Goal: Task Accomplishment & Management: Manage account settings

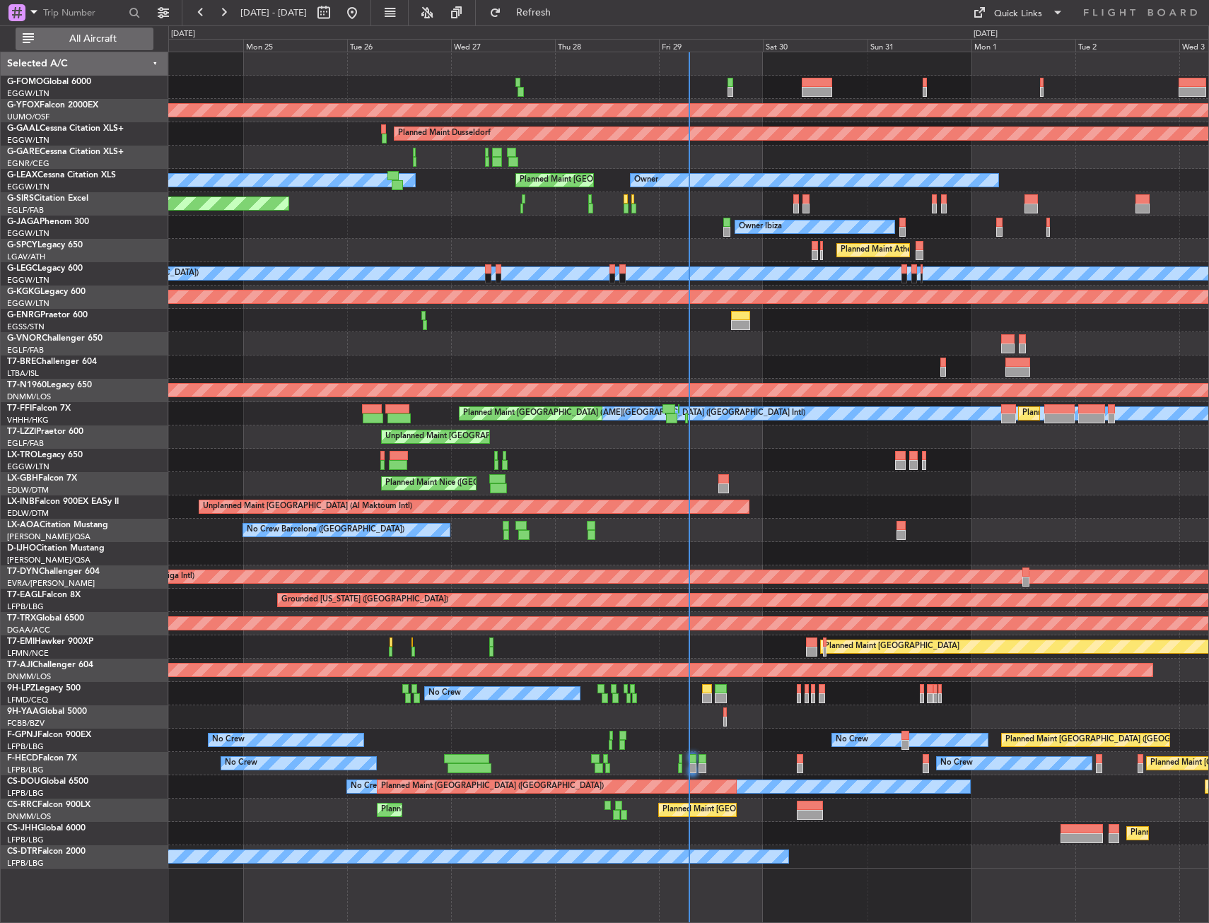
click at [103, 42] on span "All Aircraft" at bounding box center [93, 39] width 112 height 10
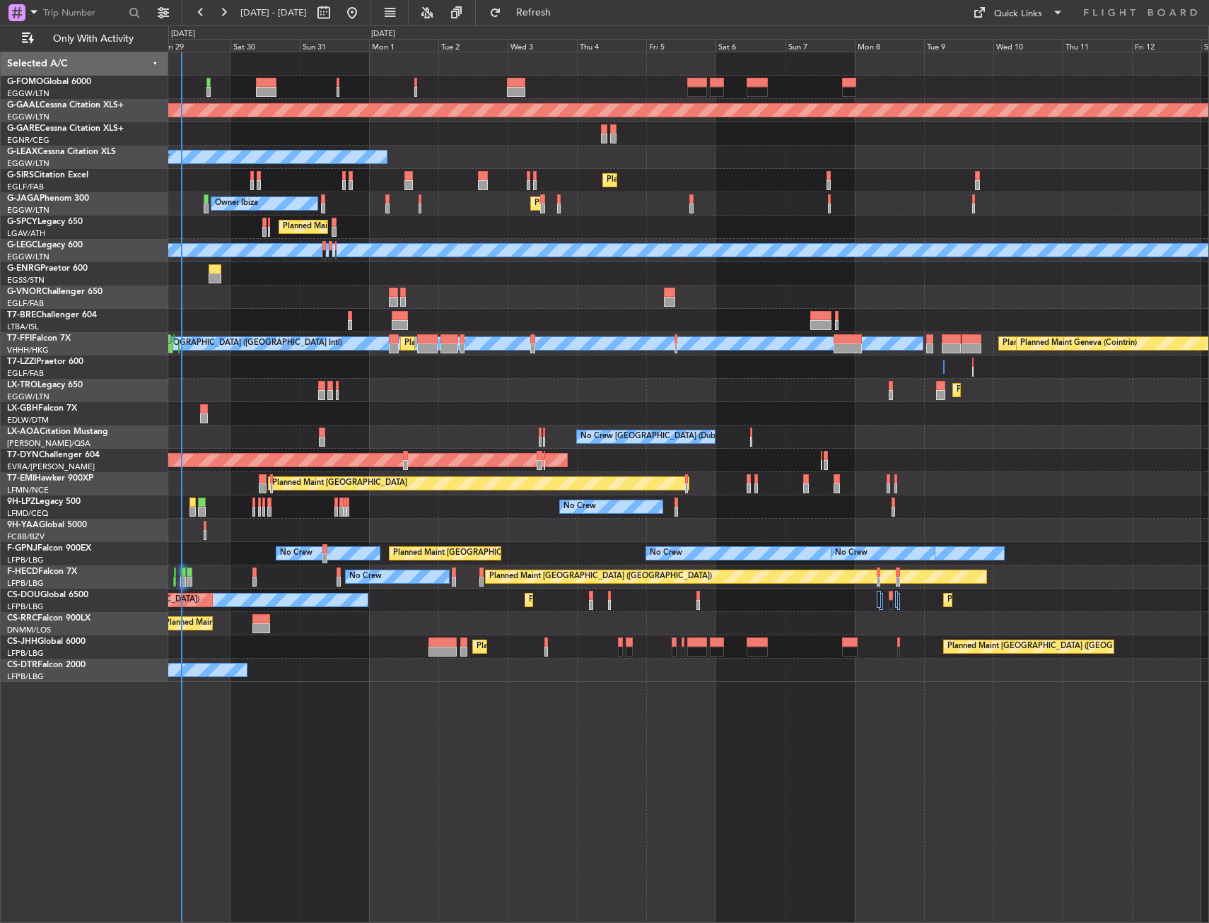
click at [460, 238] on div "Planned Maint Dusseldorf Owner Planned Maint London (Luton) Owner Planned Maint…" at bounding box center [688, 367] width 1040 height 630
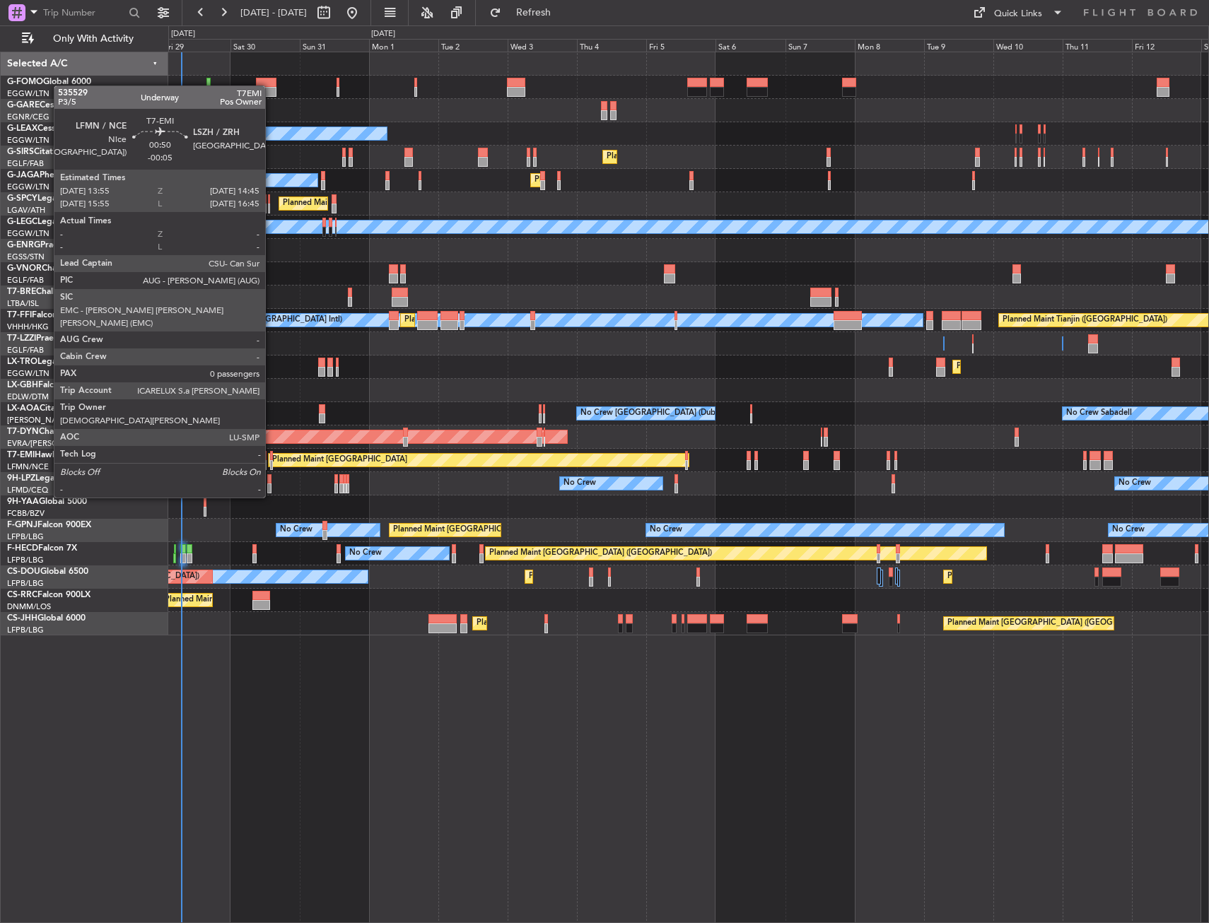
click at [272, 458] on div at bounding box center [271, 456] width 3 height 10
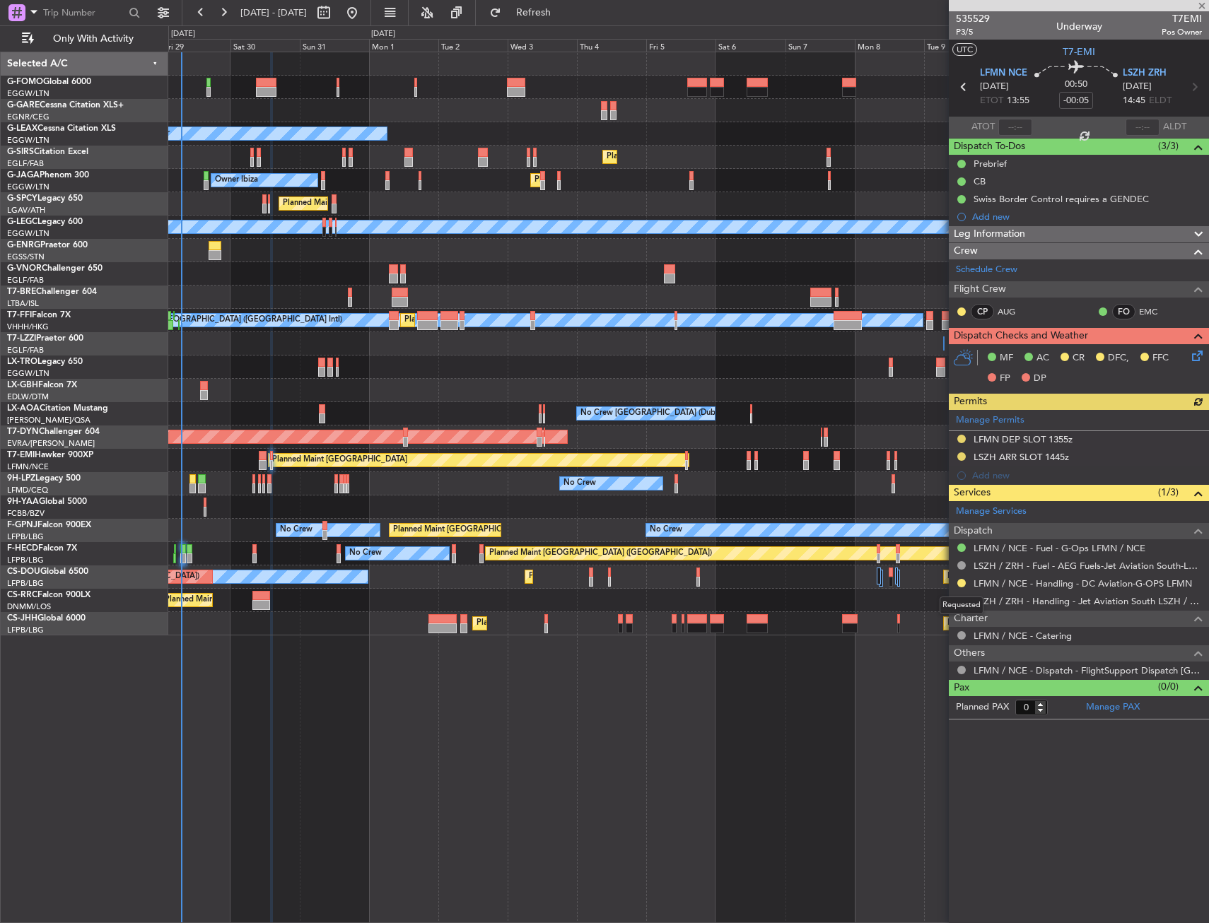
click at [959, 600] on div "Requested" at bounding box center [962, 606] width 44 height 18
click at [960, 600] on button at bounding box center [961, 601] width 8 height 8
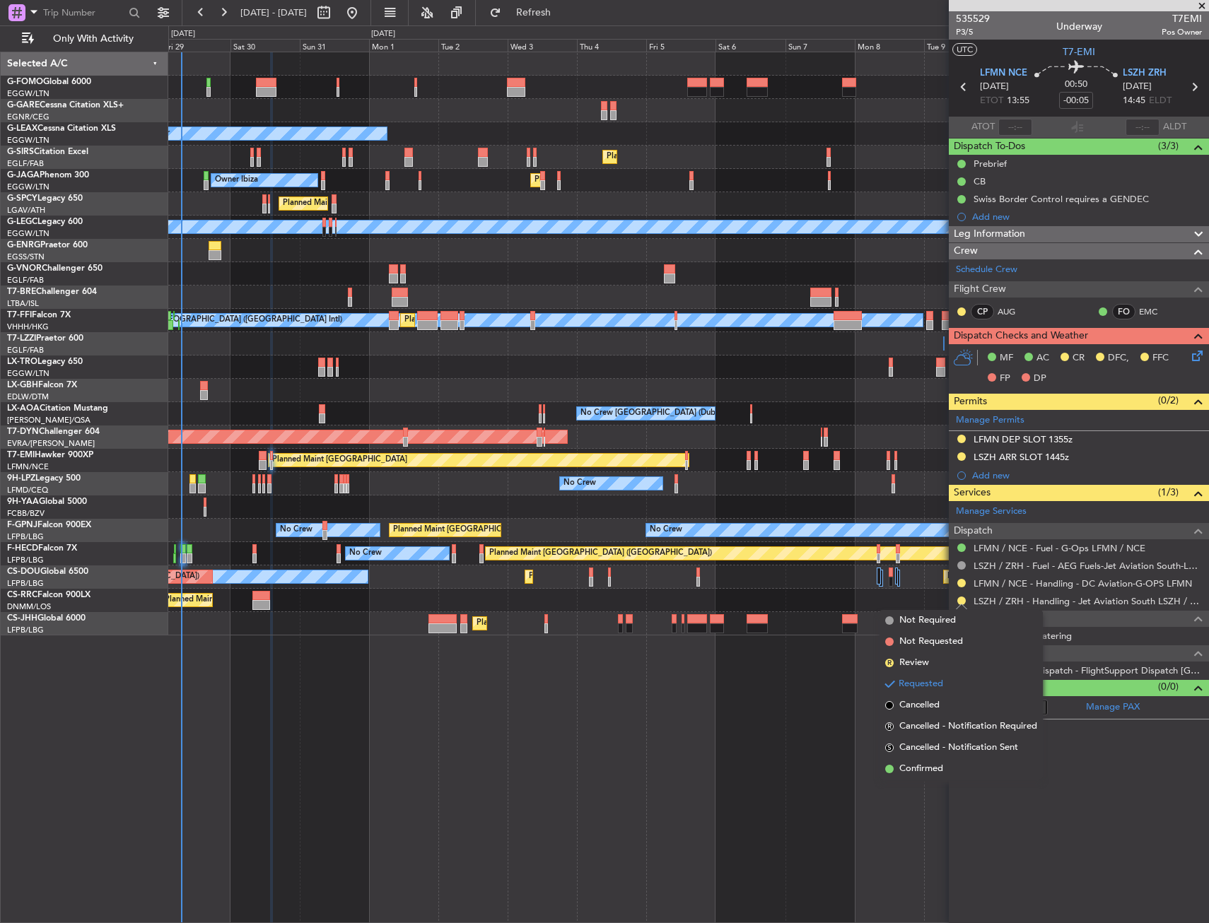
click at [904, 761] on li "Confirmed" at bounding box center [961, 769] width 163 height 21
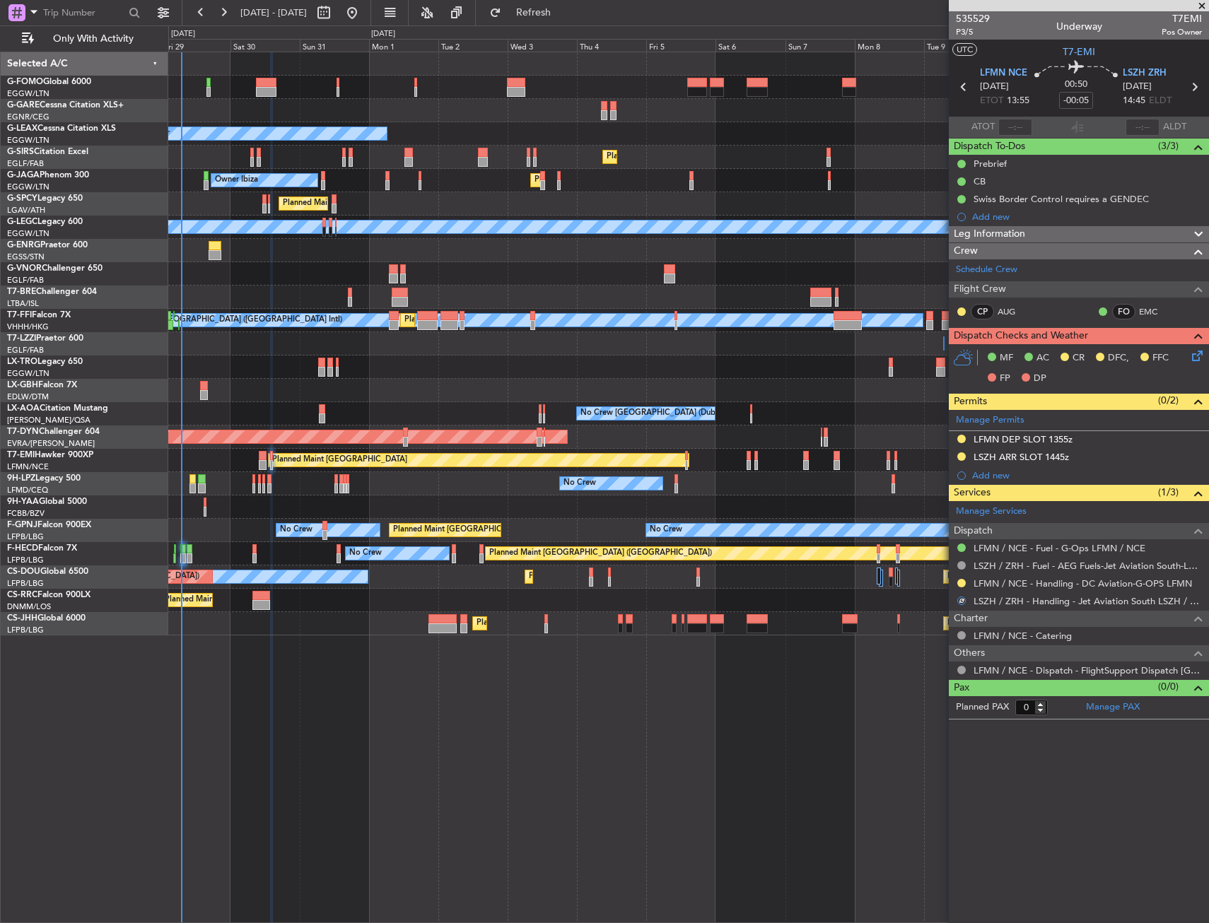
drag, startPoint x: 1083, startPoint y: 455, endPoint x: 1081, endPoint y: 465, distance: 10.1
click at [1083, 456] on div "LSZH ARR SLOT 1445z" at bounding box center [1079, 458] width 260 height 18
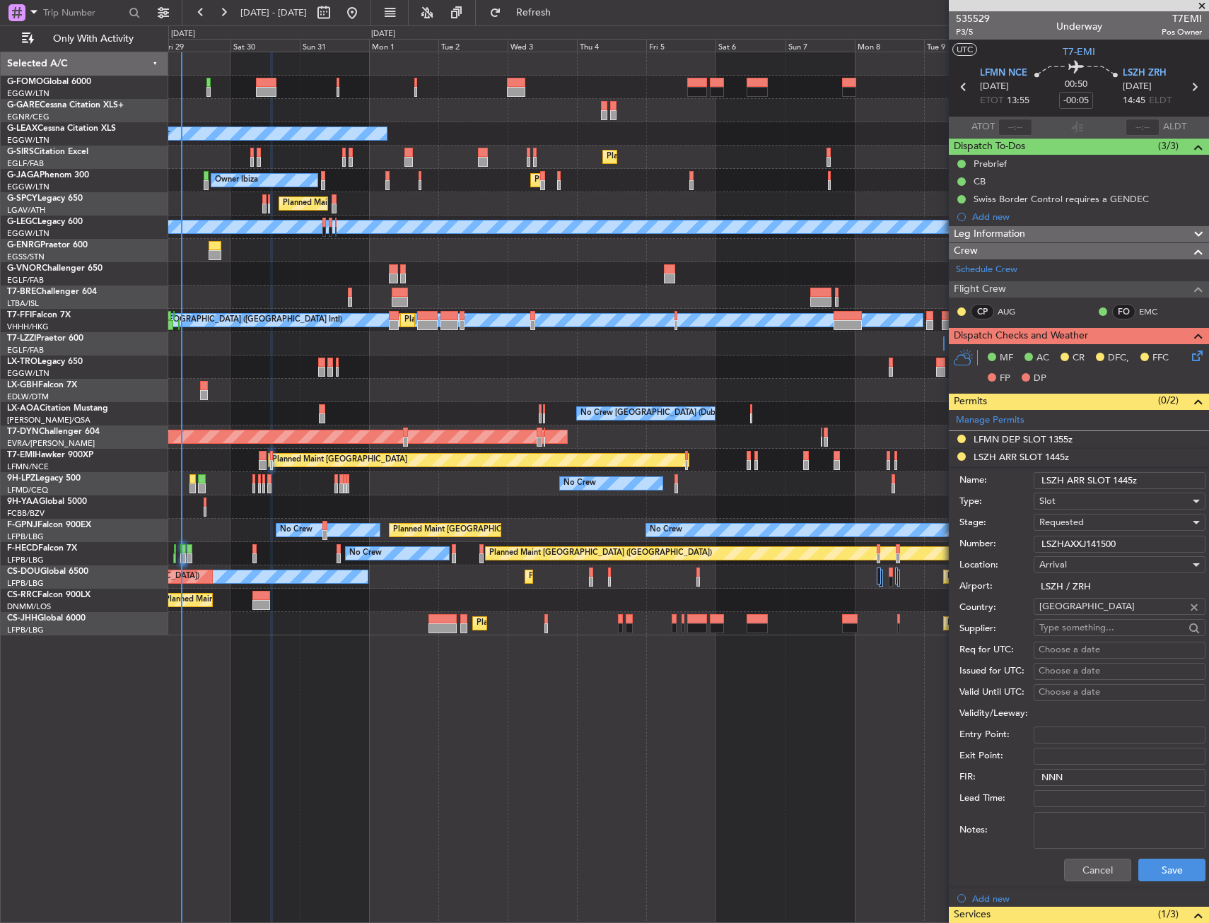
click at [1067, 547] on input "LSZHAXXJ141500" at bounding box center [1120, 544] width 172 height 17
click at [1085, 522] on div "Requested" at bounding box center [1114, 522] width 151 height 21
click at [1064, 630] on span "Received OK" at bounding box center [1114, 629] width 148 height 21
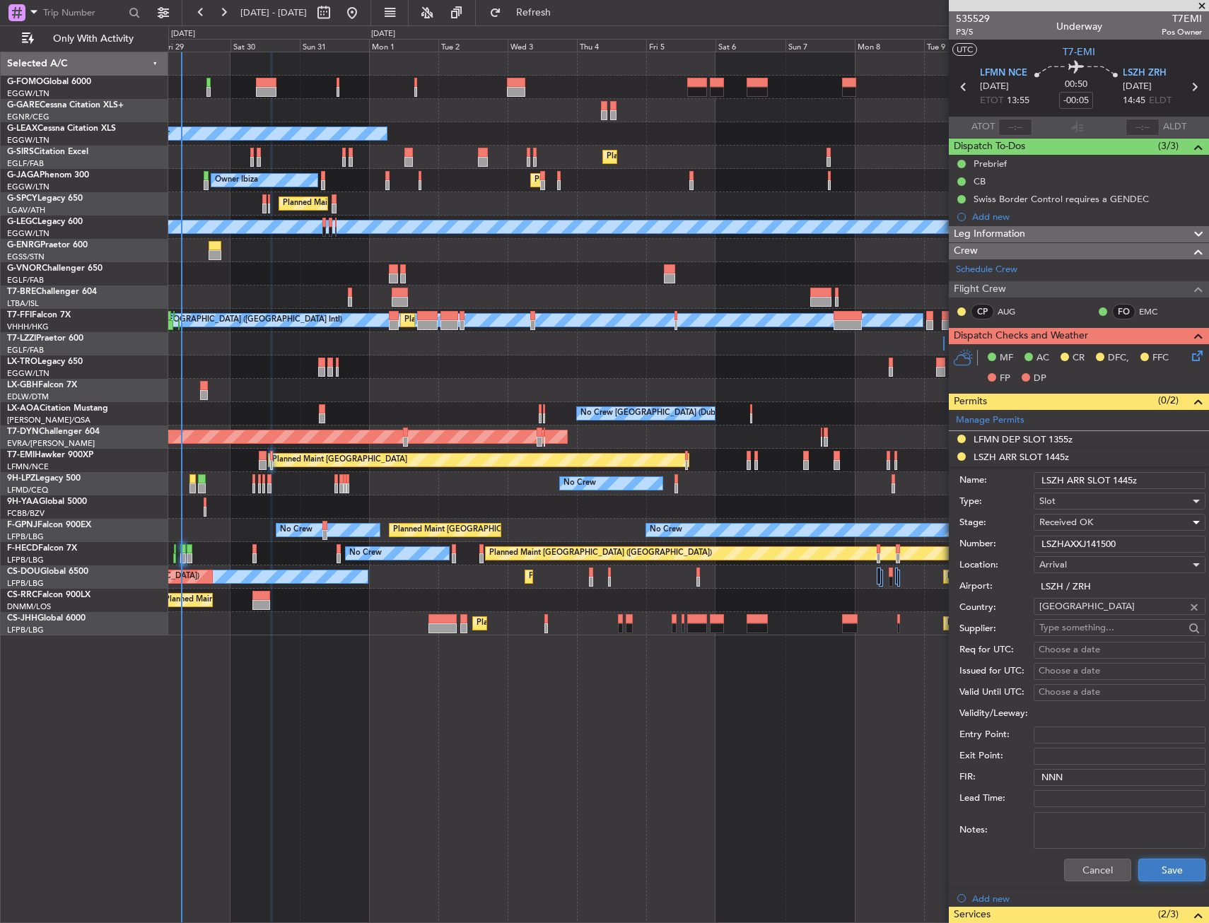
click at [1146, 865] on button "Save" at bounding box center [1171, 870] width 67 height 23
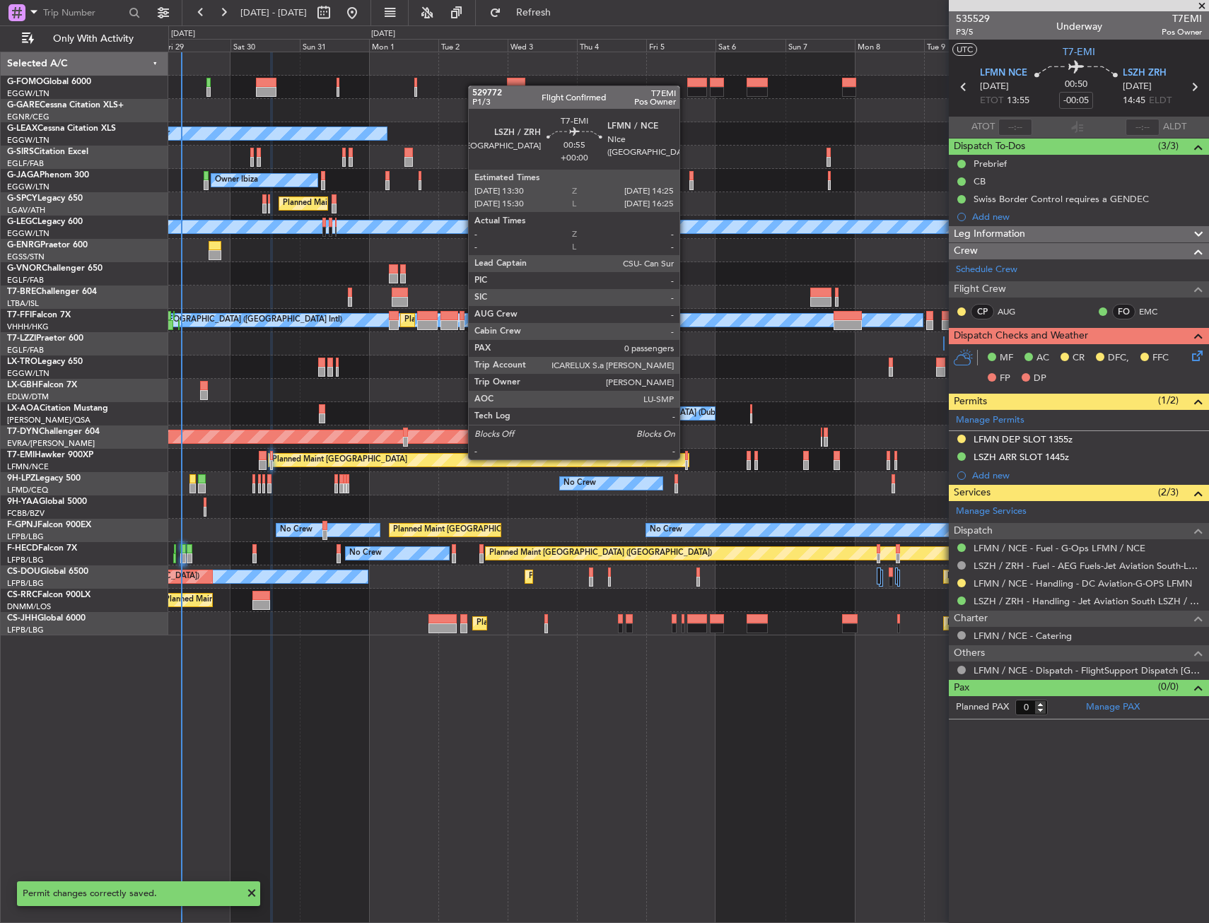
click at [686, 458] on div at bounding box center [686, 456] width 3 height 10
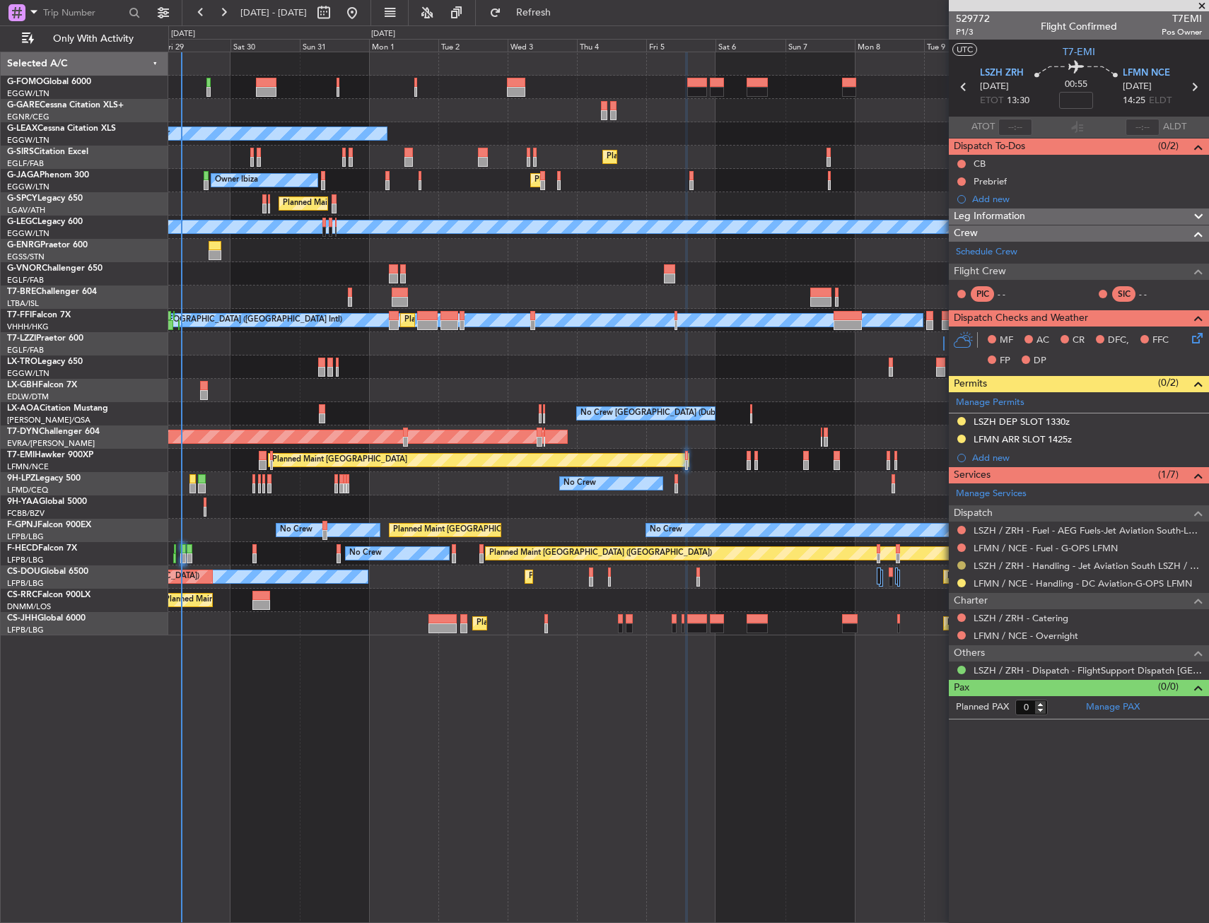
click at [960, 563] on button at bounding box center [961, 565] width 8 height 8
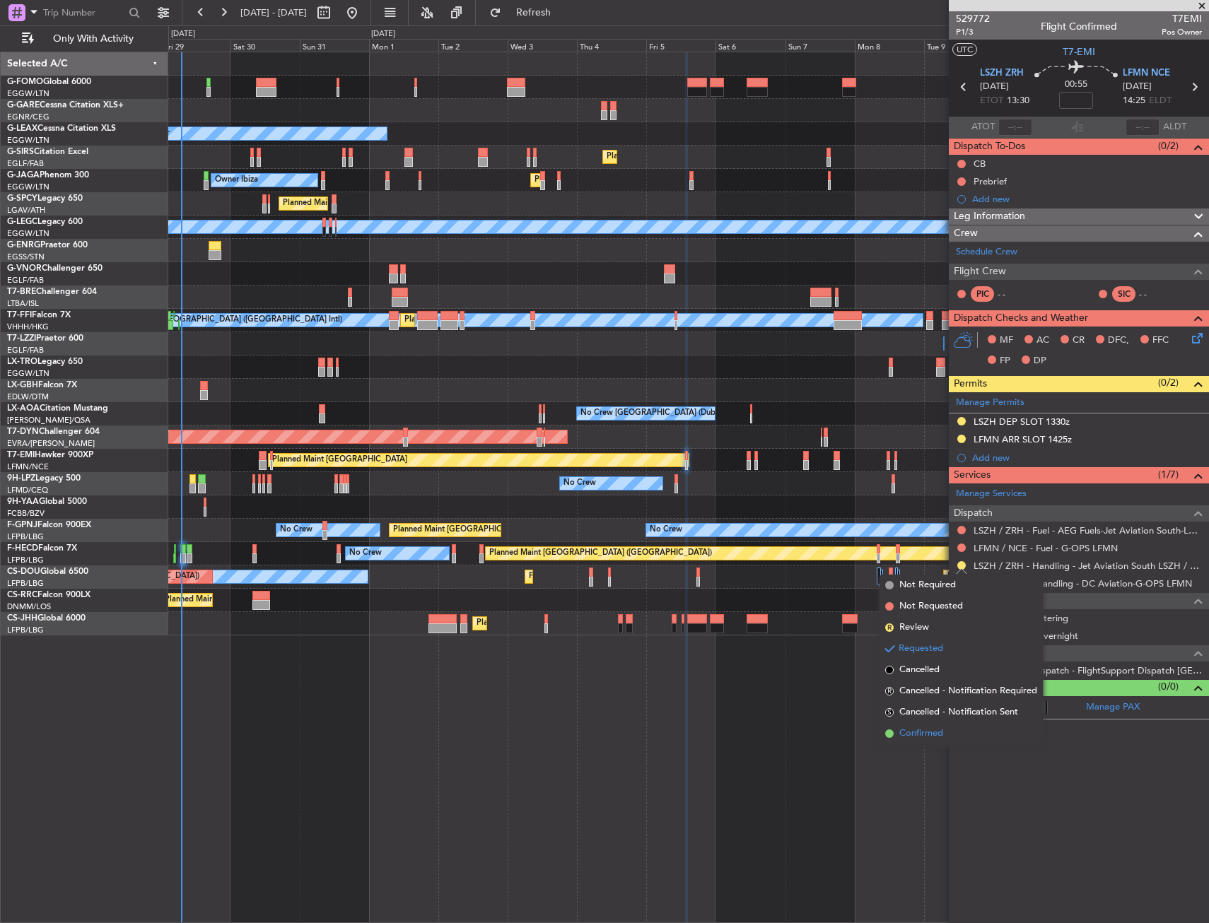
click at [904, 727] on span "Confirmed" at bounding box center [921, 734] width 44 height 14
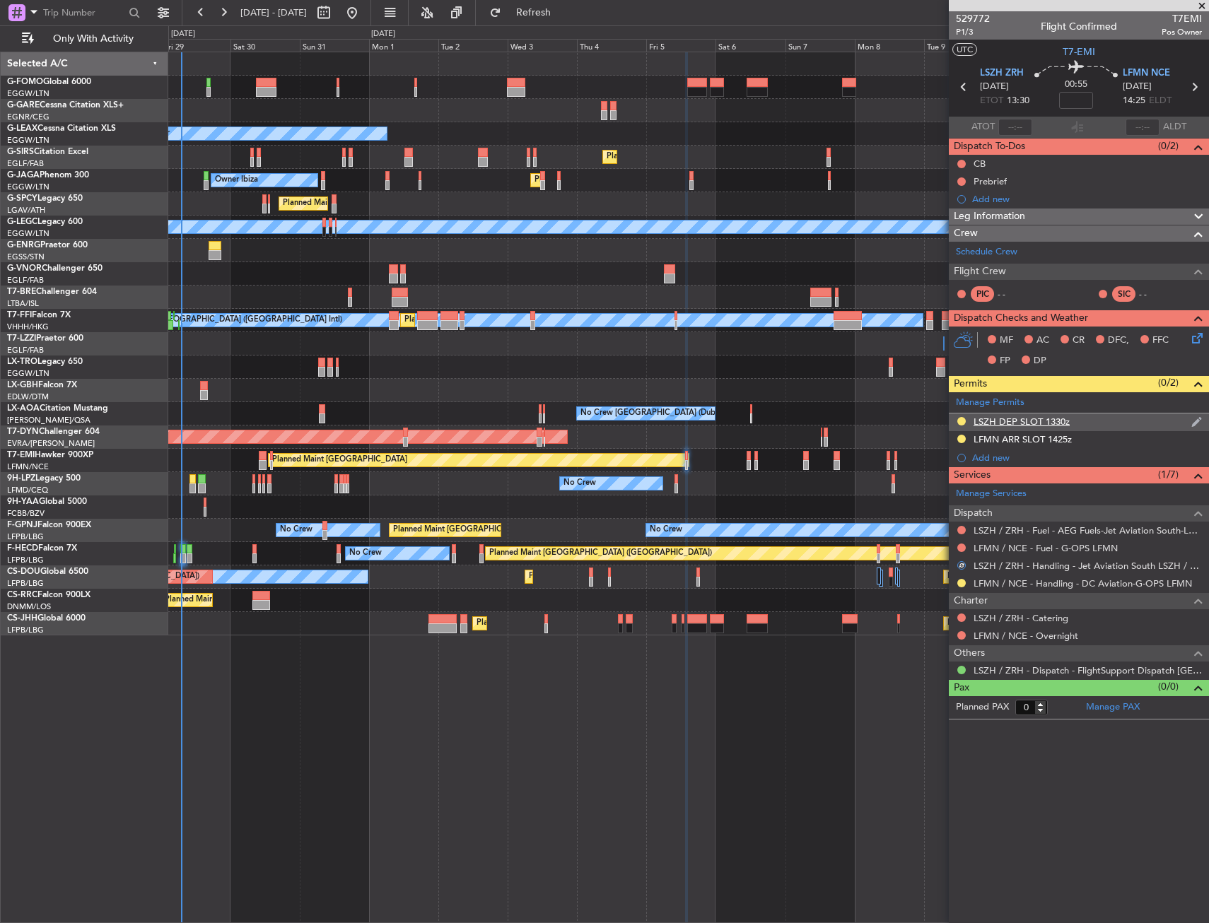
click at [1092, 418] on div "LSZH DEP SLOT 1330z" at bounding box center [1079, 423] width 260 height 18
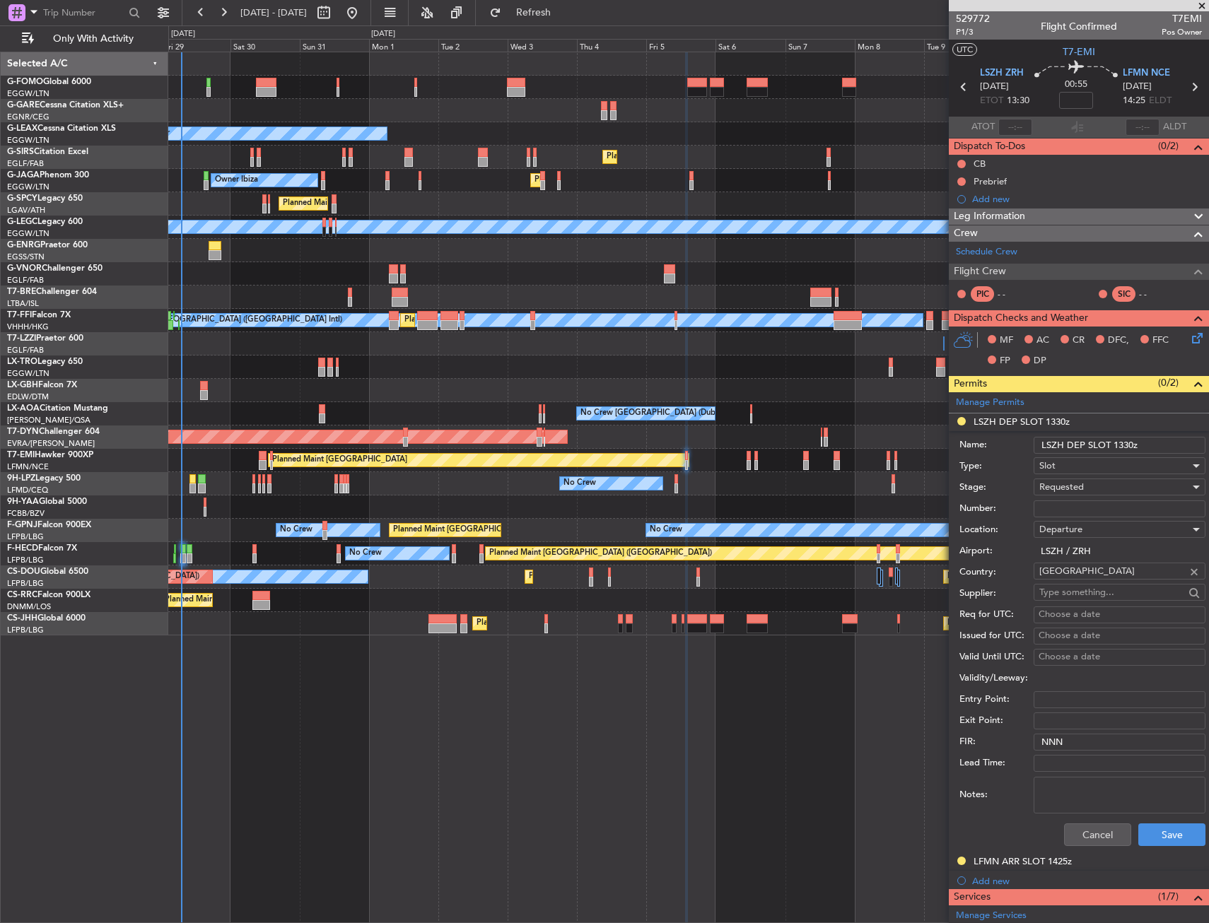
click at [1086, 492] on div "Requested" at bounding box center [1114, 487] width 151 height 21
click at [1068, 588] on span "Received OK" at bounding box center [1114, 594] width 148 height 21
click at [1070, 506] on input "Number:" at bounding box center [1120, 509] width 172 height 17
paste input "LSZHDXXJ0007T0"
type input "LSZHDXXJ0007T0"
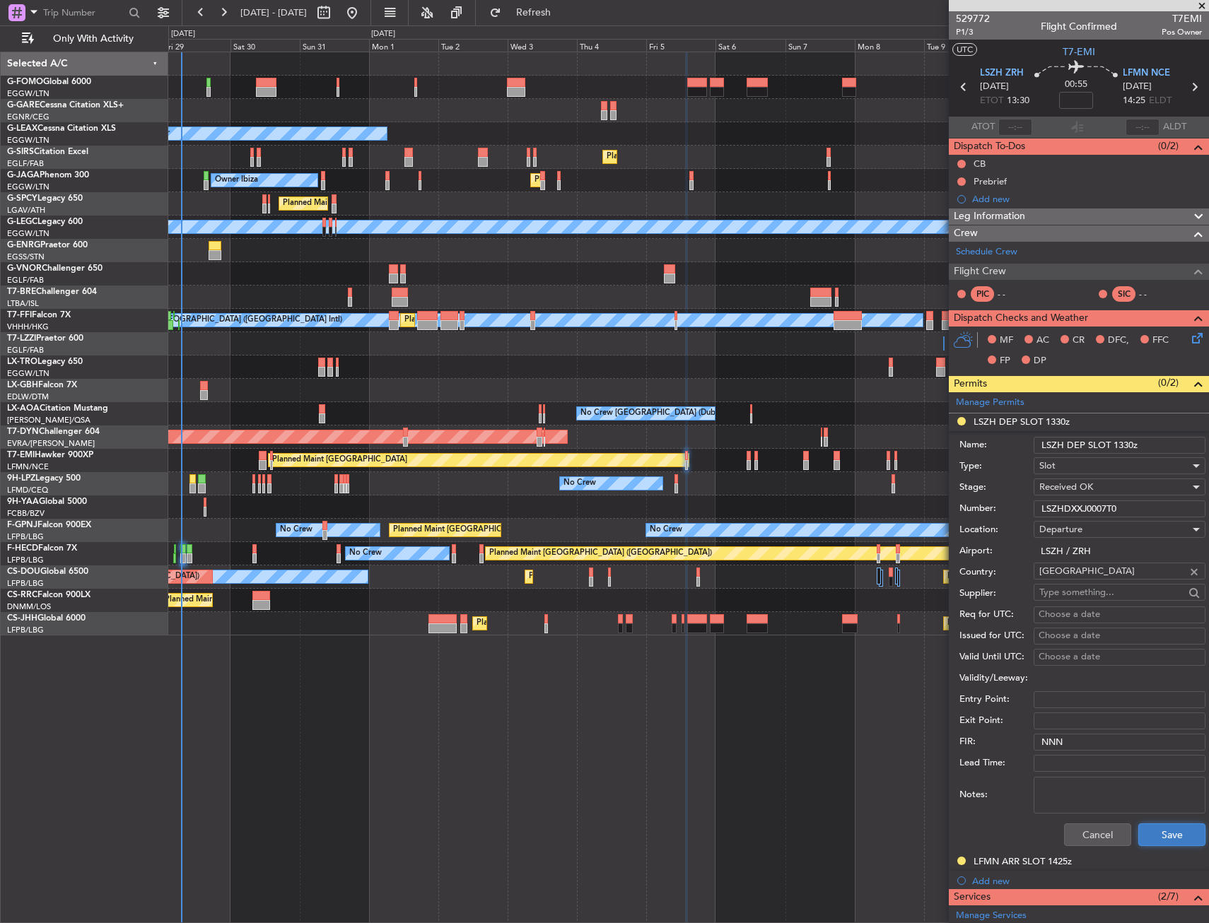
click at [1153, 836] on button "Save" at bounding box center [1171, 835] width 67 height 23
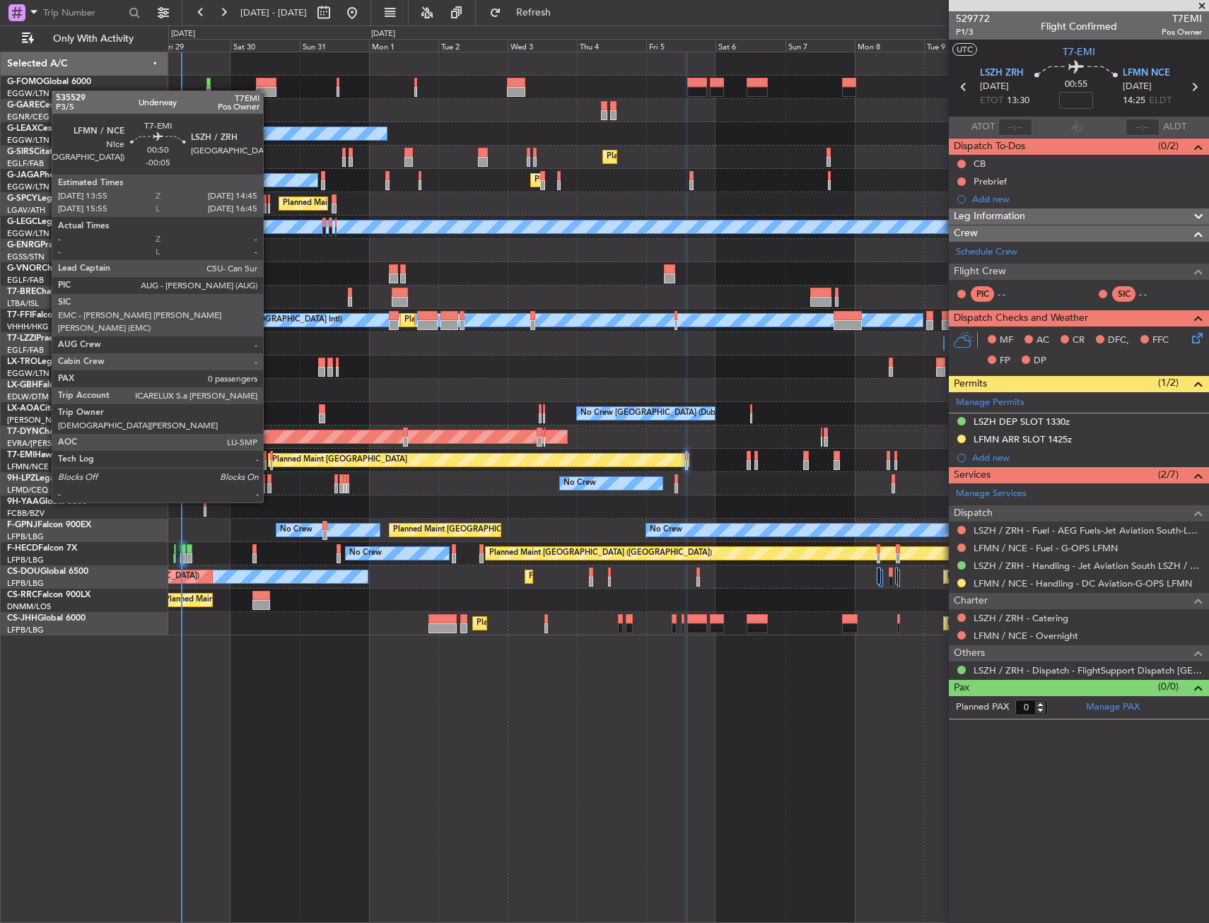
click at [270, 463] on div at bounding box center [271, 465] width 3 height 10
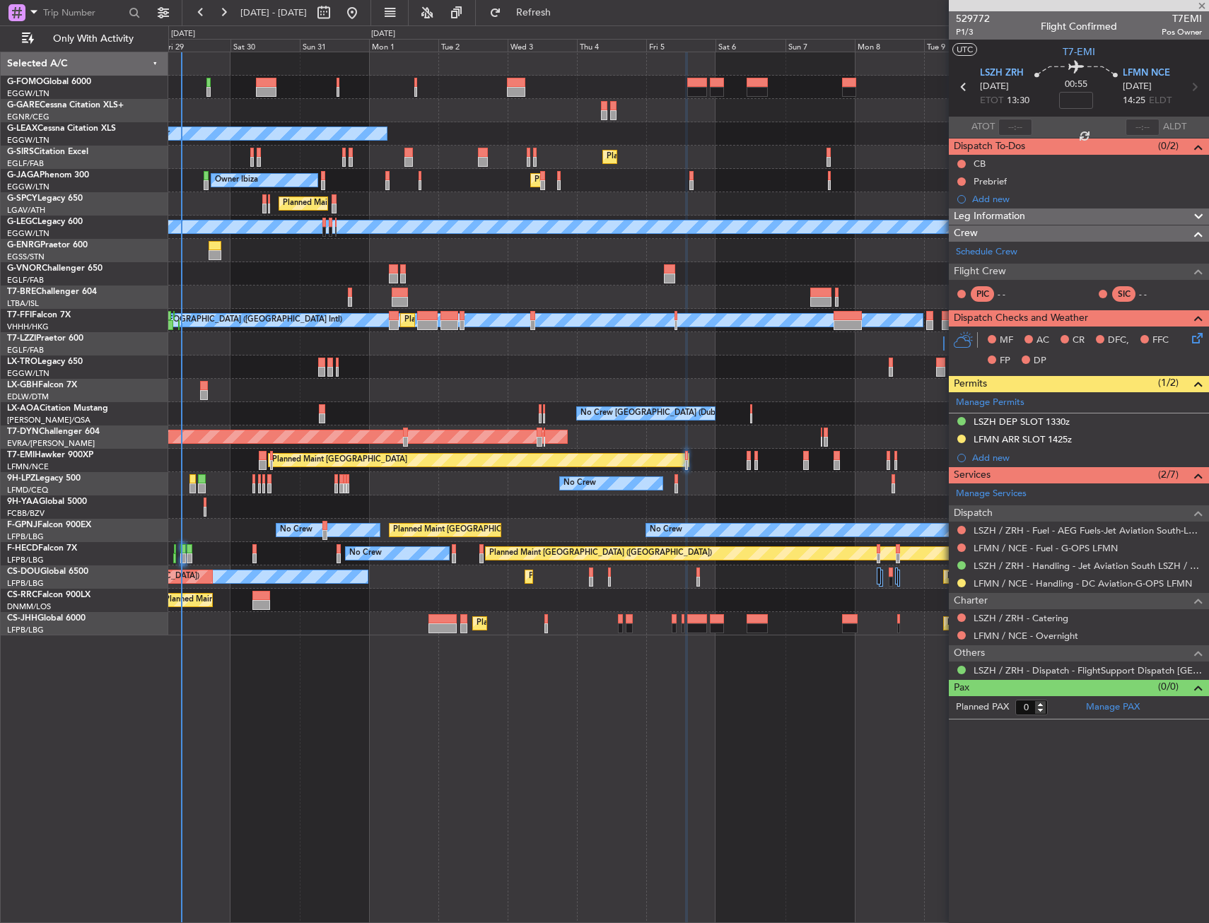
type input "-00:05"
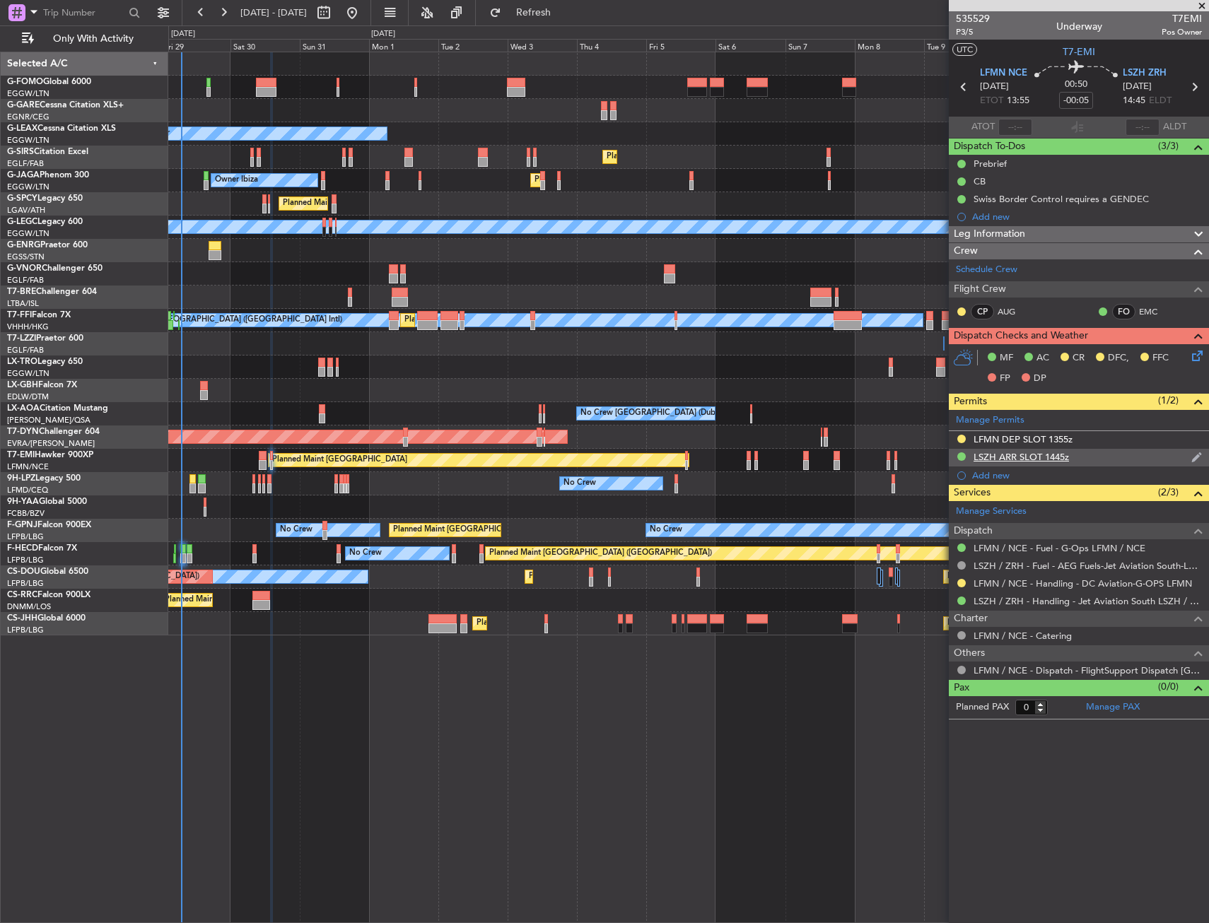
click at [1108, 450] on div "LSZH ARR SLOT 1445z" at bounding box center [1079, 458] width 260 height 18
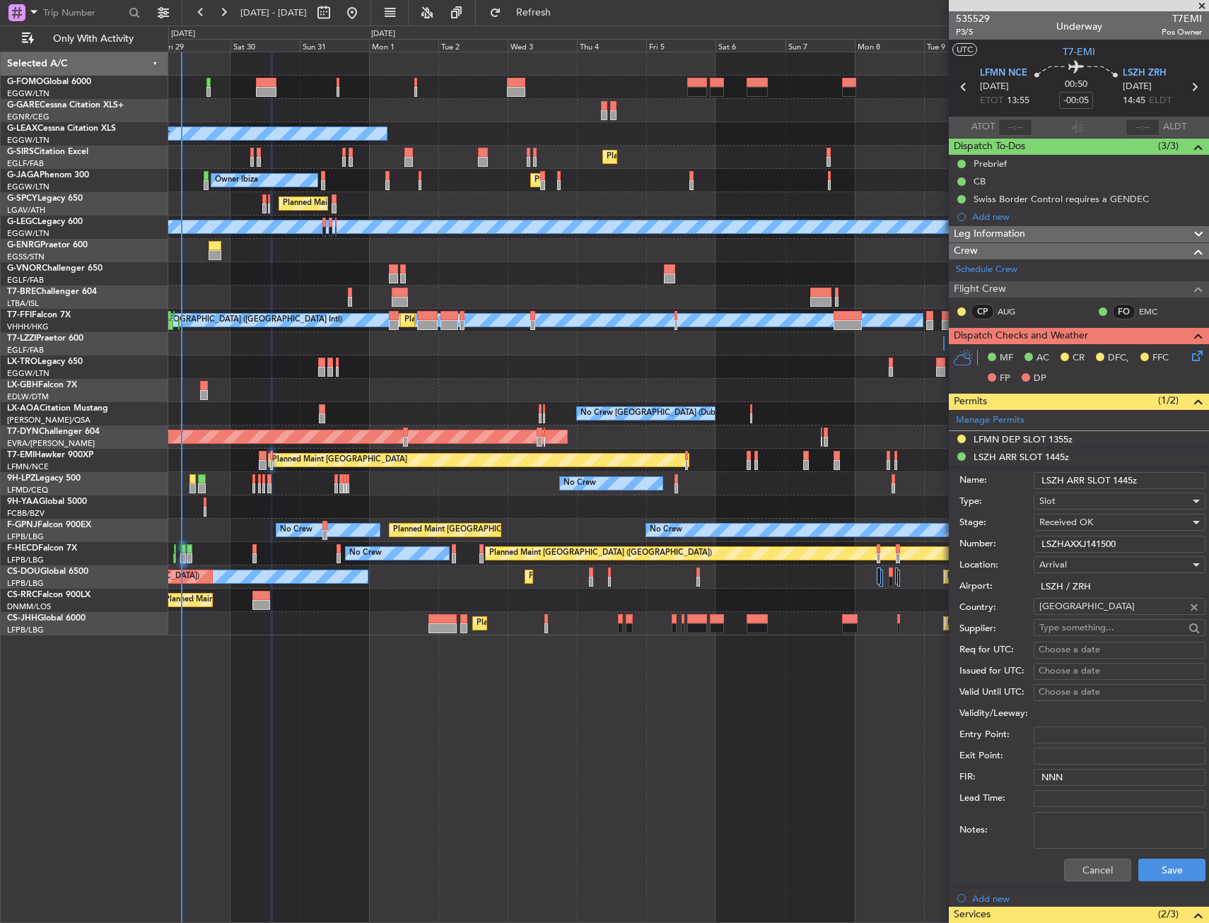
click at [1131, 479] on input "LSZH ARR SLOT 1445z" at bounding box center [1120, 480] width 172 height 17
type input "LSZH ARR SLOT 1505z"
click at [1155, 874] on button "Save" at bounding box center [1171, 870] width 67 height 23
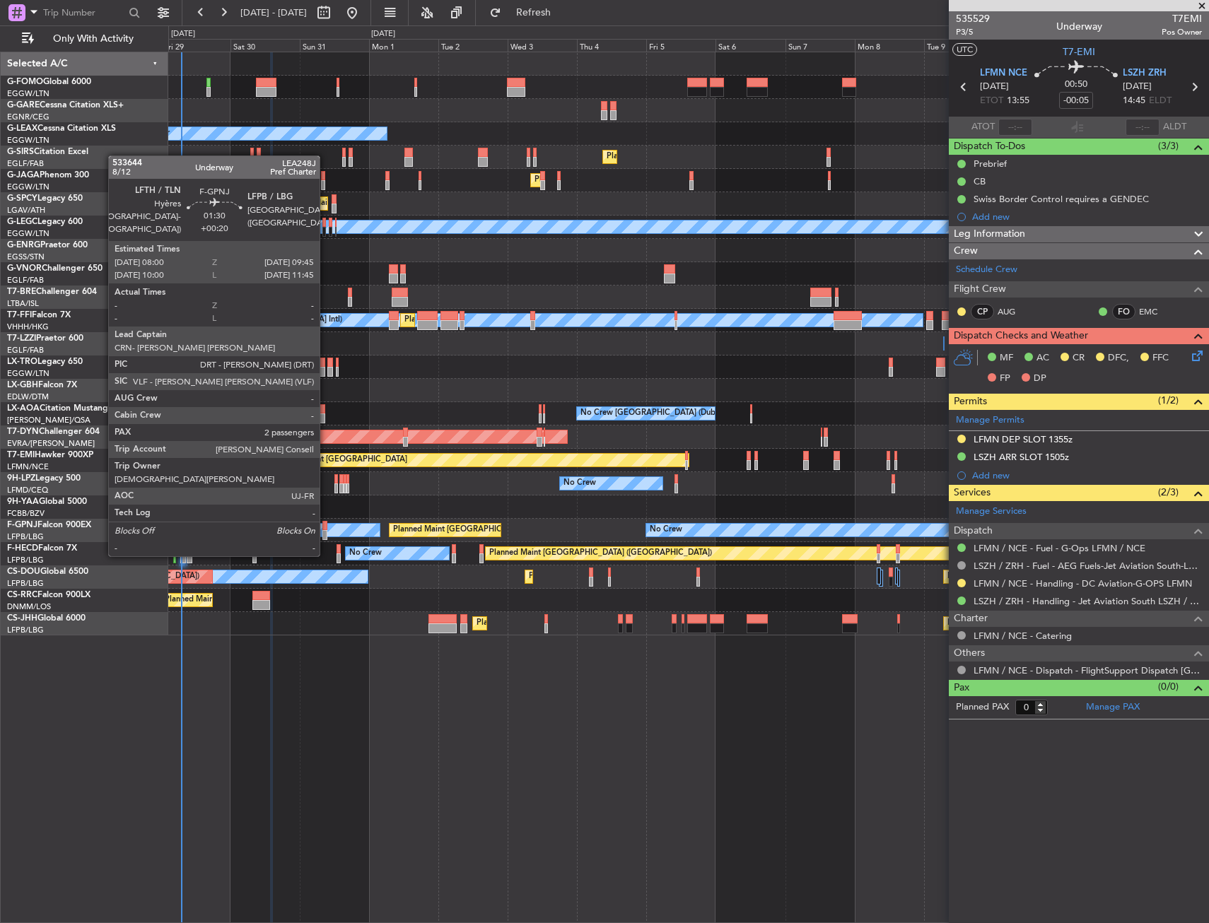
click at [326, 528] on div at bounding box center [325, 526] width 6 height 10
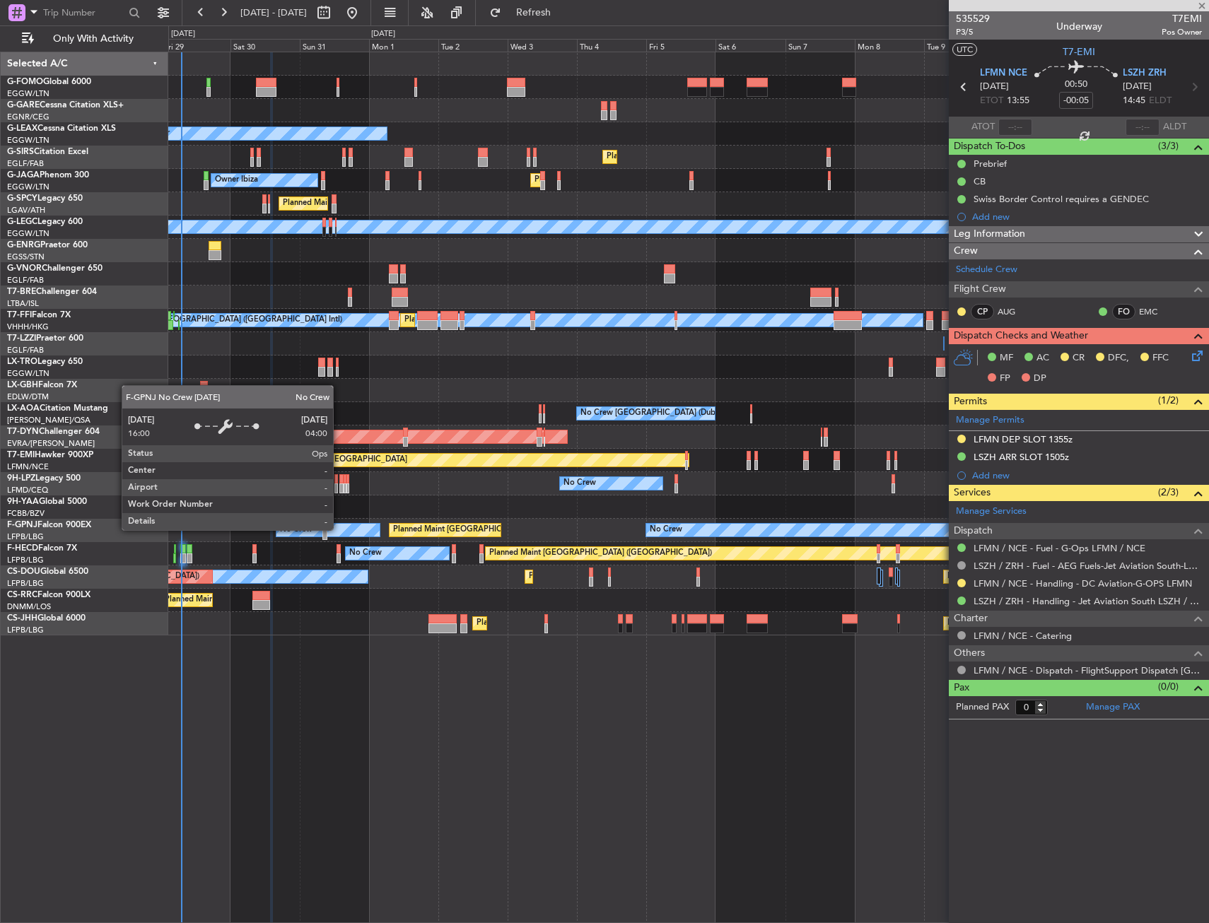
type input "+00:20"
type input "2"
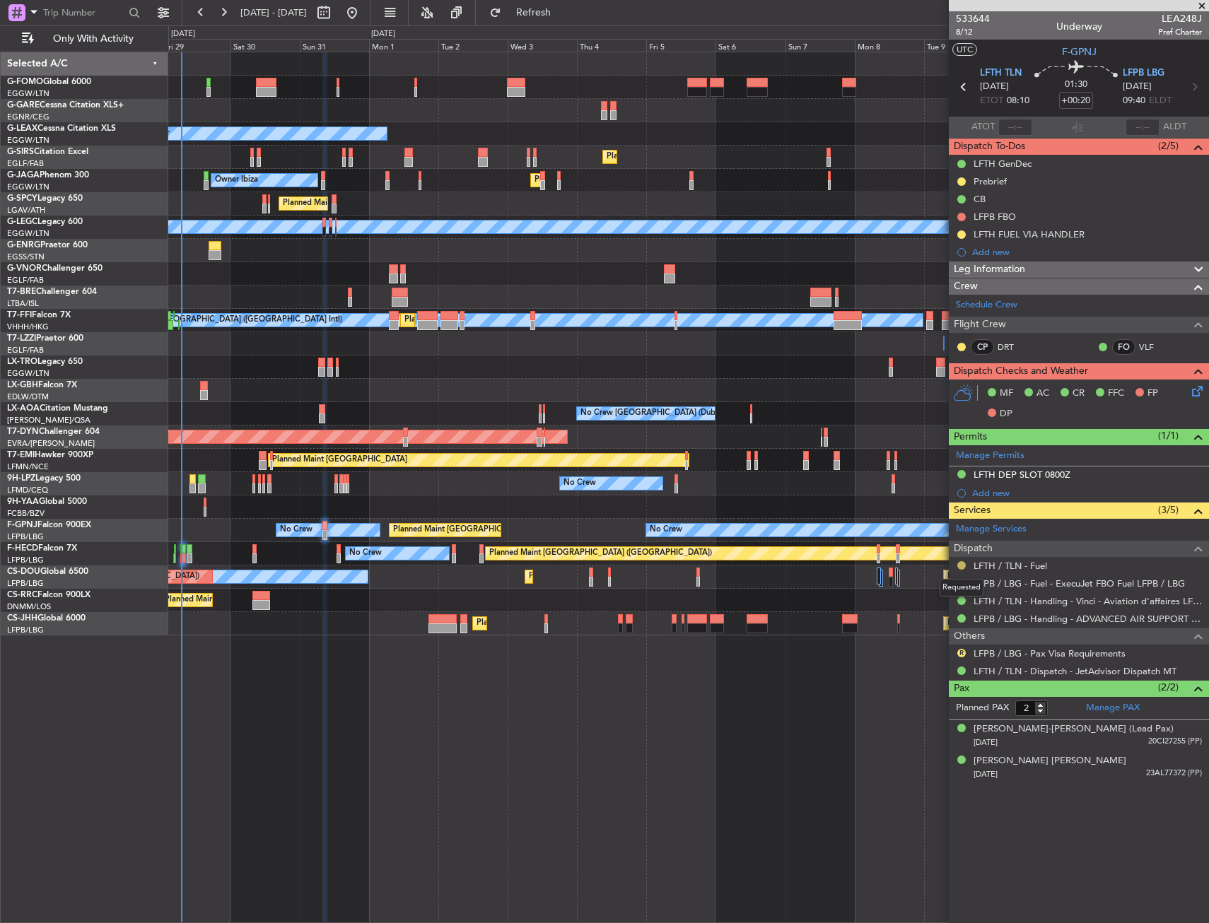
click at [964, 563] on button at bounding box center [961, 565] width 8 height 8
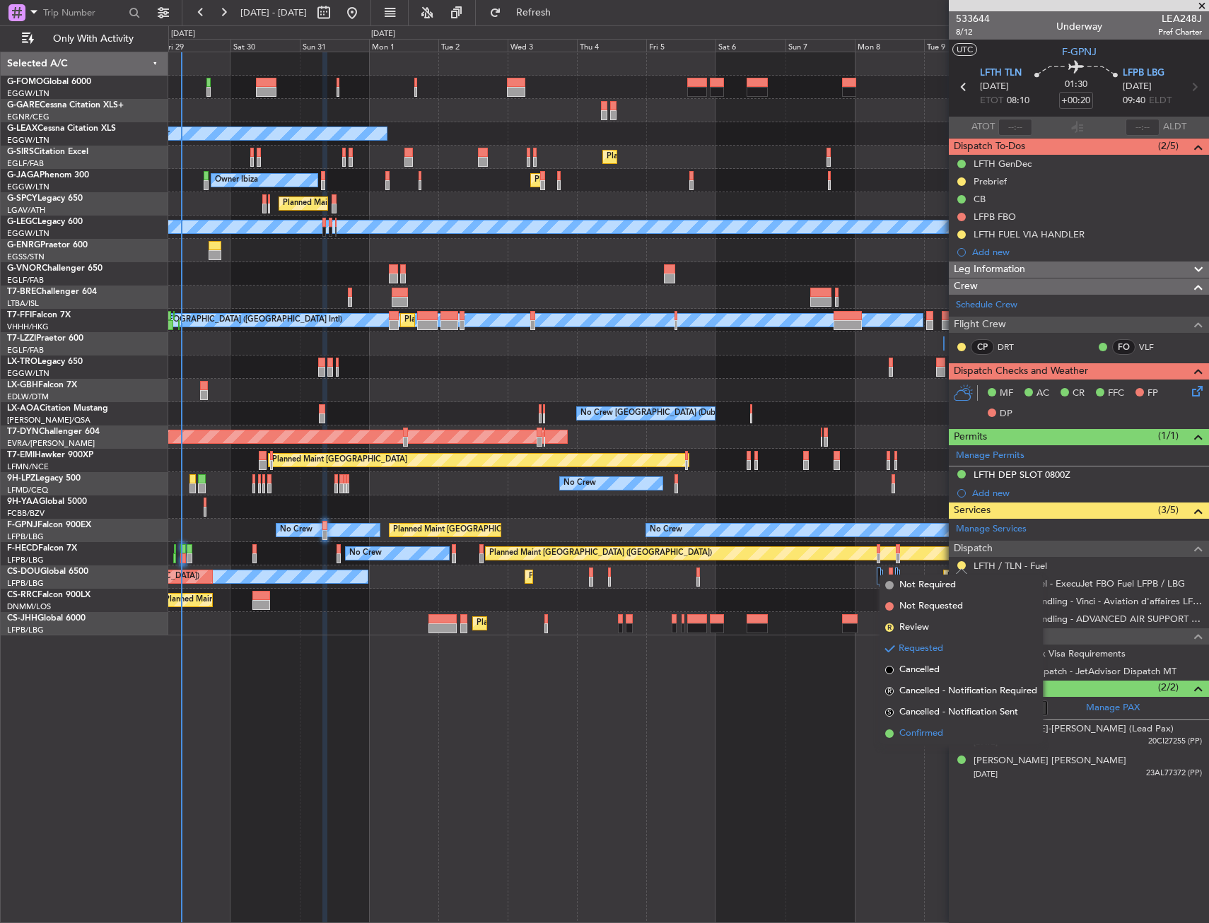
click at [937, 730] on span "Confirmed" at bounding box center [921, 734] width 44 height 14
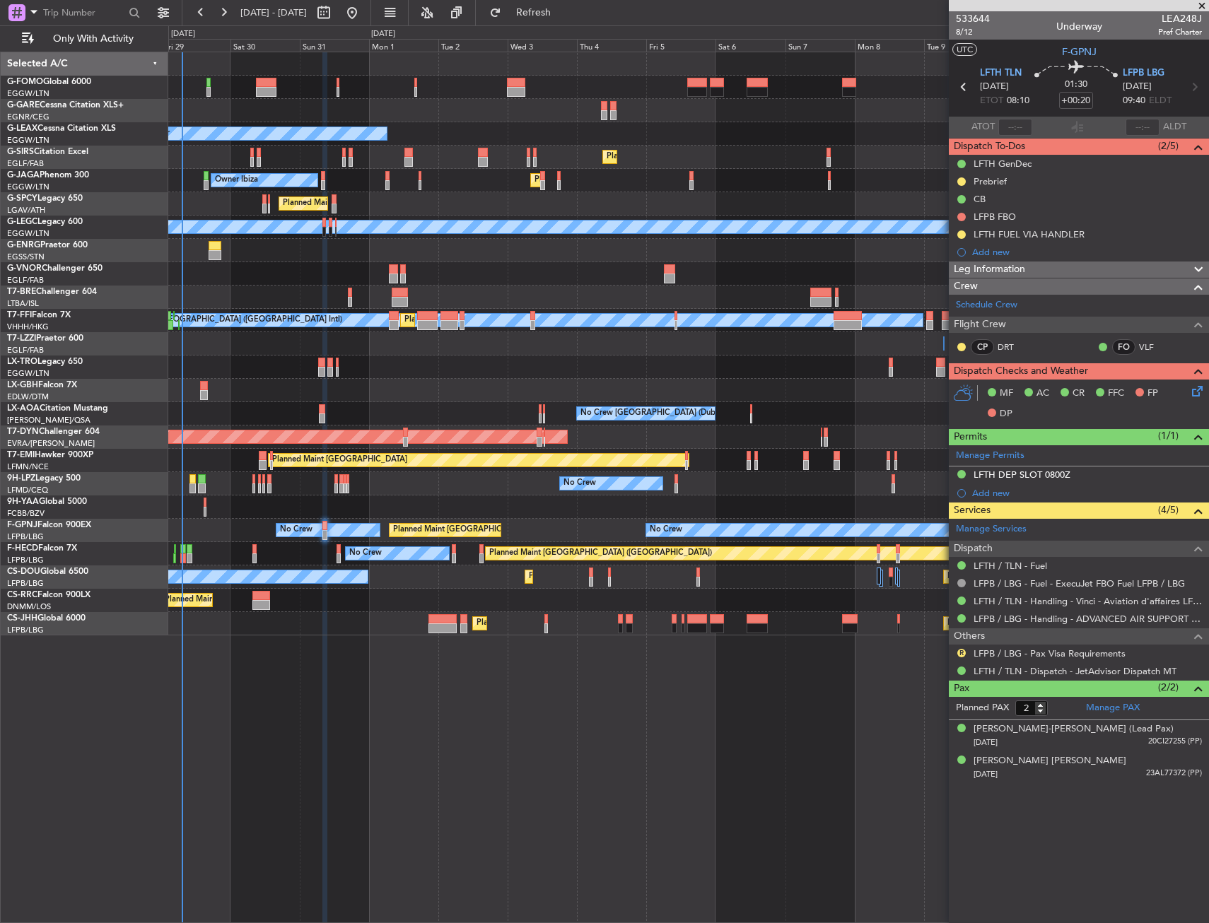
click at [460, 717] on div "Owner Planned Maint London (Luton) Owner Planned Maint London (Farnborough) Unp…" at bounding box center [688, 488] width 1041 height 872
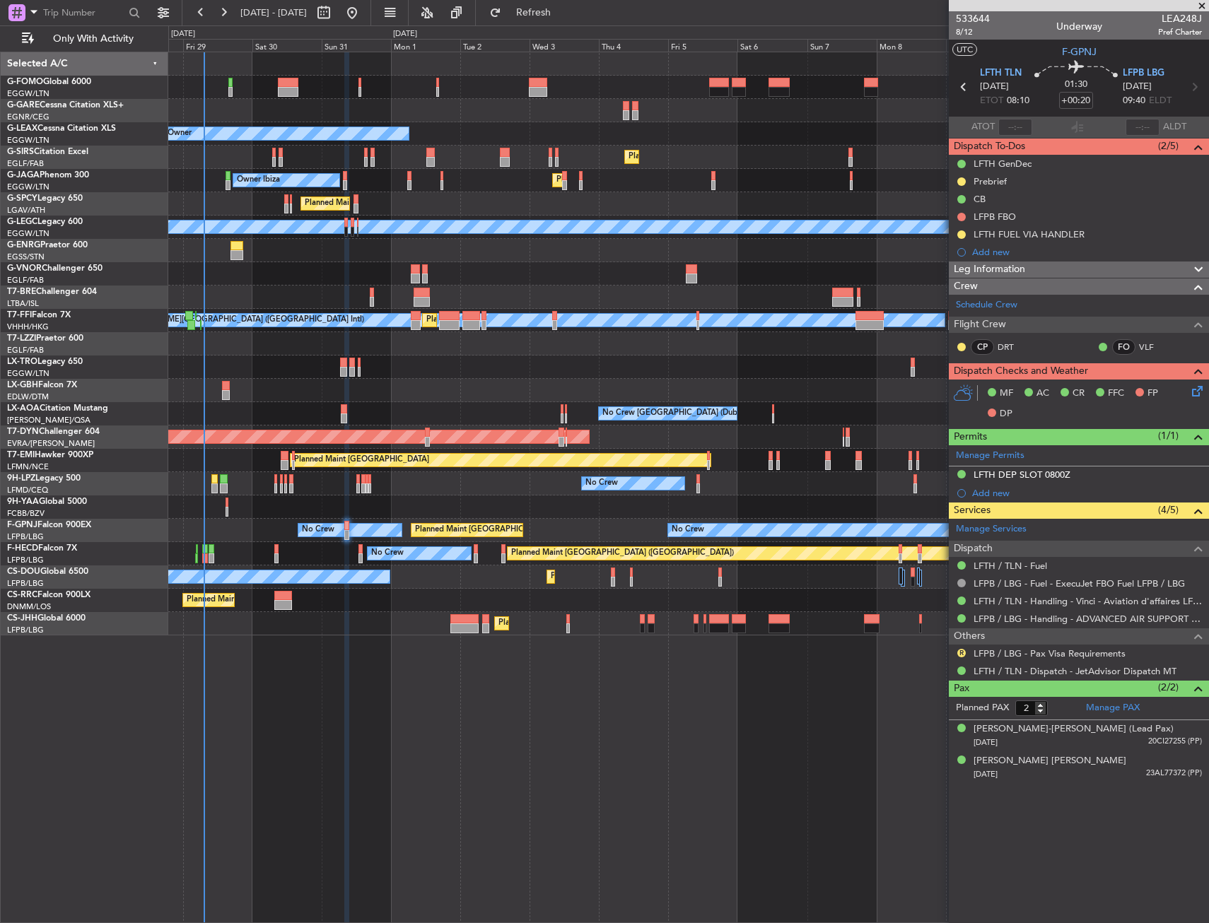
click at [497, 701] on div "Owner Planned Maint London (Luton) Owner Planned Maint London (Farnborough) Unp…" at bounding box center [688, 488] width 1041 height 872
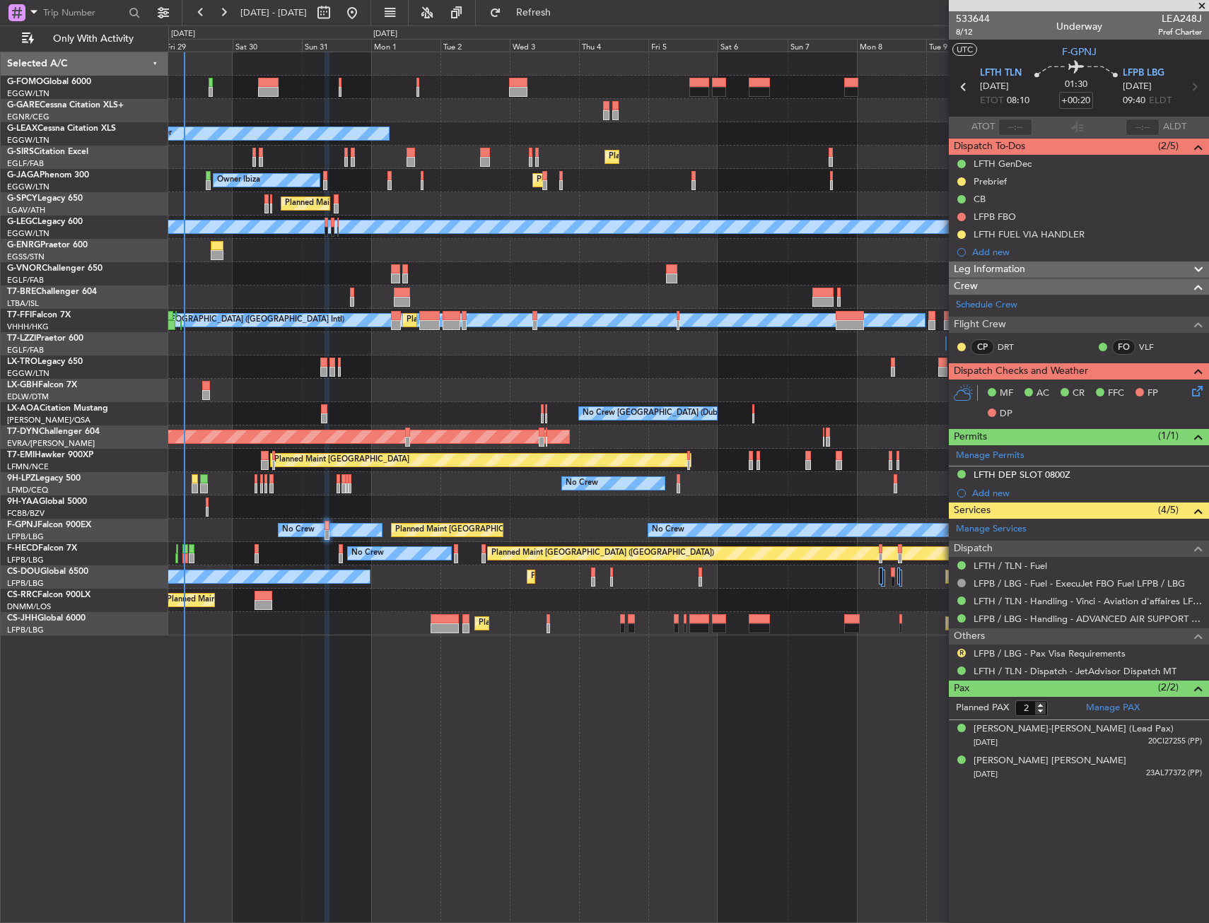
click at [488, 711] on div "Owner Planned Maint London (Luton) Owner Planned Maint London (Farnborough) Unp…" at bounding box center [688, 488] width 1041 height 872
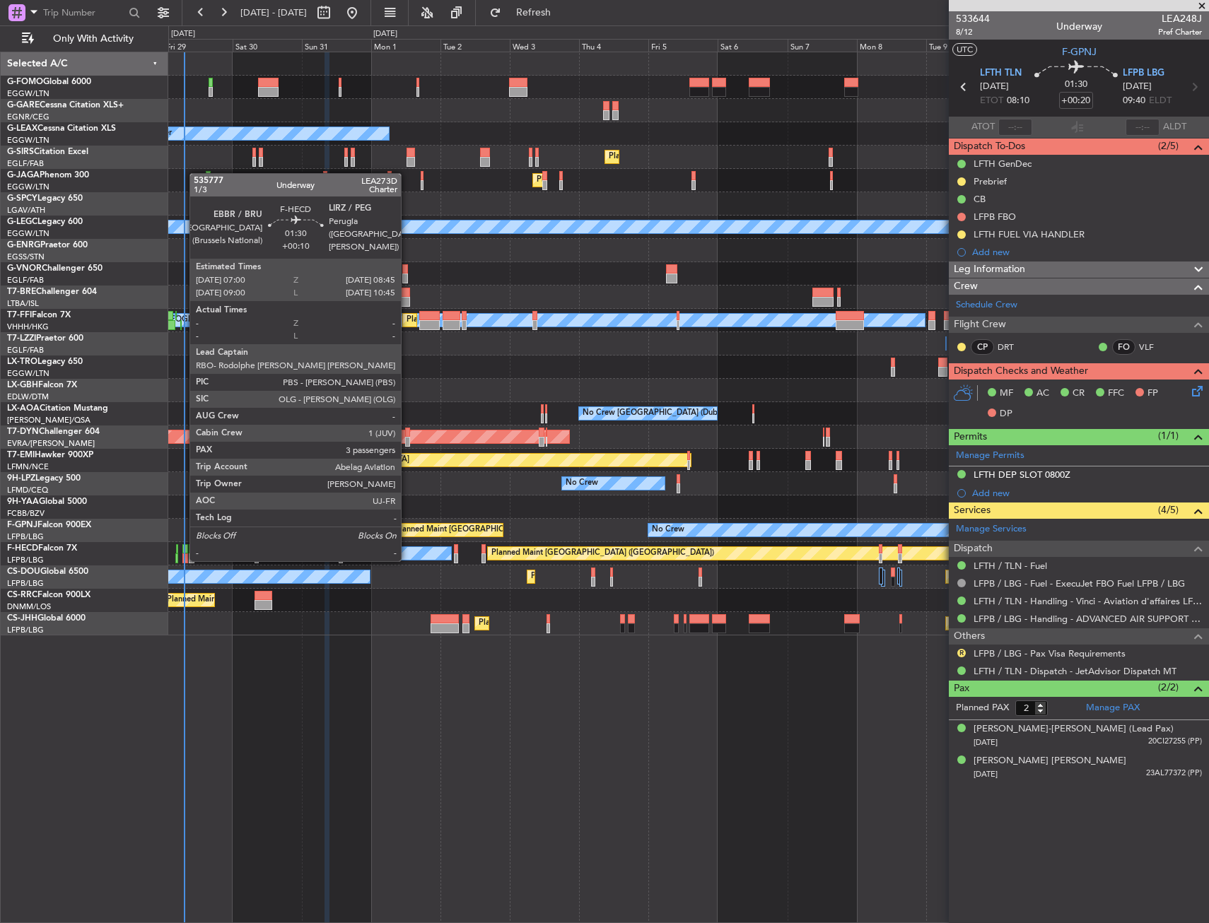
click at [182, 547] on div at bounding box center [185, 549] width 6 height 10
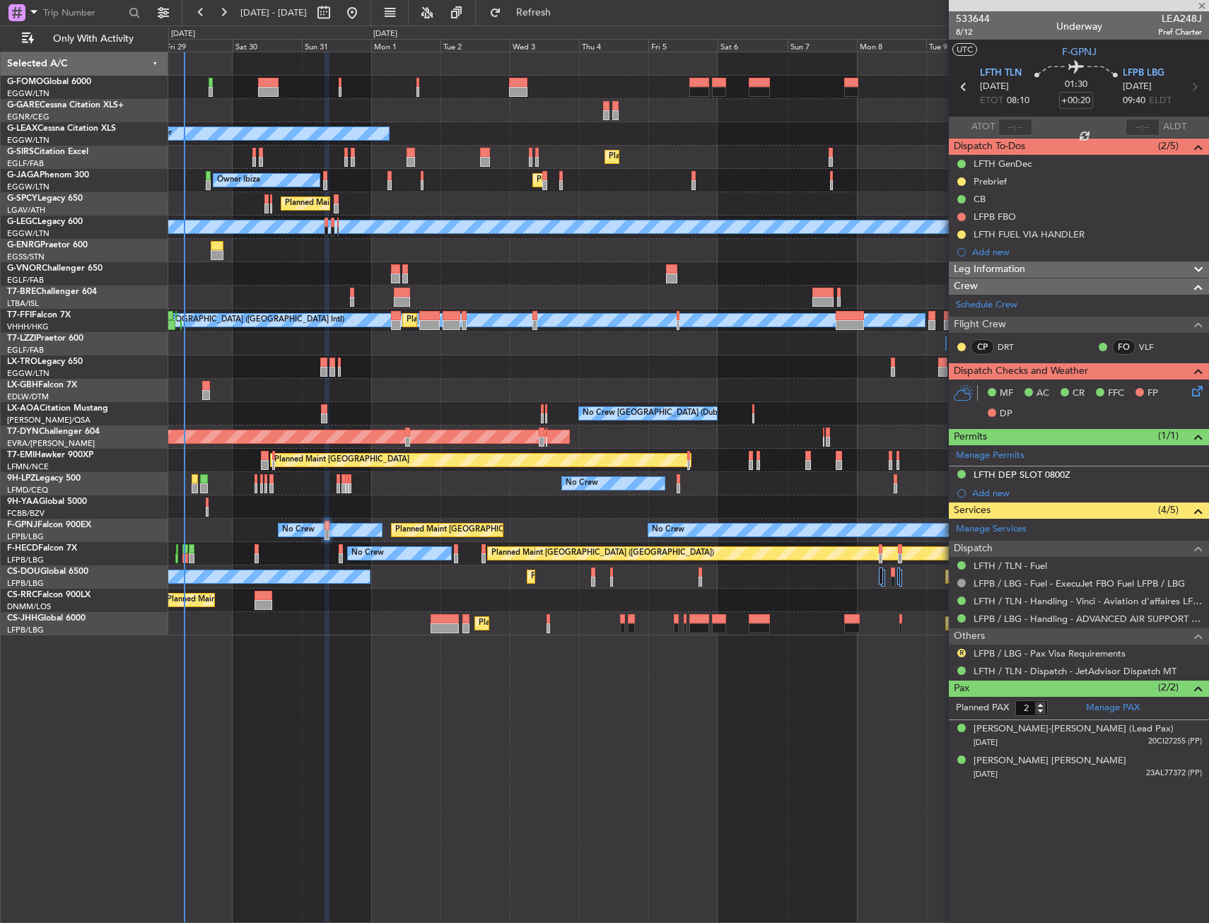
type input "+00:10"
type input "3"
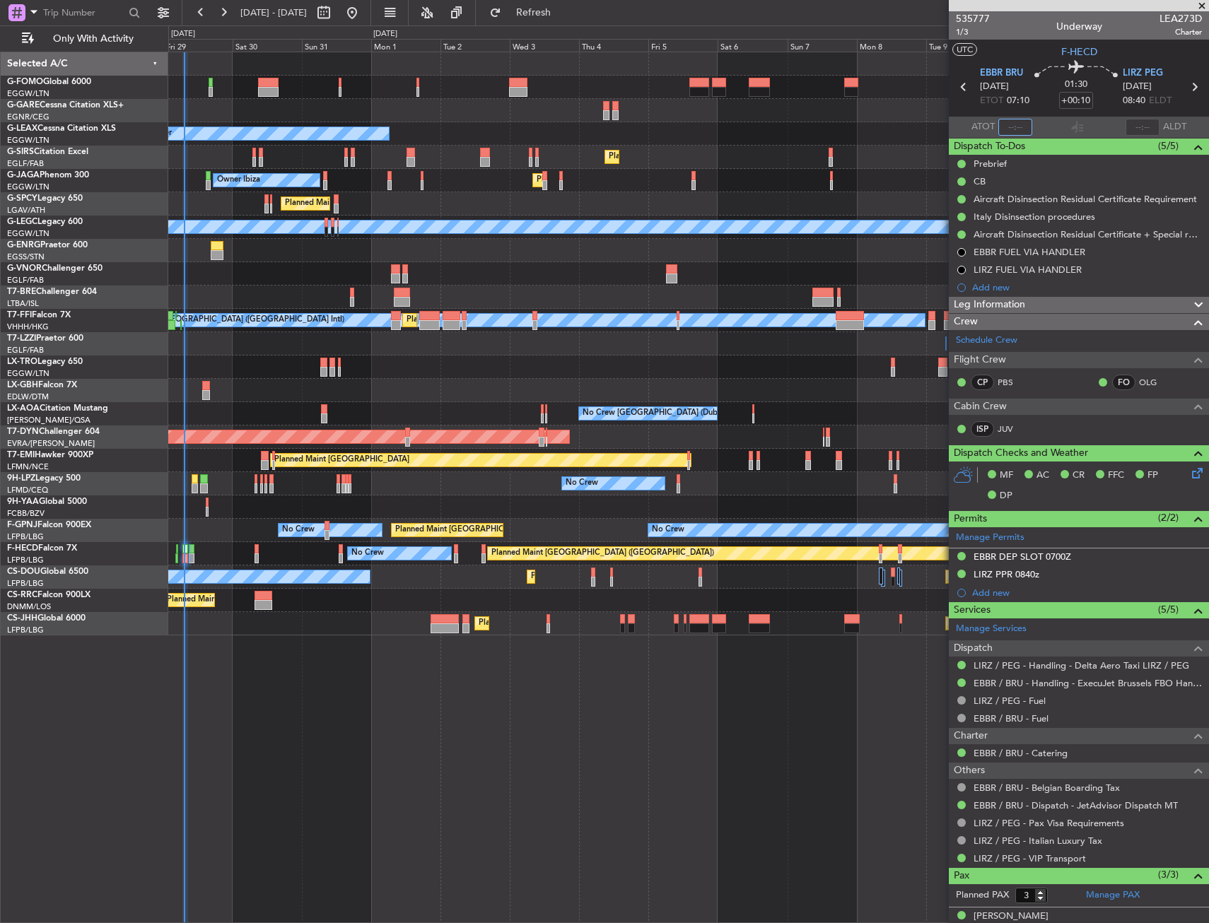
click at [1010, 124] on input "text" at bounding box center [1015, 127] width 34 height 17
click at [1033, 47] on section "UTC F-HECD" at bounding box center [1079, 50] width 260 height 21
type input "07:11"
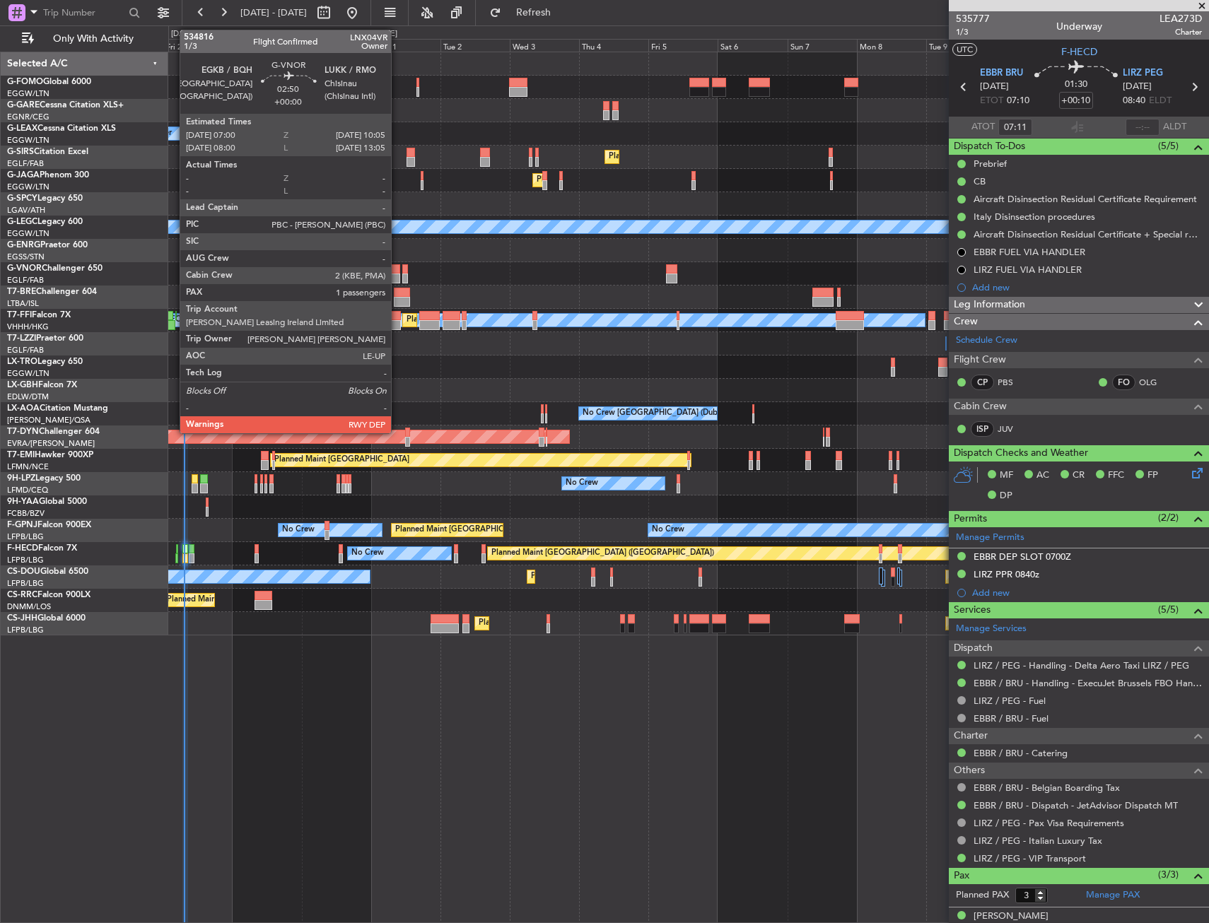
click at [397, 270] on div at bounding box center [395, 269] width 9 height 10
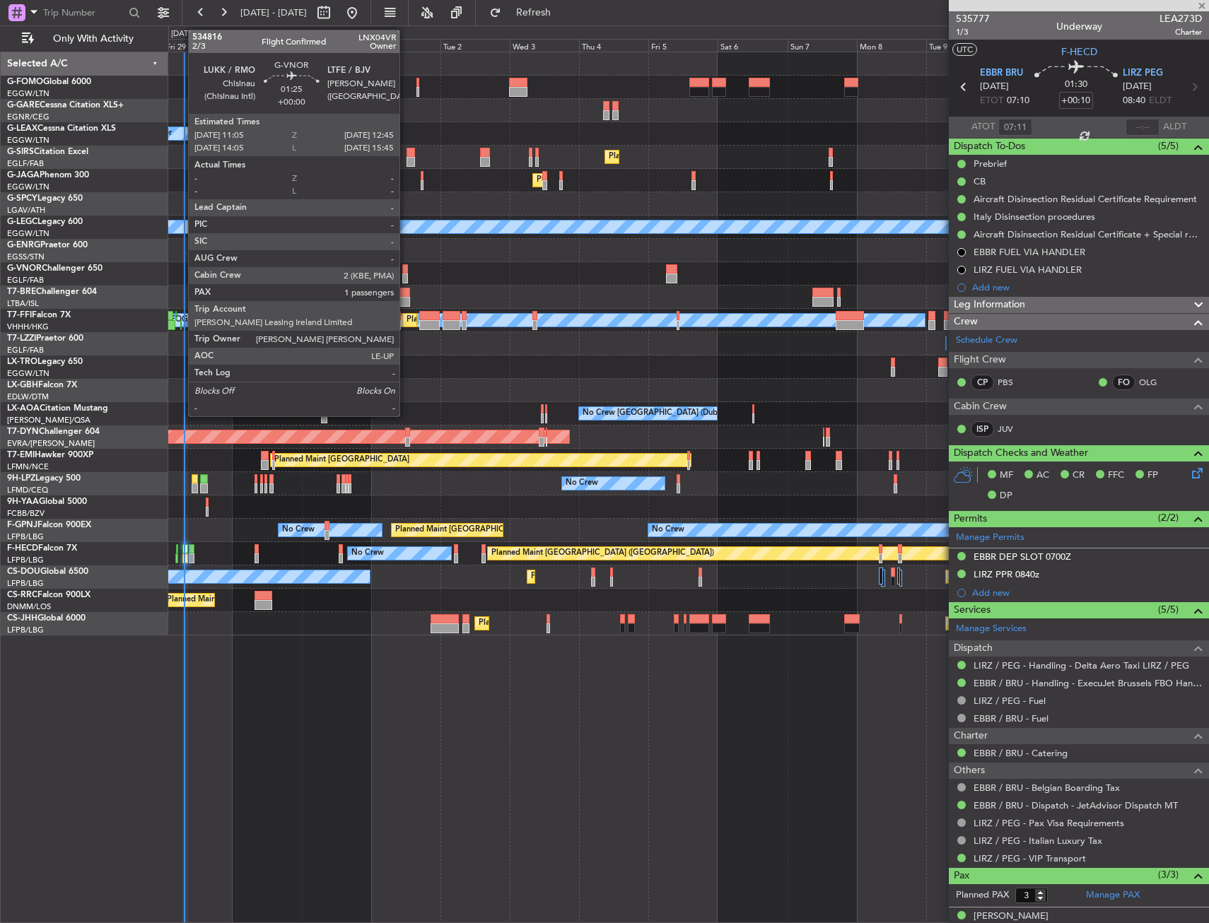
type input "1"
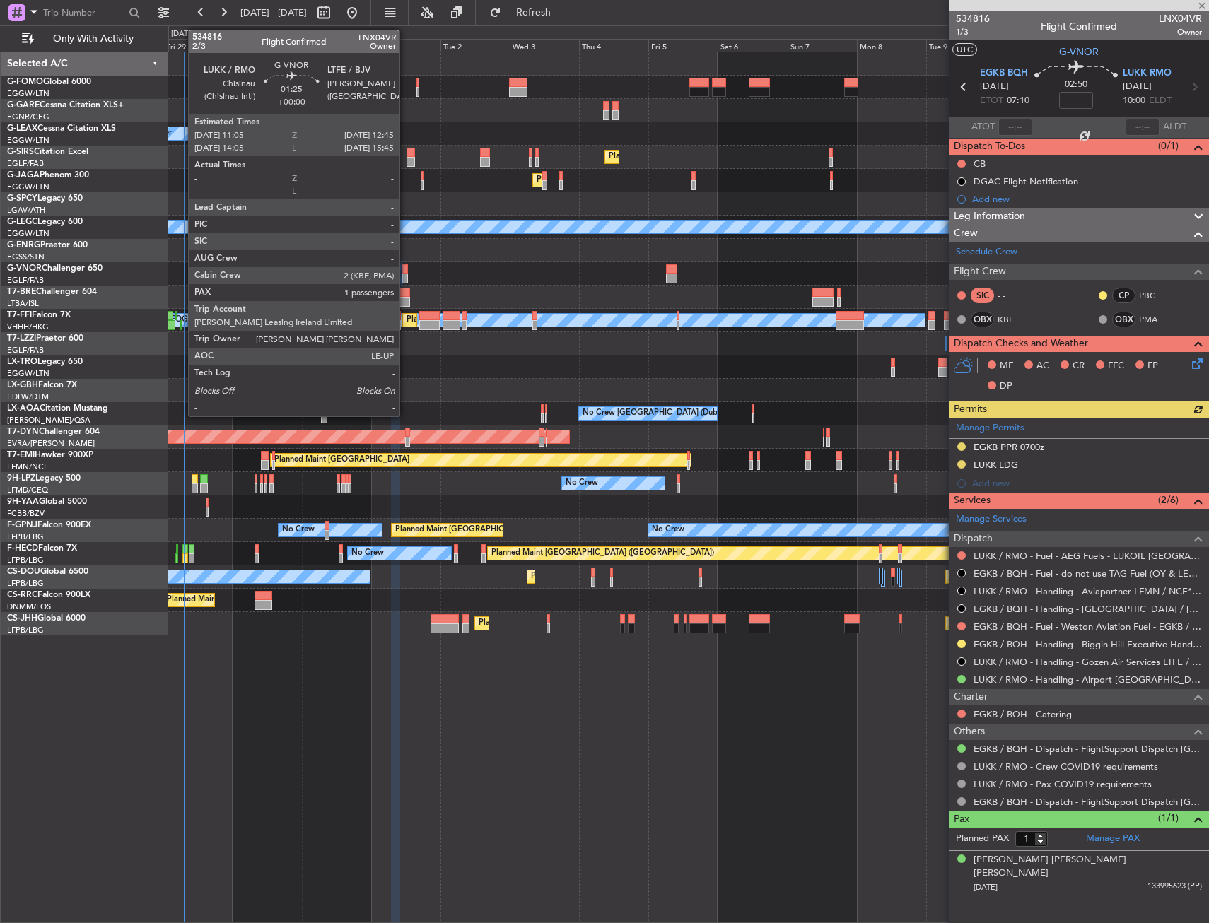
click at [406, 272] on div at bounding box center [404, 269] width 5 height 10
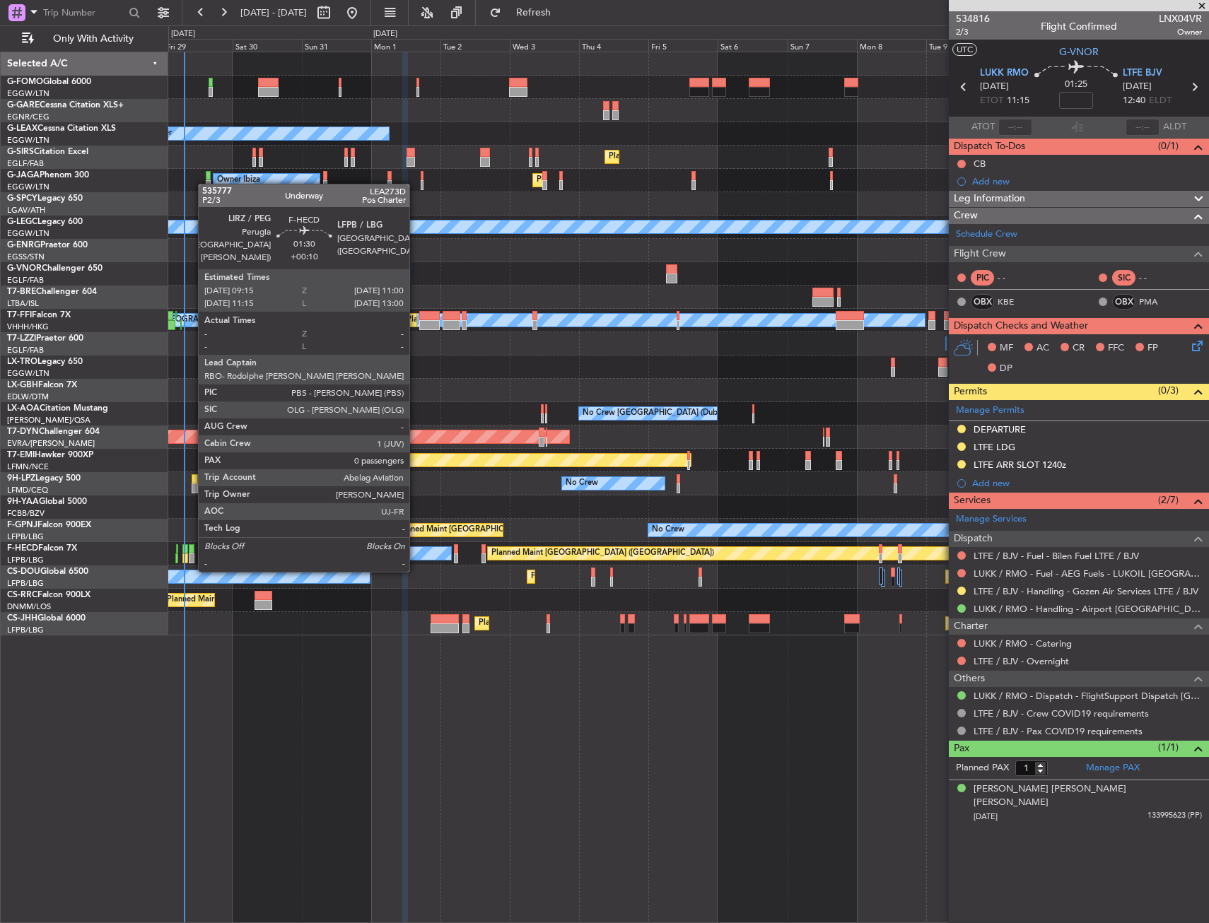
click at [191, 556] on div at bounding box center [192, 559] width 6 height 10
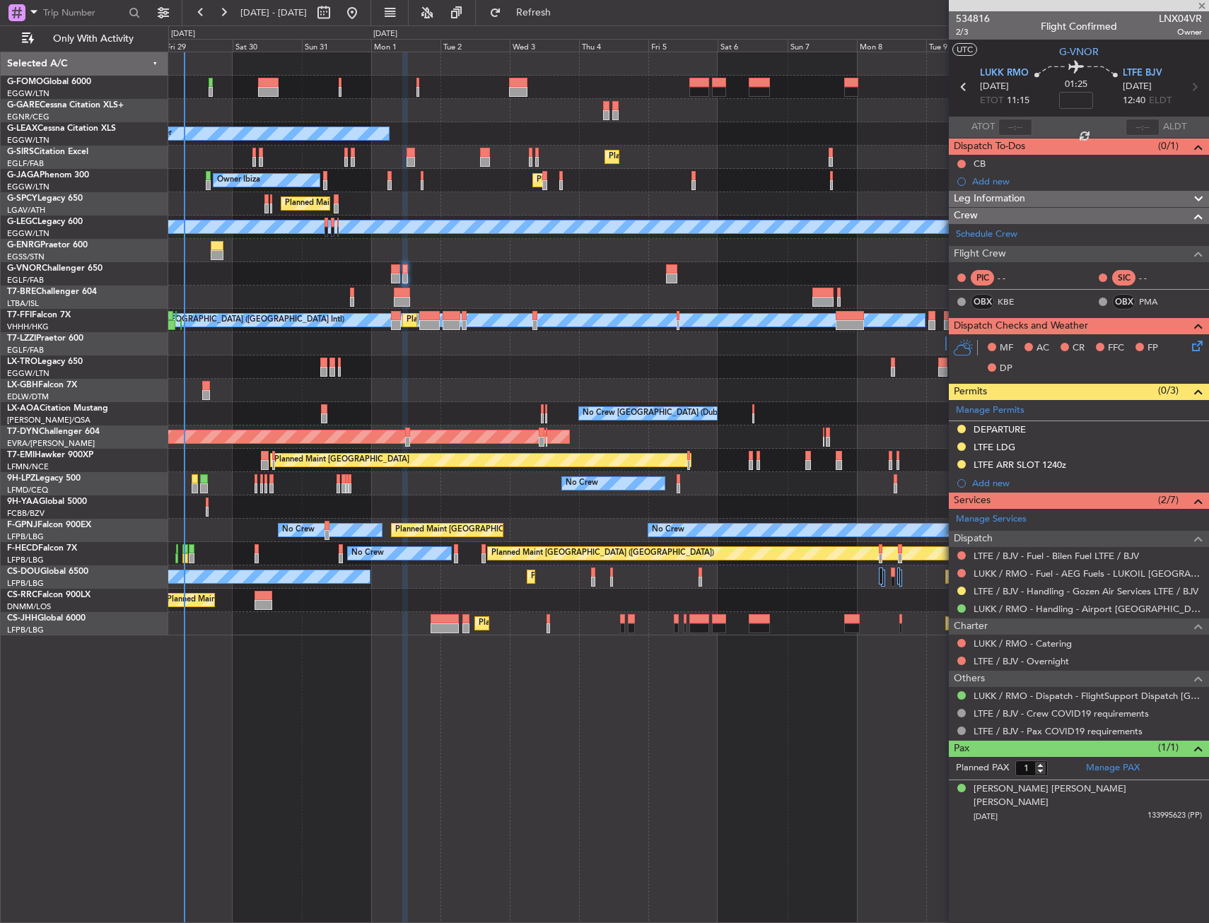
type input "+00:10"
type input "0"
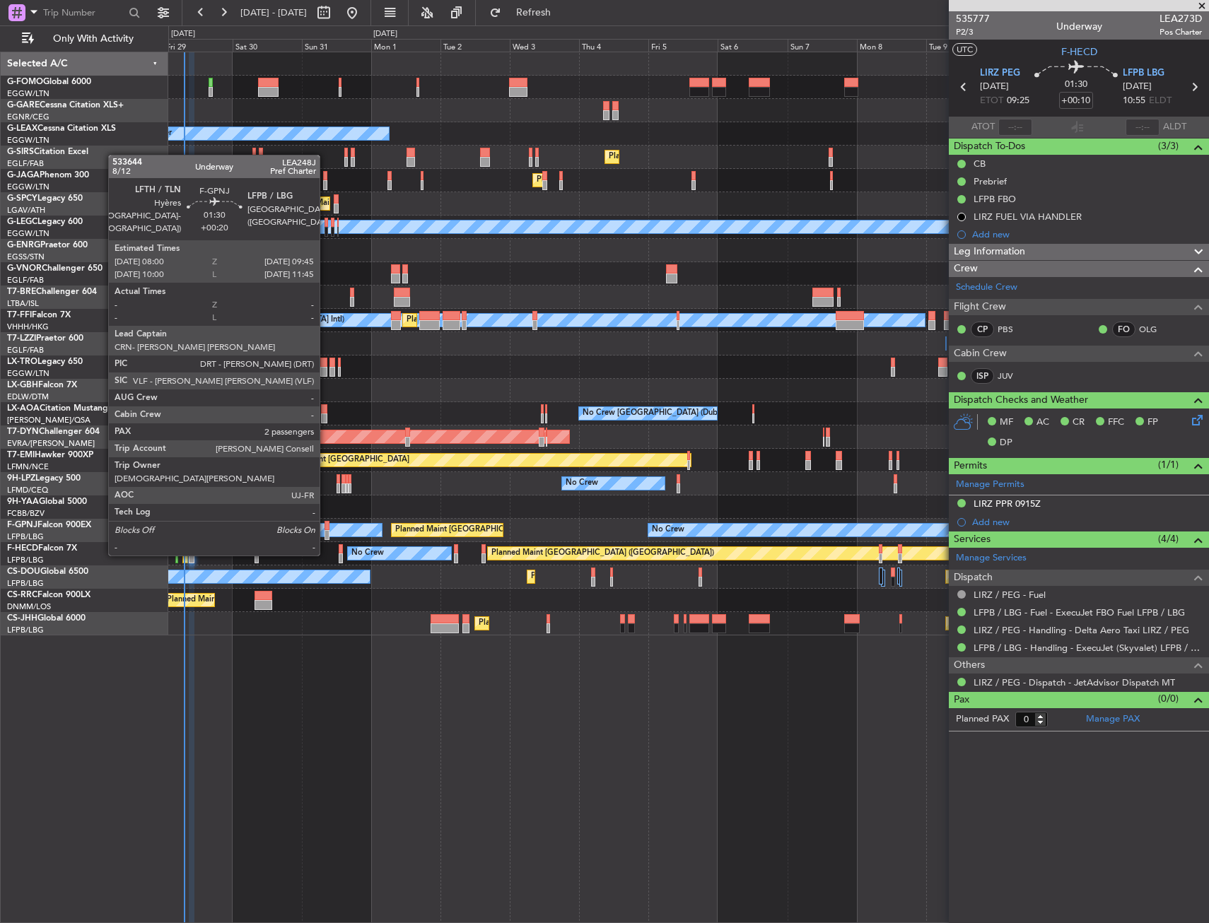
click at [326, 527] on div at bounding box center [328, 526] width 6 height 10
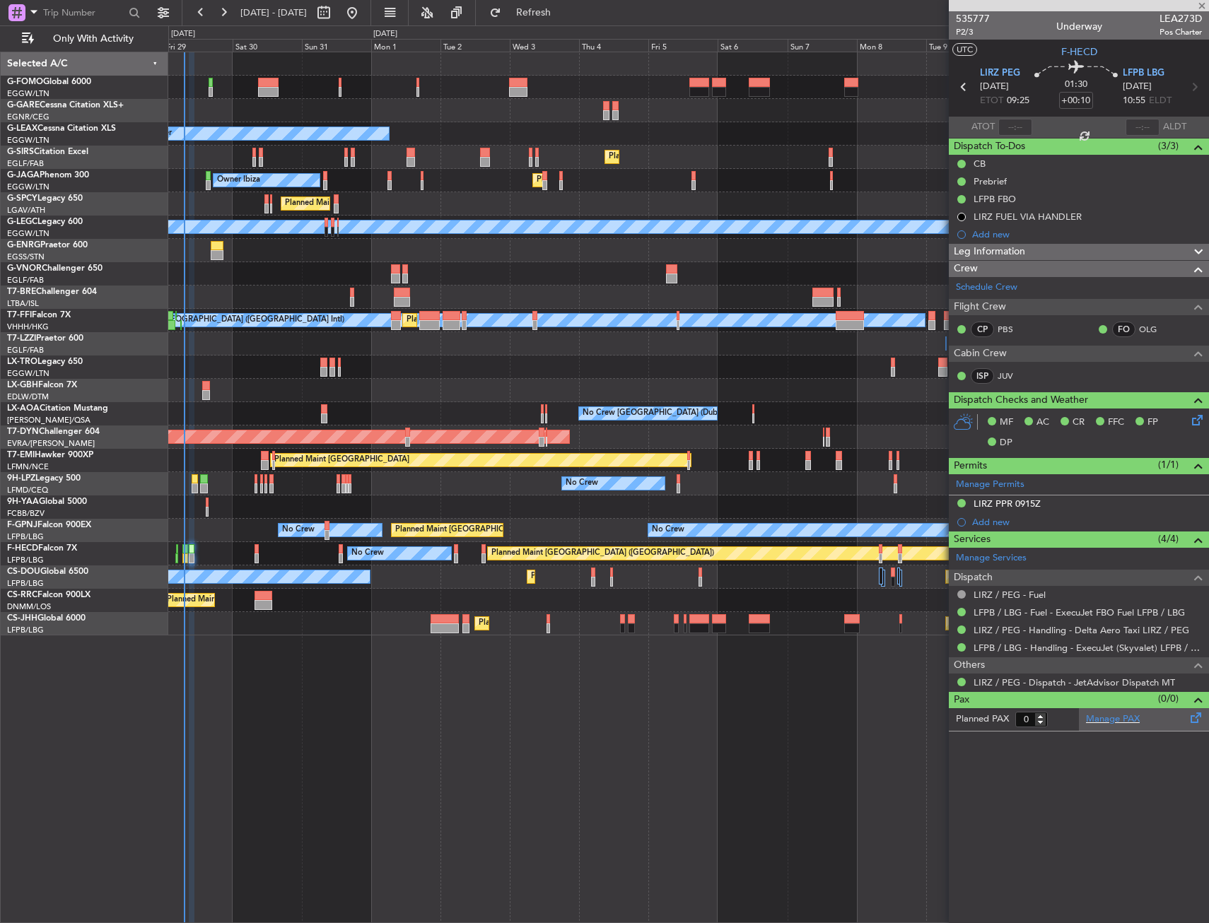
type input "+00:20"
type input "2"
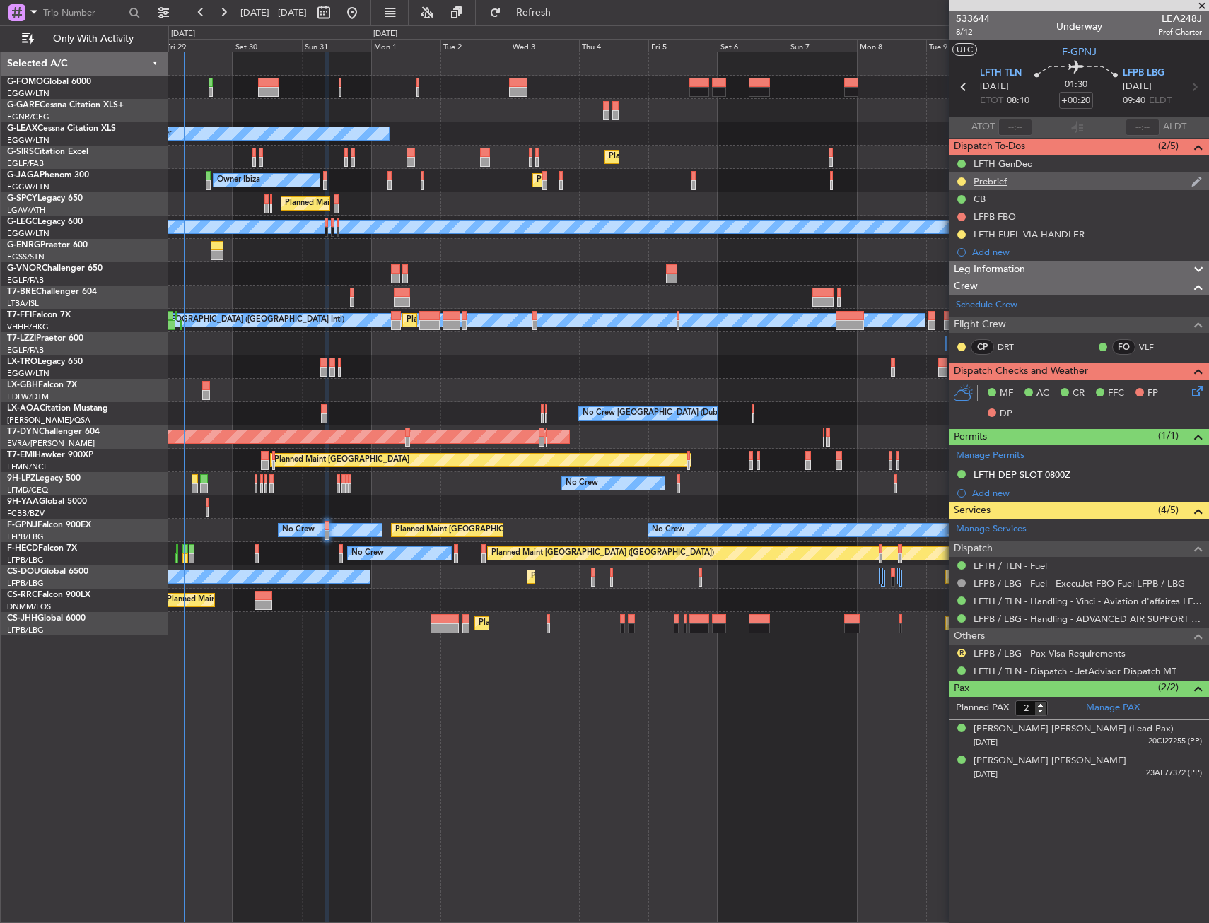
click at [1031, 182] on div "Prebrief" at bounding box center [1079, 182] width 260 height 18
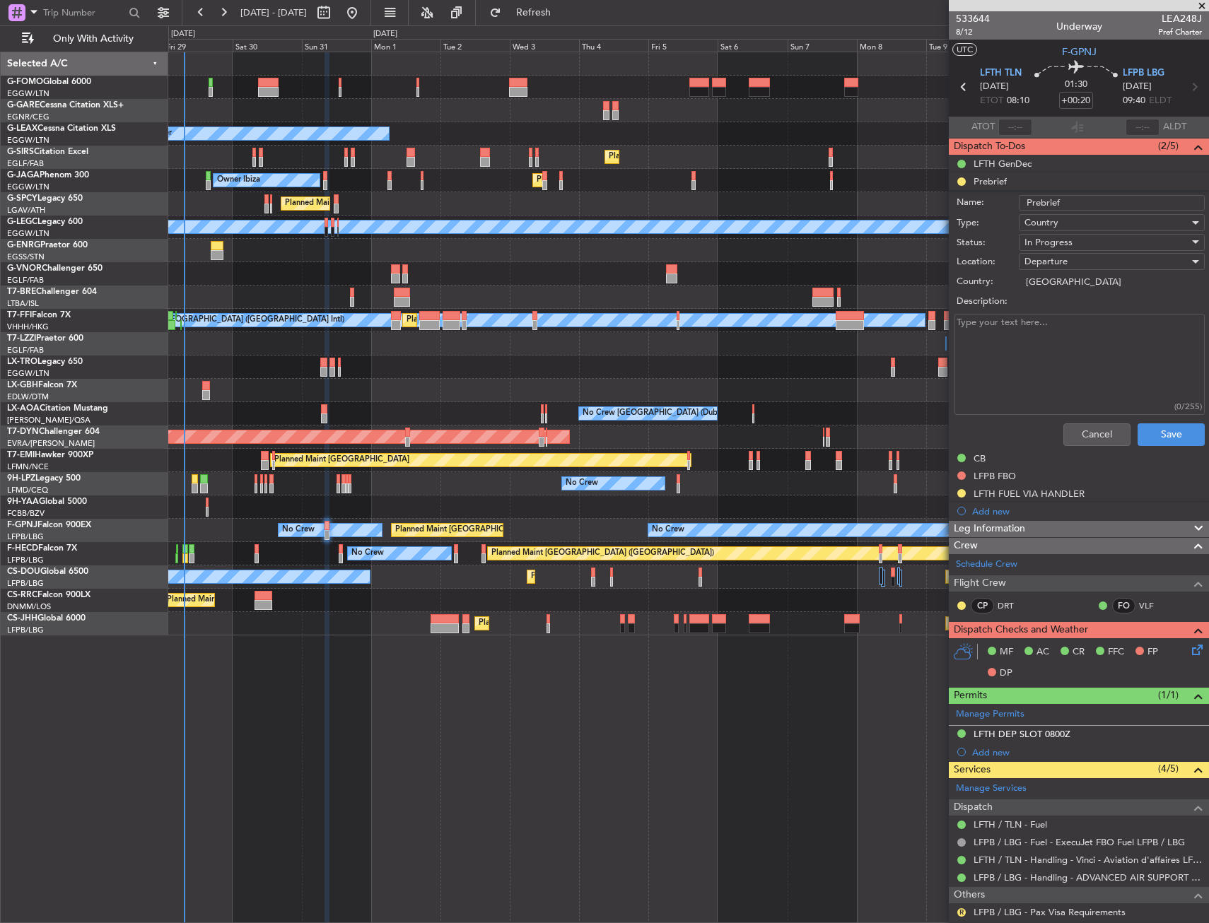
click at [1037, 324] on textarea "Description:" at bounding box center [1080, 364] width 250 height 101
type textarea "7300lbs fuel"
click at [1102, 240] on div "In Progress" at bounding box center [1107, 242] width 165 height 21
click at [1082, 305] on span "Completed" at bounding box center [1104, 313] width 165 height 21
click at [1158, 431] on button "Save" at bounding box center [1171, 435] width 67 height 23
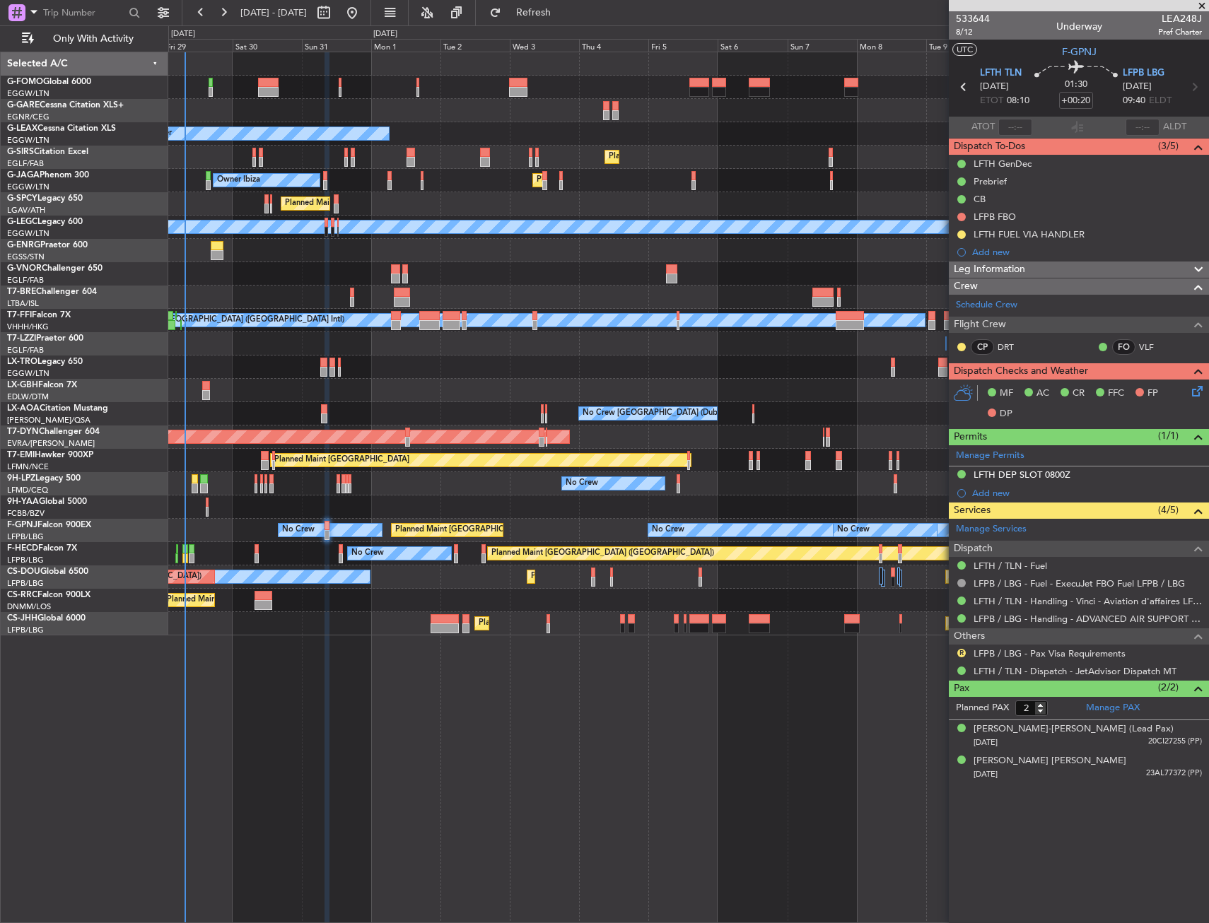
click at [341, 636] on div "Owner Planned Maint London (Luton) Owner Planned Maint London (Farnborough) Unp…" at bounding box center [688, 488] width 1041 height 872
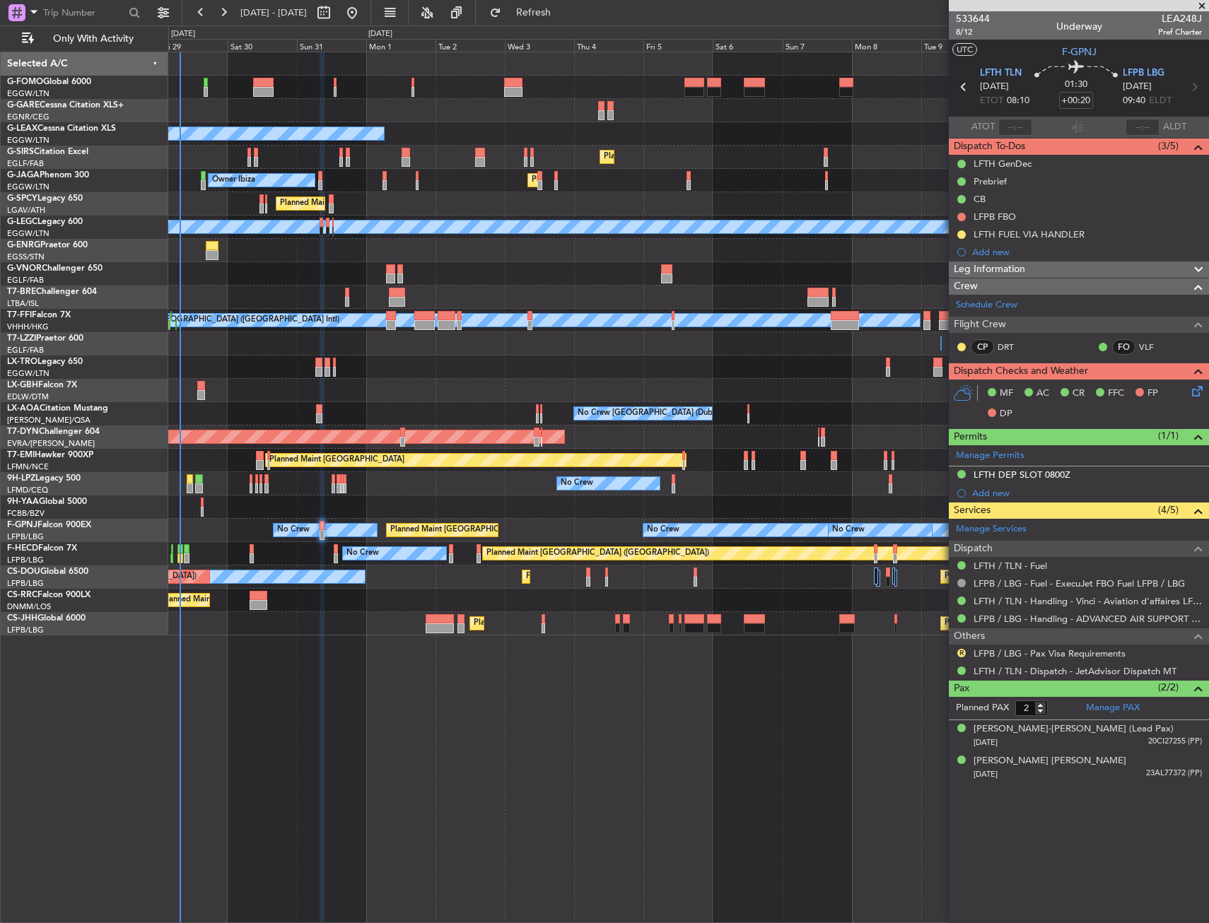
click at [336, 643] on div "Owner Planned Maint London (Luton) Owner Planned Maint London (Farnborough) Unp…" at bounding box center [688, 488] width 1041 height 872
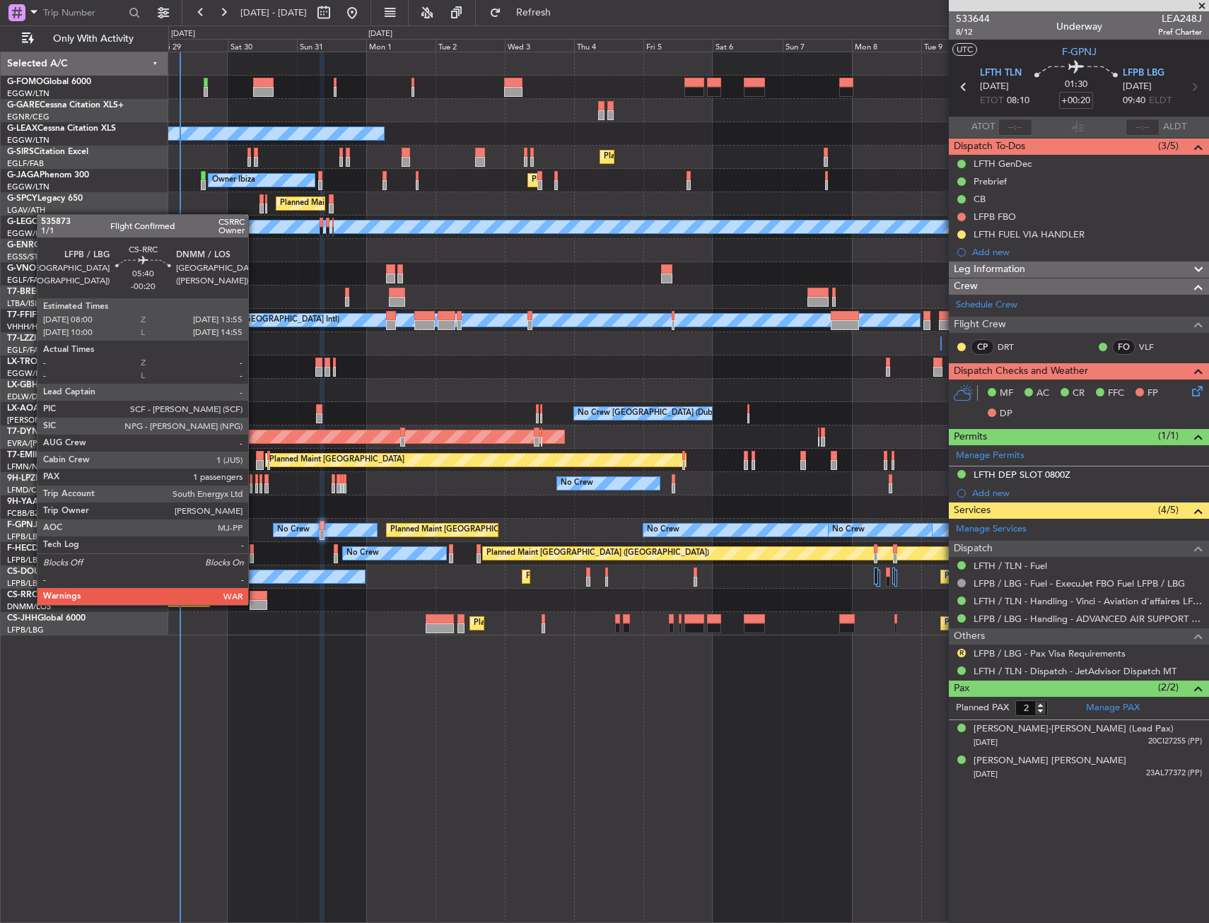
click at [255, 604] on div at bounding box center [259, 605] width 18 height 10
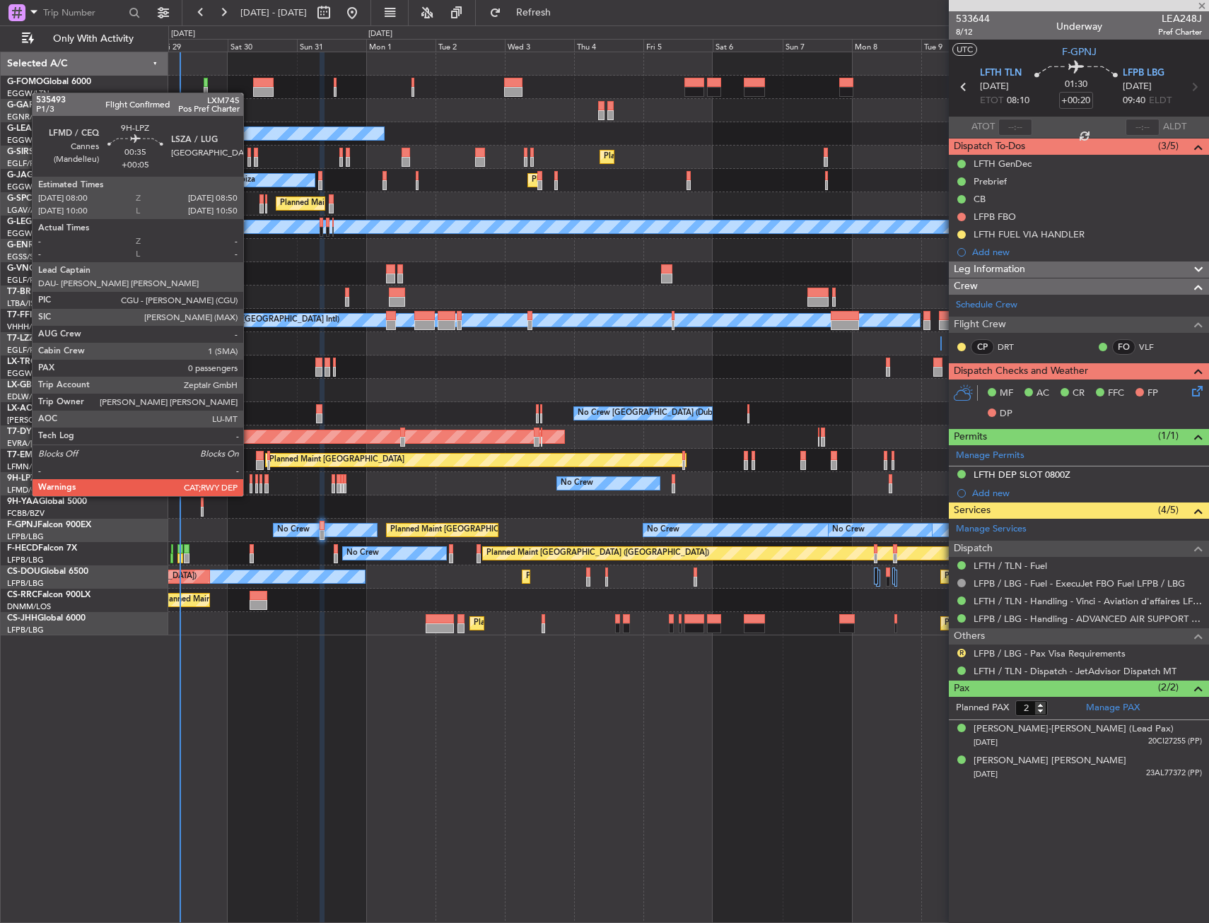
type input "-00:20"
type input "1"
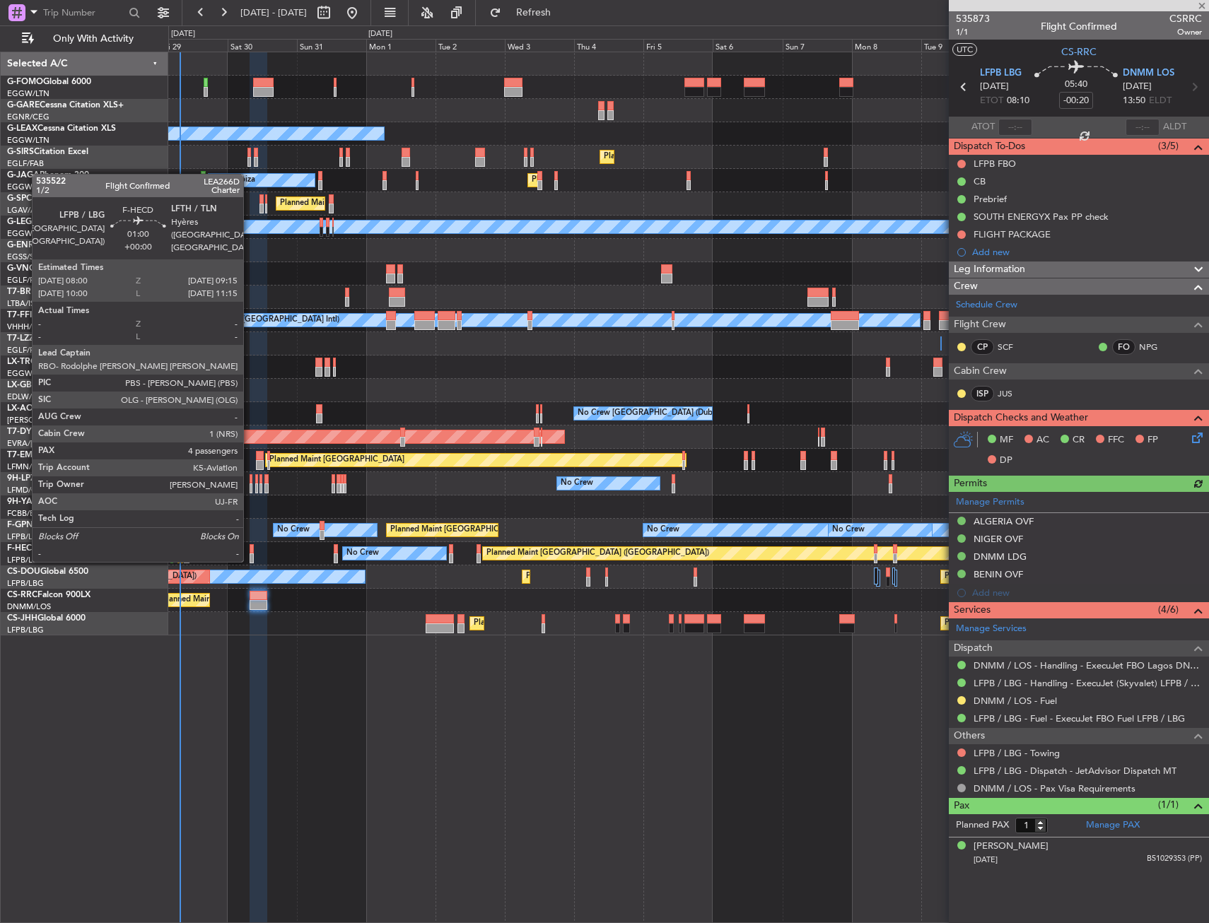
click at [250, 547] on div at bounding box center [252, 549] width 4 height 10
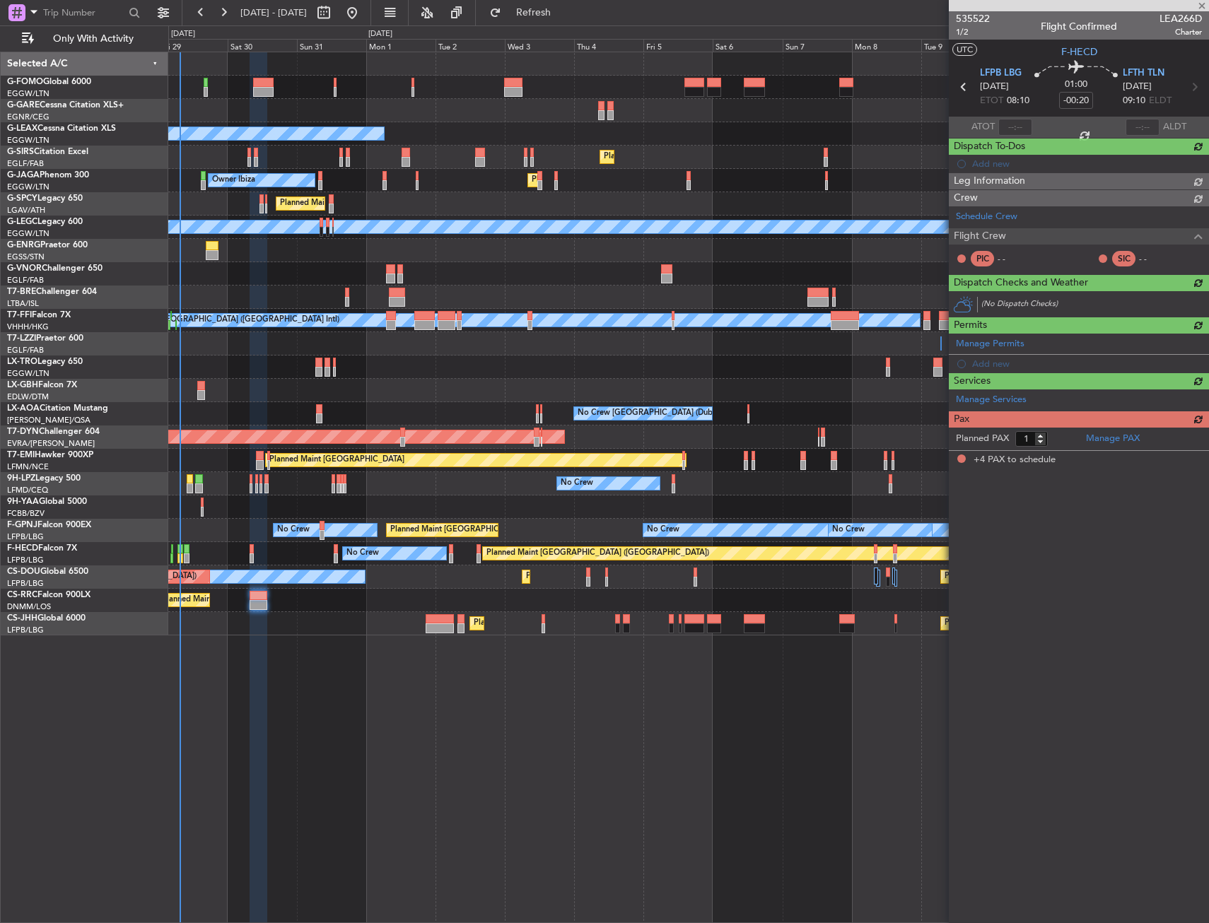
type input "4"
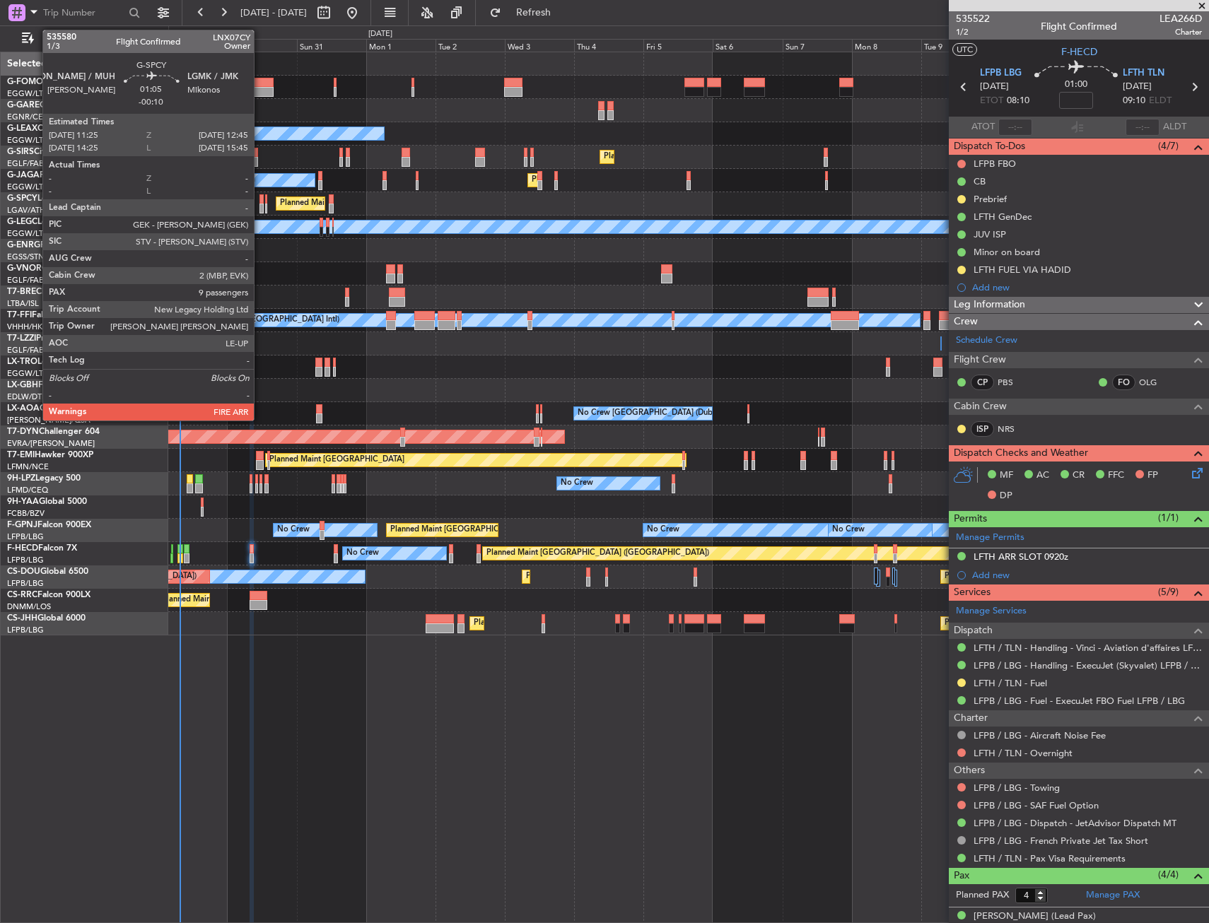
click at [260, 203] on div at bounding box center [262, 199] width 4 height 10
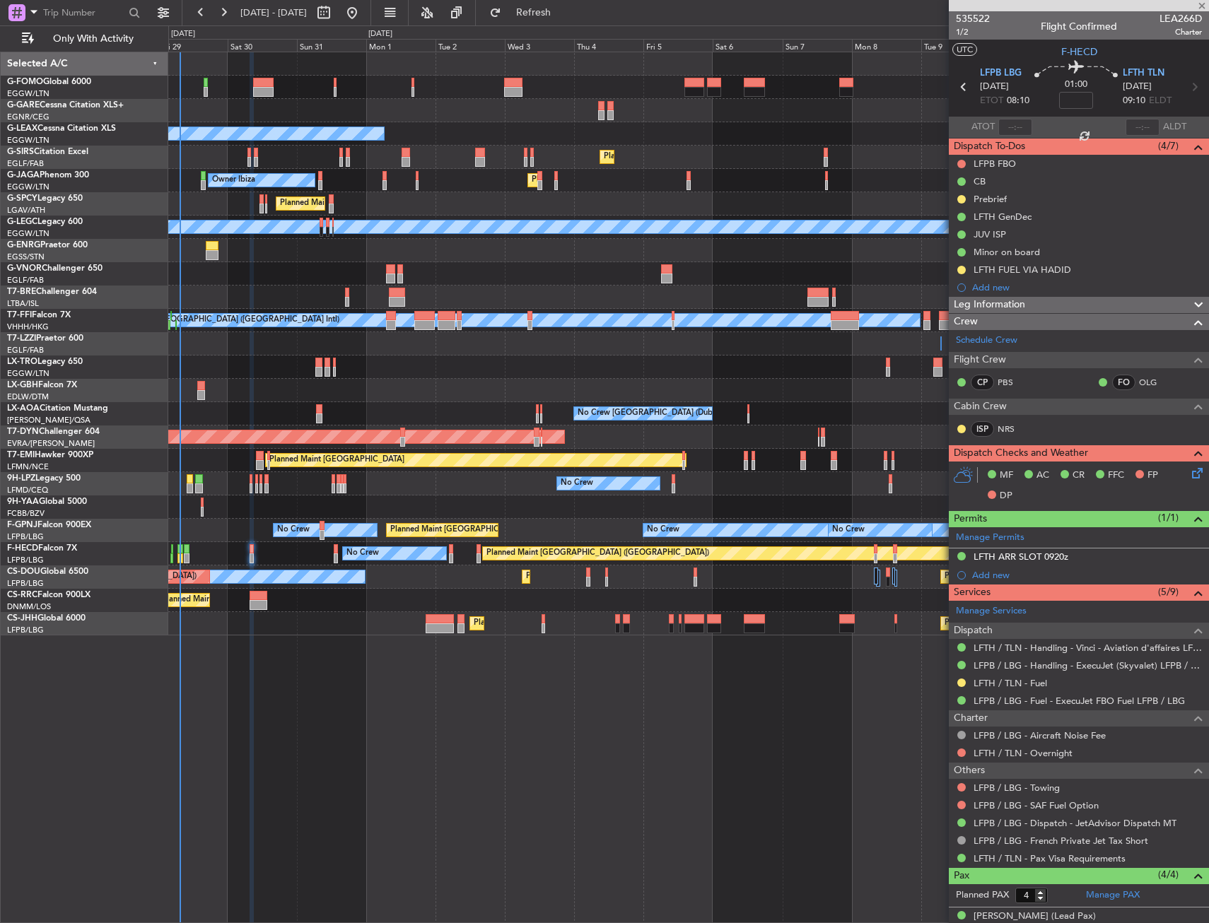
type input "-00:10"
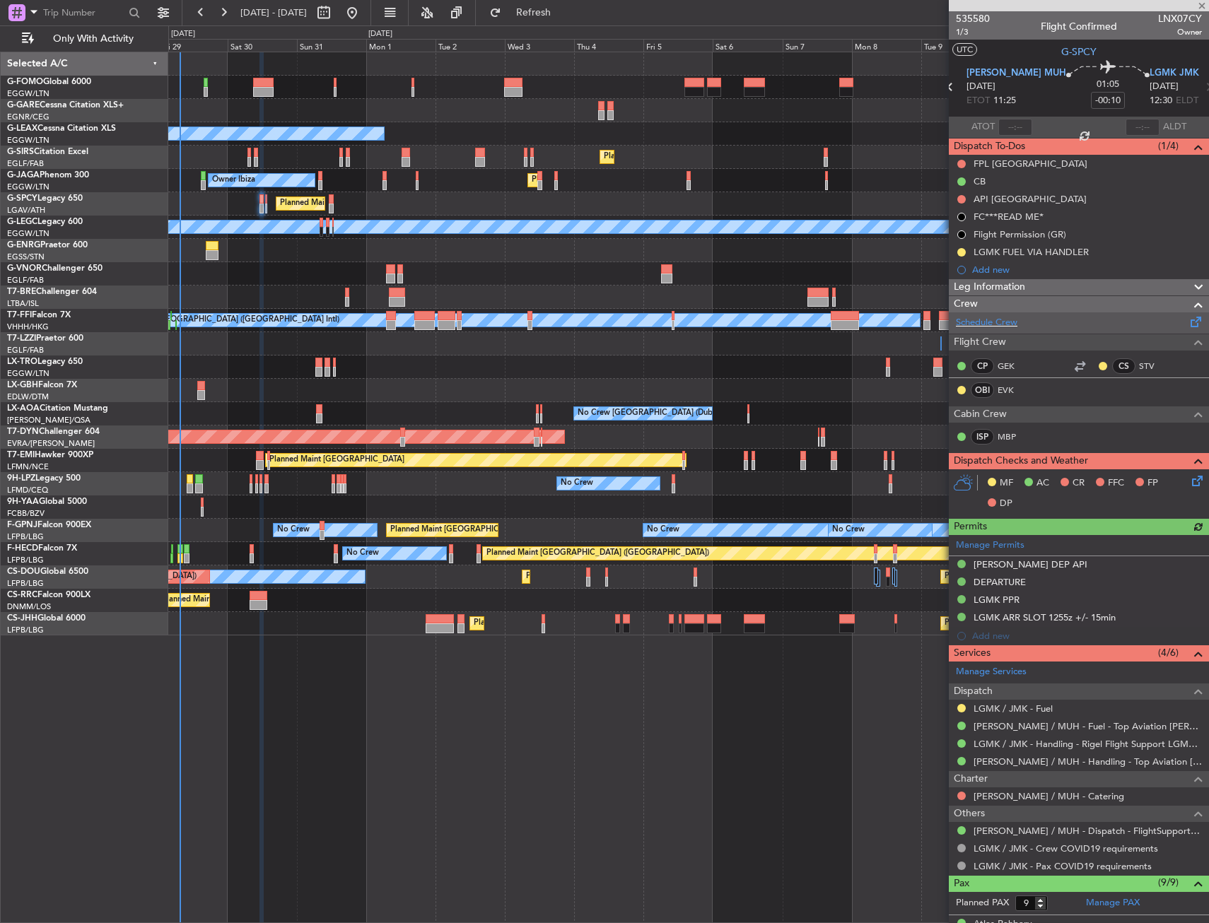
scroll to position [276, 0]
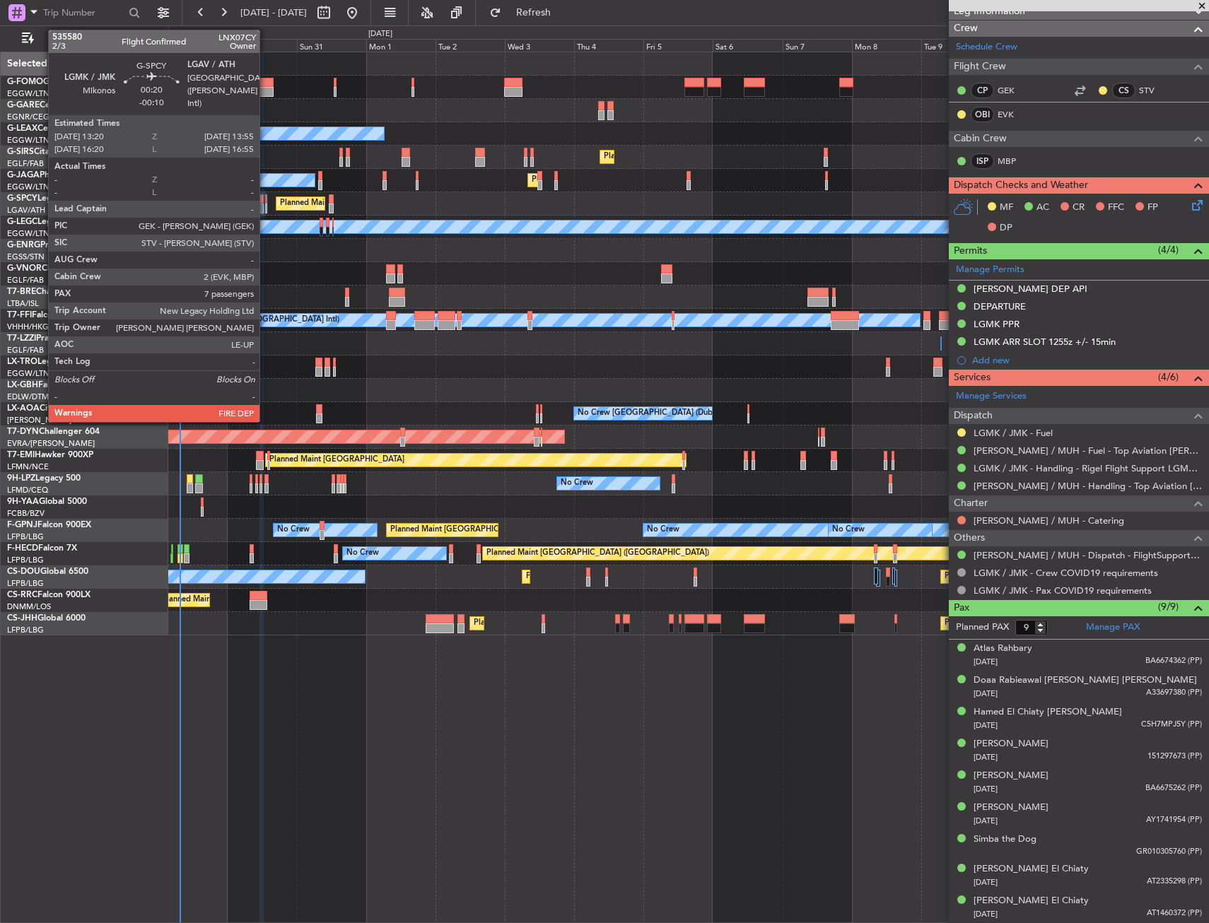
click at [266, 210] on div at bounding box center [266, 209] width 2 height 10
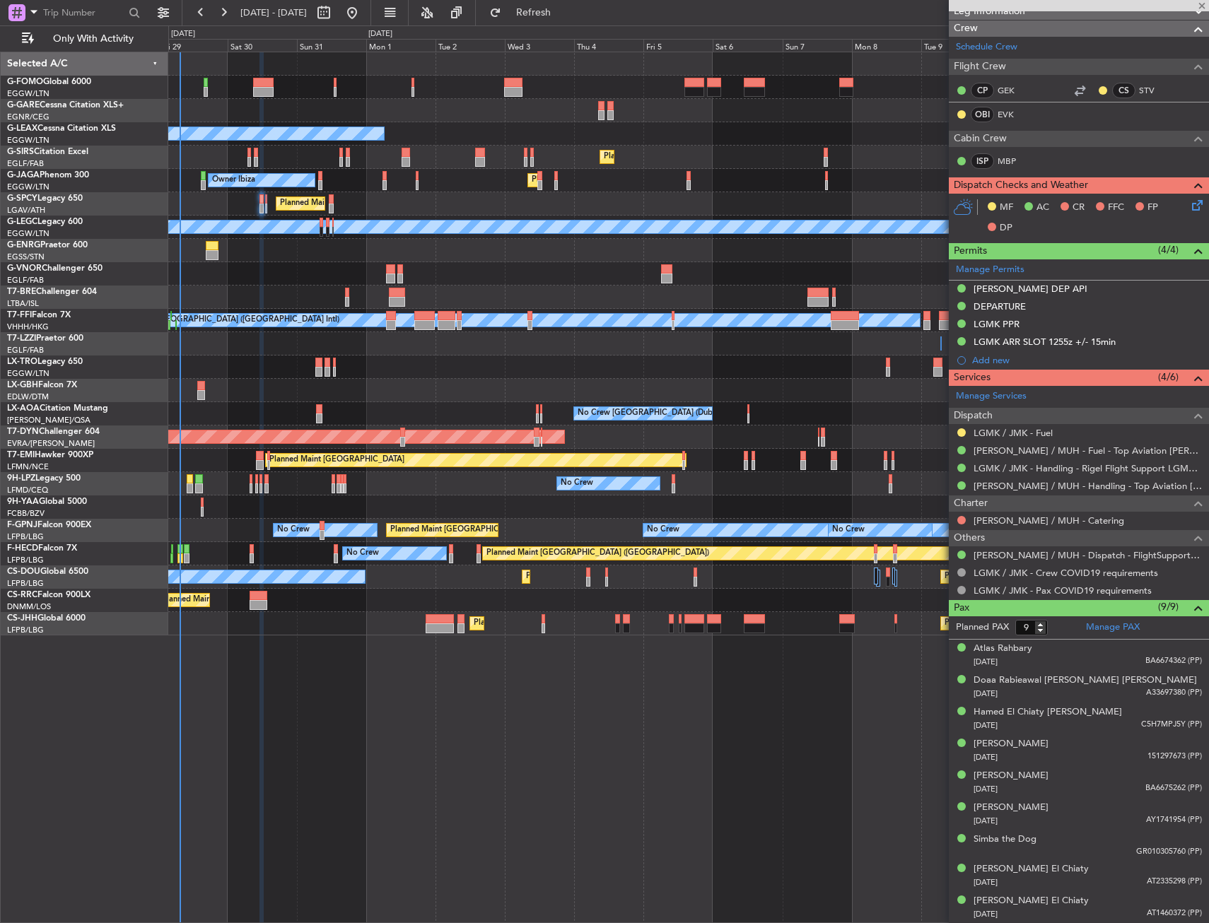
type input "7"
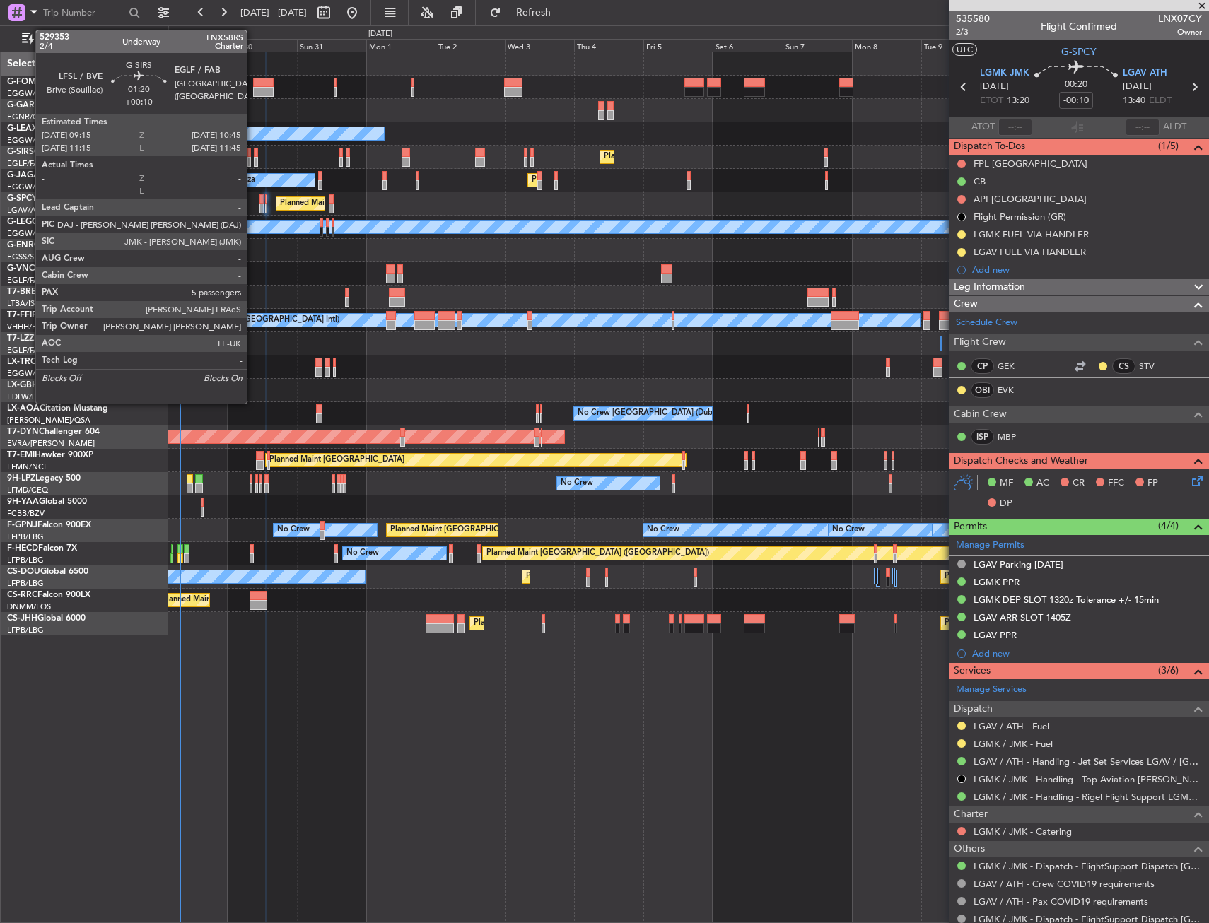
click at [254, 153] on div at bounding box center [256, 153] width 5 height 10
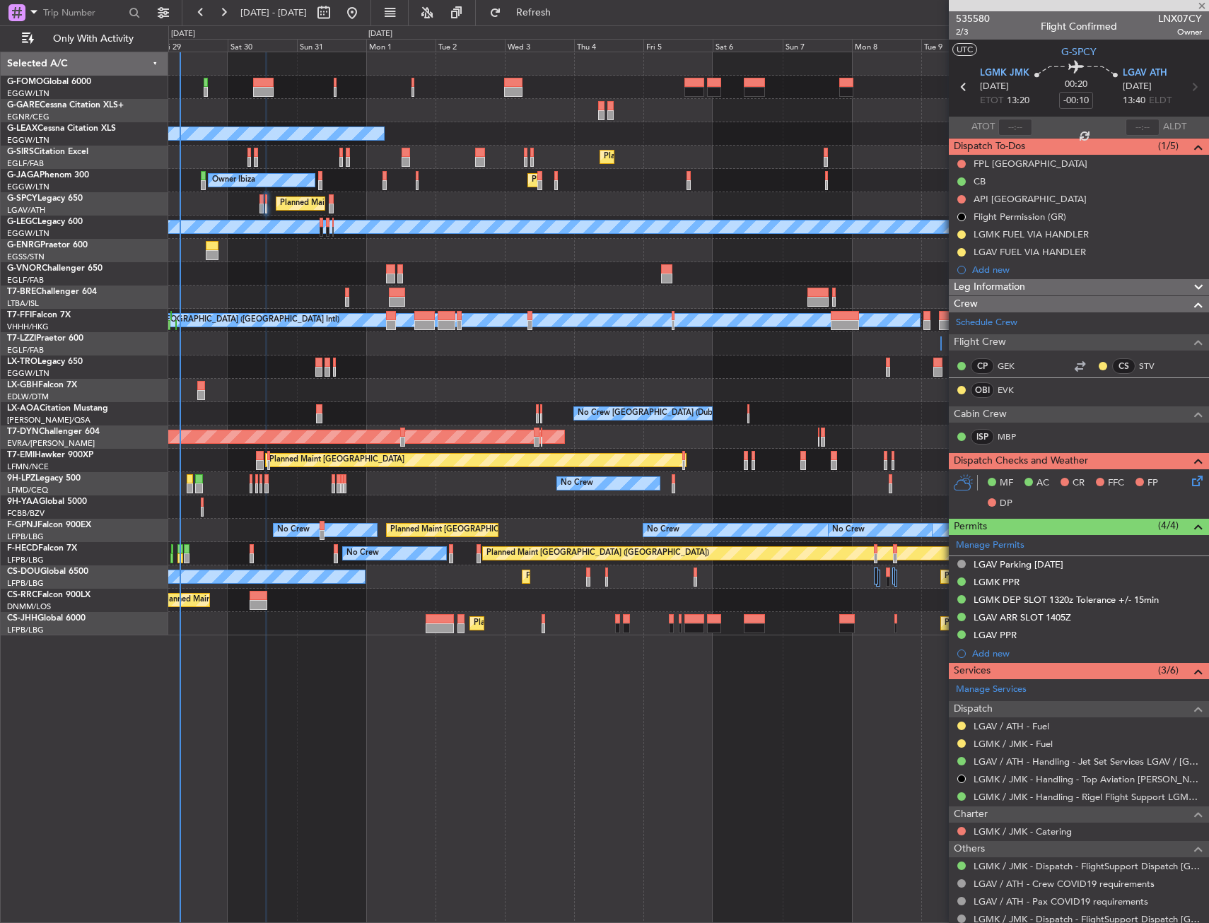
type input "+00:10"
type input "5"
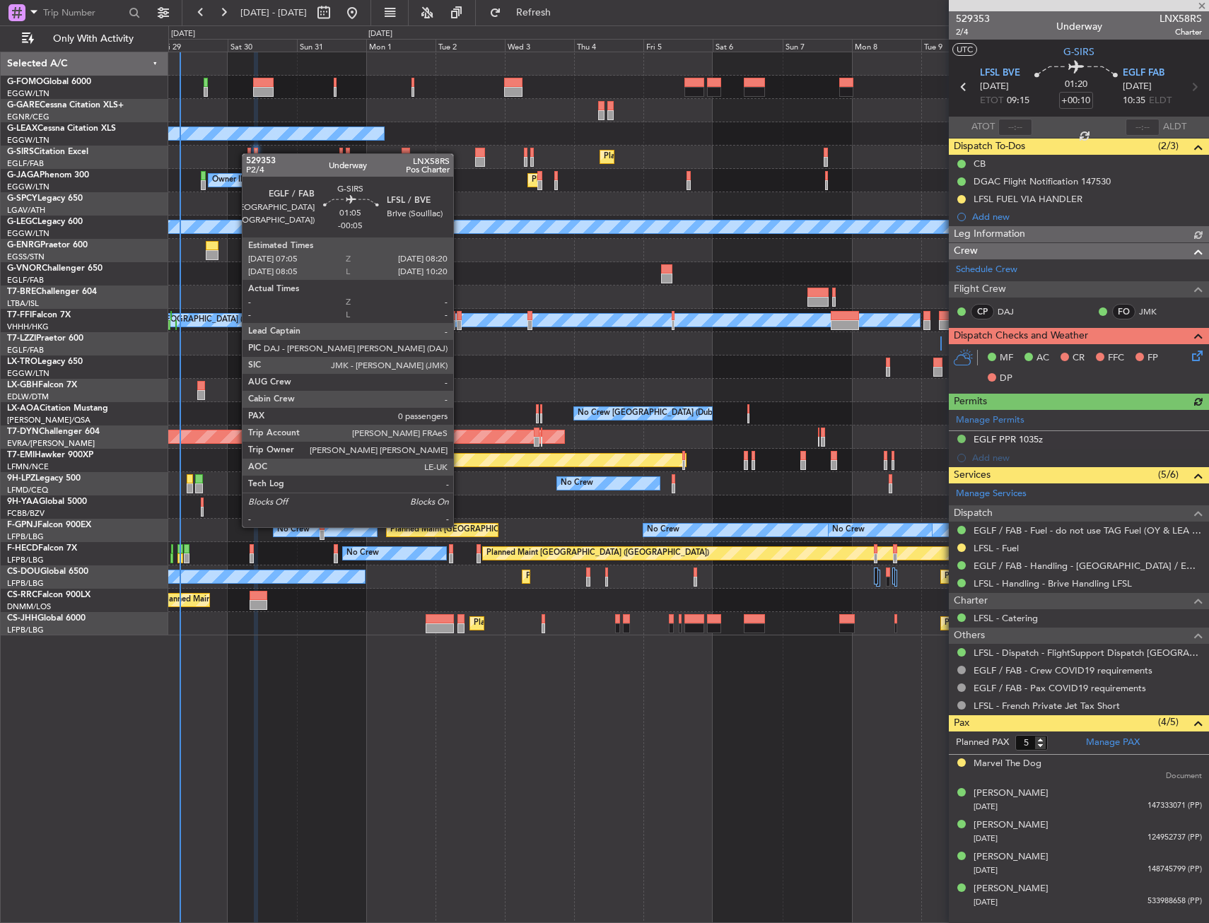
click at [249, 153] on div at bounding box center [249, 153] width 4 height 10
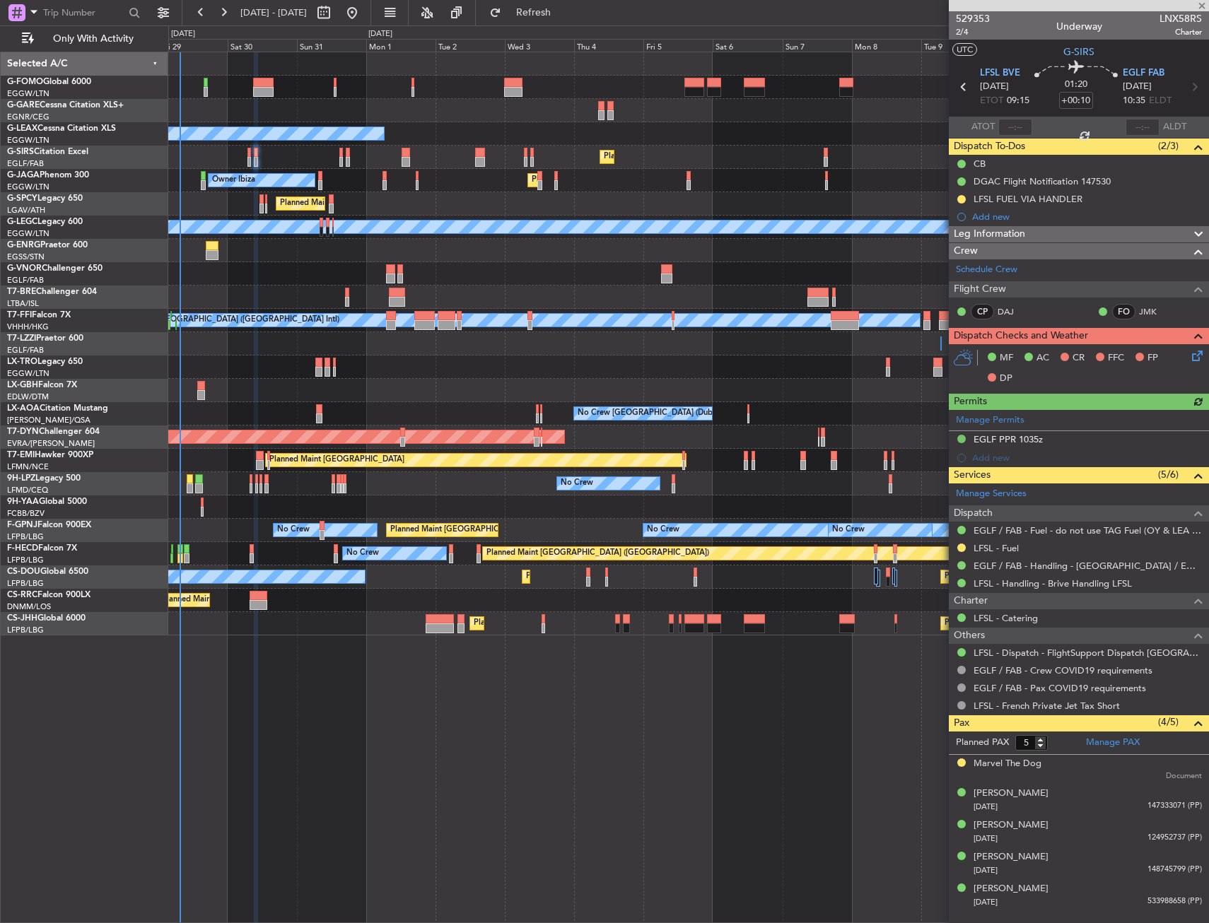
type input "-00:05"
type input "0"
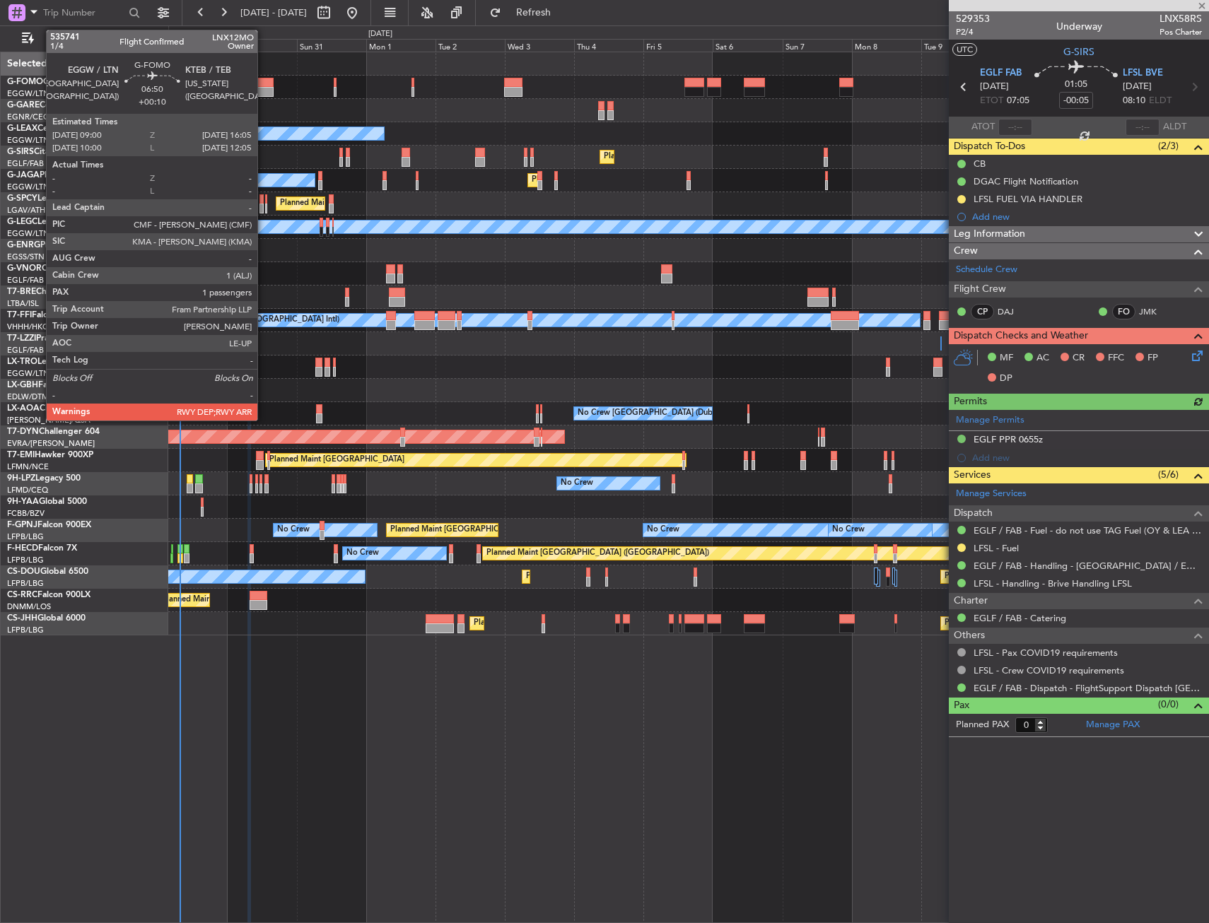
click at [264, 81] on div at bounding box center [263, 83] width 21 height 10
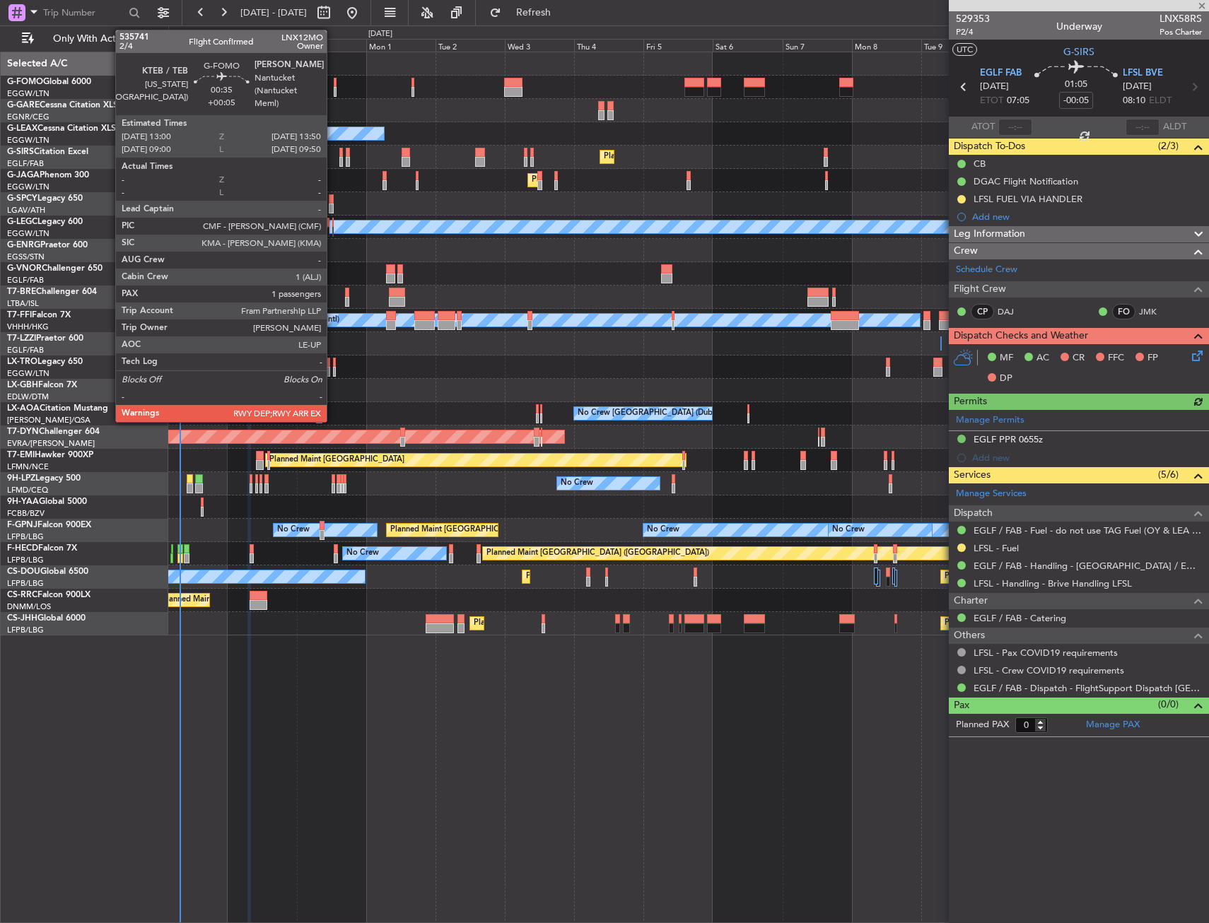
type input "+00:10"
type input "1"
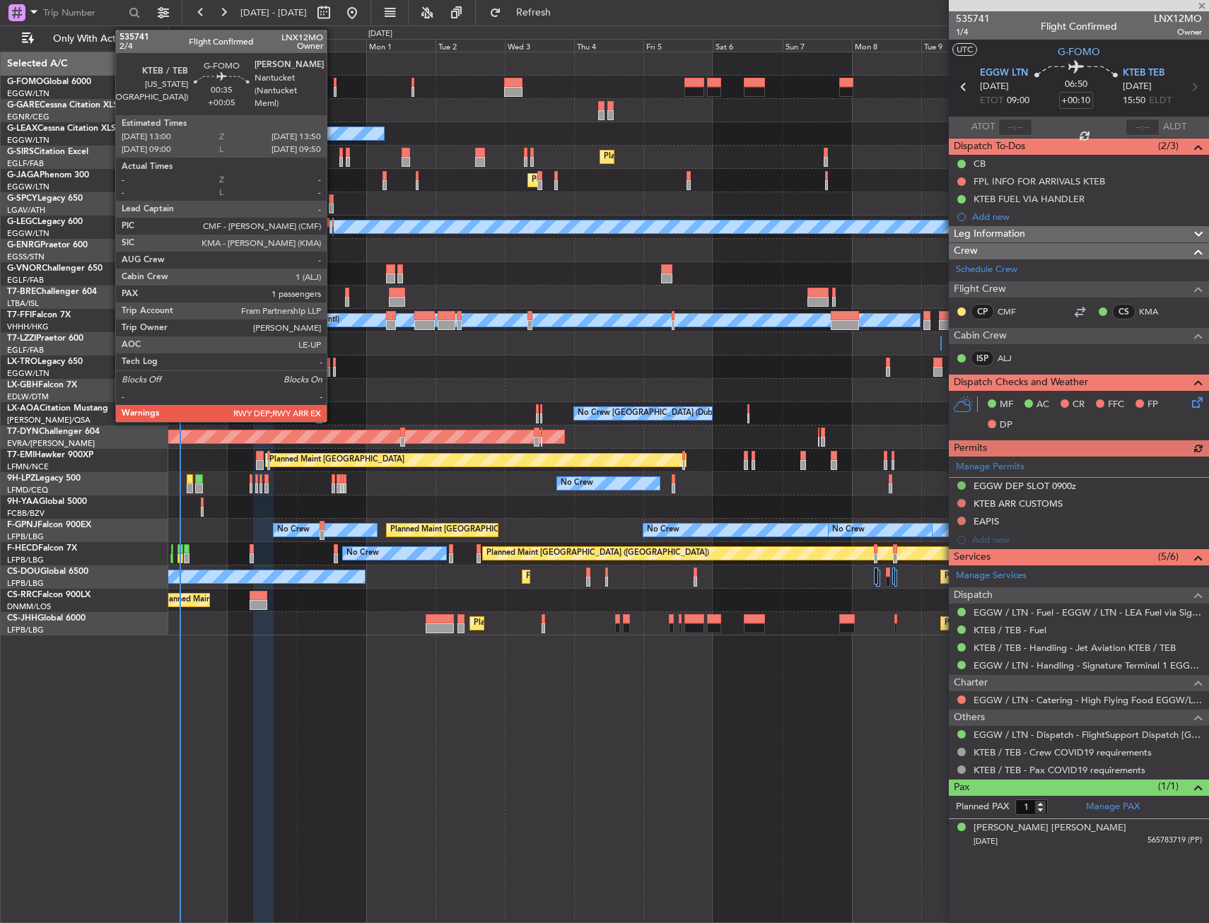
click at [334, 88] on div at bounding box center [335, 92] width 3 height 10
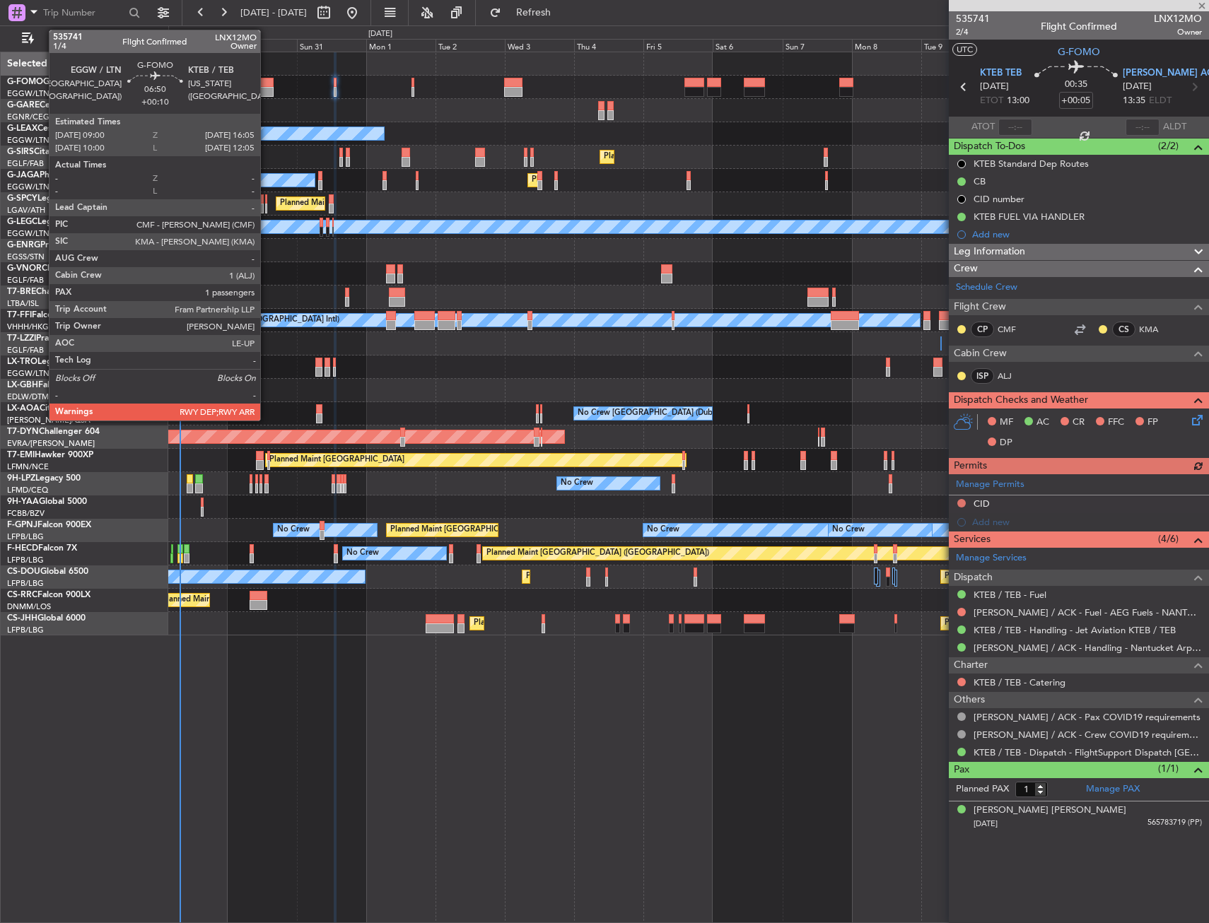
click at [267, 88] on div at bounding box center [263, 92] width 21 height 10
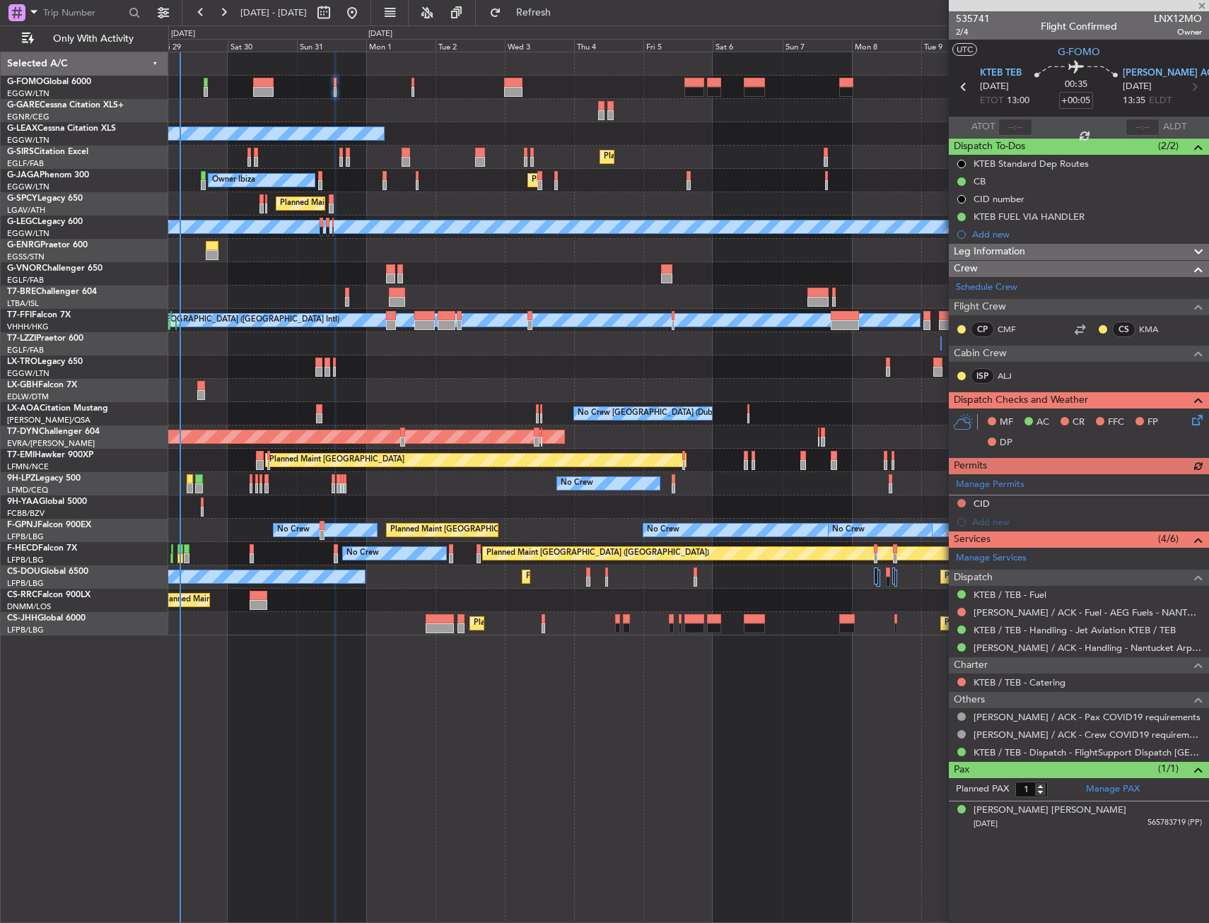
type input "+00:10"
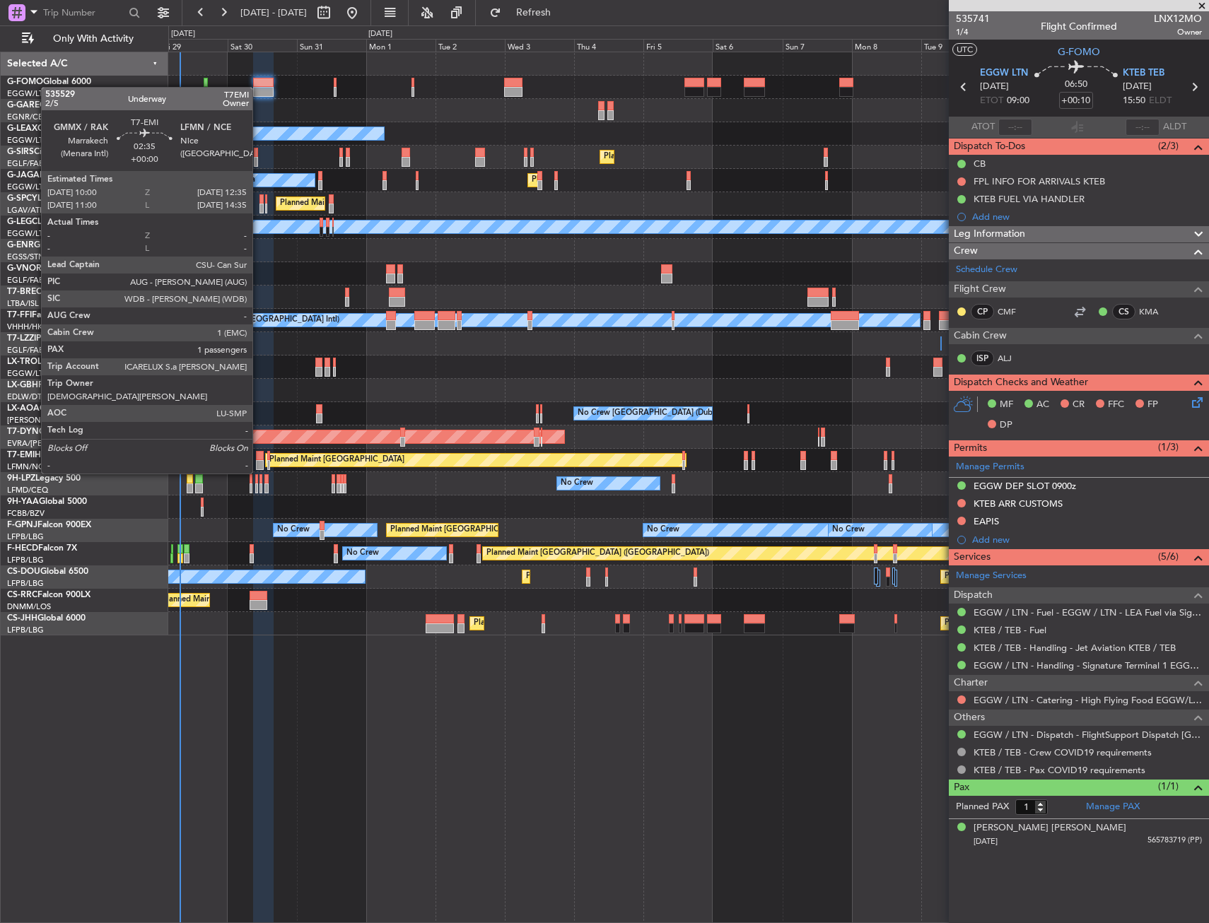
click at [259, 460] on div at bounding box center [260, 456] width 8 height 10
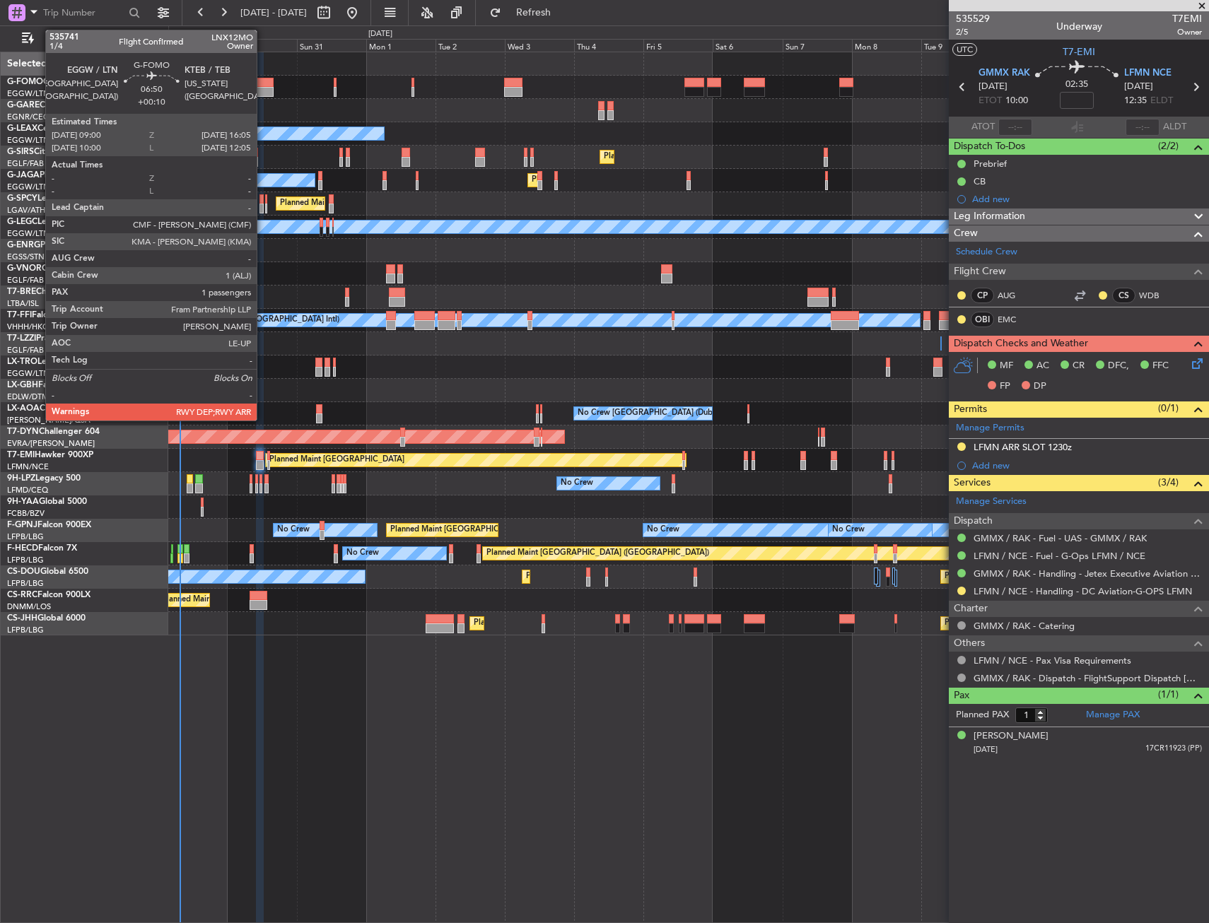
click at [263, 88] on div at bounding box center [263, 92] width 21 height 10
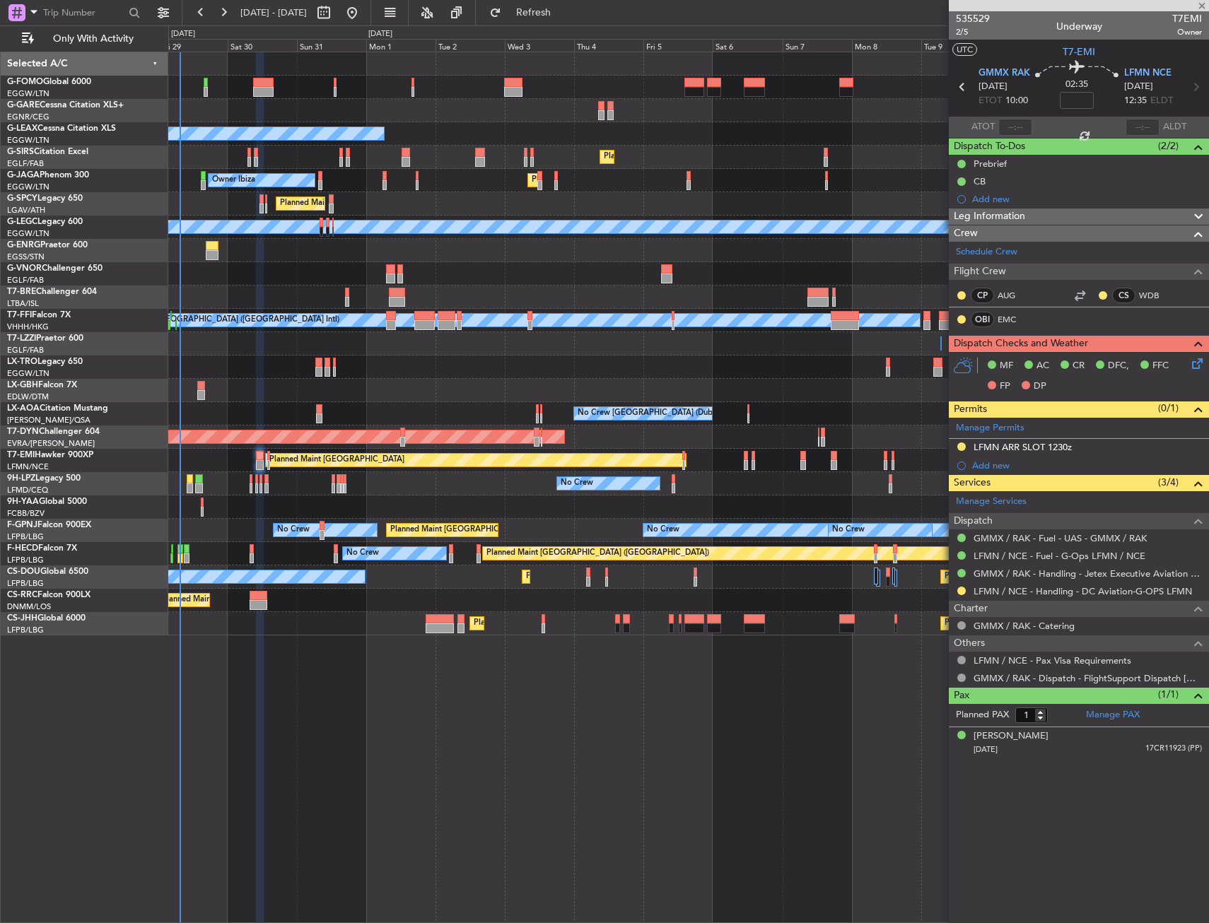
type input "+00:10"
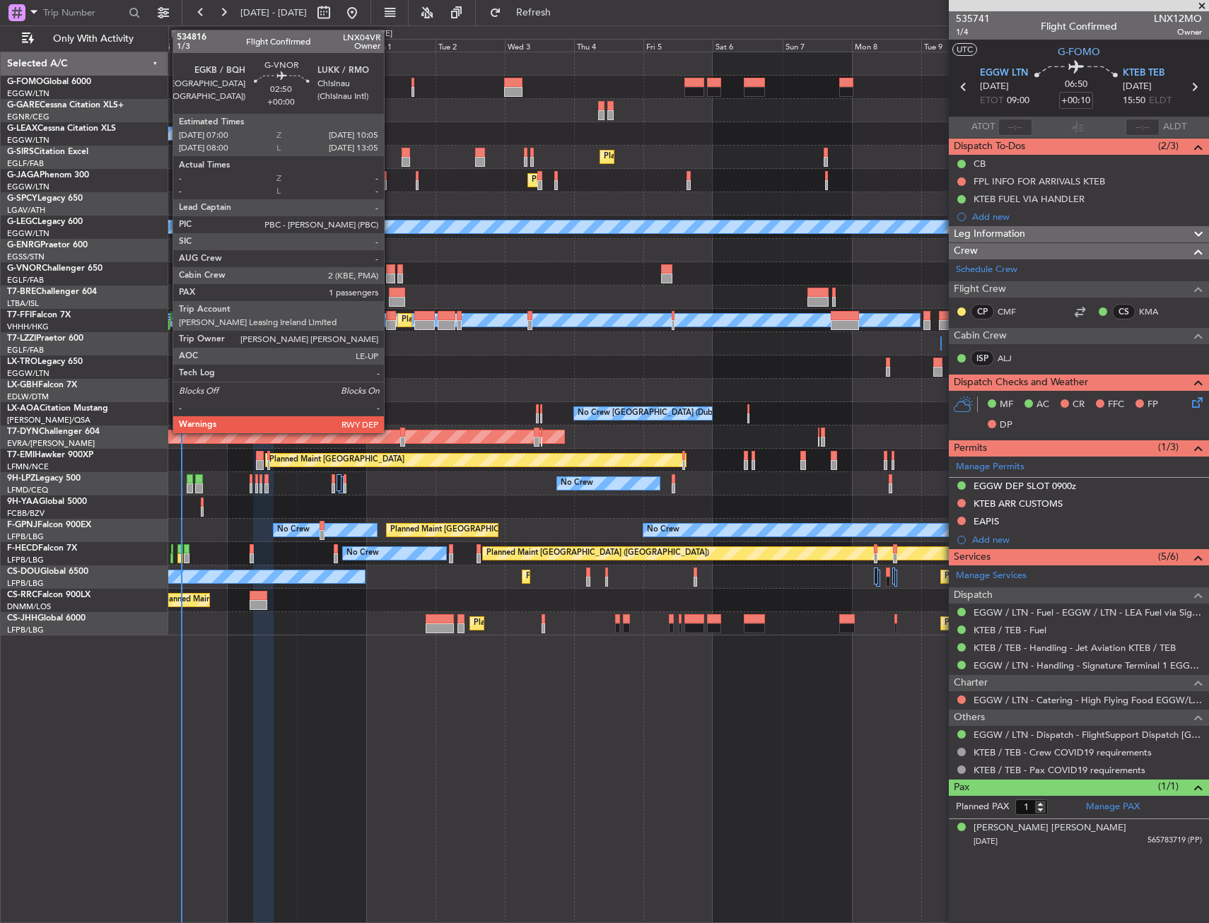
click at [390, 274] on div at bounding box center [390, 279] width 9 height 10
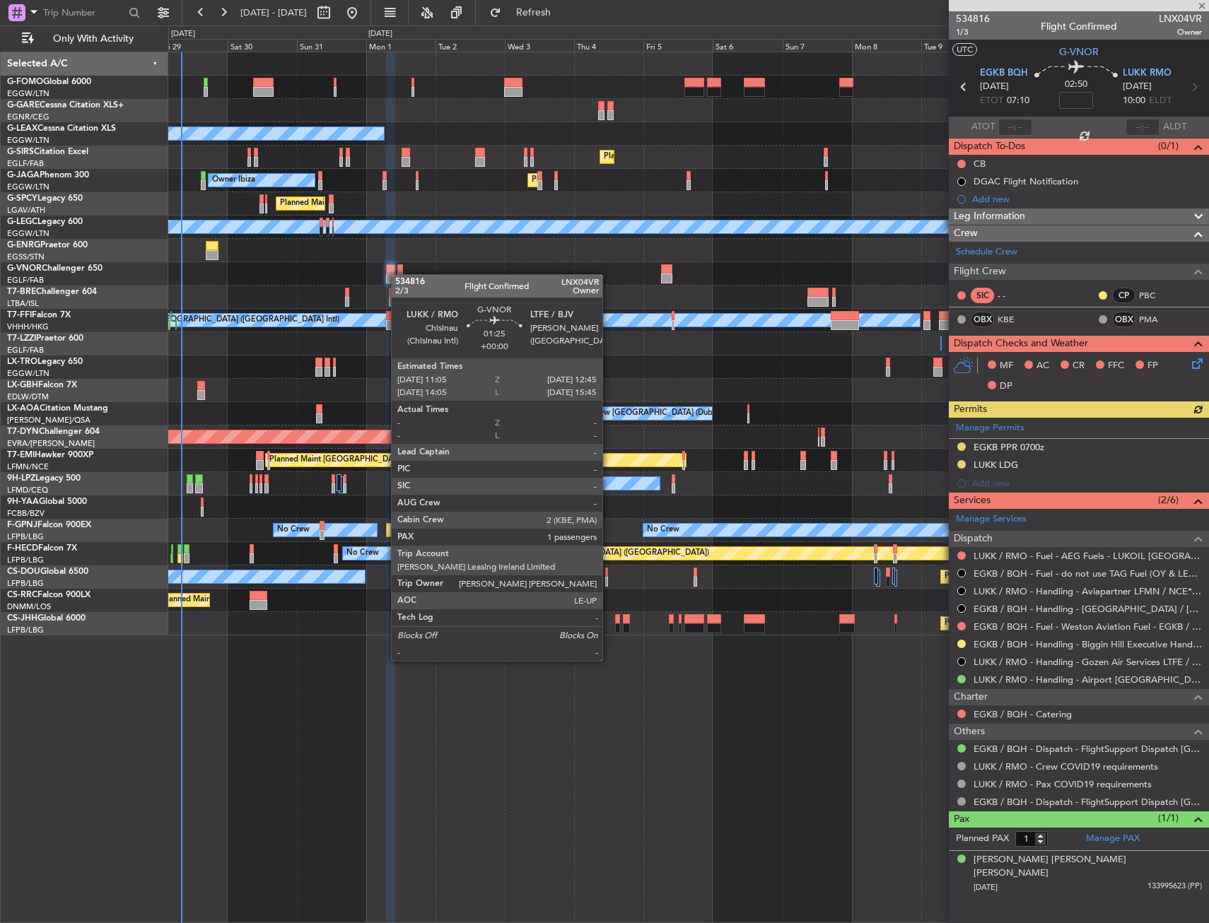
click at [398, 274] on div at bounding box center [399, 279] width 5 height 10
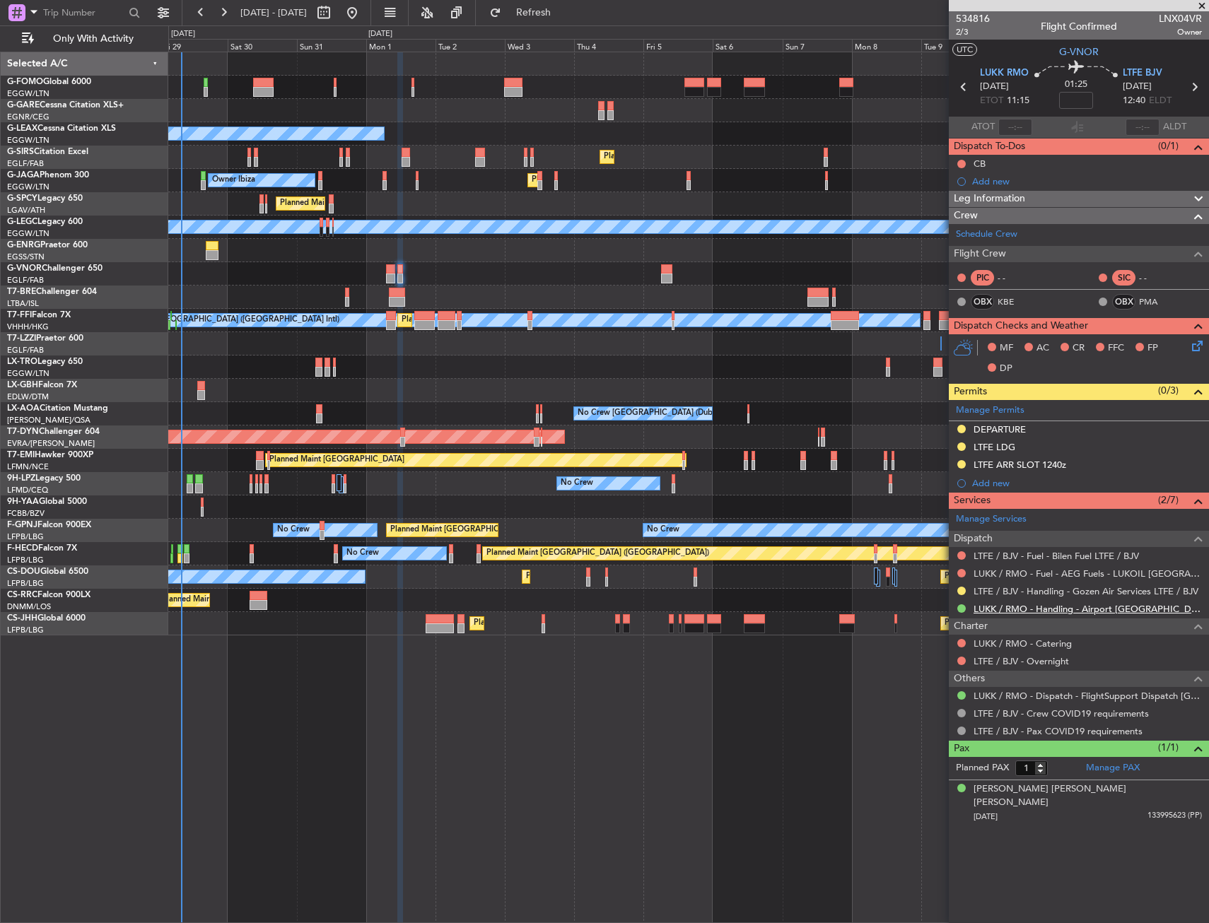
click at [1005, 612] on link "LUKK / RMO - Handling - Airport [GEOGRAPHIC_DATA] LUKK / KIV" at bounding box center [1088, 609] width 228 height 12
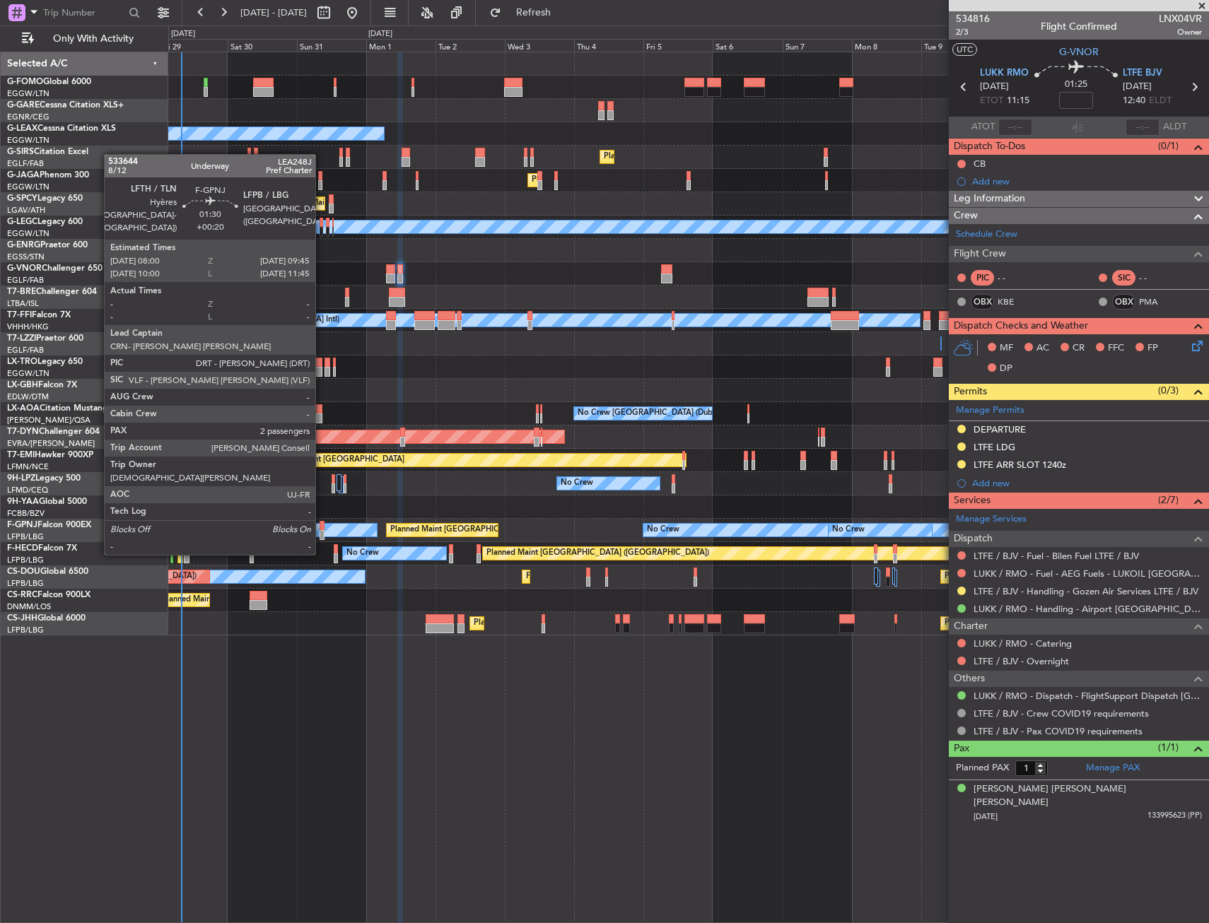
click at [322, 527] on div at bounding box center [323, 526] width 6 height 10
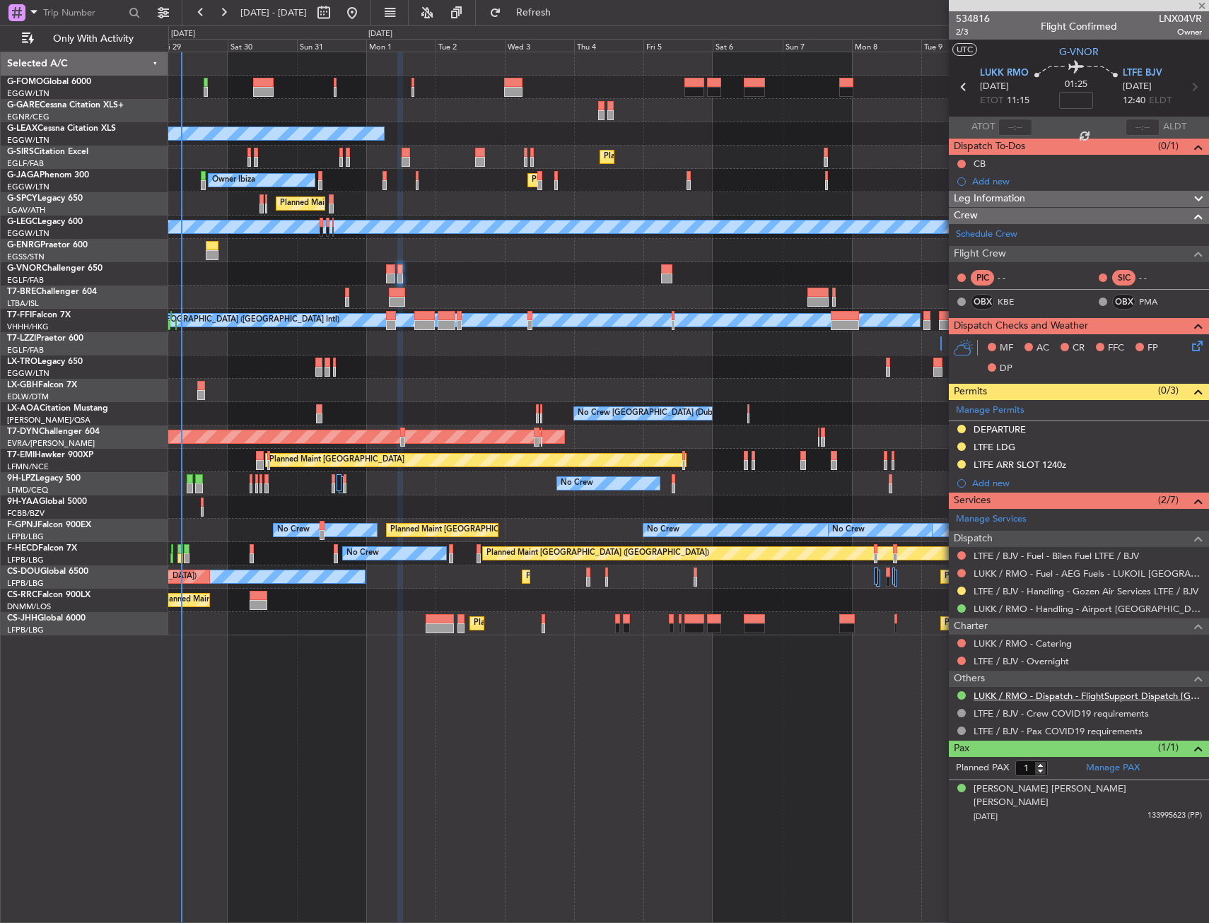
type input "+00:20"
type input "2"
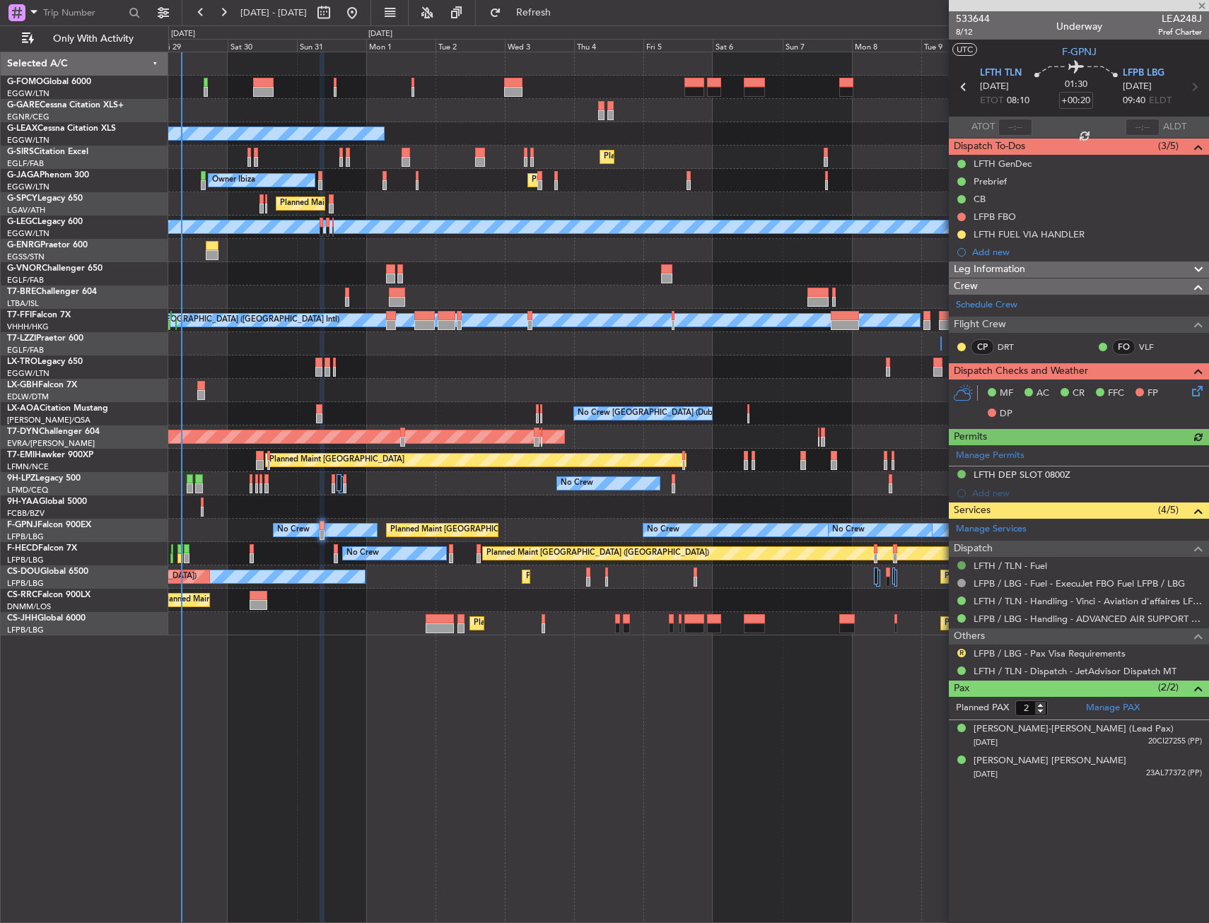
click at [963, 562] on button at bounding box center [961, 565] width 8 height 8
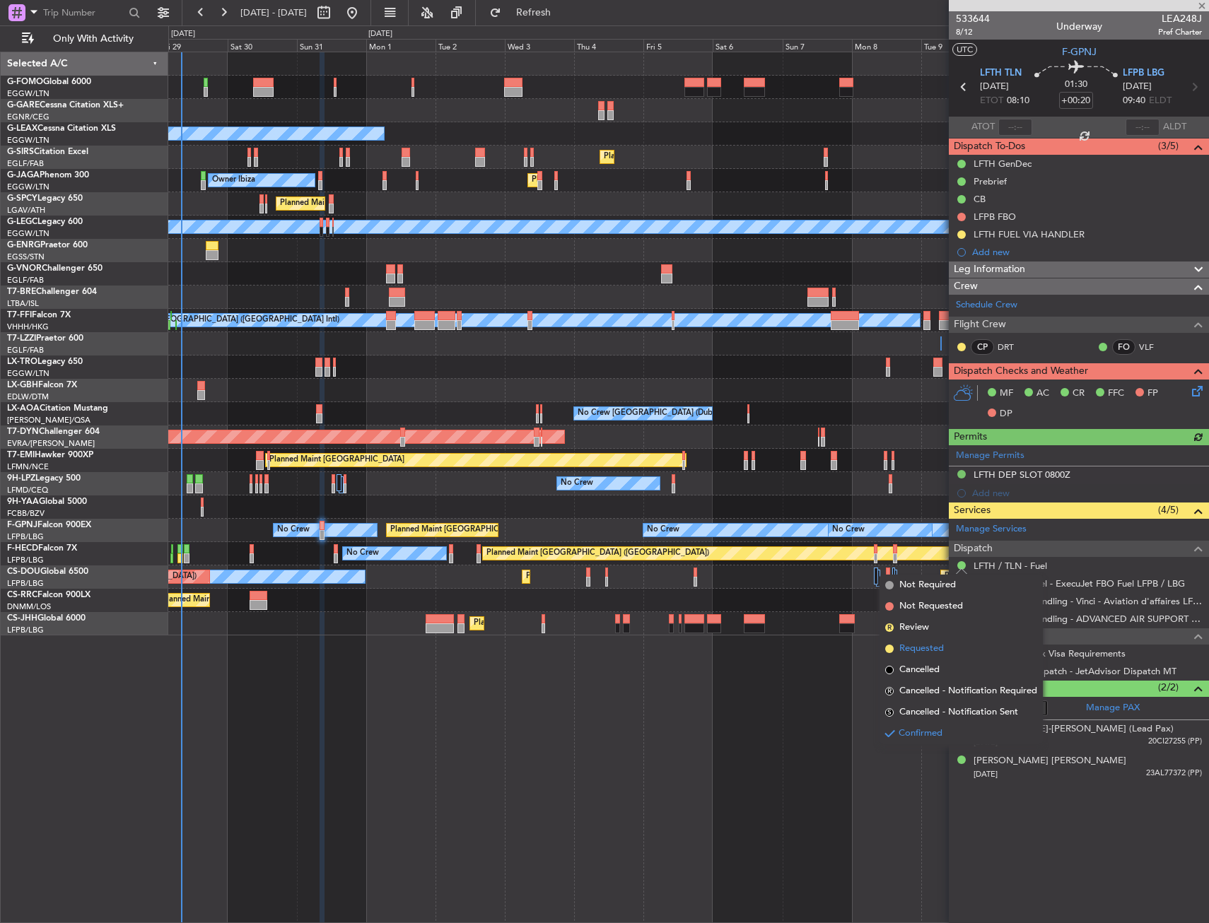
click at [925, 652] on span "Requested" at bounding box center [921, 649] width 45 height 14
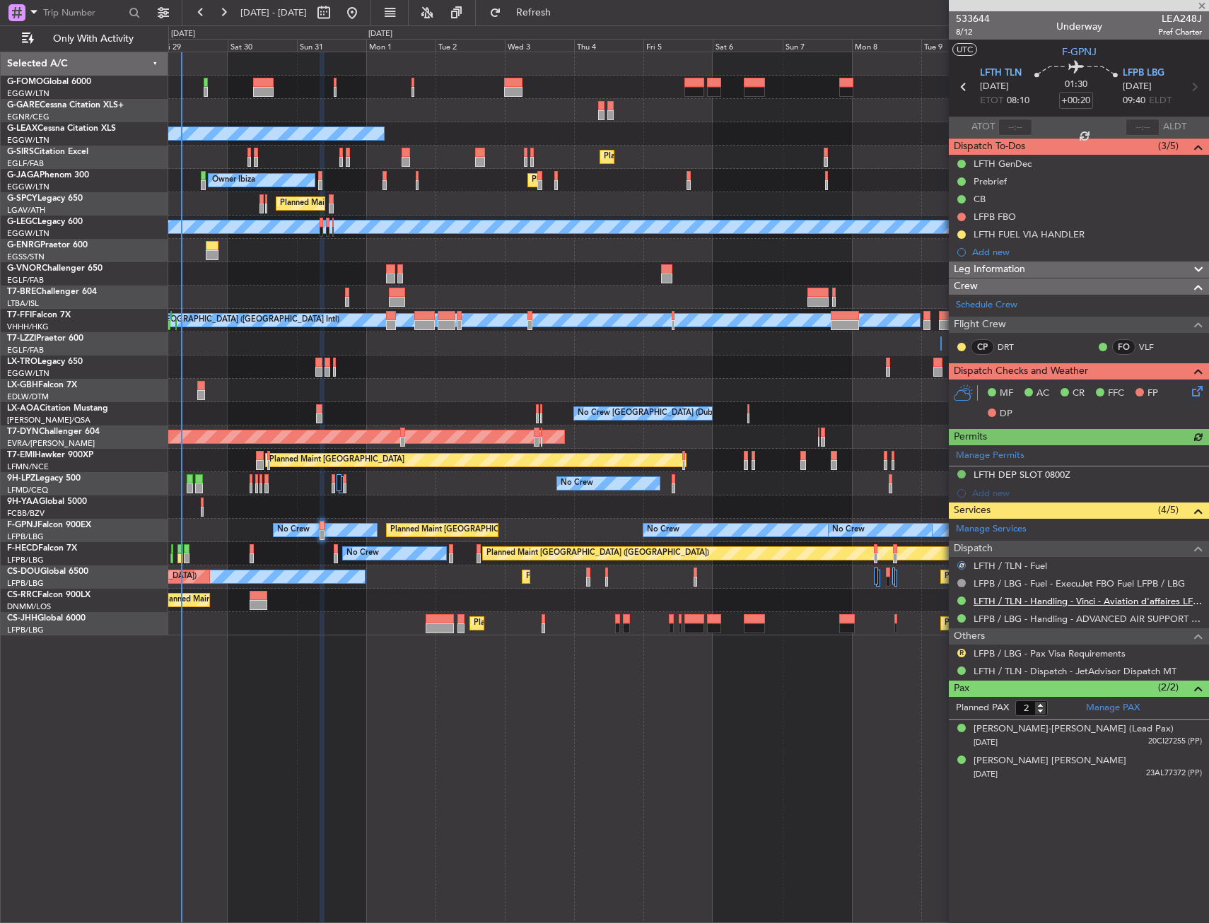
click at [1013, 604] on link "LFTH / TLN - Handling - Vinci - Aviation d'affaires LFTH / TLN*****MY HANDLING*…" at bounding box center [1088, 601] width 228 height 12
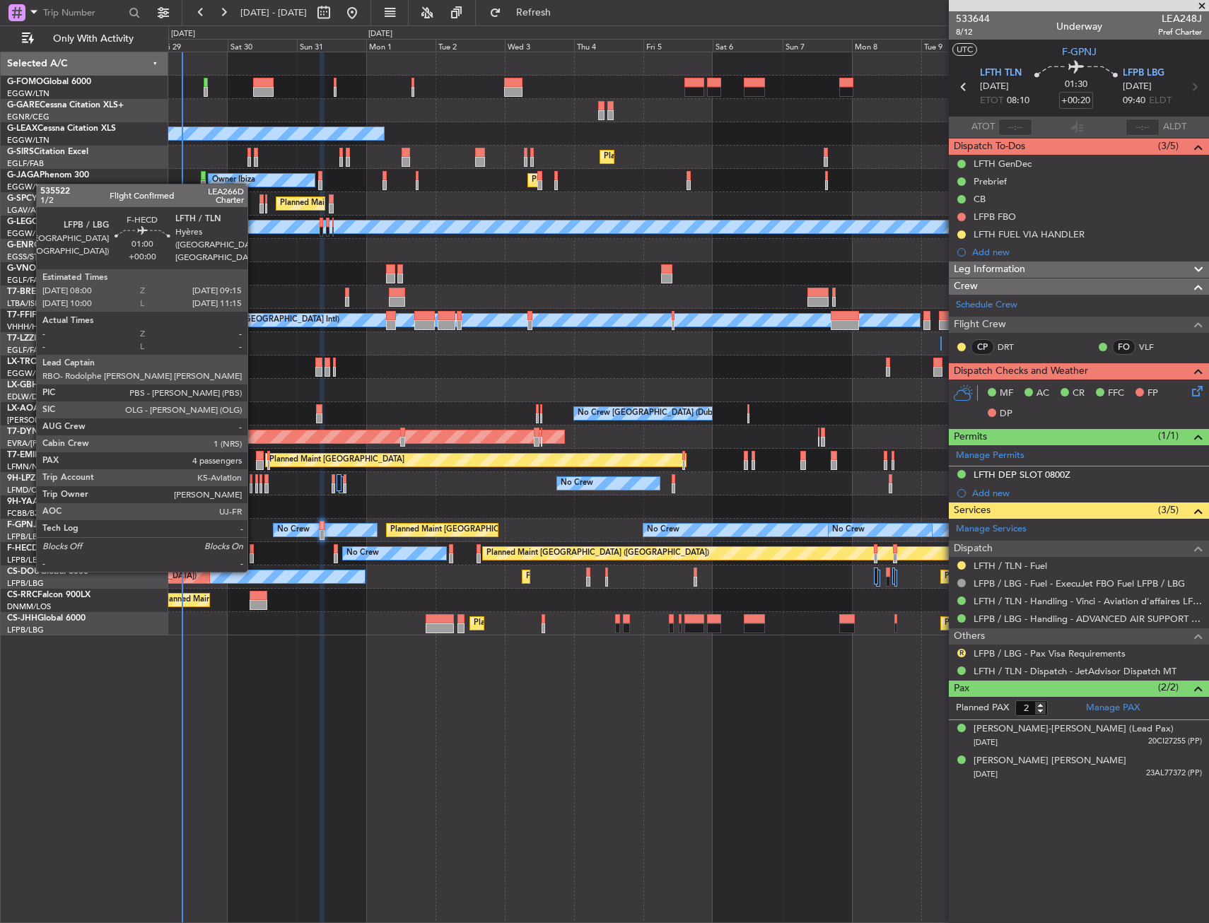
click at [254, 556] on div at bounding box center [252, 559] width 4 height 10
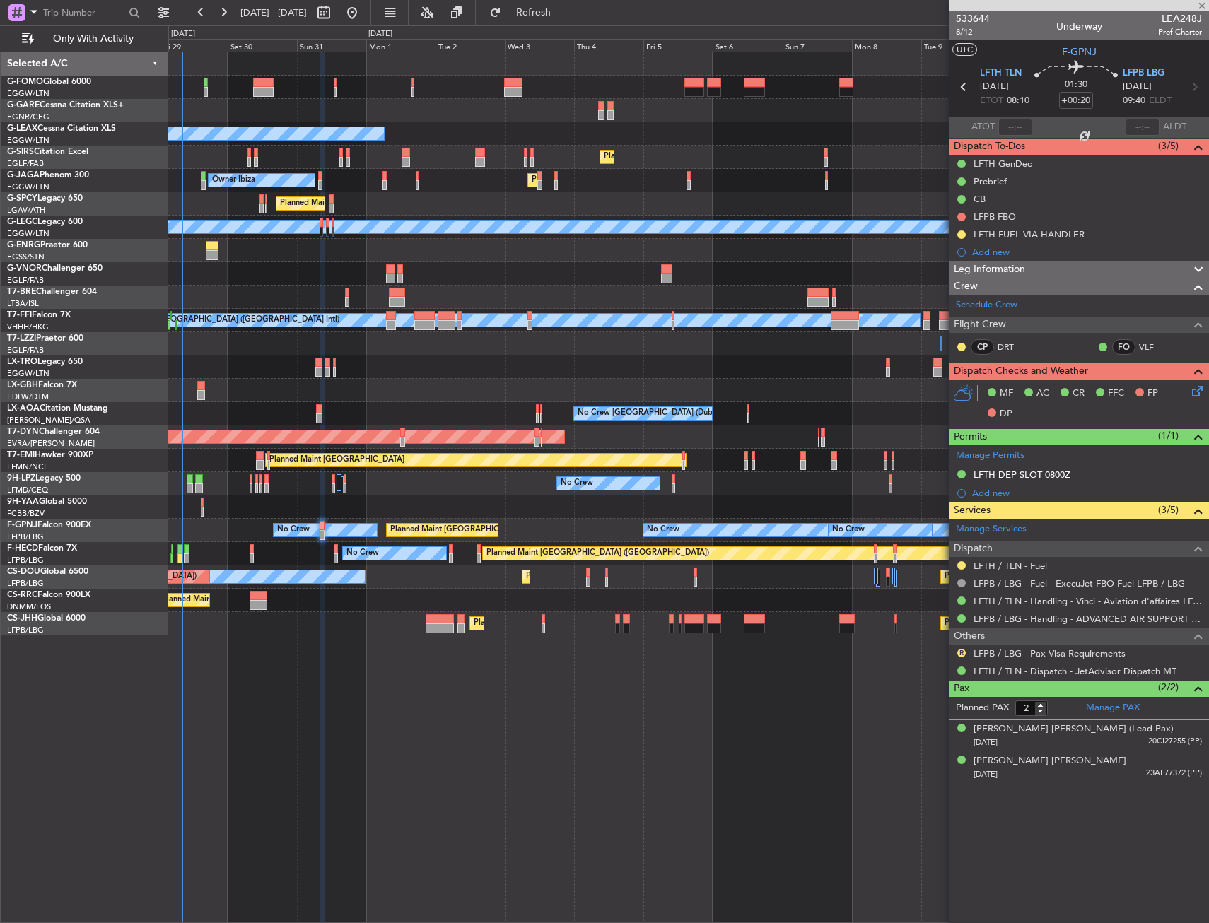
type input "4"
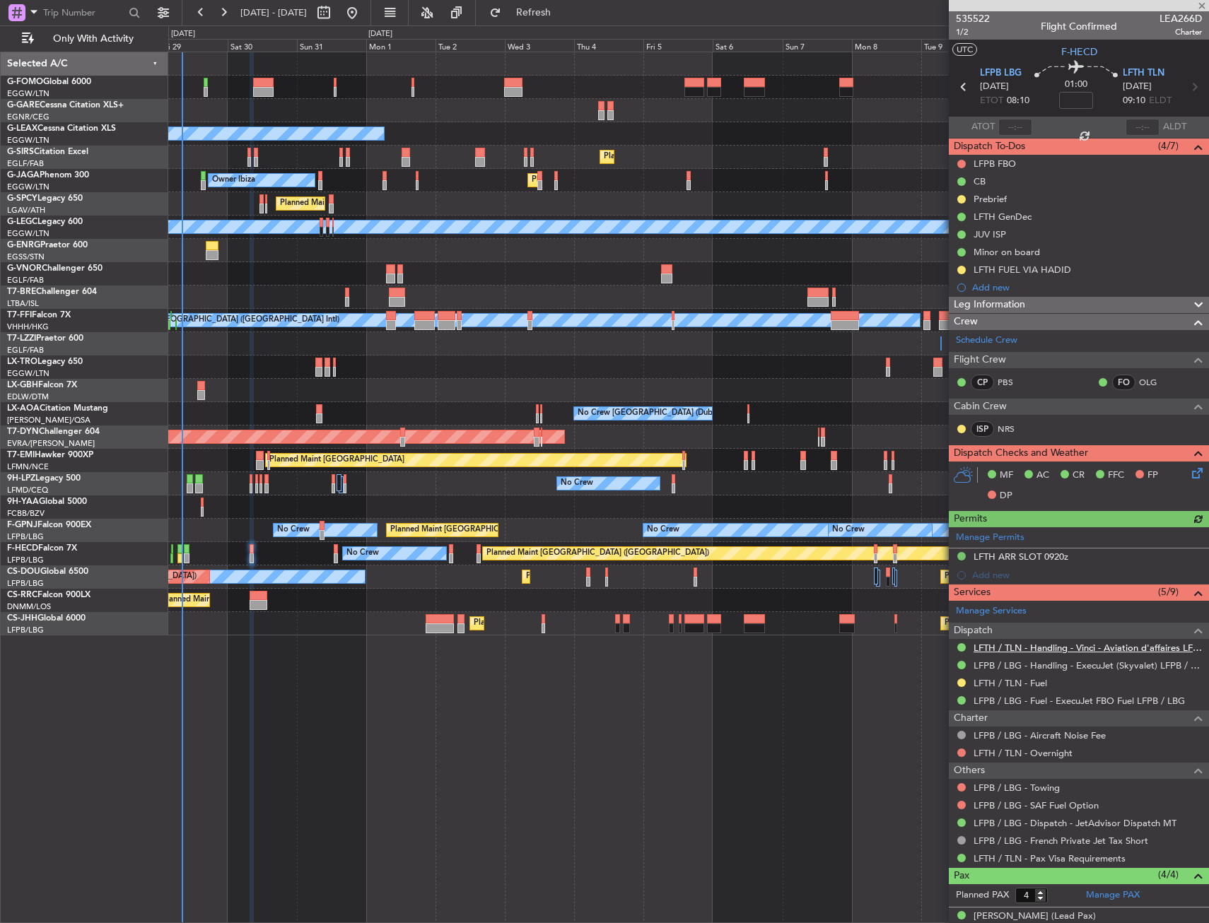
click at [1044, 651] on link "LFTH / TLN - Handling - Vinci - Aviation d'affaires LFTH / TLN*****MY HANDLING*…" at bounding box center [1088, 648] width 228 height 12
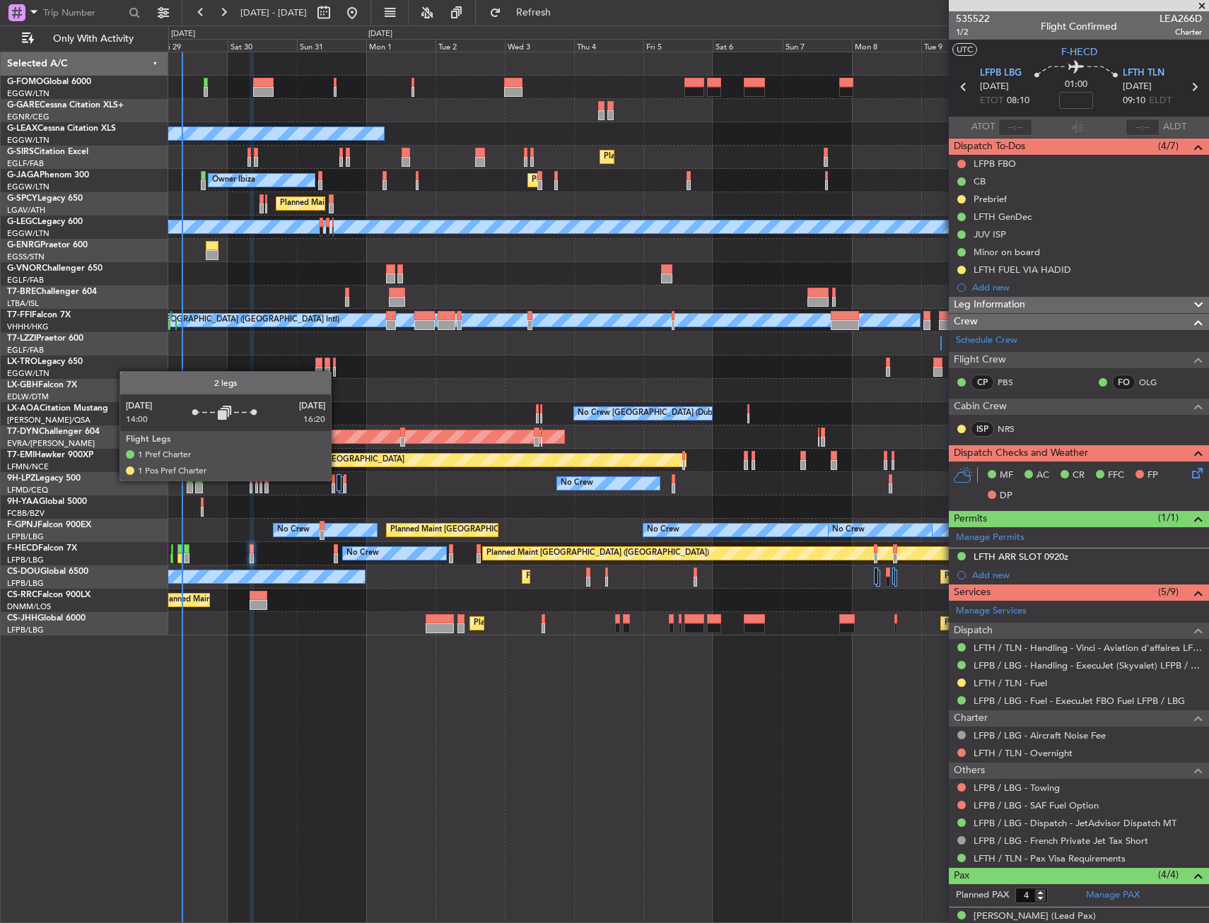
click at [337, 480] on div at bounding box center [339, 482] width 5 height 17
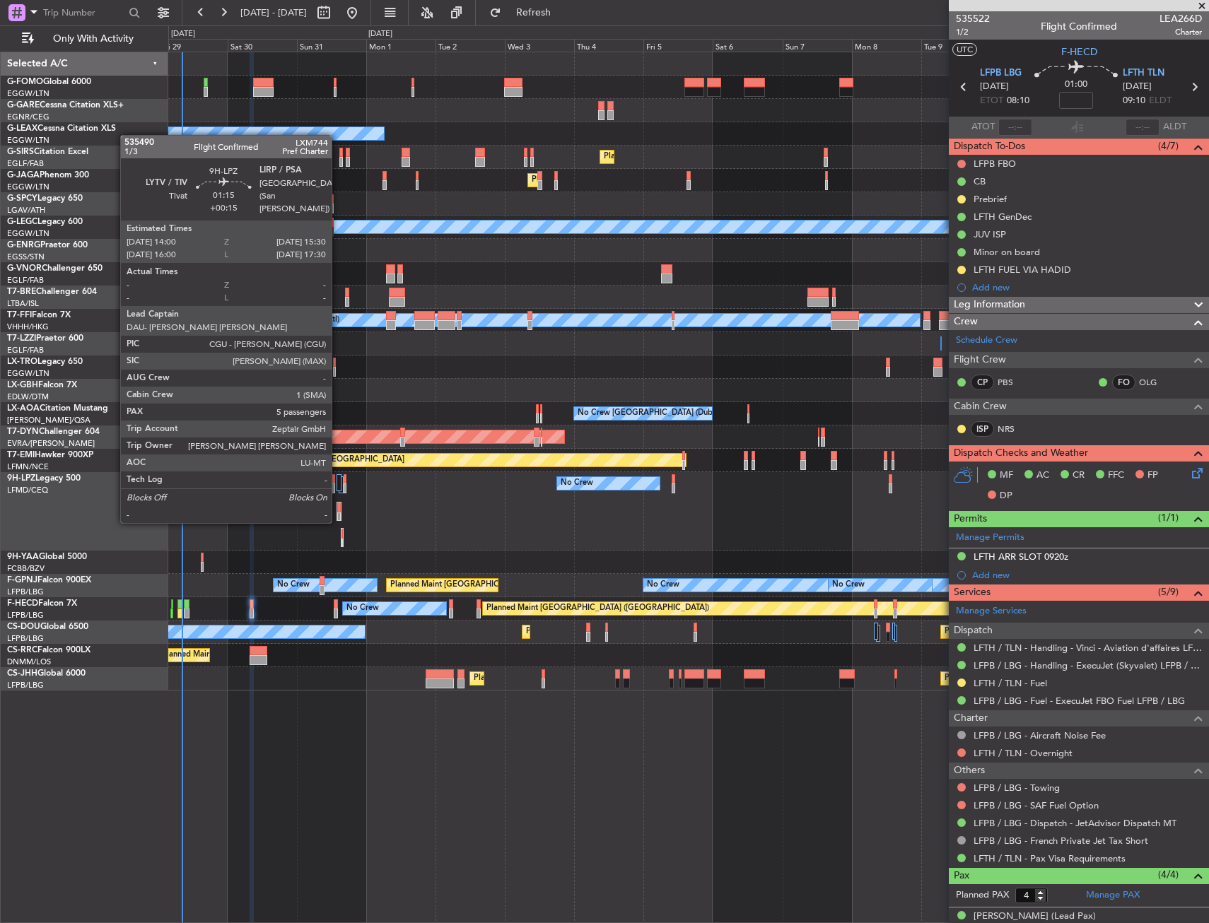
click at [338, 508] on div at bounding box center [339, 508] width 4 height 10
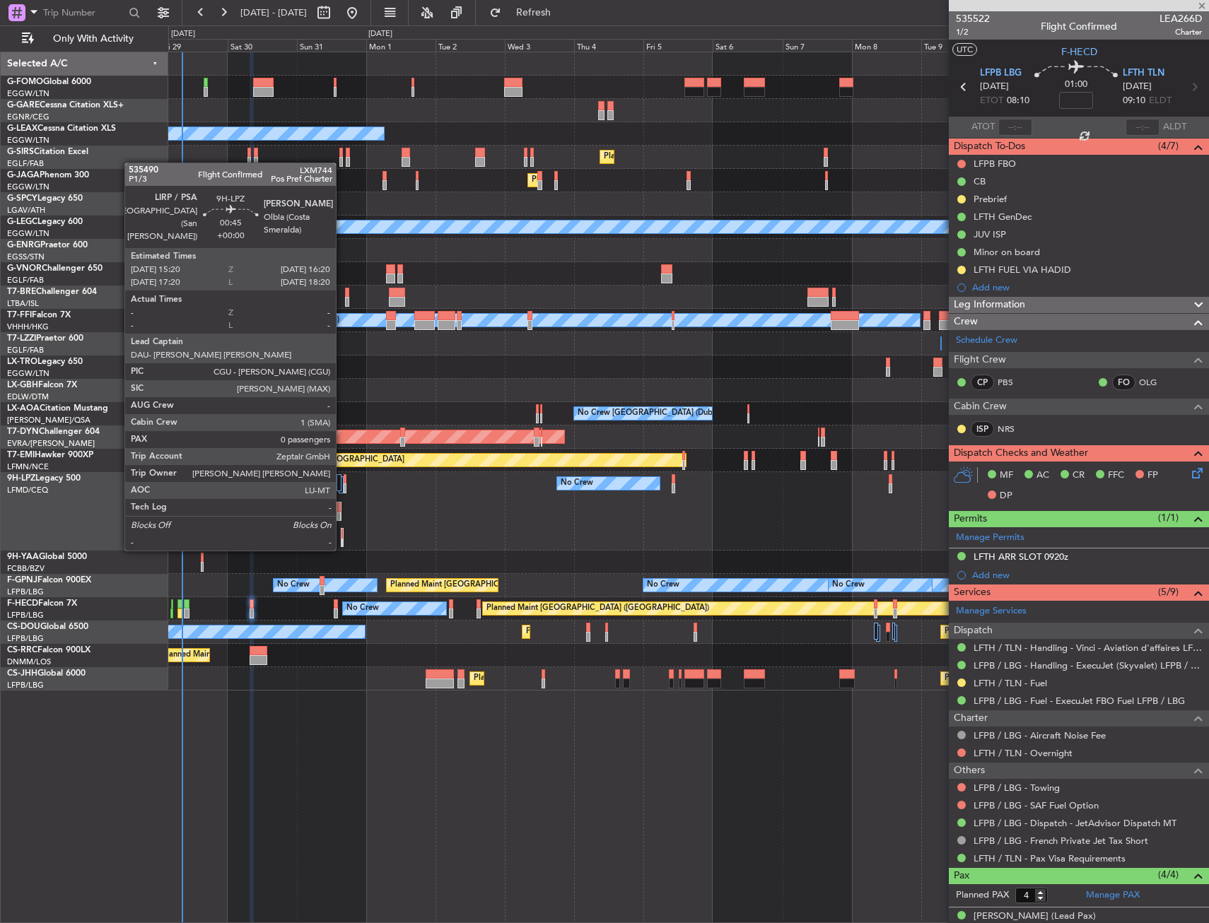
type input "+00:15"
type input "5"
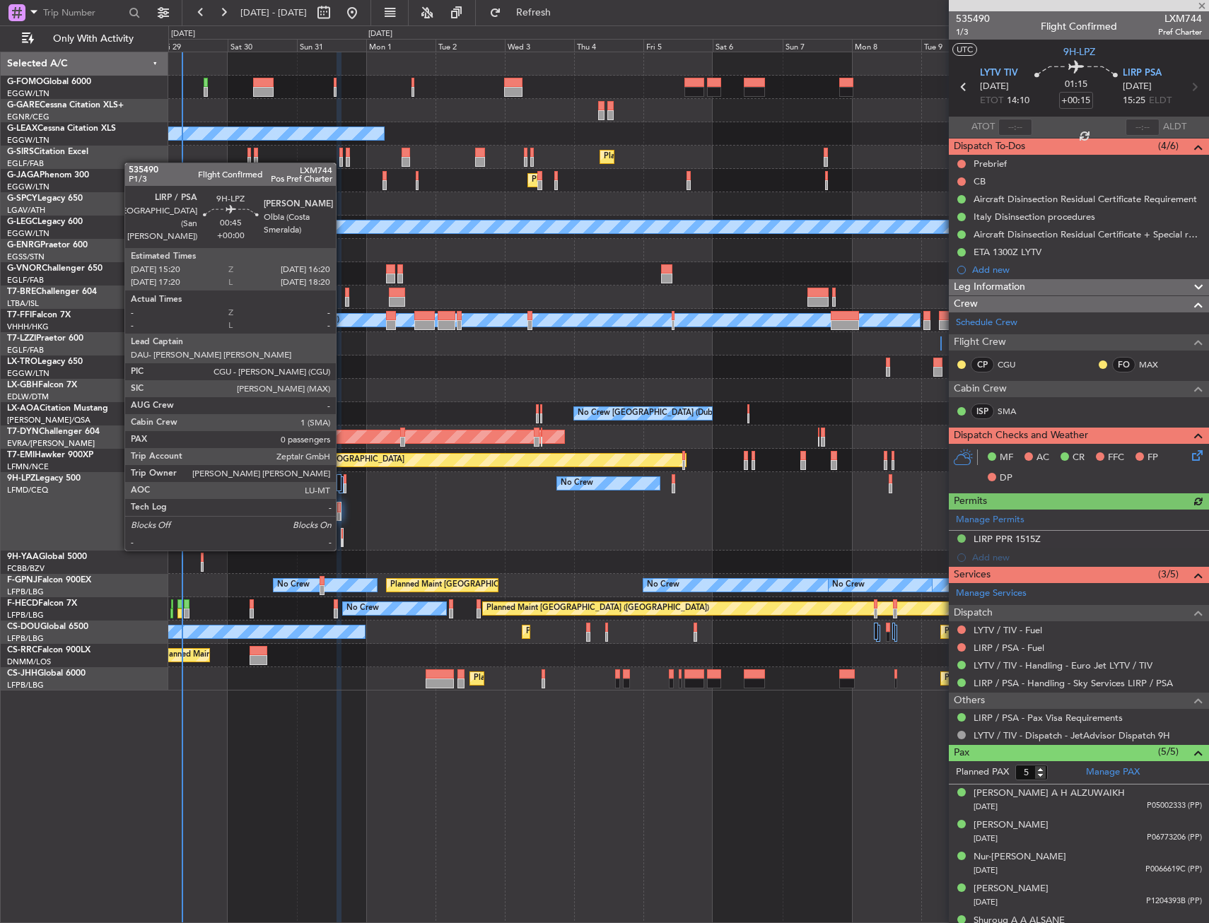
click at [342, 535] on div at bounding box center [343, 534] width 2 height 10
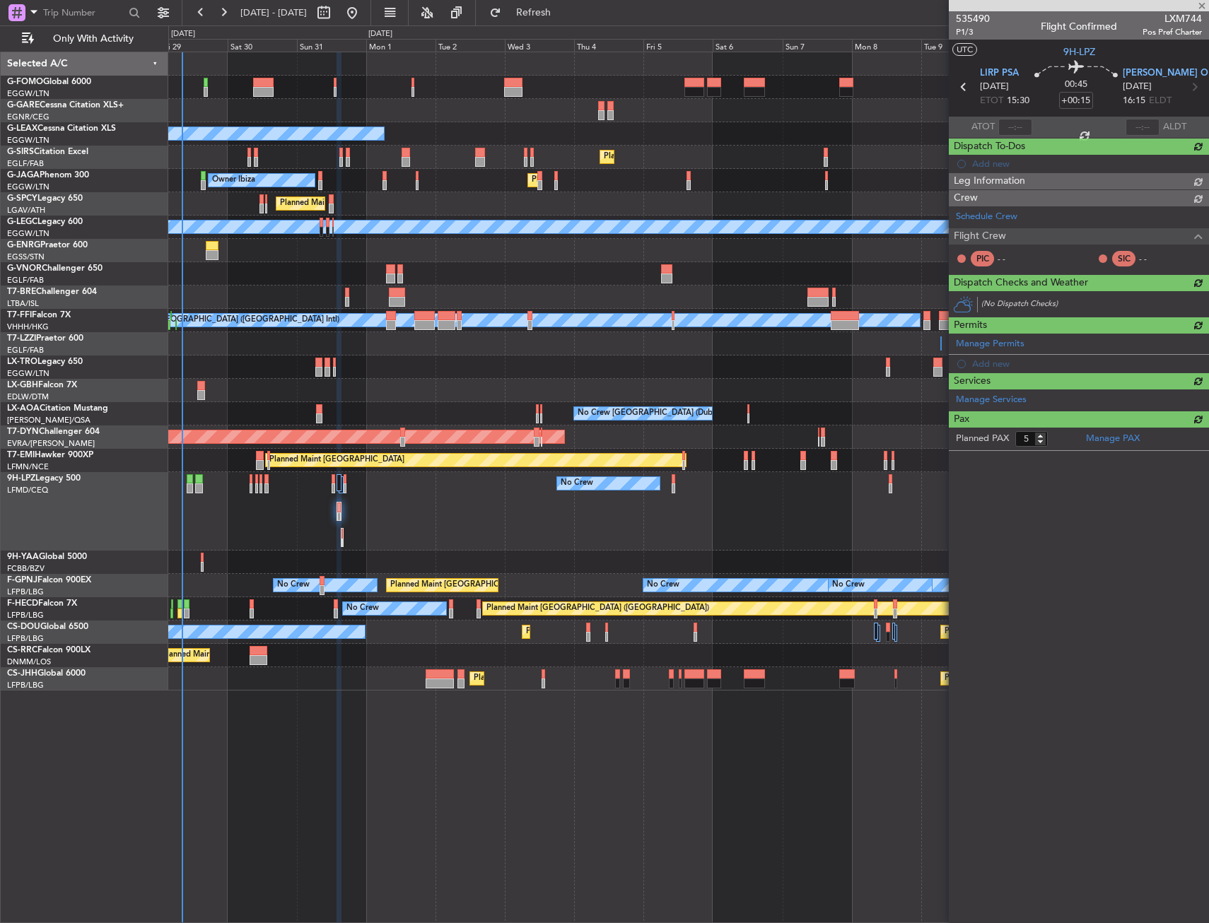
type input "0"
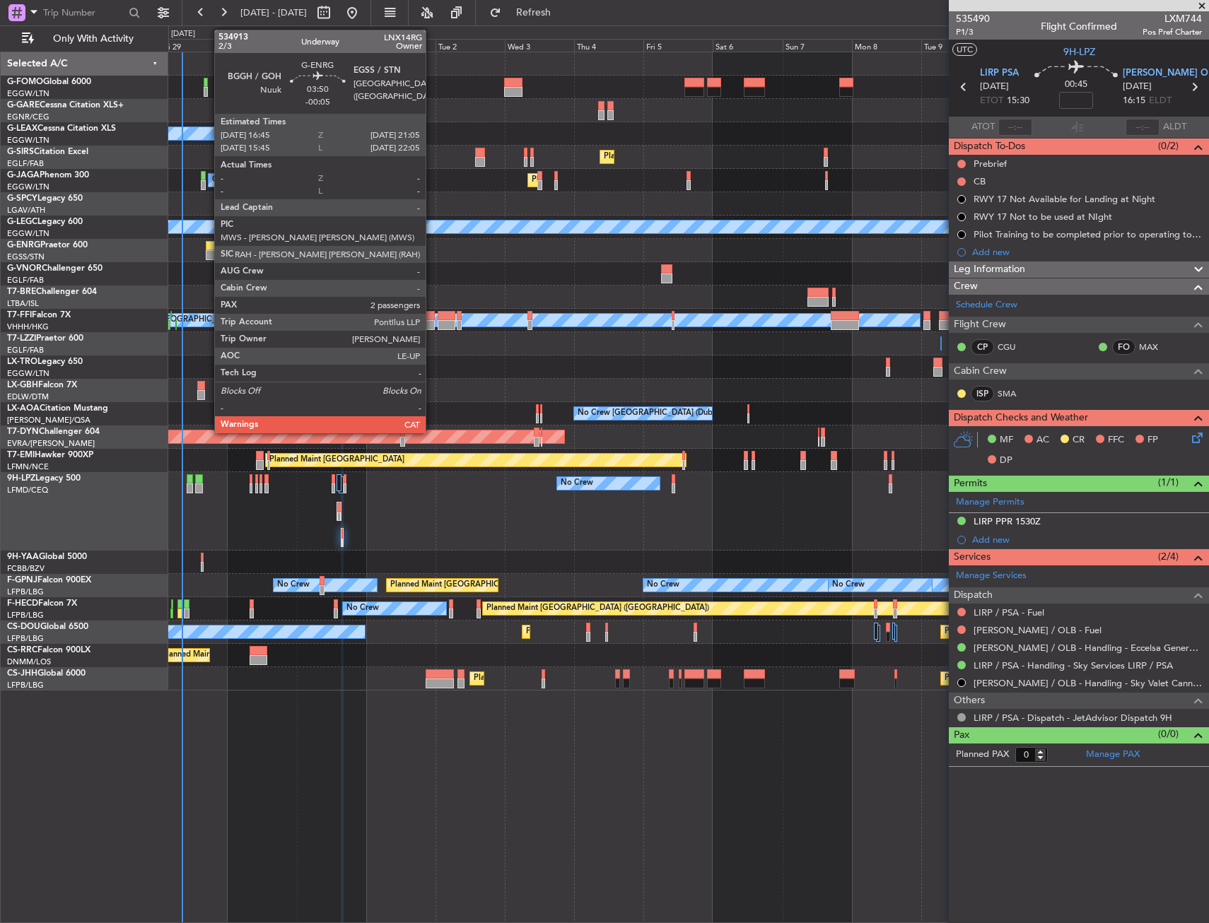
click at [207, 250] on div at bounding box center [212, 255] width 13 height 10
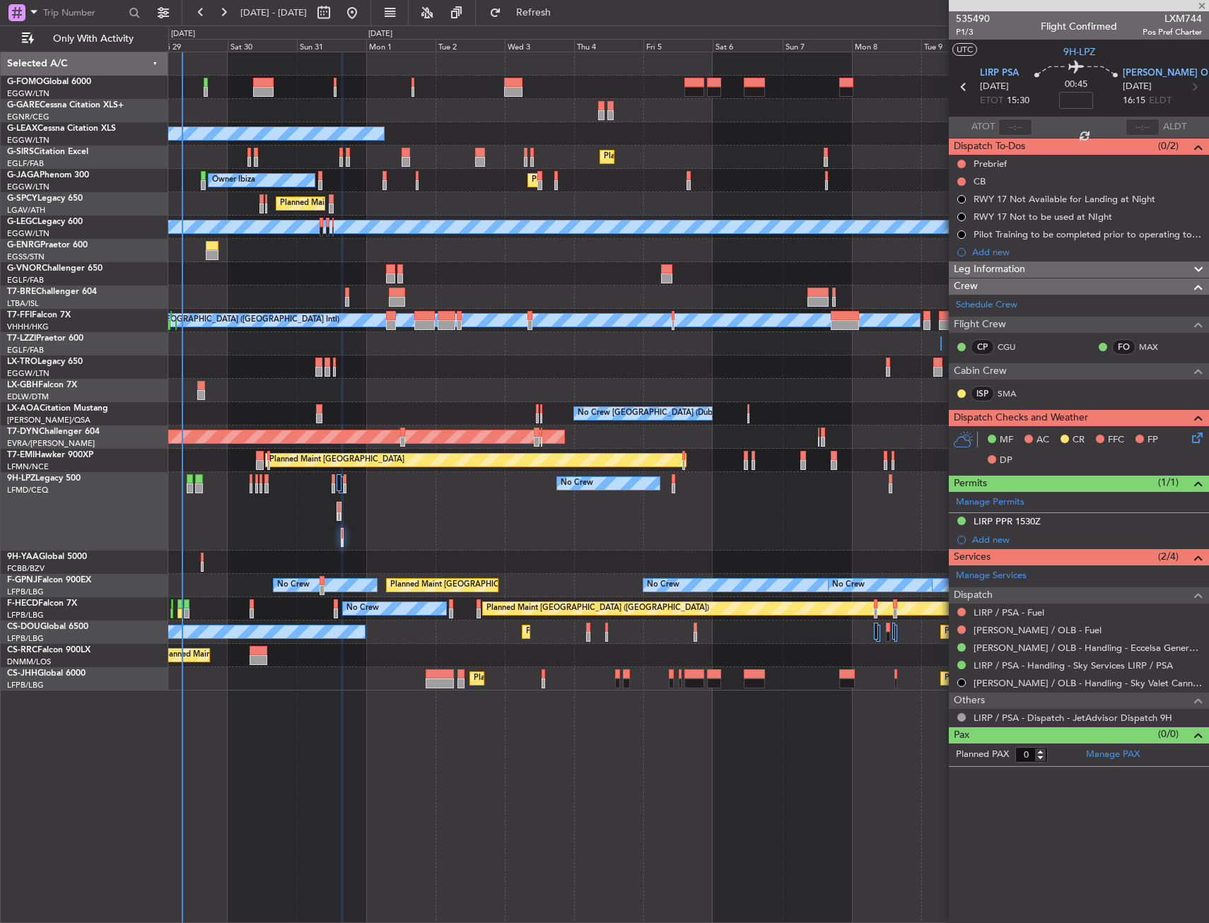
type input "-00:05"
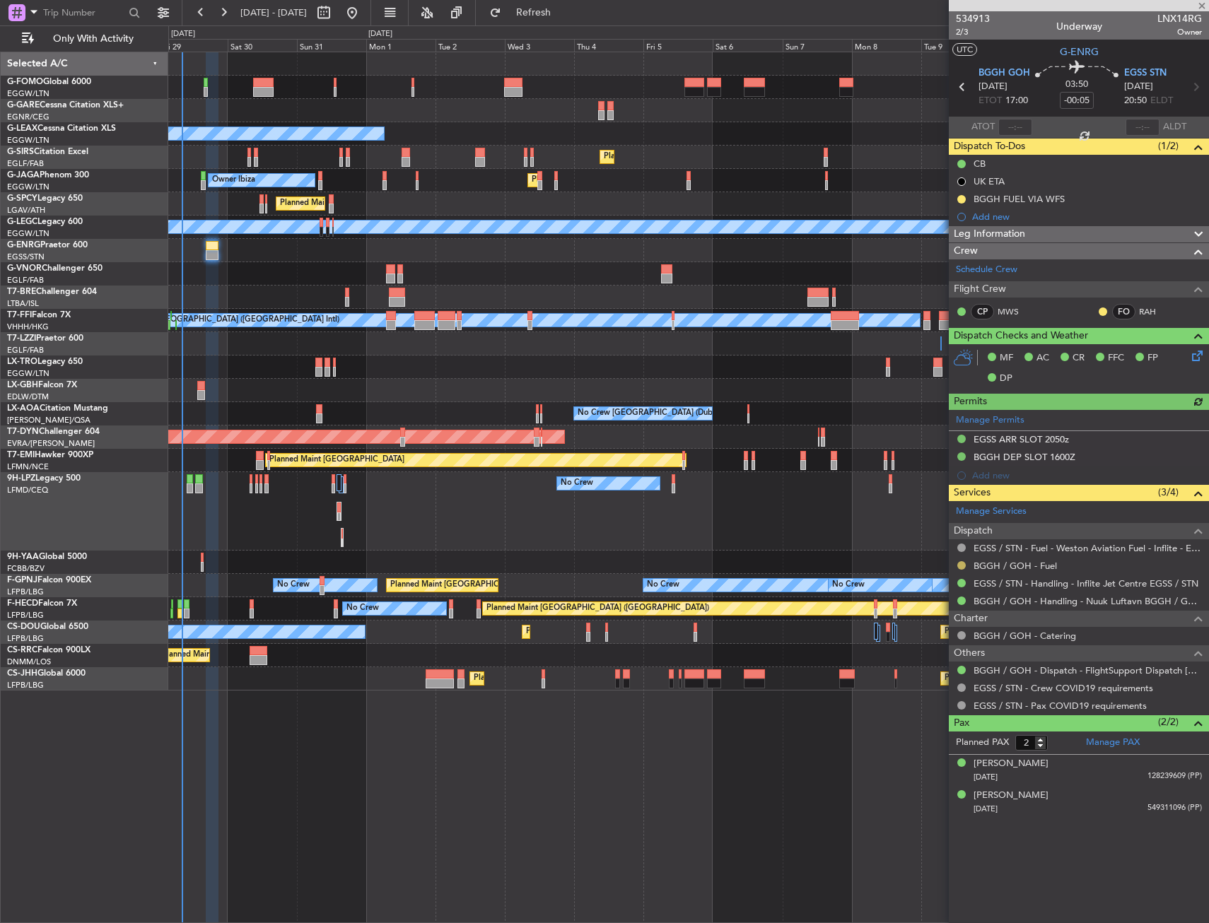
click at [961, 565] on button at bounding box center [961, 565] width 8 height 8
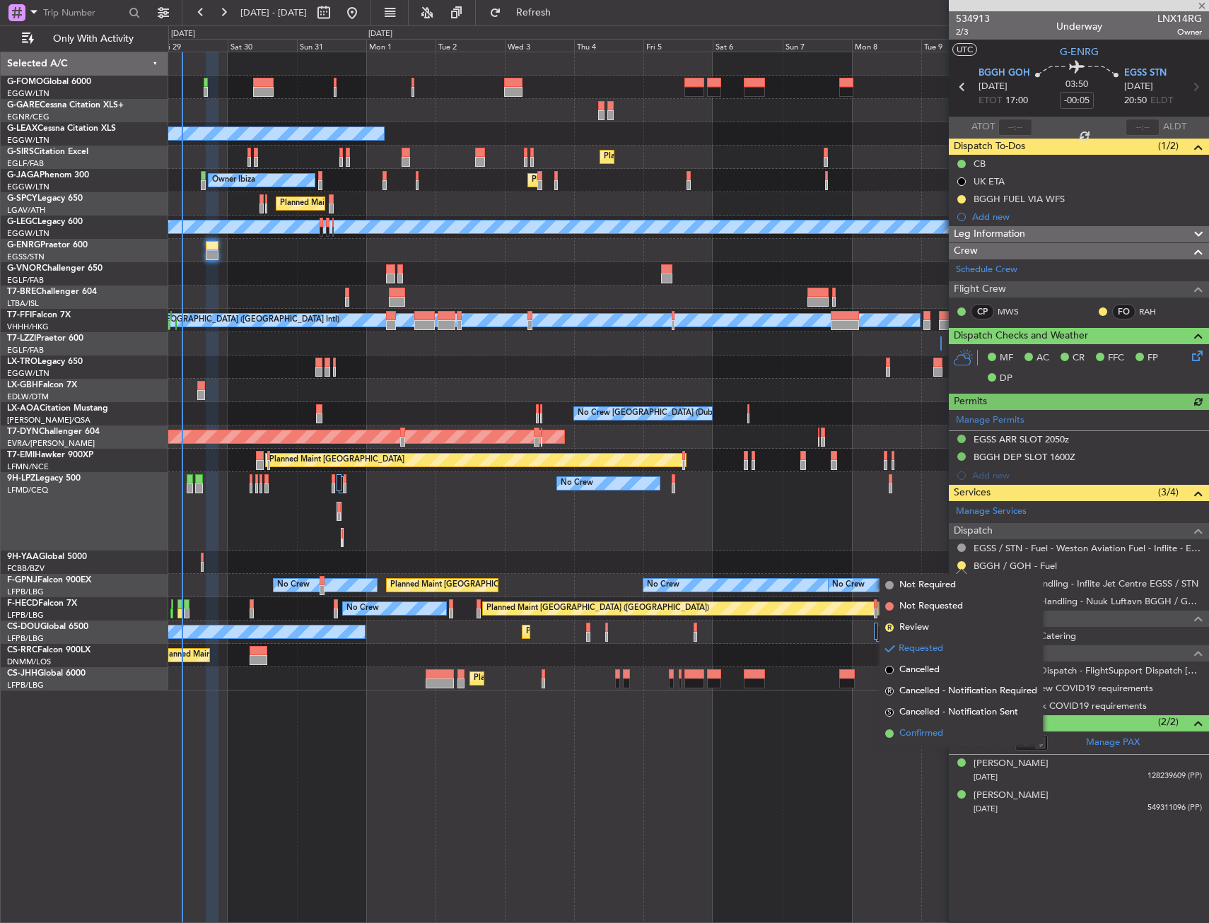
click at [911, 729] on span "Confirmed" at bounding box center [921, 734] width 44 height 14
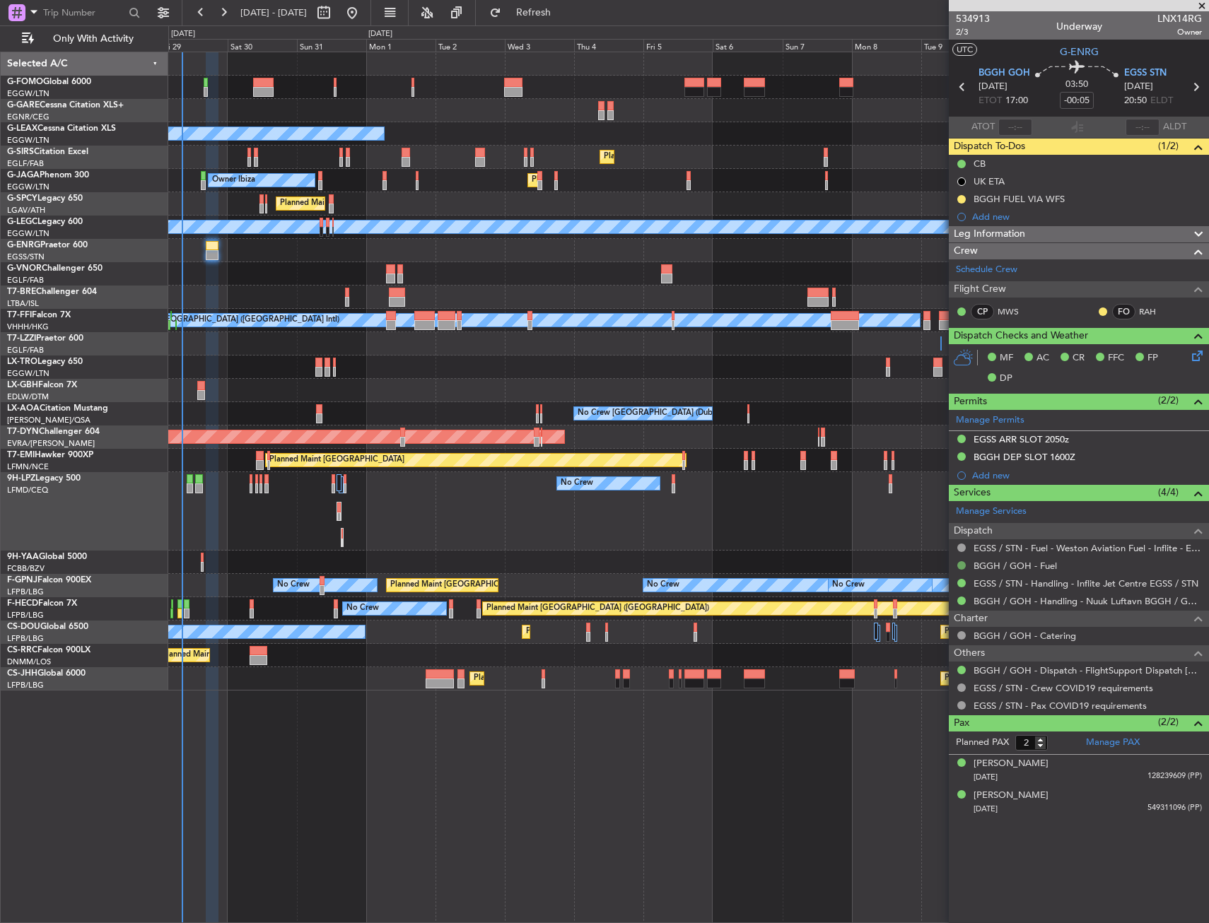
click at [964, 569] on button at bounding box center [961, 565] width 8 height 8
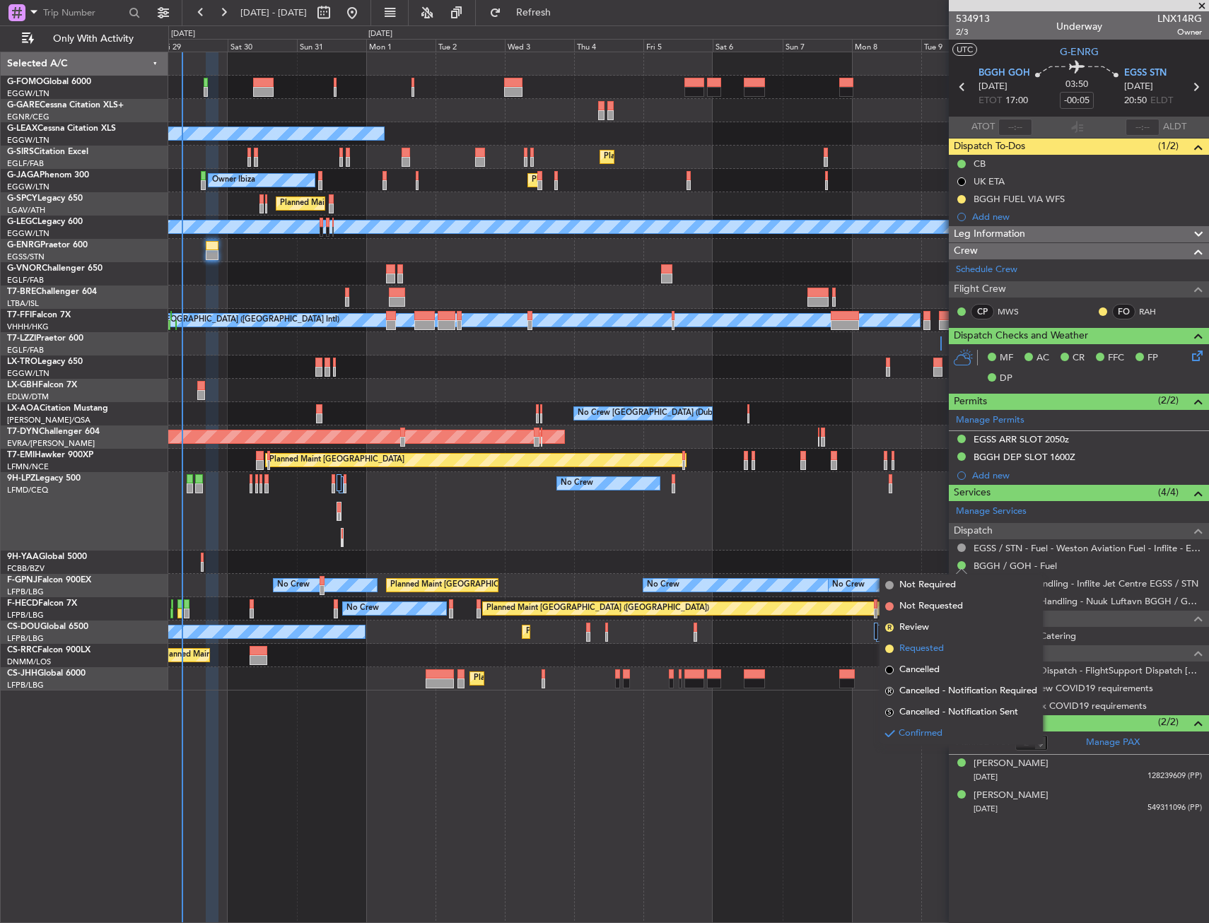
click at [929, 643] on span "Requested" at bounding box center [921, 649] width 45 height 14
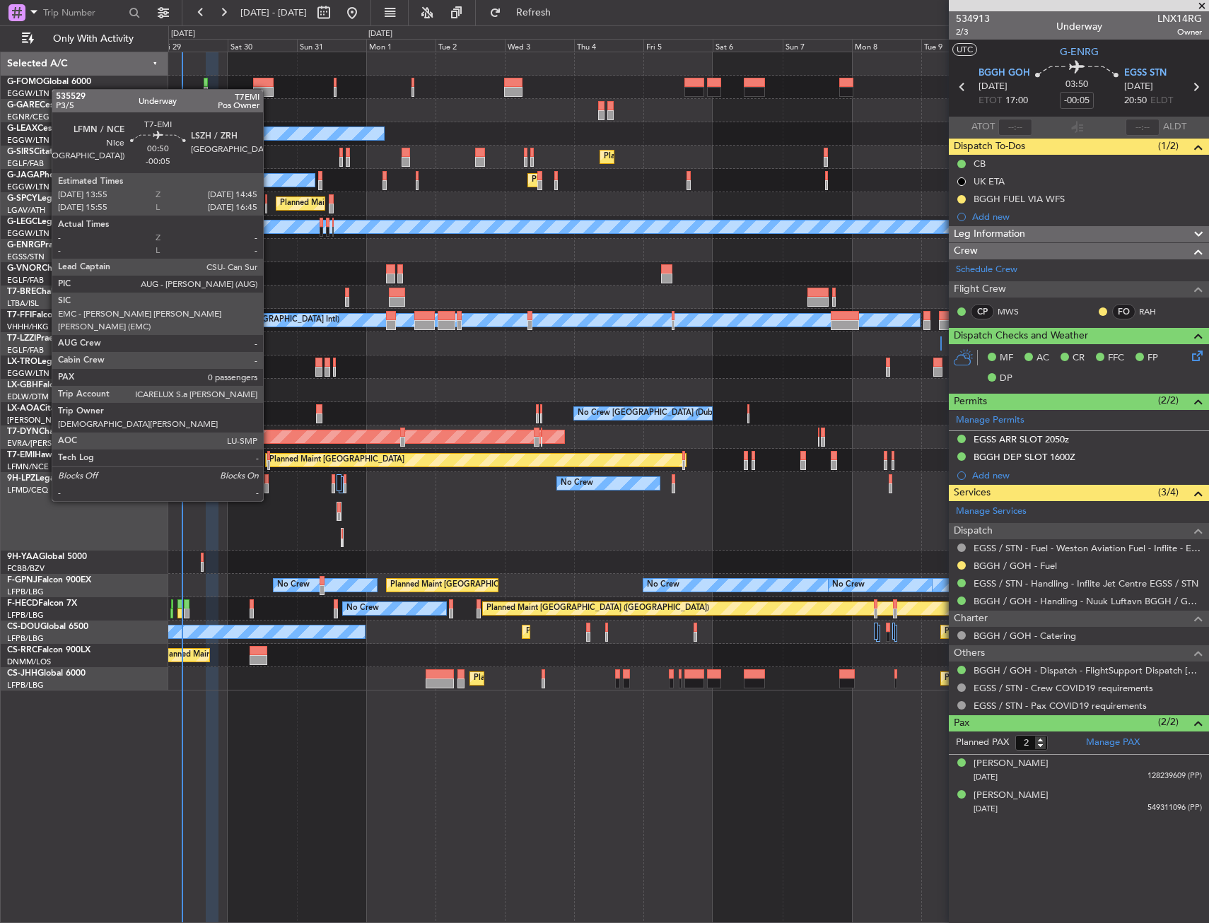
click at [269, 462] on div at bounding box center [268, 465] width 3 height 10
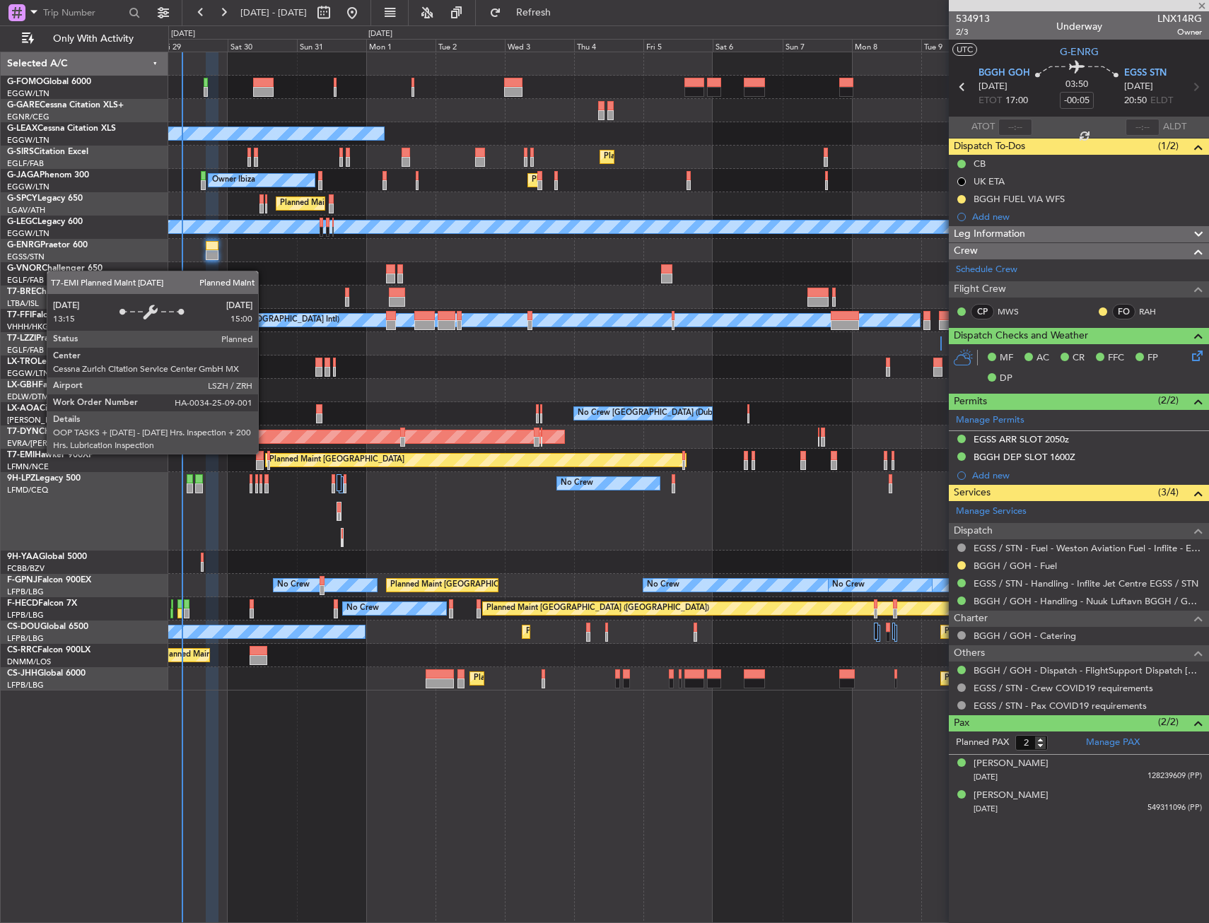
type input "0"
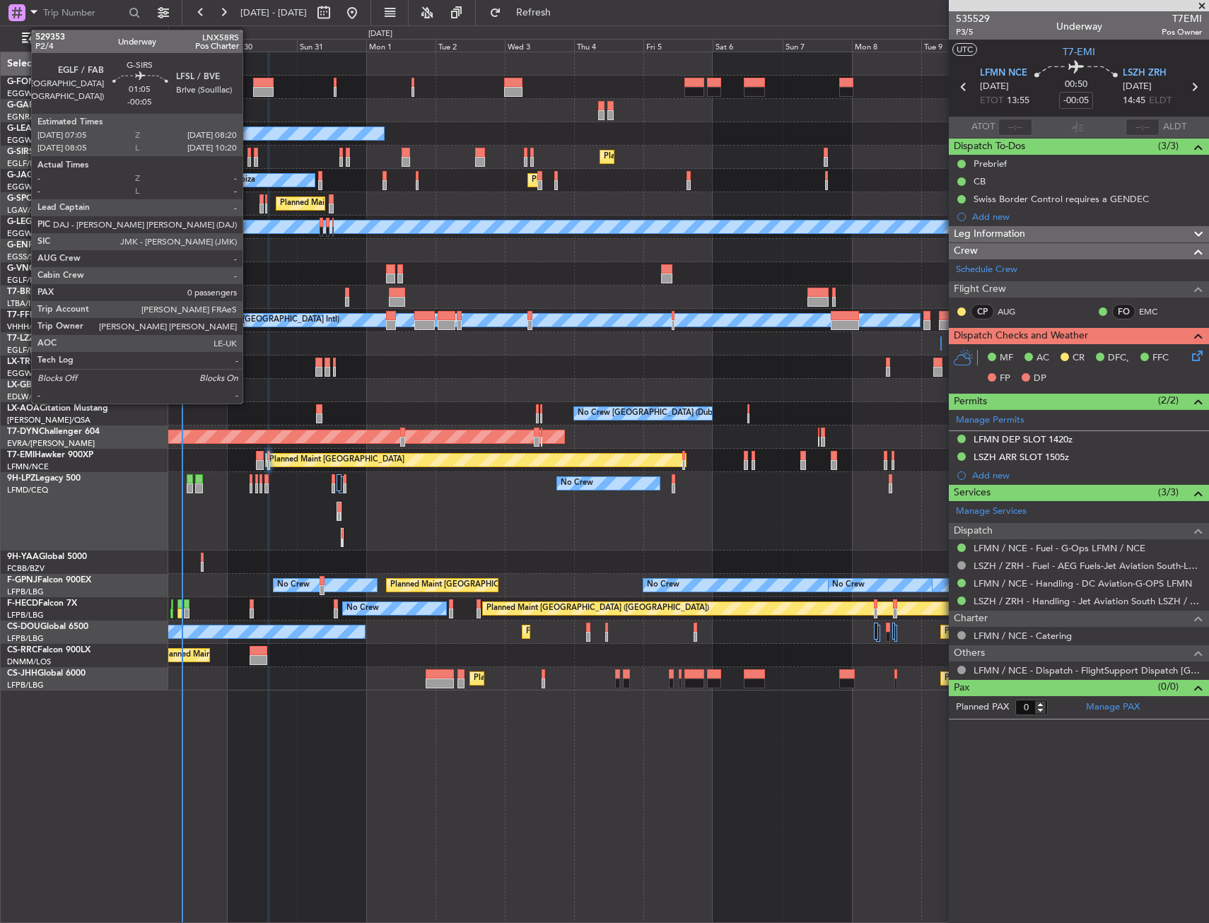
click at [249, 151] on div at bounding box center [249, 153] width 4 height 10
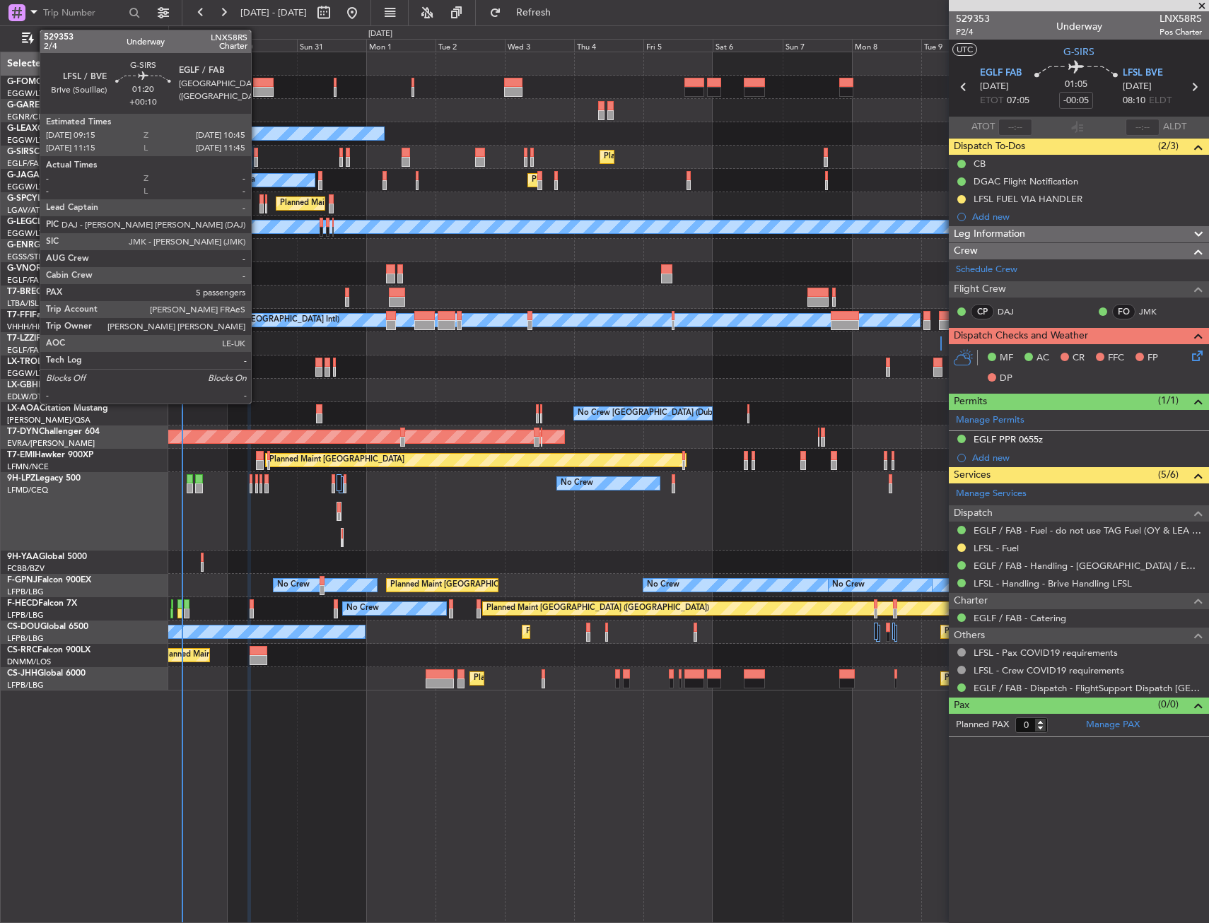
click at [257, 153] on div at bounding box center [256, 153] width 5 height 10
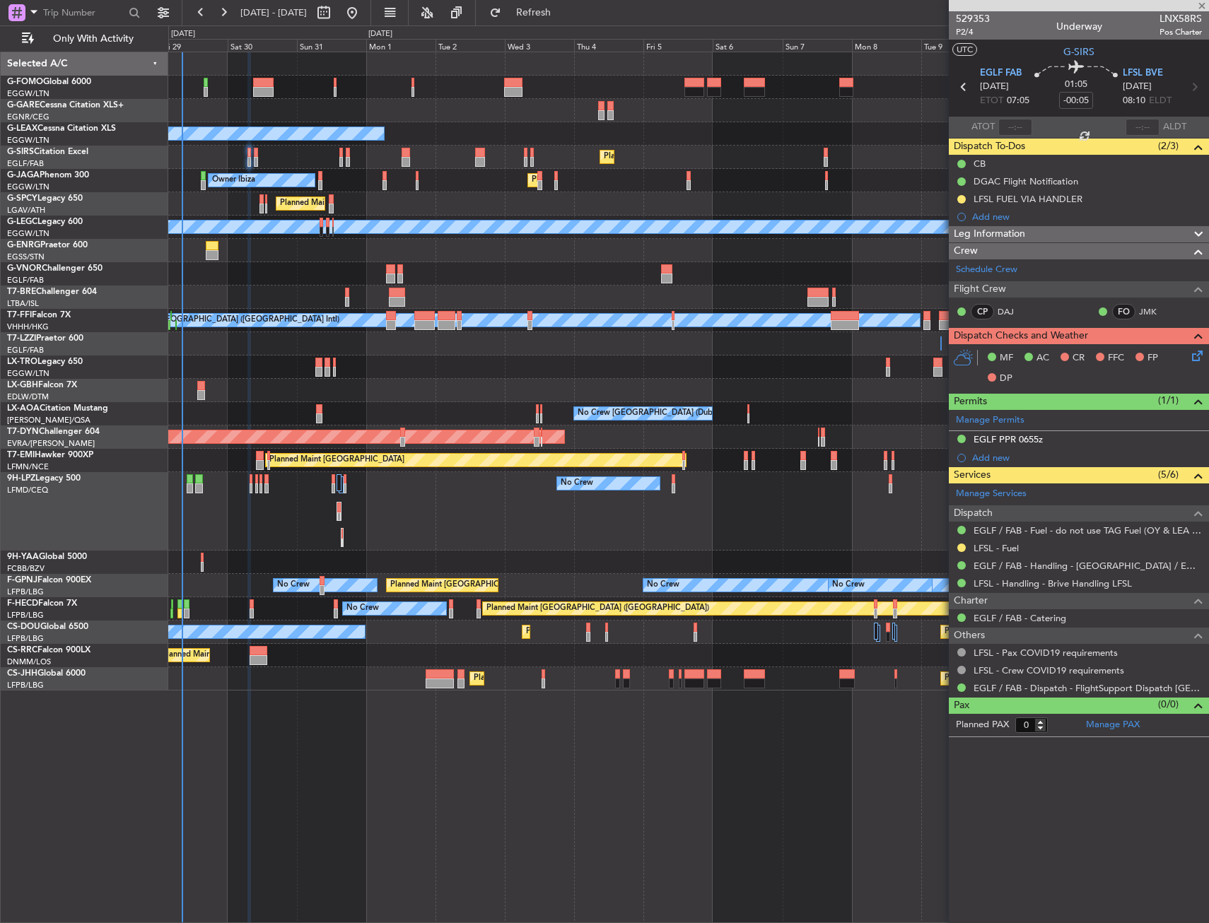
type input "+00:10"
type input "5"
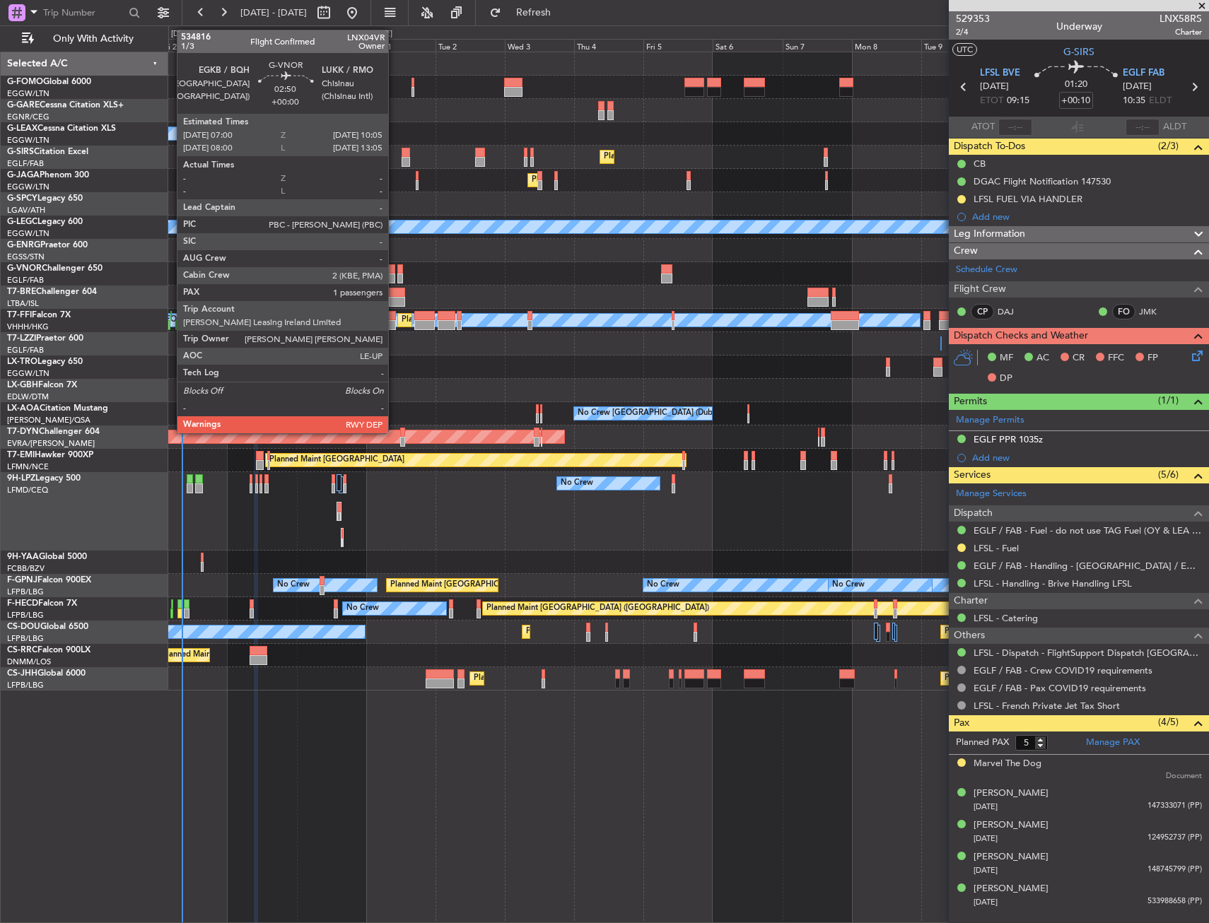
click at [394, 274] on div at bounding box center [390, 279] width 9 height 10
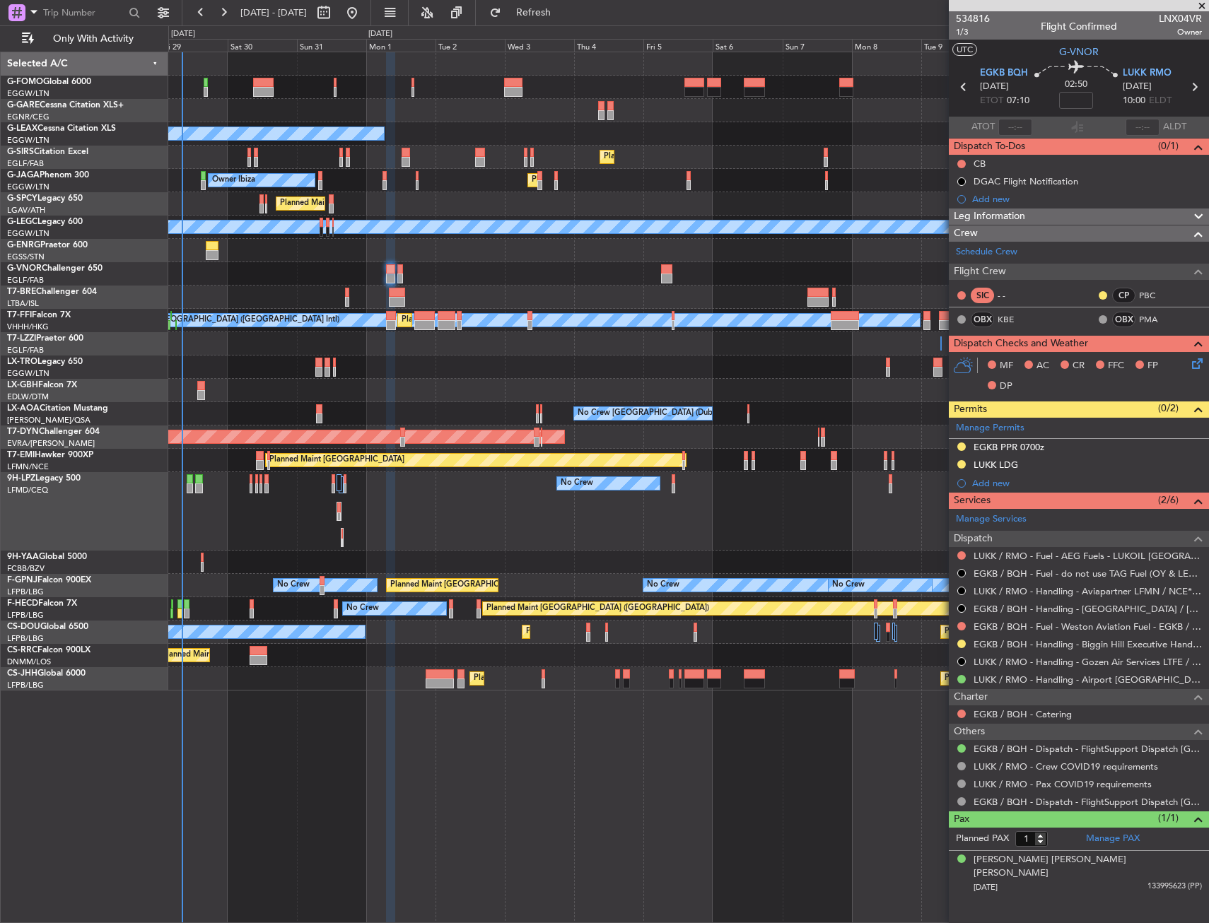
click at [965, 33] on mat-tooltip-component "Trip Number" at bounding box center [973, 44] width 70 height 37
drag, startPoint x: 965, startPoint y: 33, endPoint x: 957, endPoint y: 33, distance: 7.8
click at [958, 33] on mat-tooltip-component "Trip Number" at bounding box center [973, 44] width 70 height 37
click at [959, 32] on span "1/3" at bounding box center [973, 32] width 34 height 12
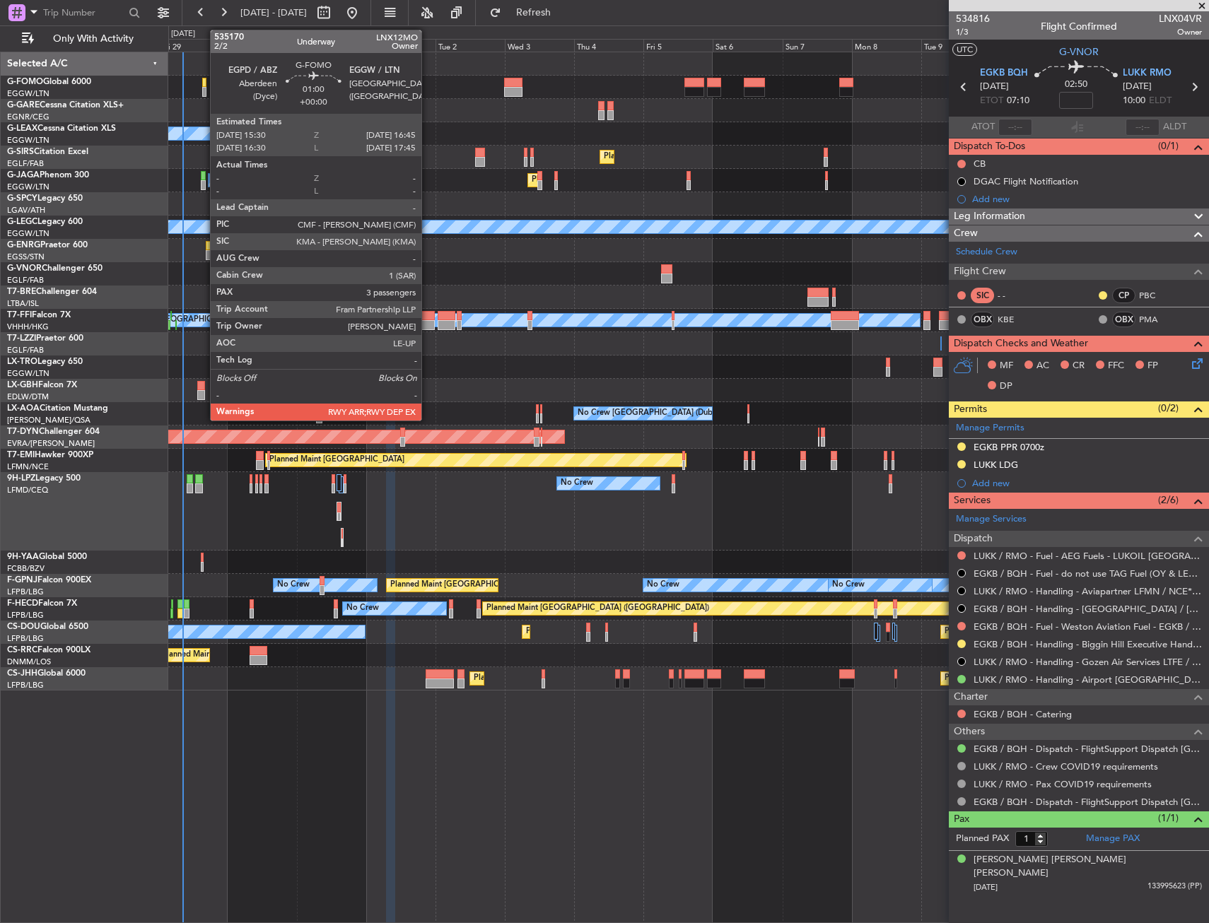
click at [203, 83] on div at bounding box center [204, 83] width 4 height 10
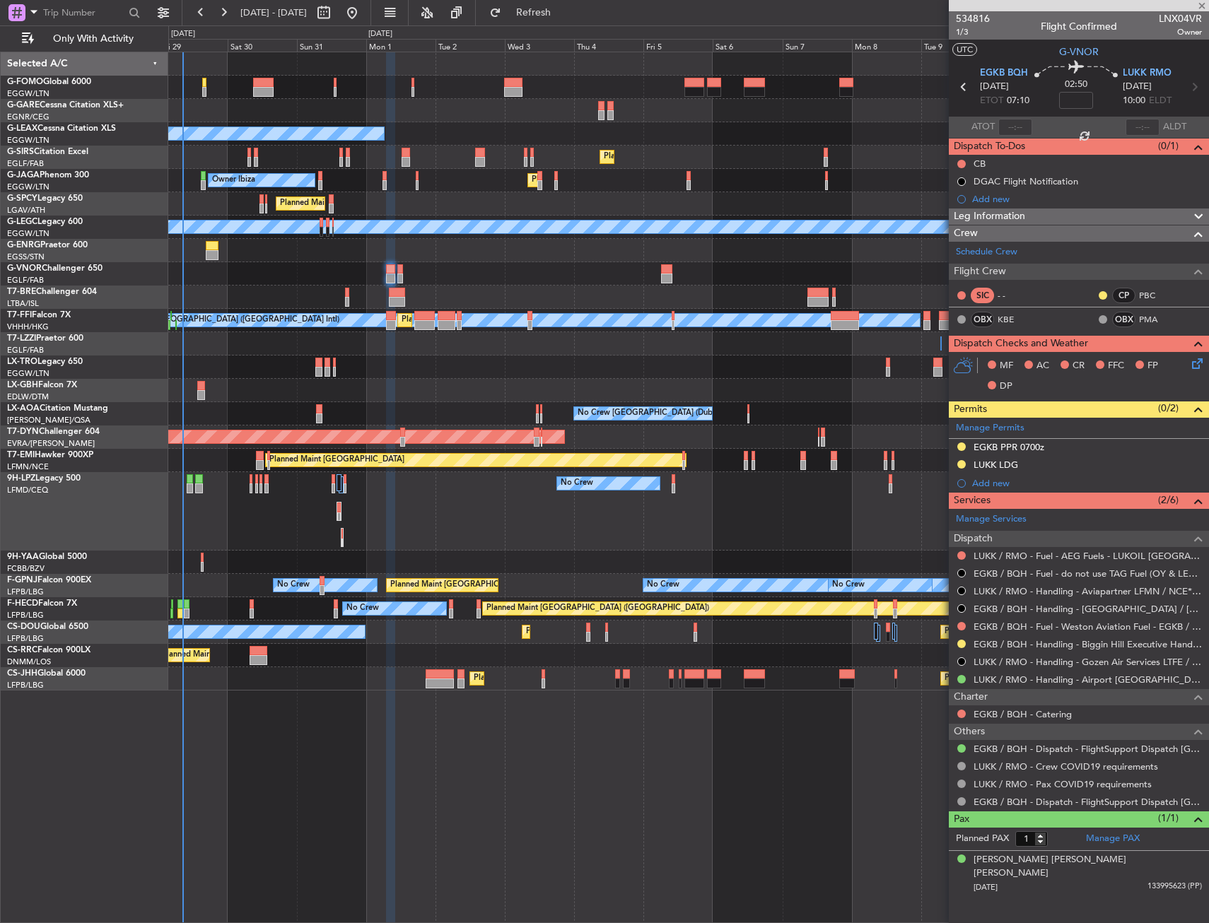
type input "3"
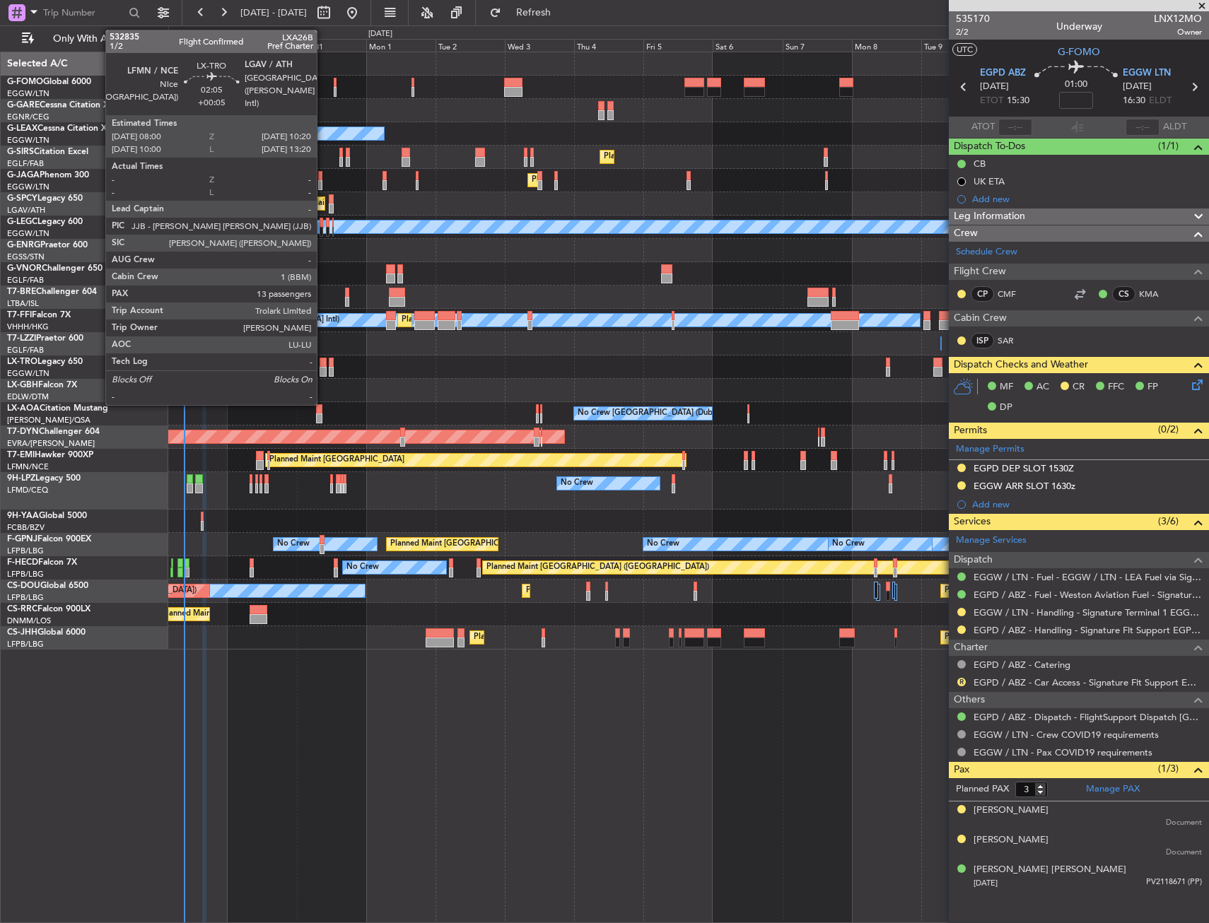
click at [323, 360] on div at bounding box center [323, 363] width 7 height 10
type input "+00:05"
type input "13"
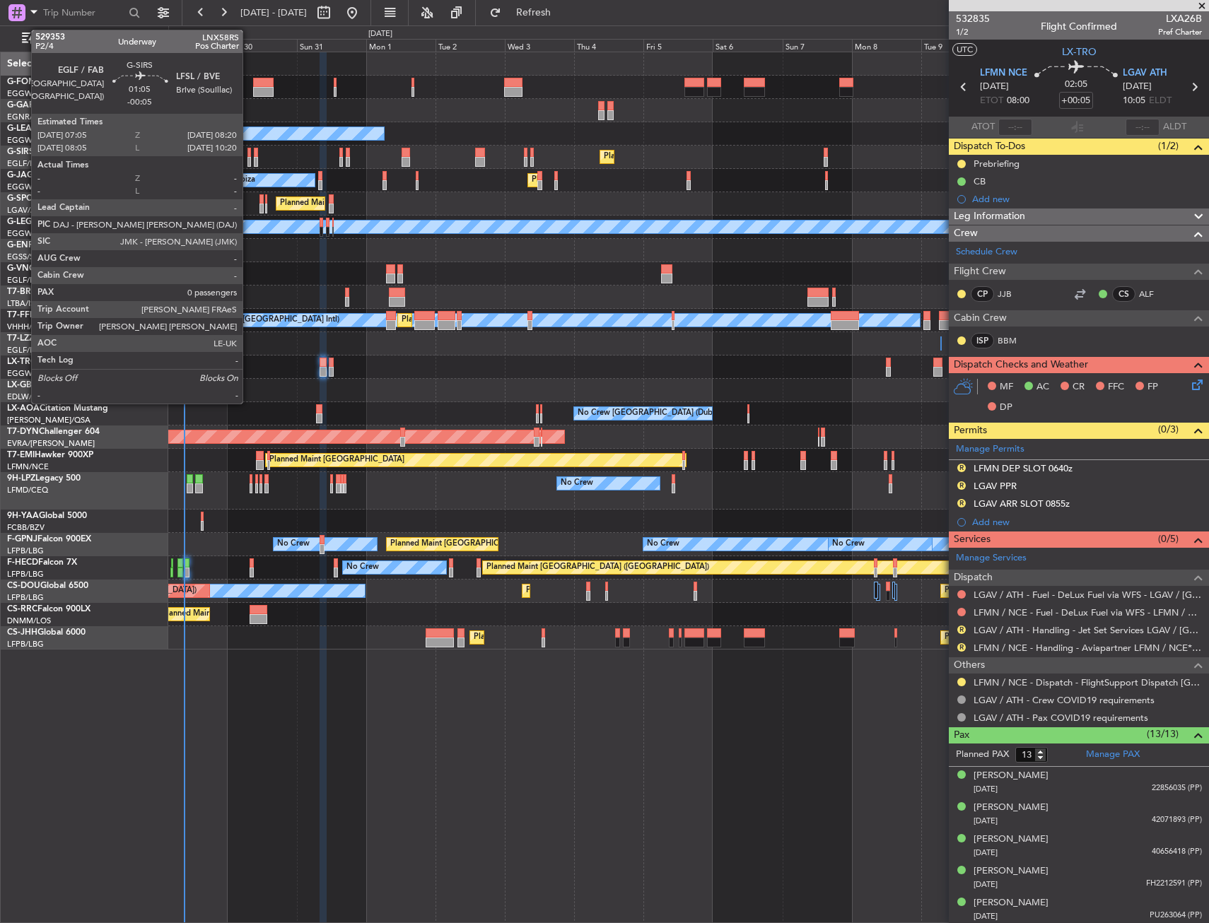
click at [249, 153] on div at bounding box center [249, 153] width 4 height 10
type input "-00:05"
type input "0"
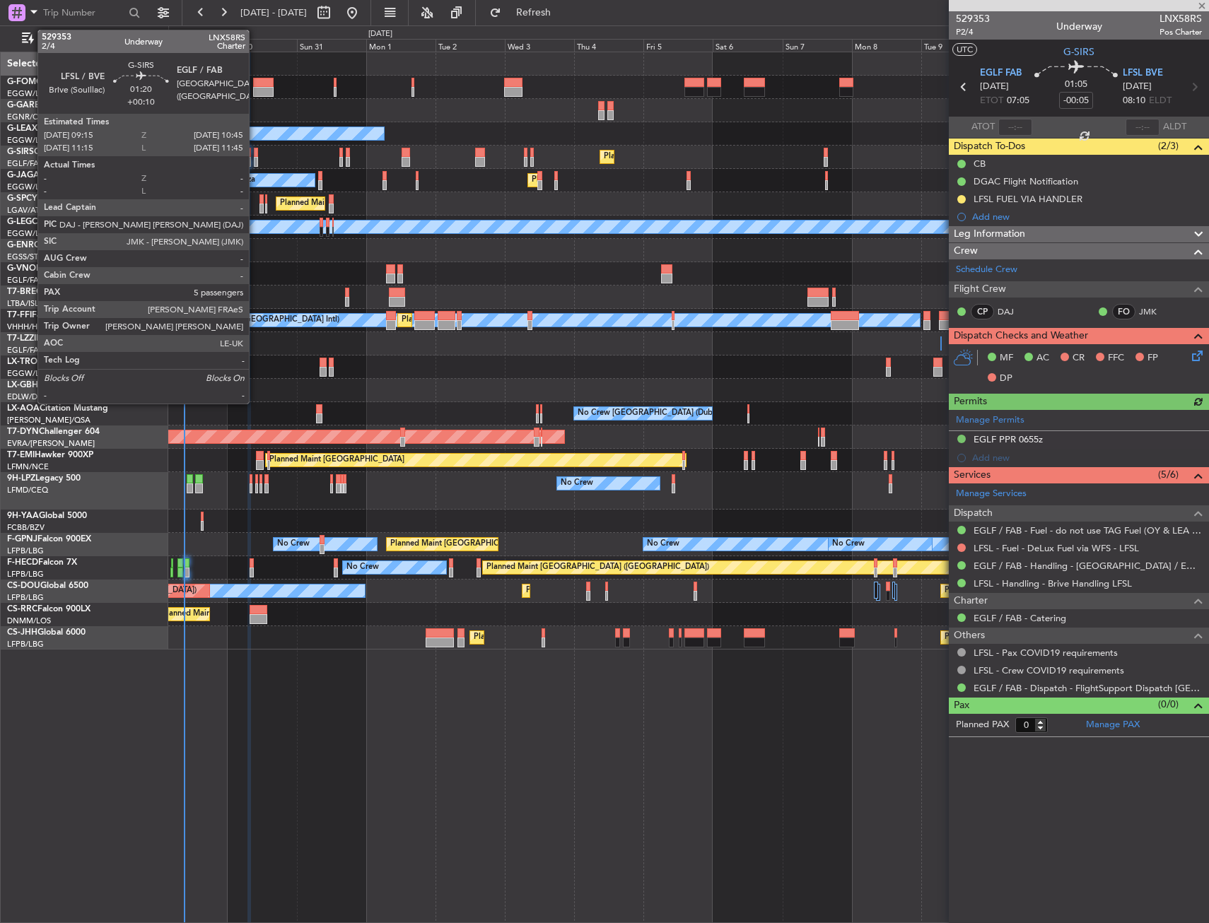
click at [255, 154] on div at bounding box center [256, 153] width 5 height 10
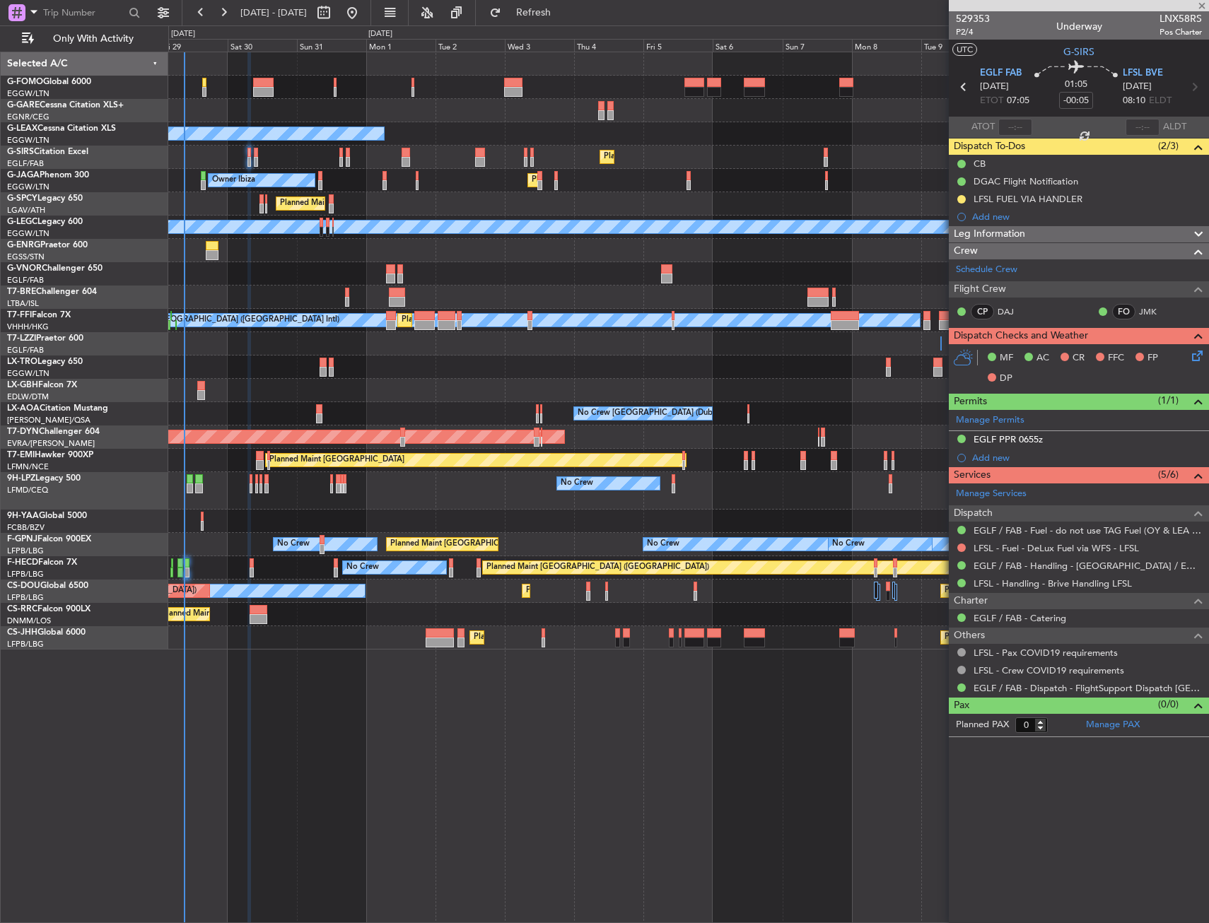
type input "+00:10"
type input "5"
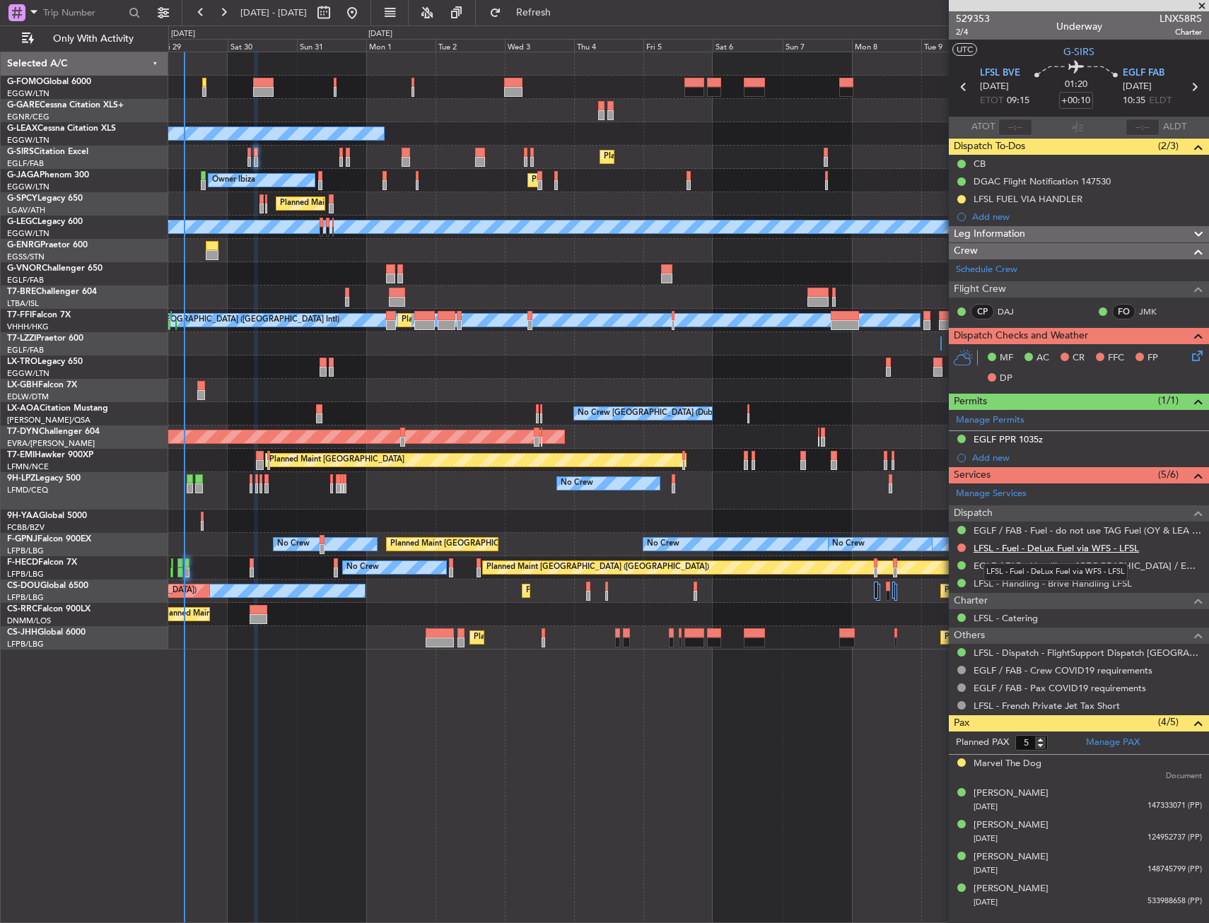
click at [999, 546] on link "LFSL - Fuel - DeLux Fuel via WFS - LFSL" at bounding box center [1056, 548] width 165 height 12
click at [961, 549] on button at bounding box center [961, 548] width 8 height 8
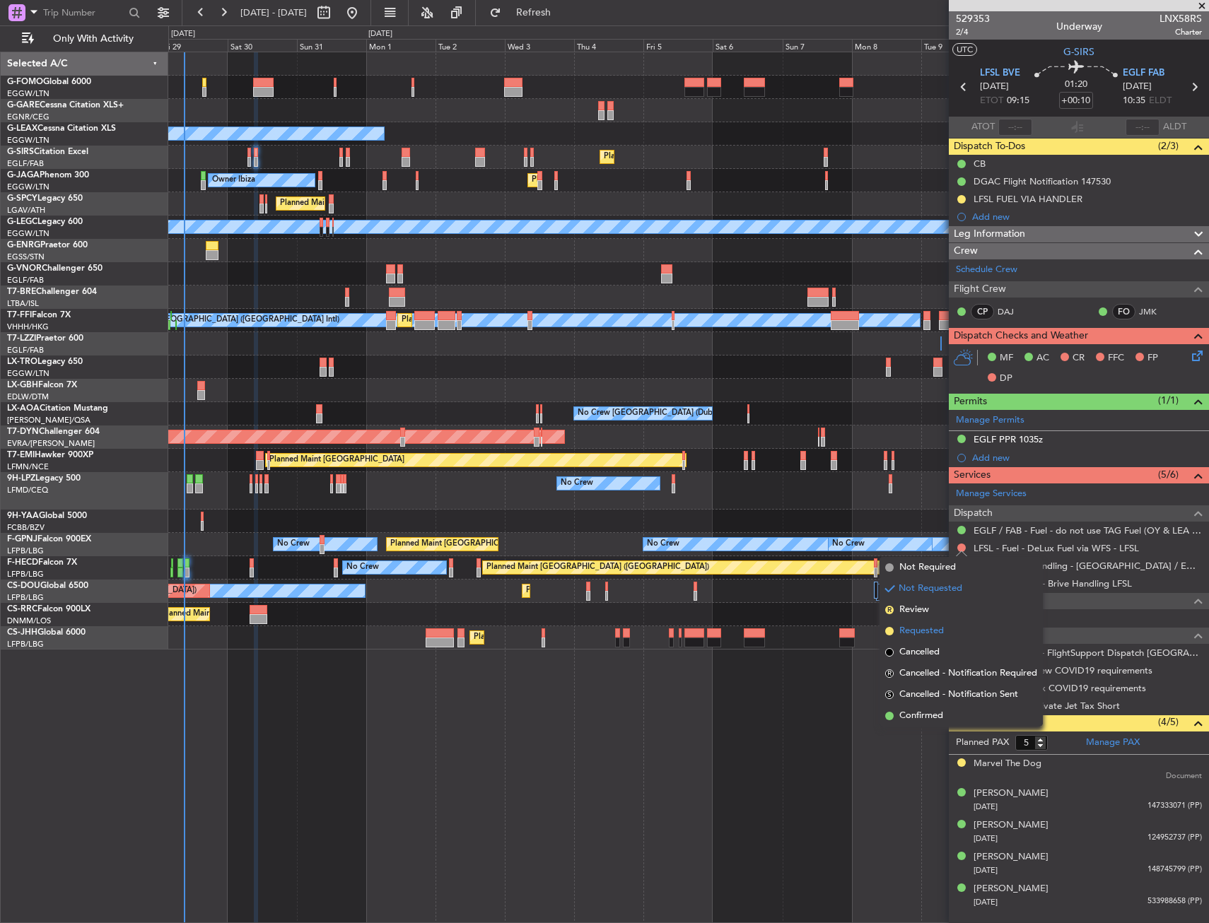
click at [916, 626] on span "Requested" at bounding box center [921, 631] width 45 height 14
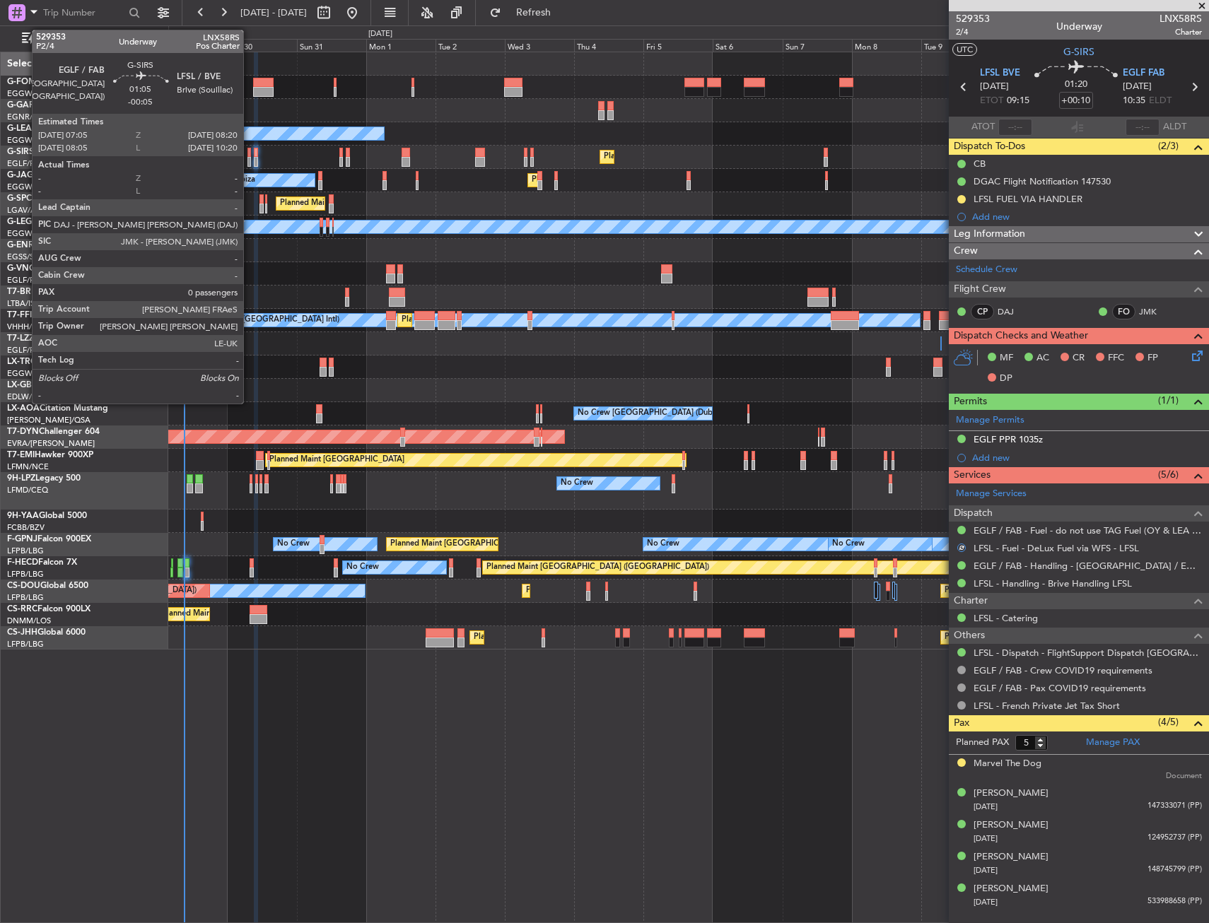
click at [250, 151] on div at bounding box center [249, 153] width 4 height 10
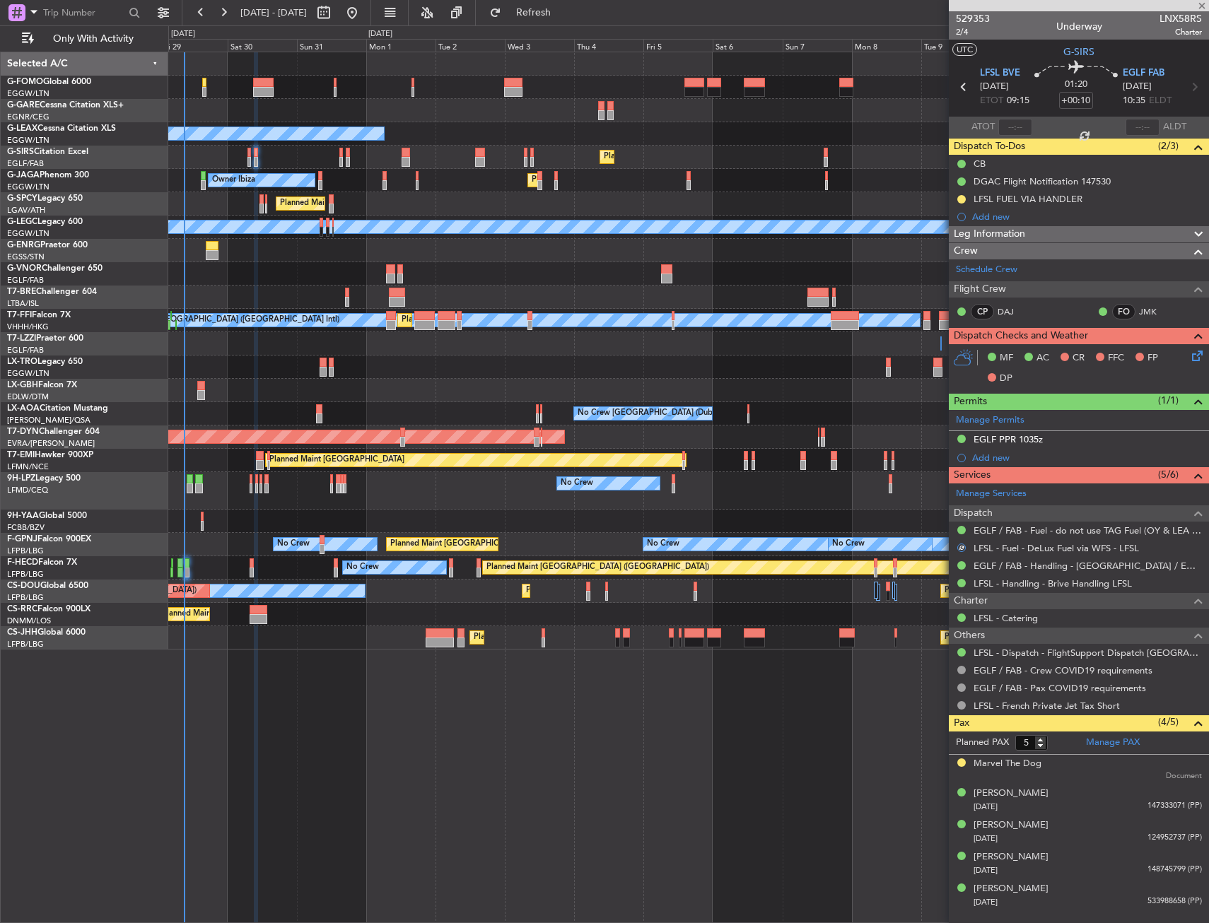
type input "-00:05"
type input "0"
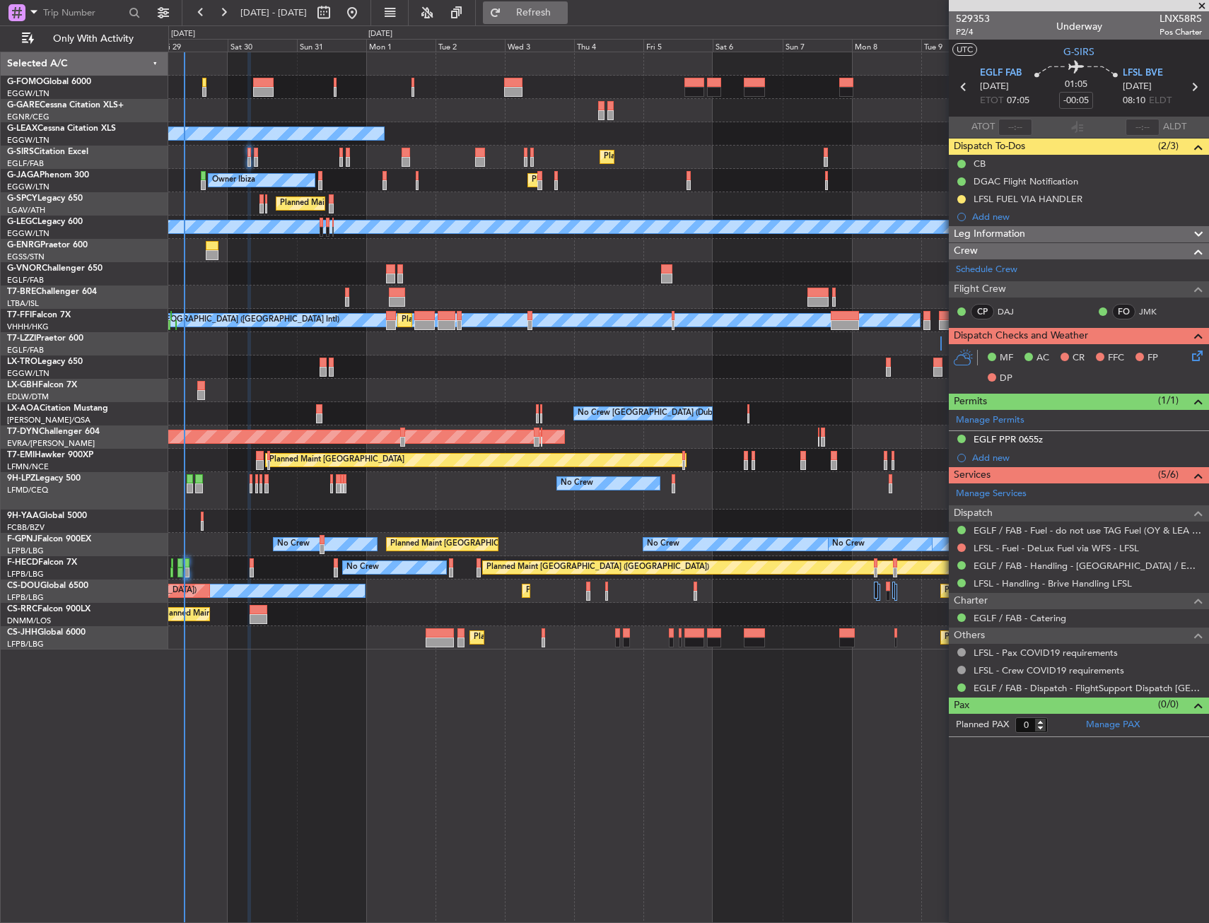
click at [564, 14] on span "Refresh" at bounding box center [533, 13] width 59 height 10
click at [962, 550] on button at bounding box center [961, 548] width 8 height 8
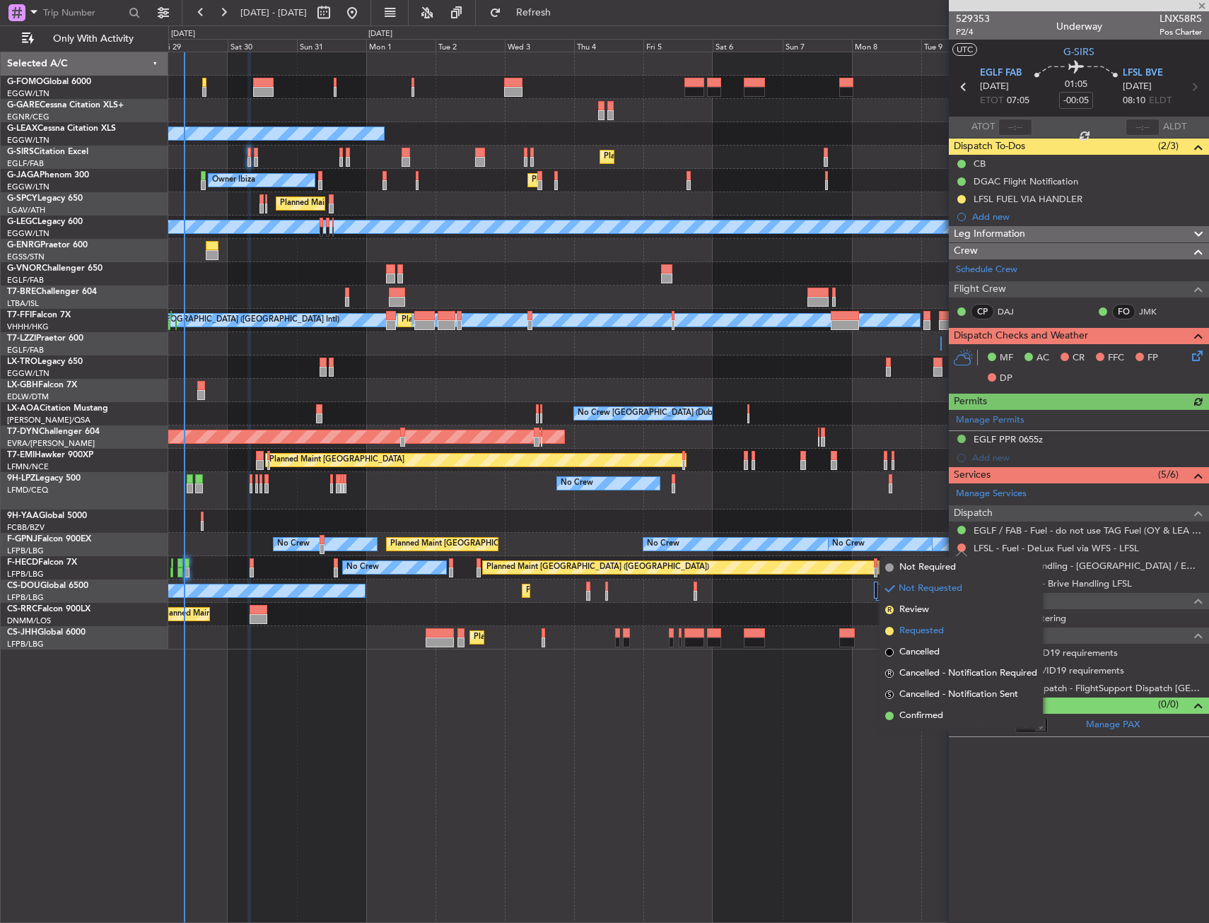
click at [935, 629] on span "Requested" at bounding box center [921, 631] width 45 height 14
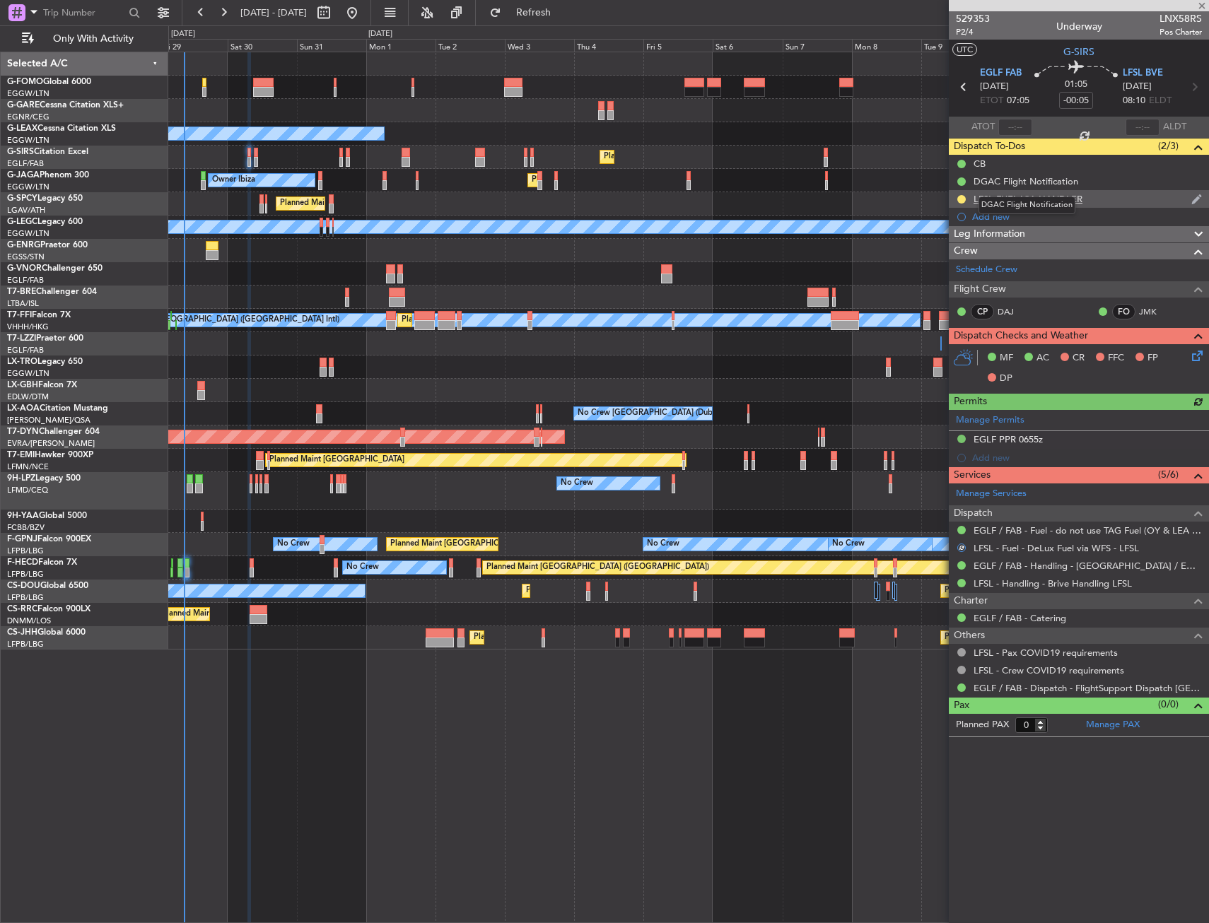
click at [1097, 202] on div "LFSL FUEL VIA HANDLER" at bounding box center [1079, 199] width 260 height 18
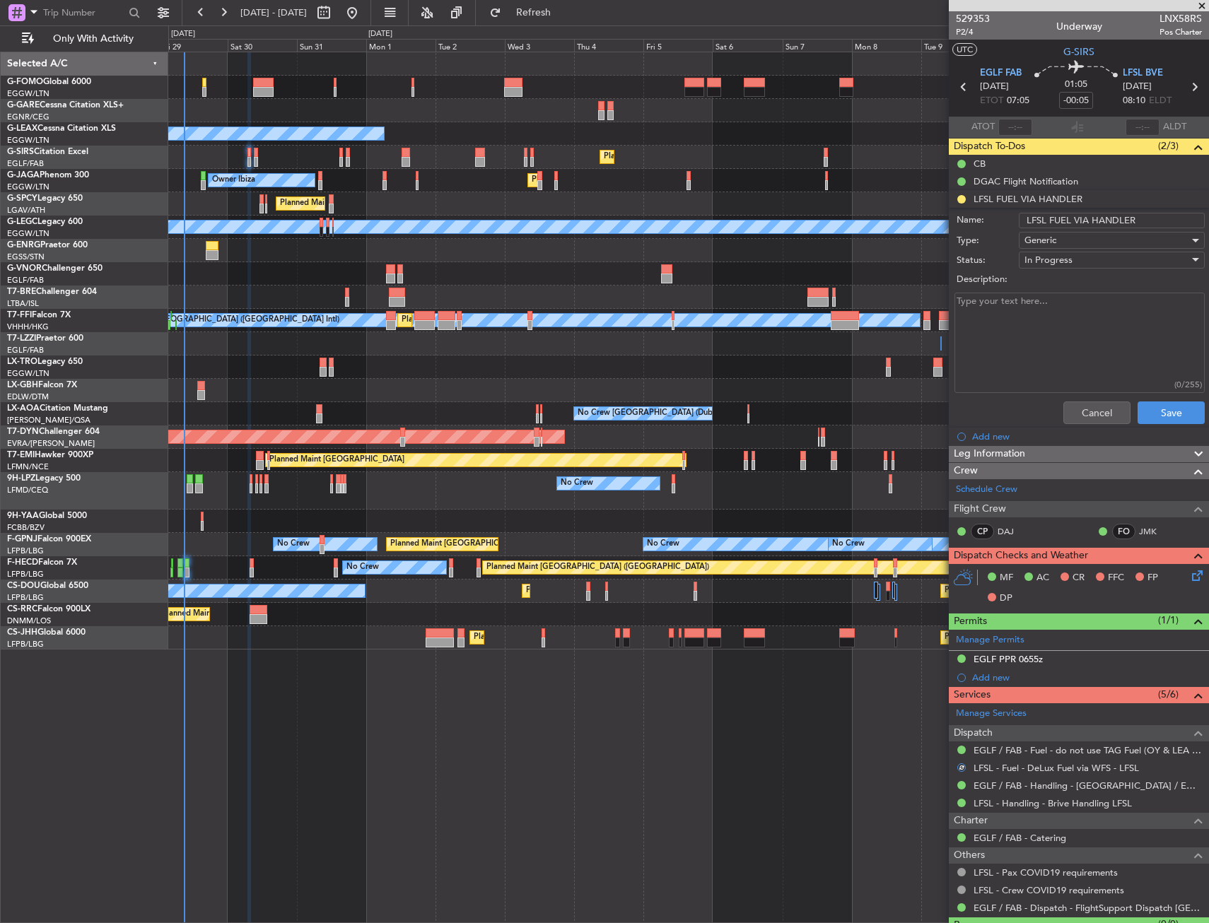
drag, startPoint x: 1144, startPoint y: 221, endPoint x: 1085, endPoint y: 222, distance: 58.7
click at [1085, 222] on input "LFSL FUEL VIA HANDLER" at bounding box center [1112, 221] width 186 height 16
type input "LFSL FUEL VIA WFS"
click at [1159, 411] on button "Save" at bounding box center [1171, 413] width 67 height 23
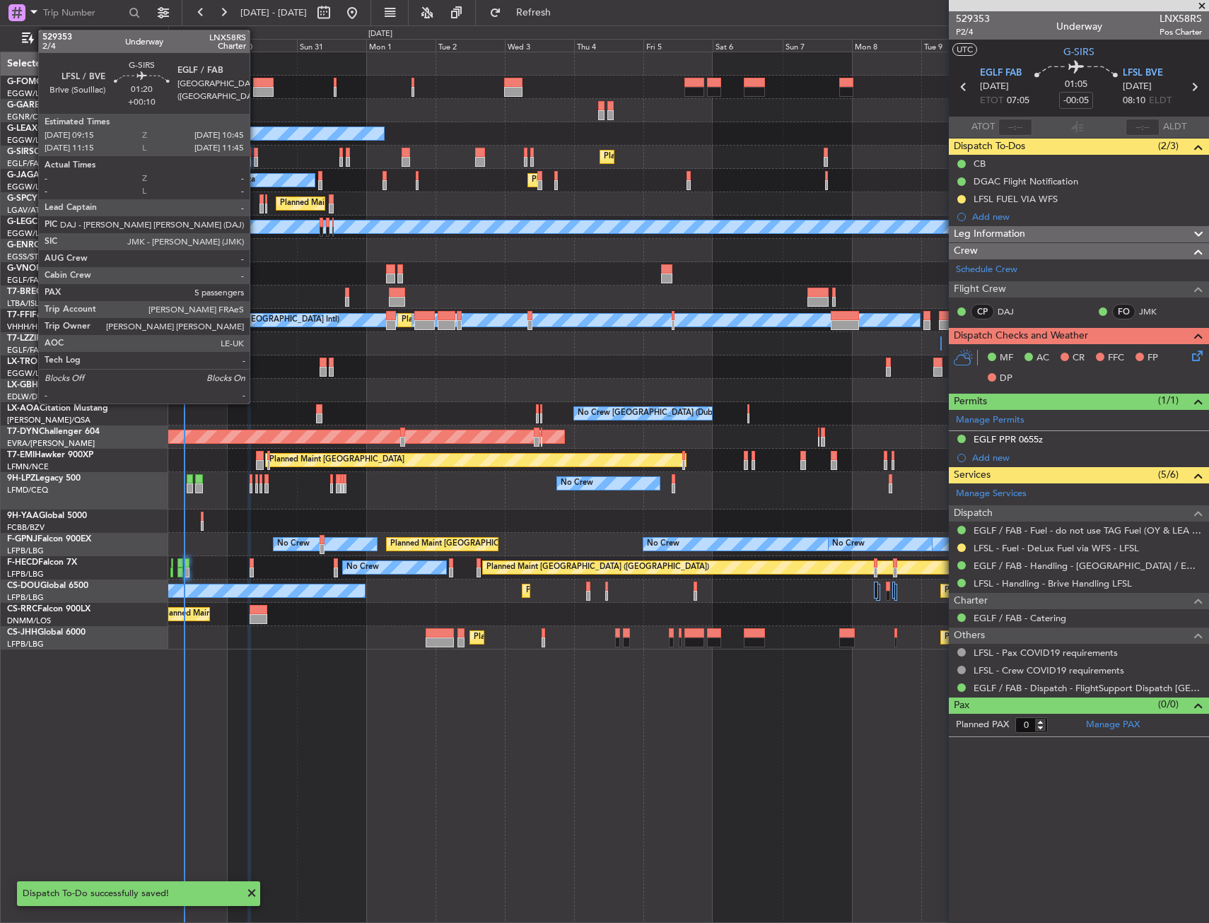
click at [256, 156] on div at bounding box center [256, 153] width 5 height 10
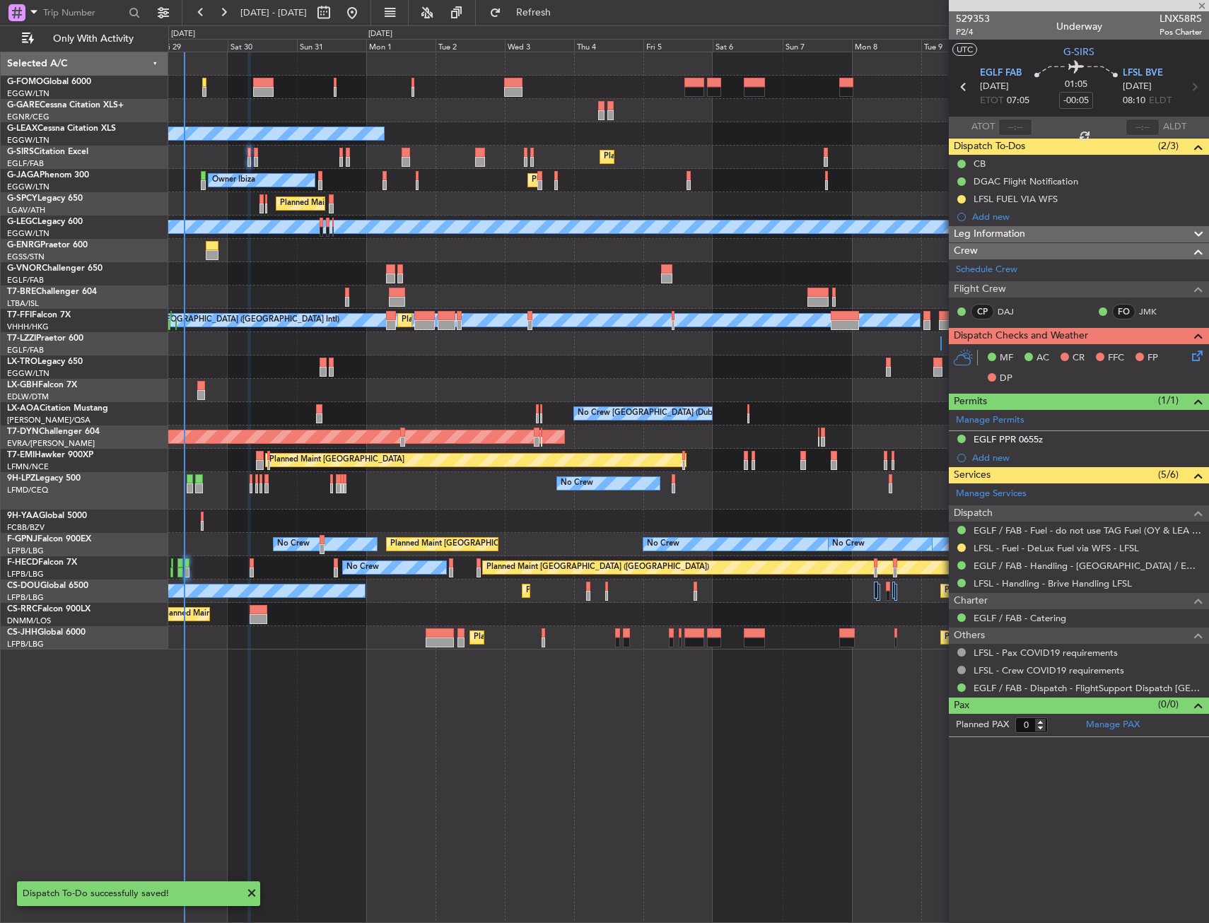
type input "+00:10"
type input "5"
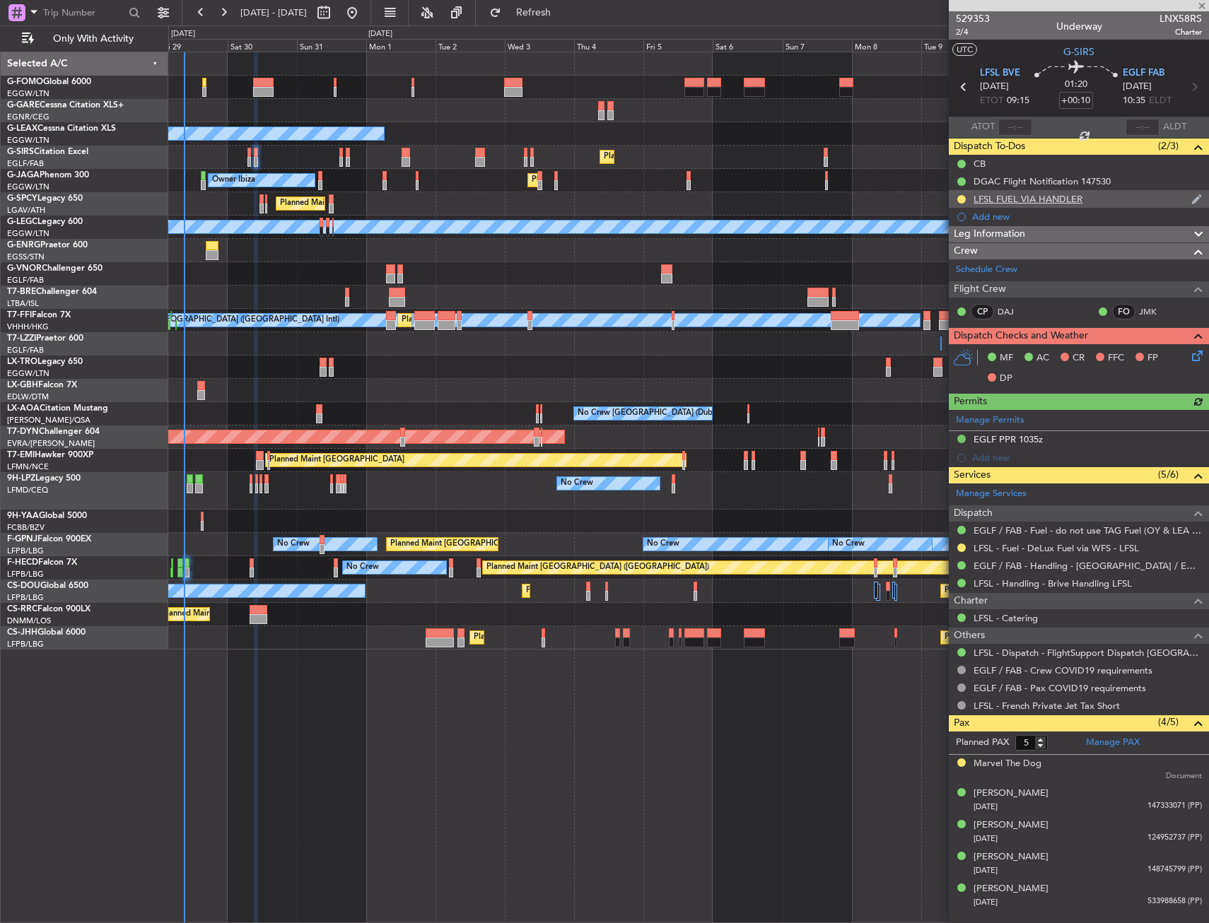
click at [1092, 205] on div "LFSL FUEL VIA HANDLER" at bounding box center [1079, 199] width 260 height 18
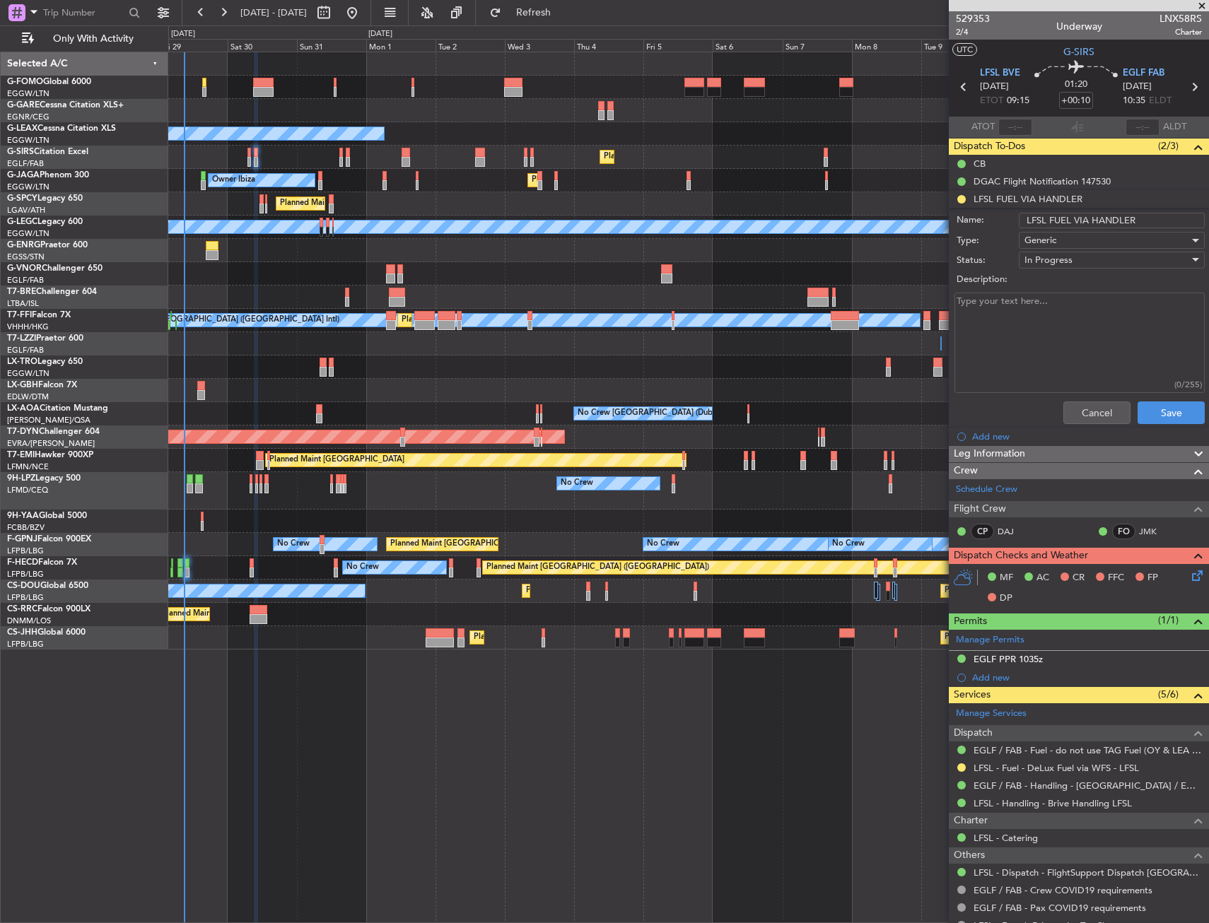
drag, startPoint x: 1141, startPoint y: 221, endPoint x: 1088, endPoint y: 221, distance: 52.3
click at [1088, 221] on input "LFSL FUEL VIA HANDLER" at bounding box center [1112, 221] width 186 height 16
type input "LFSL FUEL VIA WFS"
click at [1145, 404] on button "Save" at bounding box center [1171, 413] width 67 height 23
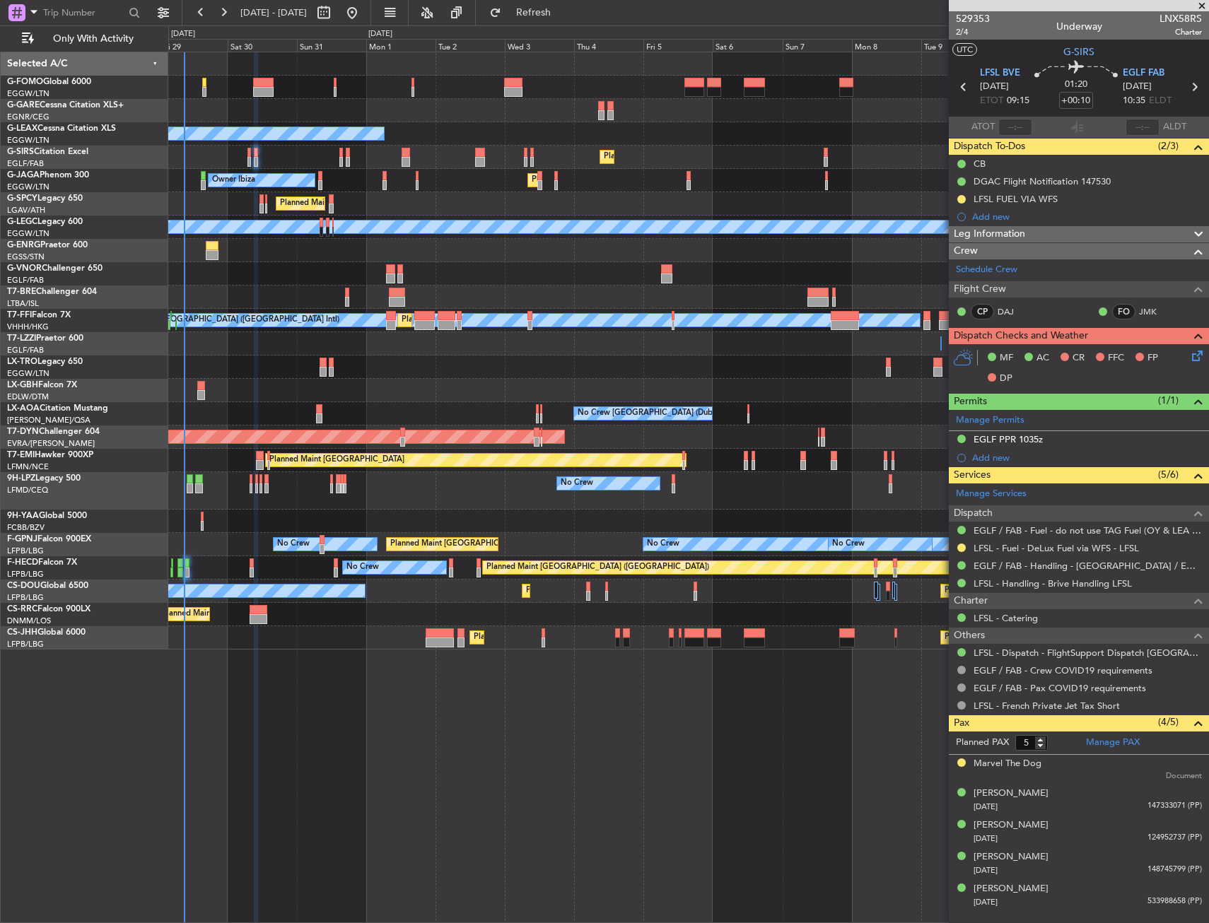
drag, startPoint x: 560, startPoint y: 16, endPoint x: 511, endPoint y: 52, distance: 60.7
click at [560, 16] on span "Refresh" at bounding box center [533, 13] width 59 height 10
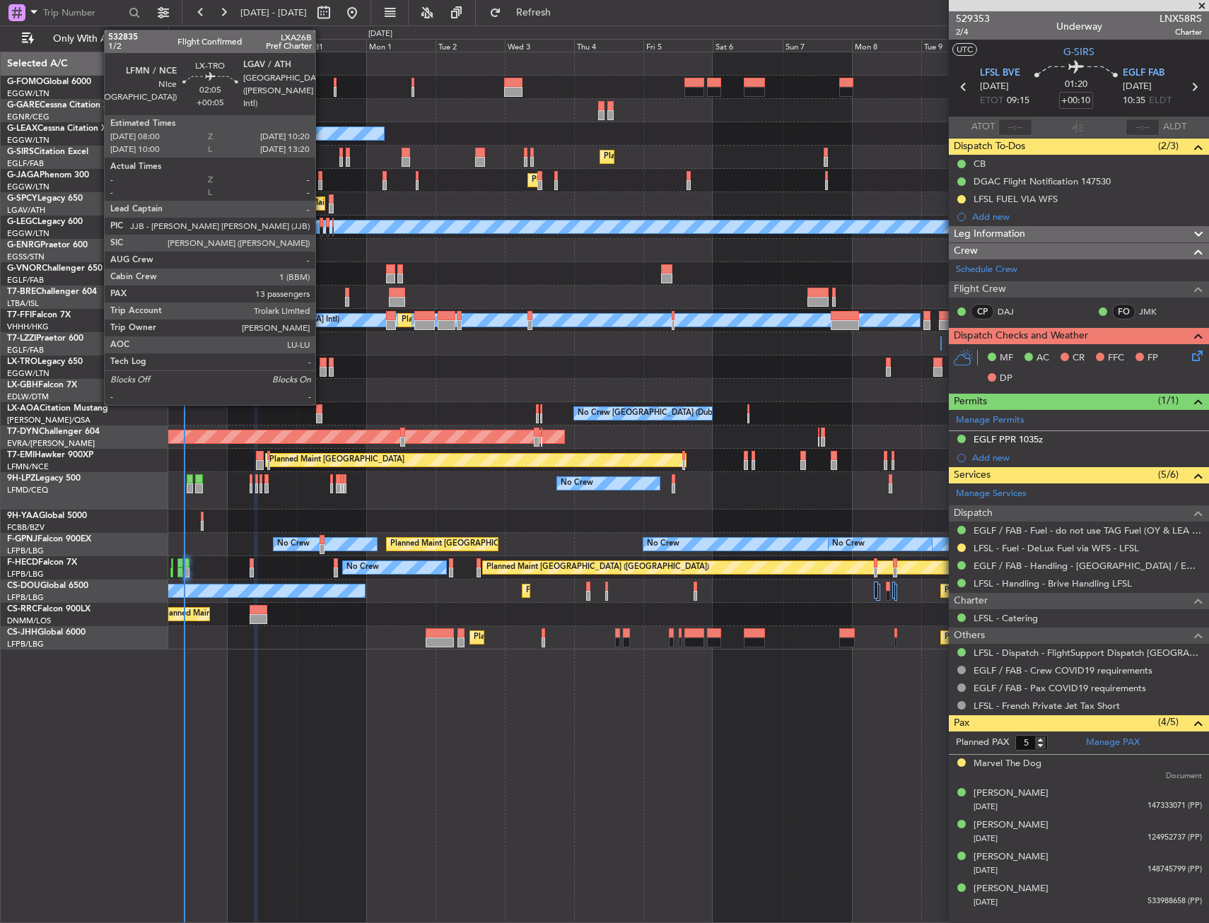
click at [322, 361] on div at bounding box center [323, 363] width 7 height 10
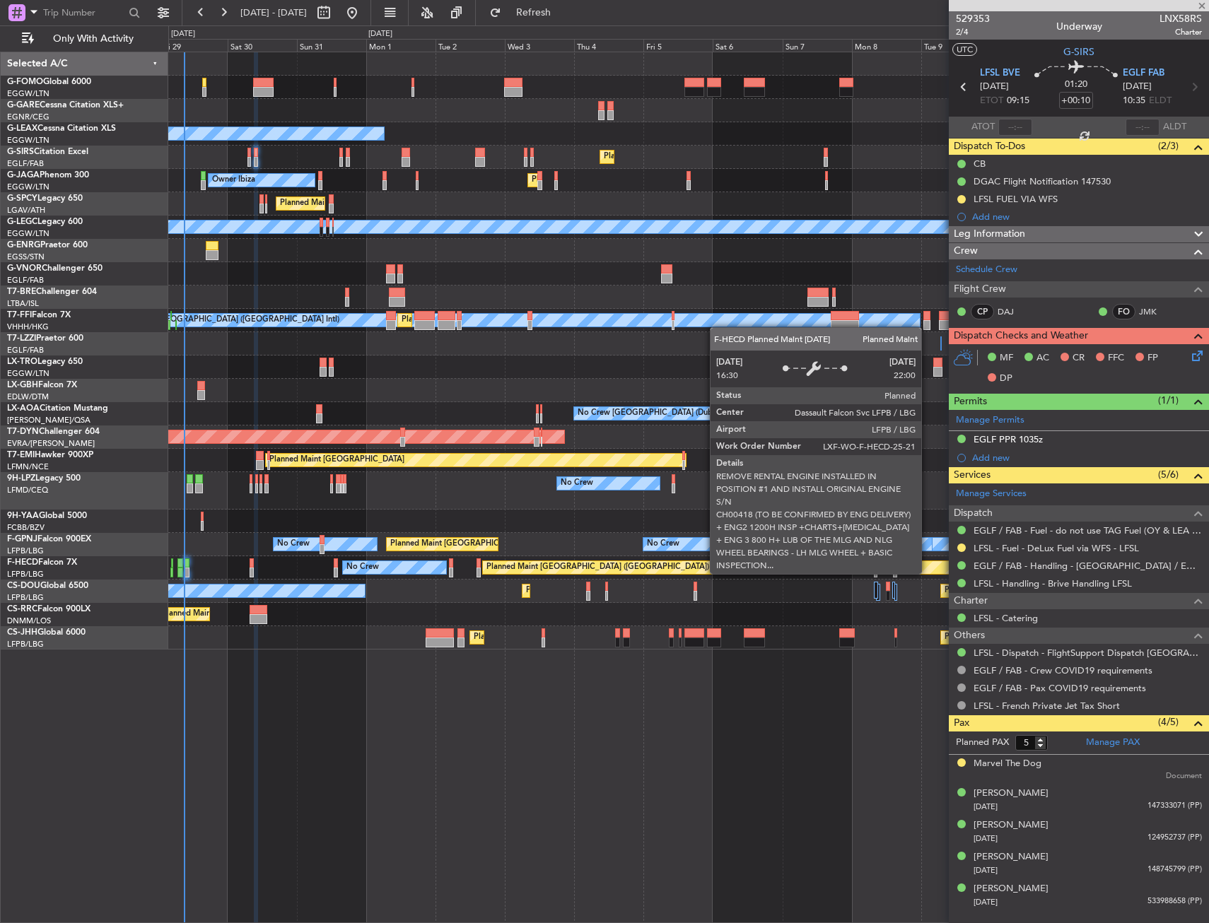
type input "+00:05"
type input "13"
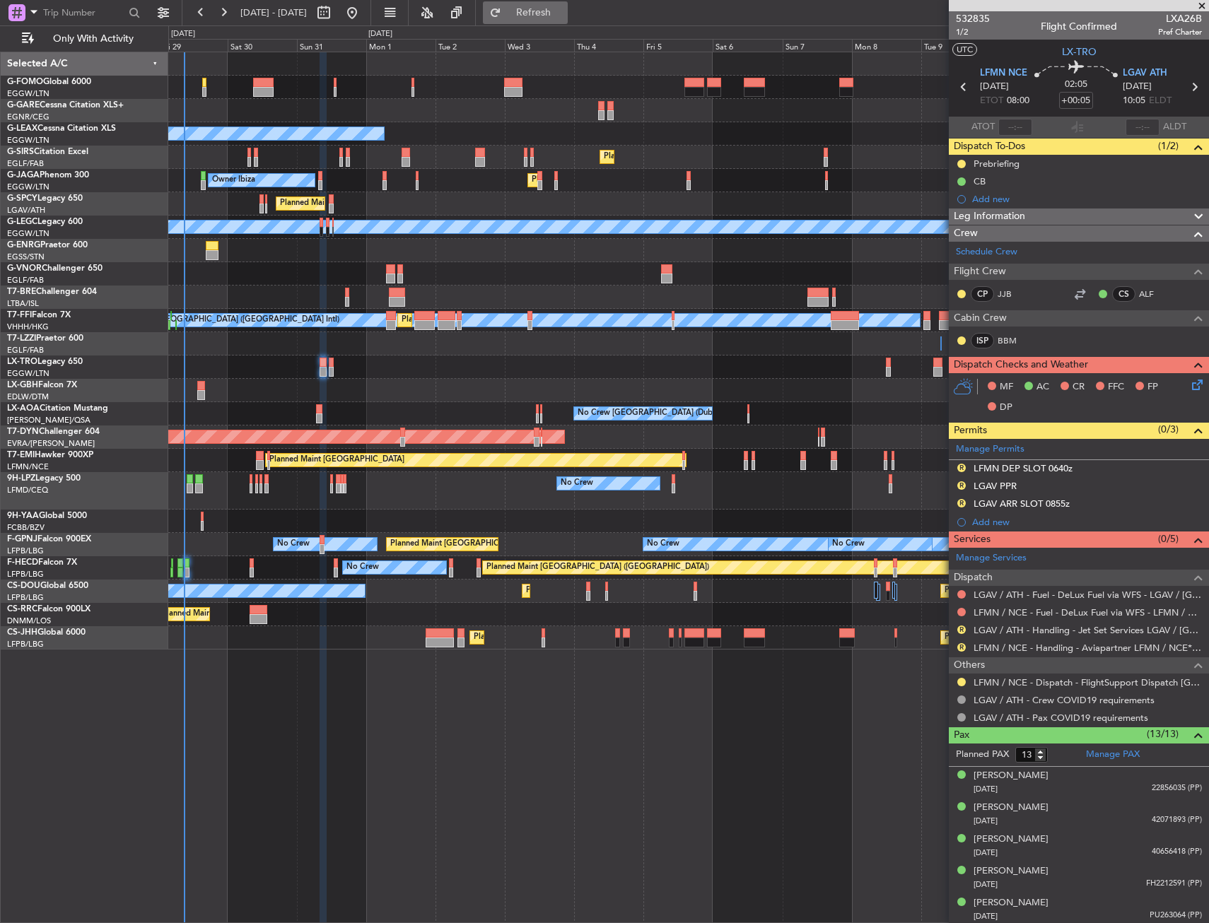
click at [564, 11] on span "Refresh" at bounding box center [533, 13] width 59 height 10
click at [1039, 631] on link "LGAV / ATH - Handling - Jet Set Services LGAV / [GEOGRAPHIC_DATA]" at bounding box center [1088, 630] width 228 height 12
click at [998, 633] on link "LGAV / ATH - Handling - Jet Set Services LGAV / [GEOGRAPHIC_DATA]" at bounding box center [1088, 630] width 228 height 12
click at [1030, 649] on link "LFMN / NCE - Handling - Aviapartner LFMN / NCE*****MY HANDLING****" at bounding box center [1088, 648] width 228 height 12
click at [1096, 465] on div "R LFMN DEP SLOT 0640z" at bounding box center [1079, 469] width 260 height 18
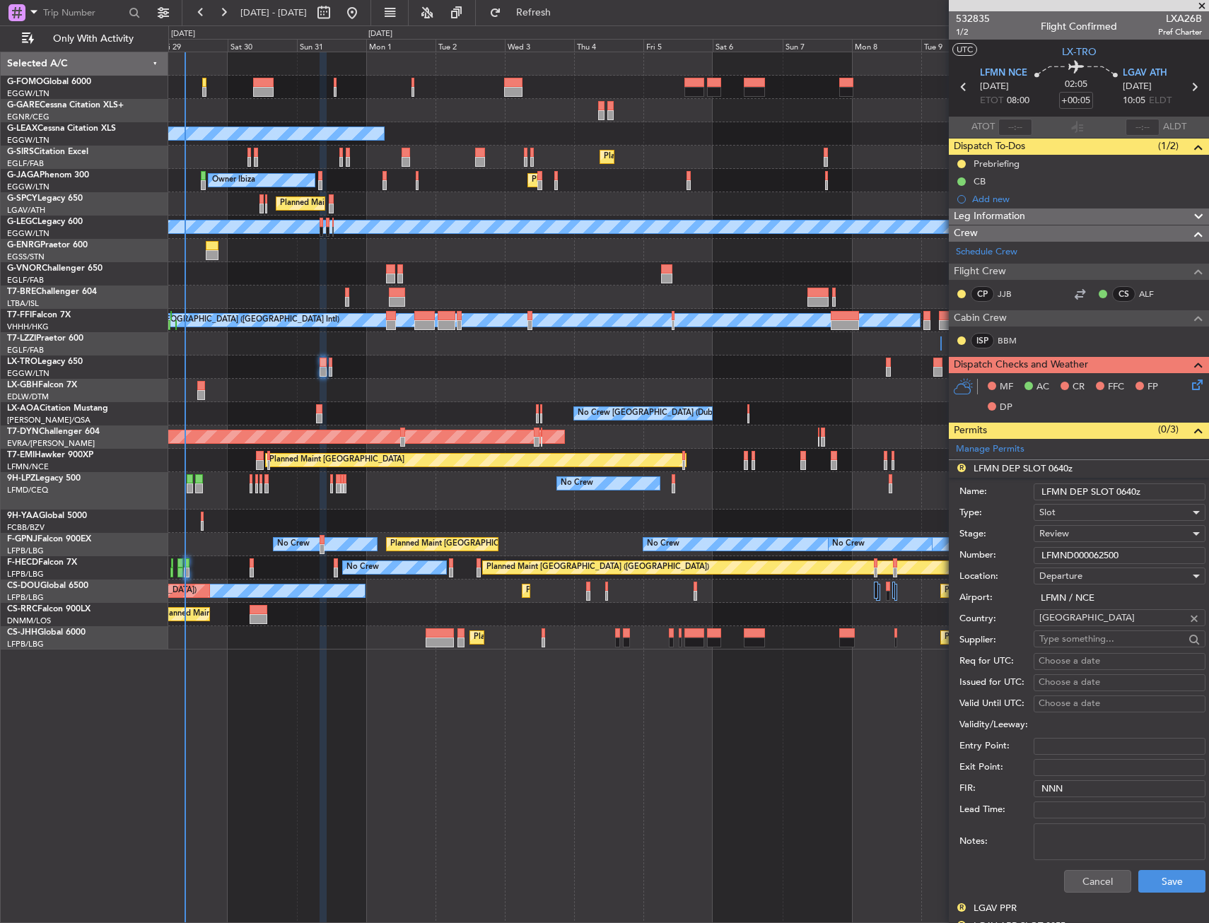
drag, startPoint x: 1134, startPoint y: 489, endPoint x: 1121, endPoint y: 492, distance: 13.7
click at [1121, 492] on input "LFMN DEP SLOT 0640z" at bounding box center [1120, 492] width 172 height 17
type input "LFMN DEP SLOT 0800z"
click at [1114, 526] on div "Review" at bounding box center [1114, 533] width 151 height 21
click at [1087, 623] on span "Requested" at bounding box center [1114, 626] width 148 height 21
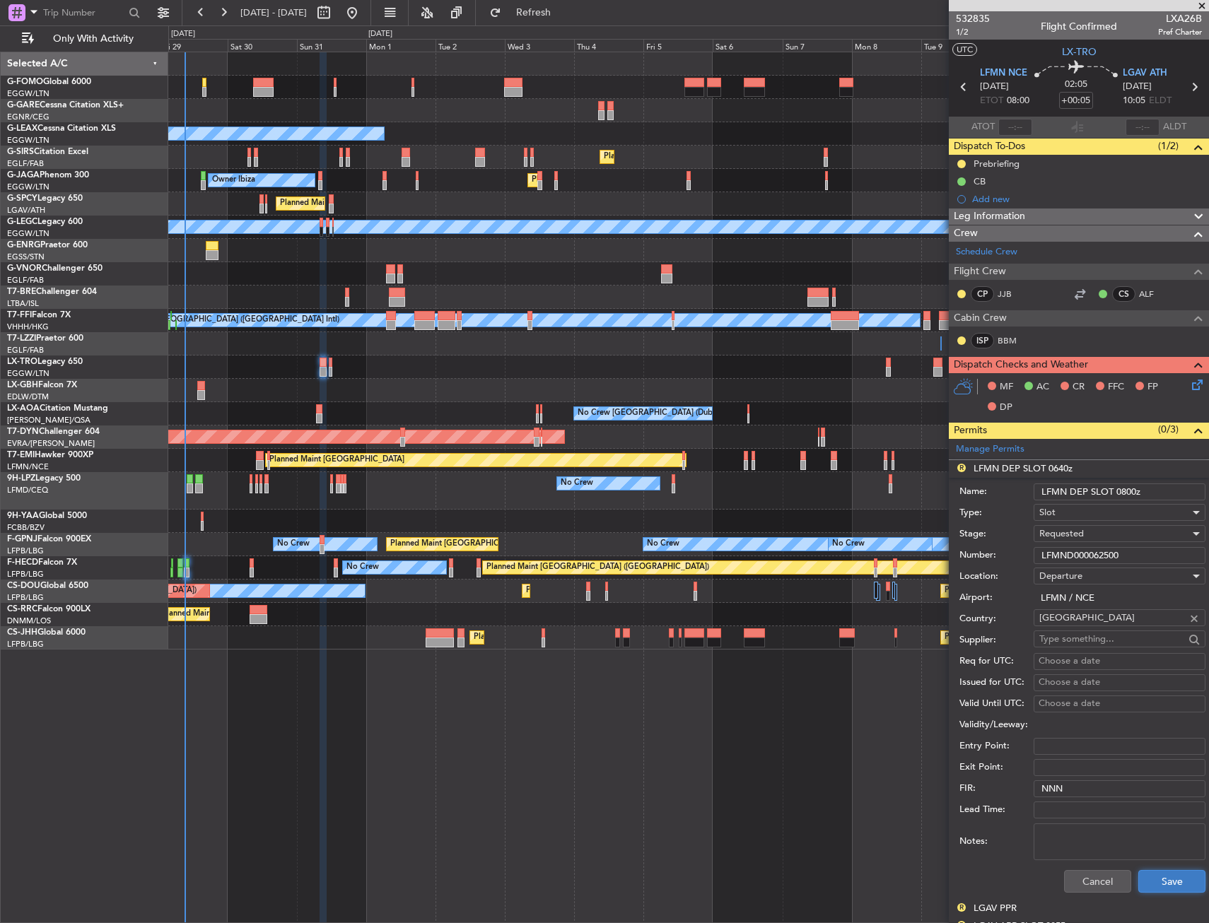
click at [1143, 875] on button "Save" at bounding box center [1171, 881] width 67 height 23
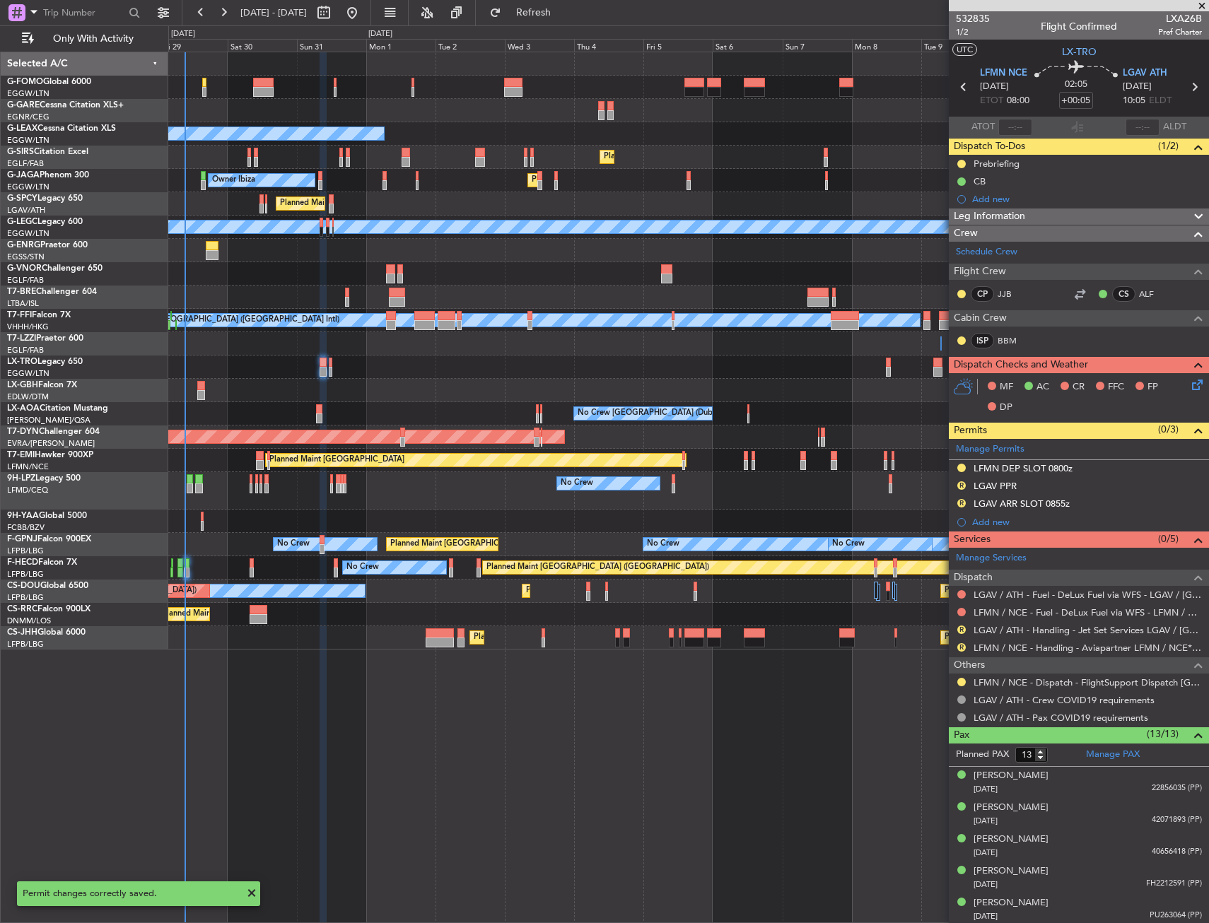
drag, startPoint x: 958, startPoint y: 485, endPoint x: 957, endPoint y: 503, distance: 18.4
click at [958, 485] on button "R" at bounding box center [961, 486] width 8 height 8
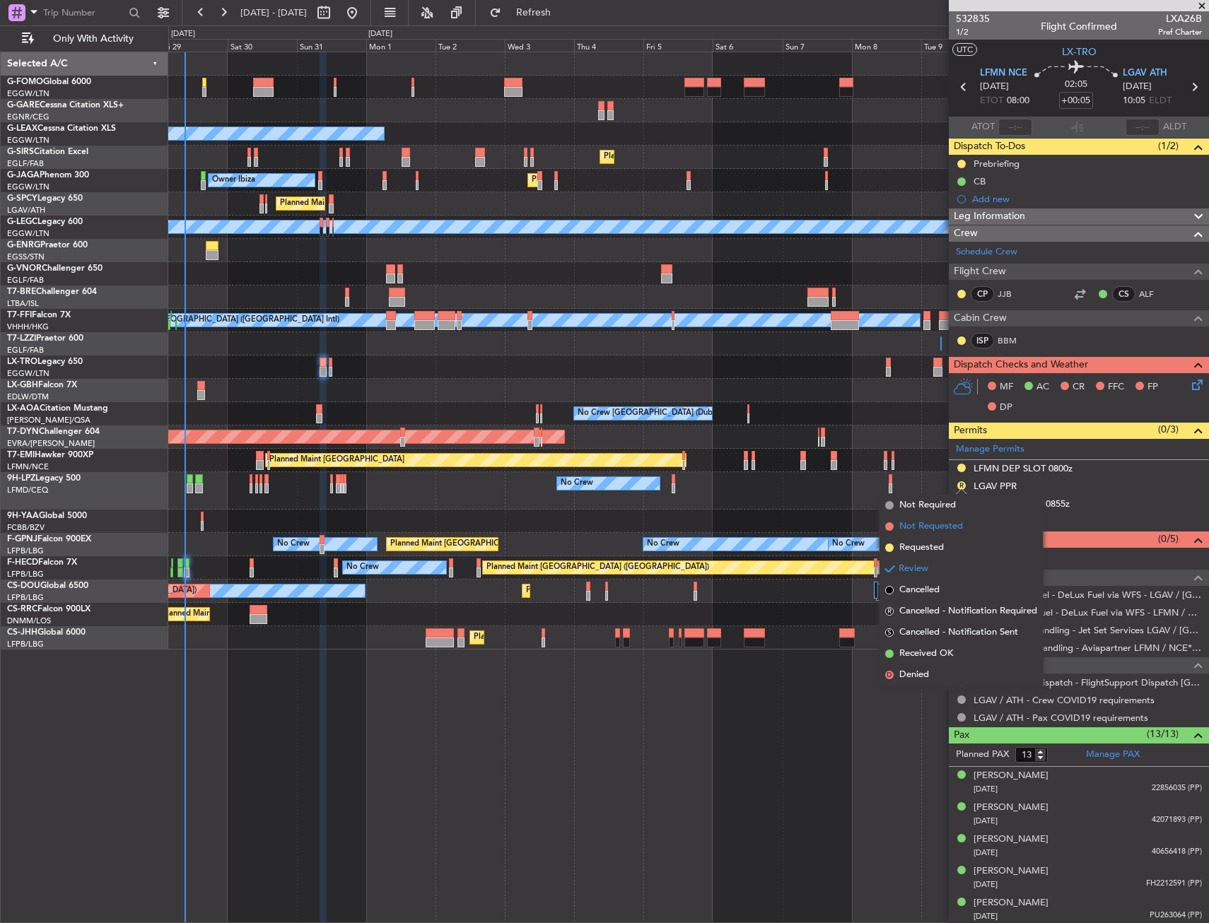
click at [933, 535] on li "Not Requested" at bounding box center [961, 526] width 163 height 21
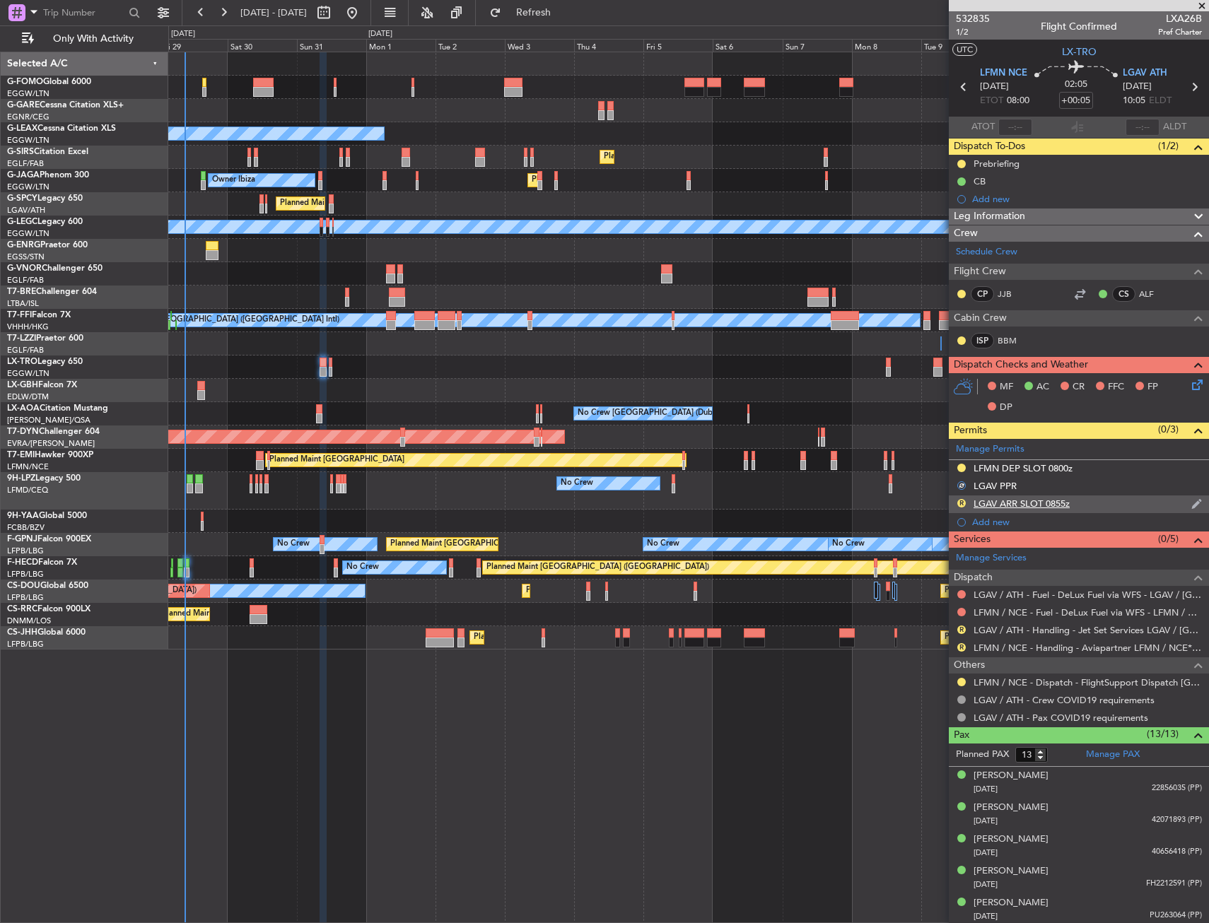
click at [1127, 505] on div "R LGAV ARR SLOT 0855z" at bounding box center [1079, 505] width 260 height 18
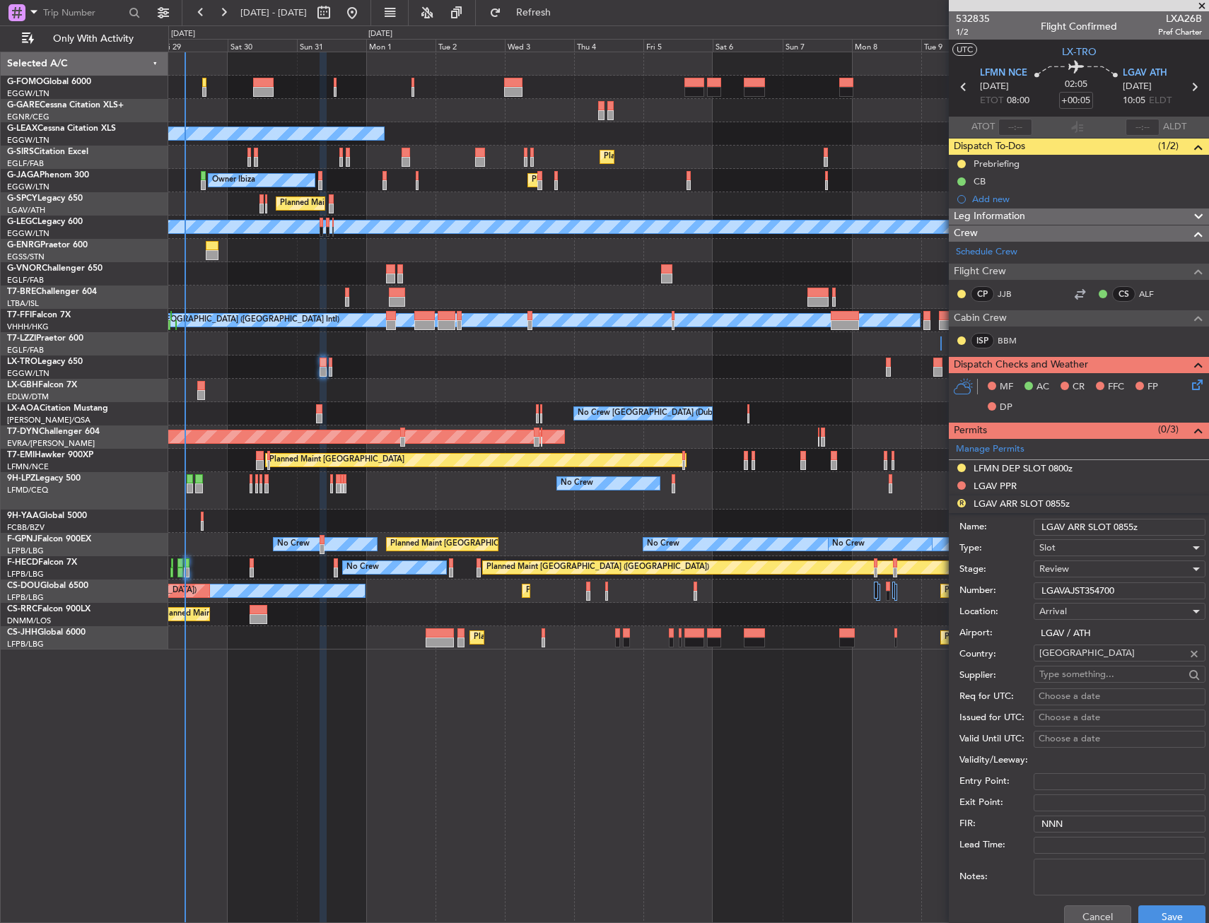
drag, startPoint x: 1133, startPoint y: 527, endPoint x: 1116, endPoint y: 526, distance: 17.0
click at [1116, 526] on input "LGAV ARR SLOT 0855z" at bounding box center [1120, 527] width 172 height 17
type input "LGAV ARR SLOT 1005z"
click at [1095, 568] on div "Review" at bounding box center [1114, 569] width 151 height 21
click at [1070, 666] on span "Requested" at bounding box center [1114, 661] width 148 height 21
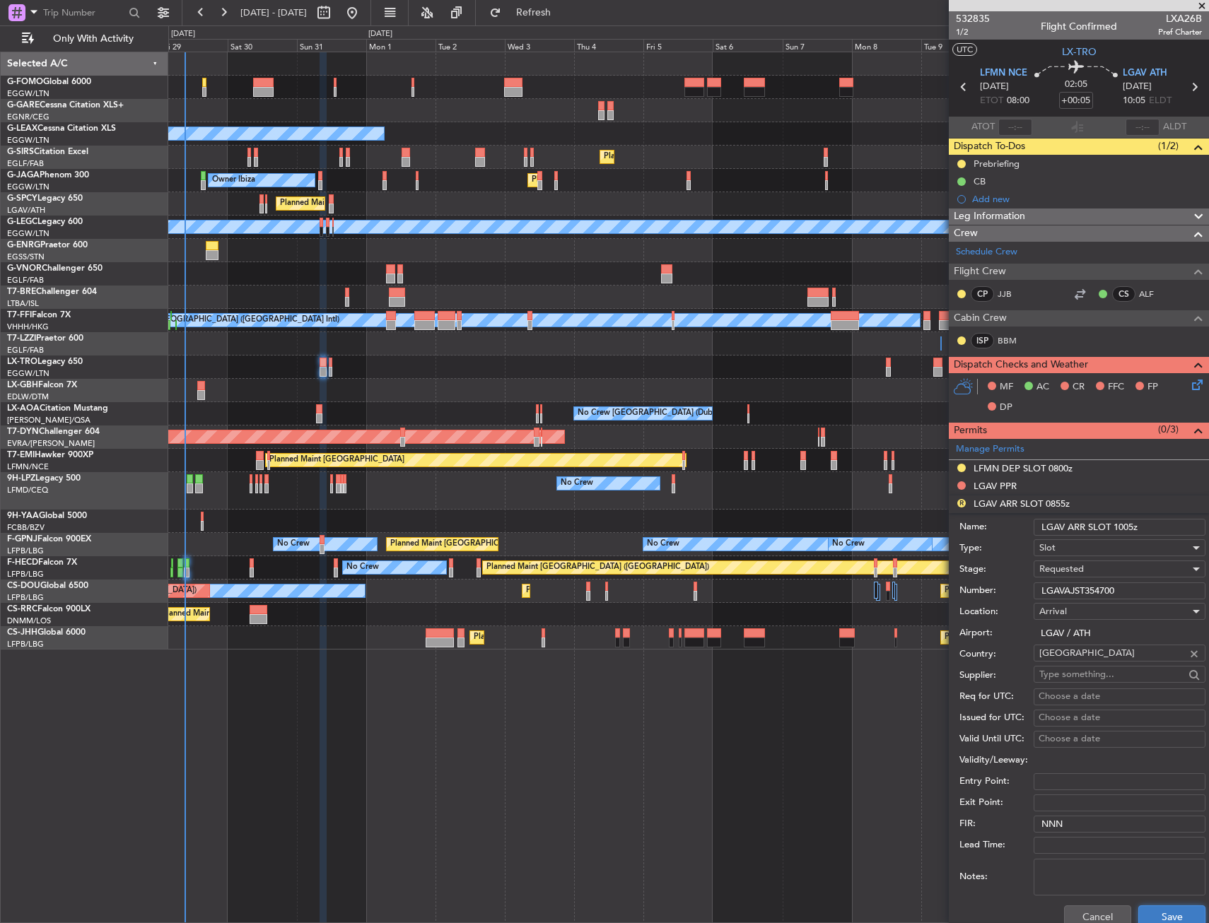
click at [1141, 911] on button "Save" at bounding box center [1171, 917] width 67 height 23
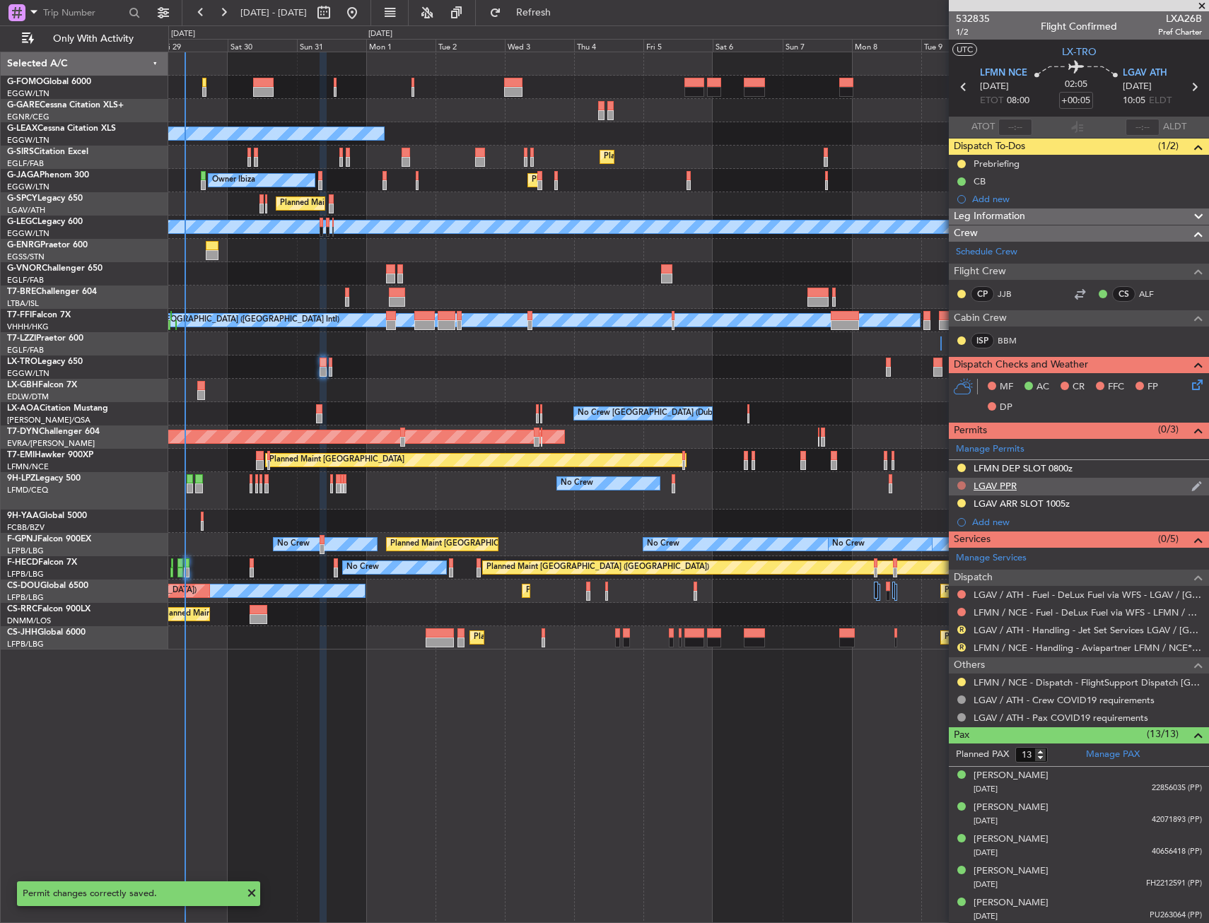
click at [963, 484] on button at bounding box center [961, 486] width 8 height 8
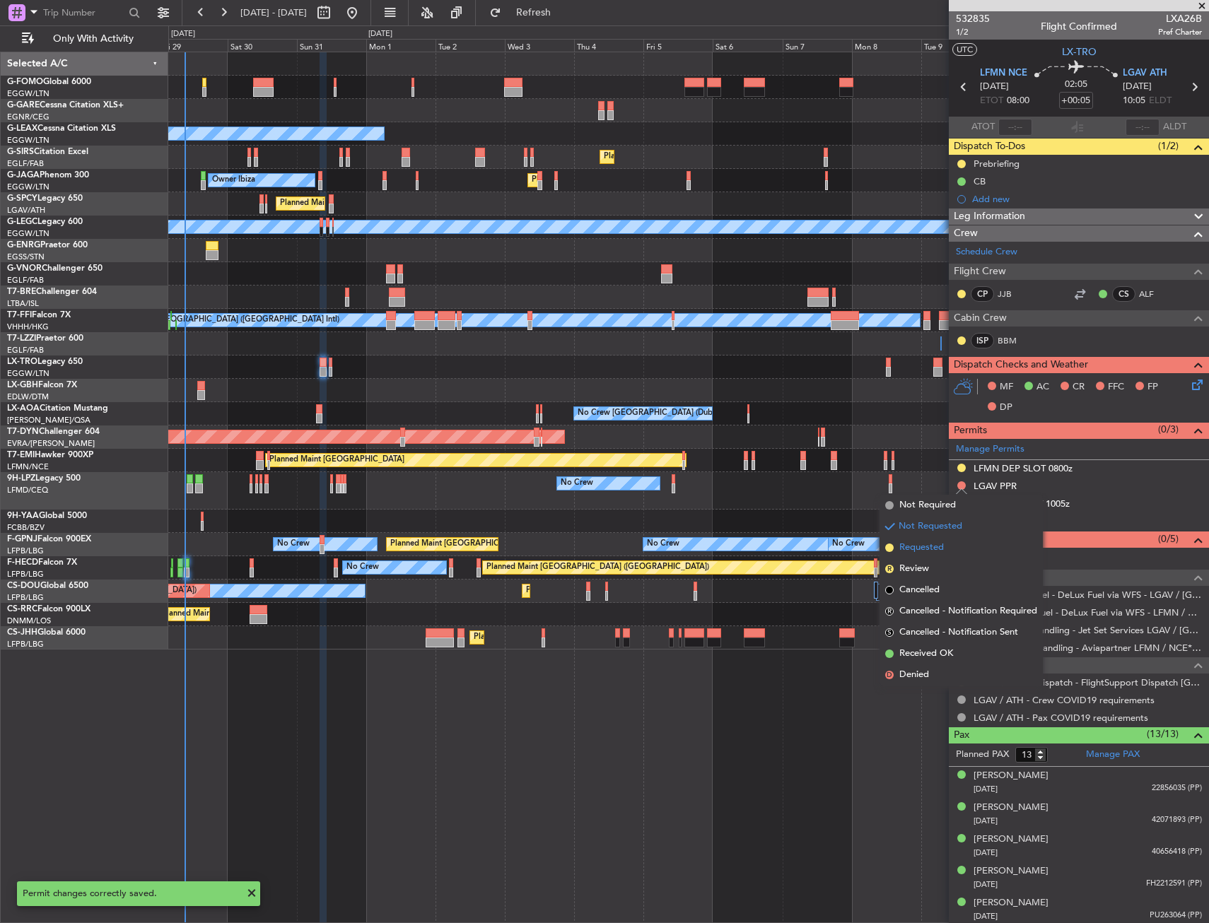
click at [933, 549] on span "Requested" at bounding box center [921, 548] width 45 height 14
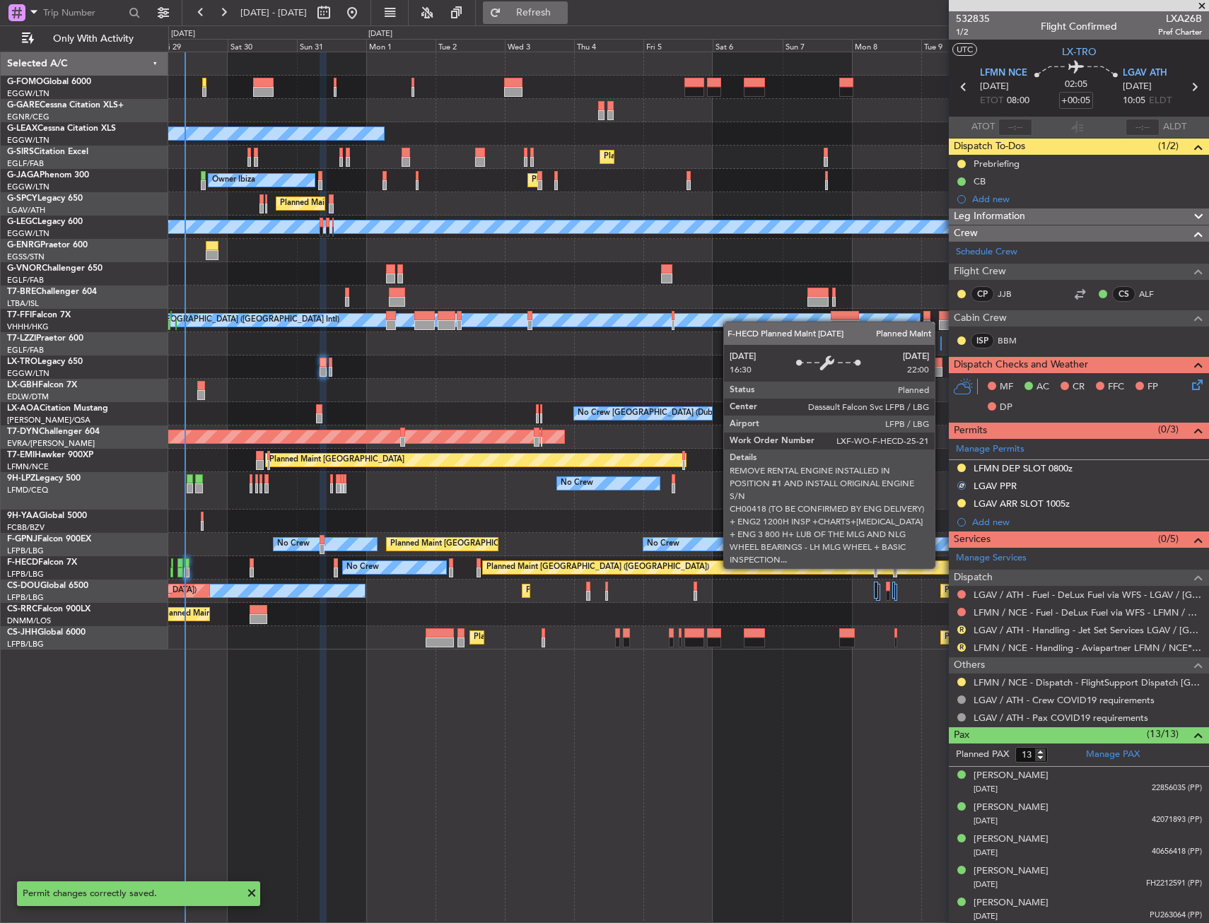
click at [558, 10] on span "Refresh" at bounding box center [533, 13] width 59 height 10
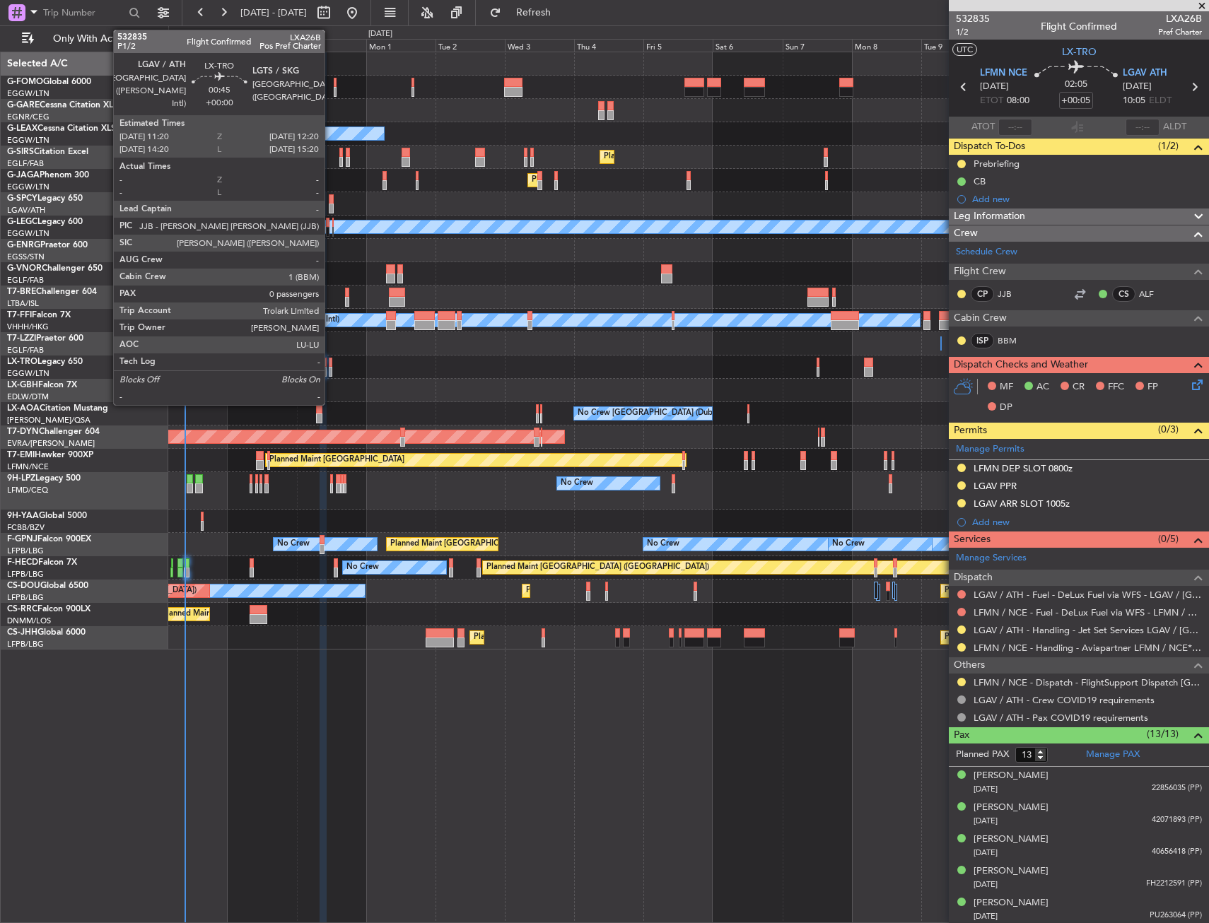
click at [331, 366] on div at bounding box center [331, 363] width 4 height 10
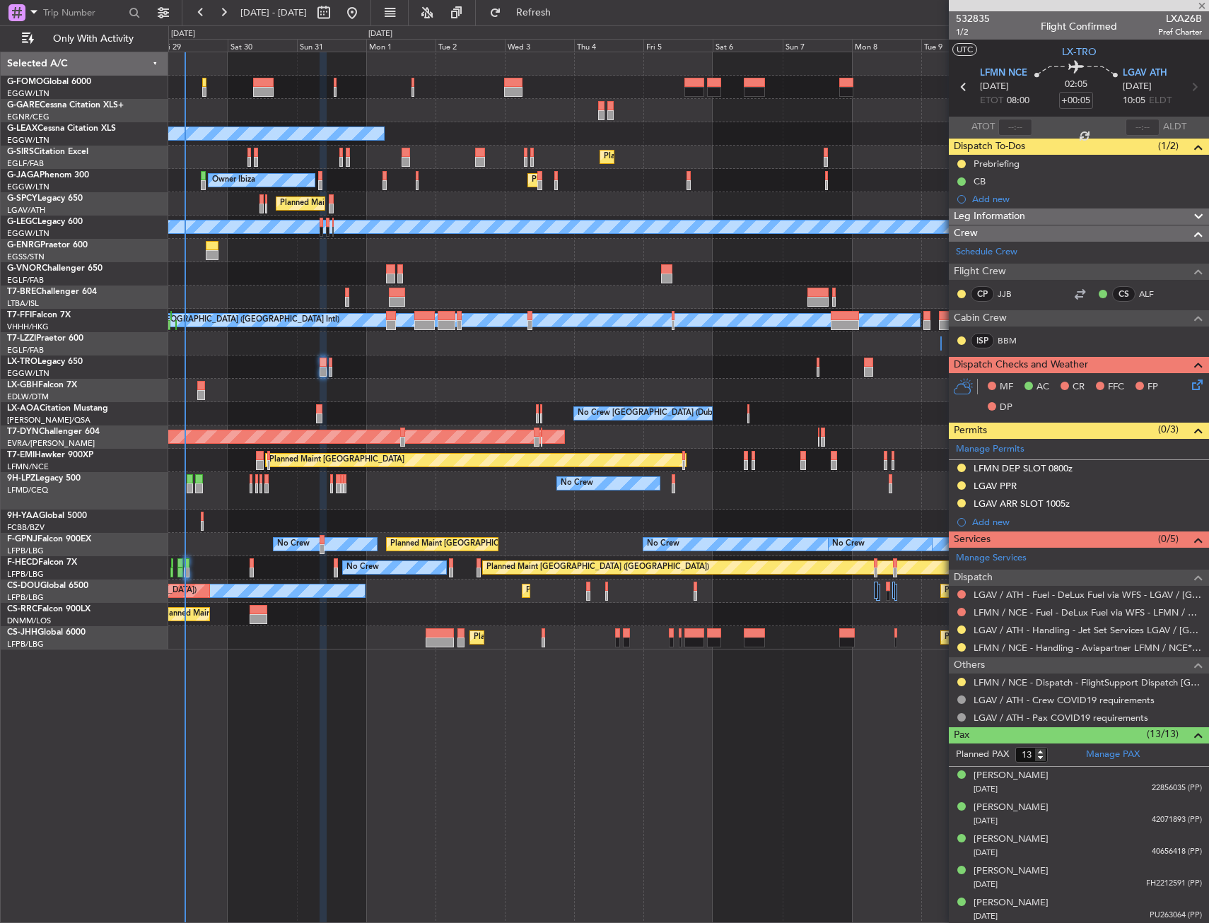
type input "0"
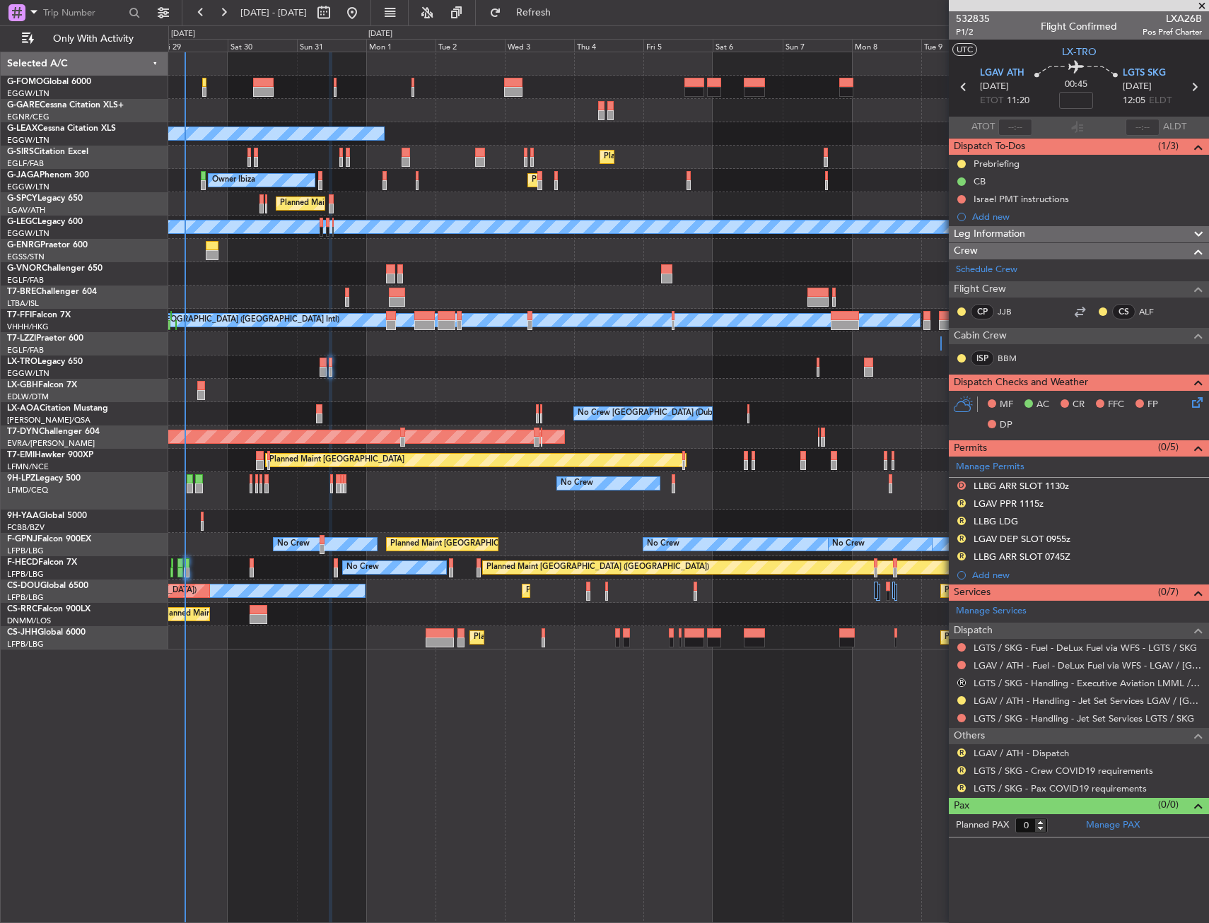
click at [561, 19] on button "Refresh" at bounding box center [525, 12] width 85 height 23
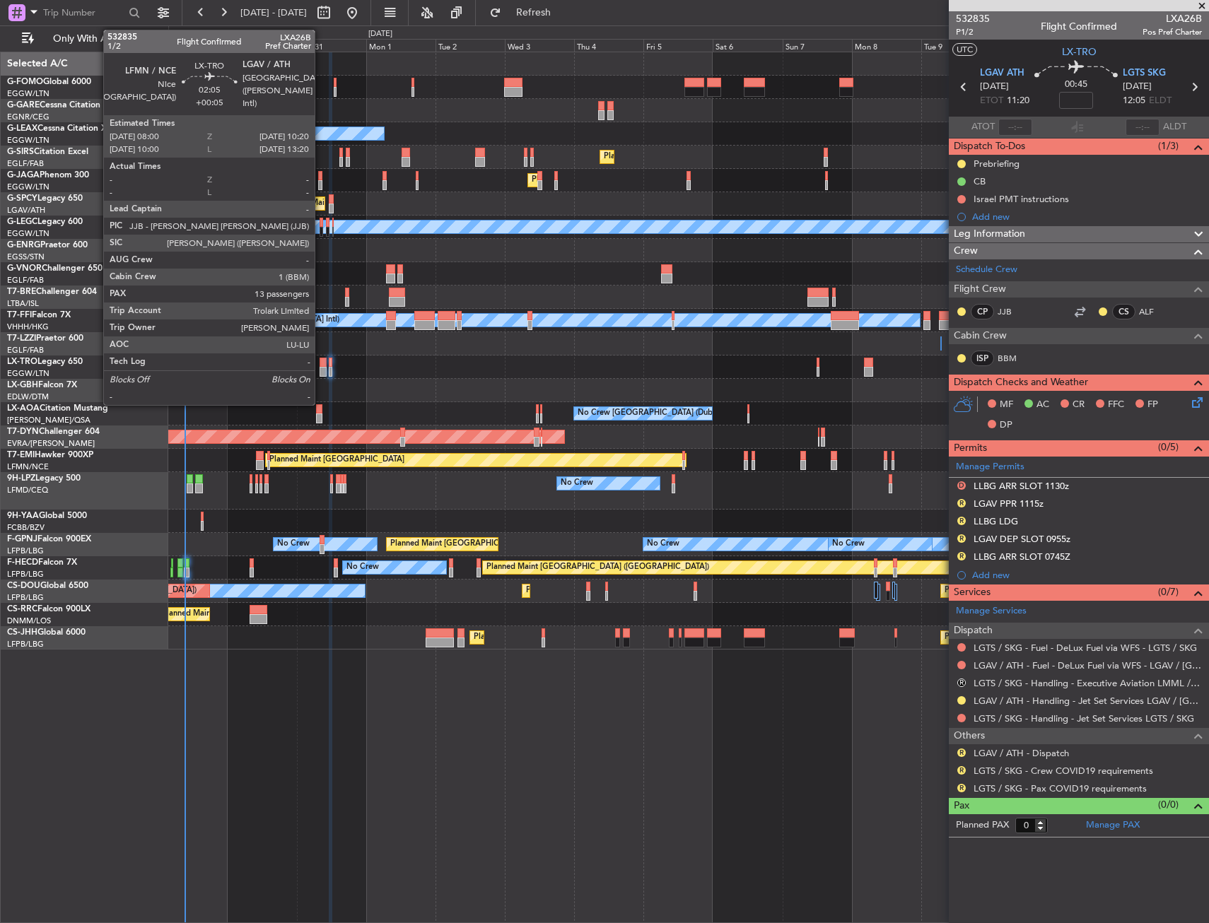
click at [321, 360] on div at bounding box center [323, 363] width 7 height 10
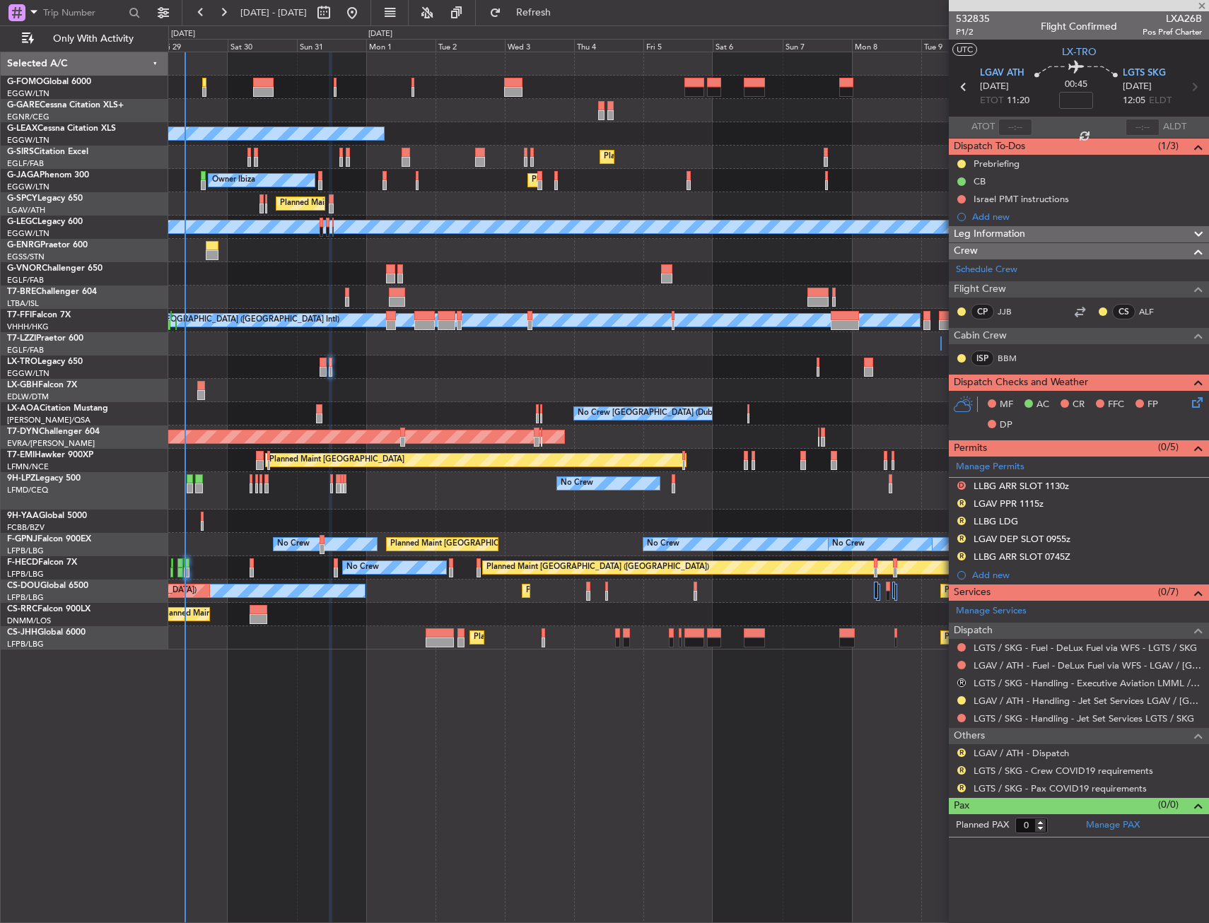
type input "+00:05"
type input "13"
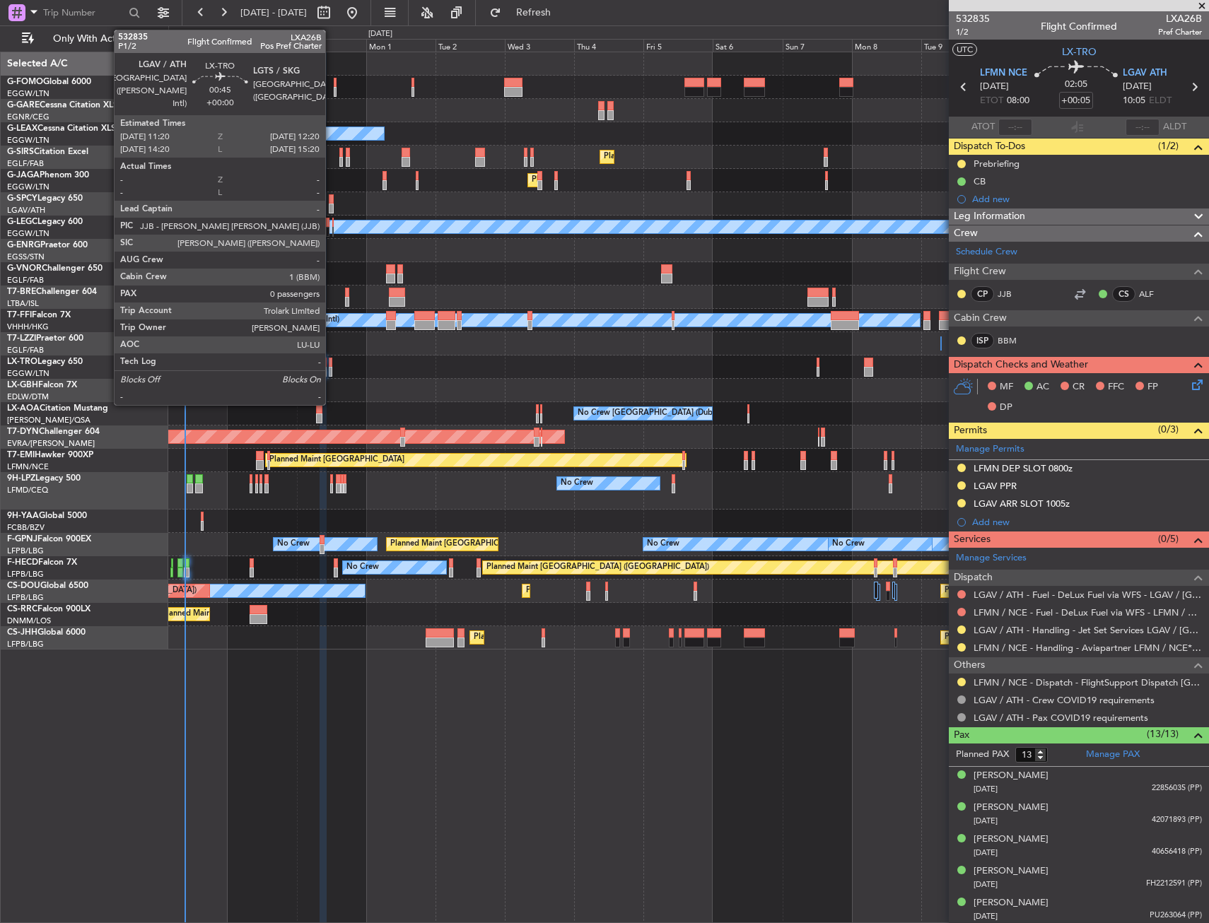
click at [332, 366] on div at bounding box center [331, 363] width 4 height 10
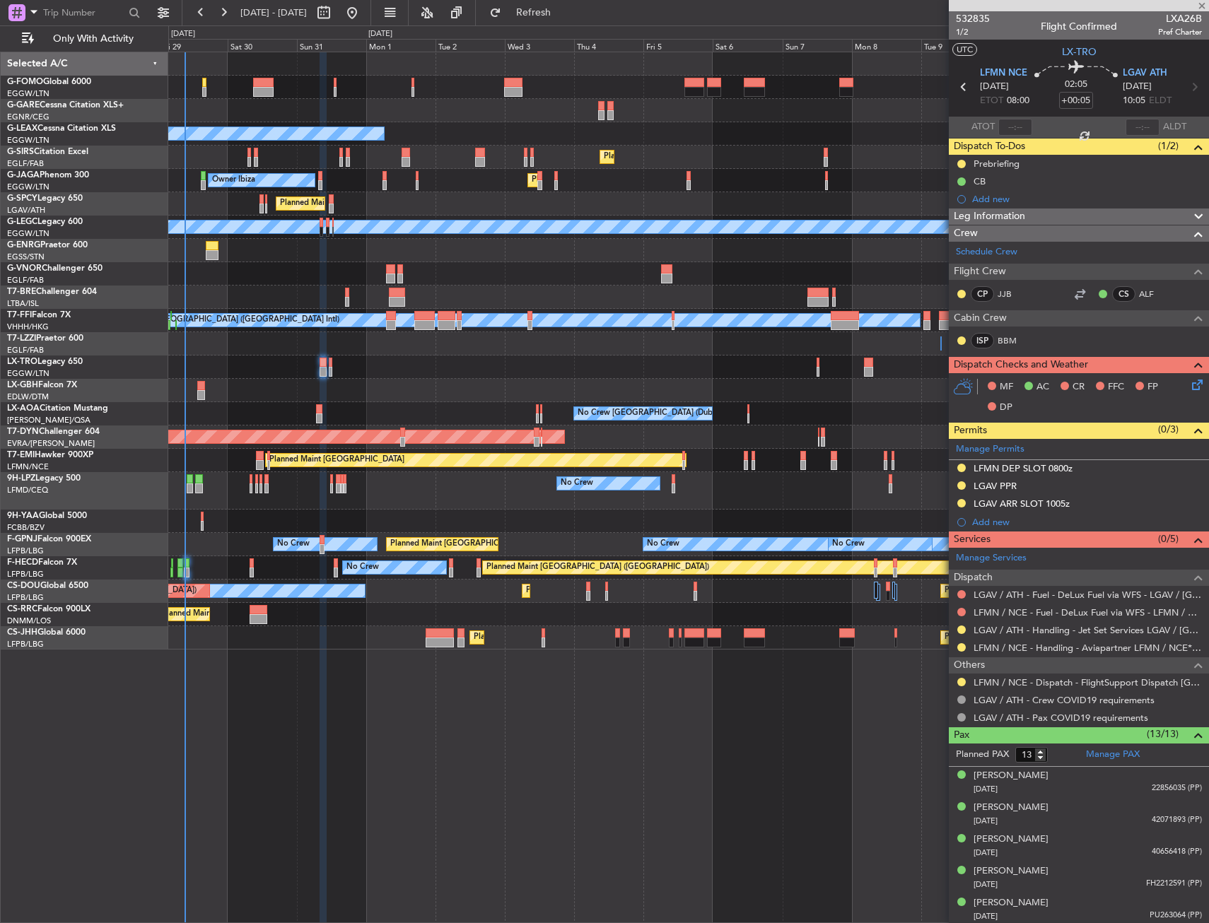
type input "0"
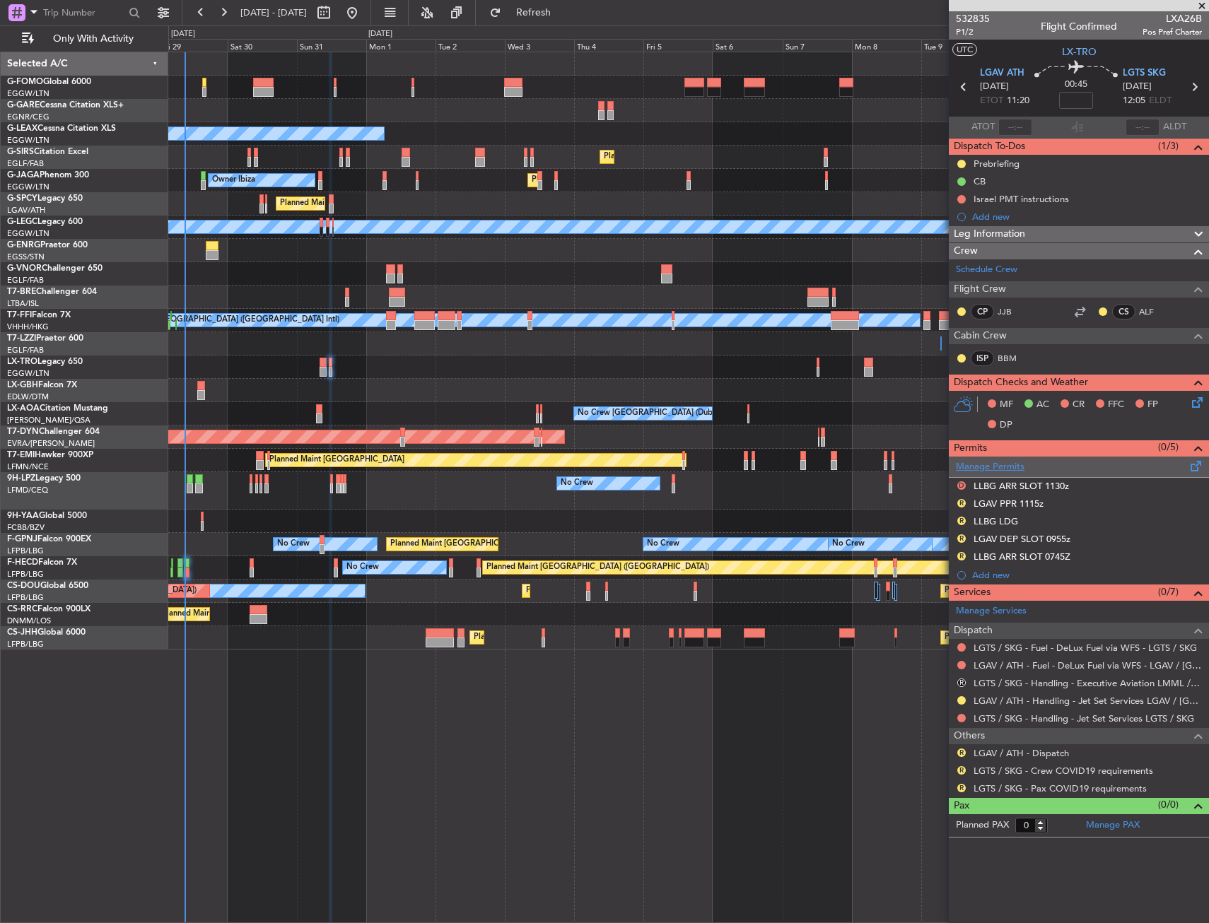
click at [972, 470] on link "Manage Permits" at bounding box center [990, 467] width 69 height 14
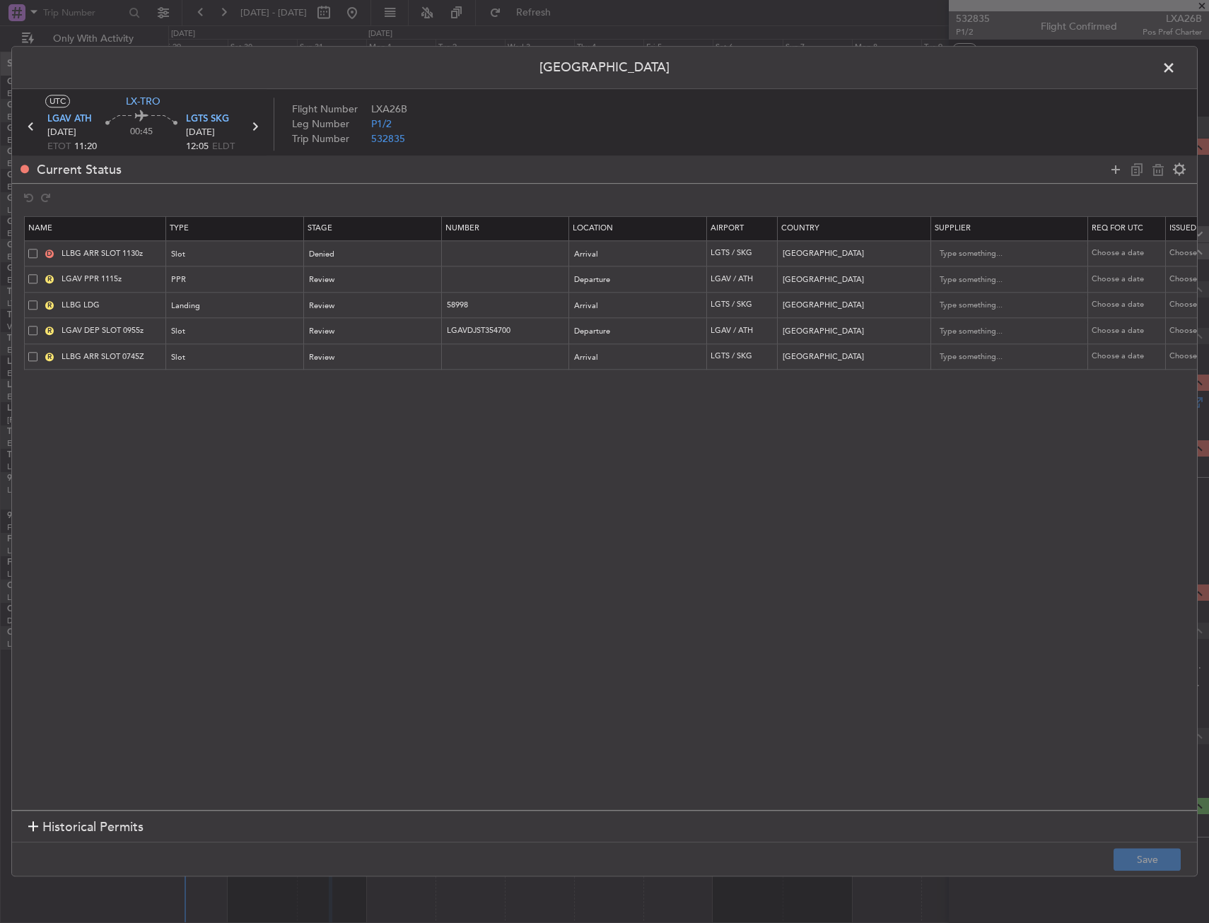
click at [34, 250] on span at bounding box center [32, 253] width 9 height 9
click at [38, 249] on input "checkbox" at bounding box center [38, 249] width 0 height 0
click at [30, 305] on span at bounding box center [32, 305] width 9 height 9
click at [38, 301] on input "checkbox" at bounding box center [38, 301] width 0 height 0
click at [33, 357] on span at bounding box center [32, 356] width 9 height 9
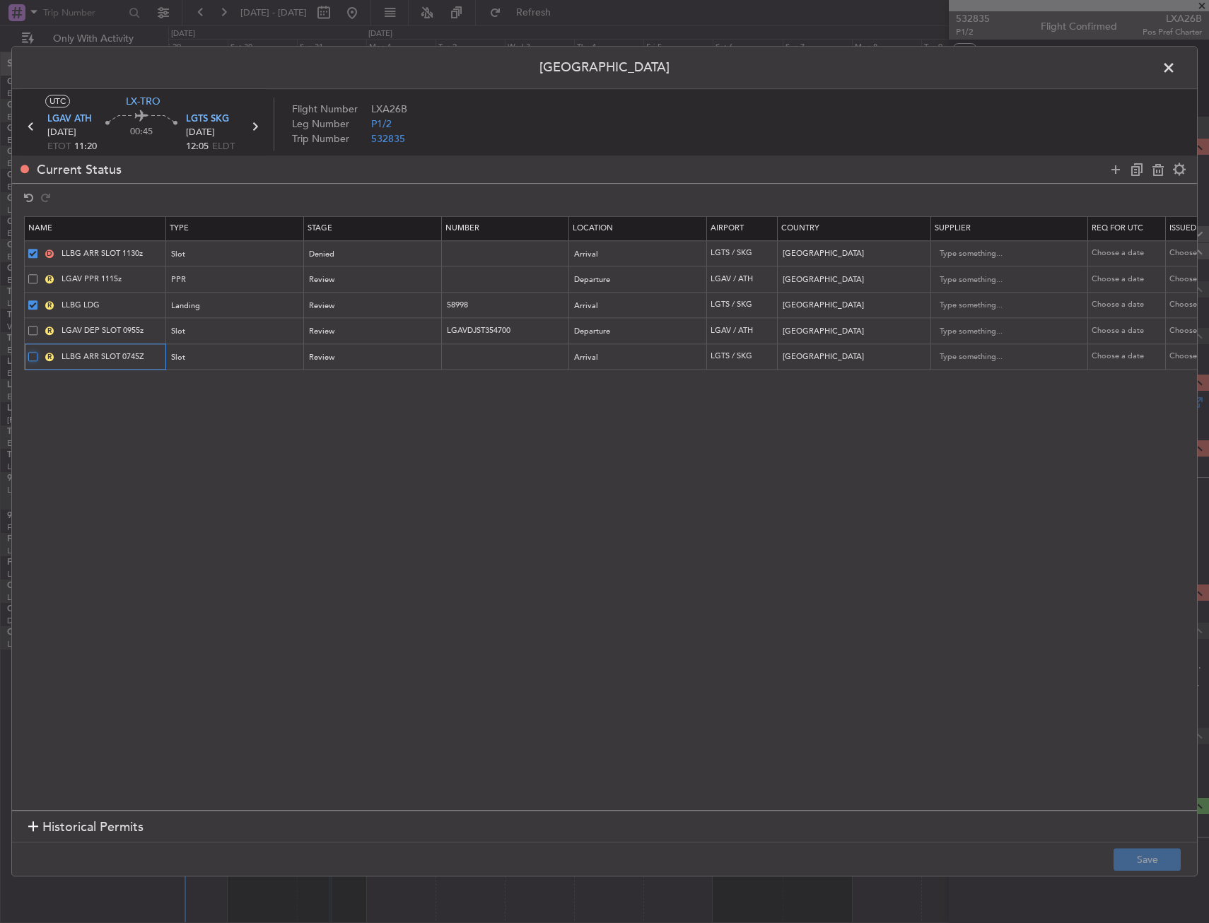
click at [38, 352] on input "checkbox" at bounding box center [38, 352] width 0 height 0
click at [1160, 168] on icon at bounding box center [1158, 169] width 17 height 17
type input "LGAV PPR 1115z"
type input "LGAV DEP SLOT 0955z"
type input "LGAVDJST354700"
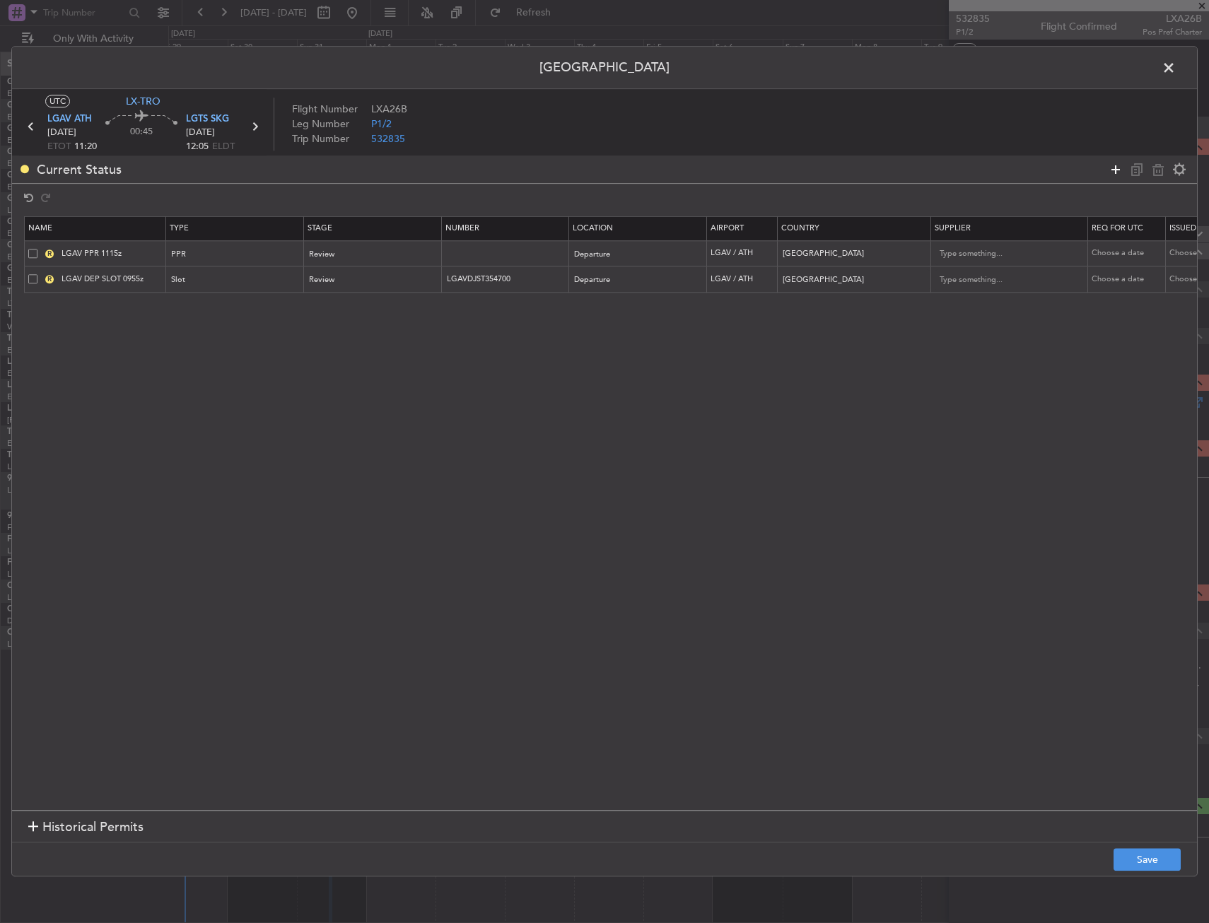
click at [1115, 170] on icon at bounding box center [1115, 169] width 17 height 17
click at [246, 291] on mat-form-field "Slot" at bounding box center [235, 279] width 138 height 25
click at [246, 302] on div "Type" at bounding box center [231, 306] width 117 height 21
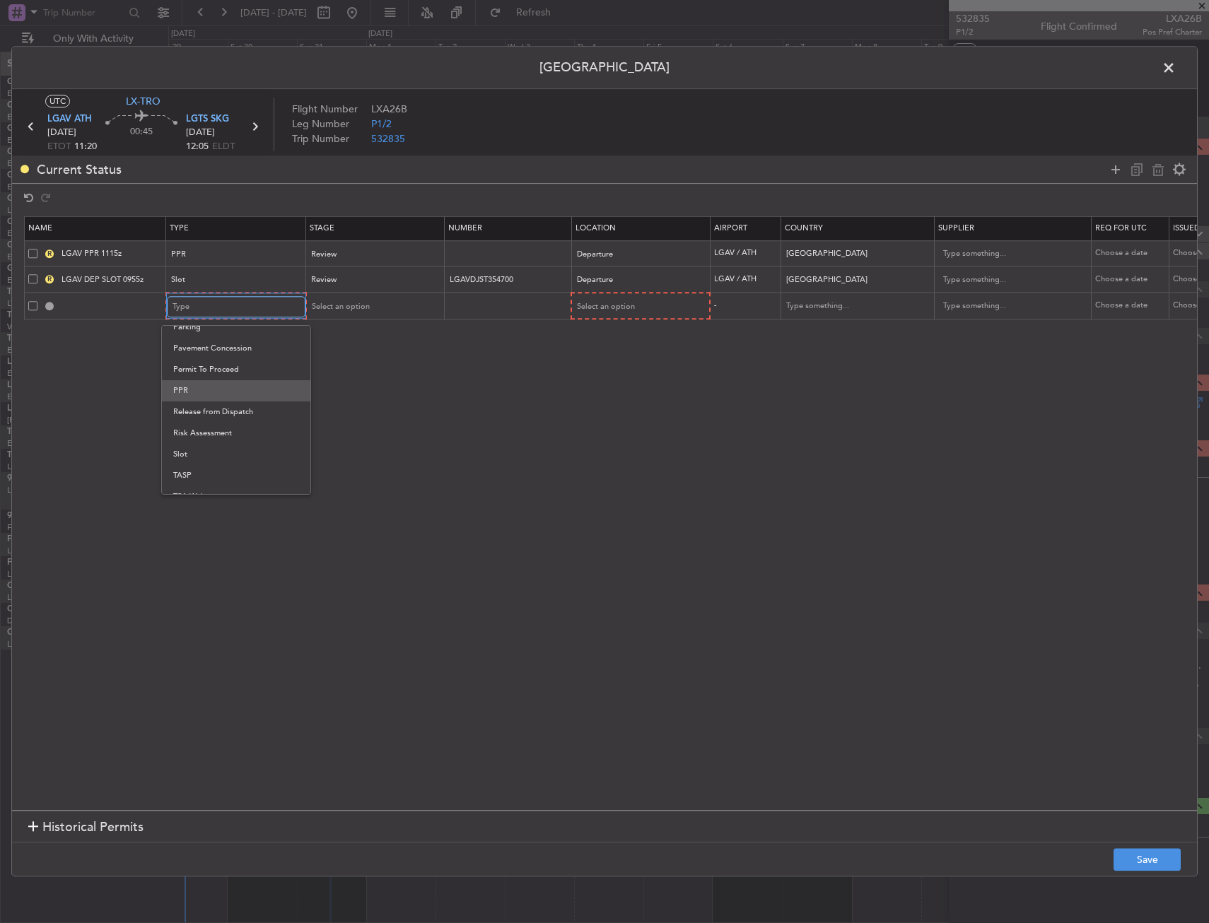
scroll to position [426, 0]
click at [204, 441] on span "Slot" at bounding box center [236, 441] width 126 height 21
click at [636, 315] on div "Select an option" at bounding box center [634, 306] width 117 height 21
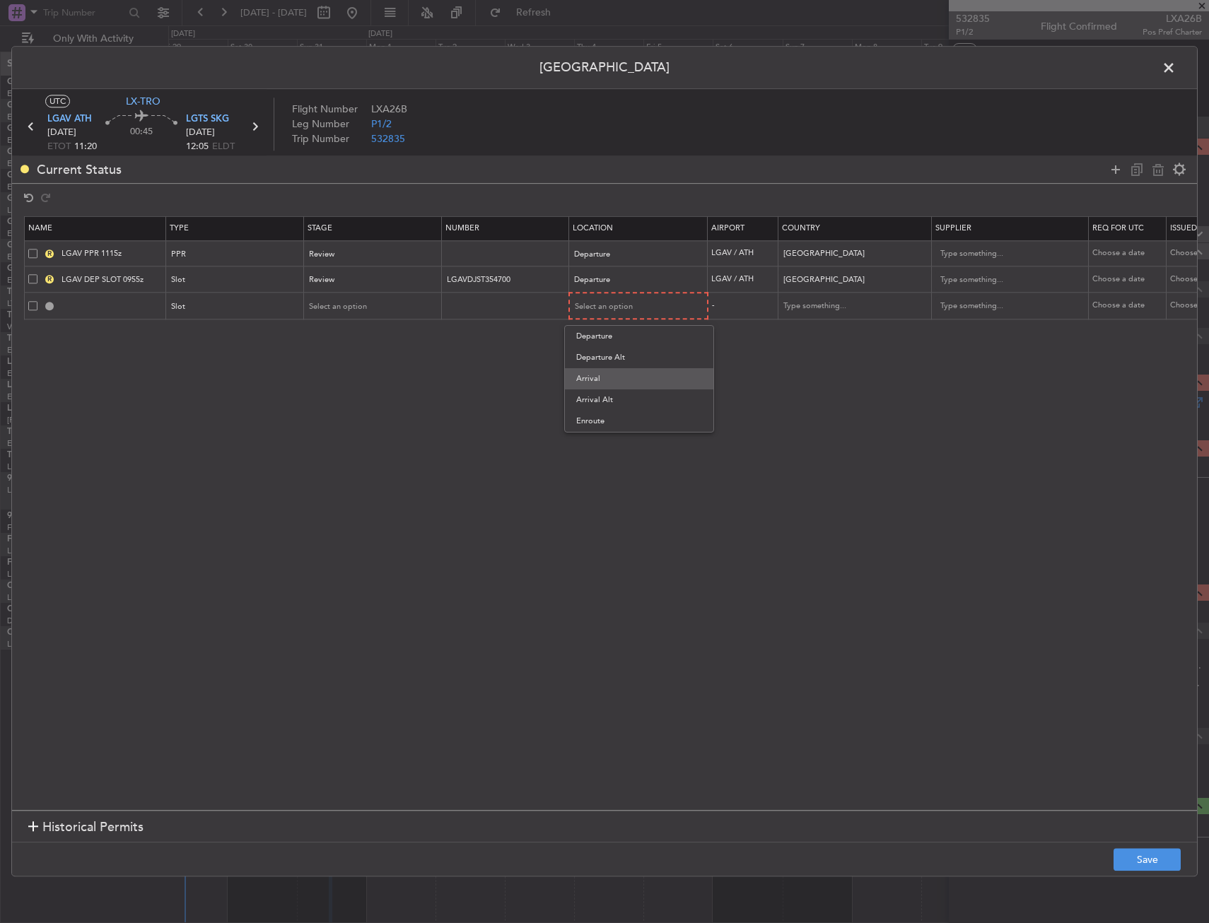
click at [600, 374] on span "Arrival" at bounding box center [639, 378] width 126 height 21
click at [333, 304] on span "Select an option" at bounding box center [339, 306] width 58 height 11
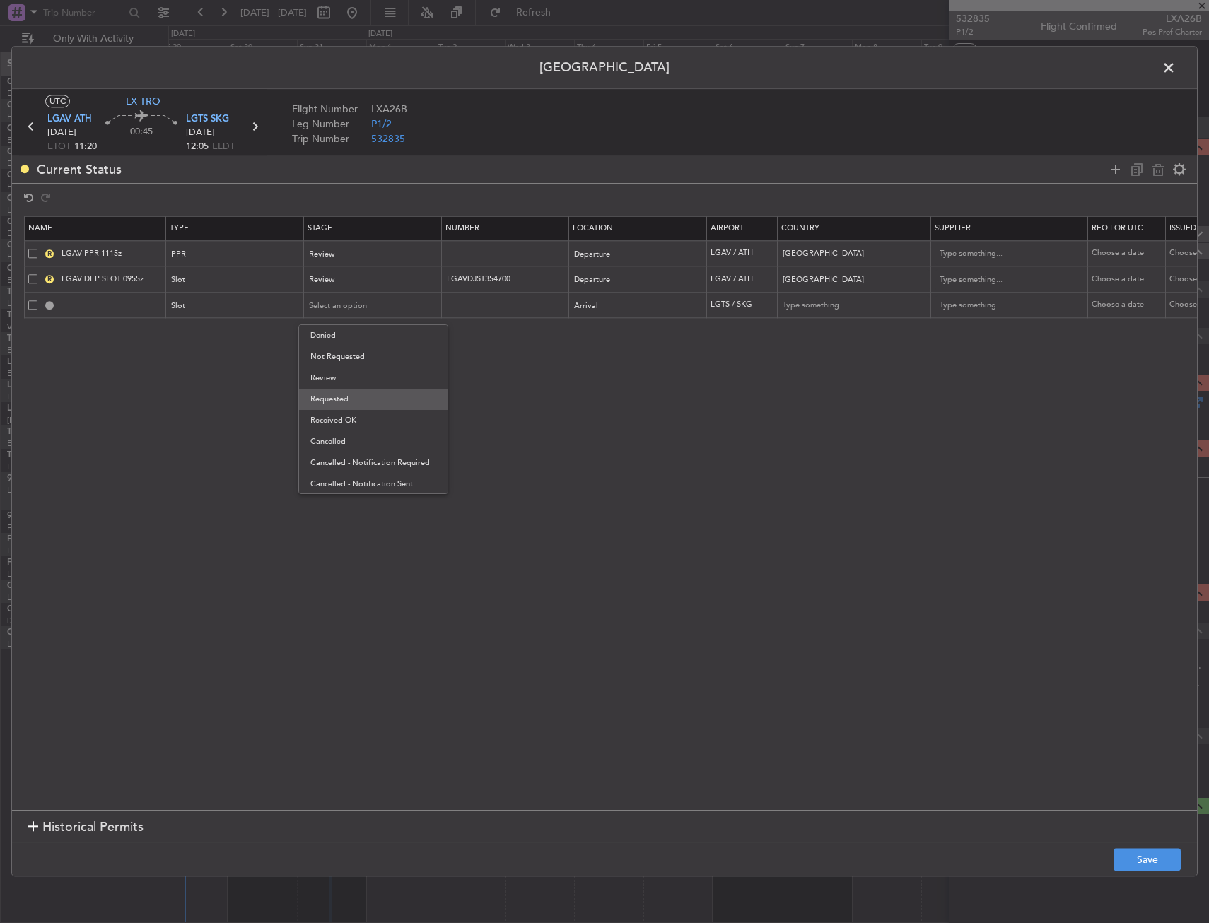
click at [338, 395] on span "Requested" at bounding box center [373, 399] width 126 height 21
drag, startPoint x: 1115, startPoint y: 170, endPoint x: 680, endPoint y: 298, distance: 453.8
click at [1114, 170] on icon at bounding box center [1115, 169] width 17 height 17
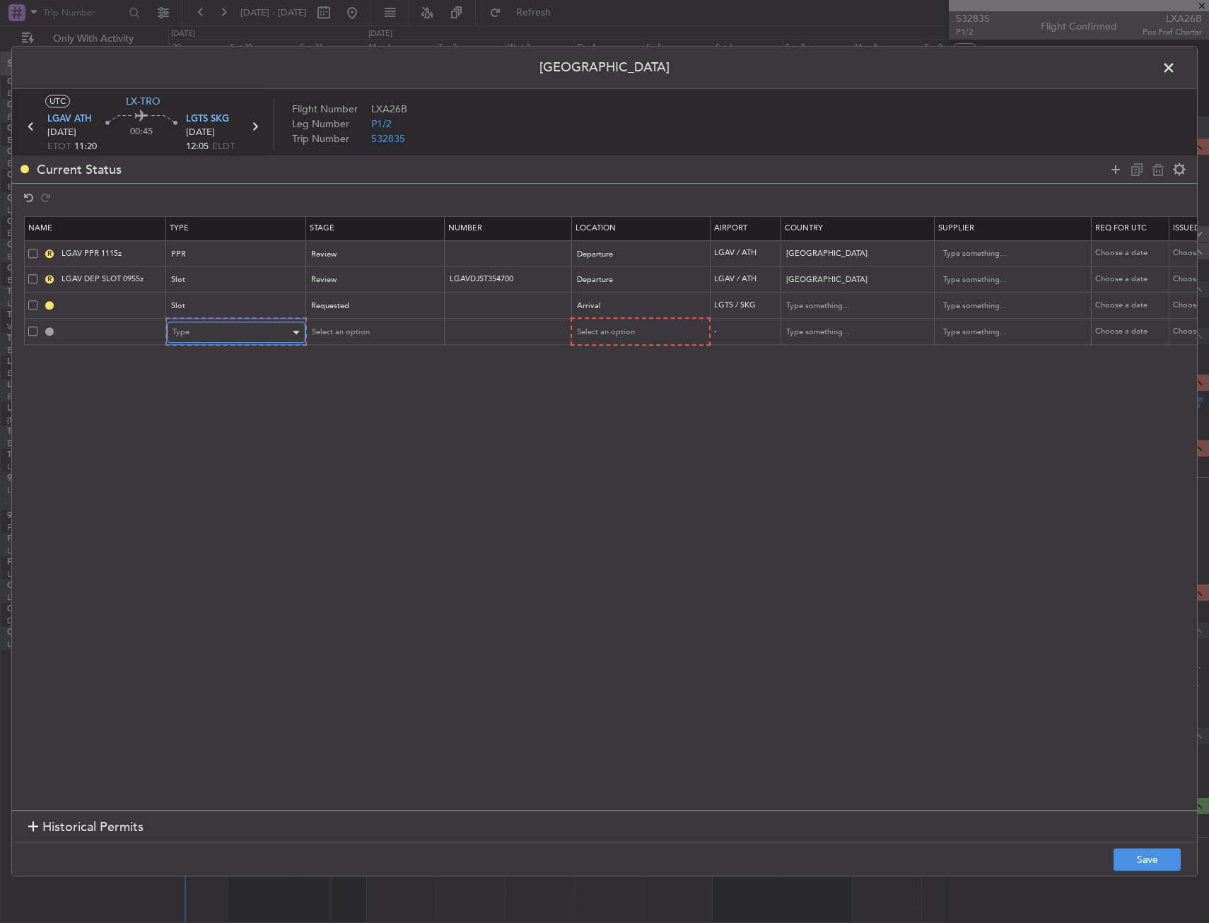
click at [247, 327] on div "Type" at bounding box center [231, 332] width 117 height 21
click at [201, 404] on span "PPR" at bounding box center [236, 402] width 126 height 21
click at [641, 345] on td "Select an option" at bounding box center [638, 332] width 139 height 27
click at [634, 343] on div "Select an option" at bounding box center [634, 332] width 117 height 21
click at [606, 406] on span "Arrival" at bounding box center [639, 404] width 126 height 21
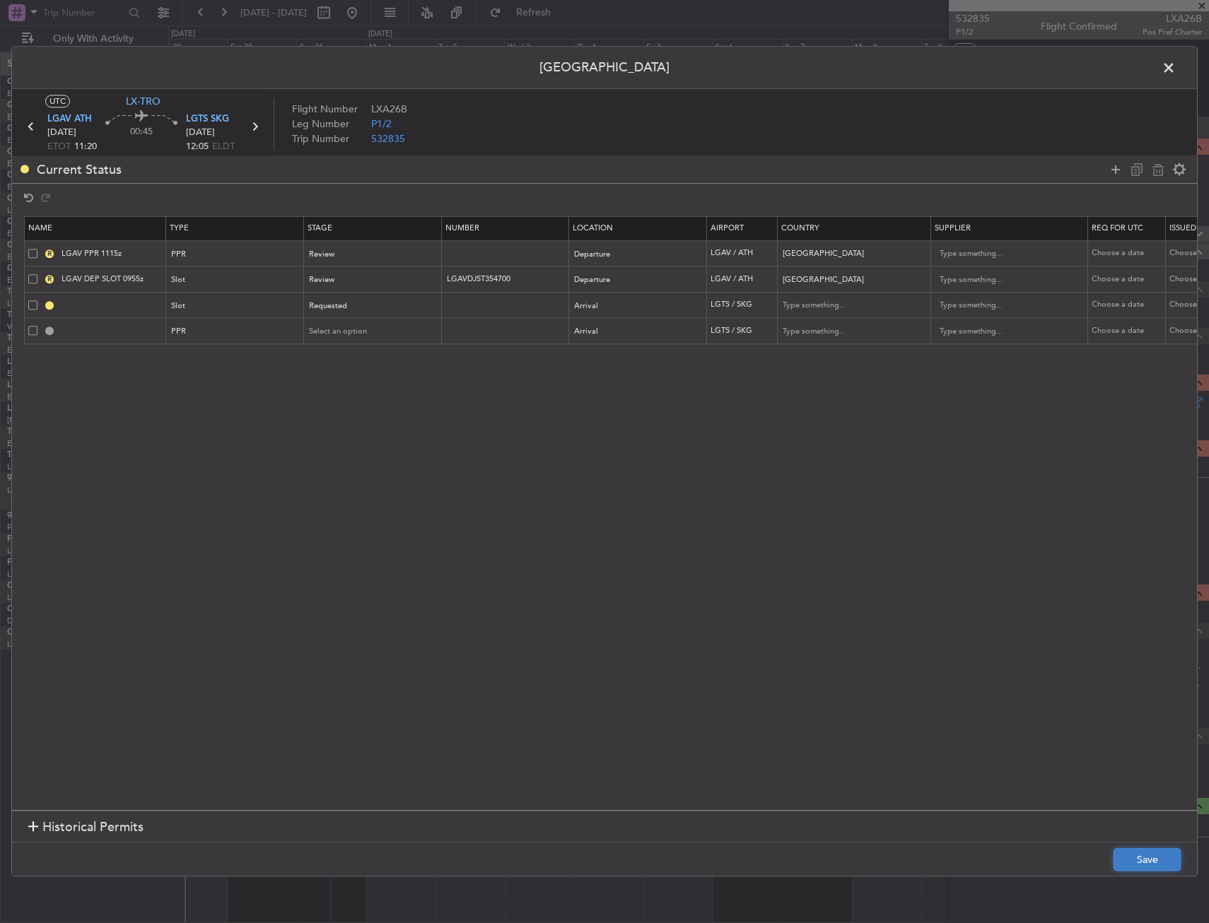
click at [1140, 864] on button "Save" at bounding box center [1147, 860] width 67 height 23
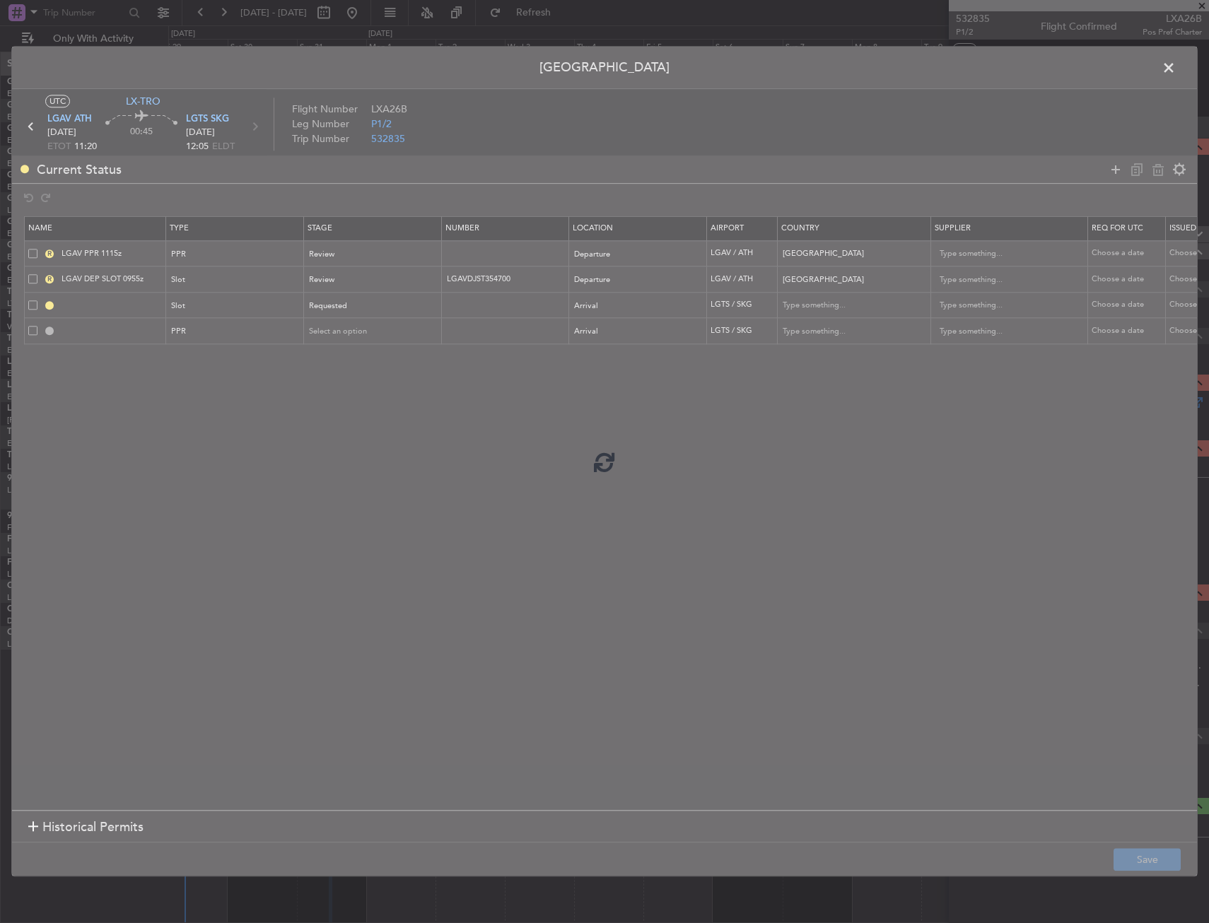
type input "LGTS ARR SLOT"
type input "Greece"
type input "NNN"
type input "LGTS PPR"
type input "Greece"
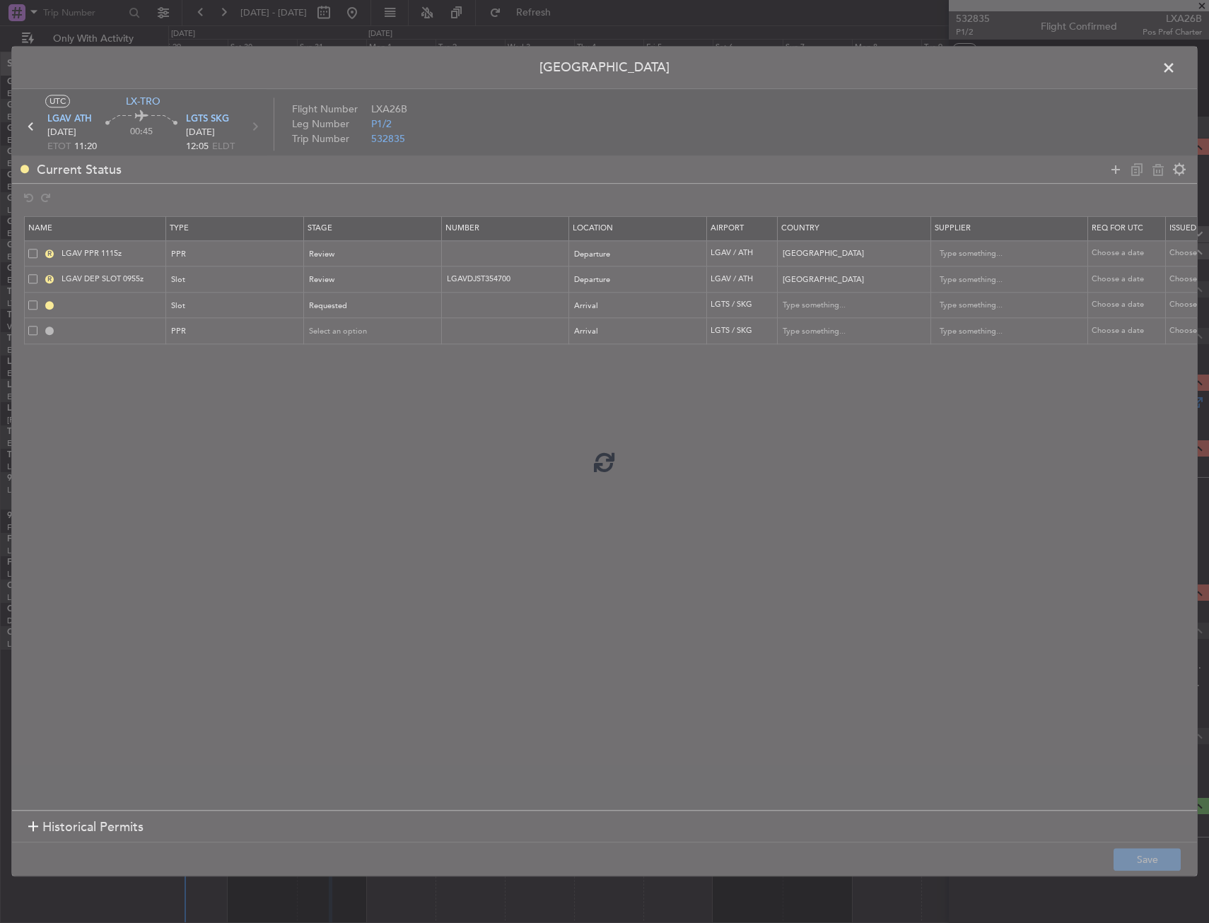
type input "NNN"
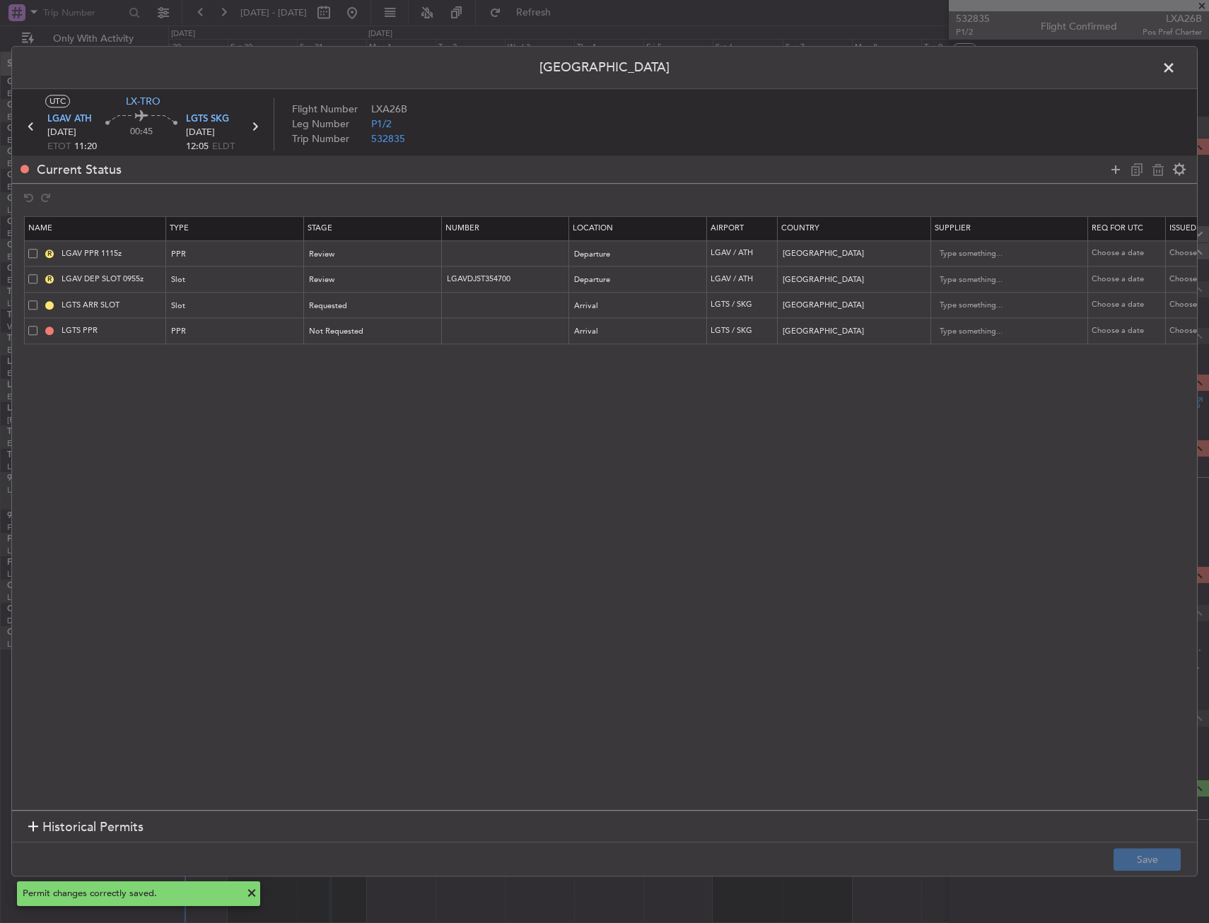
click at [1176, 68] on span at bounding box center [1176, 71] width 0 height 28
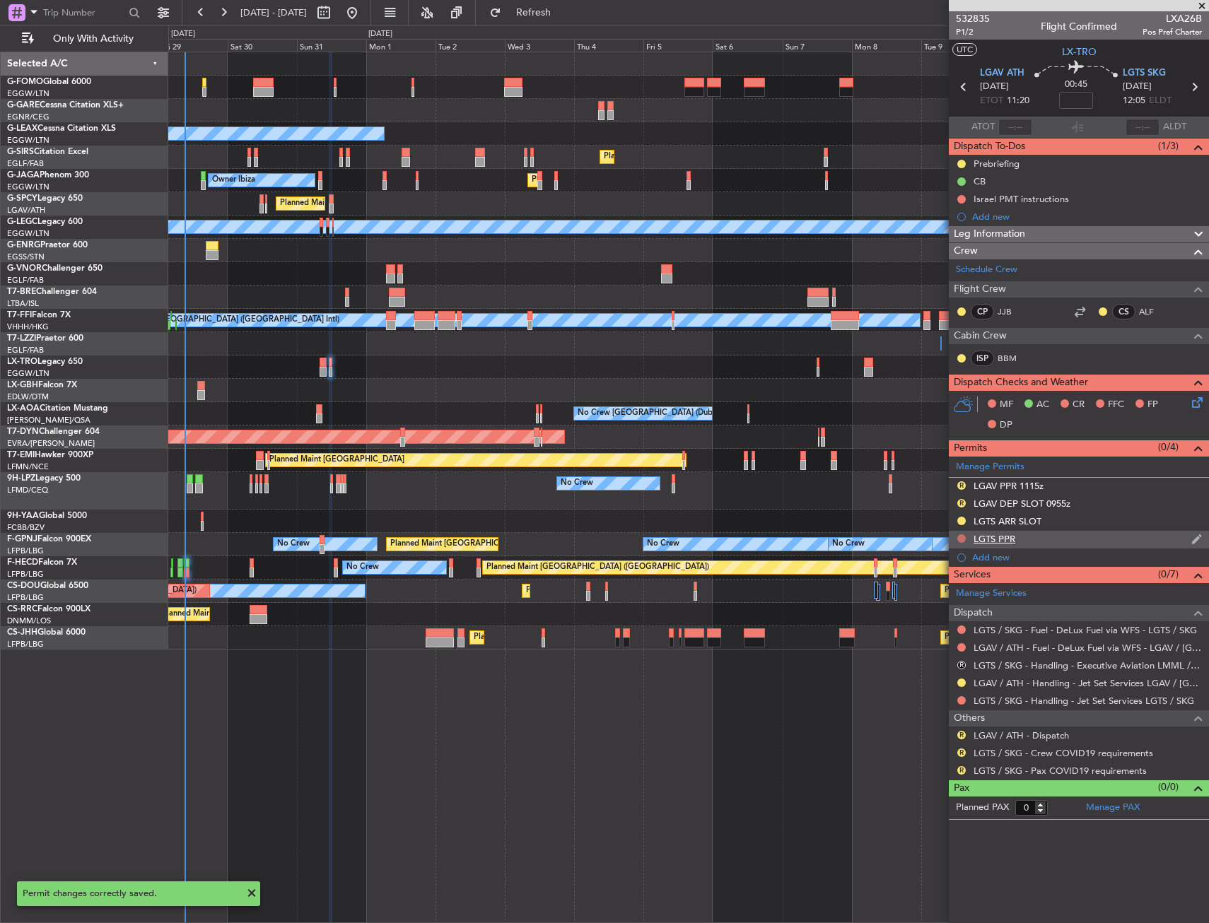
click at [960, 535] on button at bounding box center [961, 539] width 8 height 8
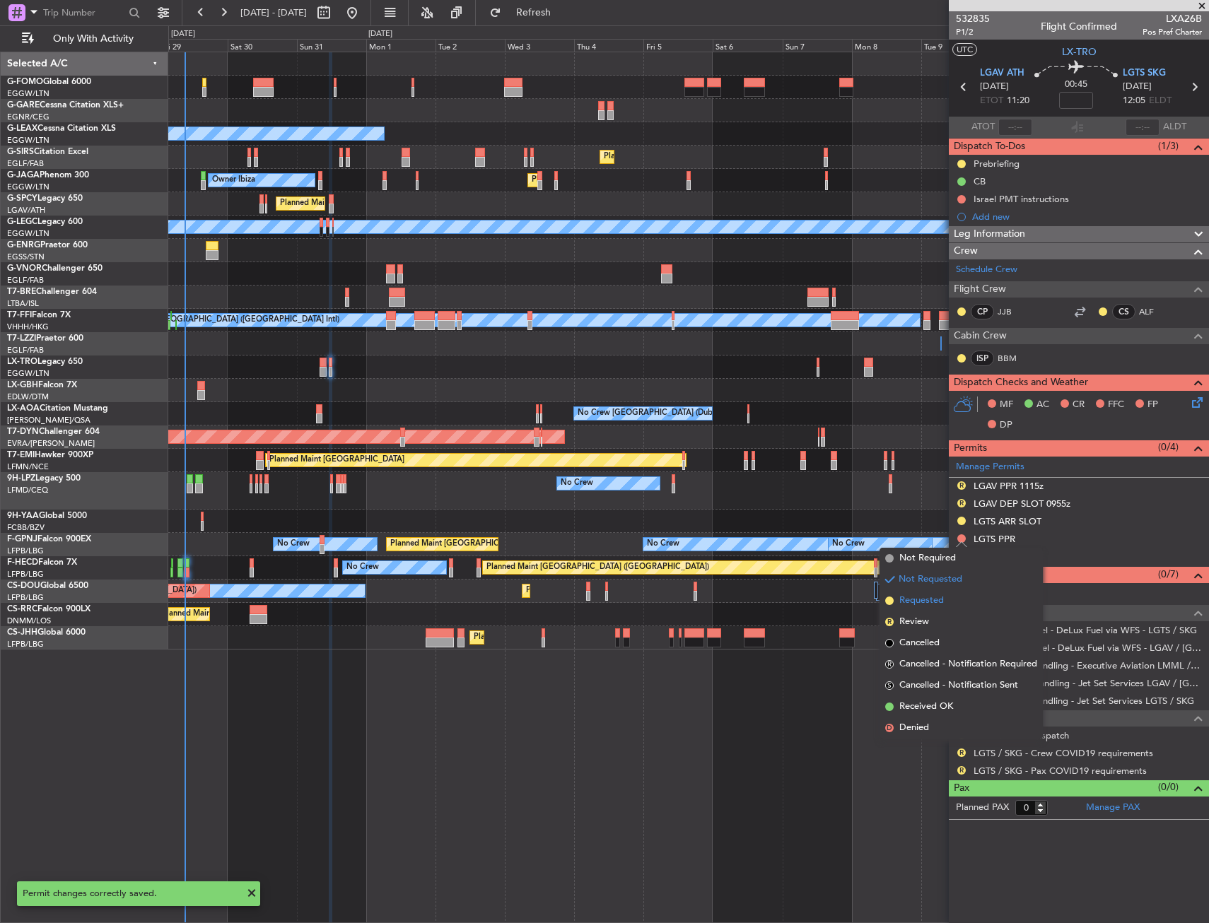
click at [928, 606] on span "Requested" at bounding box center [921, 601] width 45 height 14
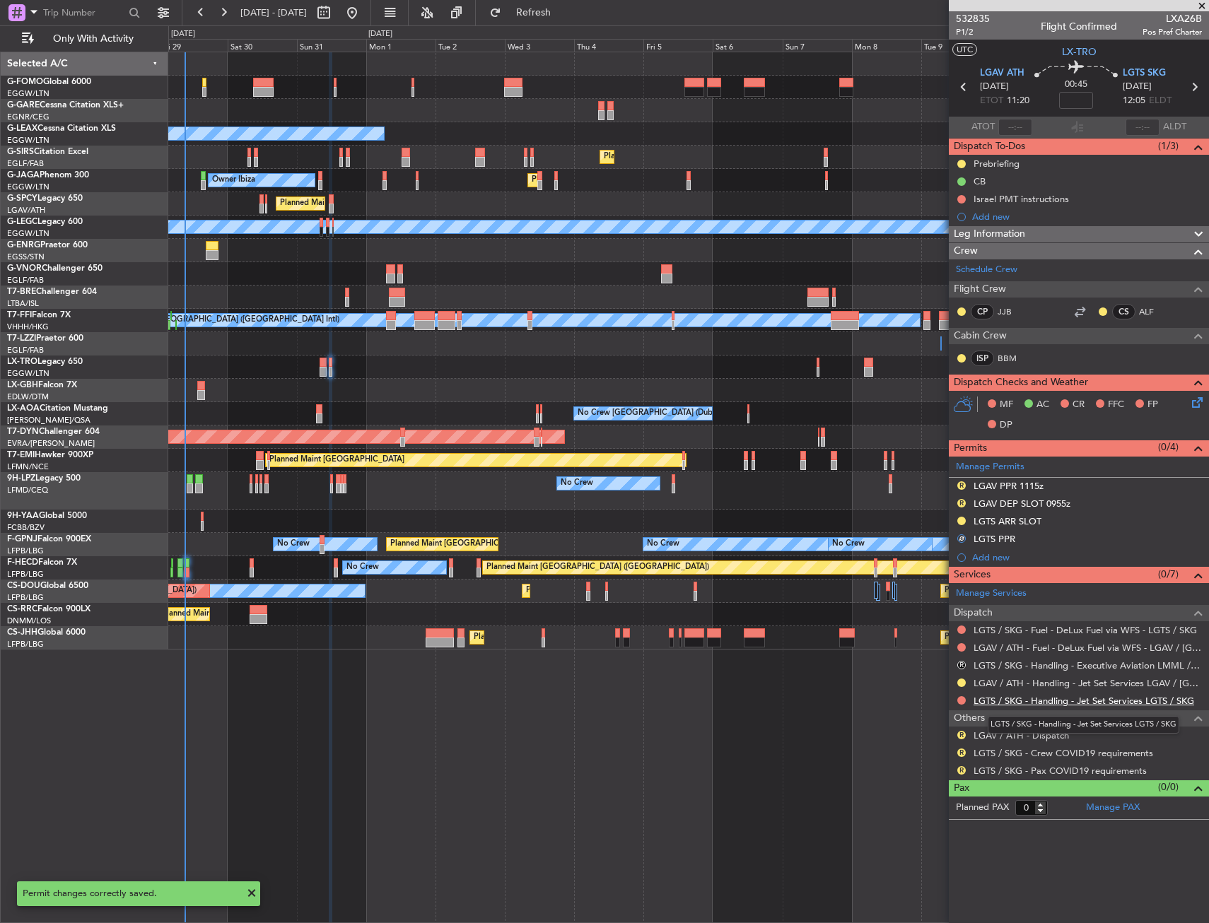
click at [1031, 702] on link "LGTS / SKG - Handling - Jet Set Services LGTS / SKG" at bounding box center [1084, 701] width 221 height 12
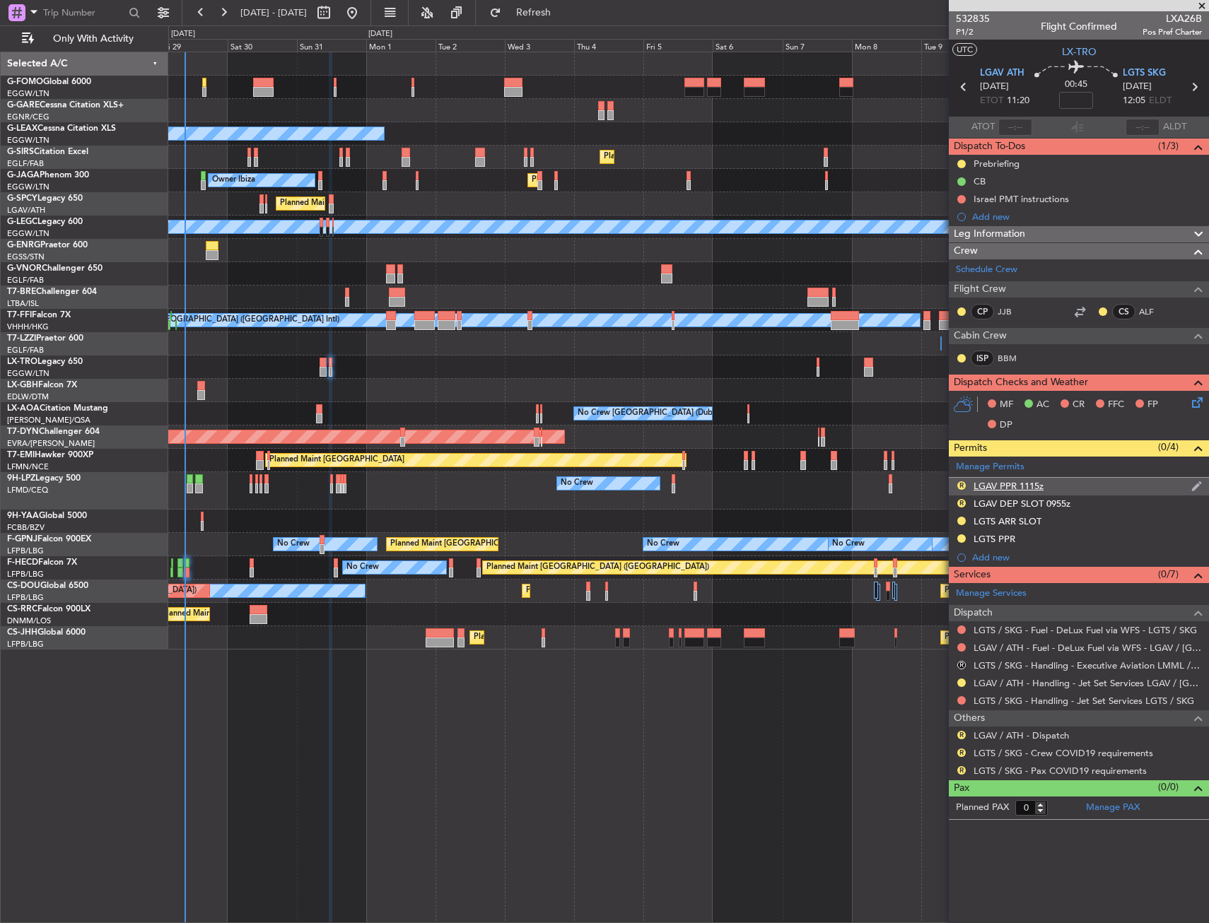
click at [1085, 486] on div "R LGAV PPR 1115z" at bounding box center [1079, 487] width 260 height 18
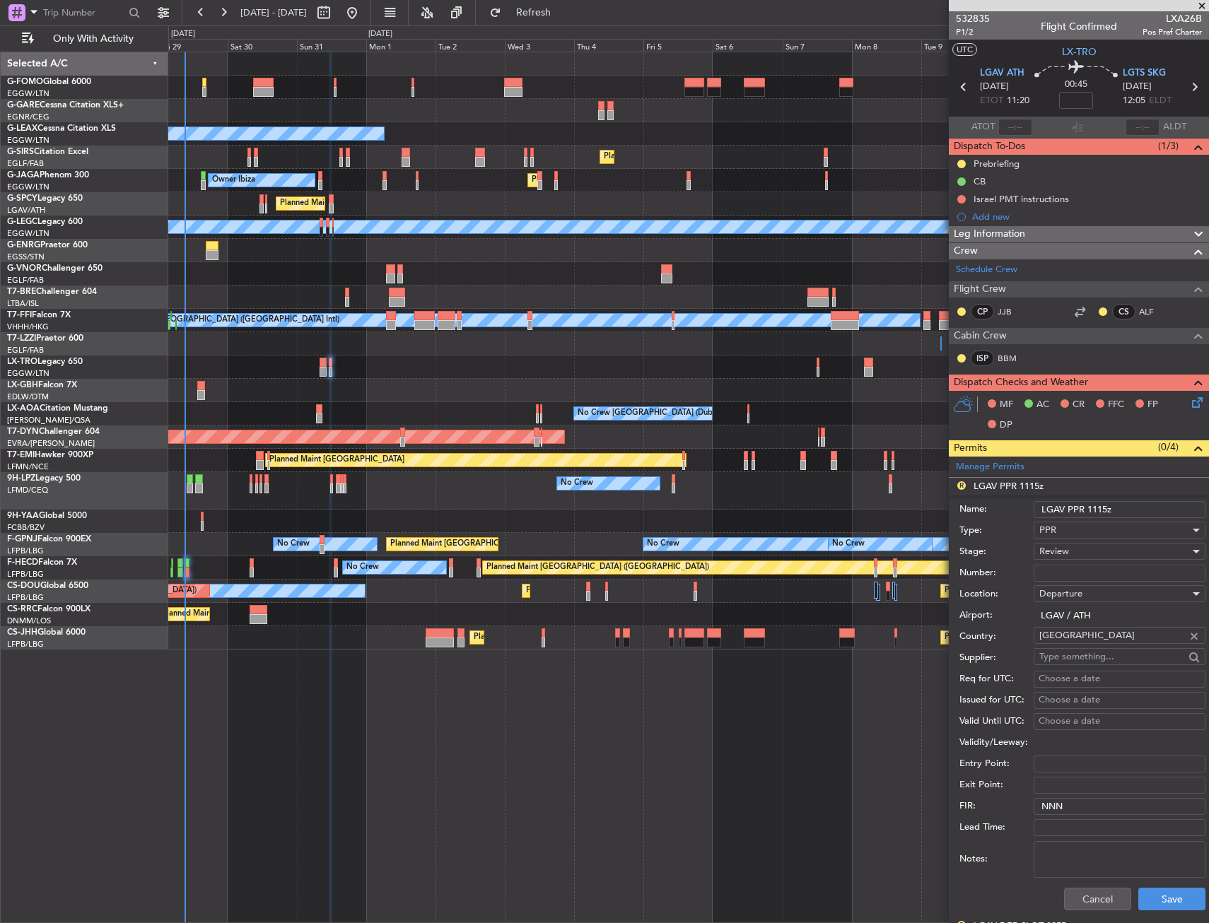
click at [1107, 508] on input "LGAV PPR 1115z" at bounding box center [1120, 509] width 172 height 17
type input "LGAV PPR 1120z"
click at [1129, 547] on div "Review" at bounding box center [1114, 551] width 151 height 21
click at [1079, 651] on span "Requested" at bounding box center [1114, 644] width 148 height 21
click at [1148, 892] on button "Save" at bounding box center [1171, 899] width 67 height 23
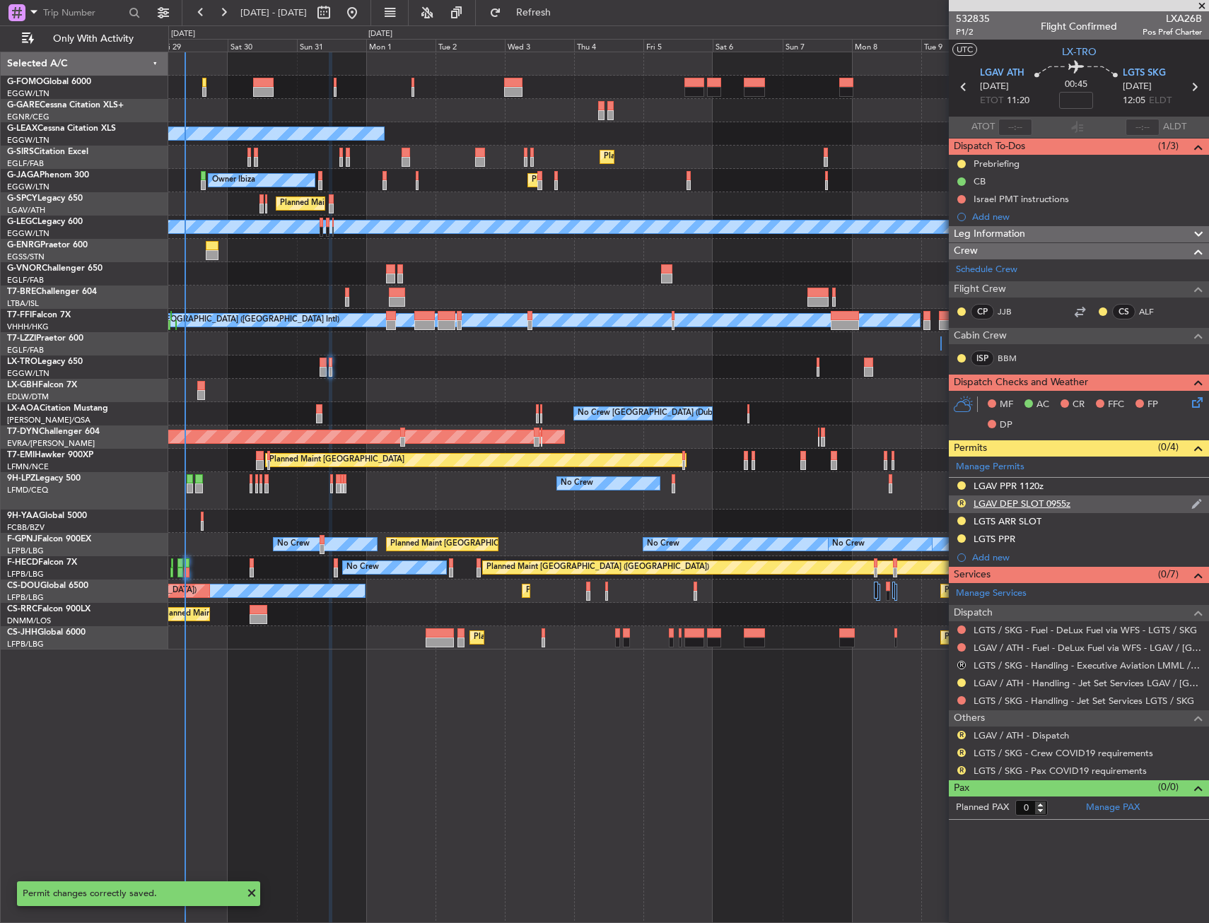
click at [1138, 503] on div "R LGAV DEP SLOT 0955z" at bounding box center [1079, 505] width 260 height 18
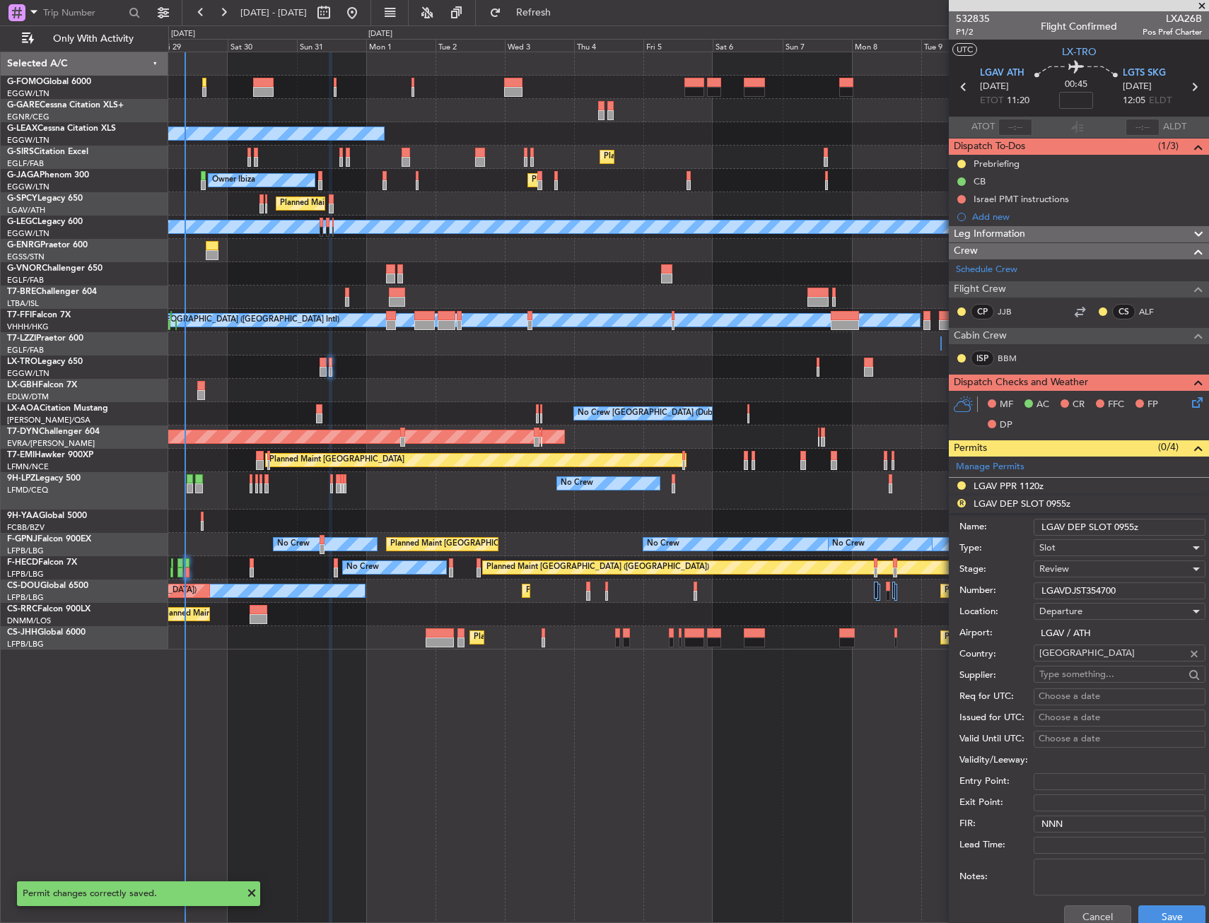
drag, startPoint x: 1133, startPoint y: 528, endPoint x: 1114, endPoint y: 527, distance: 19.1
click at [1114, 527] on input "LGAV DEP SLOT 0955z" at bounding box center [1120, 527] width 172 height 17
type input "LGAV DEP SLOT 1120z"
click at [1138, 566] on div "Review" at bounding box center [1114, 569] width 151 height 21
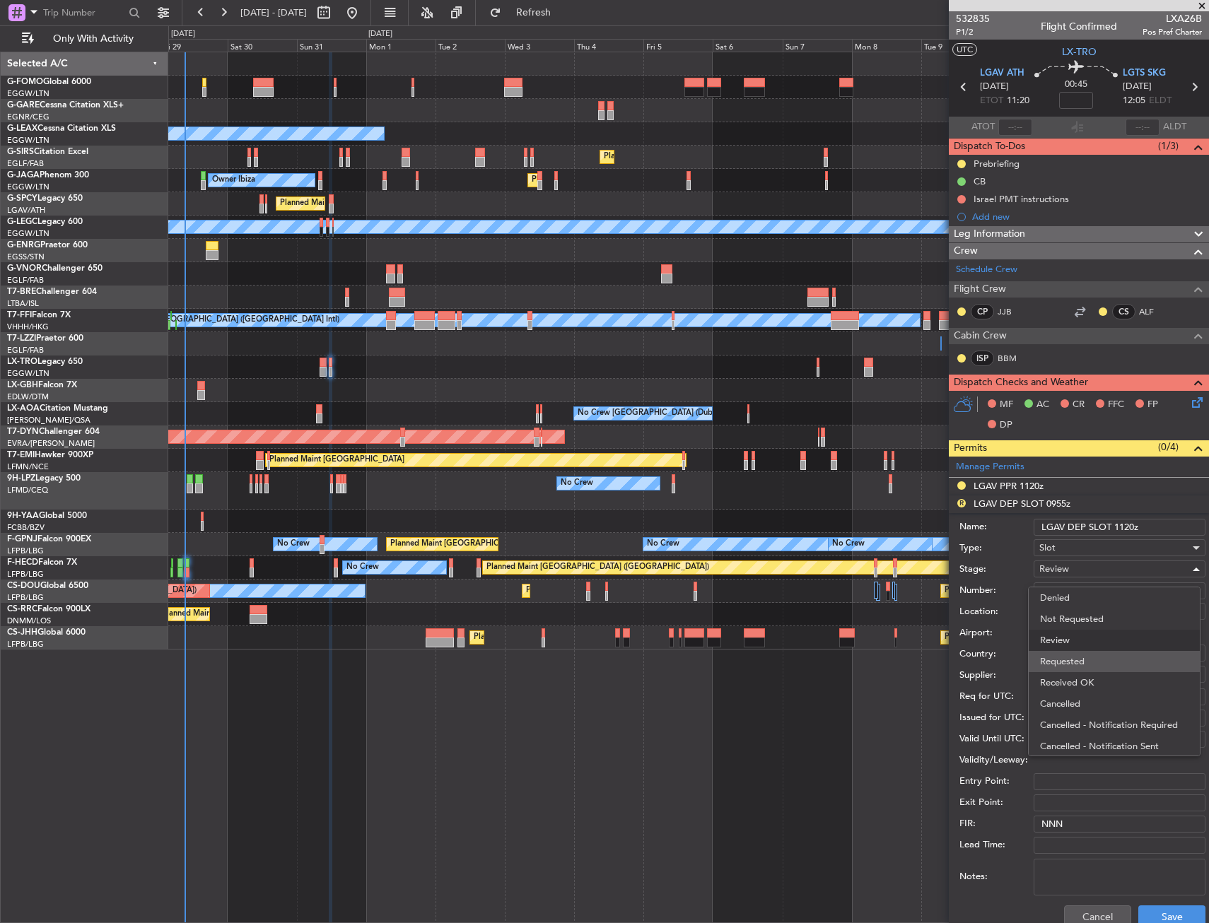
click at [1063, 656] on span "Requested" at bounding box center [1114, 661] width 148 height 21
click at [1141, 912] on button "Save" at bounding box center [1171, 917] width 67 height 23
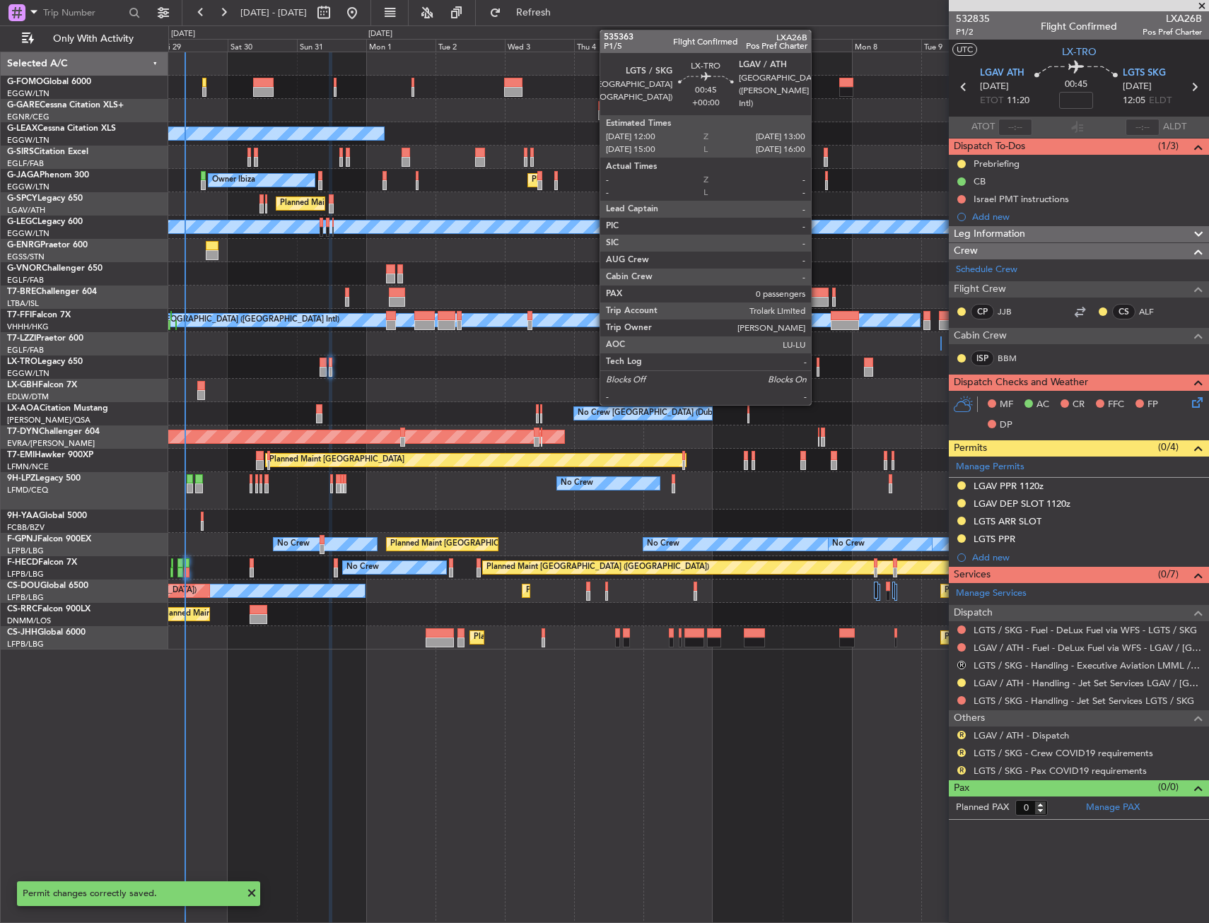
click at [817, 366] on div at bounding box center [819, 363] width 4 height 10
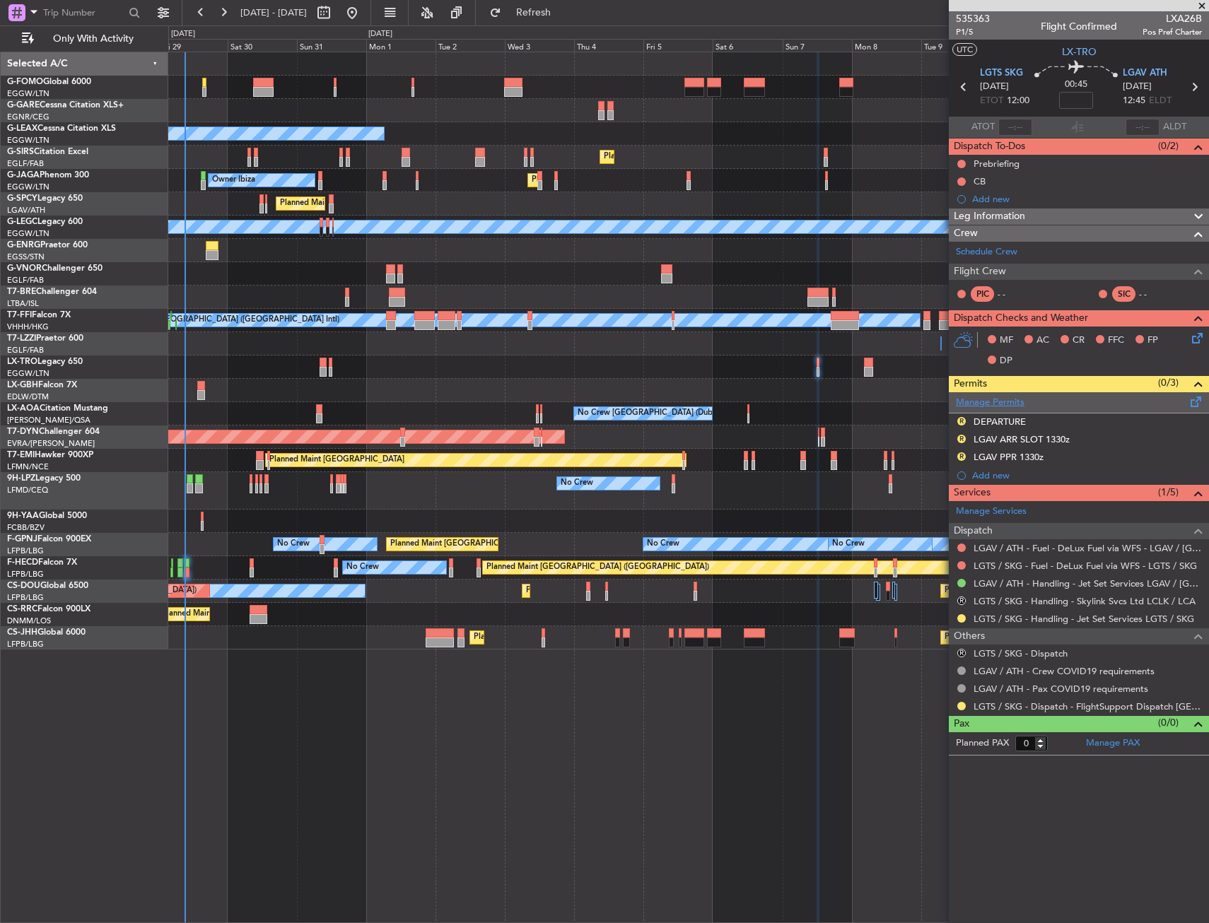
click at [1007, 398] on link "Manage Permits" at bounding box center [990, 403] width 69 height 14
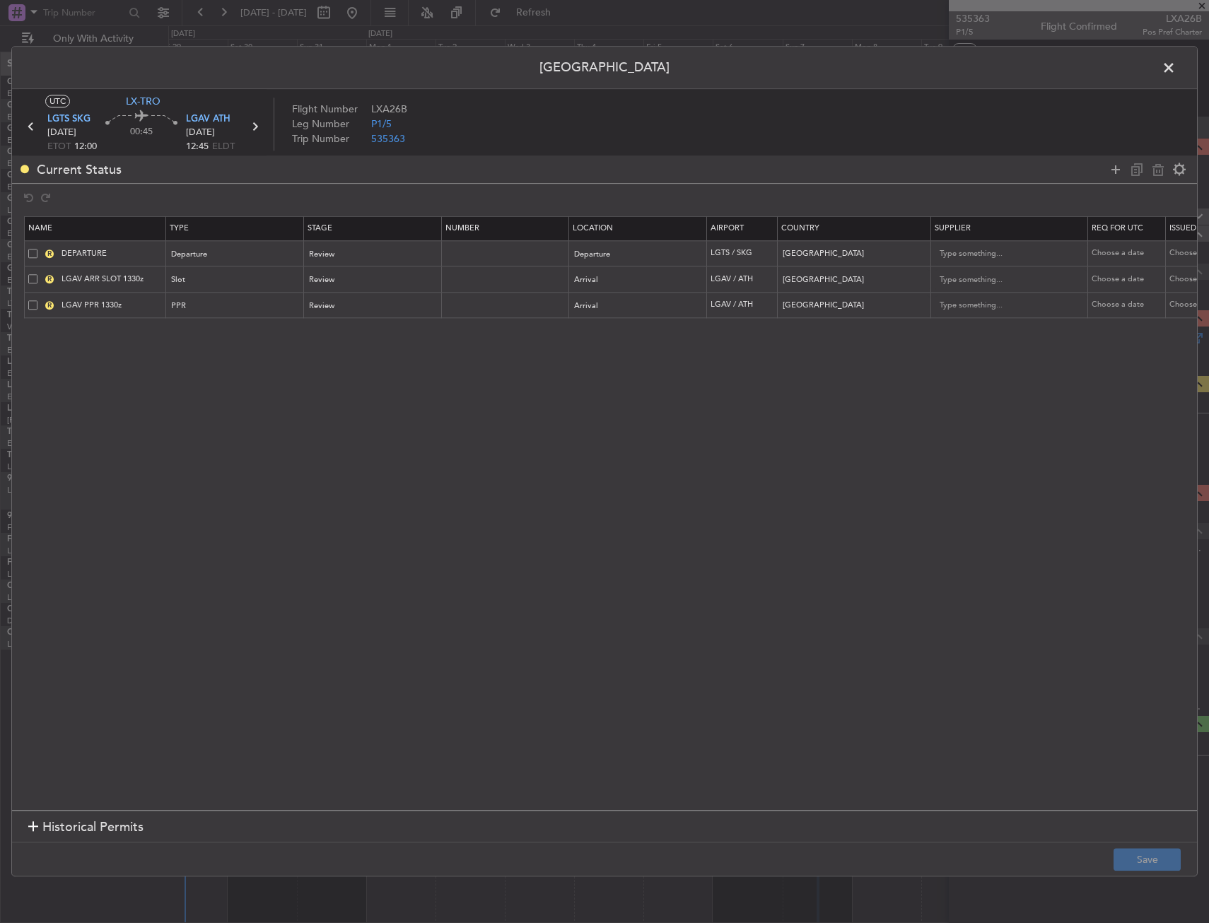
click at [35, 254] on span at bounding box center [32, 253] width 9 height 9
click at [38, 249] on input "checkbox" at bounding box center [38, 249] width 0 height 0
click at [1161, 168] on icon at bounding box center [1158, 169] width 17 height 17
type input "LGAV ARR SLOT 1330z"
type input "LGAV PPR 1330z"
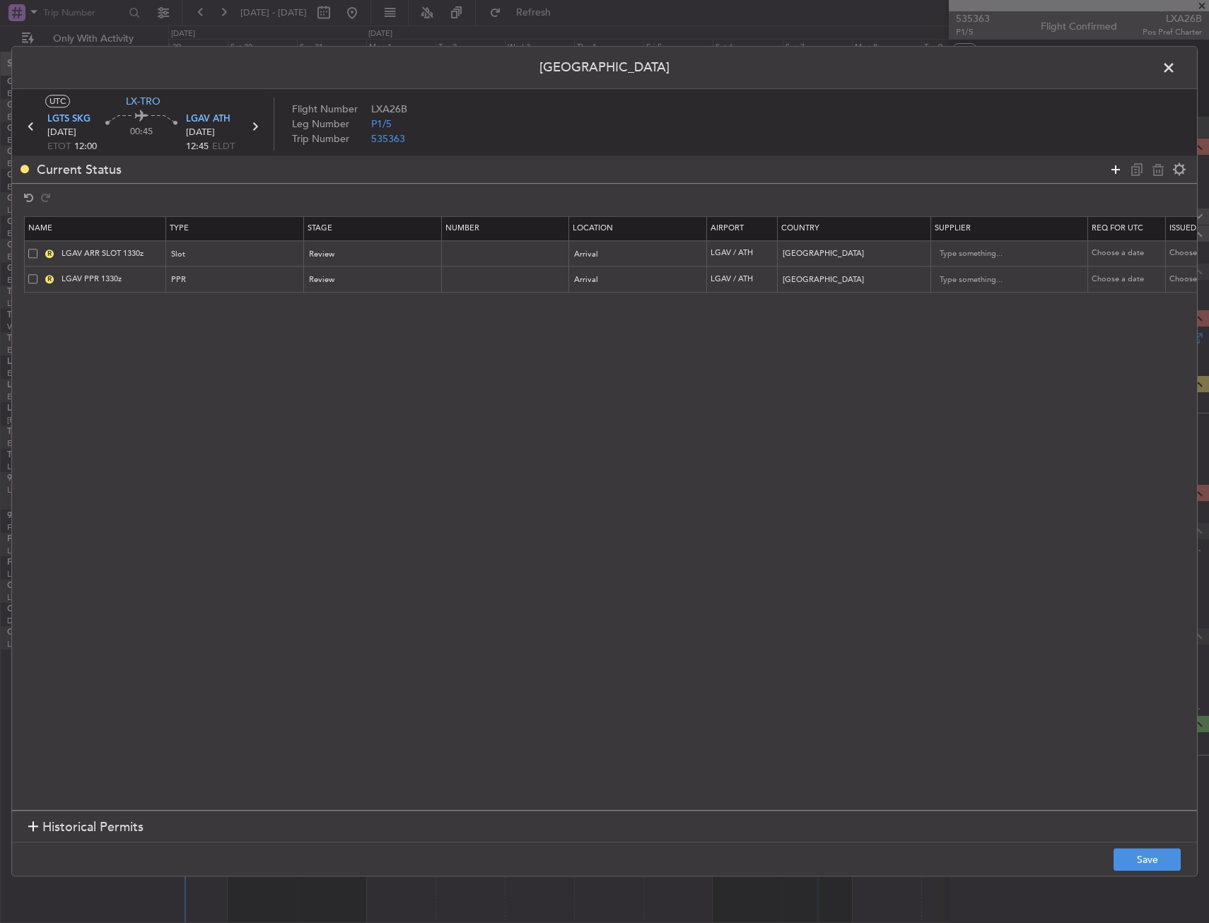
click at [1120, 163] on icon at bounding box center [1115, 169] width 17 height 17
click at [238, 305] on div "Type" at bounding box center [231, 306] width 117 height 21
drag, startPoint x: 226, startPoint y: 445, endPoint x: 233, endPoint y: 440, distance: 8.6
click at [226, 444] on span "Slot" at bounding box center [236, 441] width 126 height 21
click at [665, 301] on div "Select an option" at bounding box center [634, 306] width 117 height 21
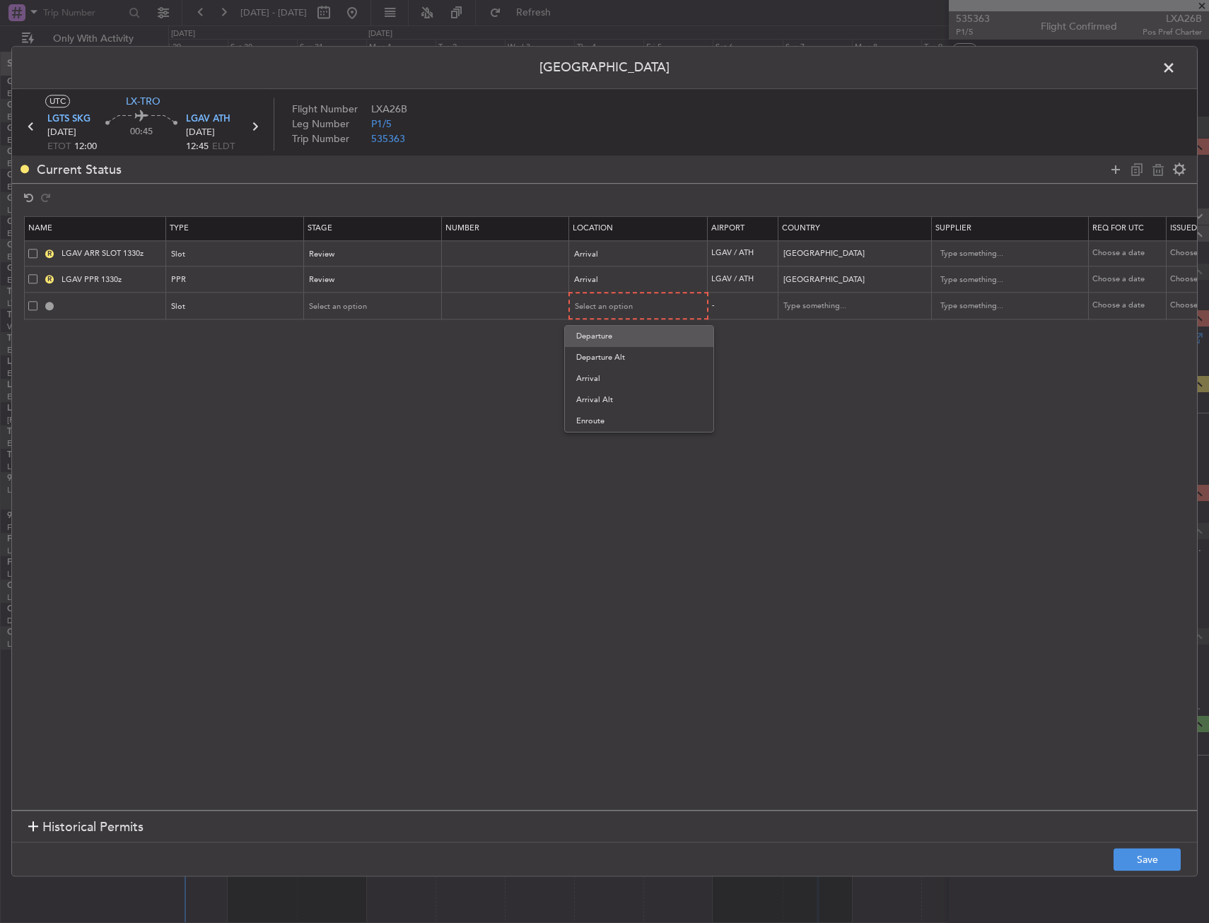
click at [616, 344] on span "Departure" at bounding box center [639, 336] width 126 height 21
click at [1114, 164] on icon at bounding box center [1115, 169] width 17 height 17
click at [183, 327] on span "Type" at bounding box center [181, 332] width 17 height 11
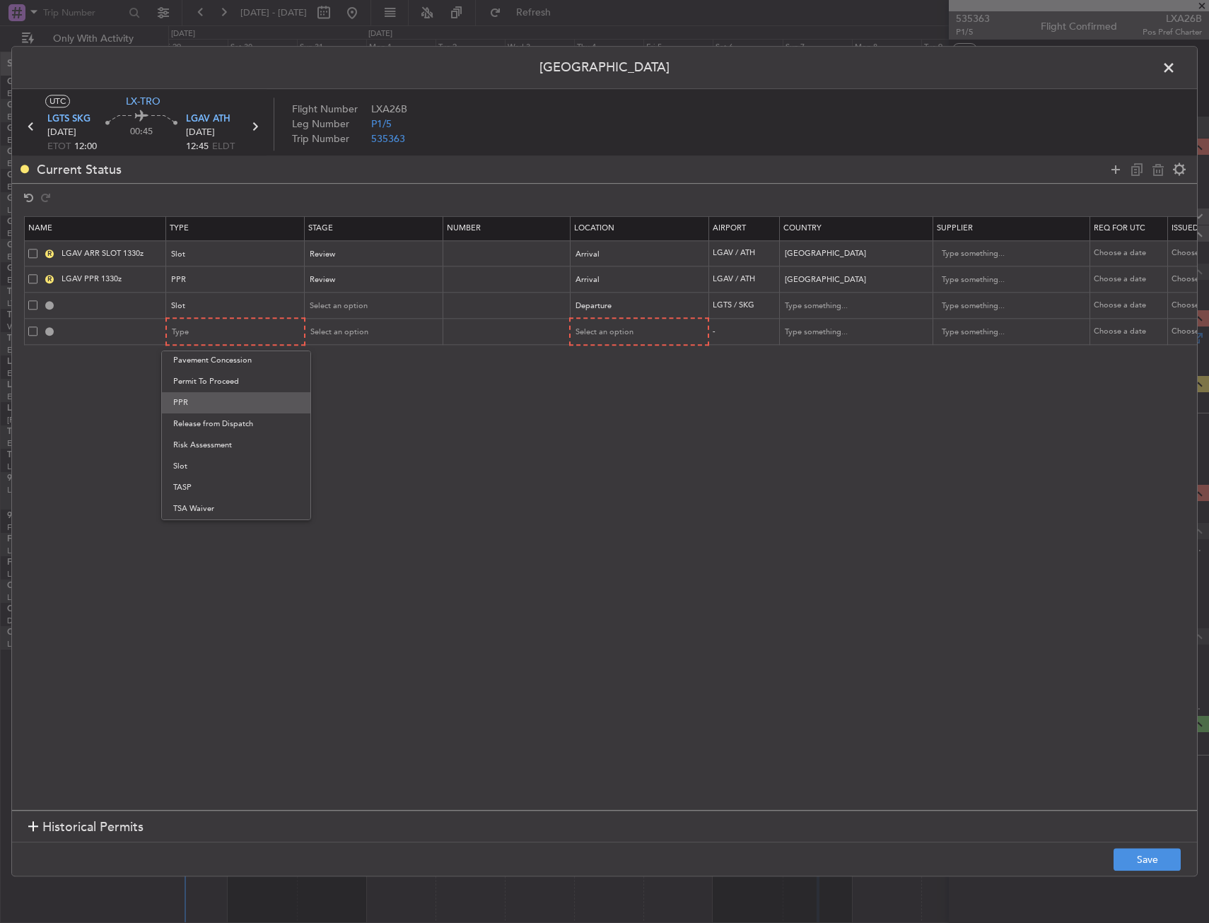
click at [214, 409] on span "PPR" at bounding box center [236, 402] width 126 height 21
click at [641, 335] on div "Select an option" at bounding box center [634, 332] width 117 height 21
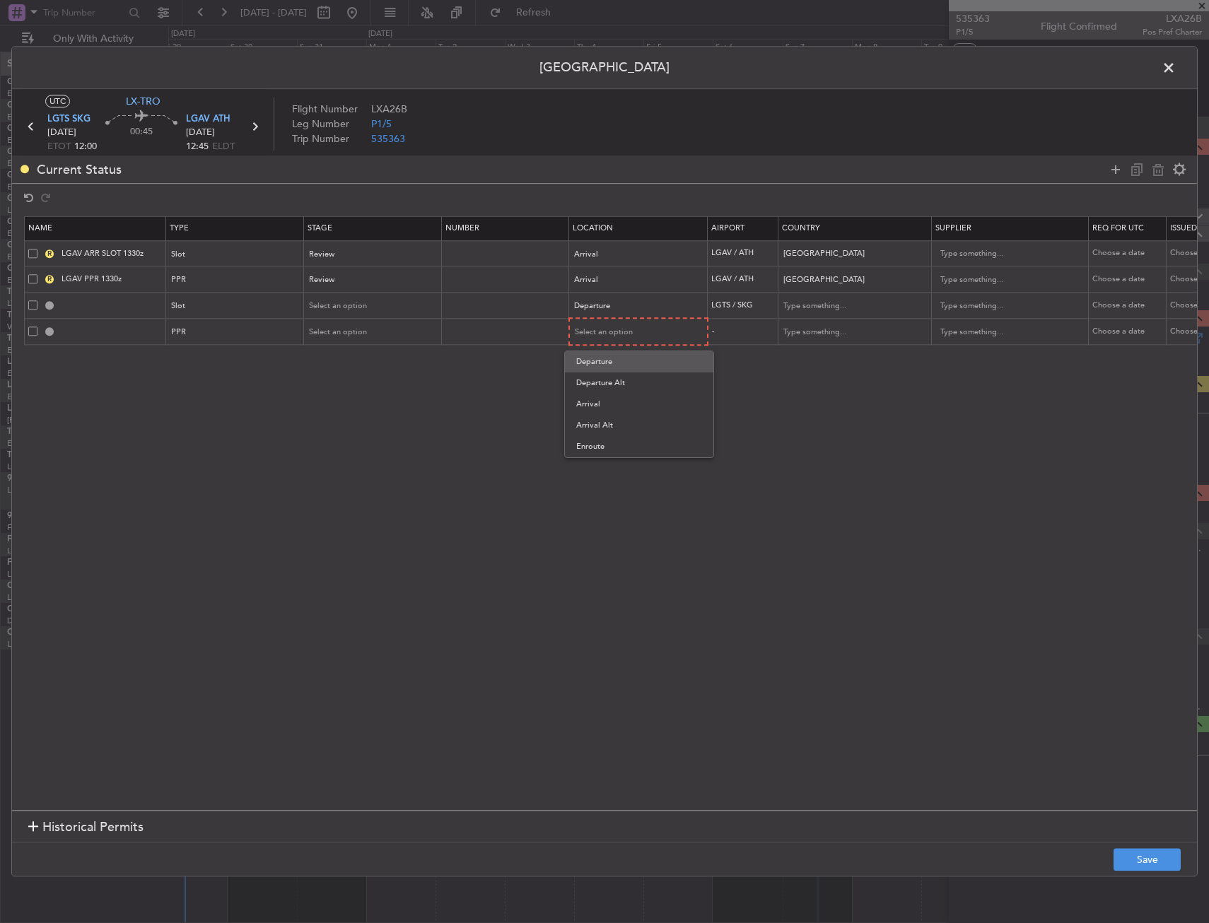
click at [610, 363] on span "Departure" at bounding box center [639, 361] width 126 height 21
click at [355, 298] on div "Select an option" at bounding box center [368, 306] width 117 height 21
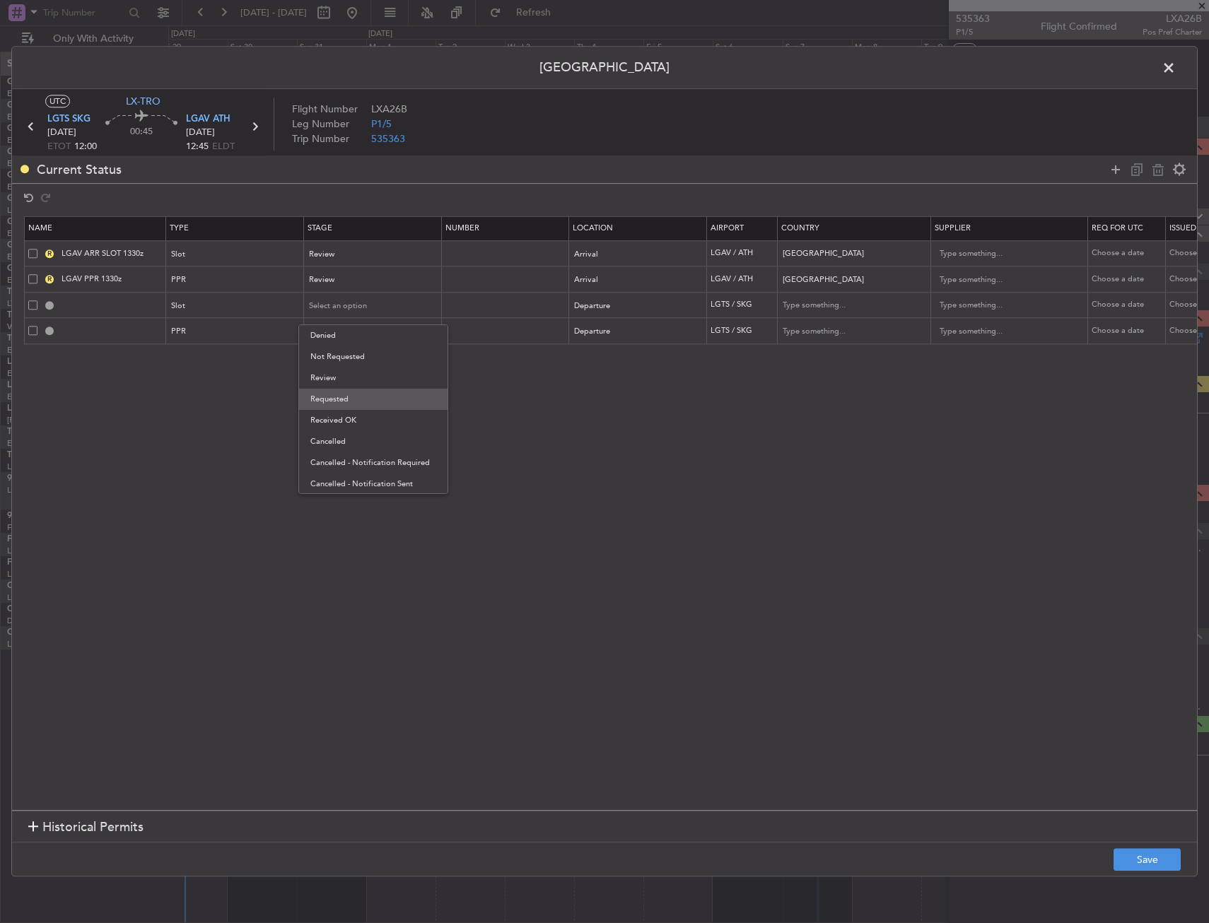
click at [347, 397] on span "Requested" at bounding box center [373, 399] width 126 height 21
click at [352, 328] on span "Select an option" at bounding box center [339, 332] width 58 height 11
click at [336, 428] on span "Requested" at bounding box center [373, 424] width 126 height 21
click at [359, 262] on div "Review" at bounding box center [368, 254] width 117 height 21
click at [344, 349] on span "Requested" at bounding box center [373, 347] width 126 height 21
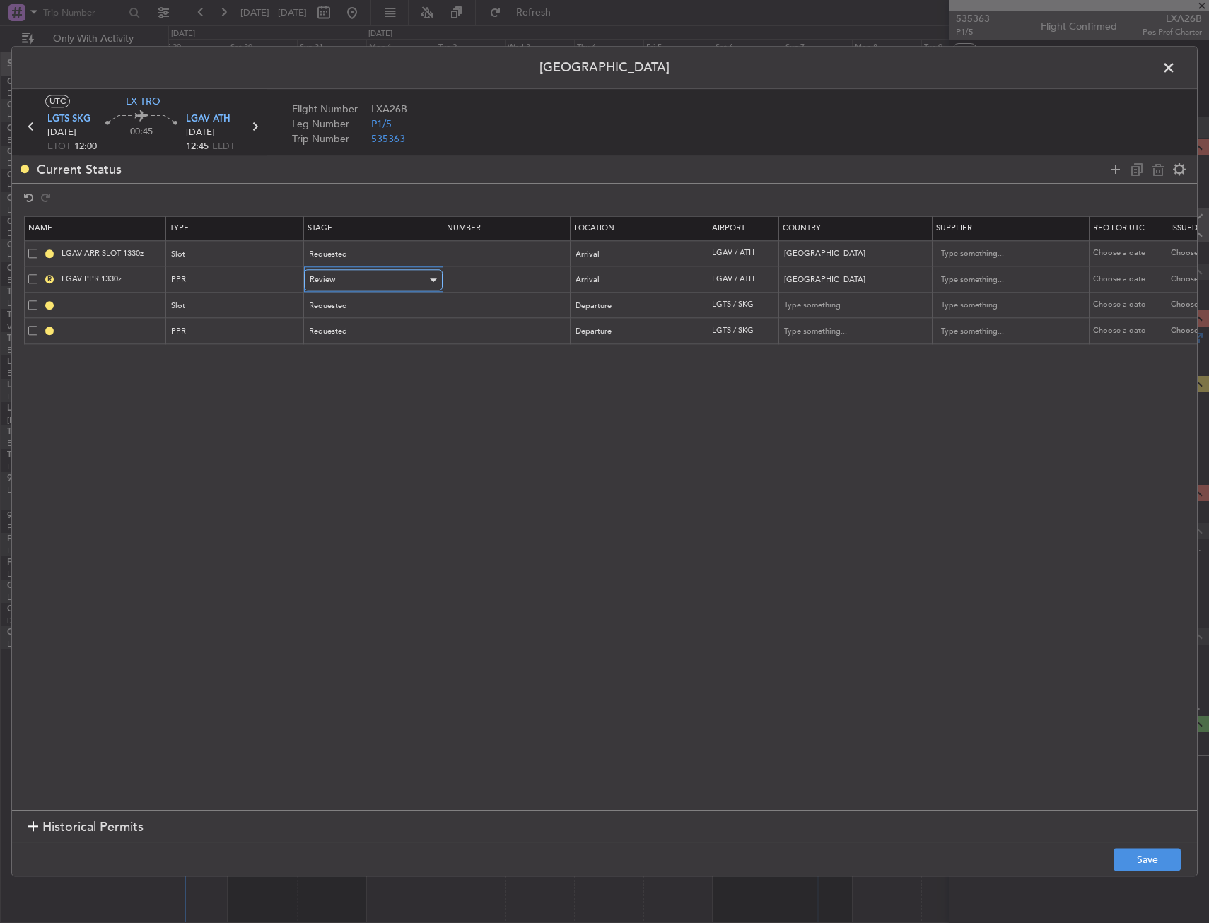
click at [347, 273] on div "Review" at bounding box center [368, 280] width 117 height 21
click at [338, 370] on span "Requested" at bounding box center [373, 373] width 126 height 21
drag, startPoint x: 139, startPoint y: 254, endPoint x: 127, endPoint y: 255, distance: 12.8
click at [127, 255] on input "LGAV ARR SLOT 1330z" at bounding box center [112, 253] width 106 height 12
type input "LGAV ARR SLOT 1245z"
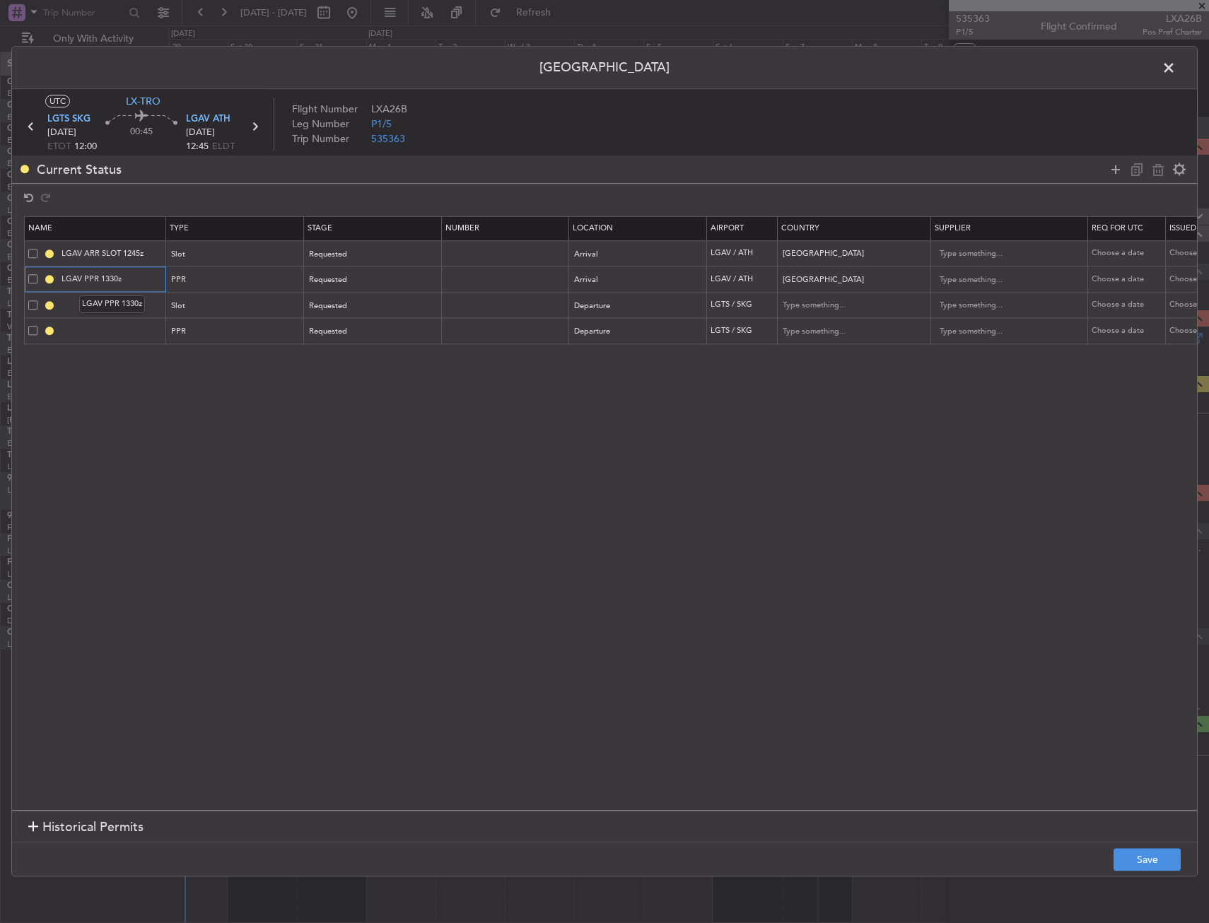
drag, startPoint x: 115, startPoint y: 281, endPoint x: 104, endPoint y: 281, distance: 11.3
click at [104, 281] on input "LGAV PPR 1330z" at bounding box center [112, 280] width 106 height 12
type input "LGAV PPR 1245z"
click at [289, 441] on section "Name Type Stage Number Location Airport Country Supplier Req For Utc Issued For…" at bounding box center [604, 511] width 1185 height 597
click at [1121, 859] on button "Save" at bounding box center [1147, 860] width 67 height 23
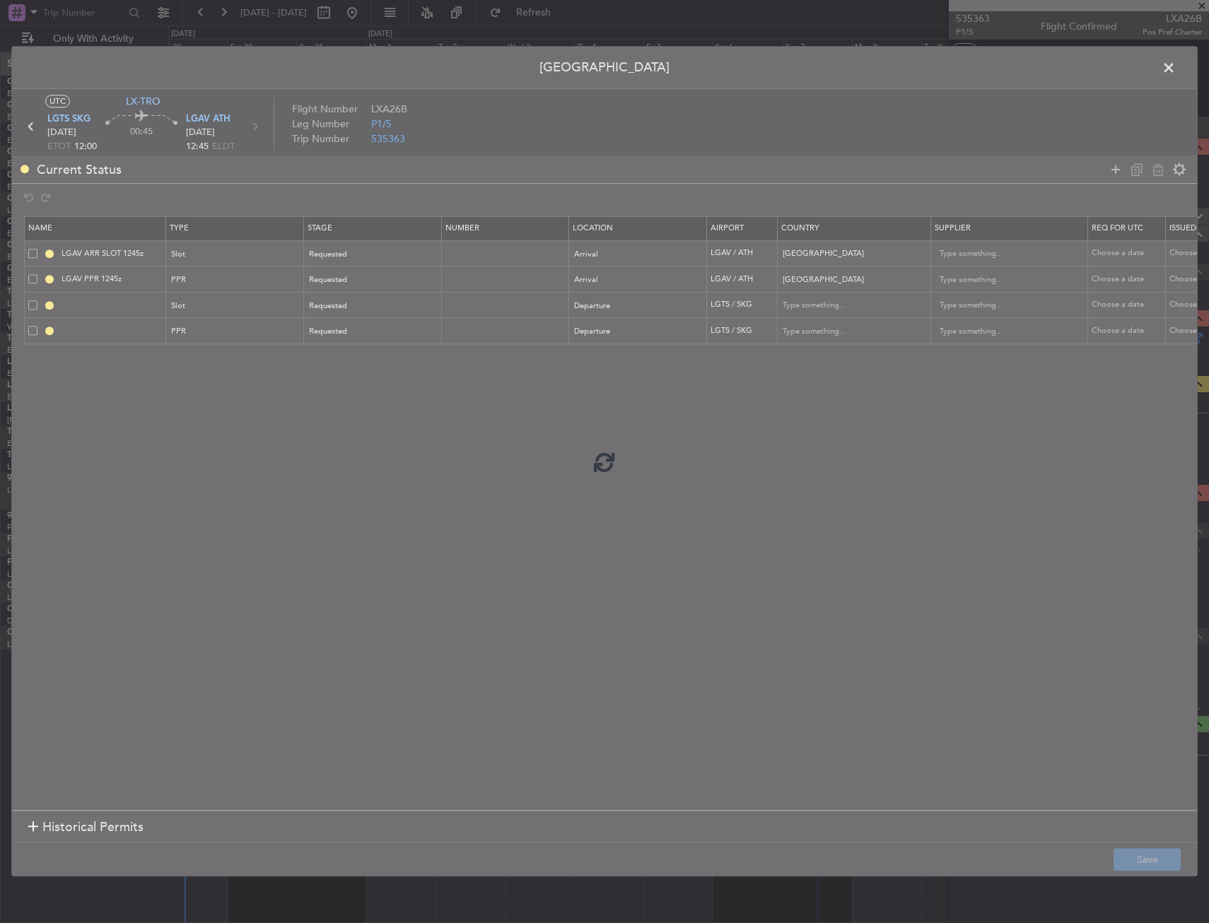
type input "LGTS DEP SLOT"
type input "Greece"
type input "NNN"
type input "LGTS PPR"
type input "Greece"
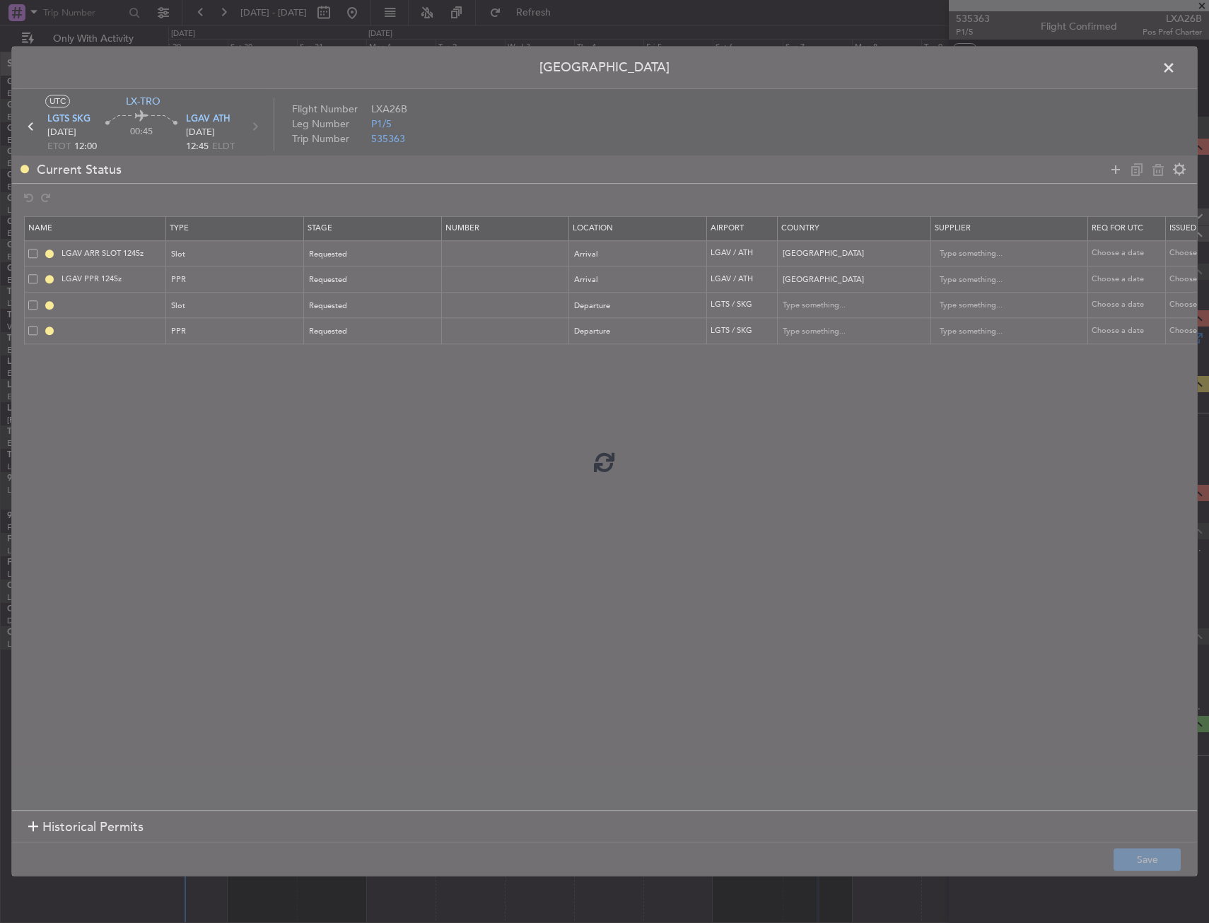
type input "NNN"
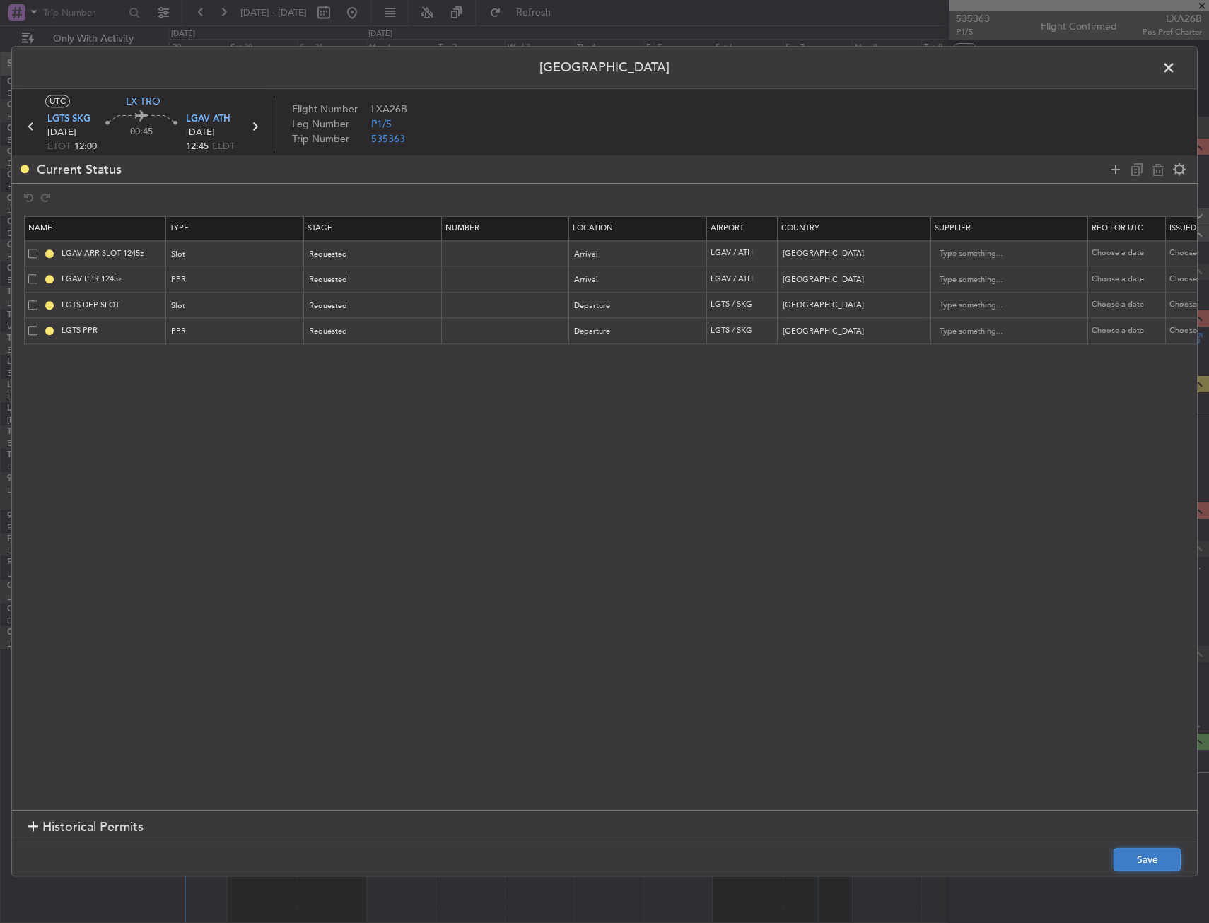
click at [1128, 860] on button "Save" at bounding box center [1147, 860] width 67 height 23
click at [1155, 71] on header "Permit Center" at bounding box center [604, 68] width 1185 height 42
click at [1176, 69] on span at bounding box center [1176, 71] width 0 height 28
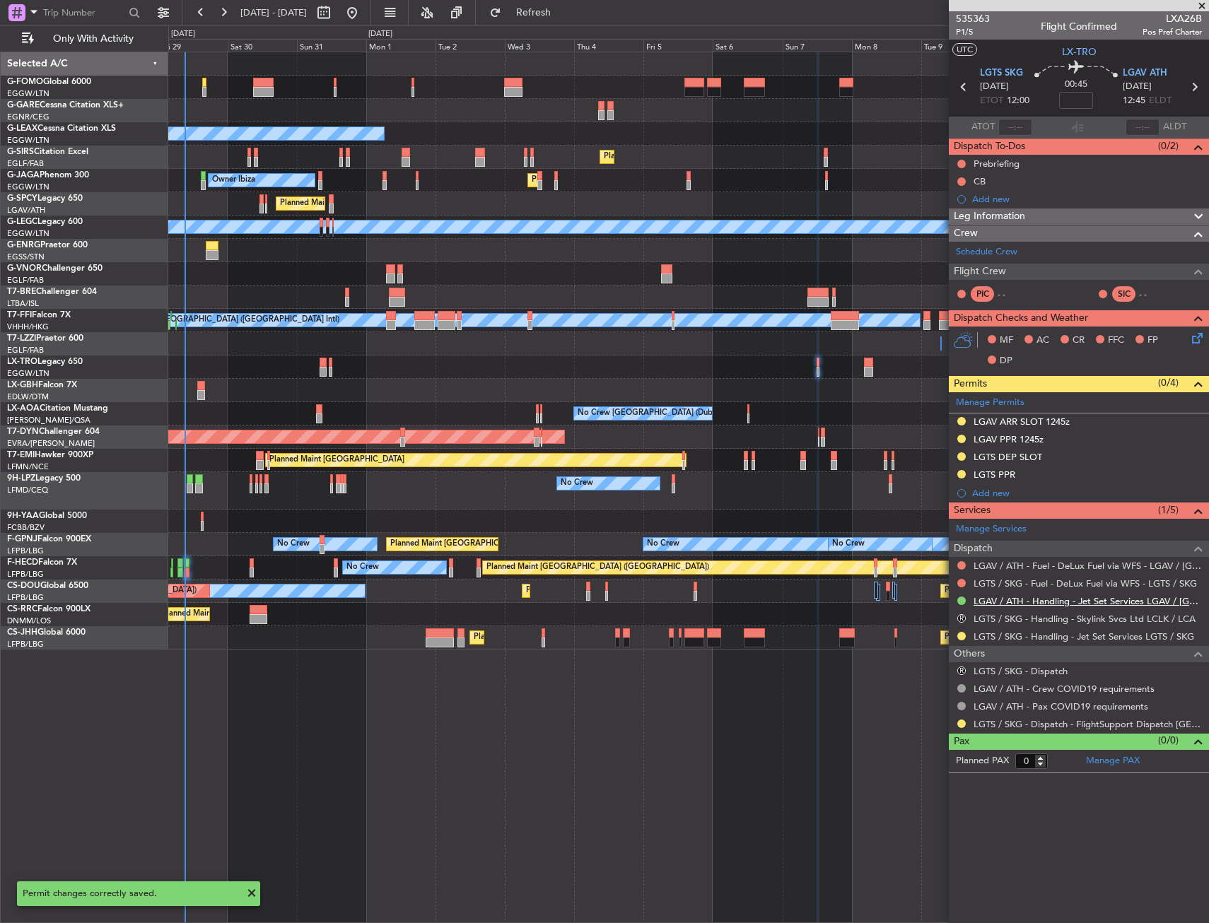
click at [1005, 605] on link "LGAV / ATH - Handling - Jet Set Services LGAV / [GEOGRAPHIC_DATA]" at bounding box center [1088, 601] width 228 height 12
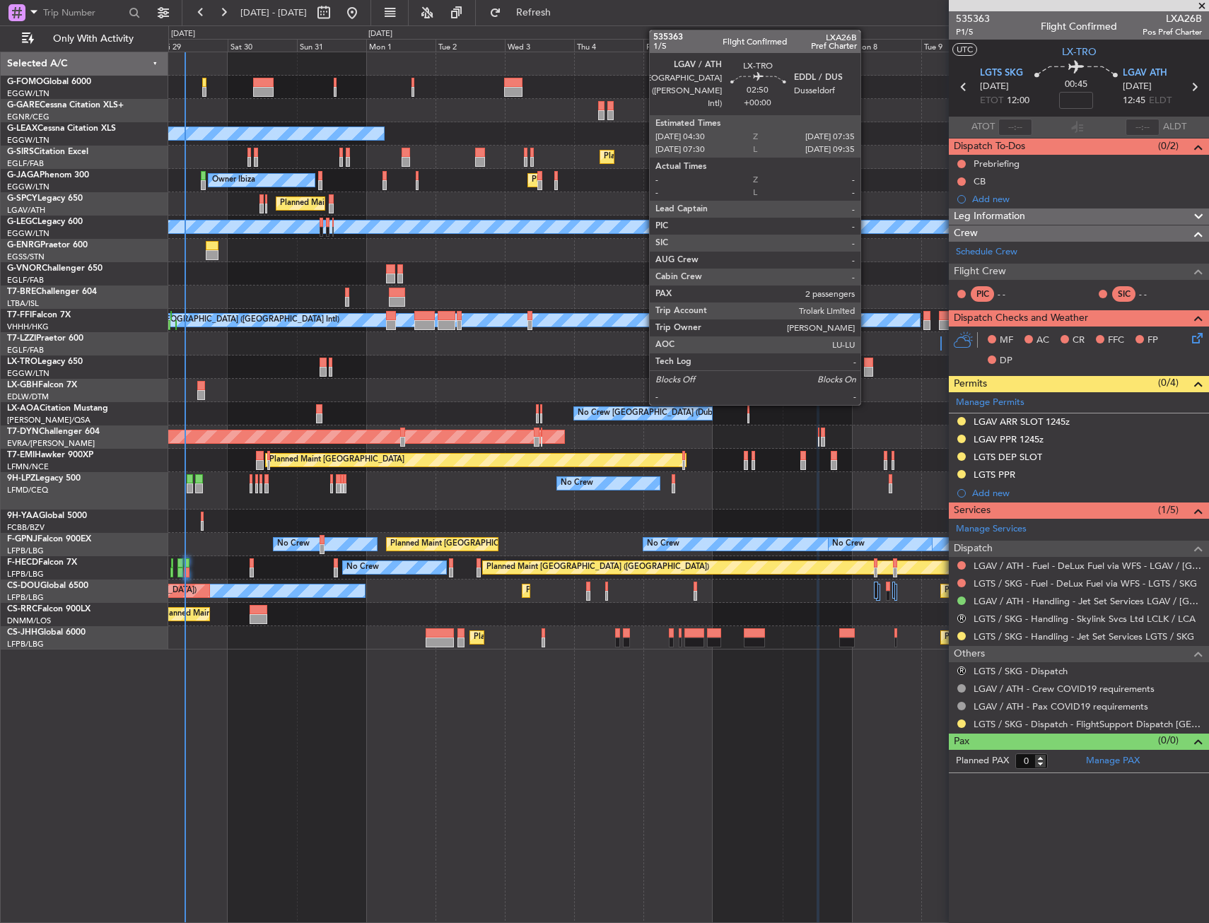
click at [867, 363] on div at bounding box center [868, 363] width 9 height 10
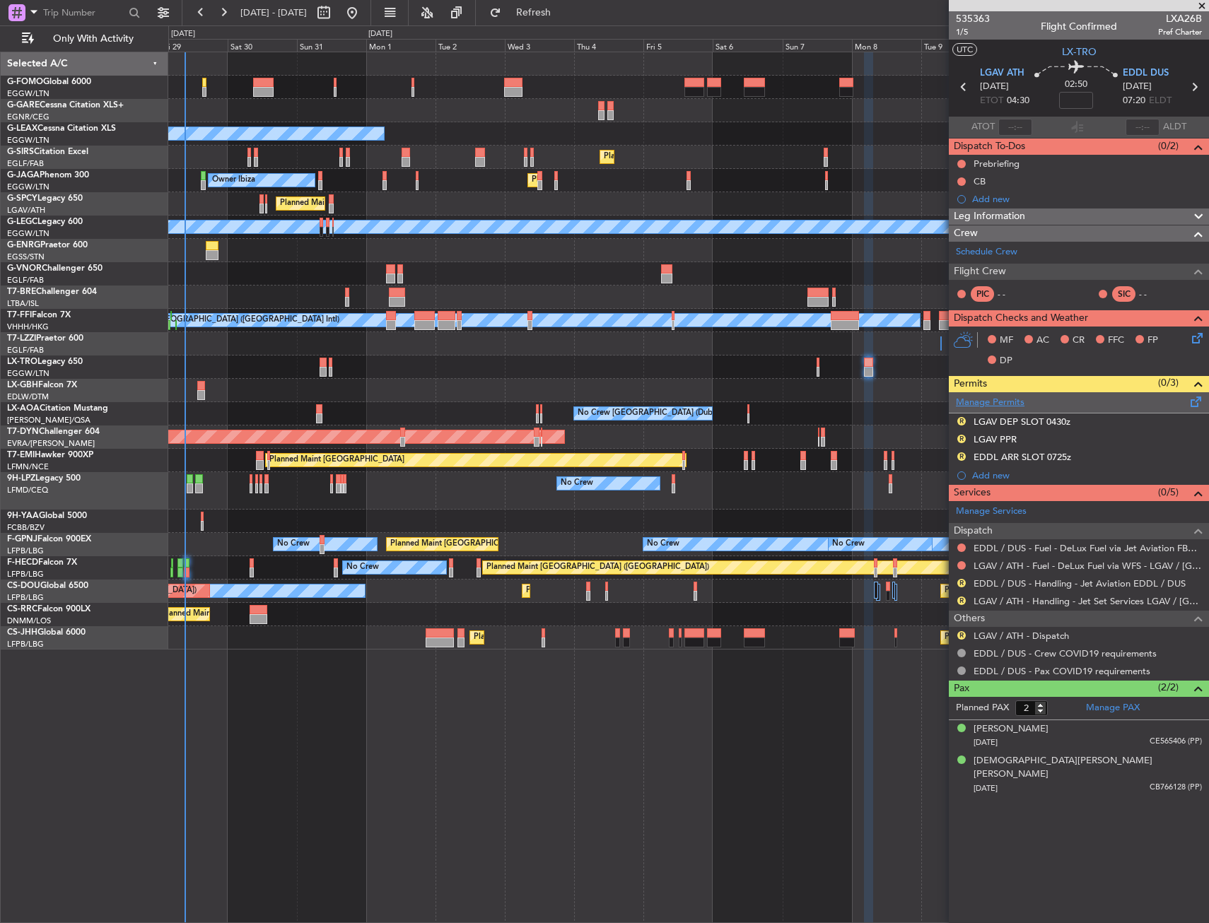
click at [1021, 407] on link "Manage Permits" at bounding box center [990, 403] width 69 height 14
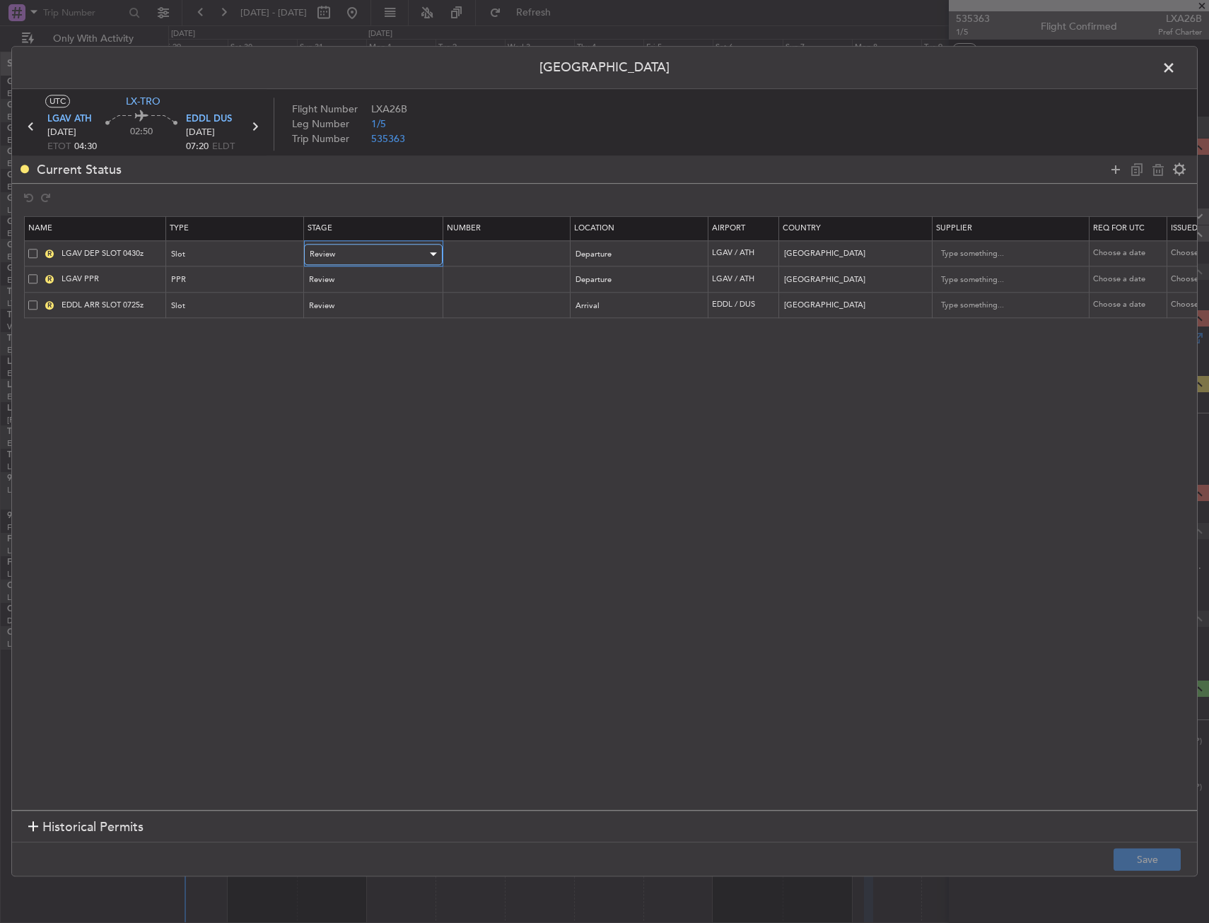
click at [356, 255] on div "Review" at bounding box center [368, 254] width 117 height 21
click at [339, 342] on span "Requested" at bounding box center [373, 347] width 126 height 21
click at [353, 288] on div "Review" at bounding box center [368, 280] width 117 height 21
click at [336, 378] on span "Requested" at bounding box center [373, 373] width 126 height 21
click at [342, 304] on div "Review" at bounding box center [368, 306] width 117 height 21
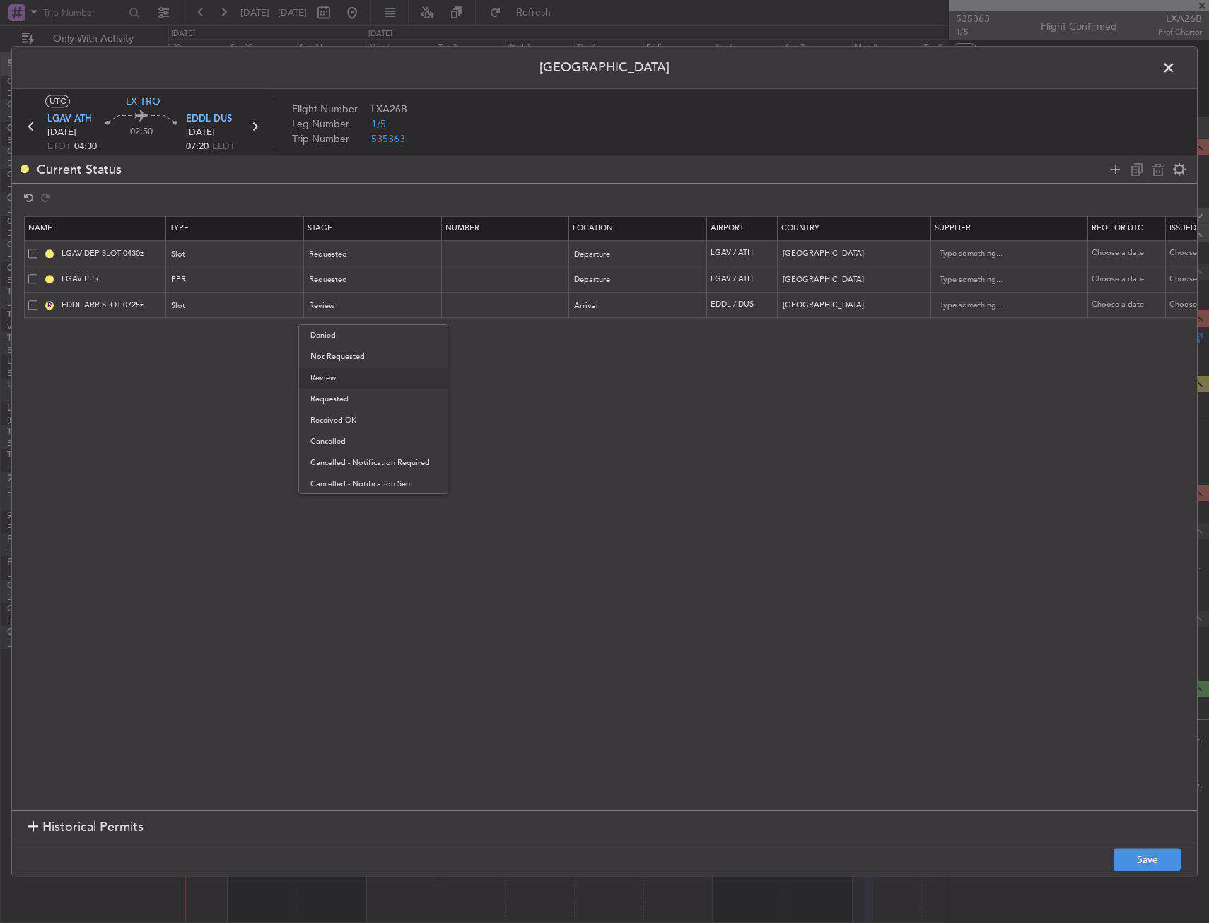
click at [339, 396] on span "Requested" at bounding box center [373, 399] width 126 height 21
click at [1146, 851] on button "Save" at bounding box center [1147, 860] width 67 height 23
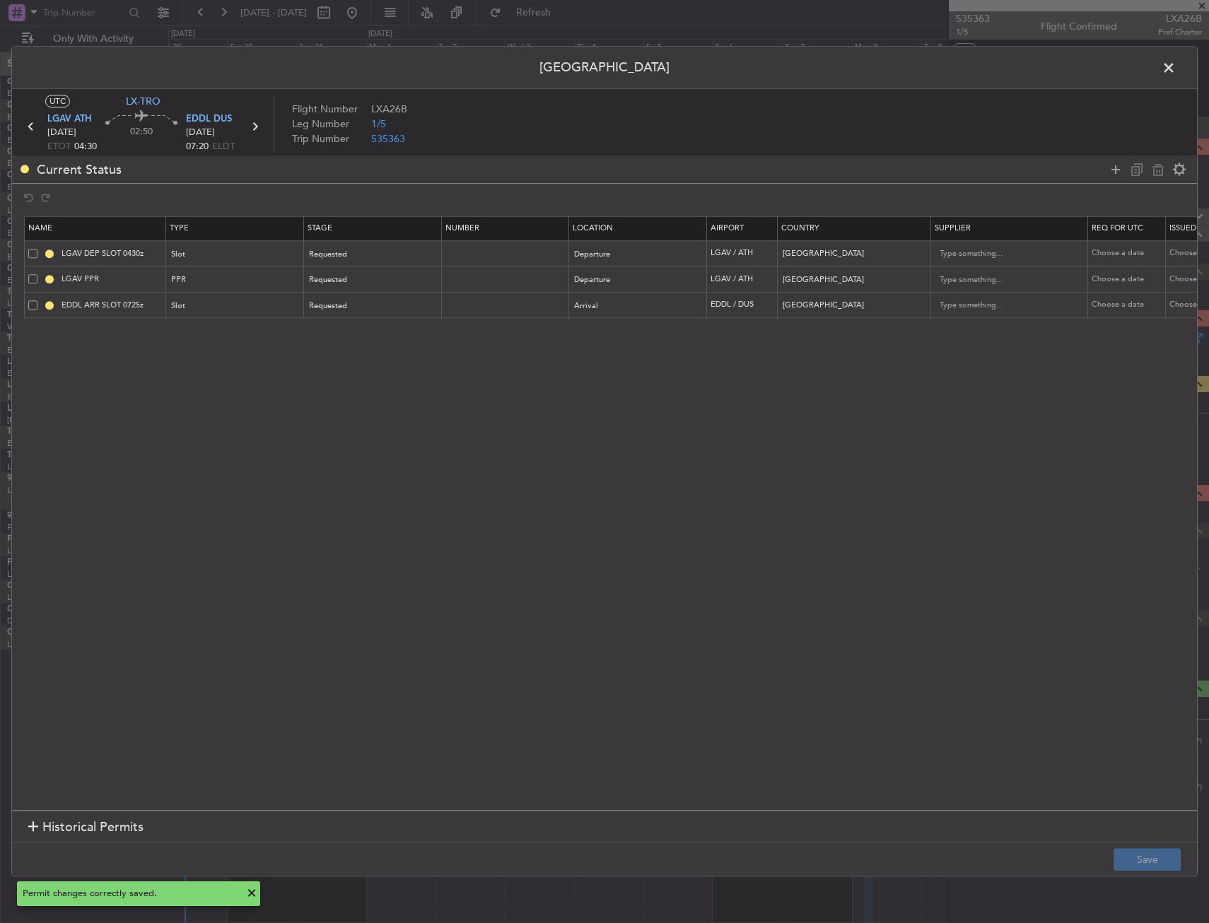
click at [1176, 69] on span at bounding box center [1176, 71] width 0 height 28
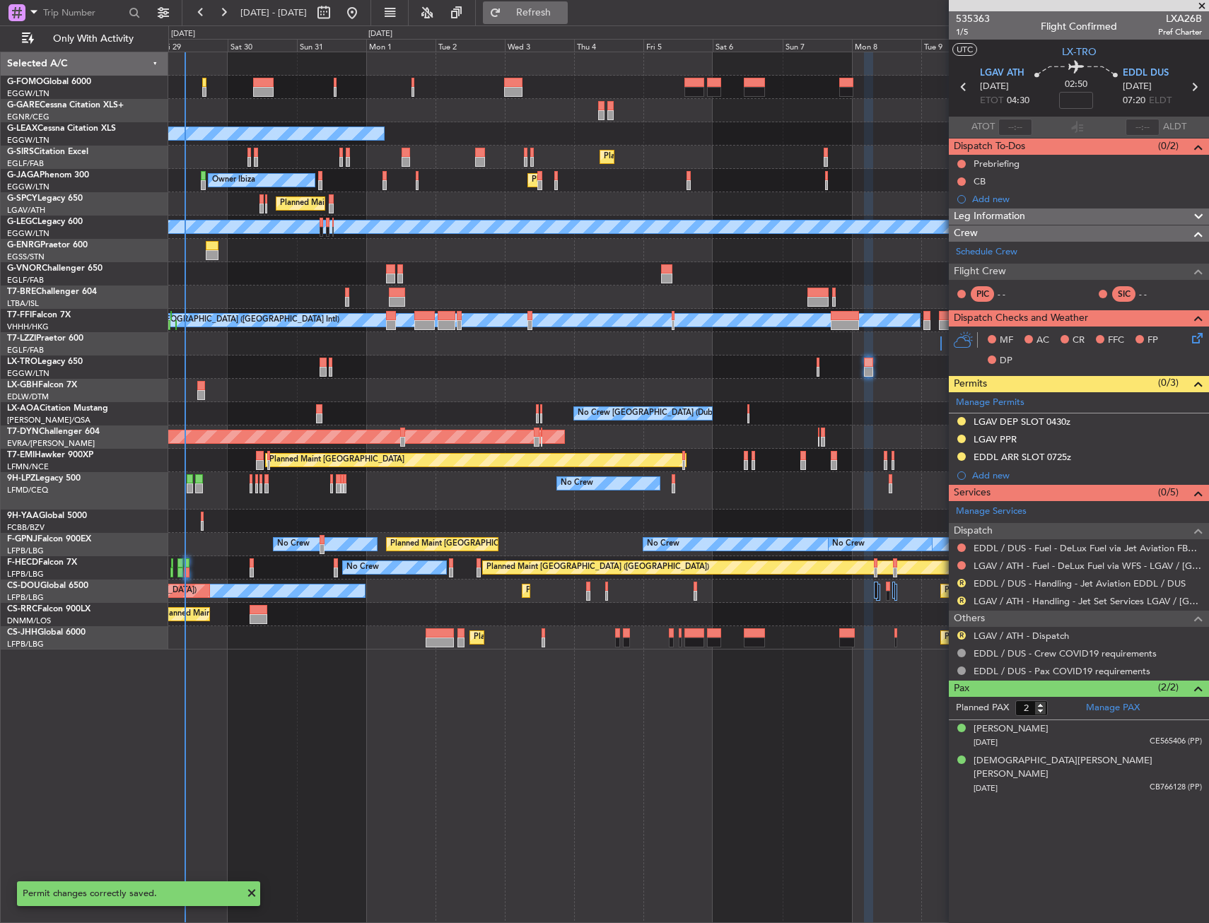
click at [564, 13] on span "Refresh" at bounding box center [533, 13] width 59 height 10
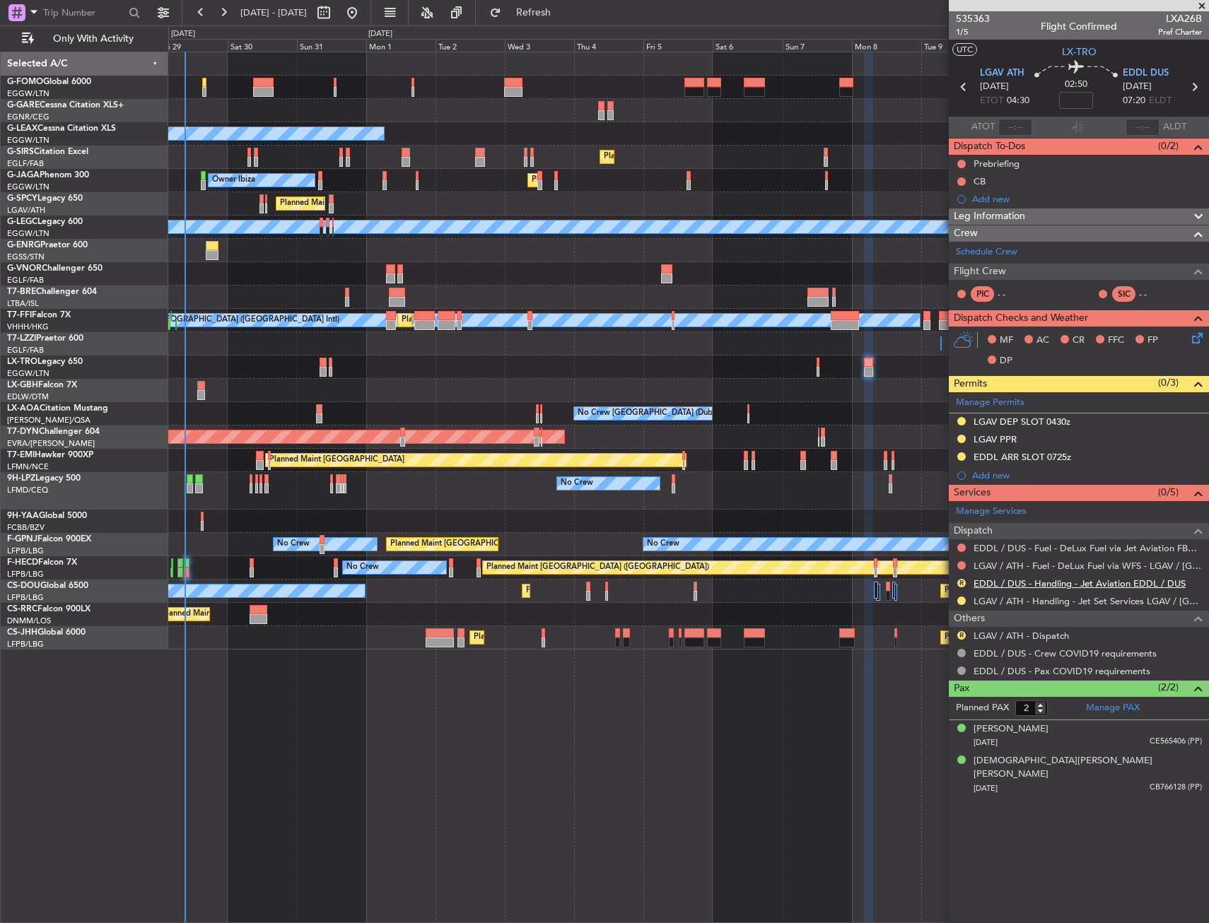
click at [1015, 581] on link "EDDL / DUS - Handling - Jet Aviation EDDL / DUS" at bounding box center [1080, 584] width 212 height 12
click at [561, 12] on span "Refresh" at bounding box center [533, 13] width 59 height 10
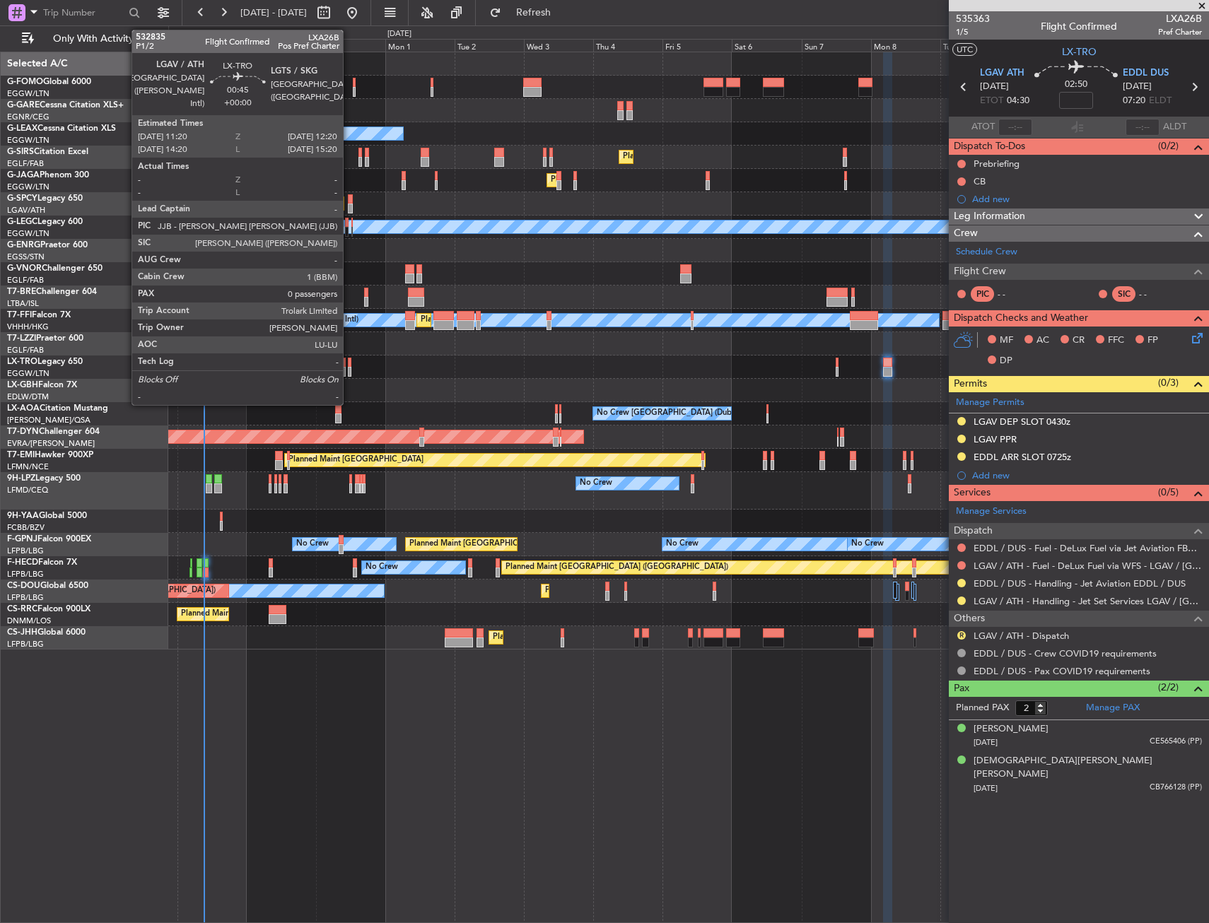
click at [349, 366] on div at bounding box center [350, 363] width 4 height 10
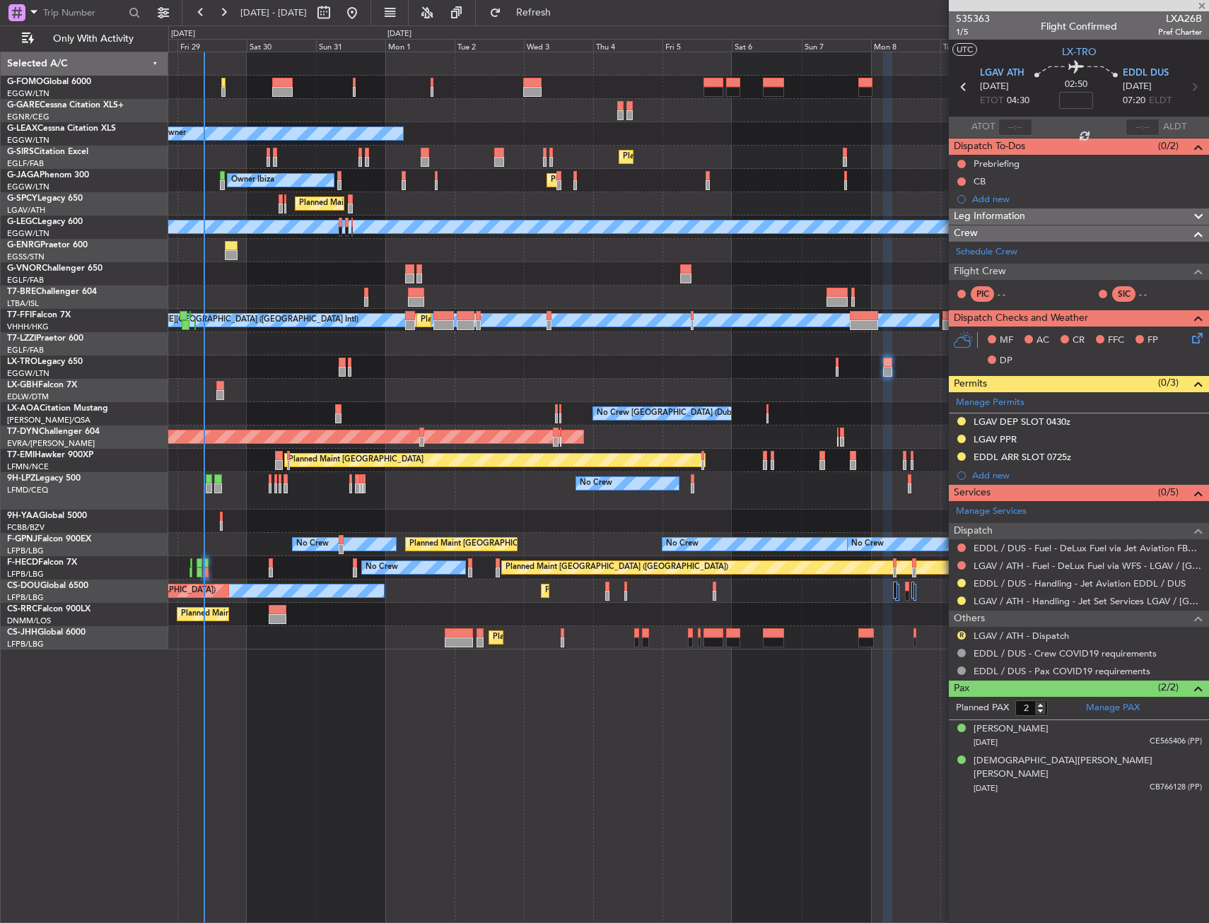
type input "0"
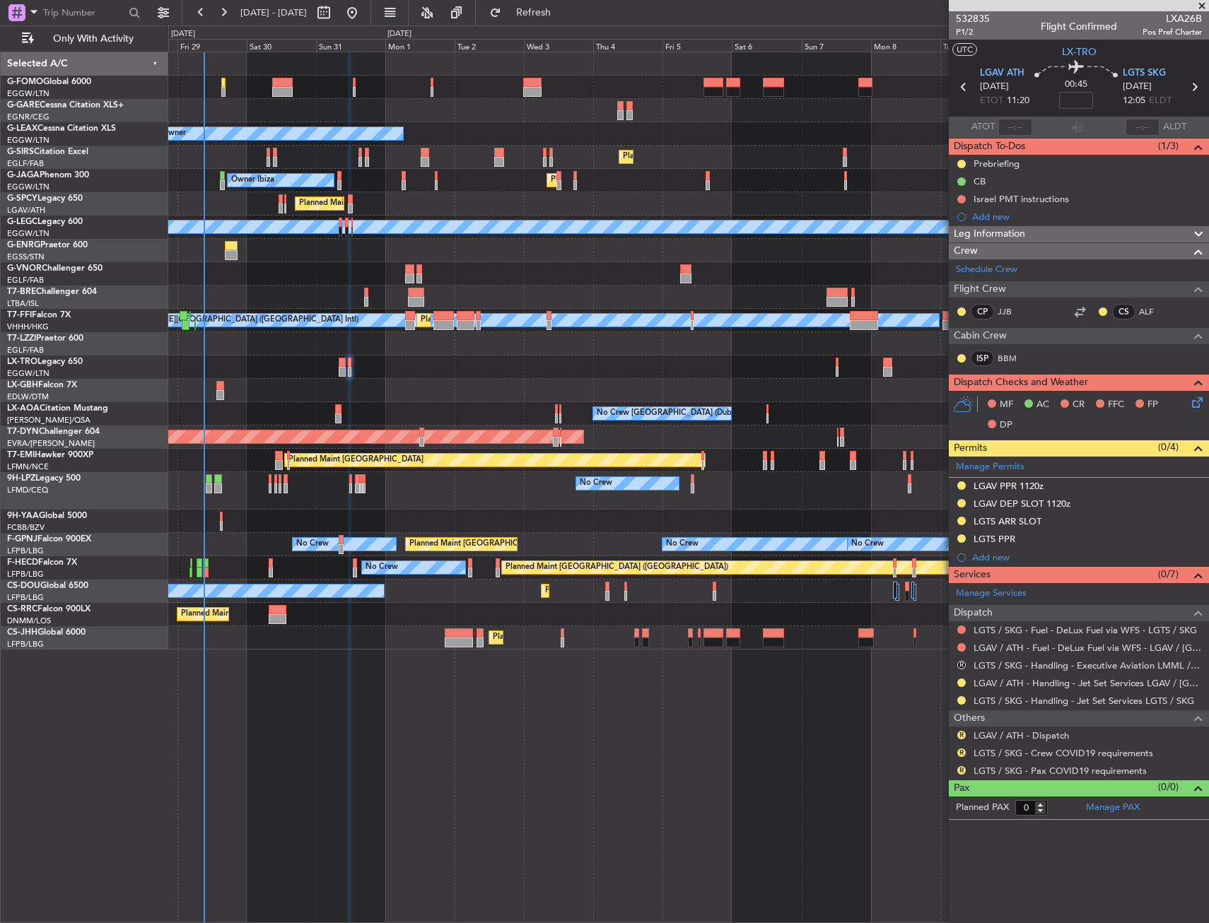
drag, startPoint x: 986, startPoint y: 564, endPoint x: 1004, endPoint y: 562, distance: 18.4
click at [986, 564] on div "Add new" at bounding box center [1079, 558] width 260 height 18
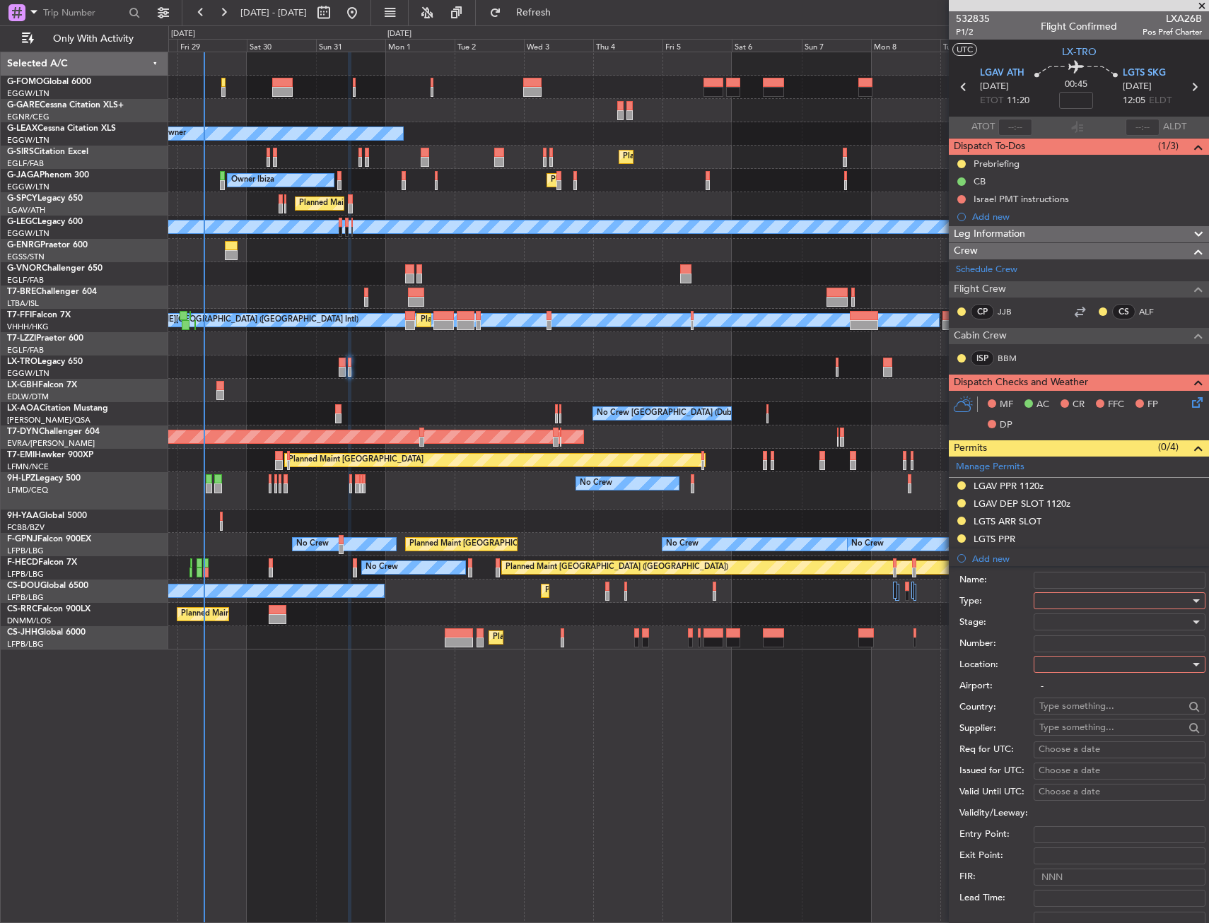
click at [1060, 593] on div at bounding box center [1114, 600] width 151 height 21
click at [1078, 748] on span "Parking" at bounding box center [1114, 748] width 148 height 21
click at [1063, 663] on div at bounding box center [1114, 664] width 151 height 21
click at [1073, 723] on span "Departure Alt" at bounding box center [1114, 714] width 148 height 21
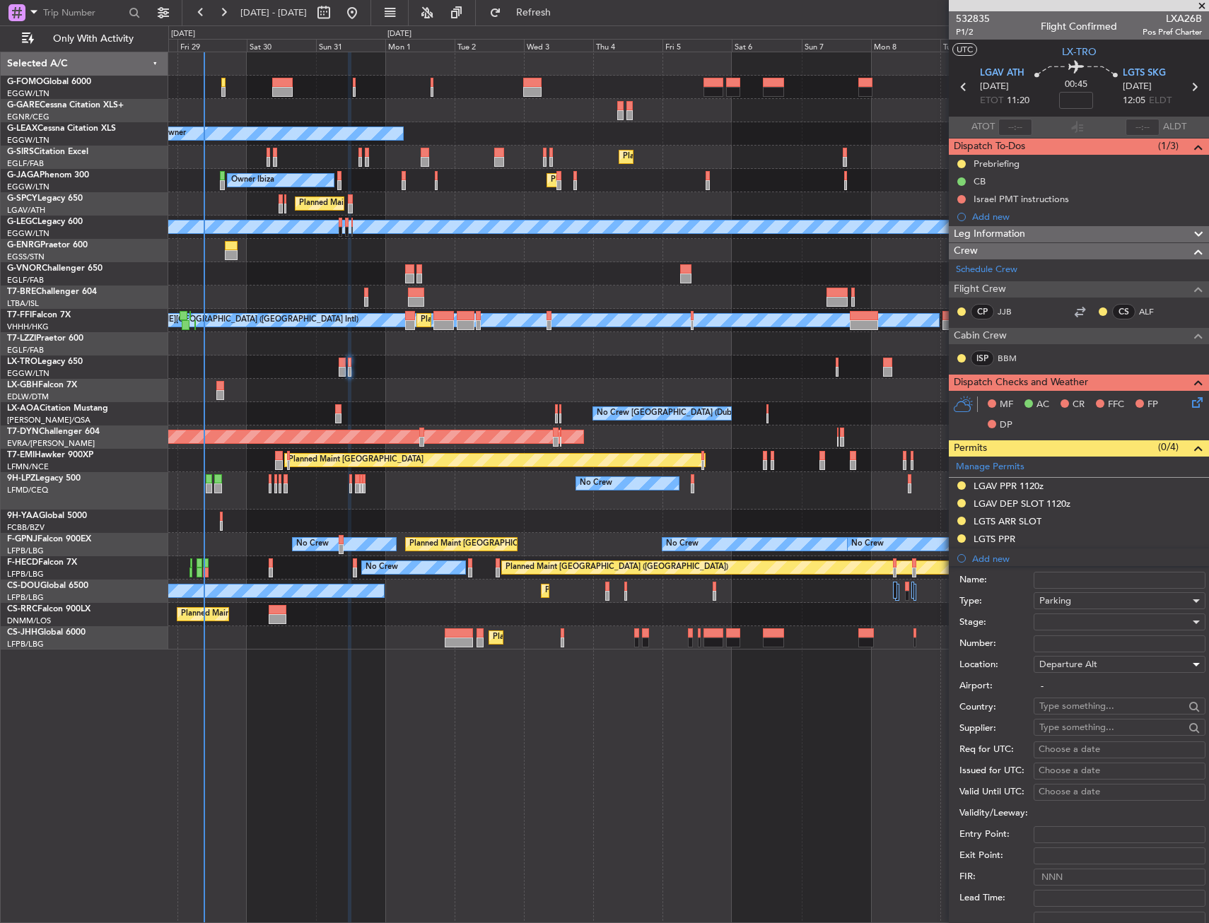
click at [1068, 664] on span "Departure Alt" at bounding box center [1068, 664] width 58 height 13
click at [1071, 735] on span "Arrival" at bounding box center [1114, 735] width 148 height 21
type input "LGTS / SKG"
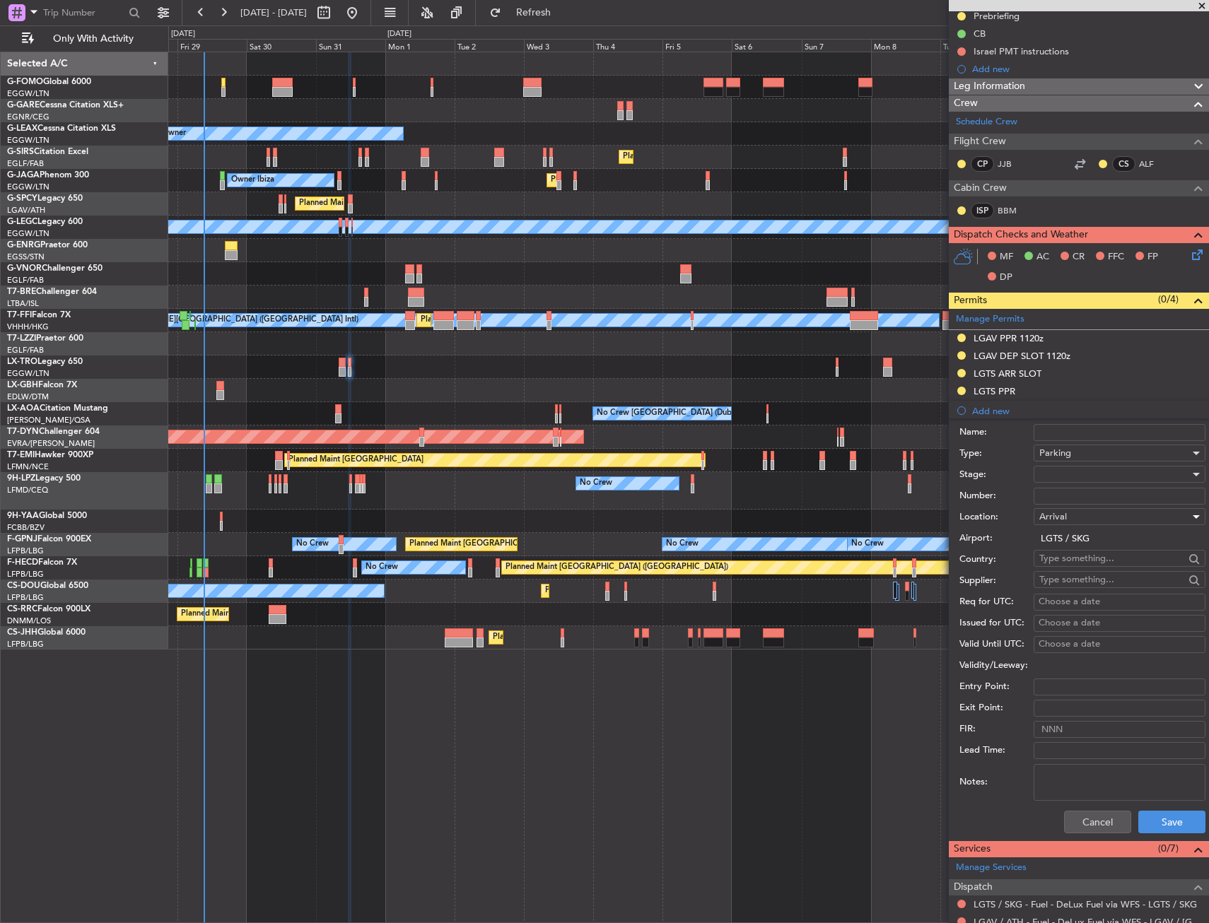
scroll to position [318, 0]
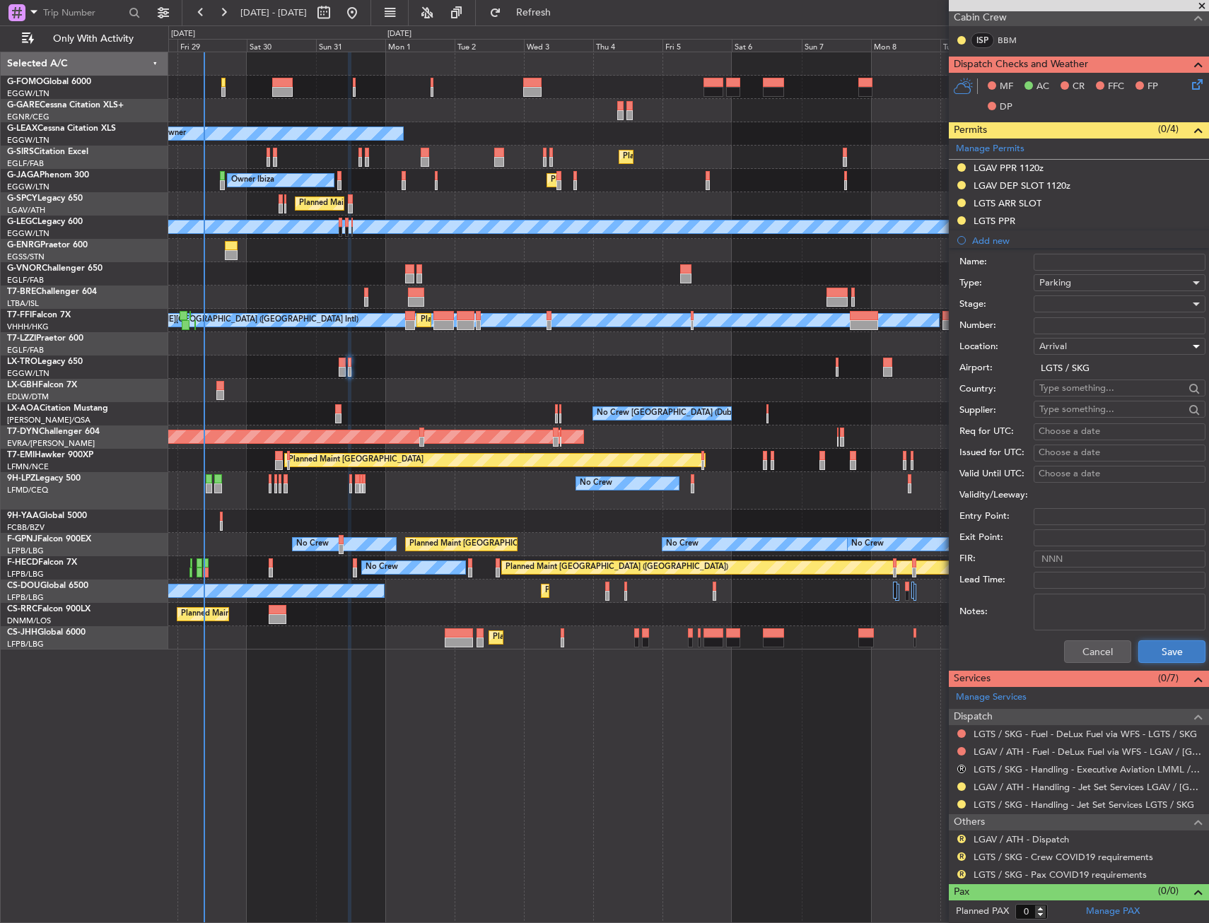
click at [1154, 651] on button "Save" at bounding box center [1171, 652] width 67 height 23
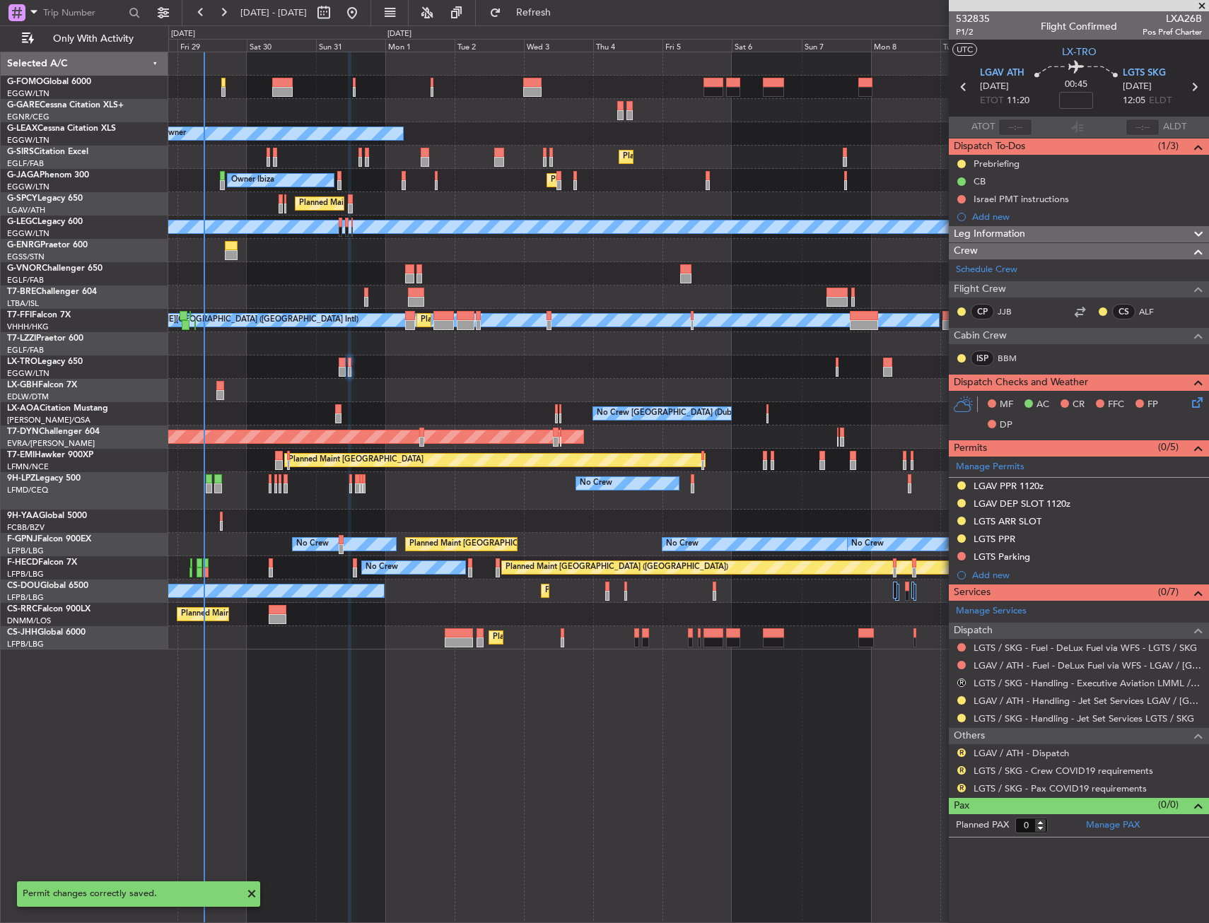
scroll to position [0, 0]
click at [959, 555] on button at bounding box center [961, 556] width 8 height 8
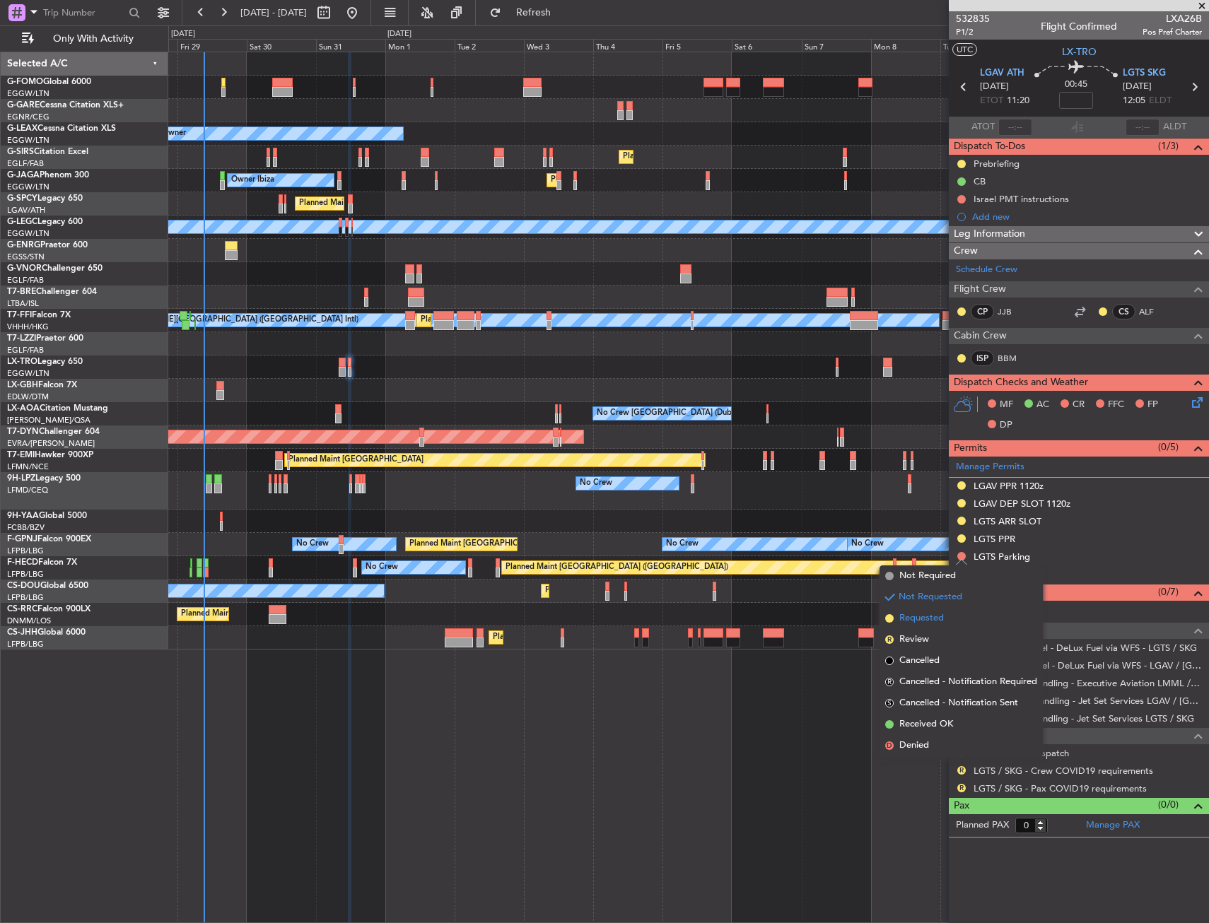
click at [932, 618] on span "Requested" at bounding box center [921, 619] width 45 height 14
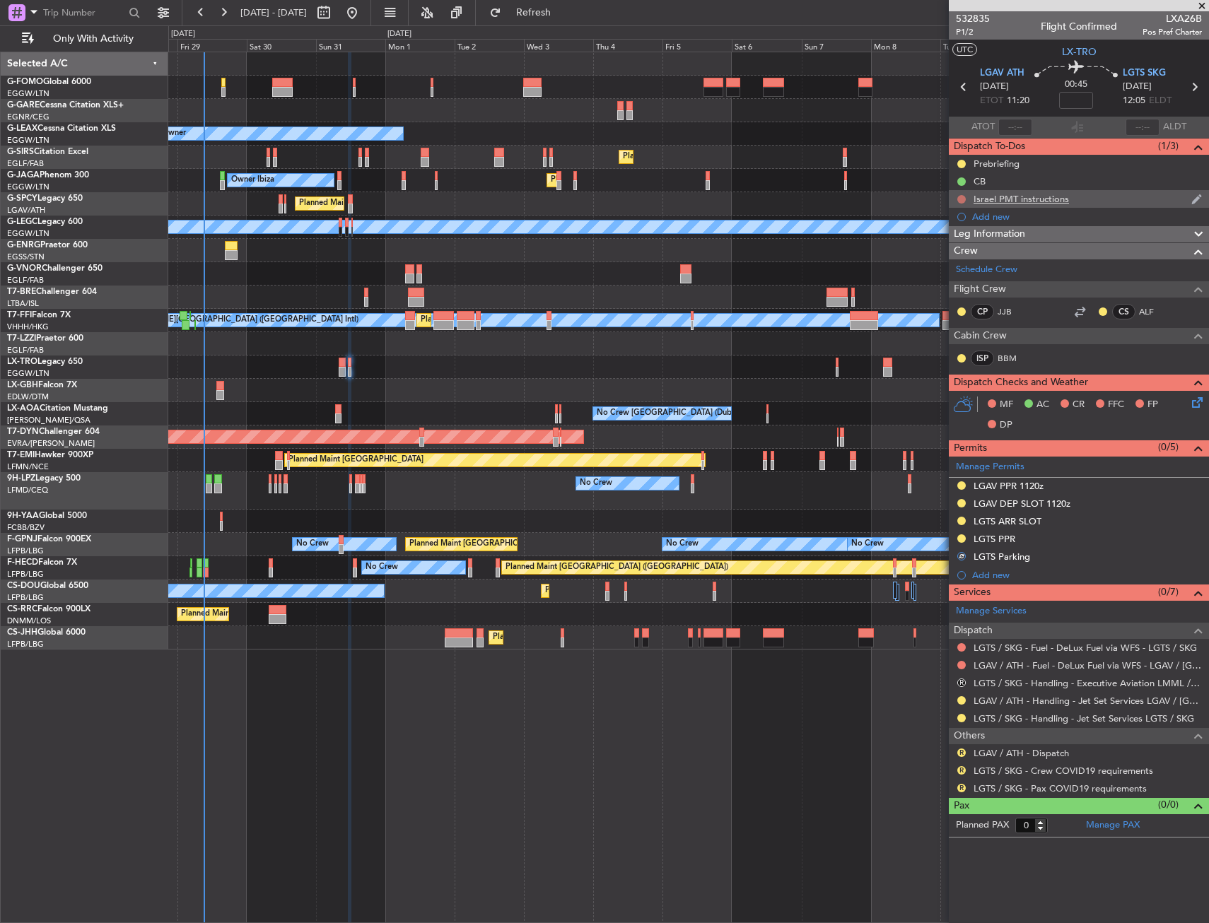
click at [959, 199] on button at bounding box center [961, 199] width 8 height 8
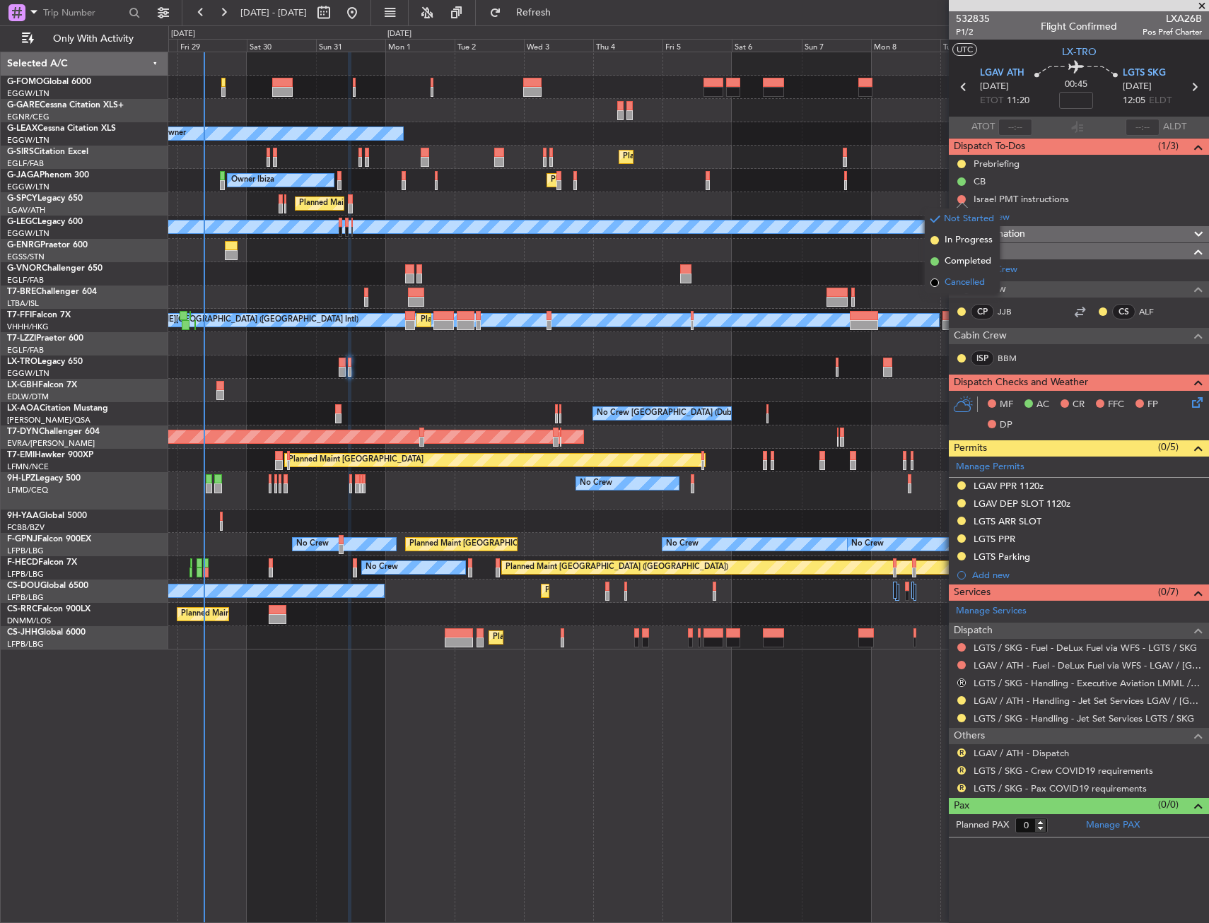
click at [942, 282] on li "Cancelled" at bounding box center [962, 282] width 75 height 21
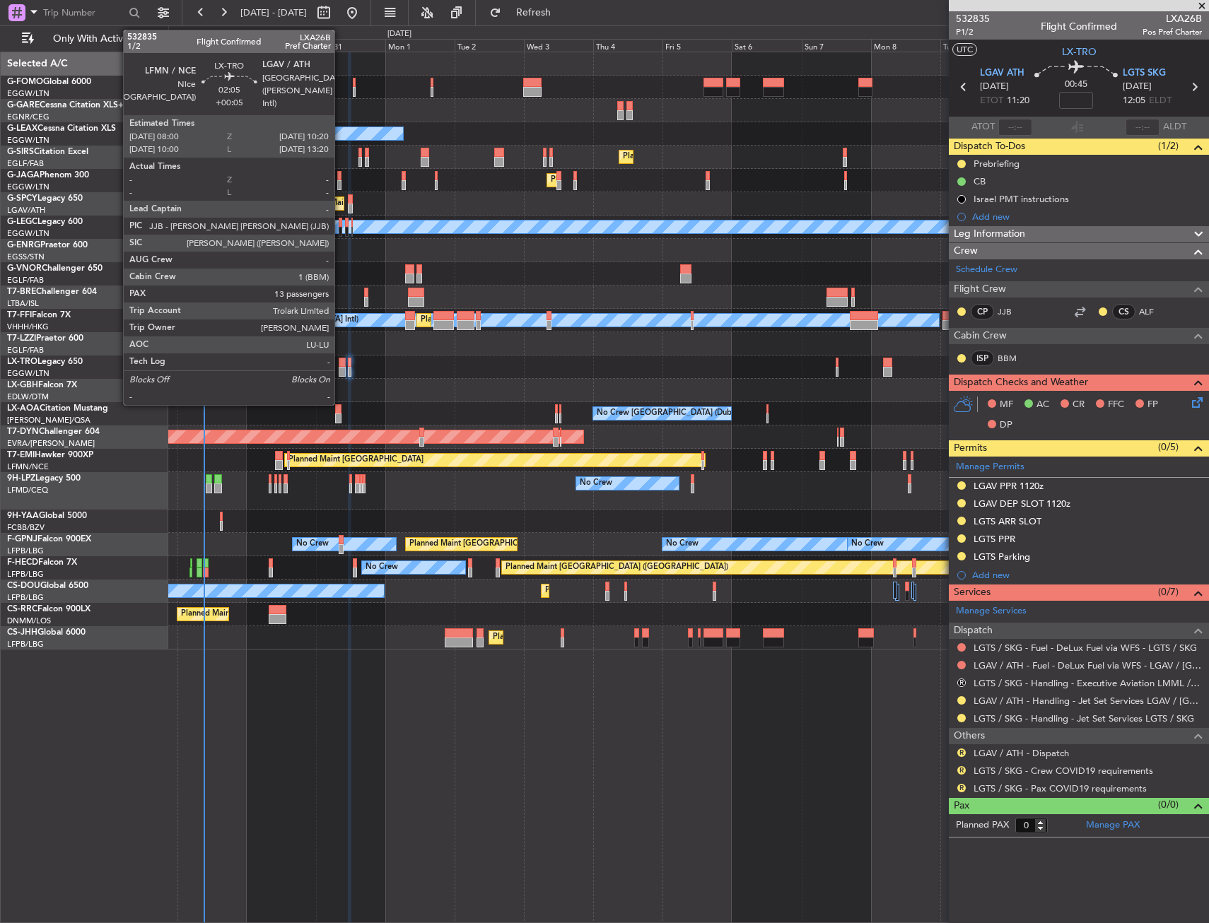
click at [341, 362] on div at bounding box center [342, 363] width 7 height 10
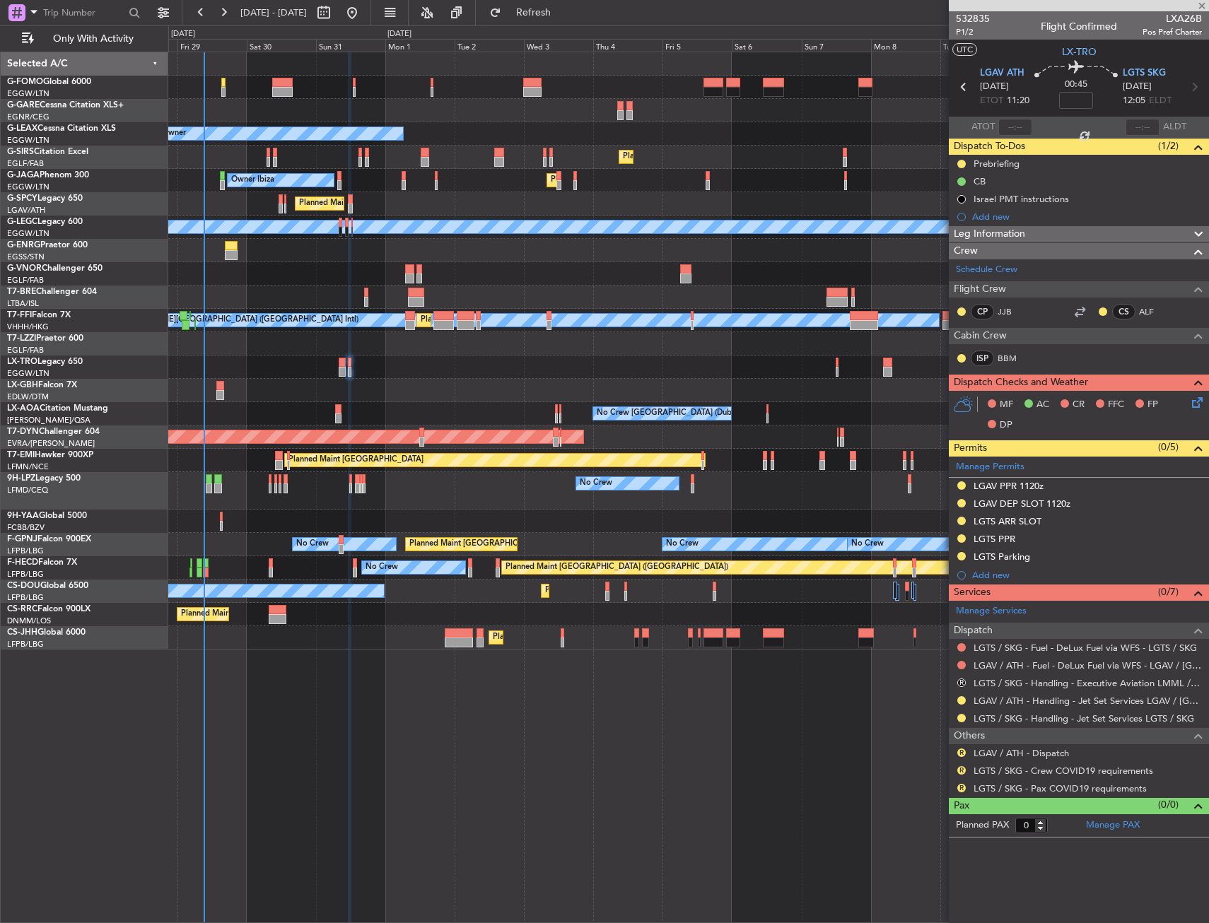
type input "+00:05"
type input "13"
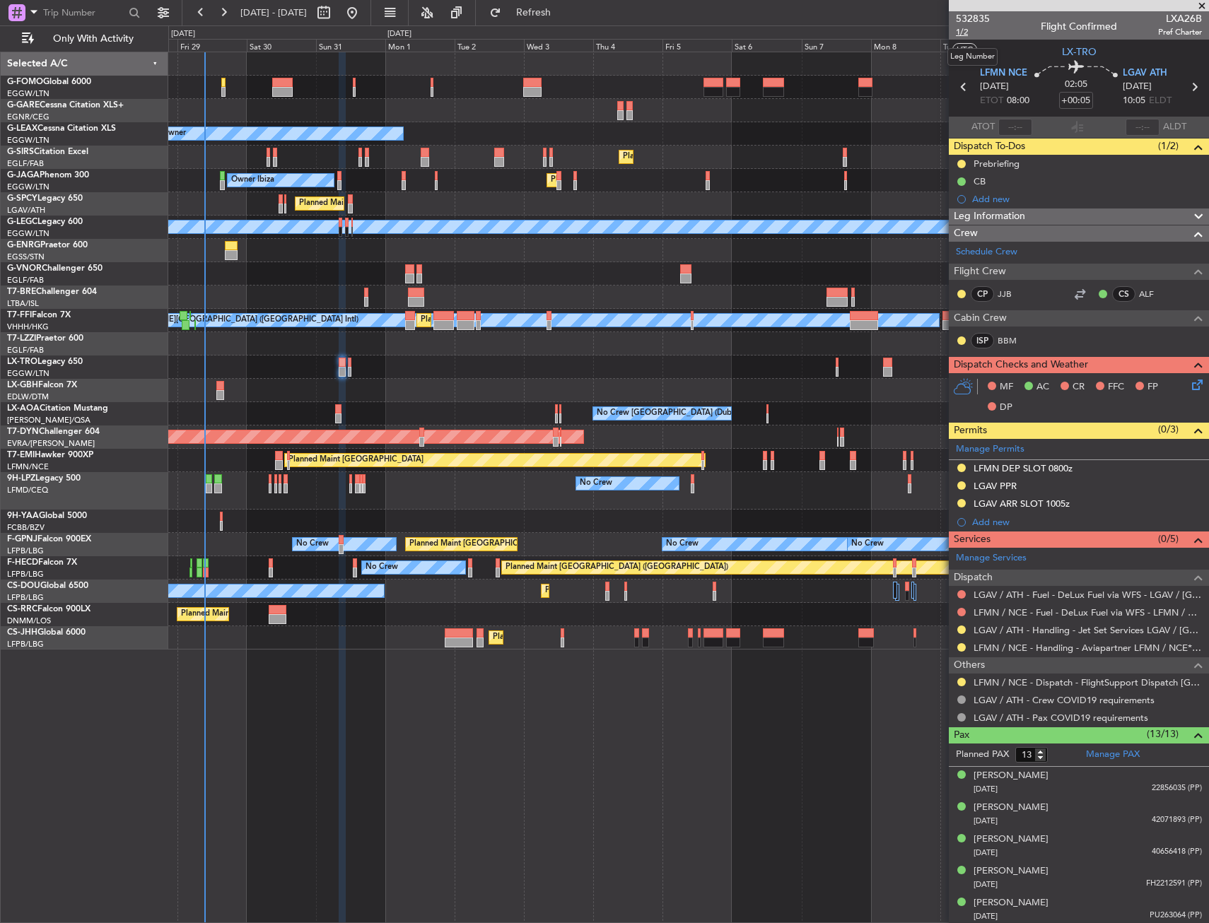
click at [967, 35] on span "1/2" at bounding box center [973, 32] width 34 height 12
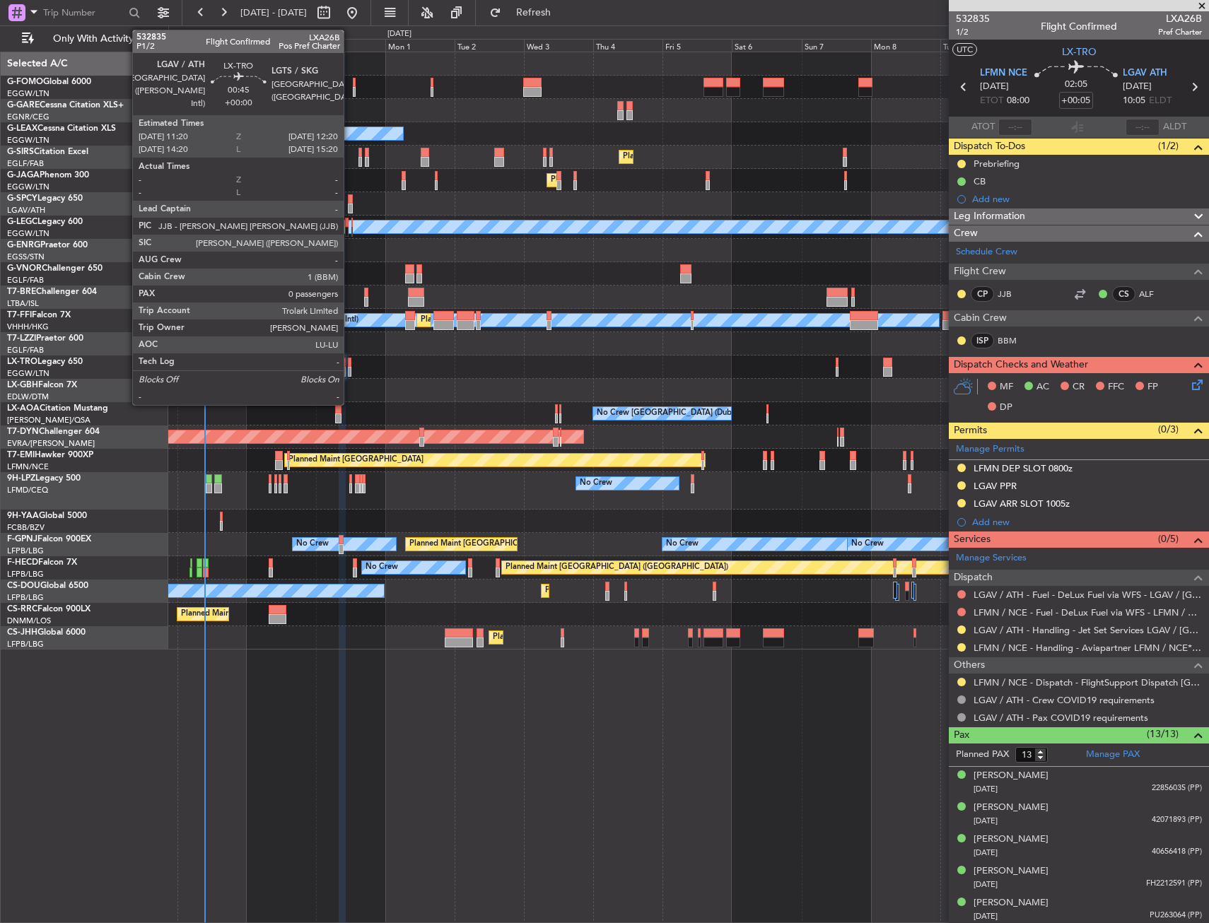
click at [350, 363] on div at bounding box center [350, 363] width 4 height 10
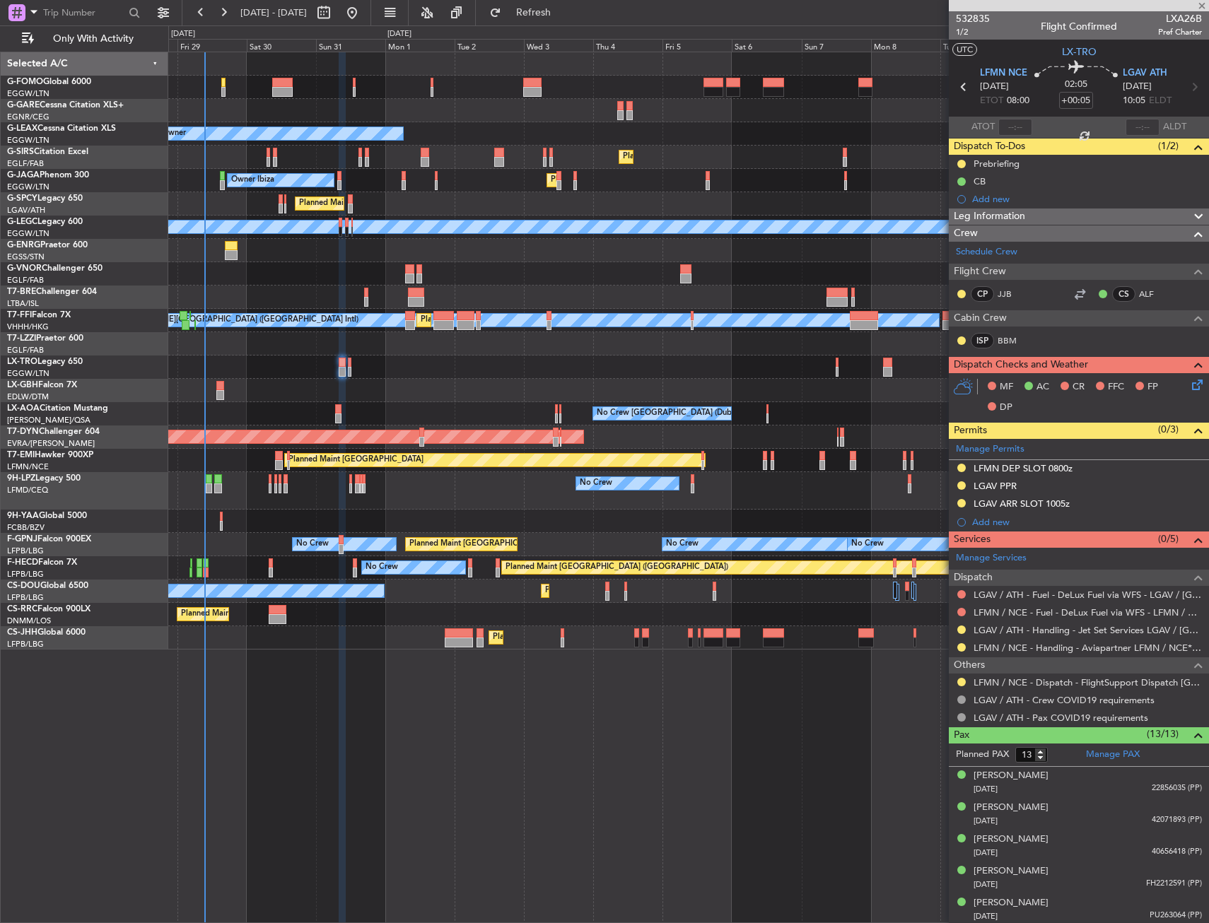
type input "0"
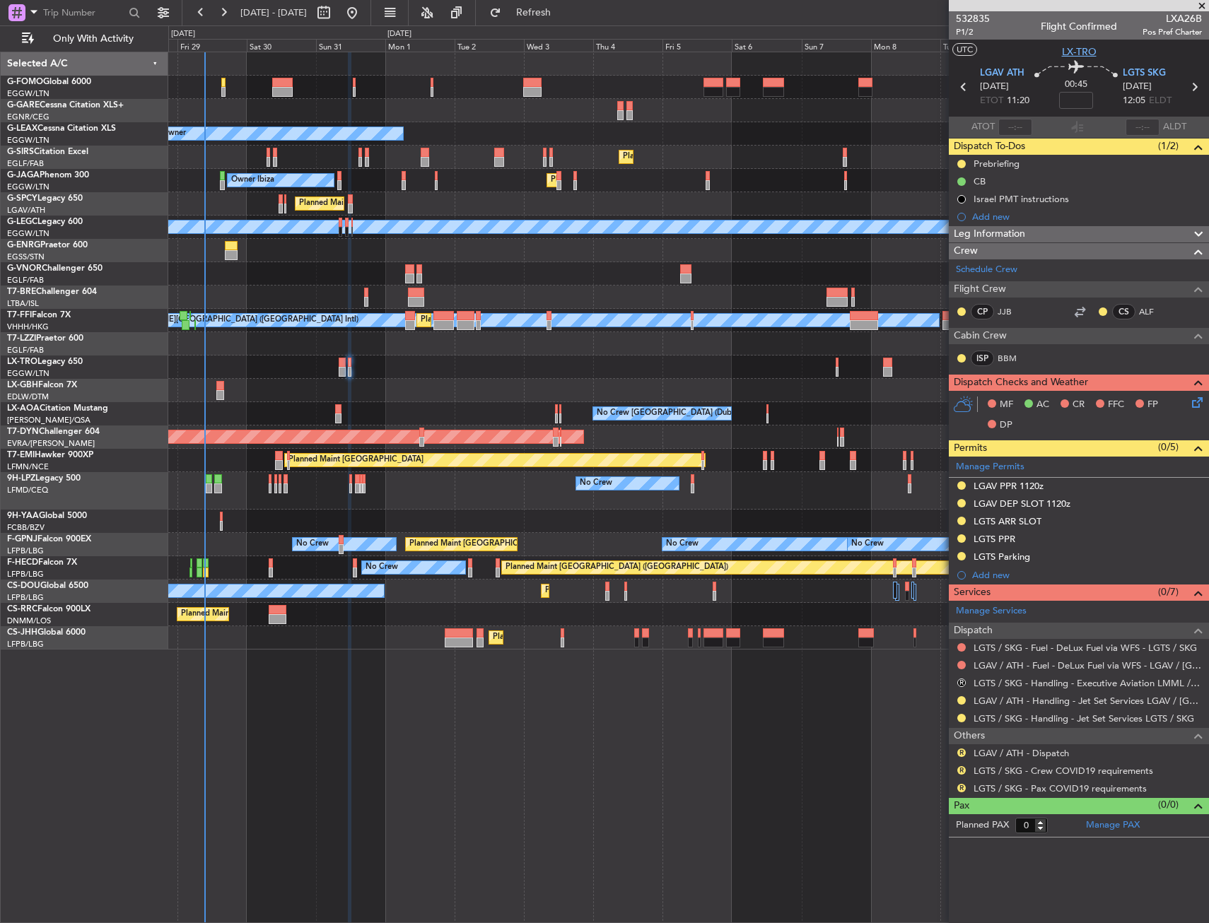
click at [1080, 53] on span "LX-TRO" at bounding box center [1079, 52] width 35 height 15
click at [962, 33] on span "P1/2" at bounding box center [973, 32] width 34 height 12
click at [1078, 103] on input at bounding box center [1076, 100] width 34 height 17
click at [1015, 55] on section "UTC LX-TRO" at bounding box center [1079, 50] width 260 height 21
type input "+00:05"
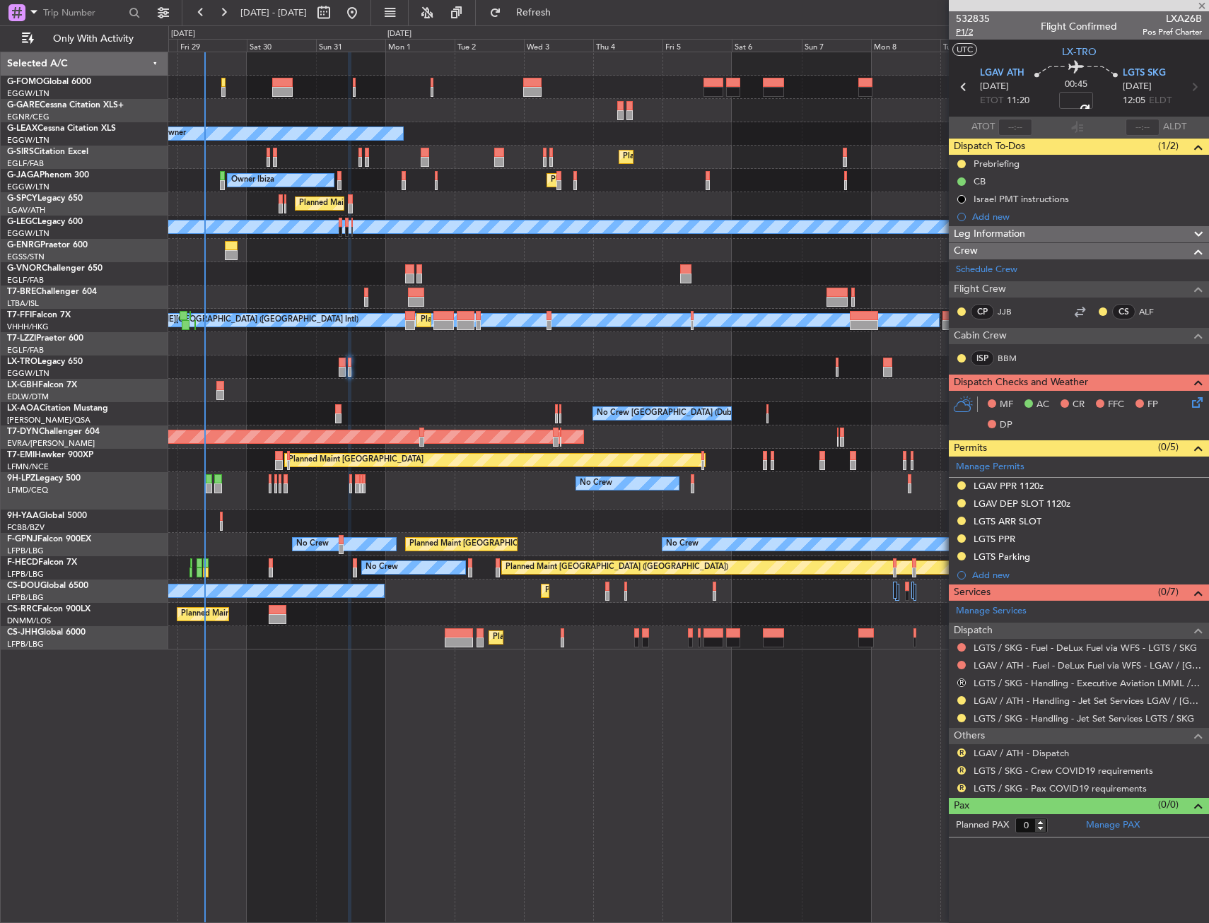
click at [959, 34] on span "P1/2" at bounding box center [973, 32] width 34 height 12
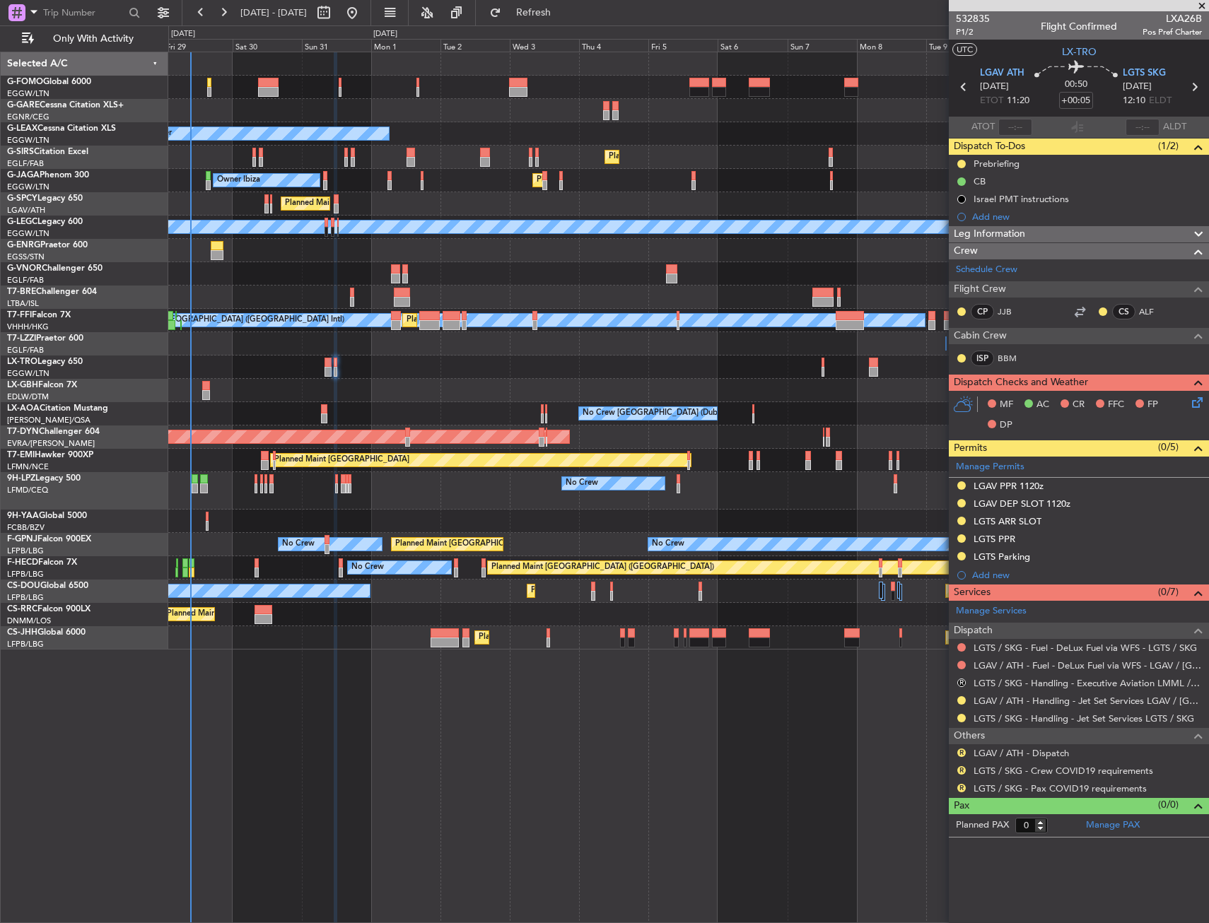
click at [649, 759] on div "Owner Planned Maint London (Luton) Owner Planned Maint London (Farnborough) Unp…" at bounding box center [688, 488] width 1041 height 872
click at [1199, 398] on icon at bounding box center [1194, 400] width 11 height 11
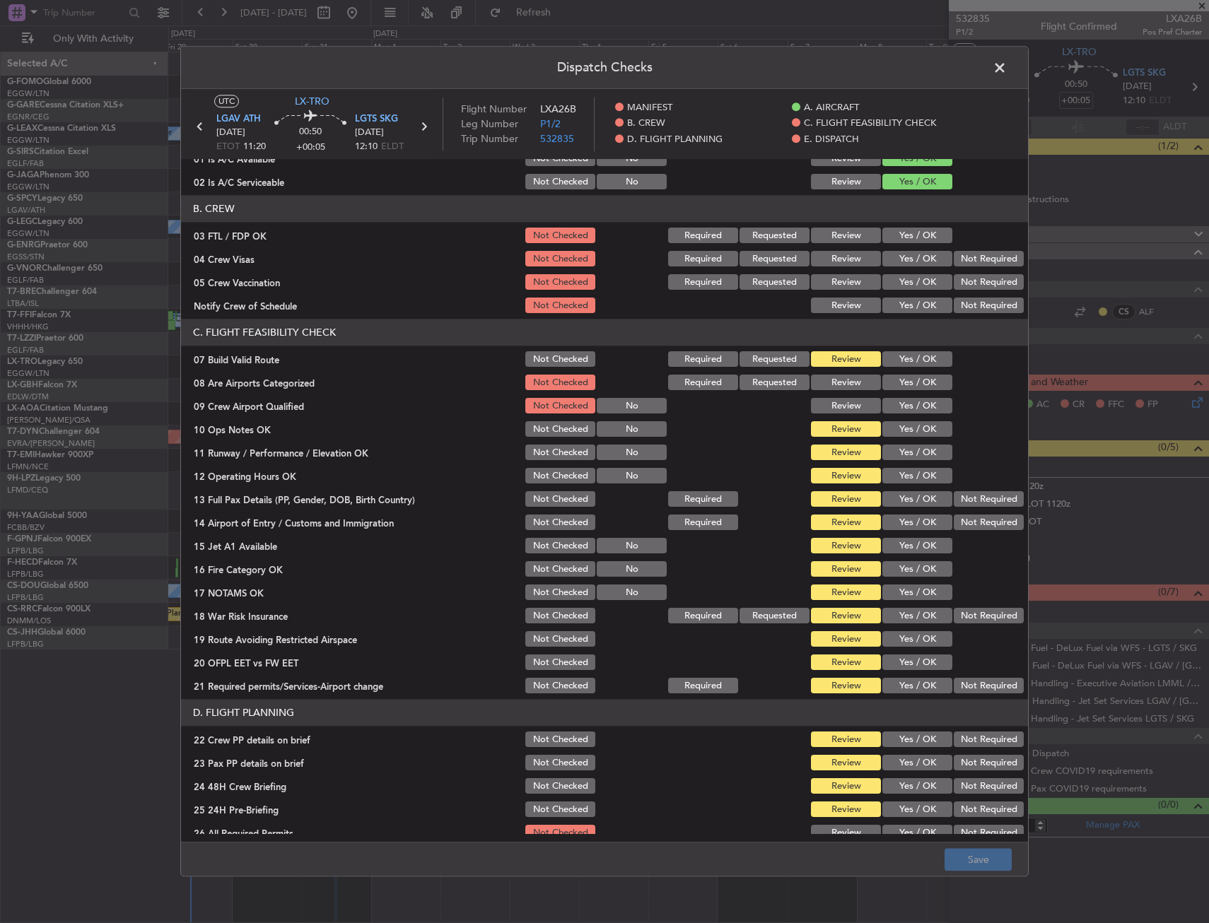
scroll to position [212, 0]
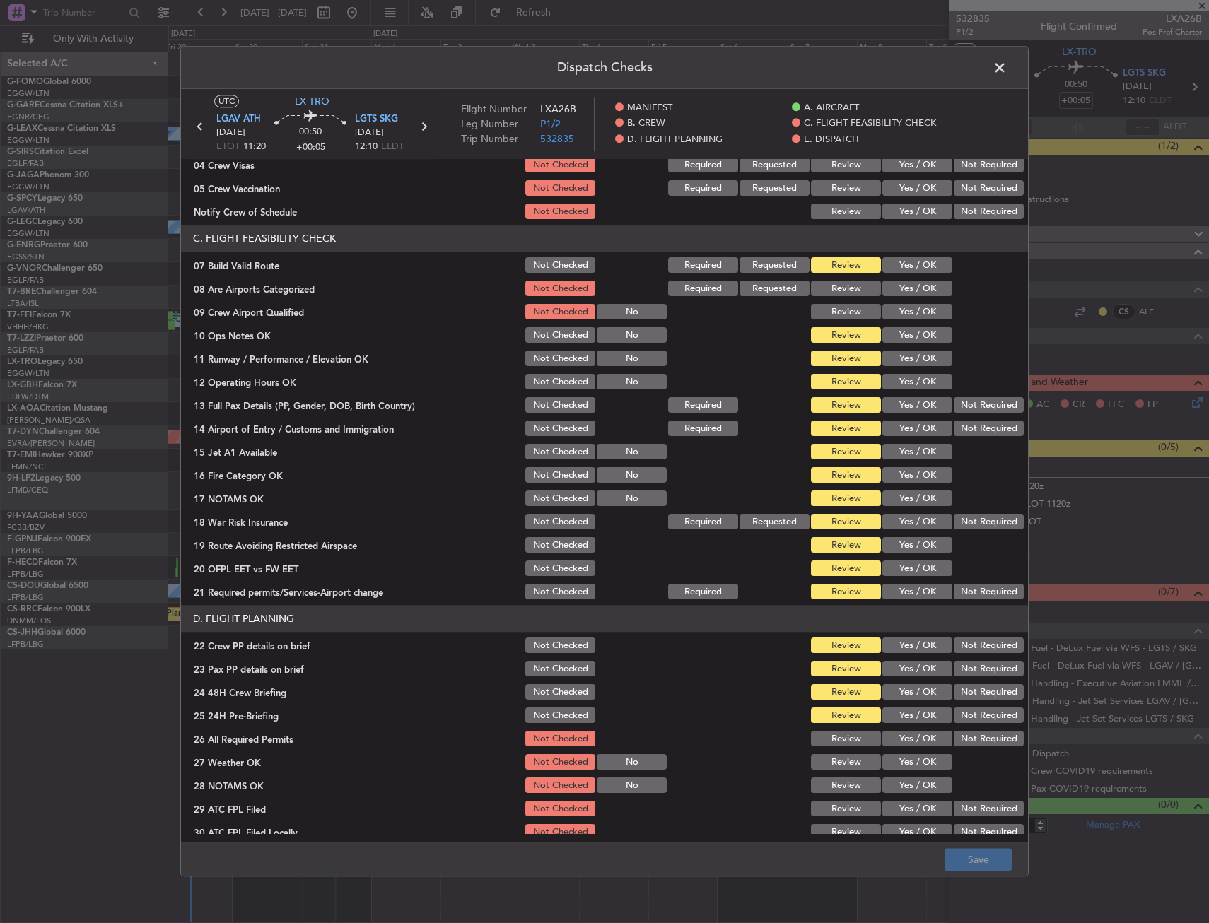
click at [928, 267] on button "Yes / OK" at bounding box center [917, 266] width 70 height 16
click at [904, 339] on button "Yes / OK" at bounding box center [917, 336] width 70 height 16
click at [906, 360] on button "Yes / OK" at bounding box center [917, 359] width 70 height 16
click at [906, 380] on button "Yes / OK" at bounding box center [917, 383] width 70 height 16
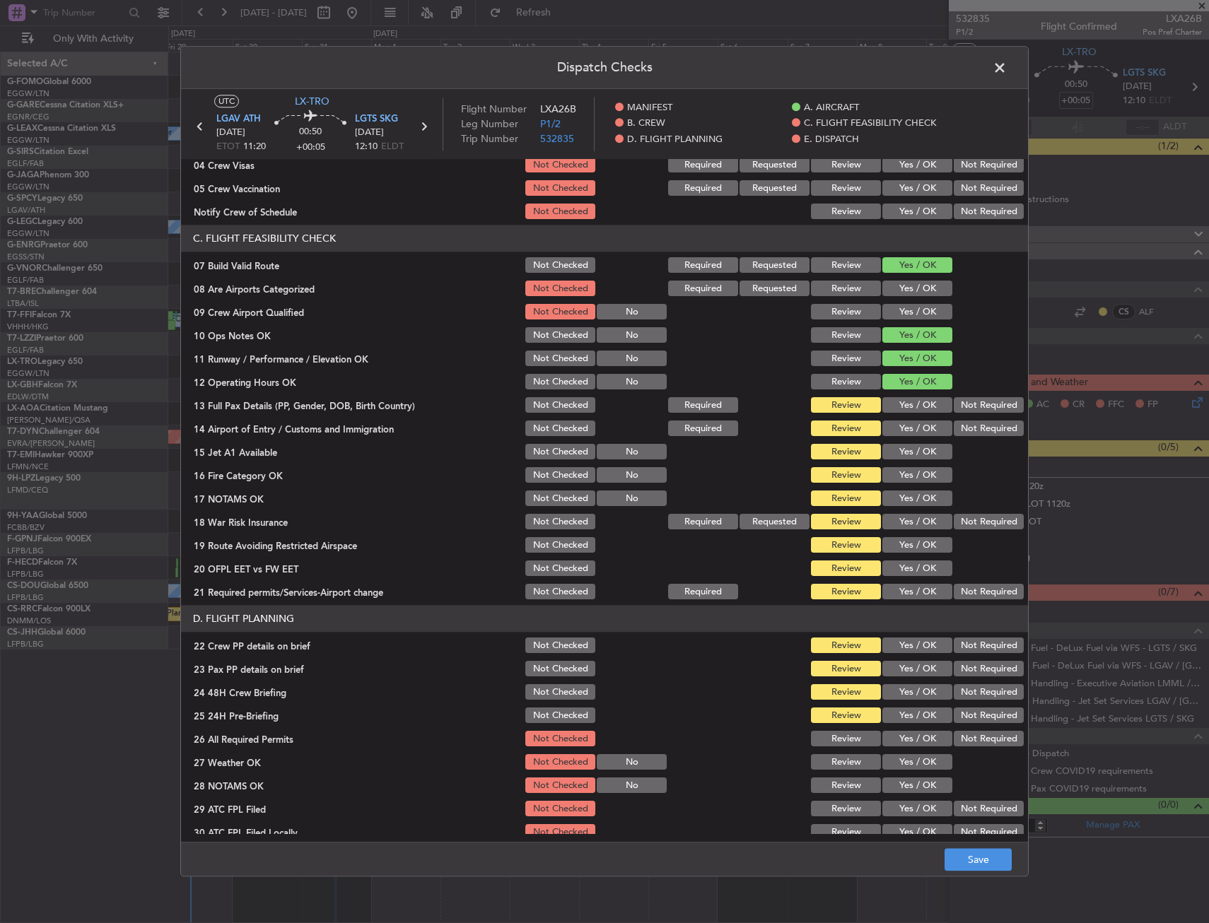
click at [899, 402] on button "Yes / OK" at bounding box center [917, 406] width 70 height 16
click at [897, 432] on button "Yes / OK" at bounding box center [917, 429] width 70 height 16
drag, startPoint x: 891, startPoint y: 458, endPoint x: 892, endPoint y: 468, distance: 10.0
click at [892, 461] on div "Yes / OK" at bounding box center [915, 453] width 71 height 20
click at [894, 479] on button "Yes / OK" at bounding box center [917, 476] width 70 height 16
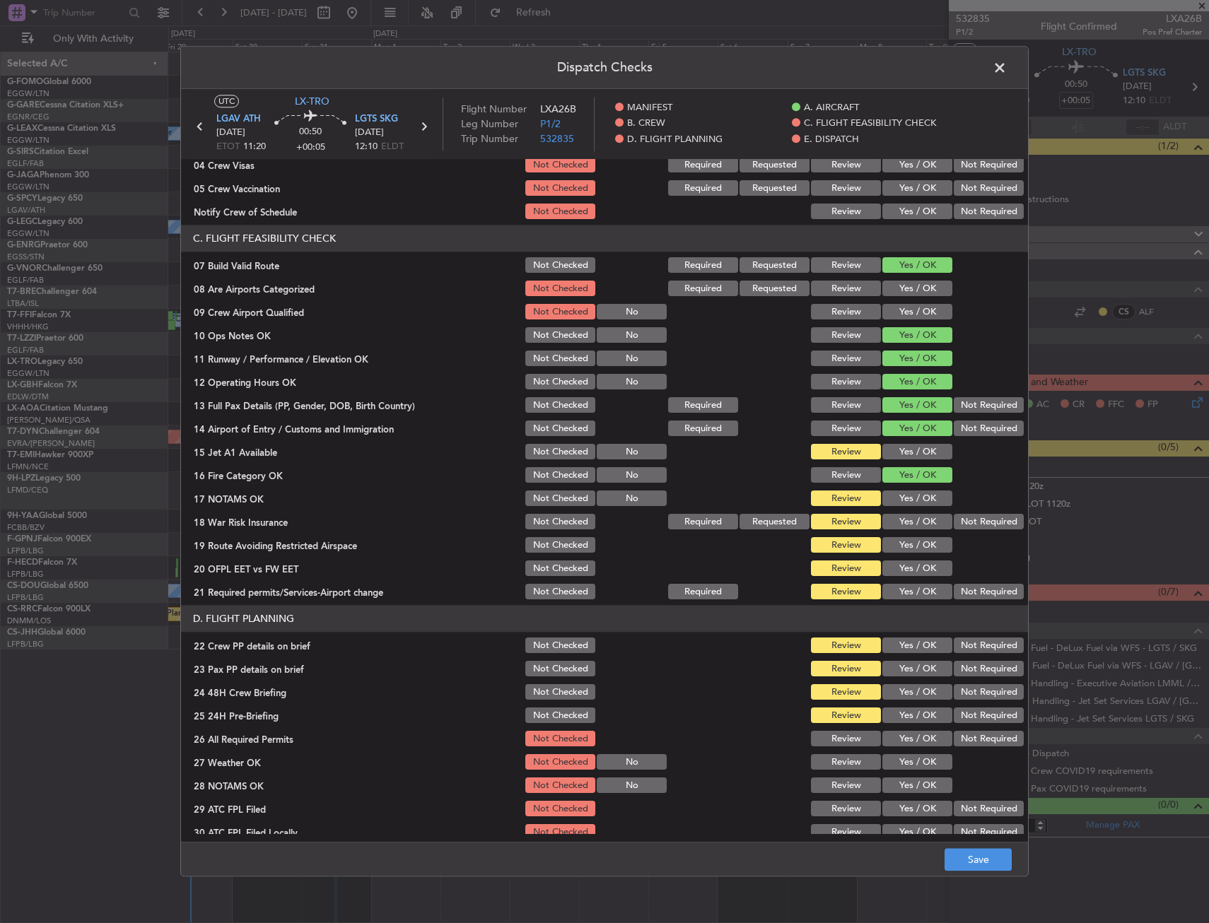
click at [899, 455] on button "Yes / OK" at bounding box center [917, 453] width 70 height 16
drag, startPoint x: 894, startPoint y: 494, endPoint x: 894, endPoint y: 505, distance: 11.3
click at [894, 498] on button "Yes / OK" at bounding box center [917, 499] width 70 height 16
drag, startPoint x: 893, startPoint y: 516, endPoint x: 892, endPoint y: 528, distance: 12.1
click at [893, 522] on button "Yes / OK" at bounding box center [917, 523] width 70 height 16
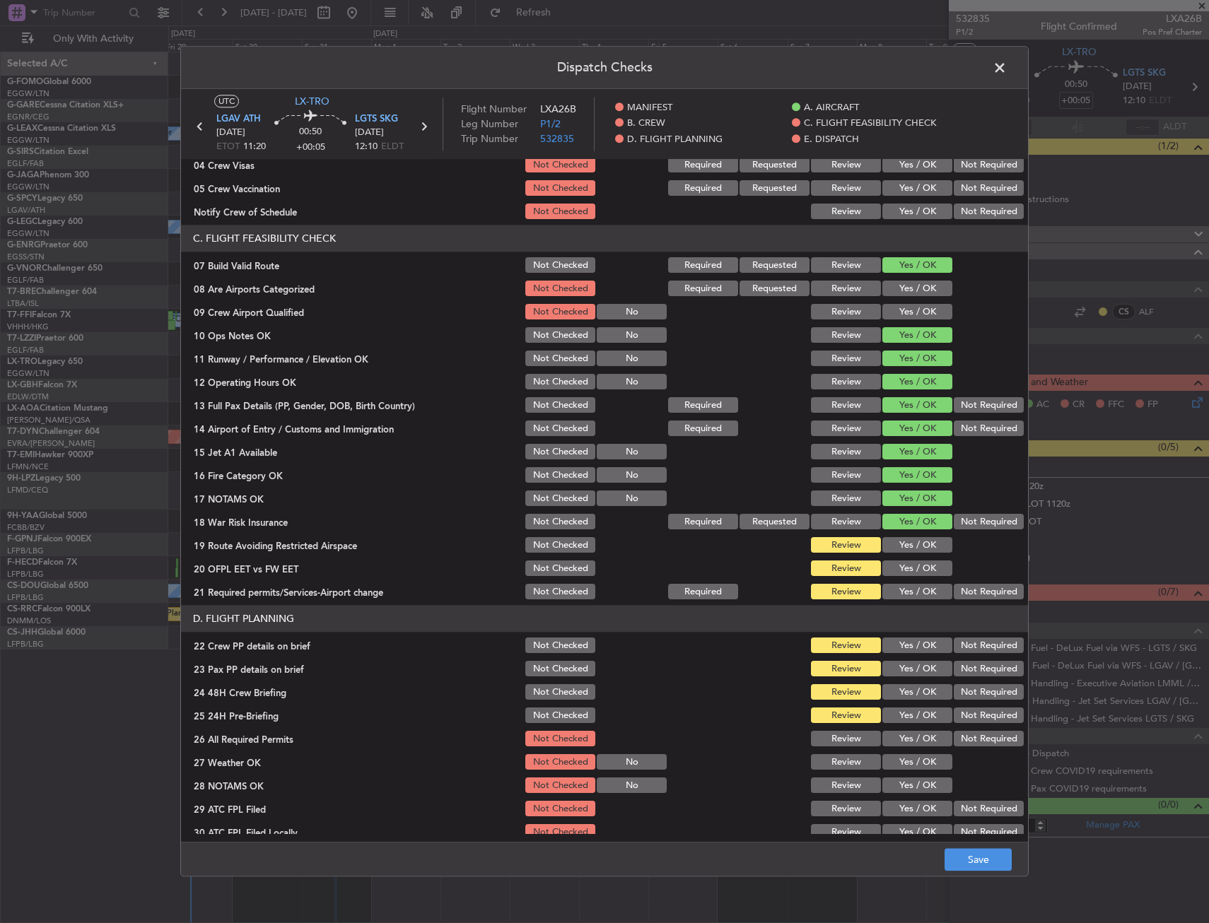
click at [894, 544] on button "Yes / OK" at bounding box center [917, 546] width 70 height 16
drag, startPoint x: 894, startPoint y: 569, endPoint x: 893, endPoint y: 581, distance: 12.0
click at [894, 573] on button "Yes / OK" at bounding box center [917, 569] width 70 height 16
click at [892, 585] on button "Yes / OK" at bounding box center [917, 593] width 70 height 16
click at [898, 647] on button "Yes / OK" at bounding box center [917, 647] width 70 height 16
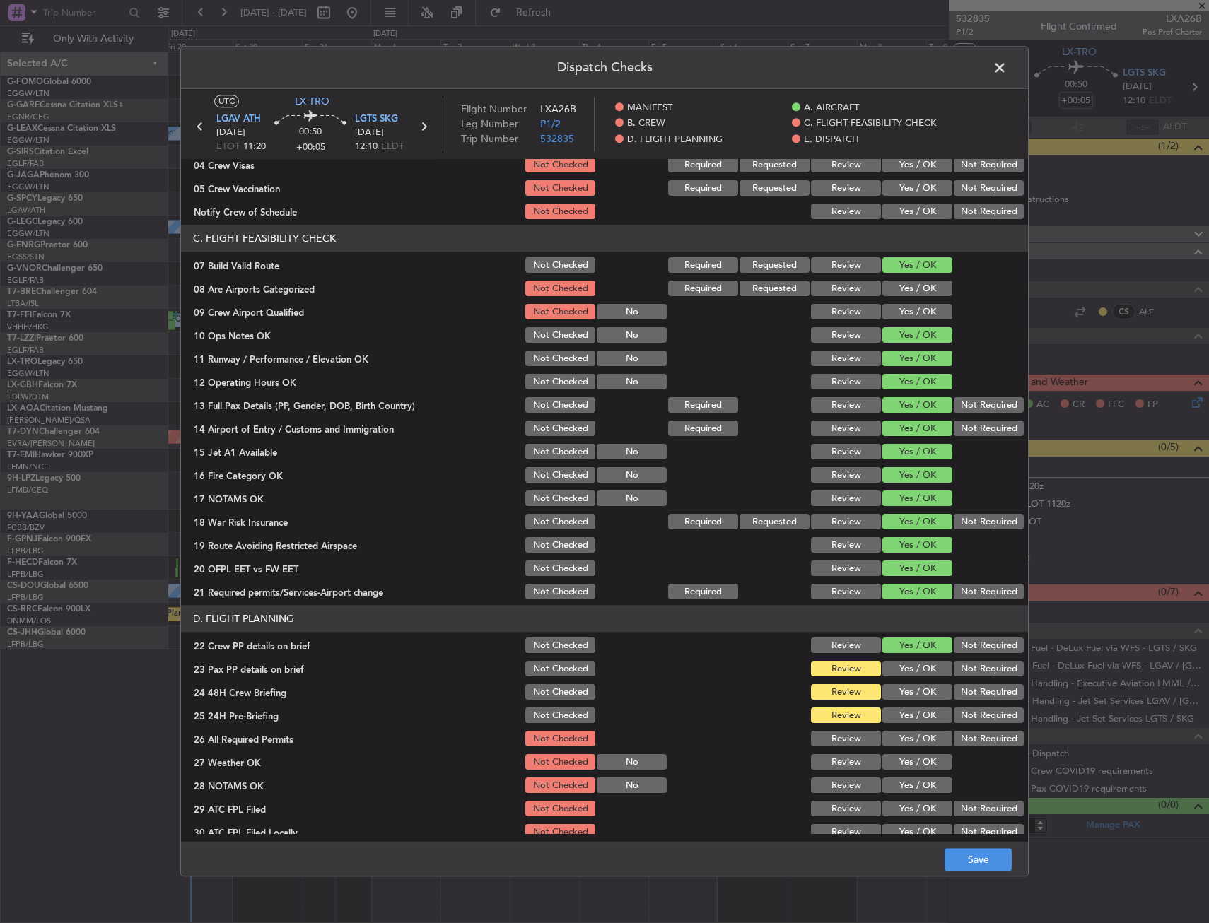
click at [898, 673] on button "Yes / OK" at bounding box center [917, 670] width 70 height 16
click at [900, 695] on button "Yes / OK" at bounding box center [917, 693] width 70 height 16
click at [896, 721] on button "Yes / OK" at bounding box center [917, 717] width 70 height 16
click at [964, 854] on button "Save" at bounding box center [978, 860] width 67 height 23
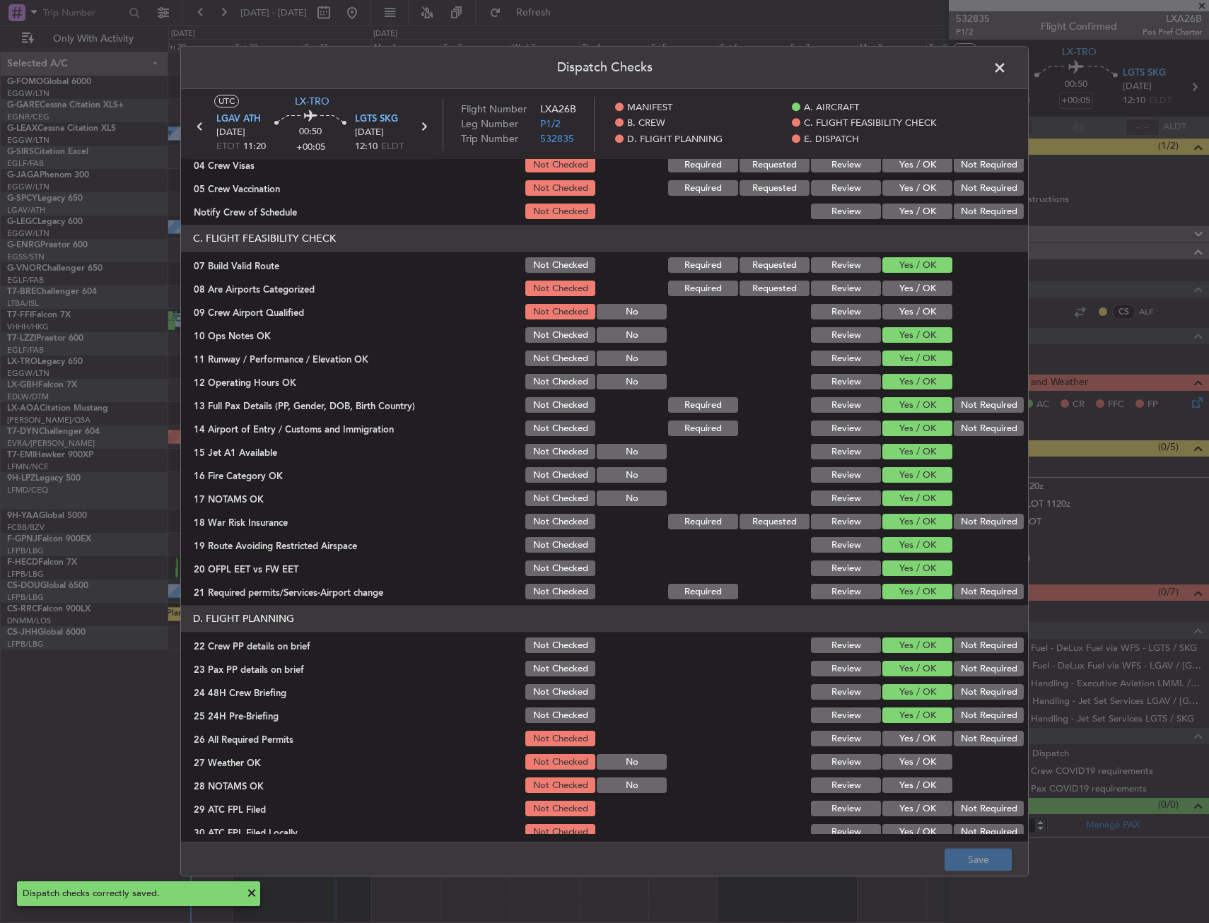
click at [1007, 64] on span at bounding box center [1007, 71] width 0 height 28
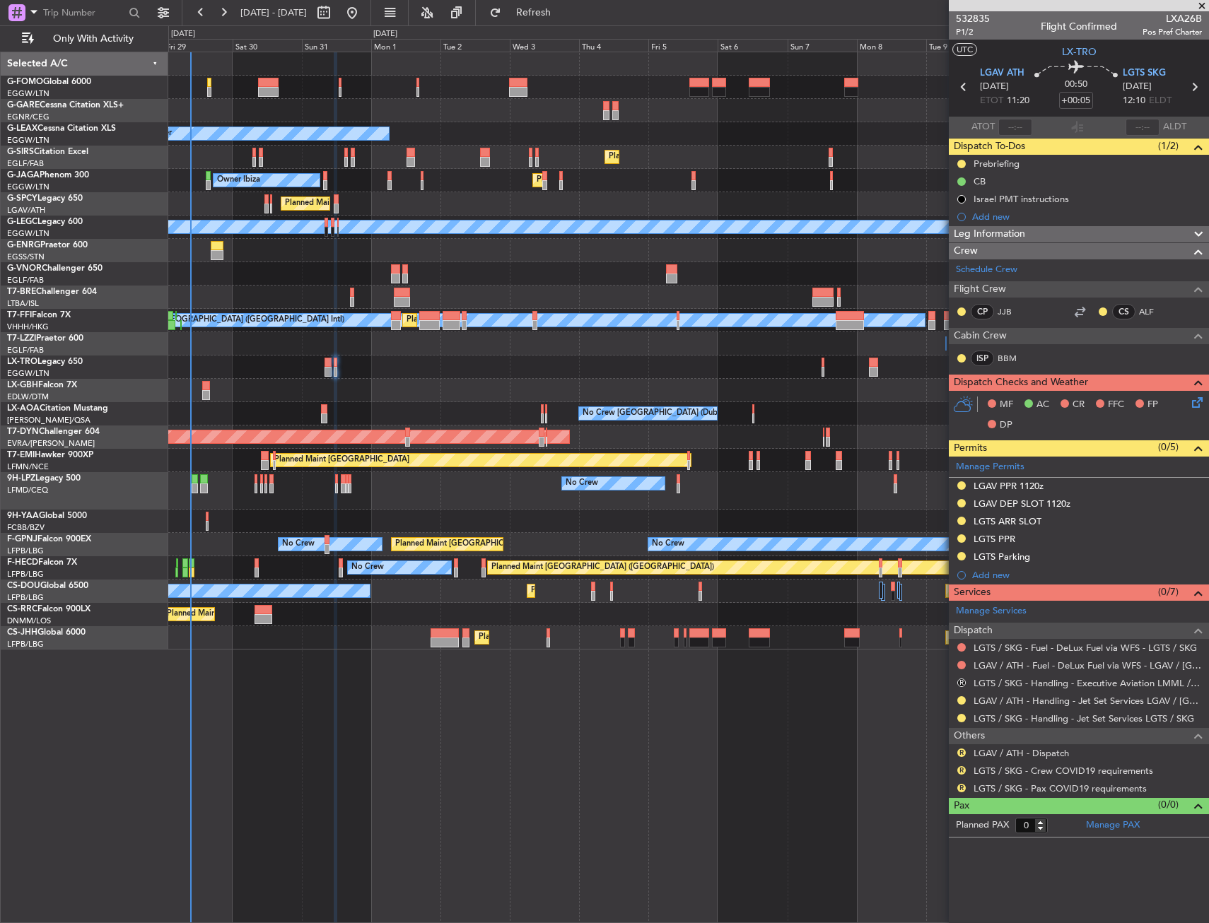
click at [1194, 405] on icon at bounding box center [1194, 400] width 11 height 11
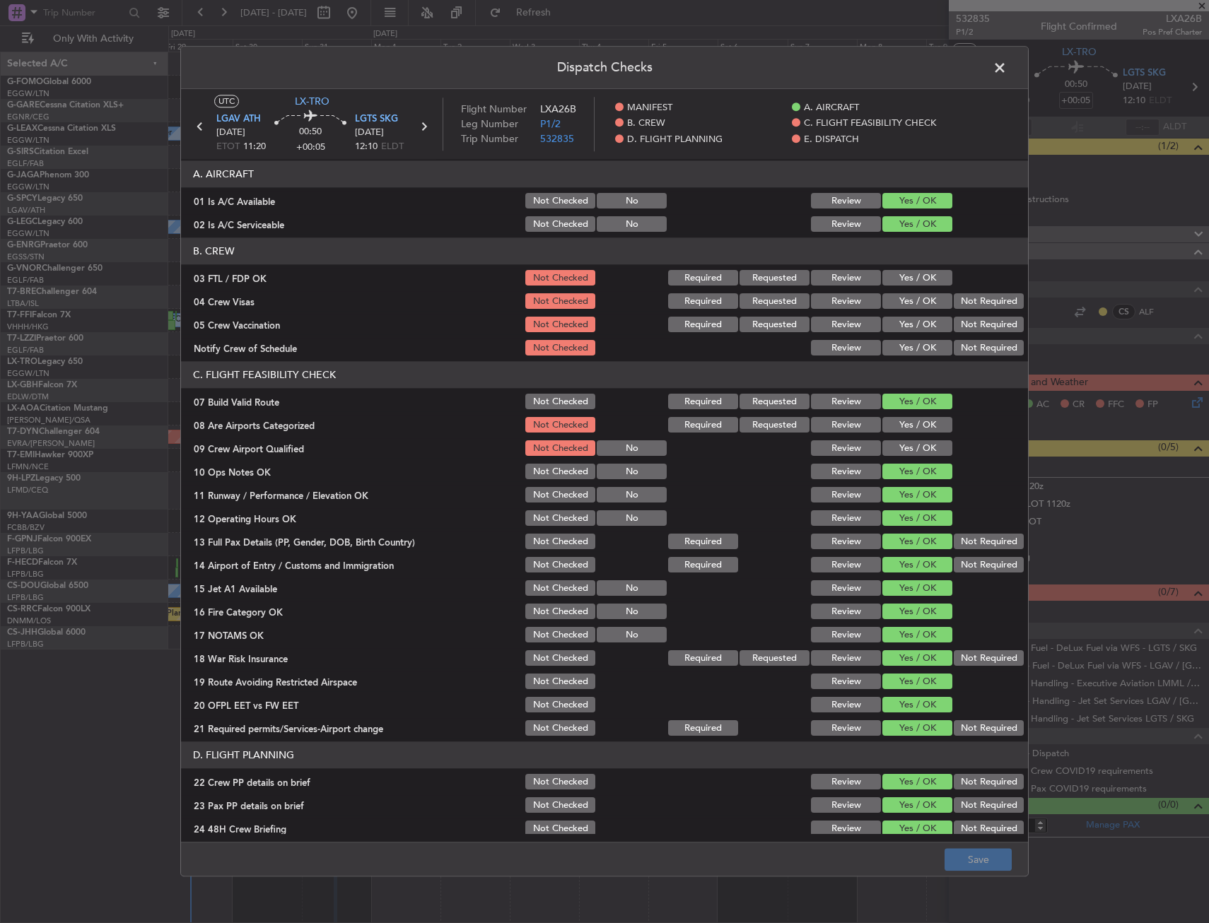
scroll to position [283, 0]
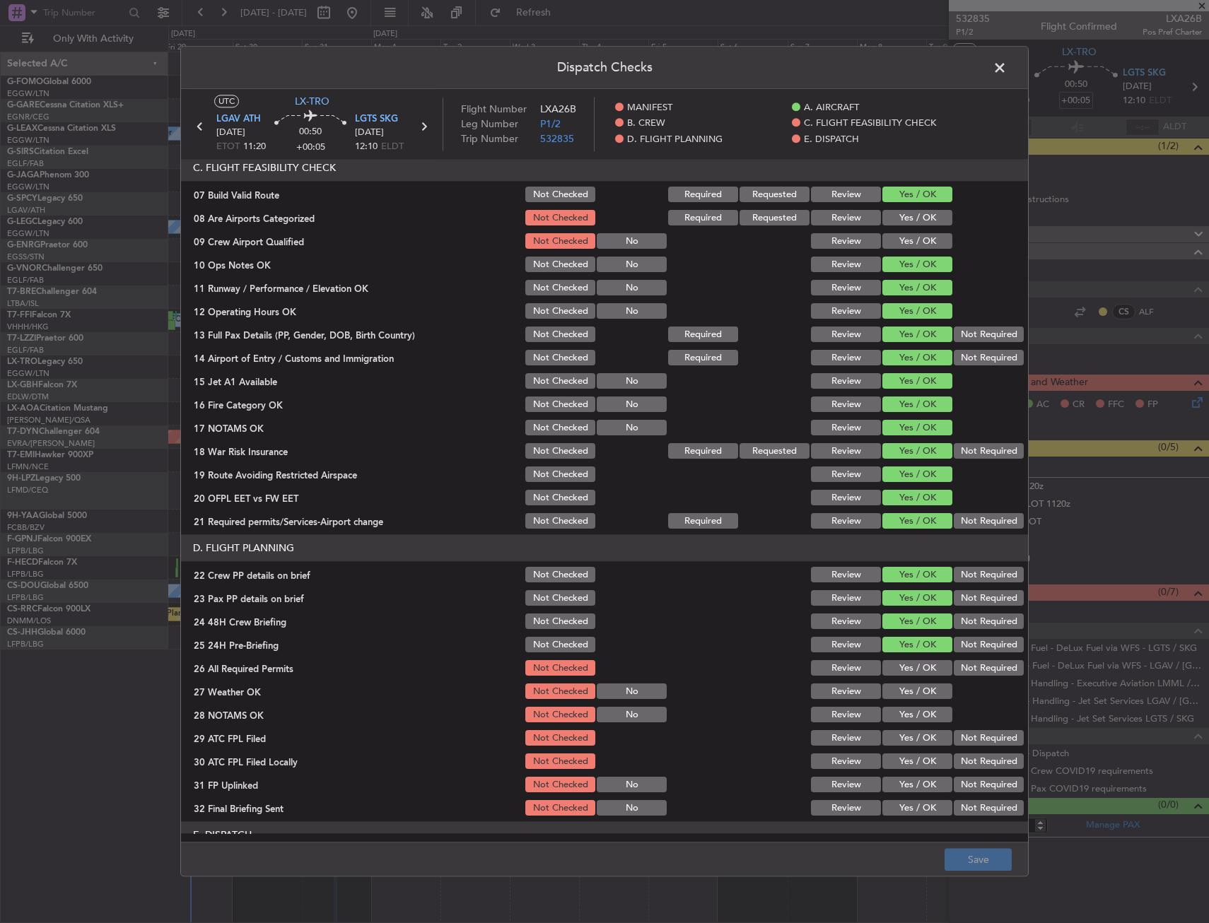
click at [1007, 72] on span at bounding box center [1007, 71] width 0 height 28
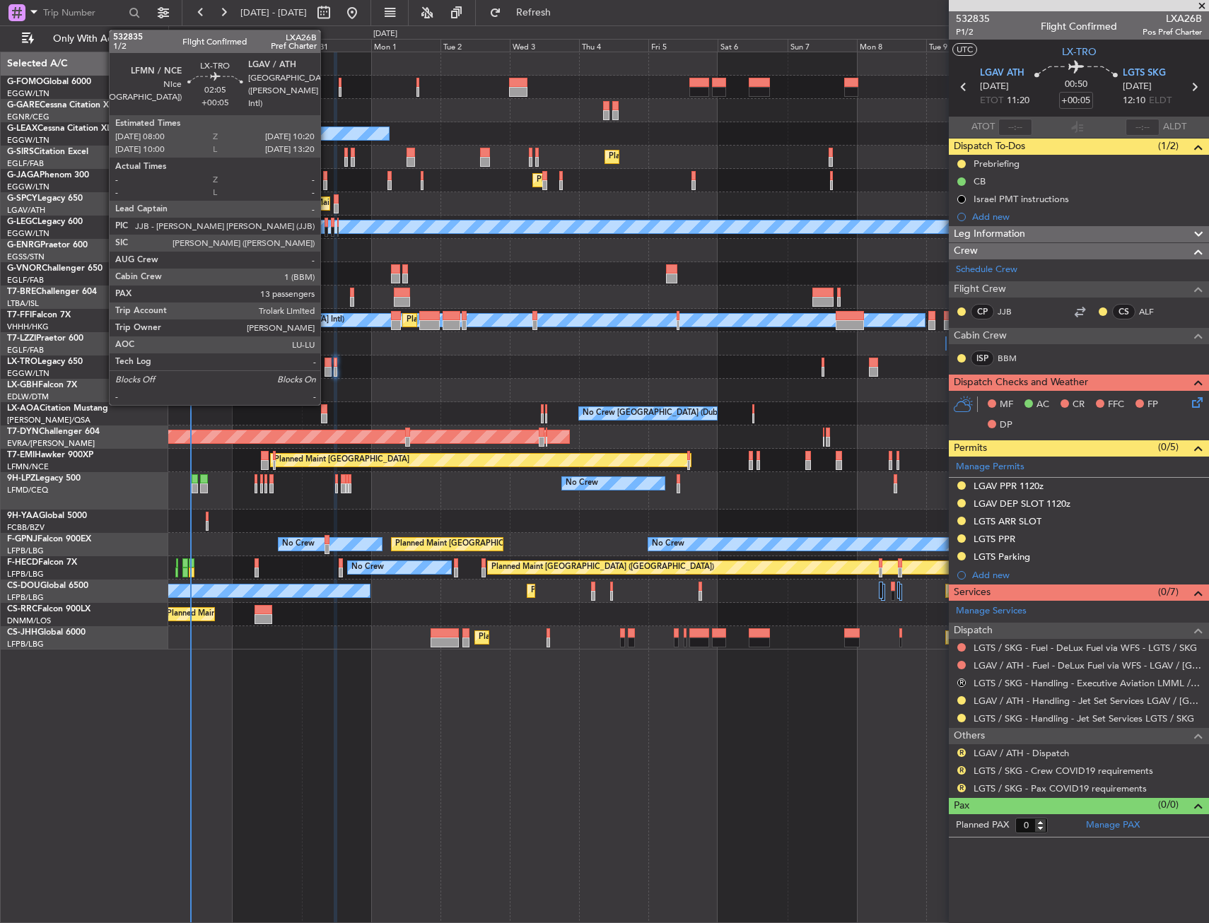
click at [326, 365] on div at bounding box center [328, 363] width 7 height 10
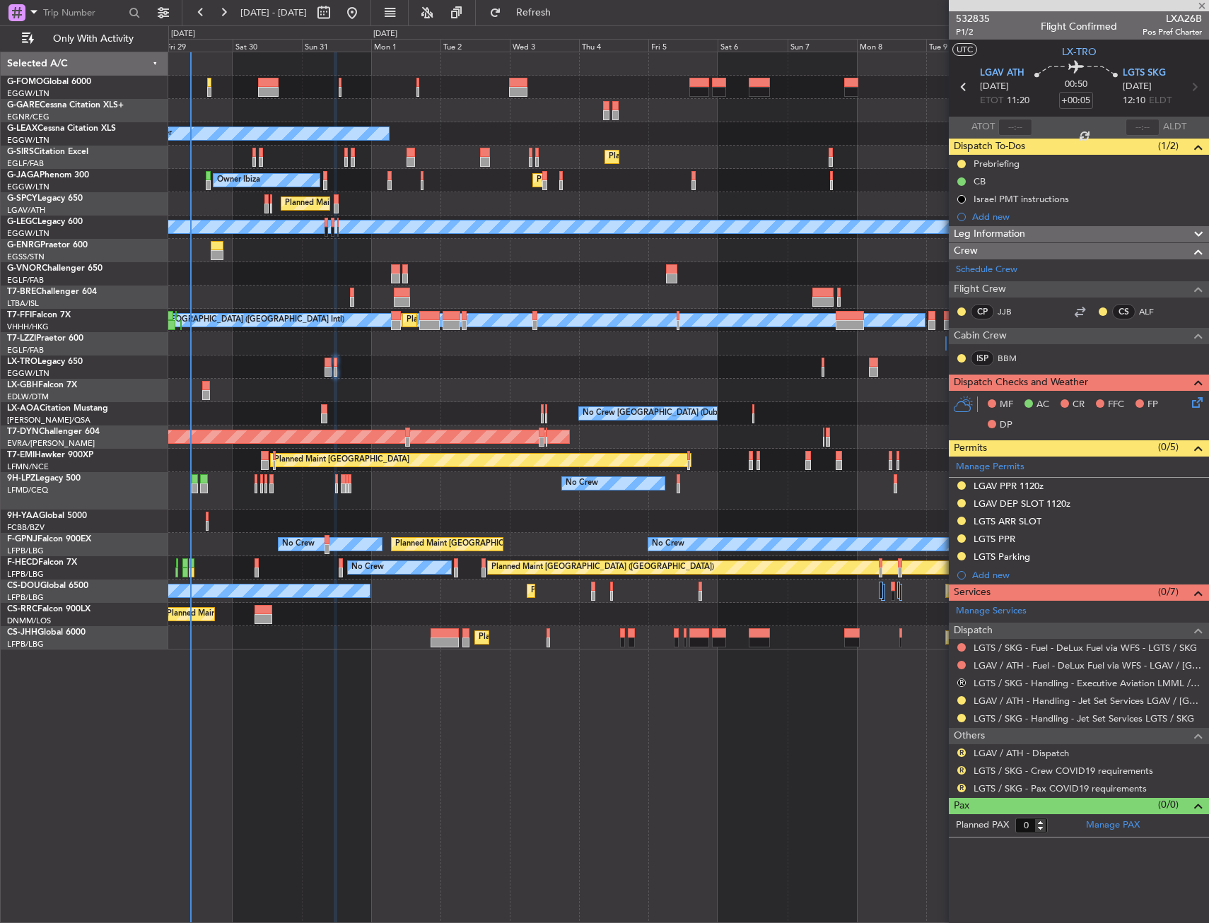
type input "13"
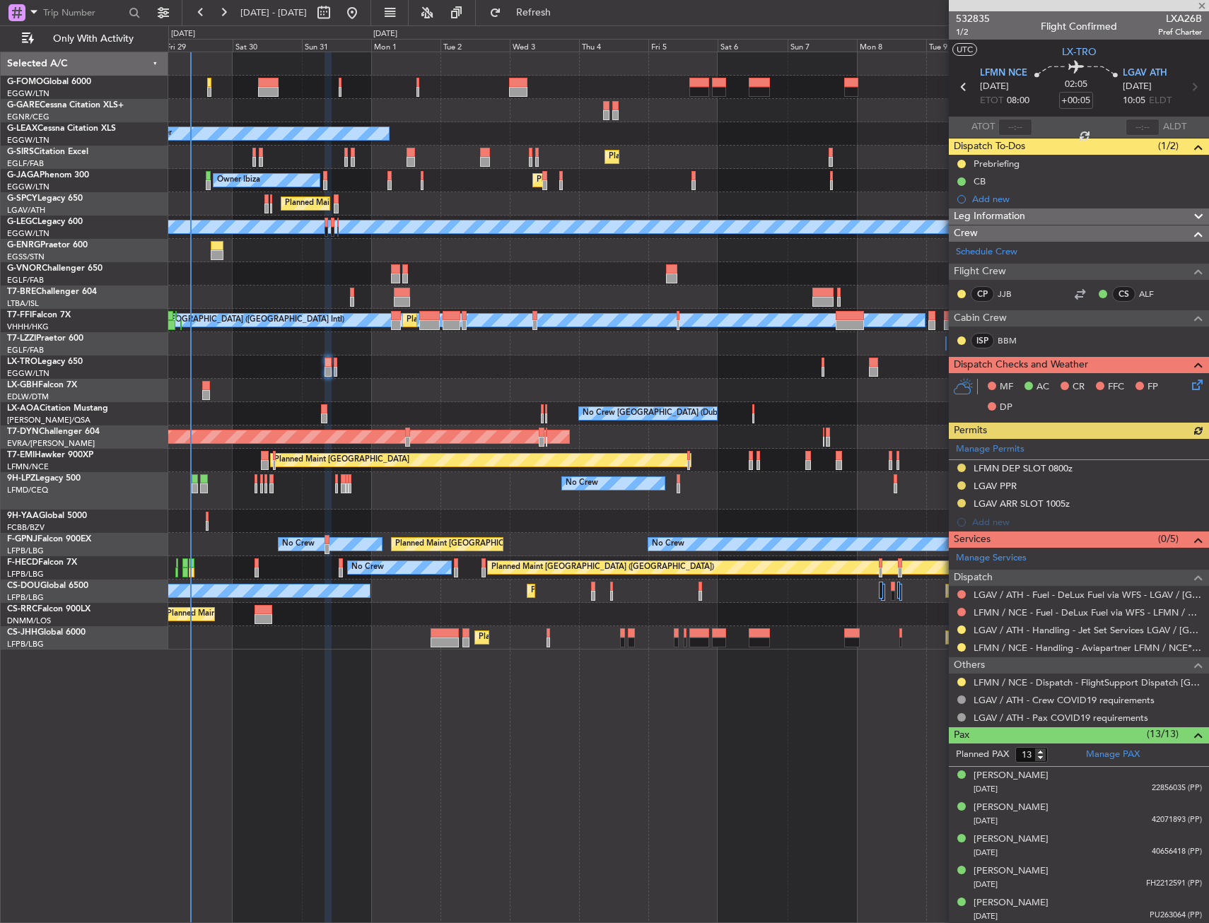
click at [1189, 383] on icon at bounding box center [1194, 382] width 11 height 11
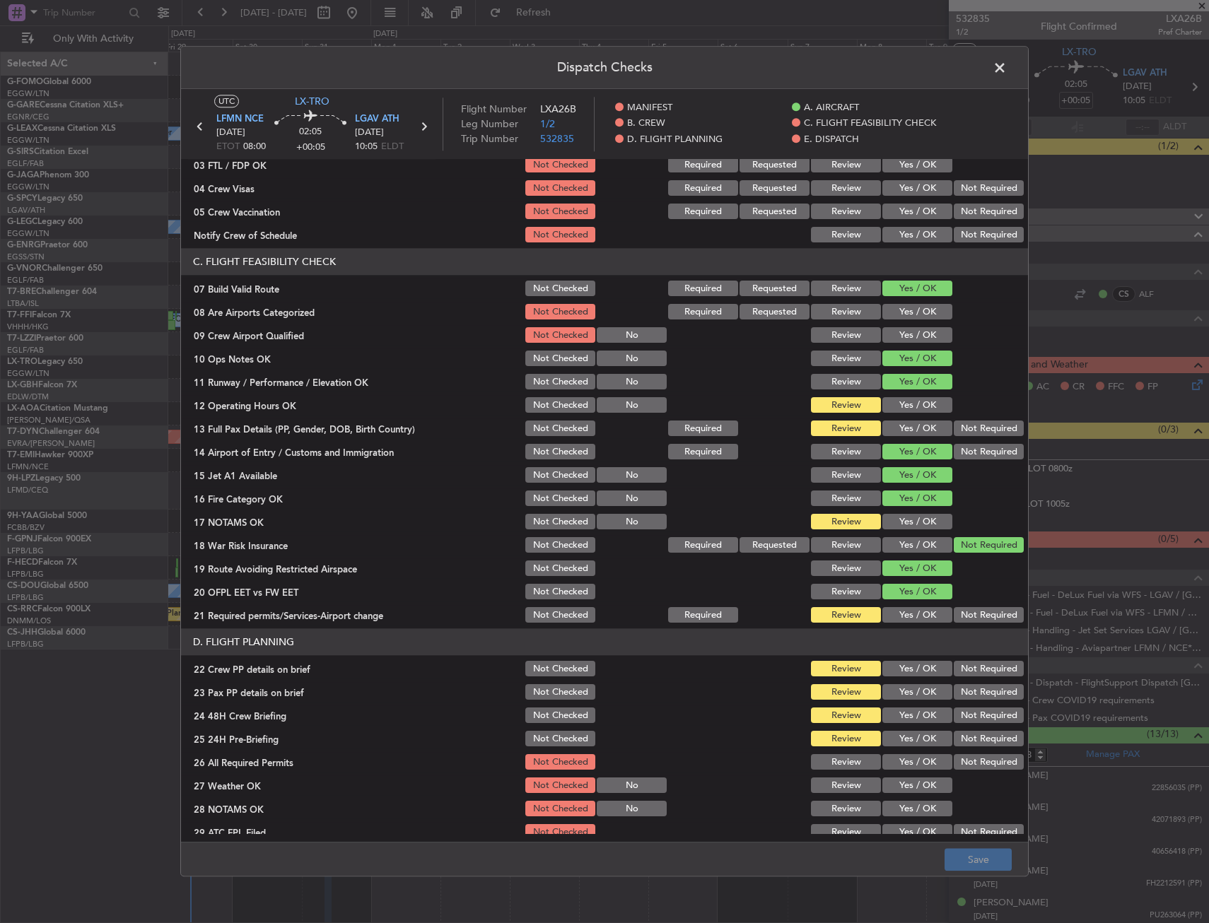
scroll to position [212, 0]
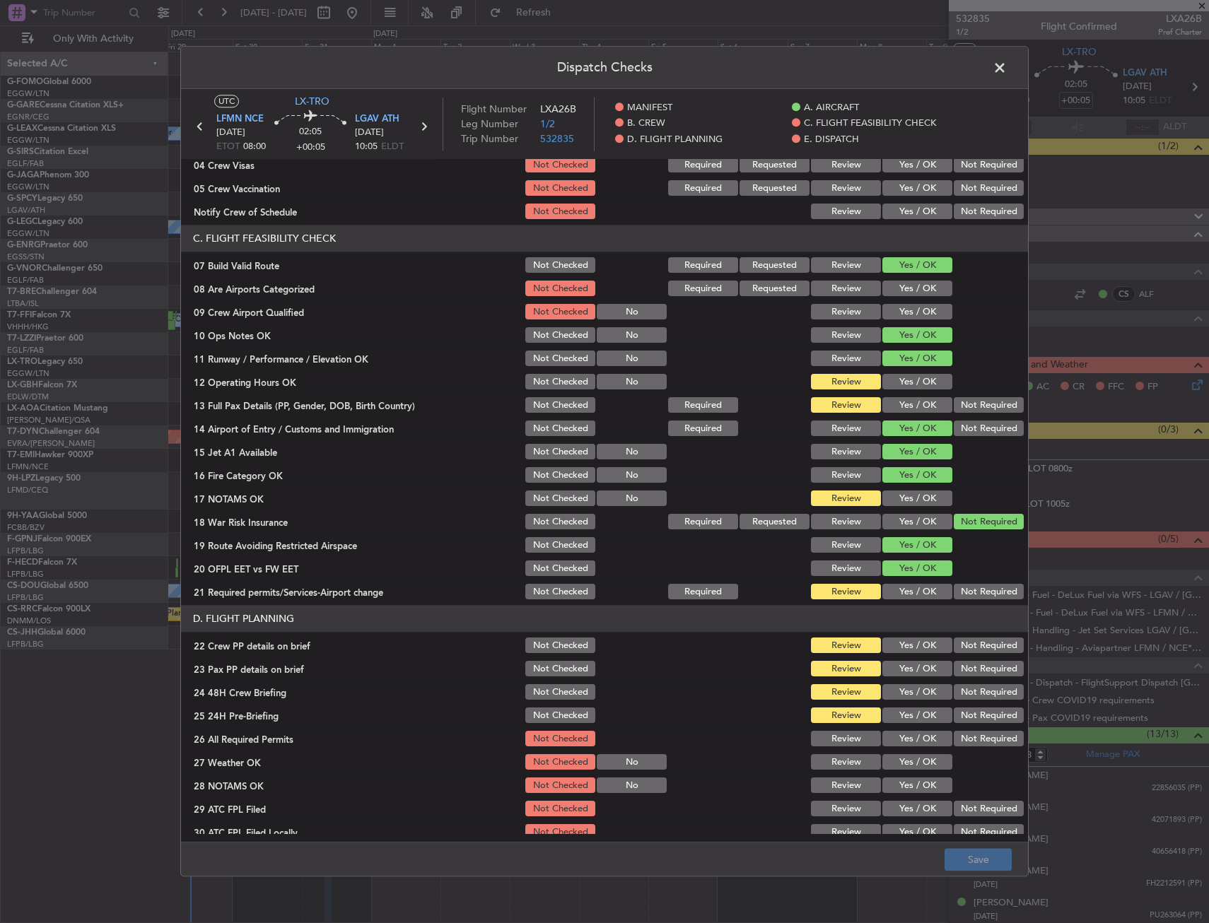
click at [906, 378] on button "Yes / OK" at bounding box center [917, 383] width 70 height 16
click at [908, 399] on button "Yes / OK" at bounding box center [917, 406] width 70 height 16
click at [904, 494] on button "Yes / OK" at bounding box center [917, 499] width 70 height 16
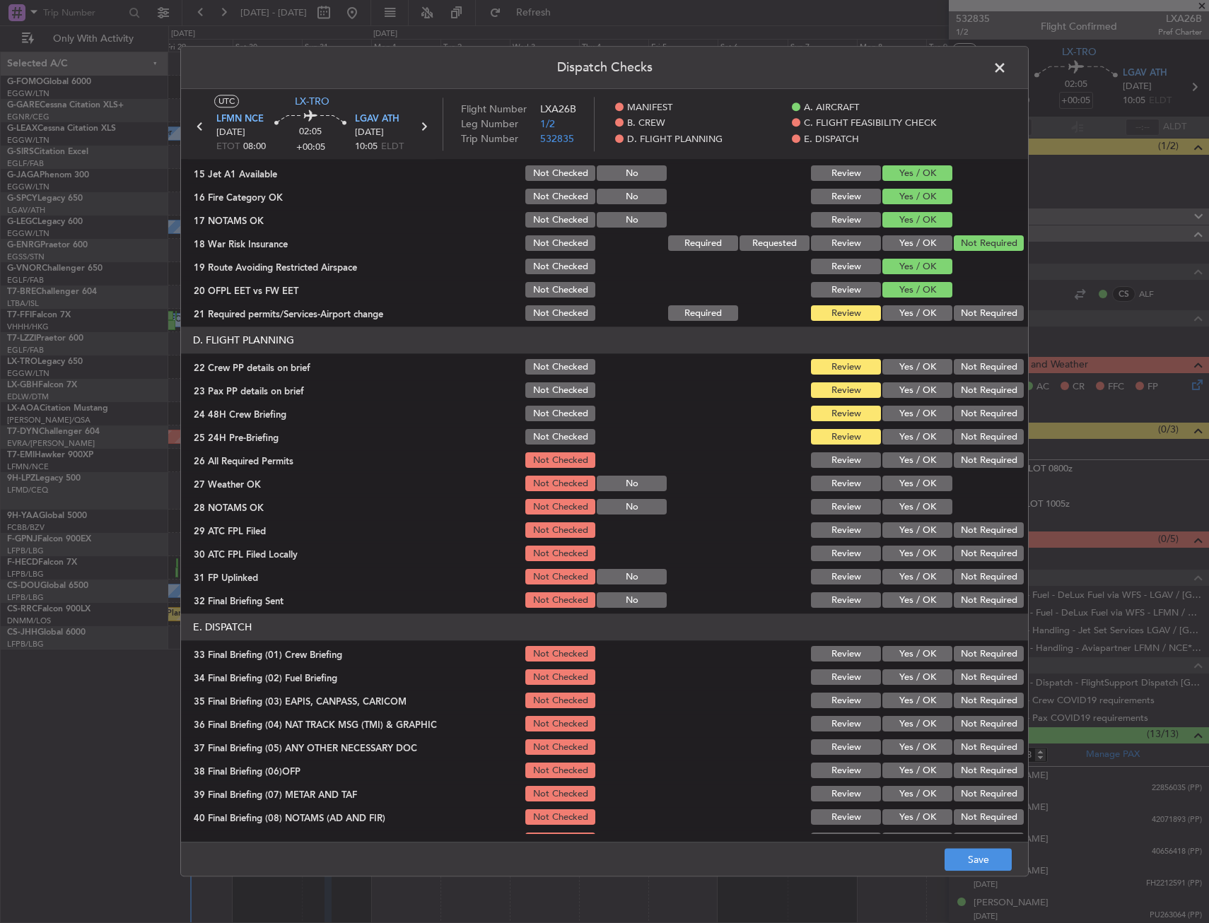
scroll to position [495, 0]
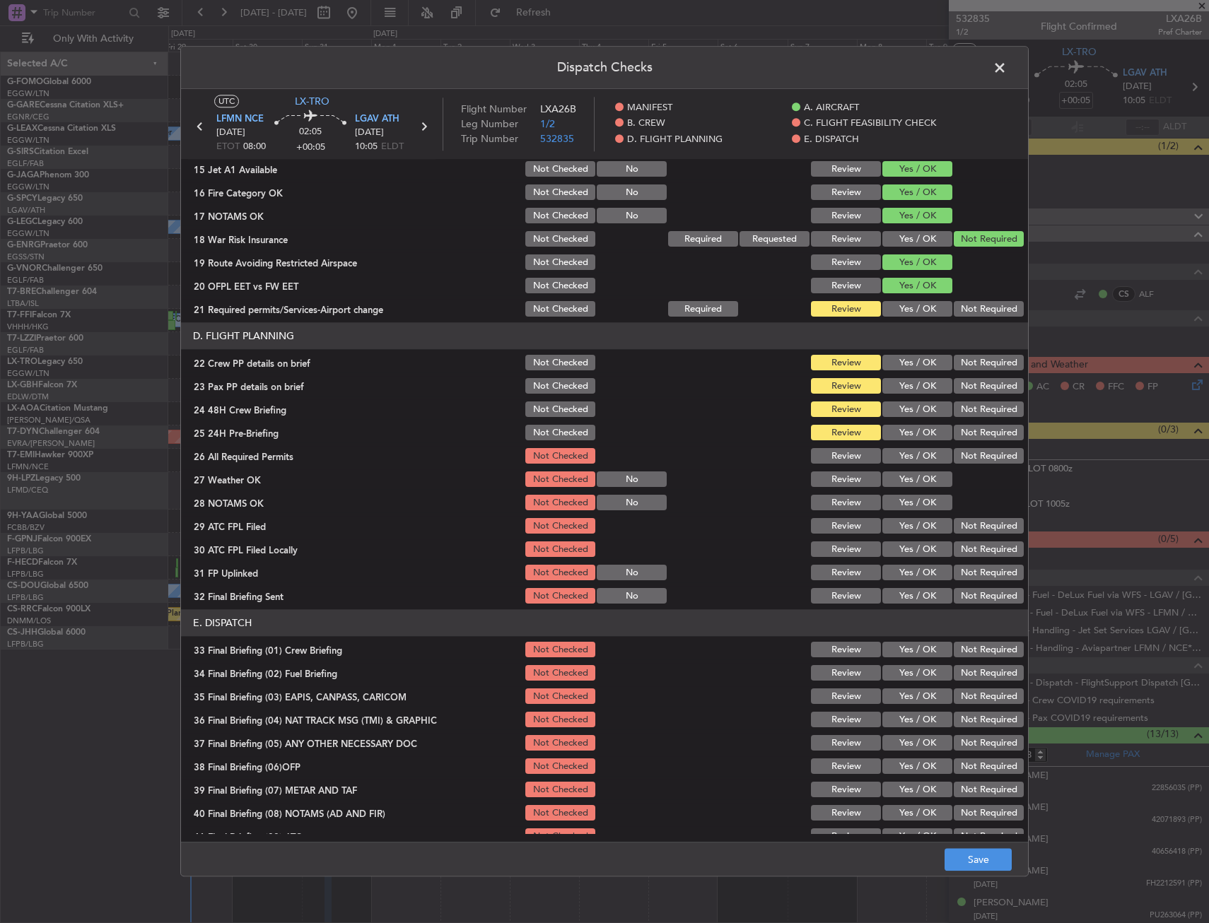
click at [902, 314] on button "Yes / OK" at bounding box center [917, 310] width 70 height 16
click at [900, 363] on button "Yes / OK" at bounding box center [917, 364] width 70 height 16
click at [902, 380] on button "Yes / OK" at bounding box center [917, 387] width 70 height 16
click at [901, 401] on div "Yes / OK" at bounding box center [915, 410] width 71 height 20
click at [899, 412] on button "Yes / OK" at bounding box center [917, 410] width 70 height 16
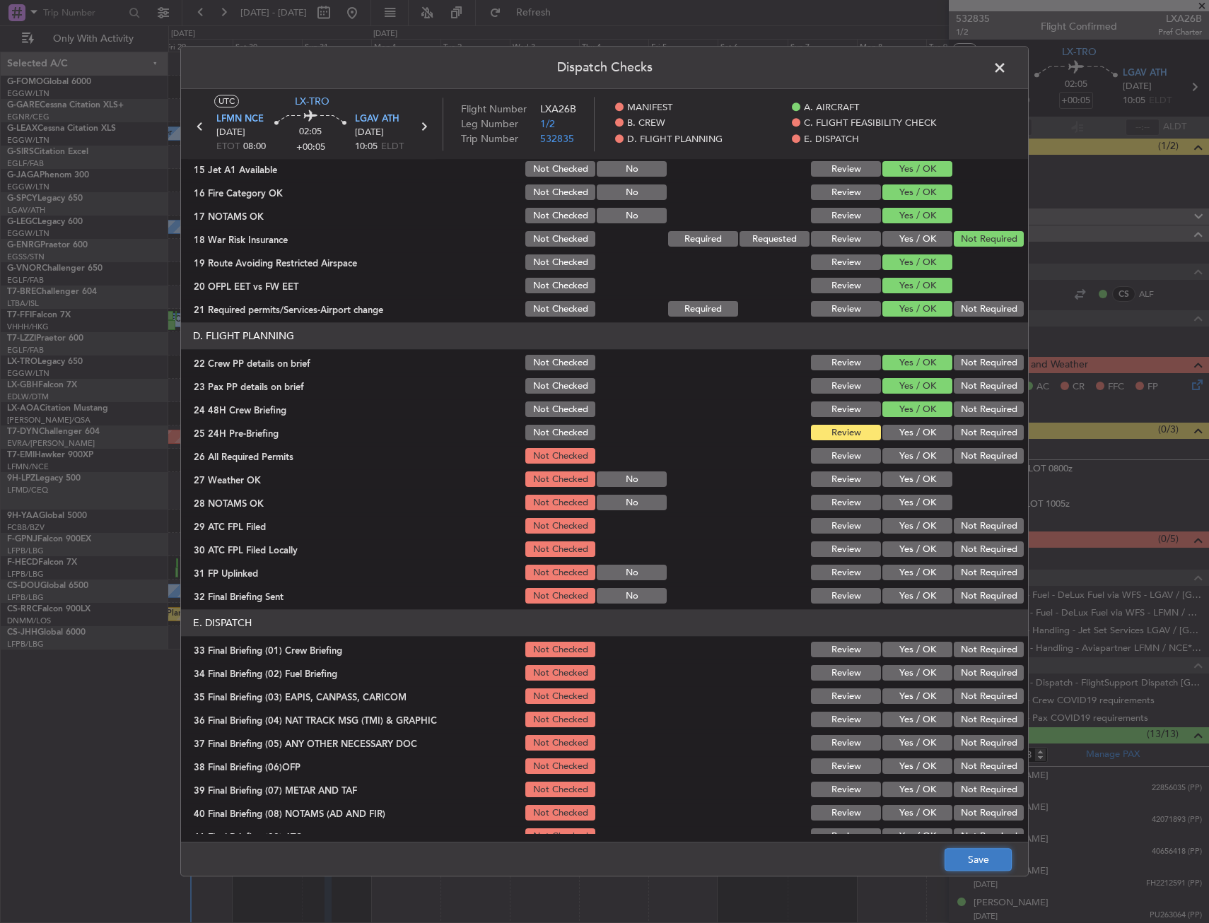
click at [972, 866] on button "Save" at bounding box center [978, 860] width 67 height 23
click at [1007, 66] on span at bounding box center [1007, 71] width 0 height 28
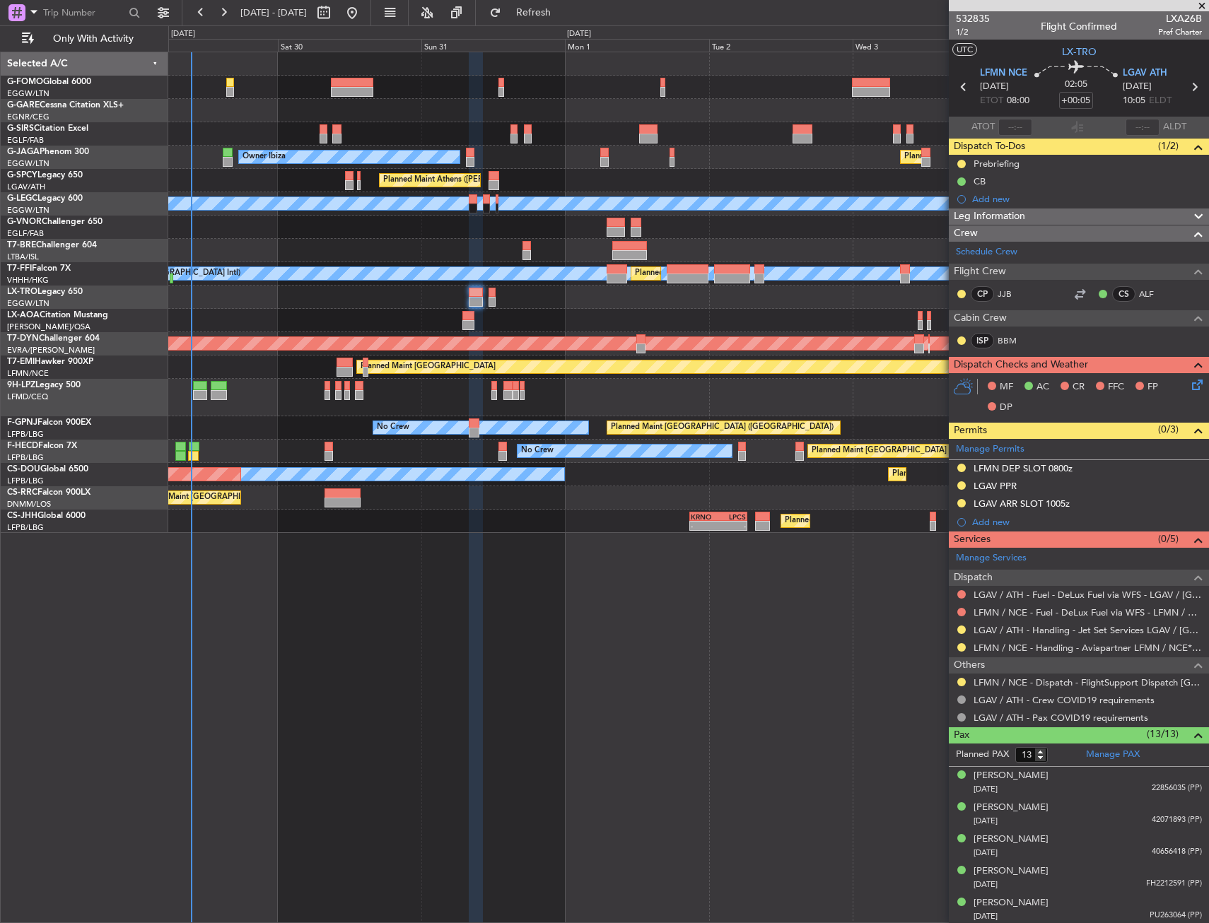
click at [530, 480] on div "Planned Maint London (Farnborough) Owner Ibiza Planned Maint London (Luton) Pla…" at bounding box center [688, 292] width 1040 height 481
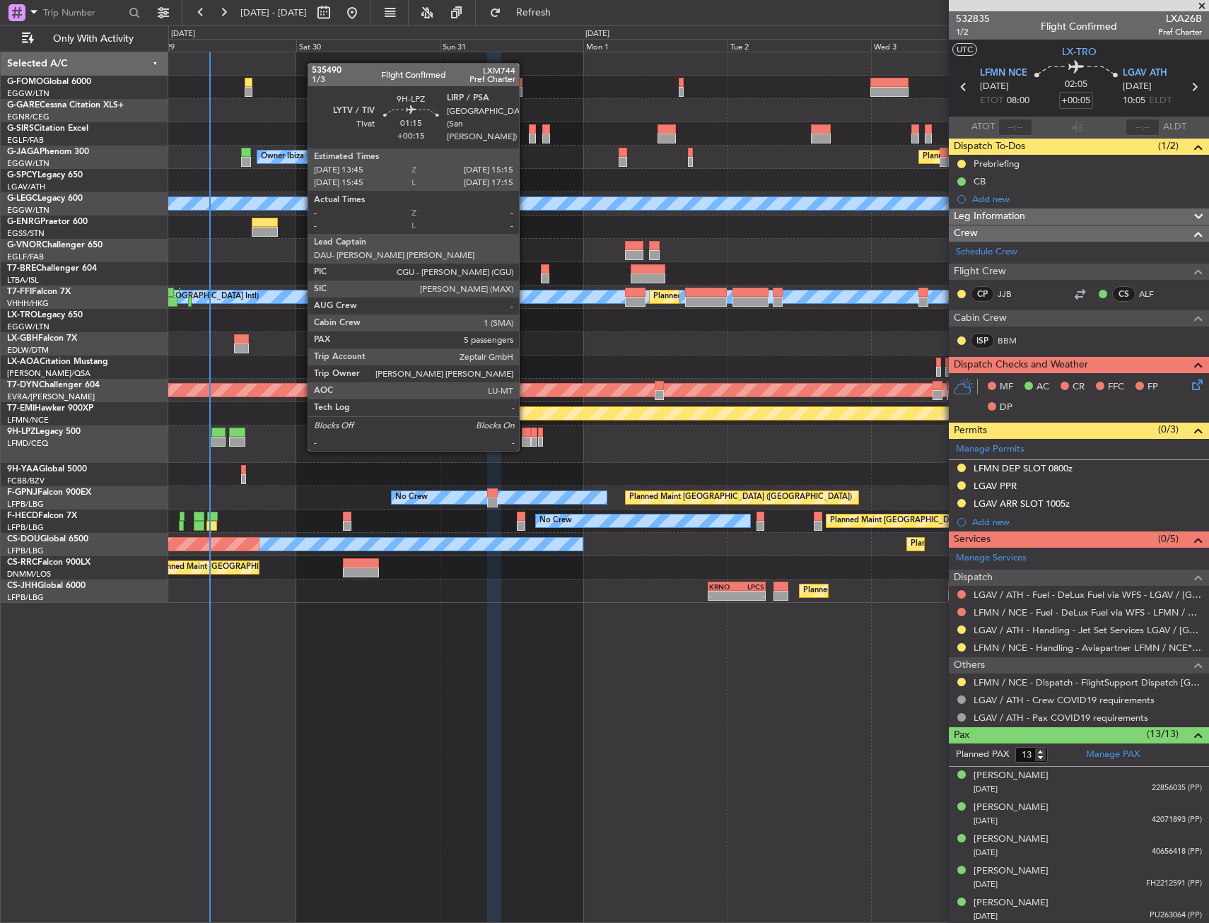
click at [525, 436] on div at bounding box center [526, 433] width 9 height 10
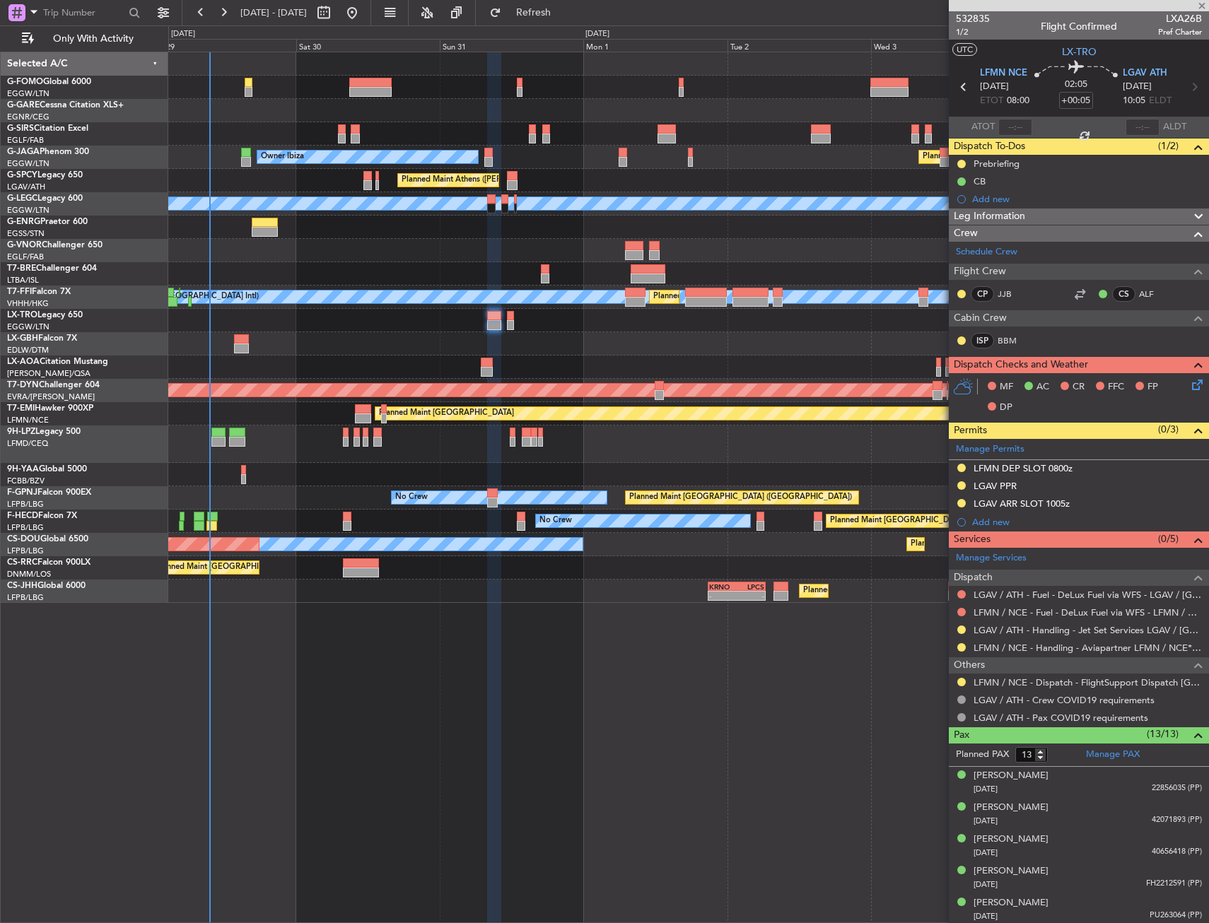
type input "+00:15"
type input "5"
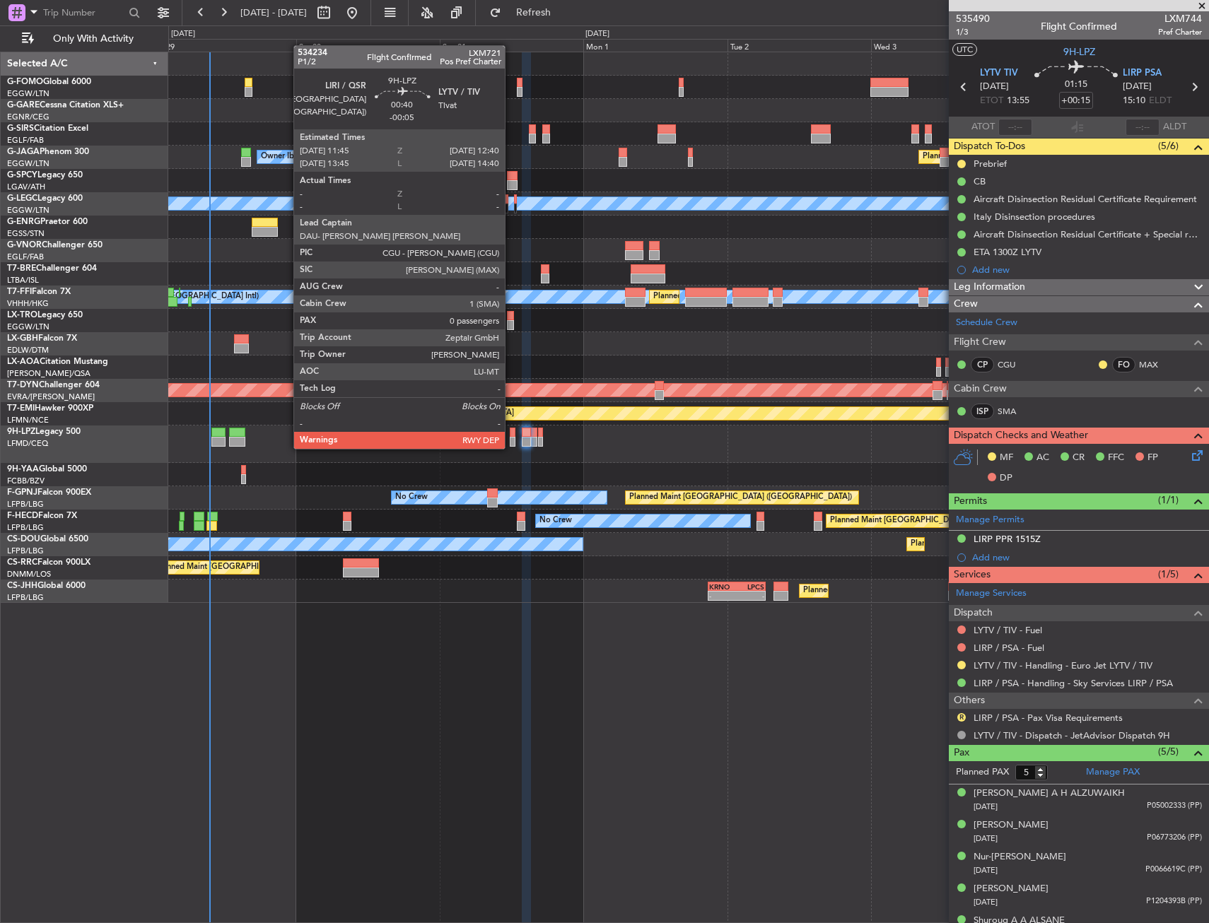
click at [511, 435] on div at bounding box center [513, 433] width 6 height 10
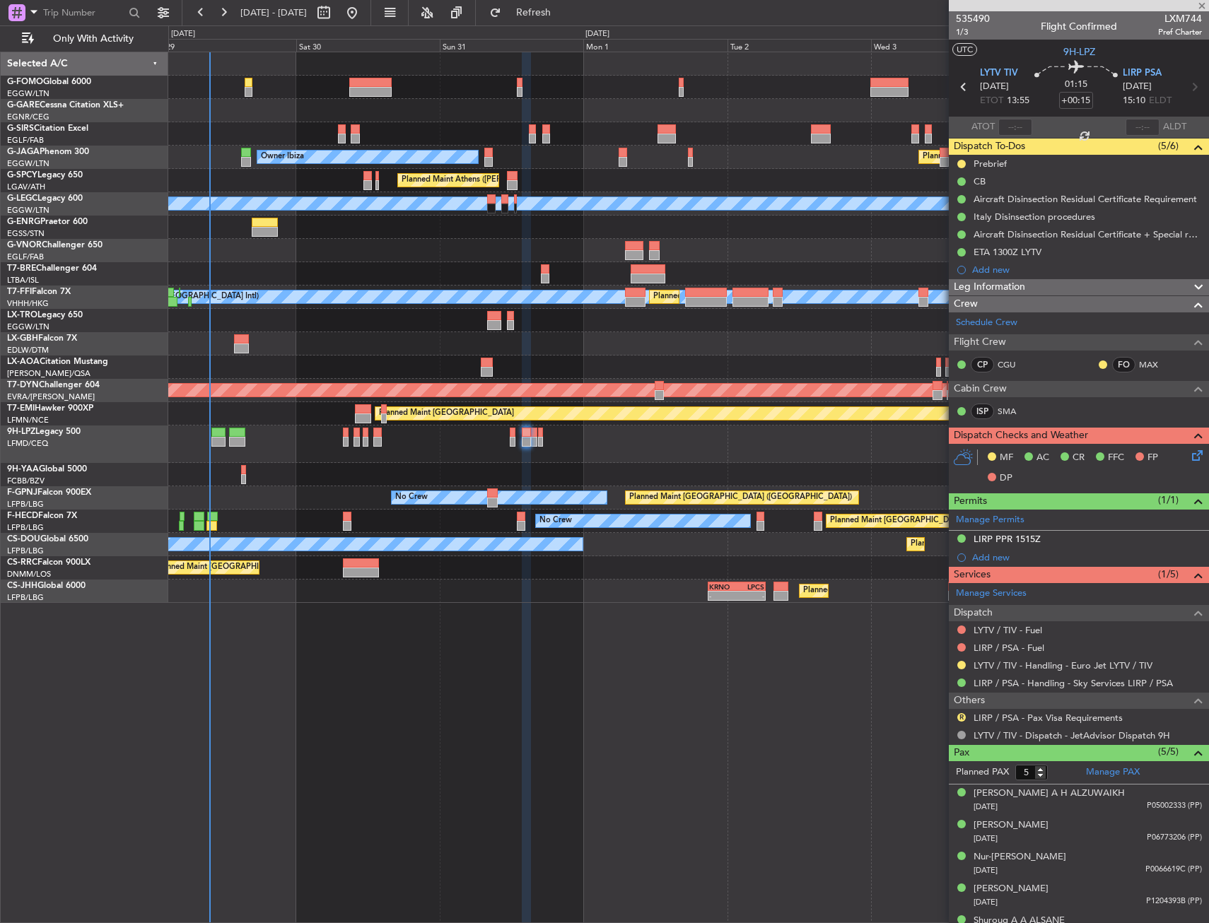
type input "-00:05"
type input "0"
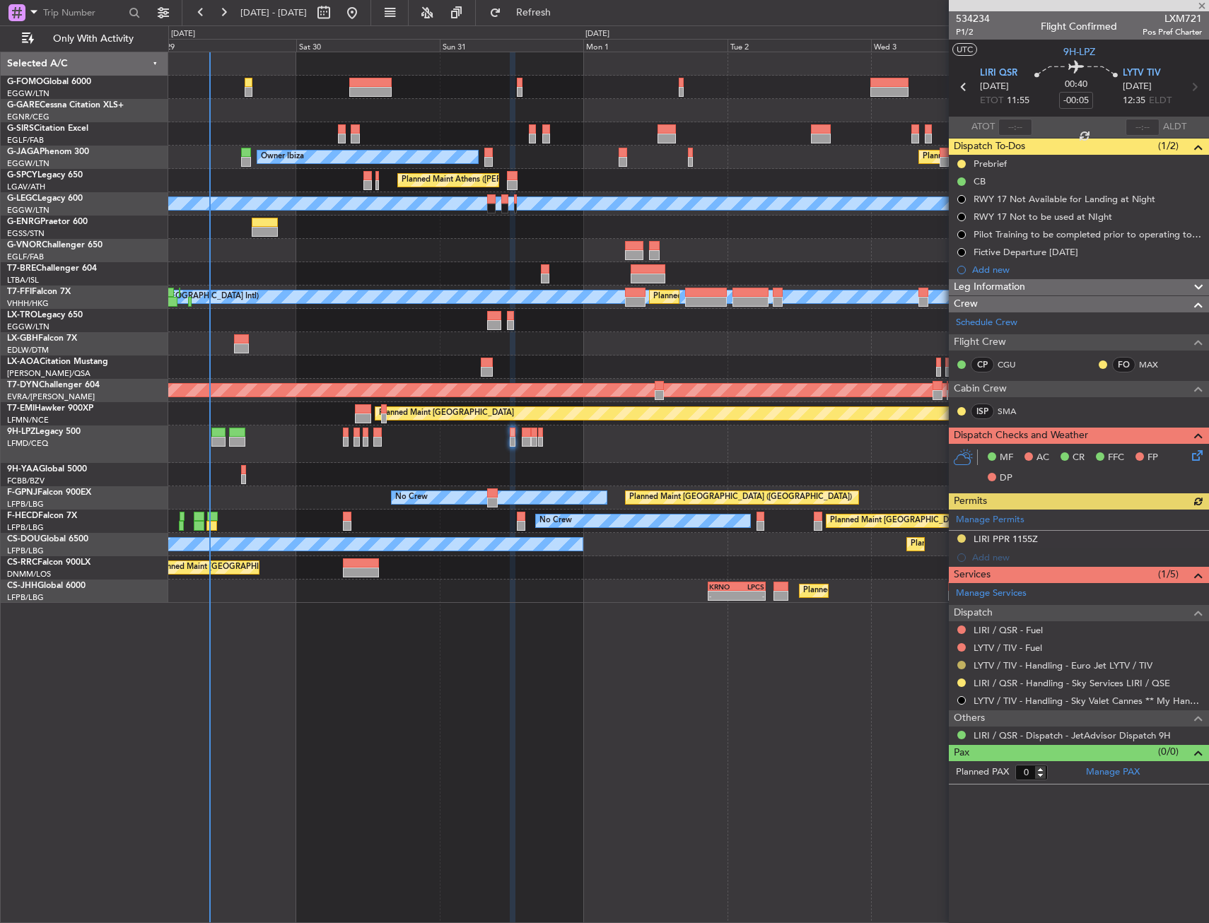
click at [962, 663] on button at bounding box center [961, 665] width 8 height 8
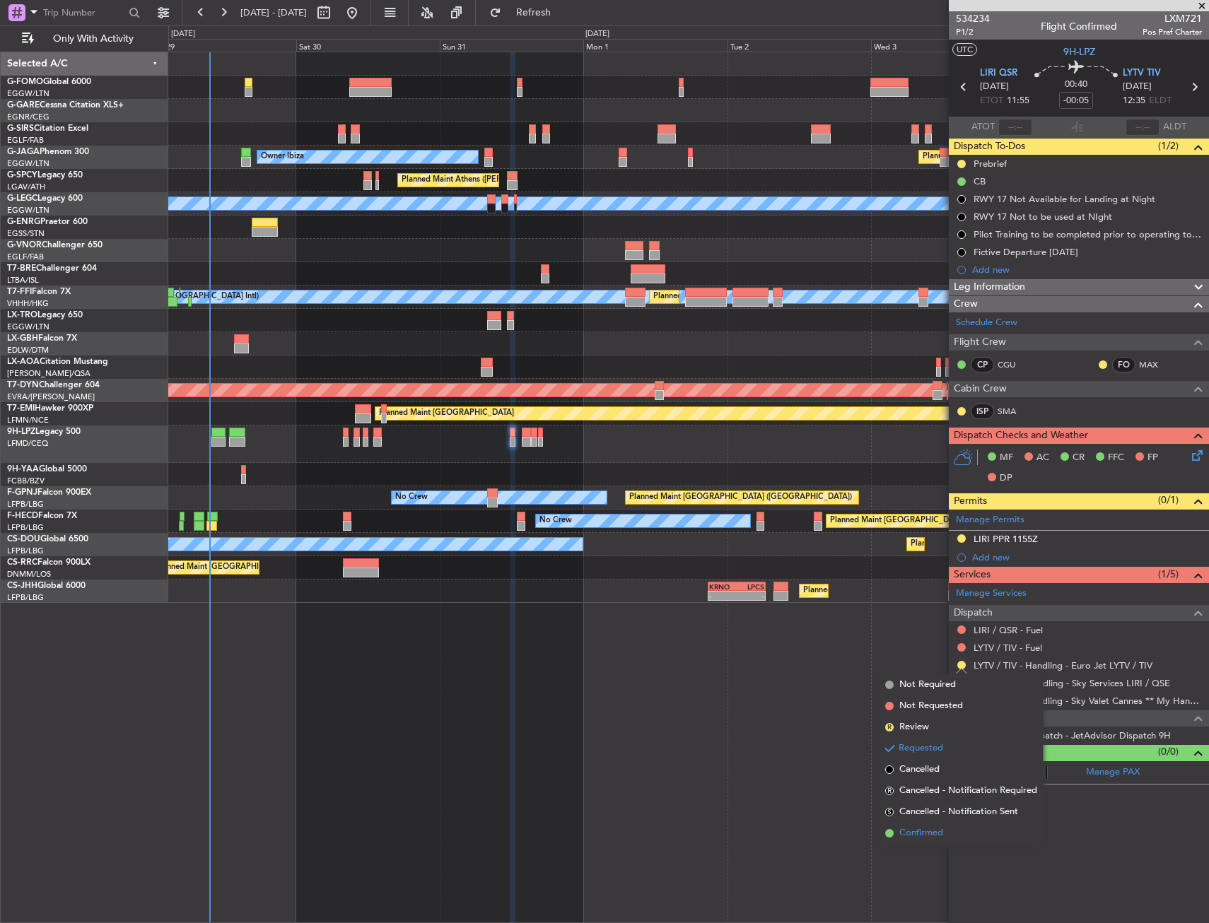
click at [911, 839] on span "Confirmed" at bounding box center [921, 834] width 44 height 14
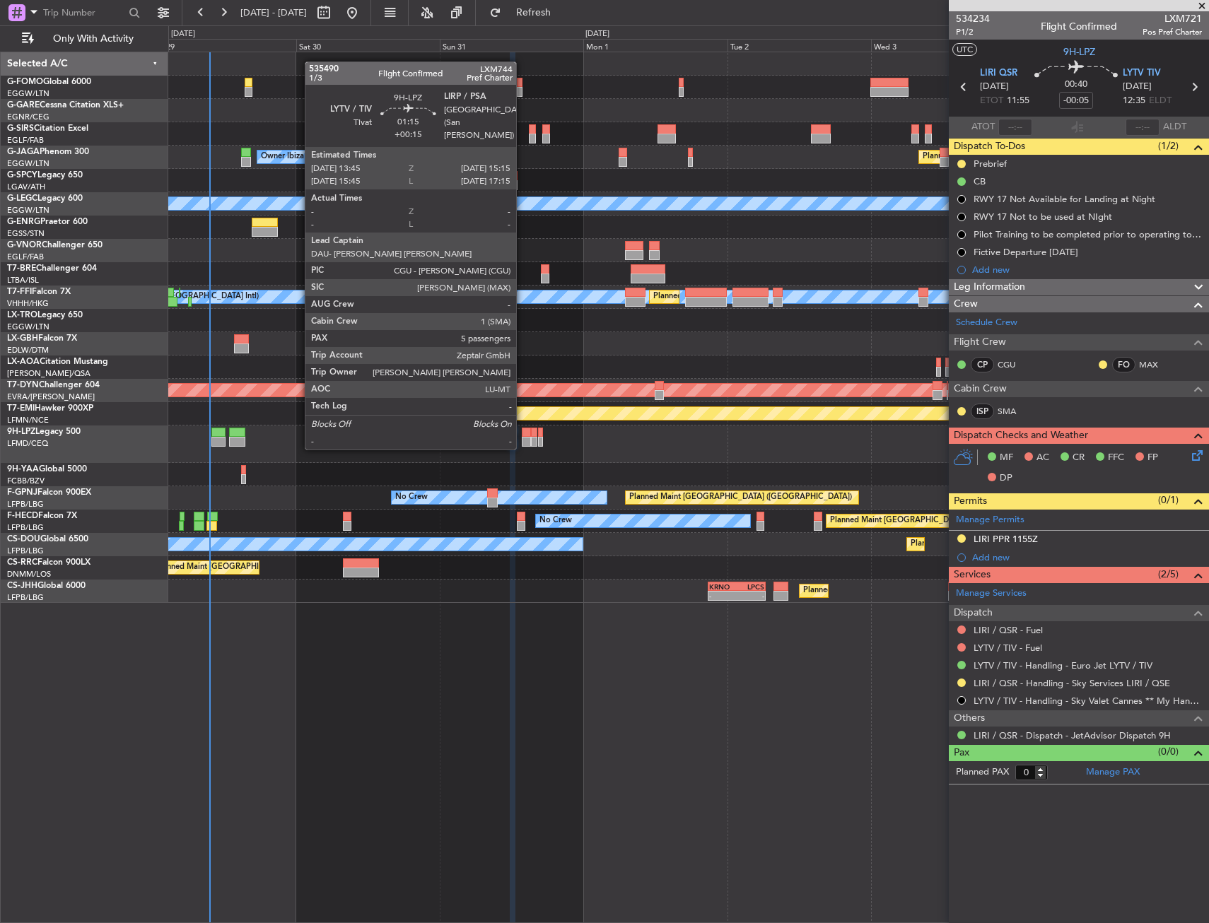
click at [523, 434] on div at bounding box center [526, 433] width 9 height 10
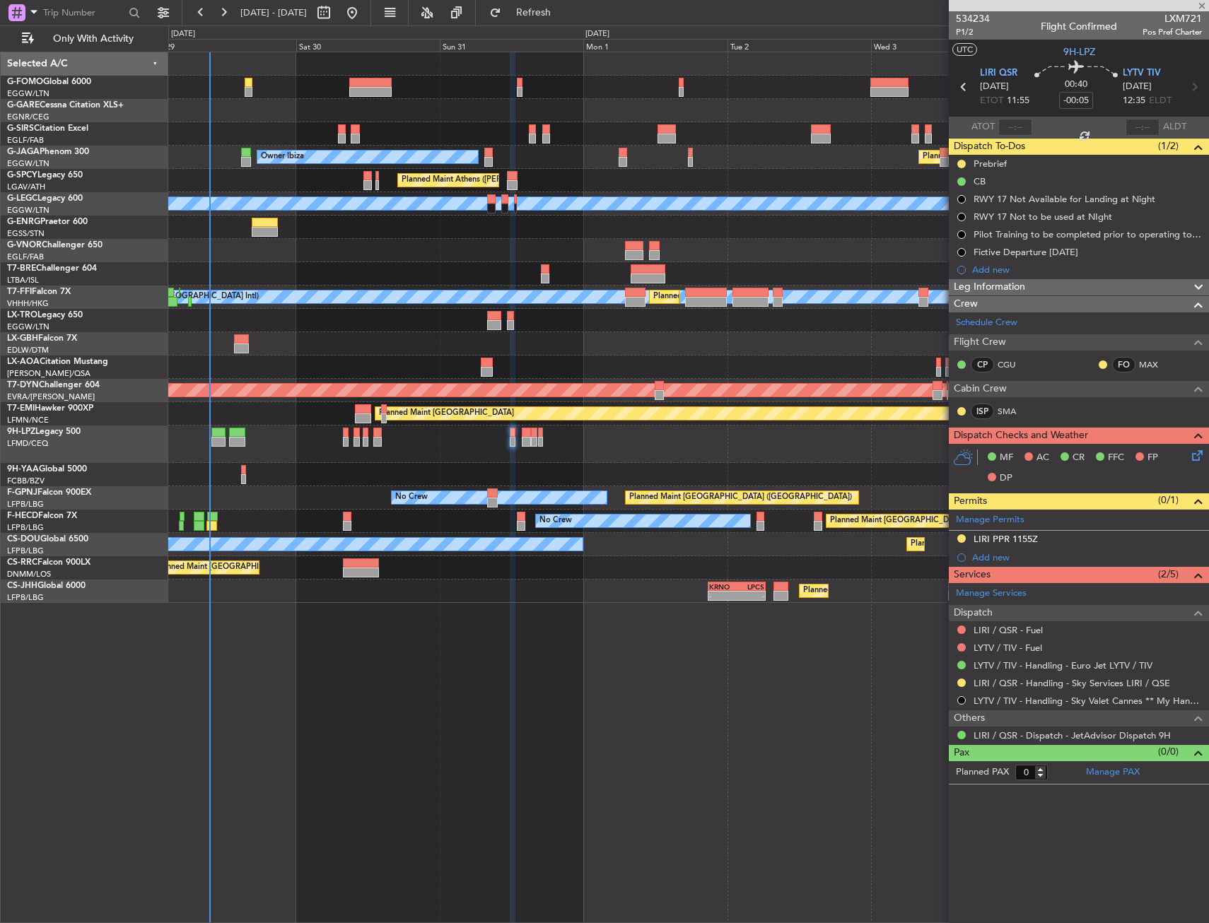
type input "+00:15"
type input "5"
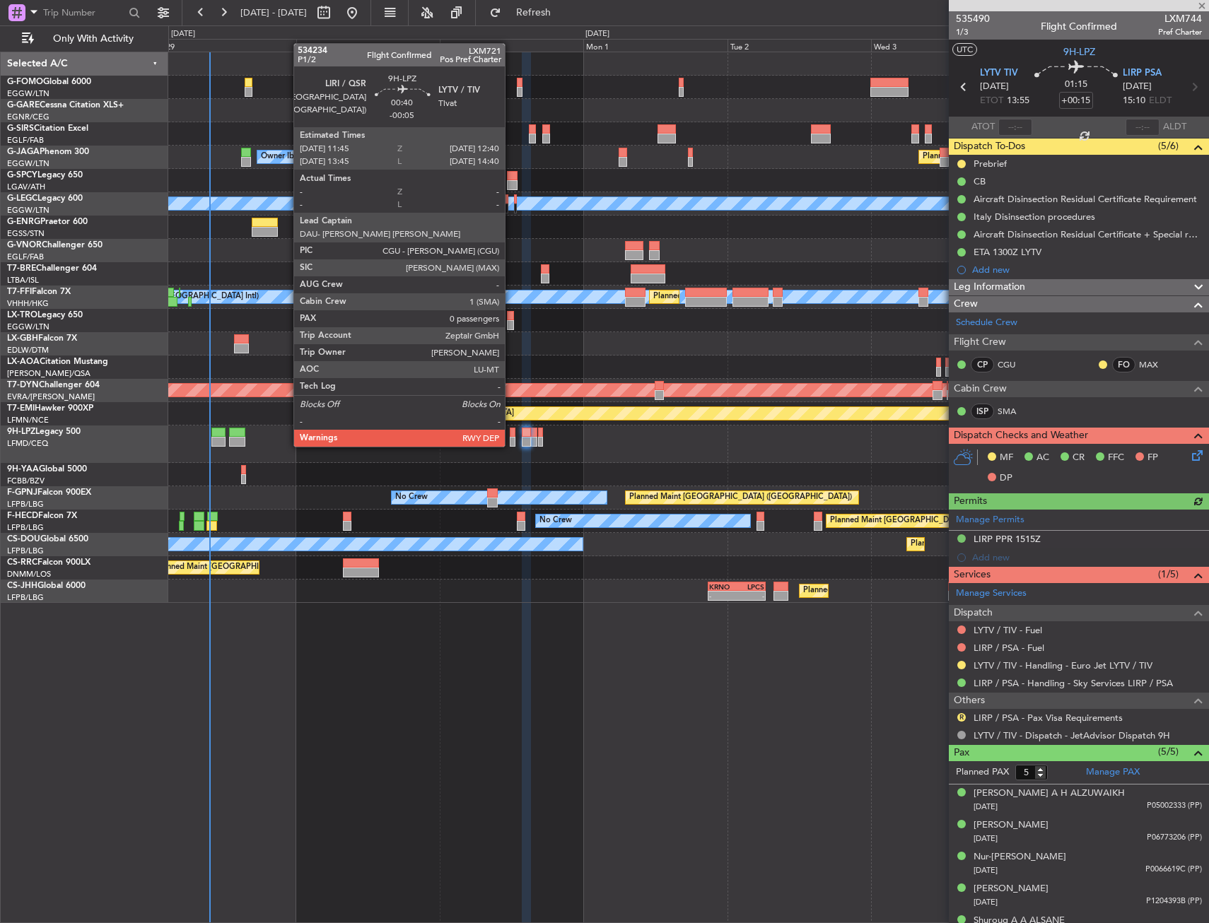
click at [511, 433] on div at bounding box center [513, 433] width 6 height 10
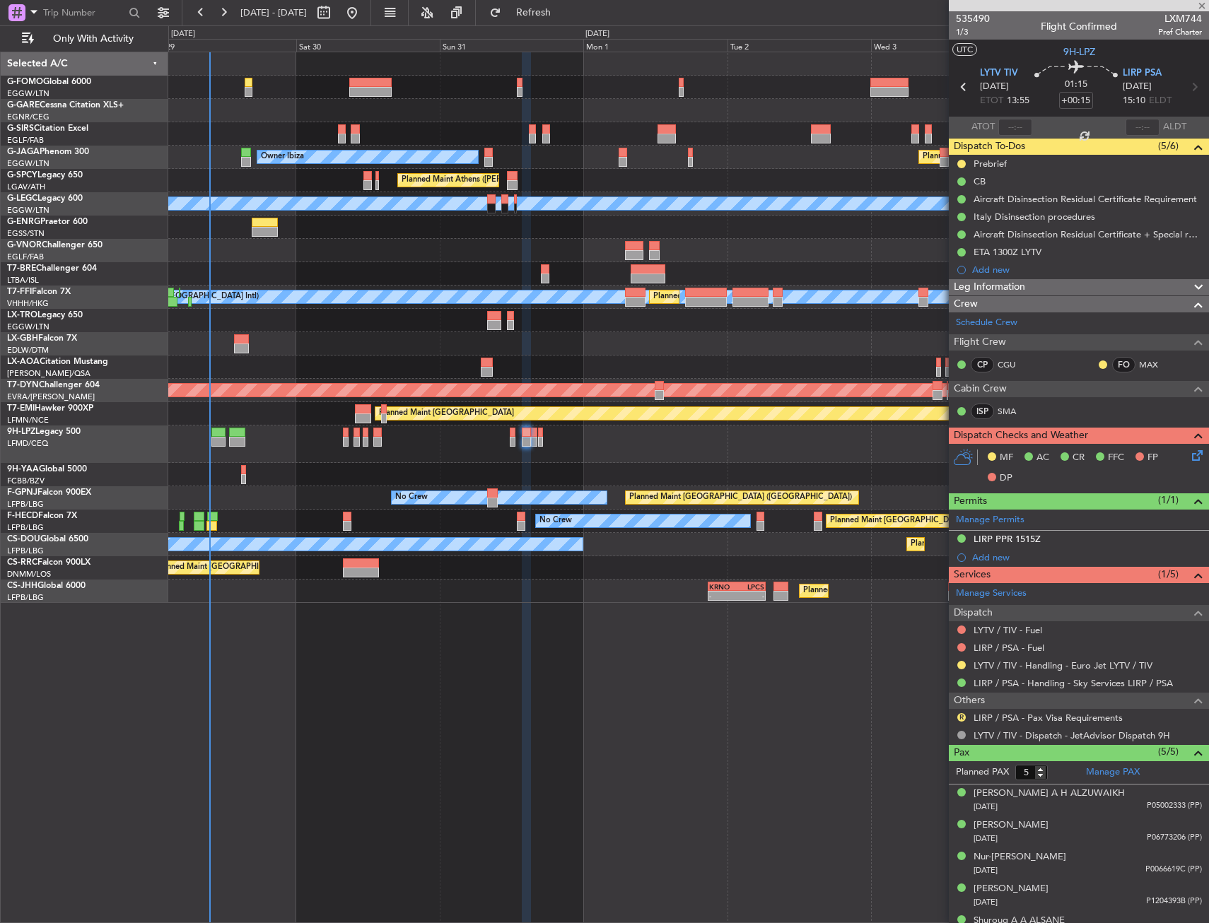
type input "-00:05"
type input "0"
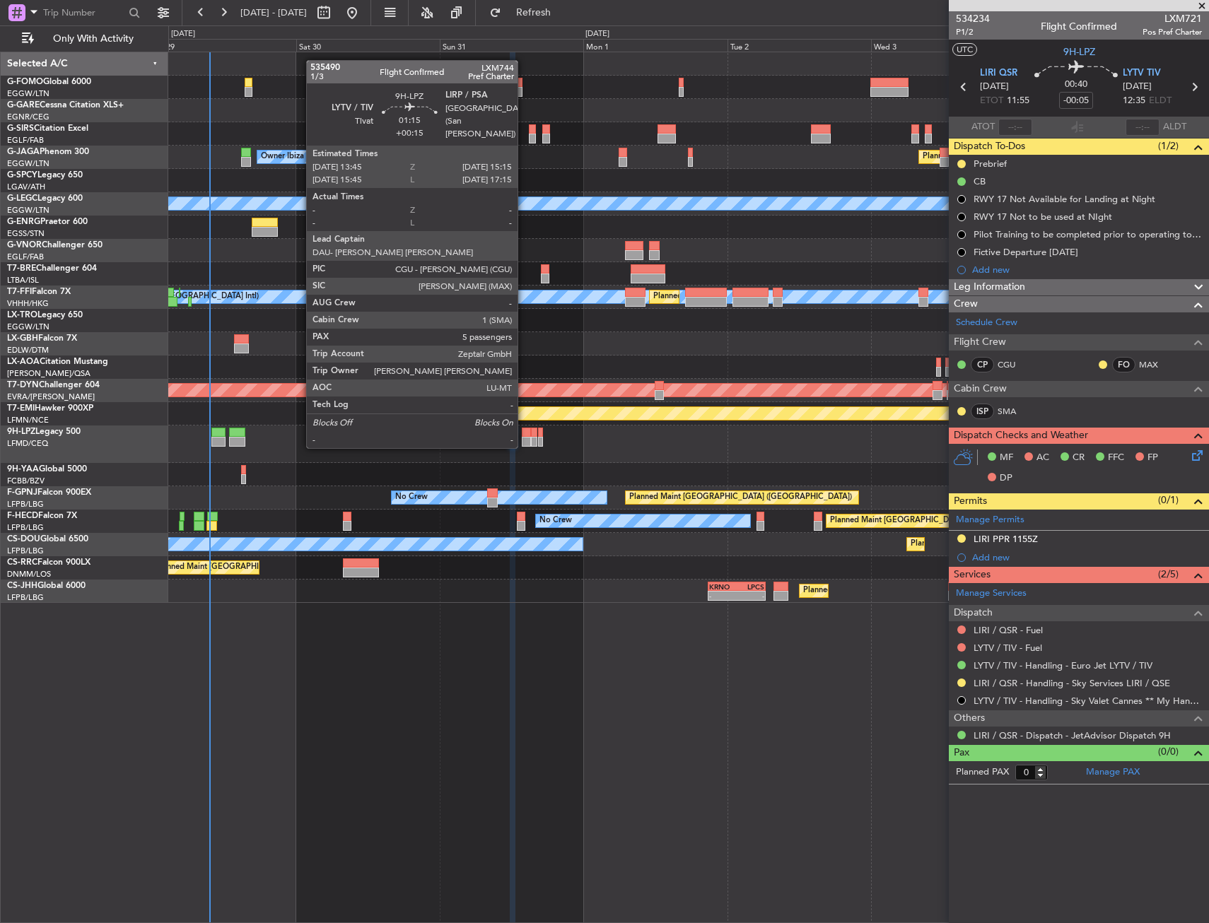
click at [524, 433] on div at bounding box center [526, 433] width 9 height 10
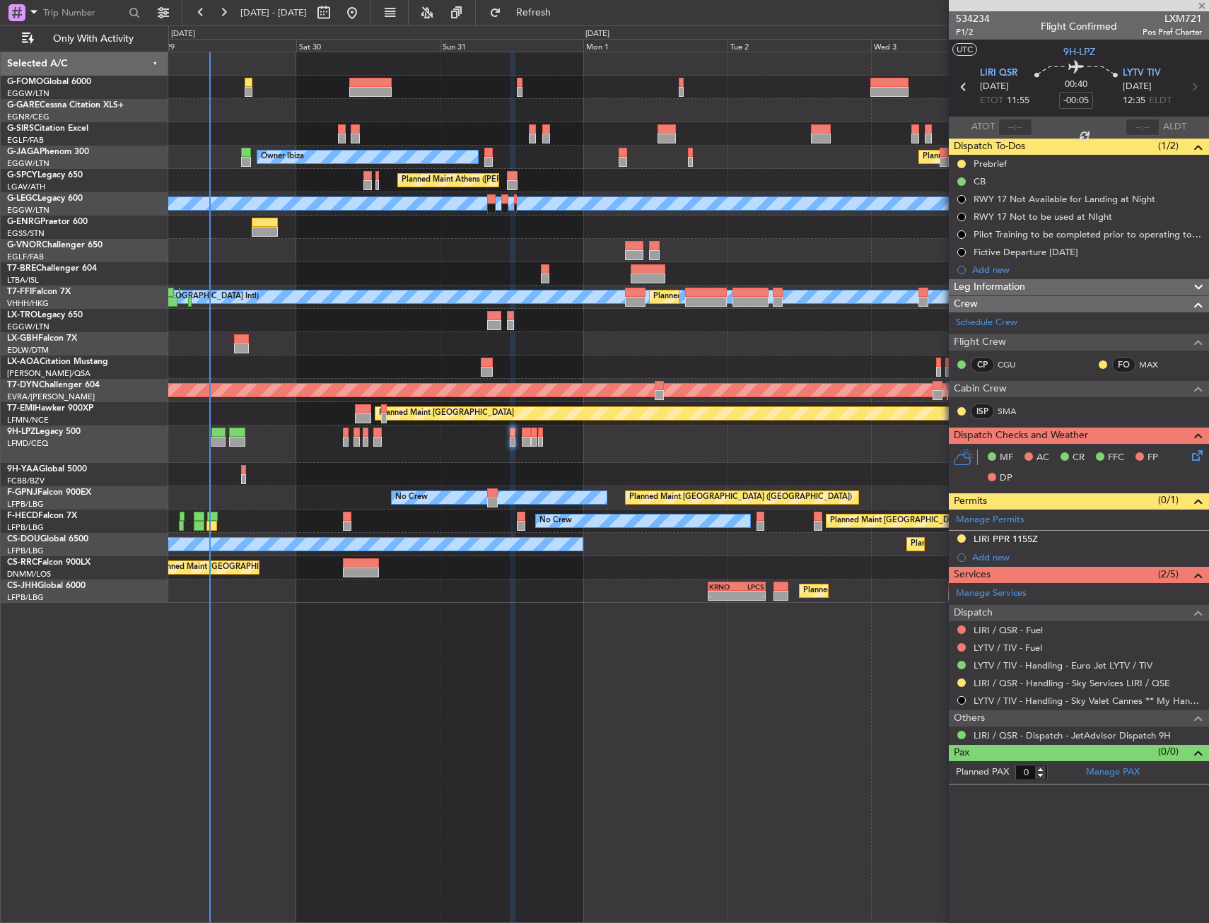
type input "+00:15"
type input "5"
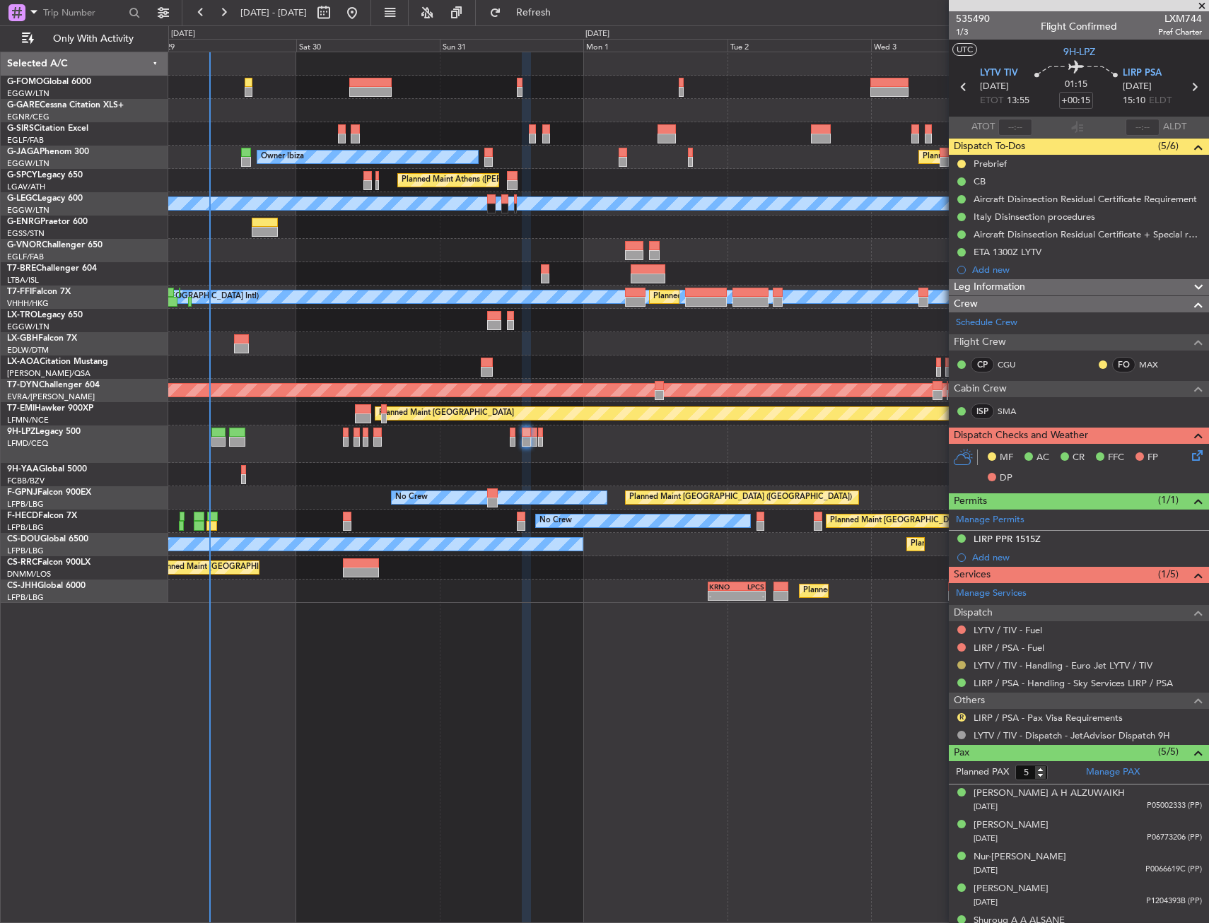
click at [961, 665] on button at bounding box center [961, 665] width 8 height 8
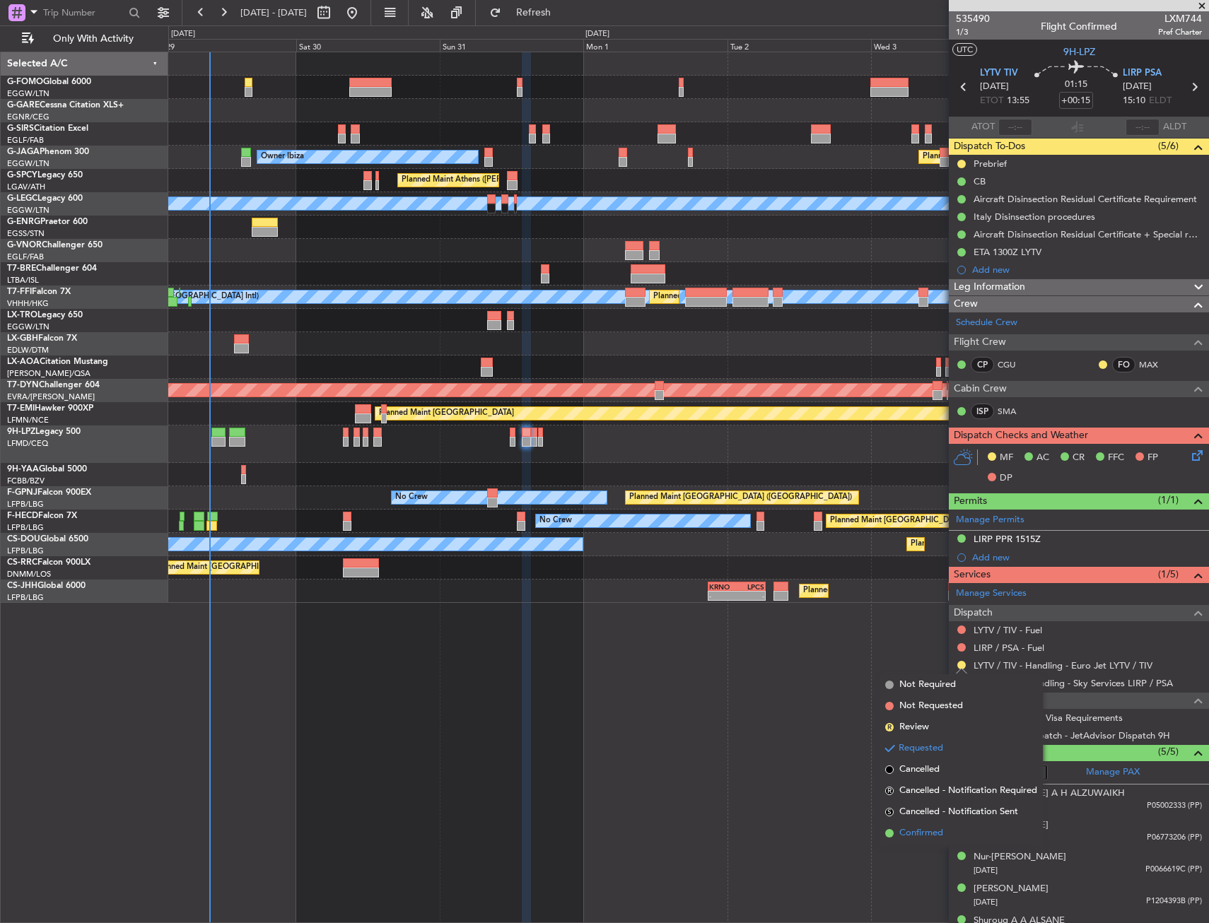
click at [915, 837] on span "Confirmed" at bounding box center [921, 834] width 44 height 14
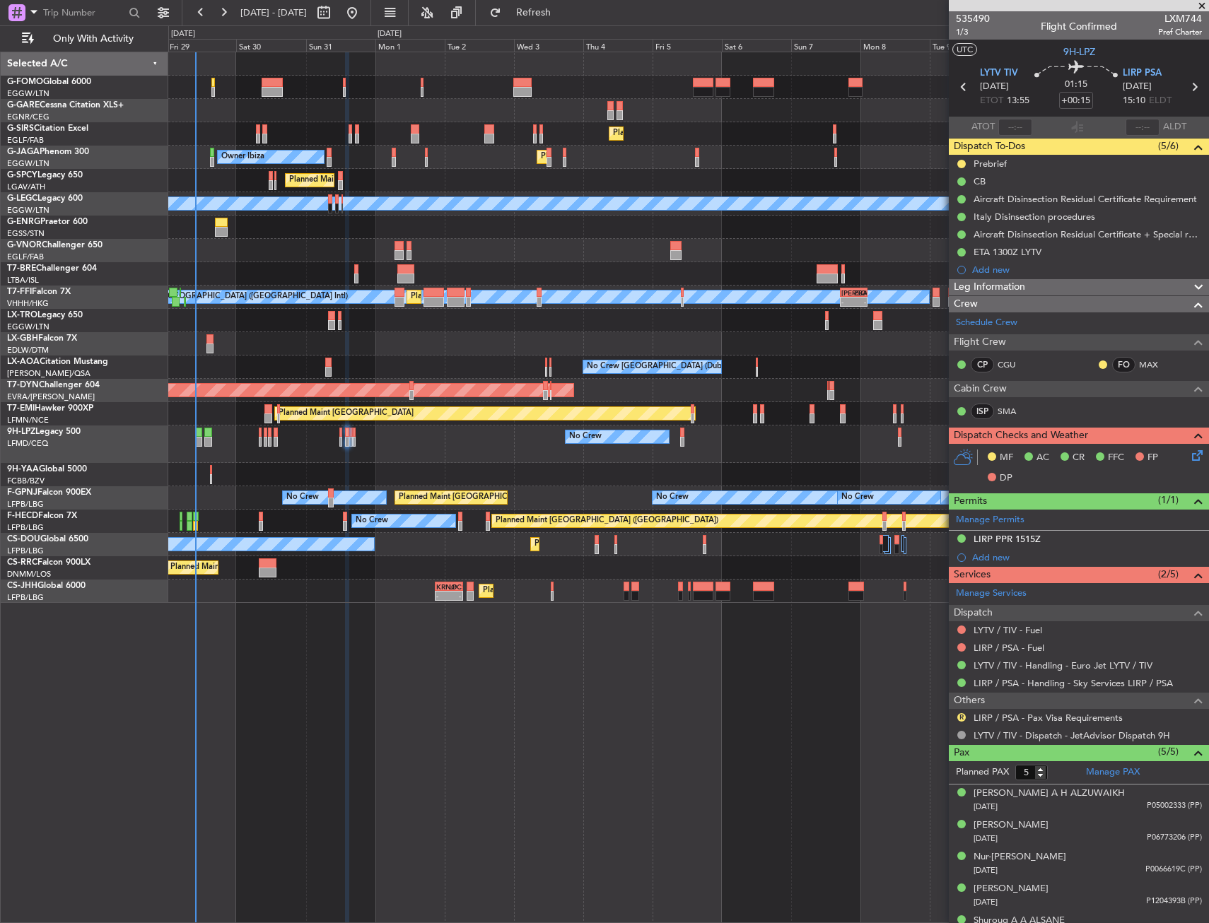
click at [278, 288] on div "Planned Maint London (Farnborough) Unplanned Maint Oxford (Kidlington) Owner Ib…" at bounding box center [688, 327] width 1040 height 551
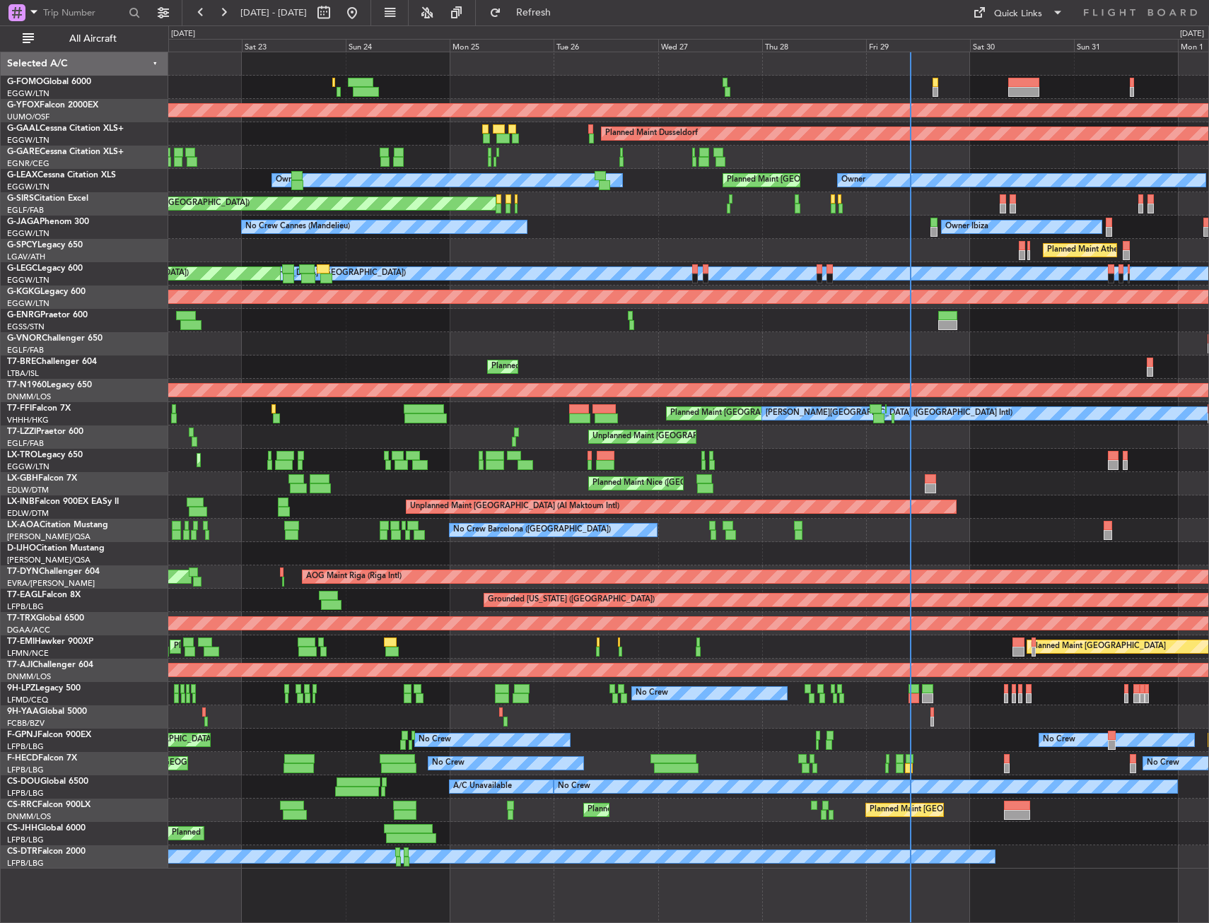
click at [540, 477] on div "AOG Maint Ostafyevo Planned [GEOGRAPHIC_DATA] Unplanned Maint [PERSON_NAME] Own…" at bounding box center [688, 460] width 1040 height 817
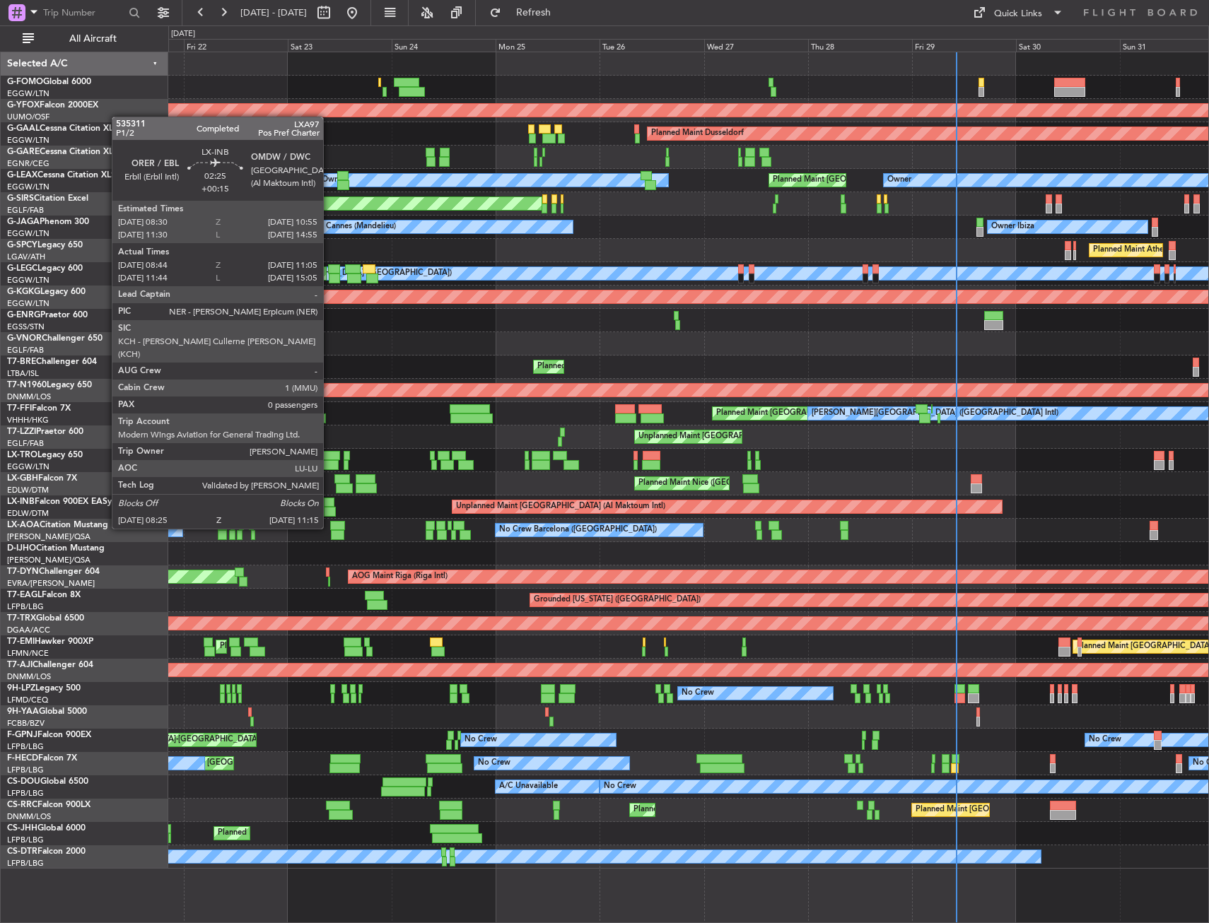
click at [330, 502] on div at bounding box center [329, 503] width 11 height 10
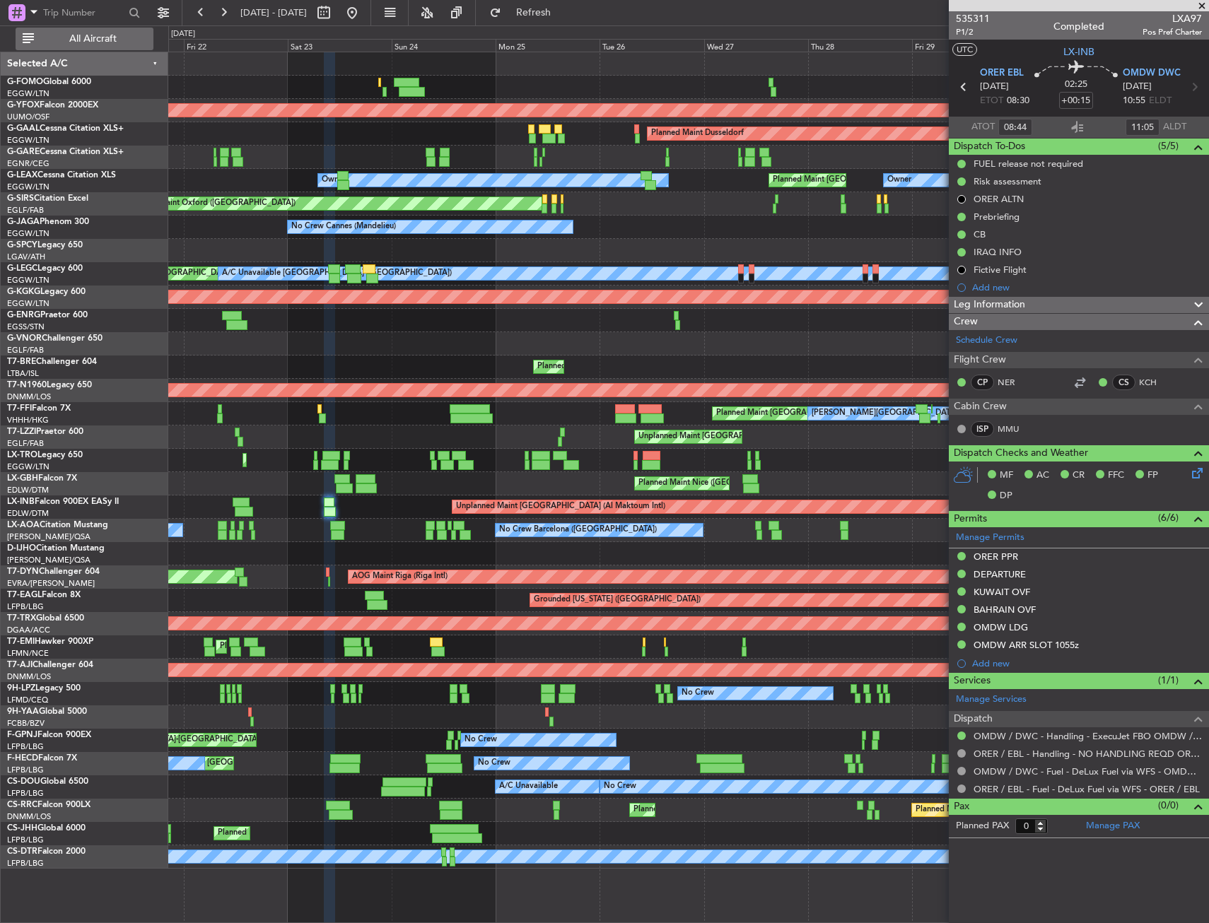
click at [115, 40] on span "All Aircraft" at bounding box center [93, 39] width 112 height 10
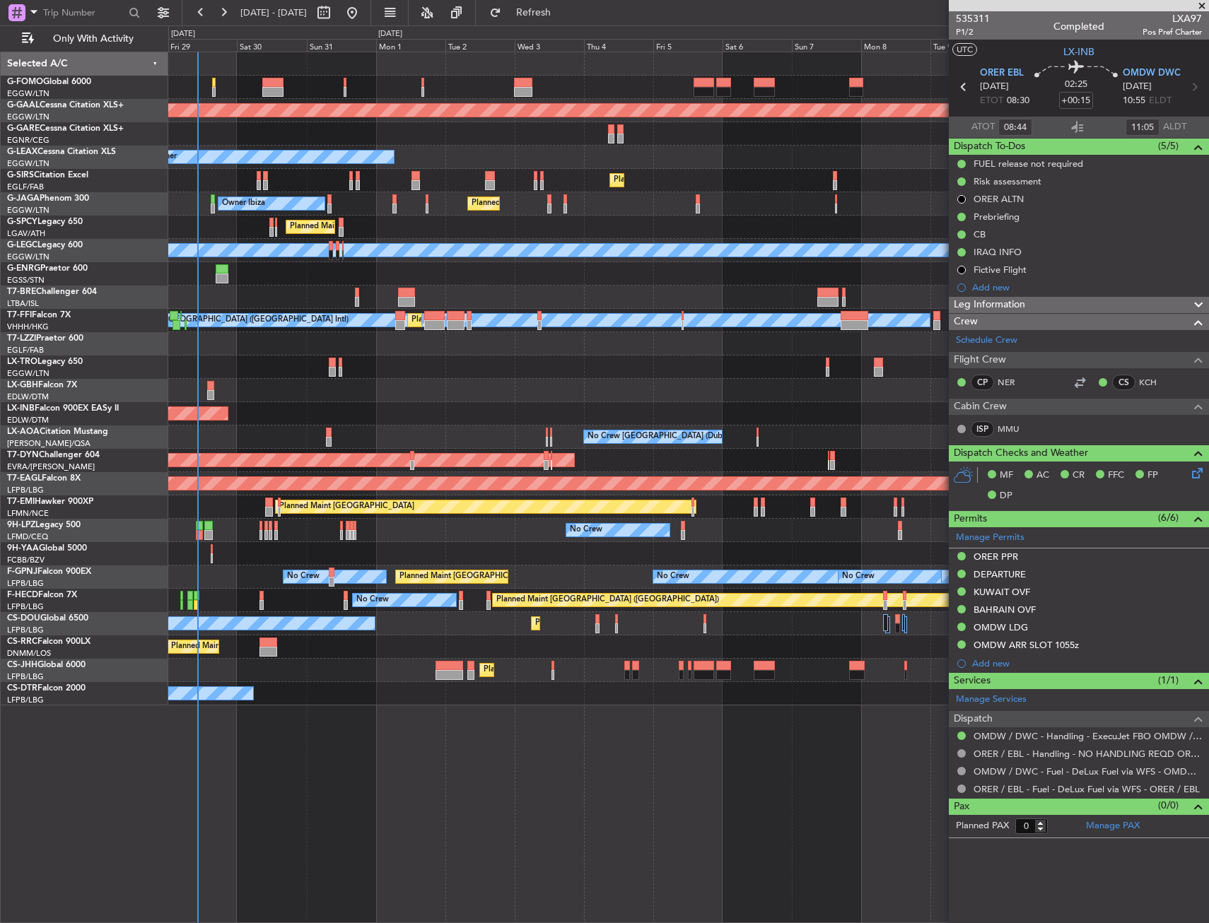
click at [143, 436] on div "Planned Maint Dusseldorf Owner Planned Maint [GEOGRAPHIC_DATA] ([GEOGRAPHIC_DAT…" at bounding box center [604, 474] width 1209 height 898
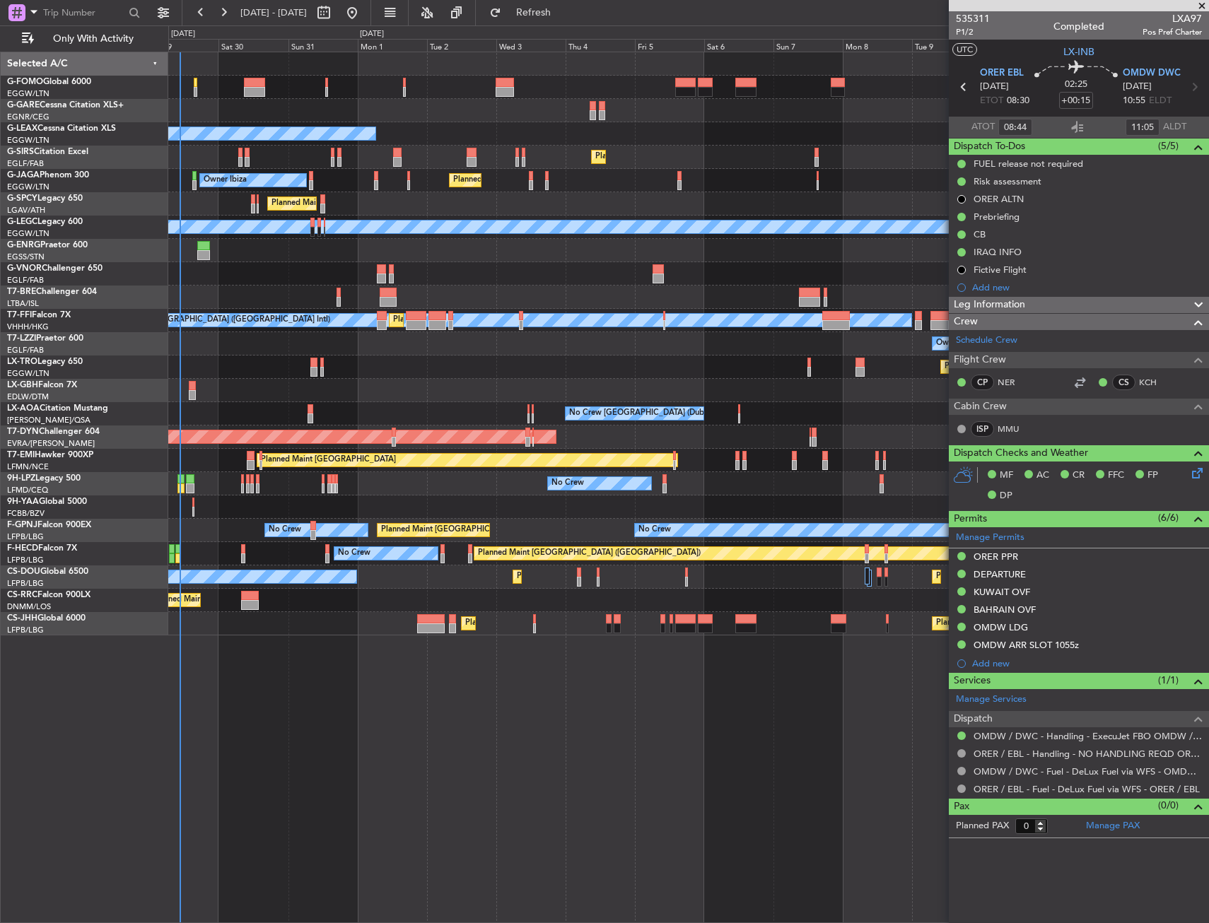
click at [626, 330] on div "Planned Maint Geneva (Cointrin) Planned Maint Tianjin ([GEOGRAPHIC_DATA]) [PERS…" at bounding box center [688, 320] width 1040 height 23
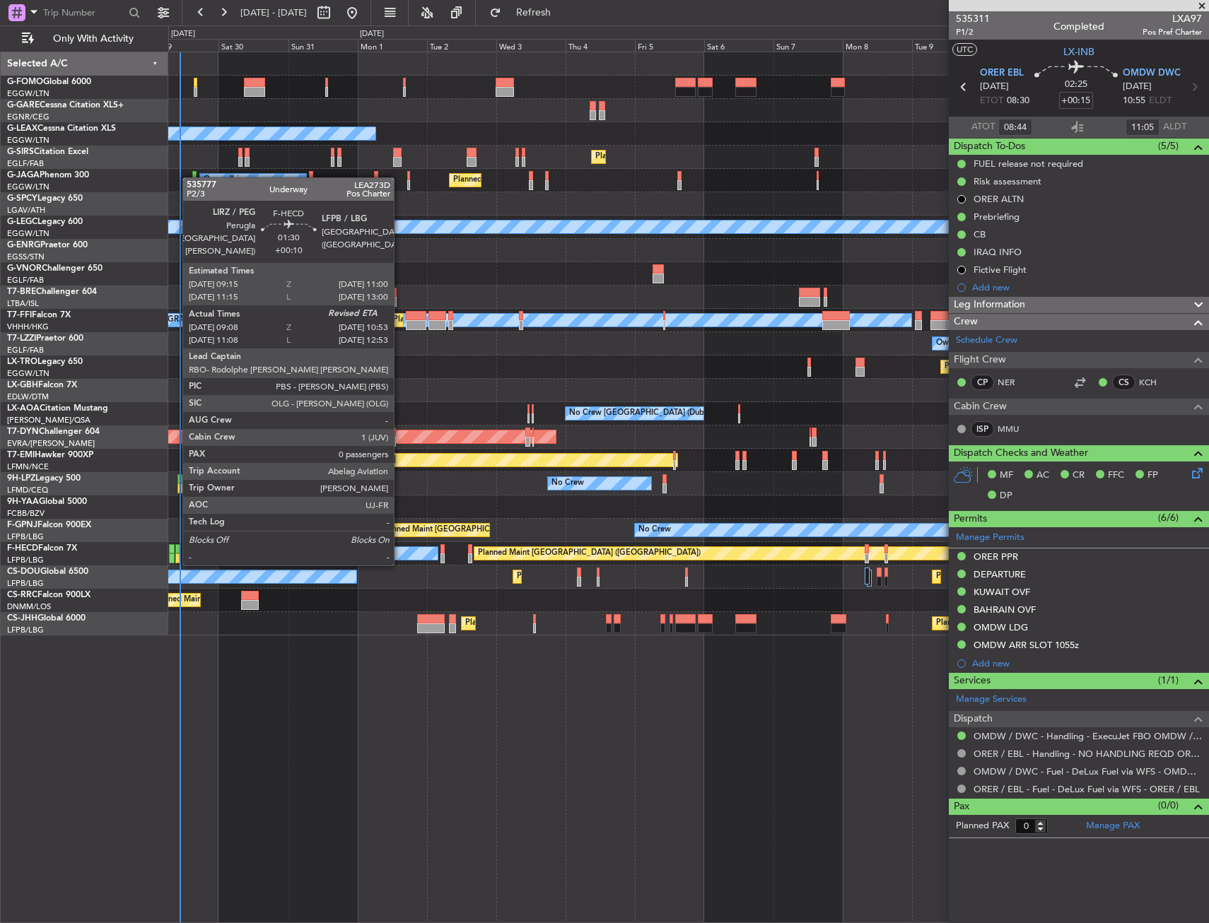
click at [175, 550] on div at bounding box center [178, 549] width 6 height 10
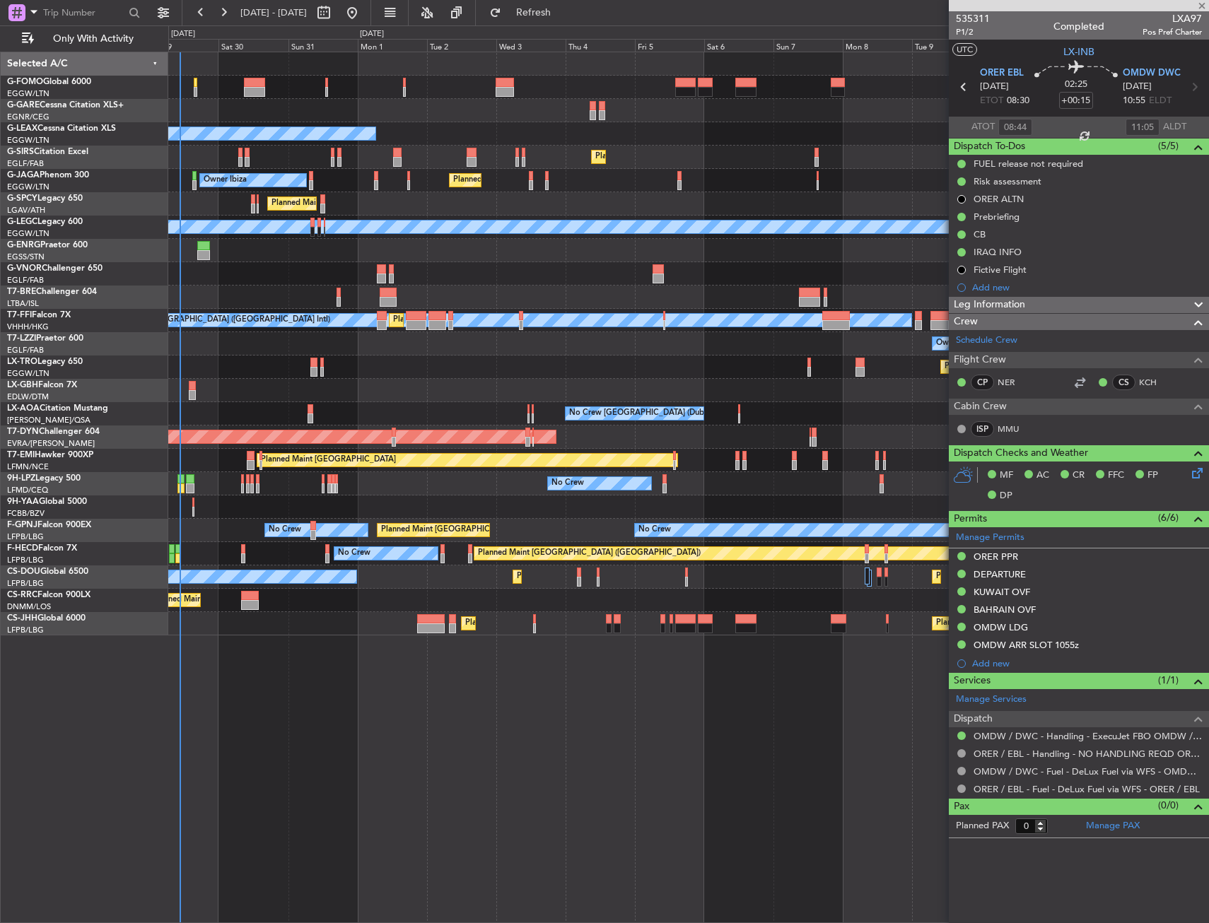
type input "+00:10"
type input "09:18"
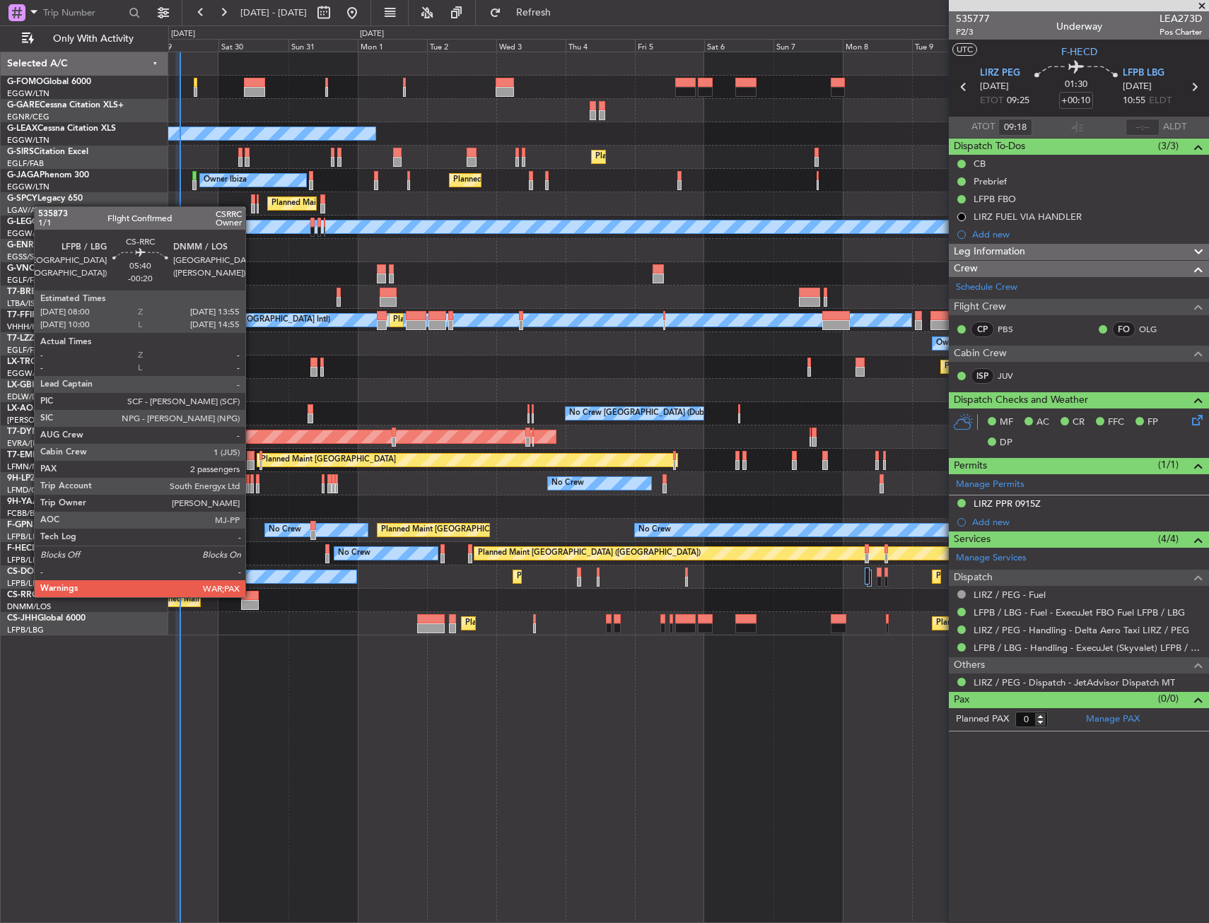
click at [252, 596] on div at bounding box center [250, 596] width 18 height 10
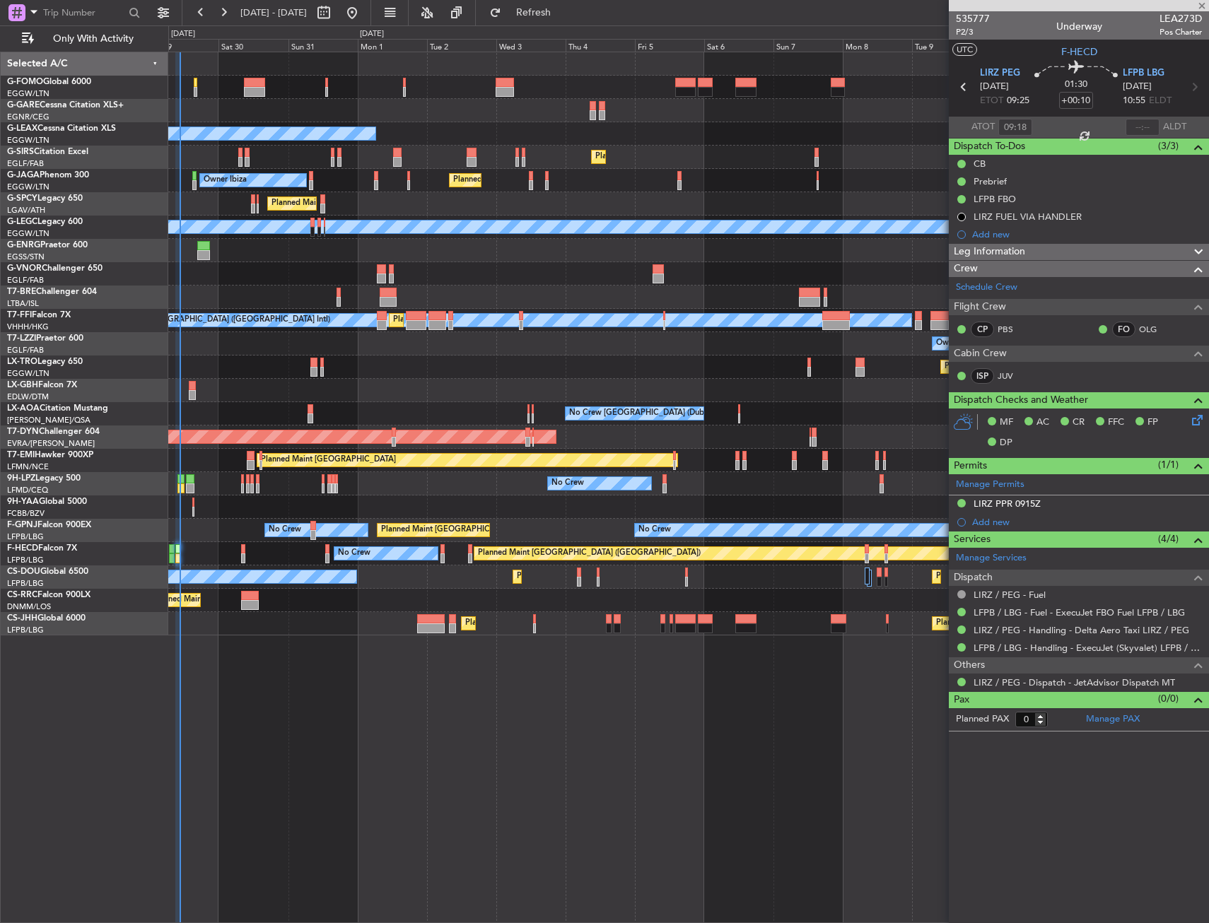
type input "-00:20"
type input "4"
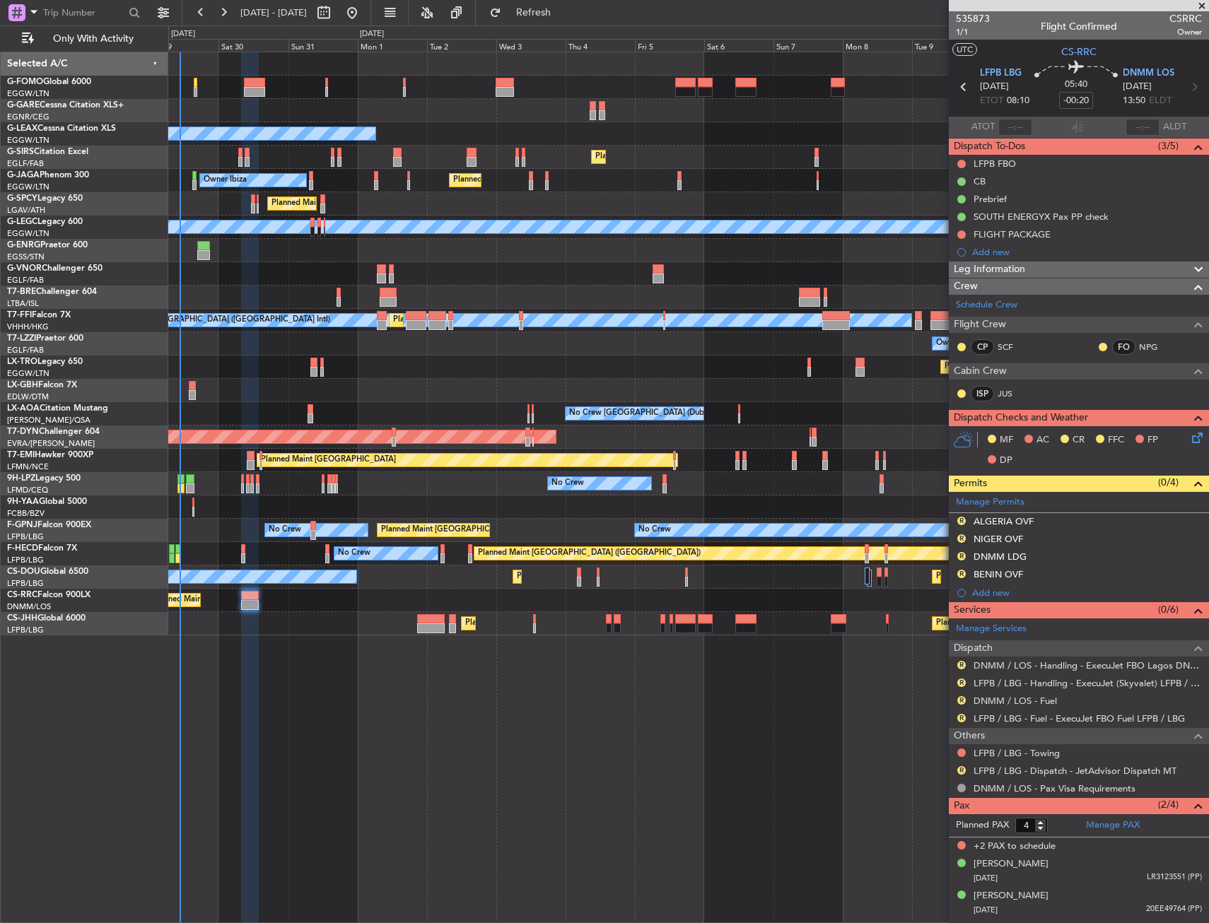
click at [150, 10] on div at bounding box center [91, 12] width 182 height 25
click at [158, 12] on button at bounding box center [163, 12] width 23 height 23
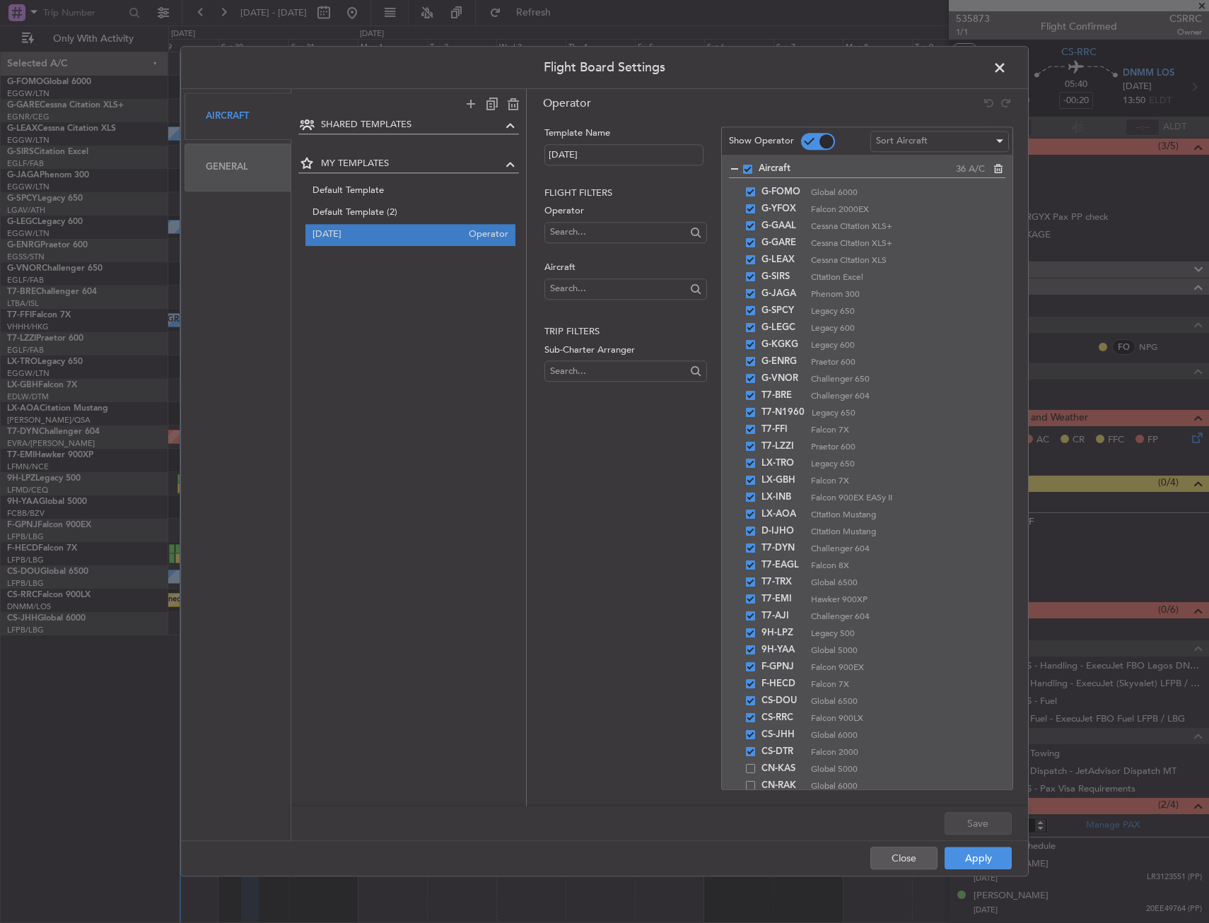
click at [1007, 66] on span at bounding box center [1007, 71] width 0 height 28
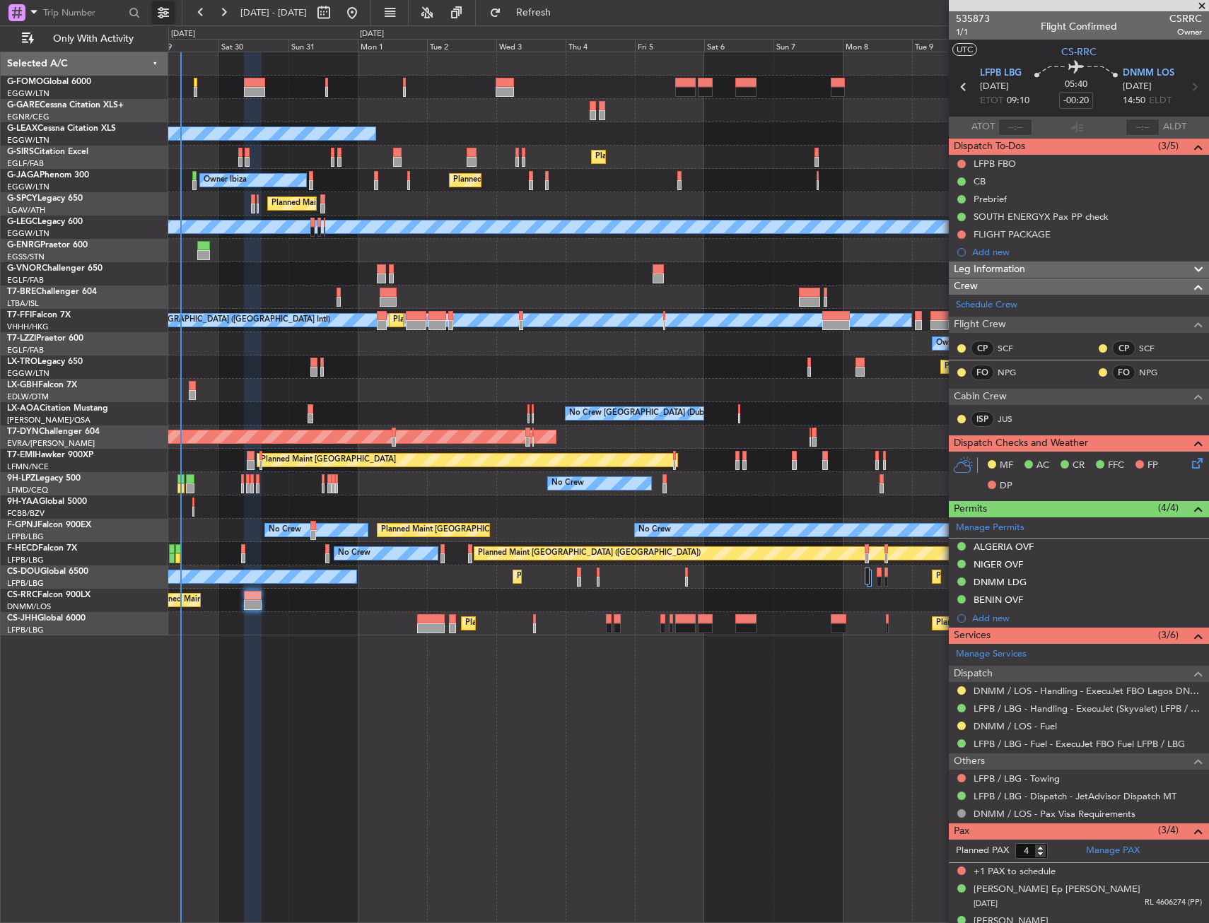
drag, startPoint x: 163, startPoint y: 21, endPoint x: 160, endPoint y: 30, distance: 9.8
click at [163, 21] on button at bounding box center [163, 12] width 23 height 23
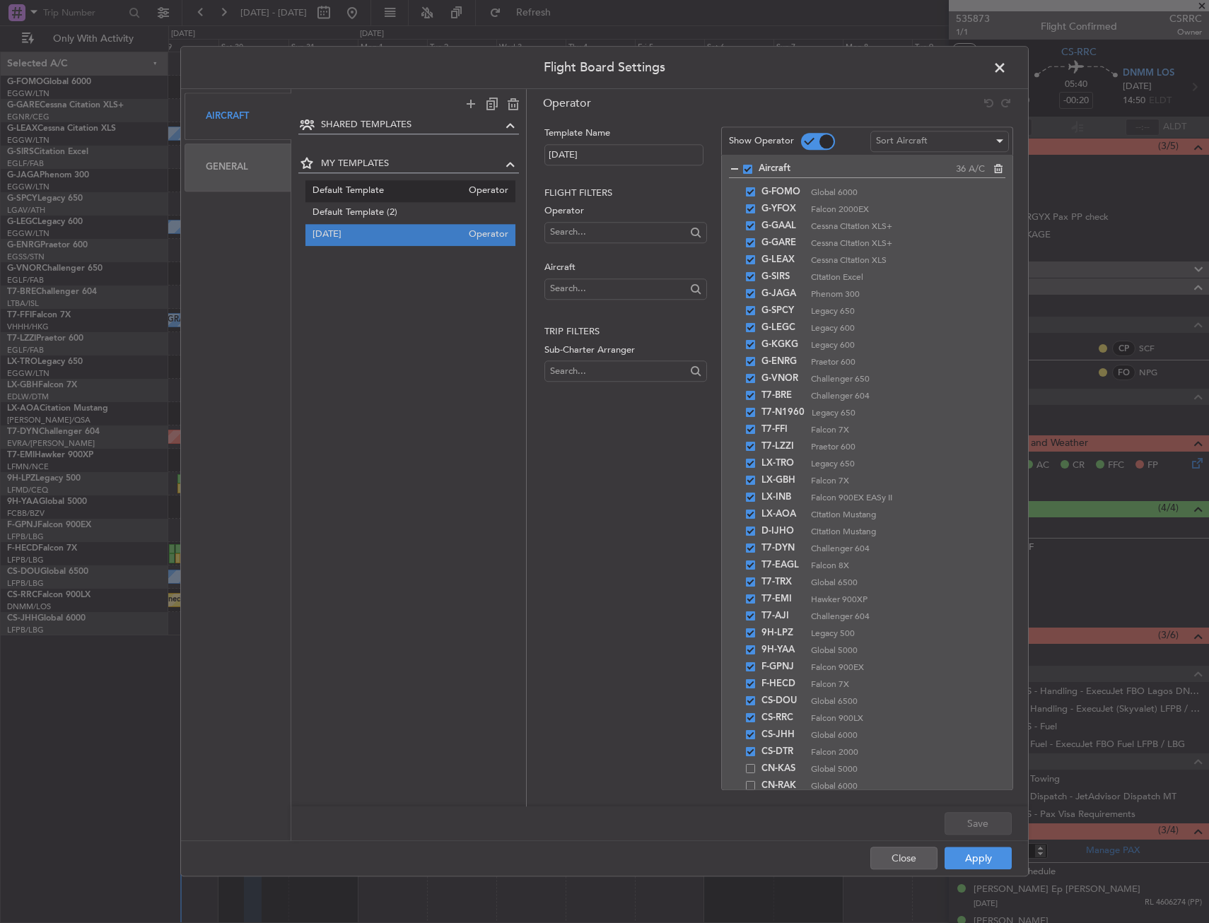
click at [388, 195] on span "Default Template" at bounding box center [388, 191] width 150 height 15
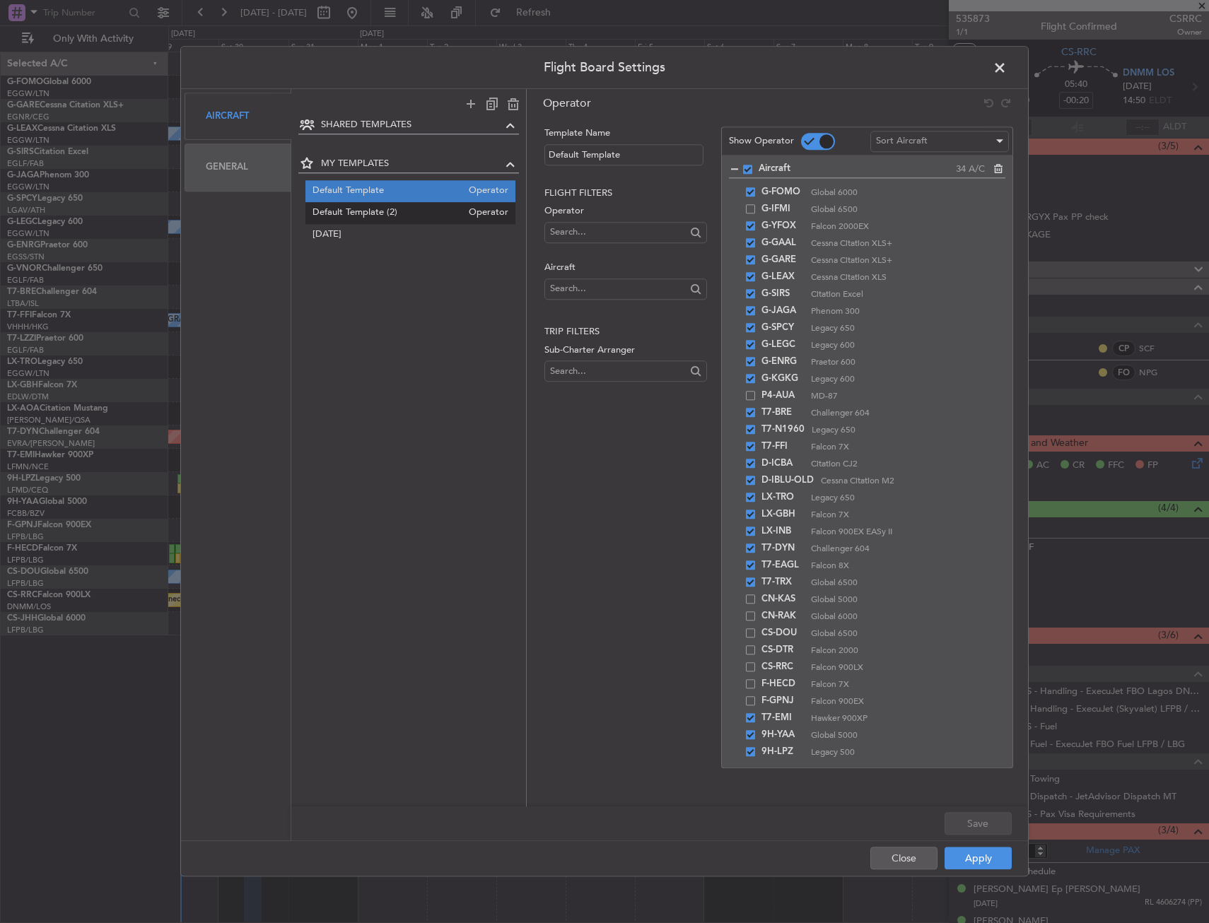
click at [396, 208] on span "Default Template (2)" at bounding box center [388, 213] width 150 height 15
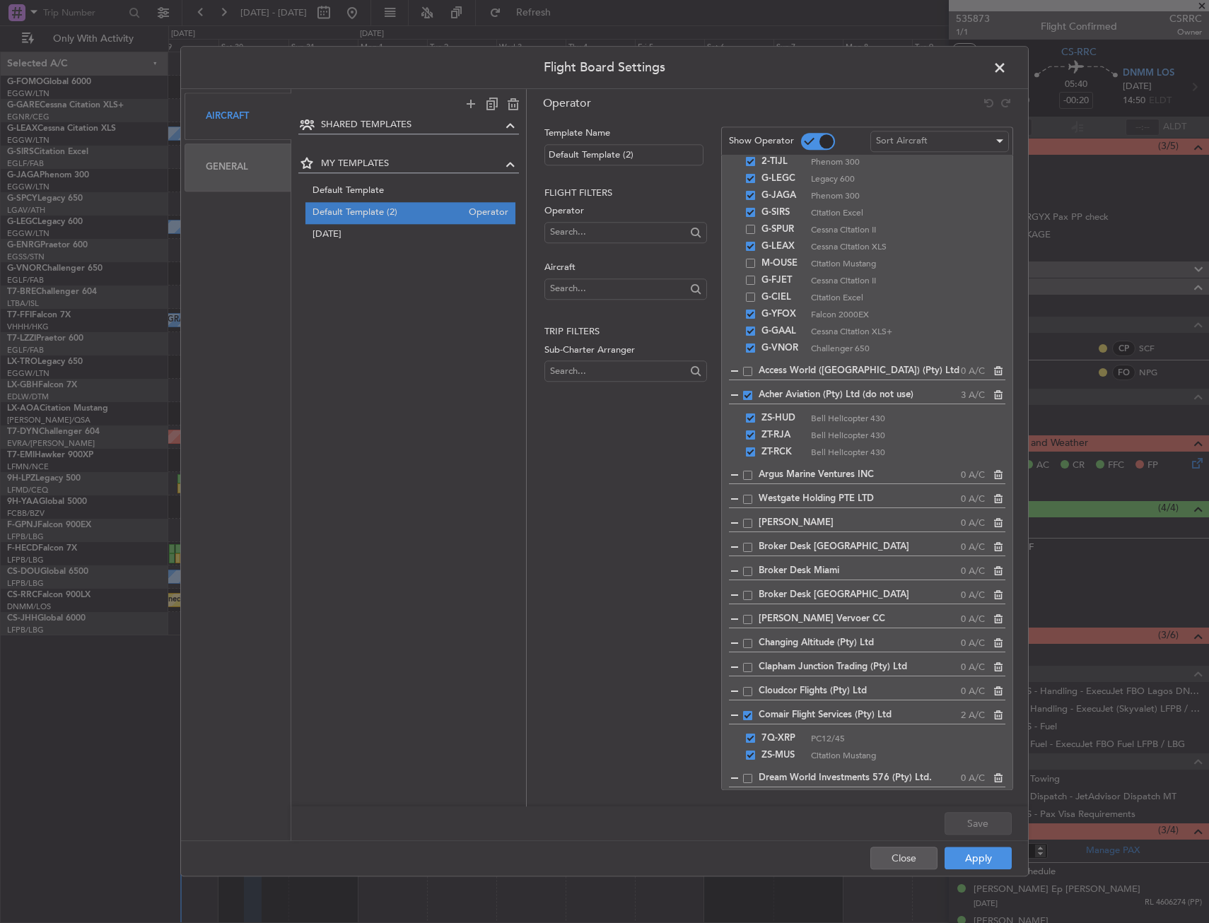
scroll to position [354, 0]
click at [356, 187] on span "Default Template" at bounding box center [388, 191] width 150 height 15
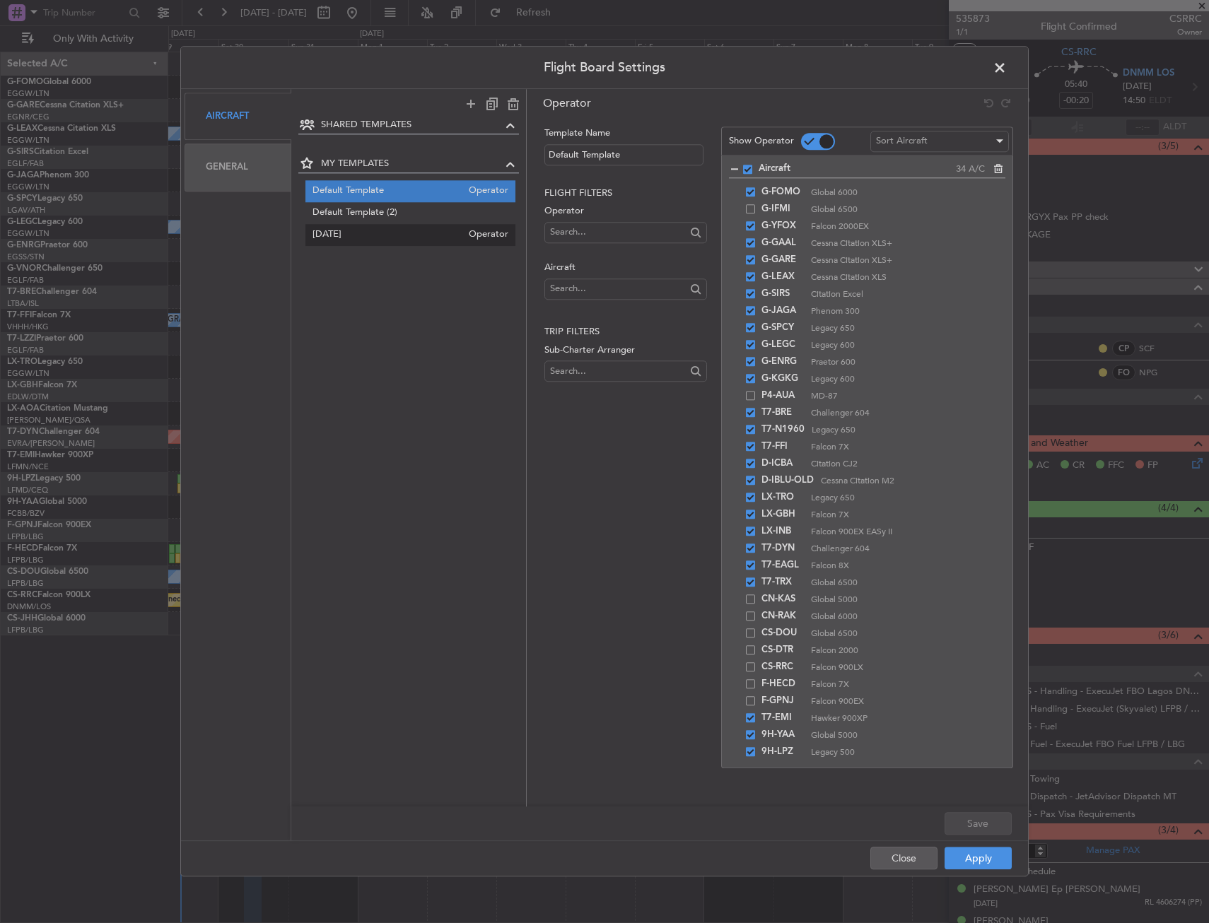
click at [372, 233] on span "JAN 2025" at bounding box center [388, 235] width 150 height 15
type input "JAN 2025"
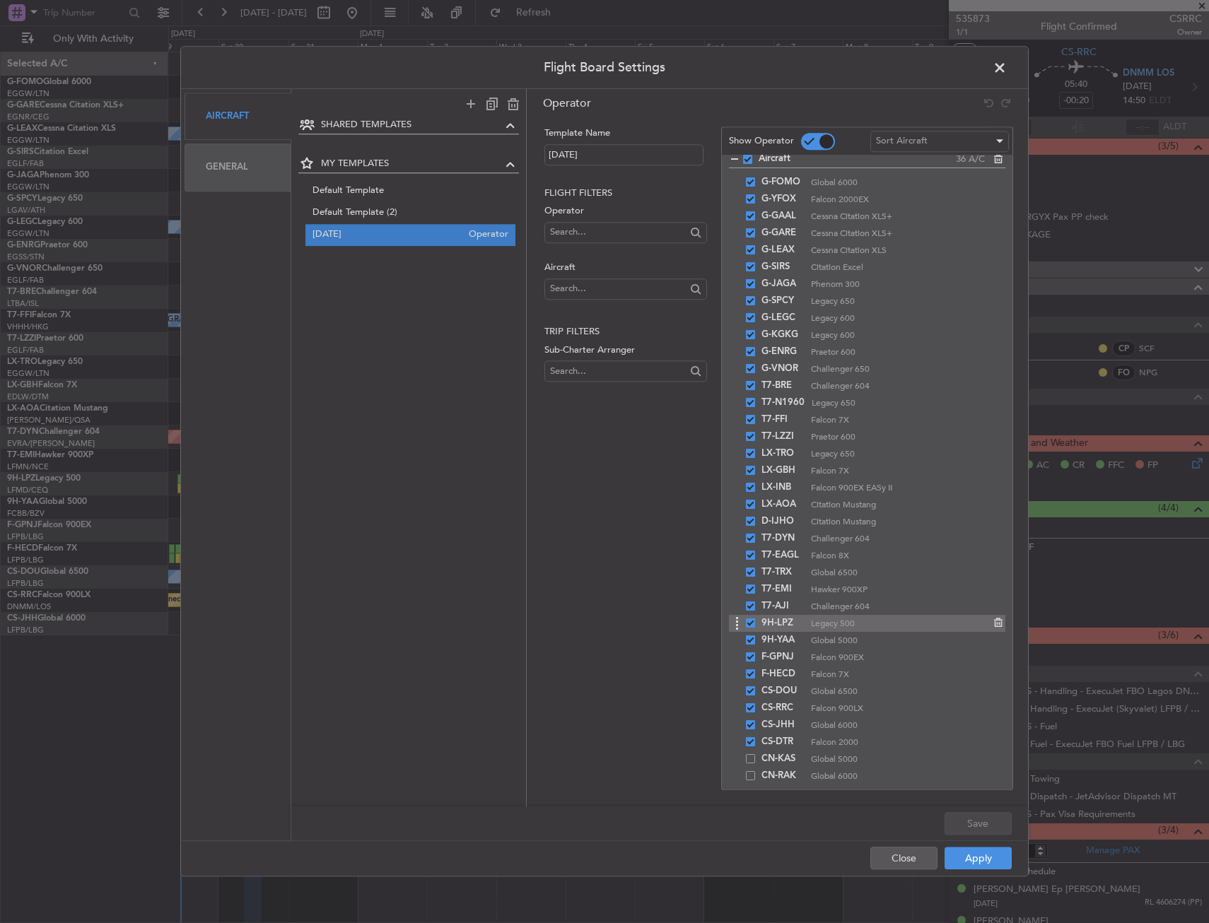
scroll to position [12, 0]
click at [914, 862] on button "Close" at bounding box center [903, 859] width 67 height 23
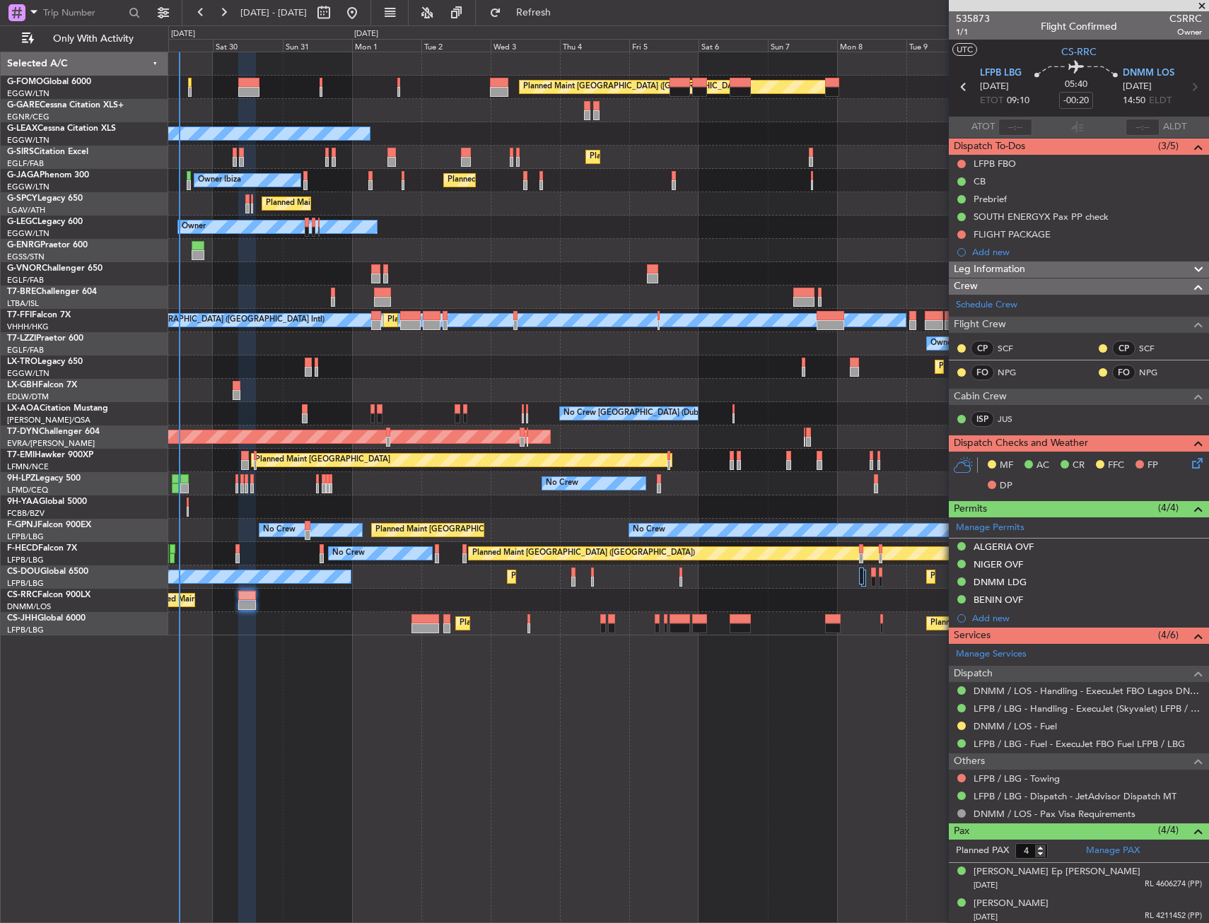
click at [476, 231] on div "Owner Owner" at bounding box center [688, 227] width 1040 height 23
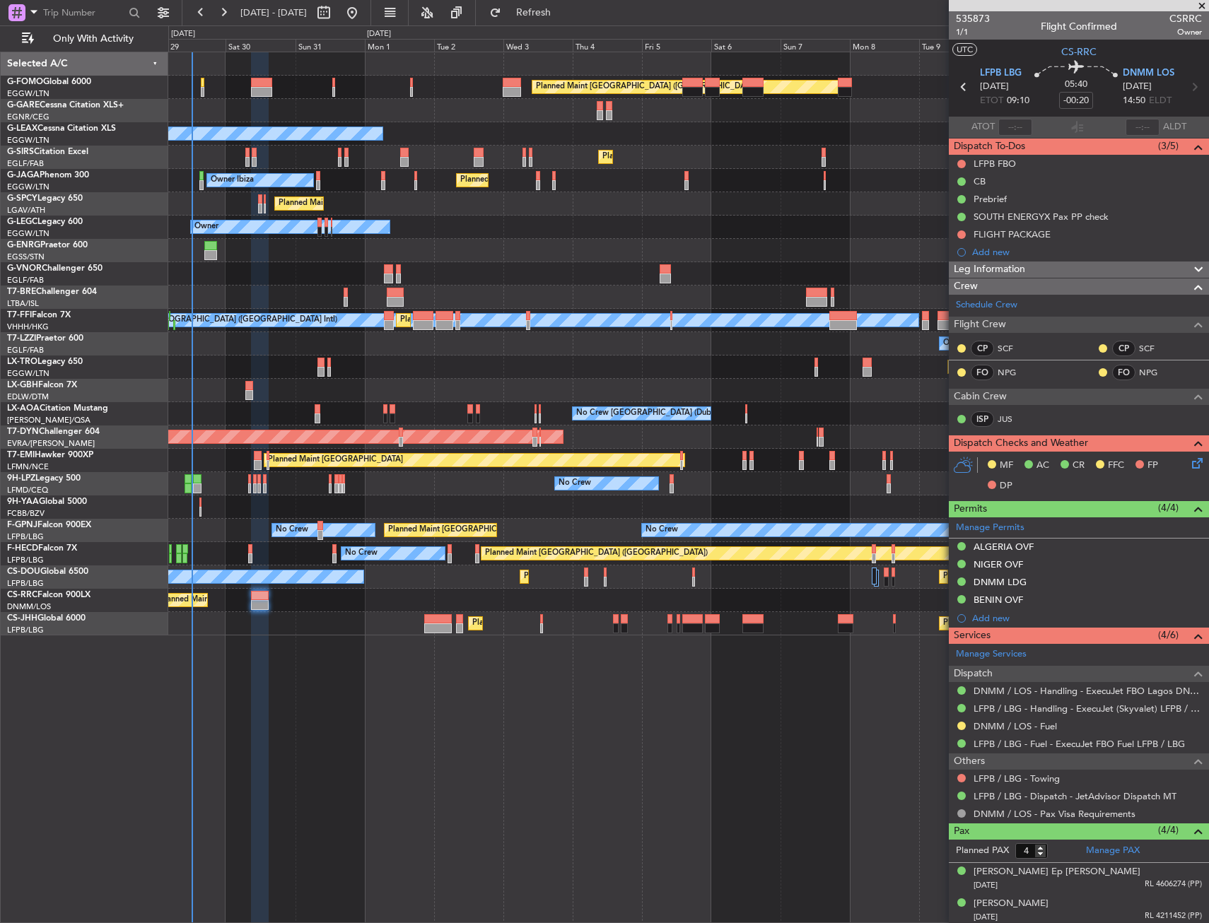
click at [493, 235] on div "Owner Owner" at bounding box center [688, 227] width 1040 height 23
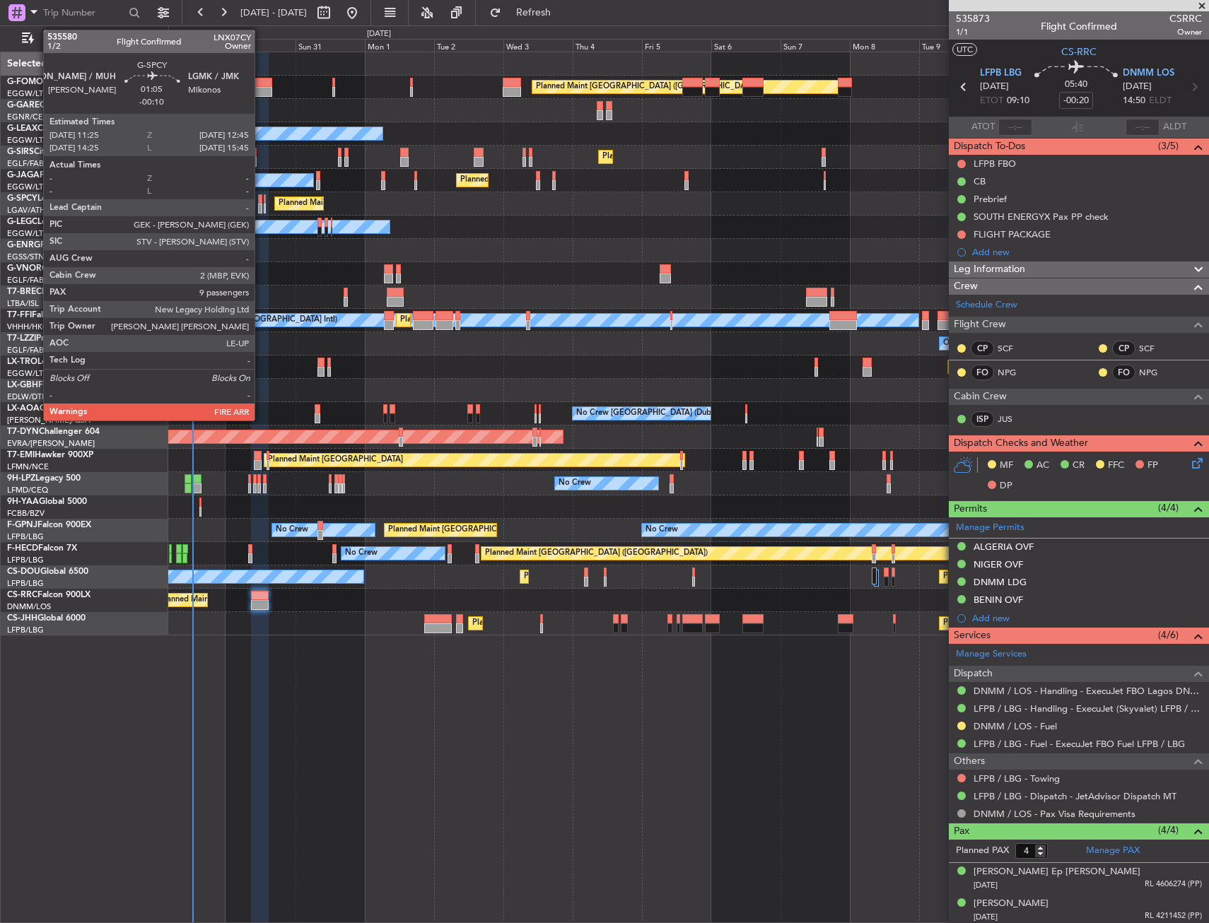
click at [261, 201] on div at bounding box center [260, 199] width 4 height 10
type input "-00:10"
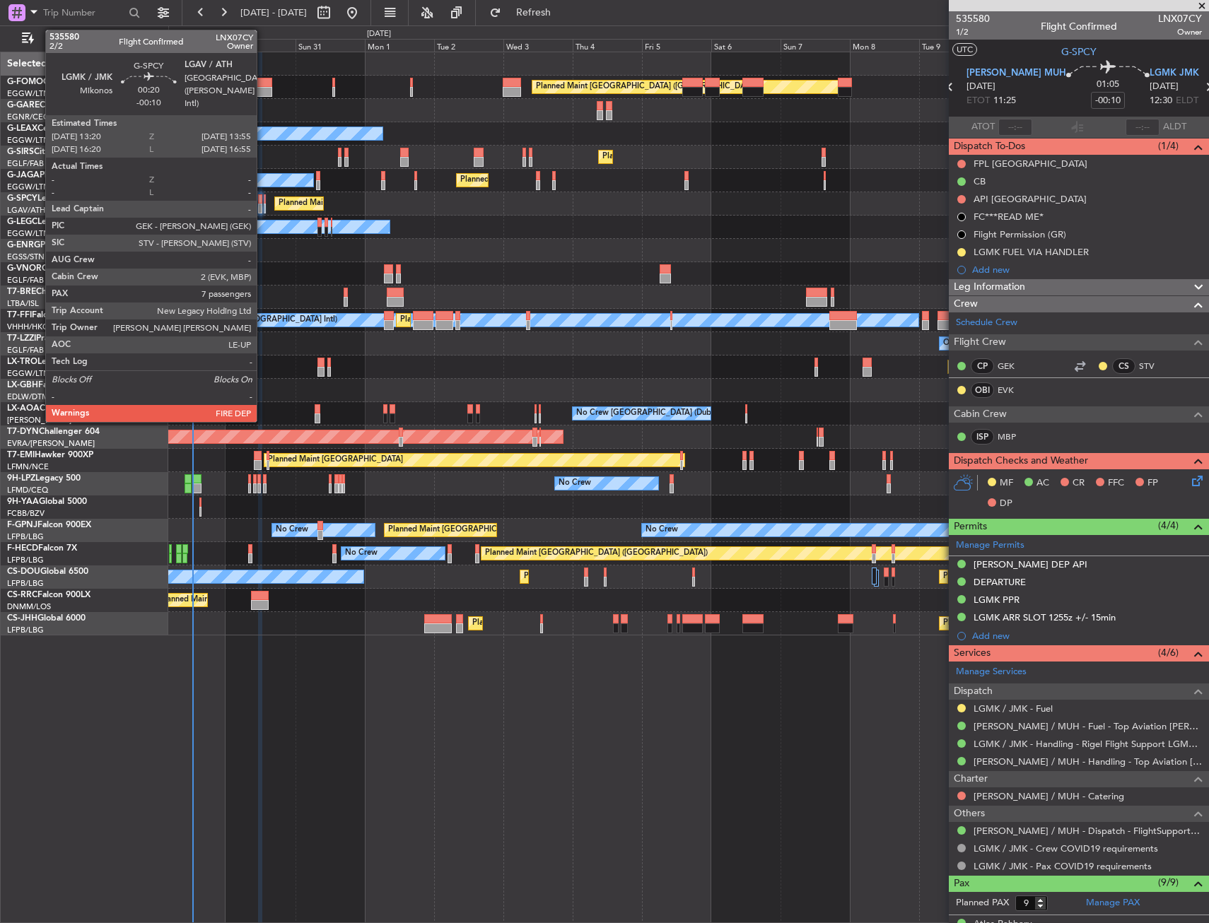
click at [264, 202] on div at bounding box center [265, 199] width 2 height 10
type input "7"
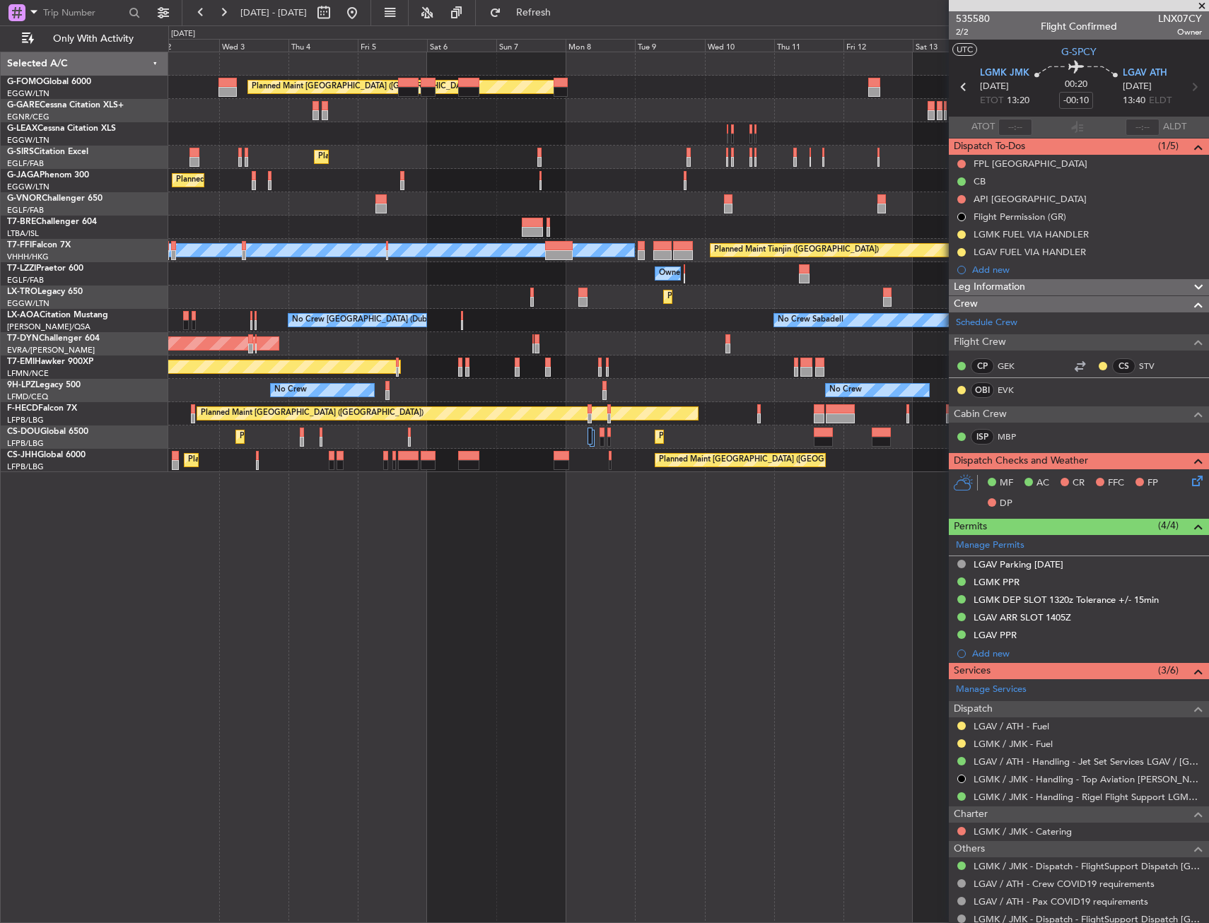
click at [535, 243] on div "Planned Maint [GEOGRAPHIC_DATA] ([GEOGRAPHIC_DATA]) Owner Planned Maint [GEOGRA…" at bounding box center [688, 262] width 1040 height 420
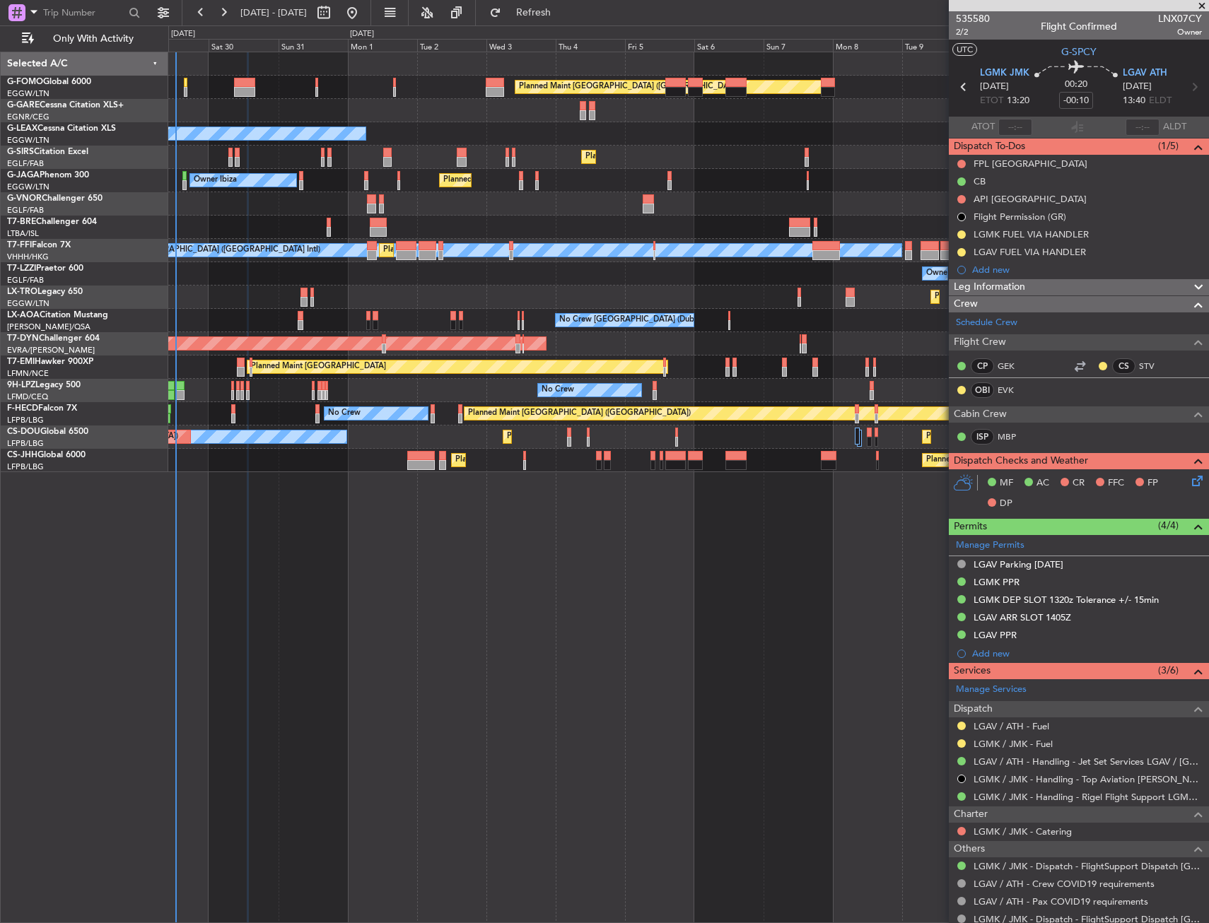
click at [407, 276] on div "Planned Maint [GEOGRAPHIC_DATA] ([GEOGRAPHIC_DATA]) Owner Planned Maint [GEOGRA…" at bounding box center [688, 262] width 1040 height 420
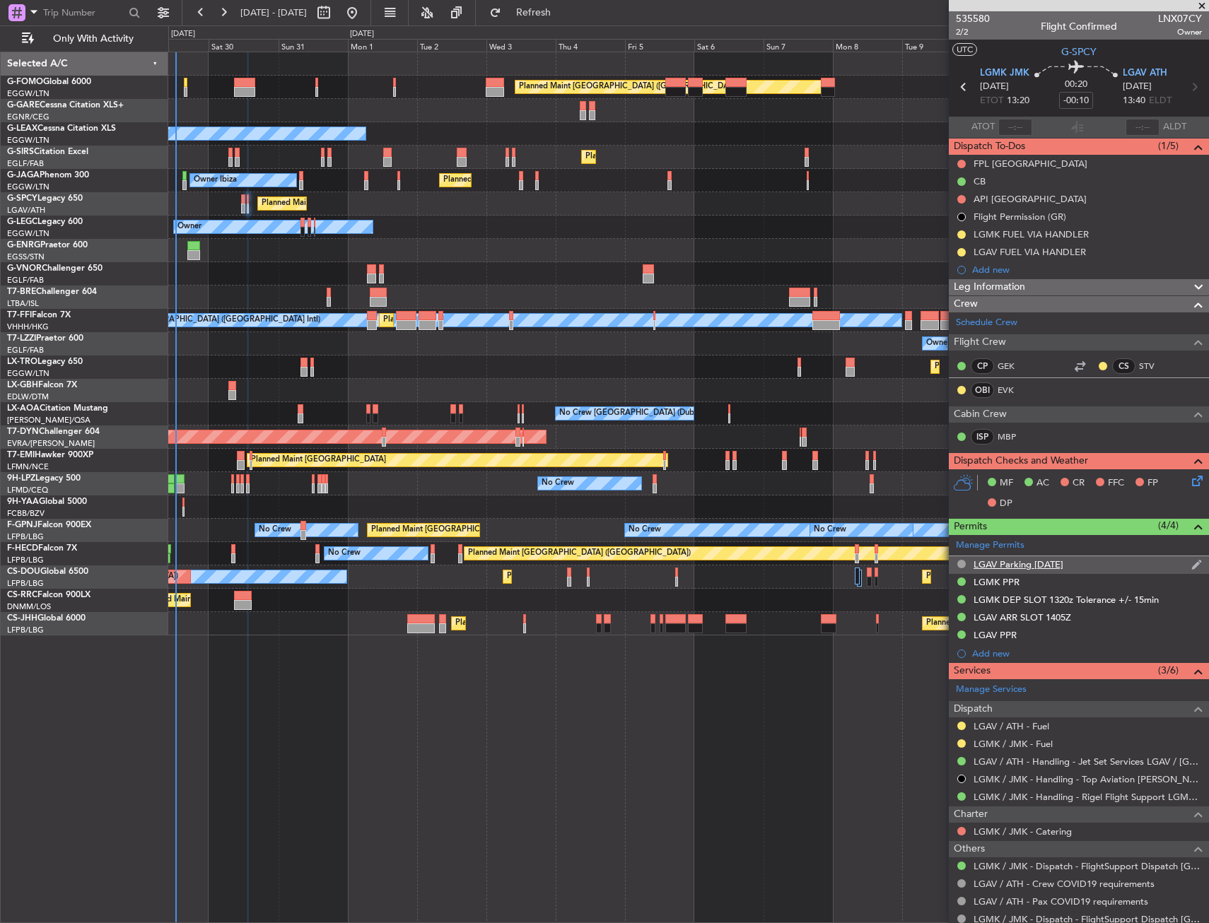
click at [1097, 561] on div "LGAV Parking [DATE]" at bounding box center [1079, 565] width 260 height 18
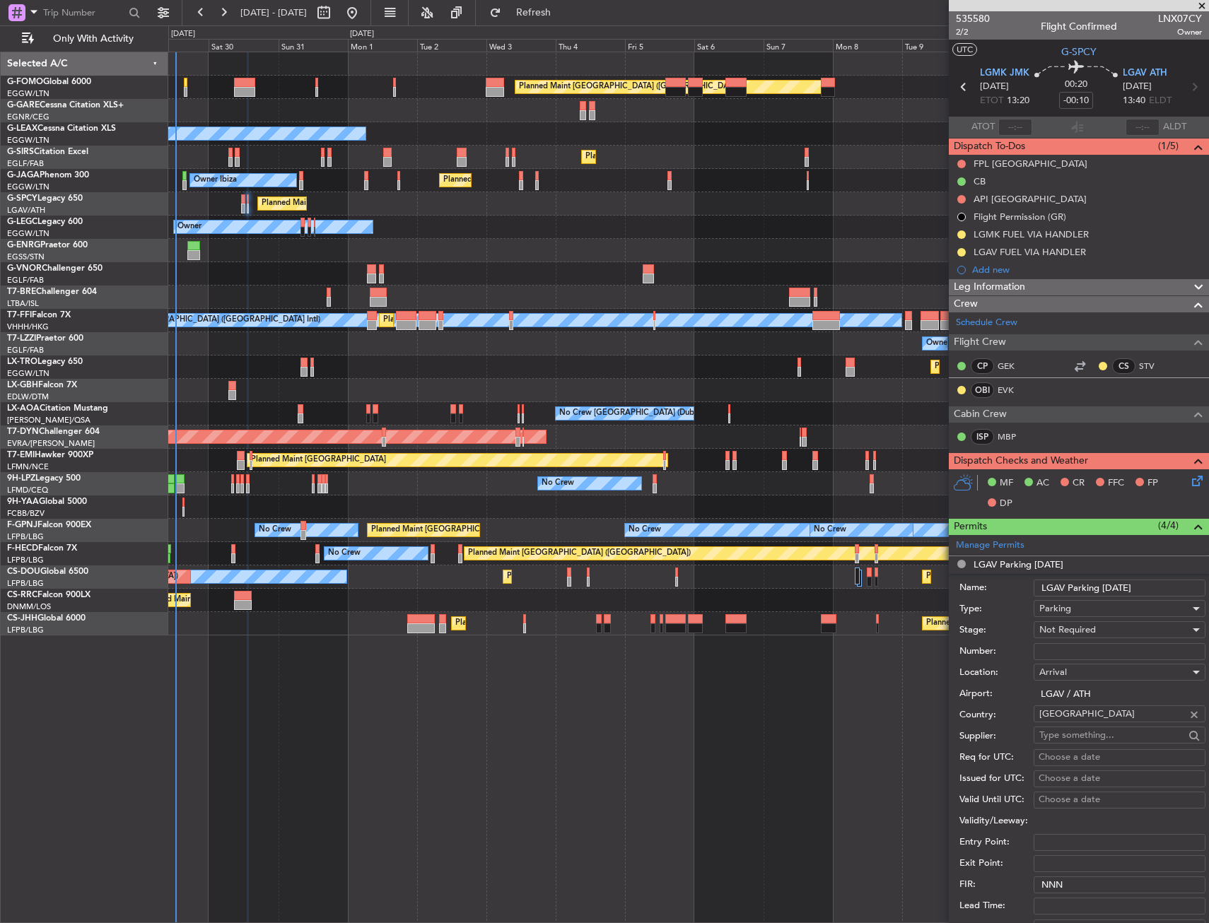
click at [1114, 585] on input "LGAV Parking [DATE]" at bounding box center [1120, 588] width 172 height 17
type input "LGAV Parking [DATE]"
click at [1072, 629] on span "Not Required" at bounding box center [1067, 630] width 57 height 13
click at [1069, 701] on span "Requested" at bounding box center [1114, 699] width 148 height 21
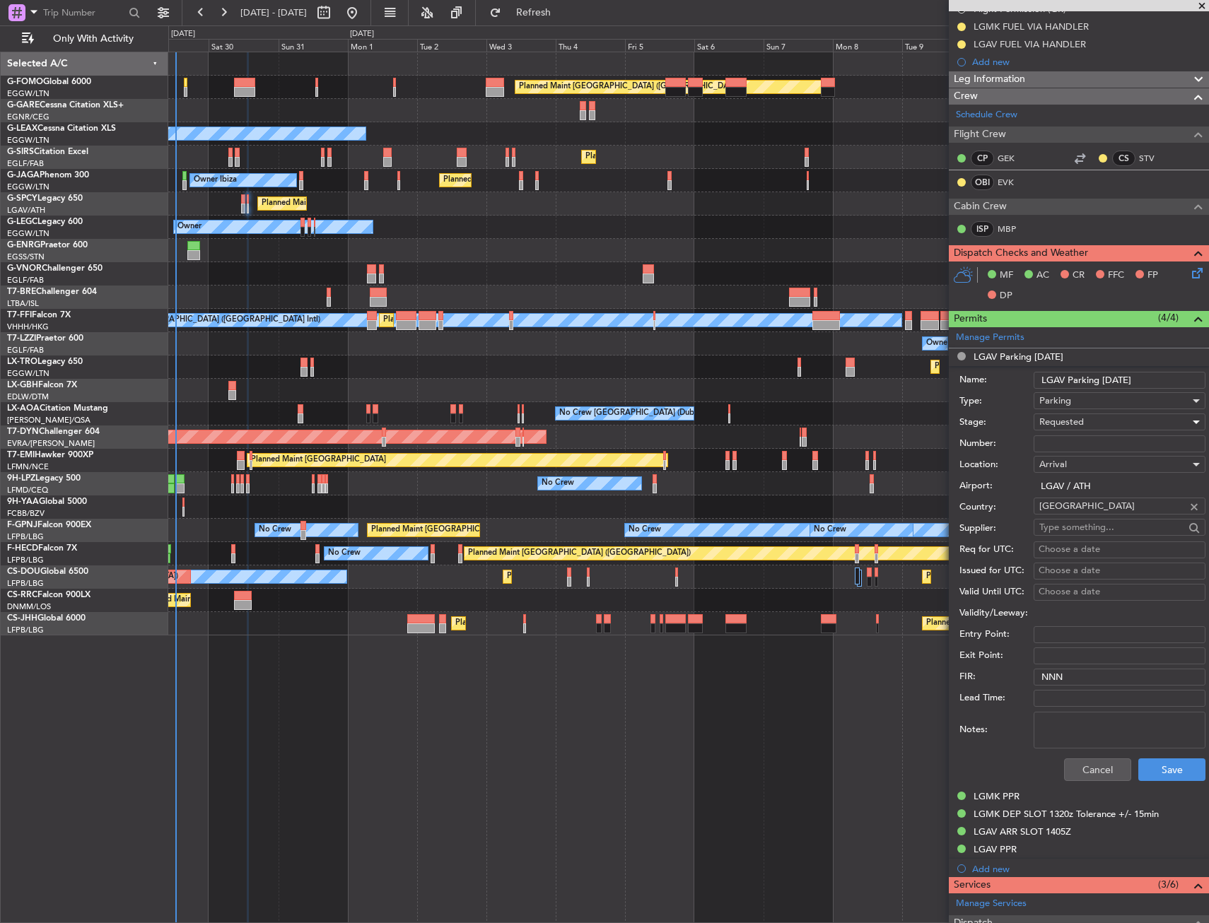
scroll to position [212, 0]
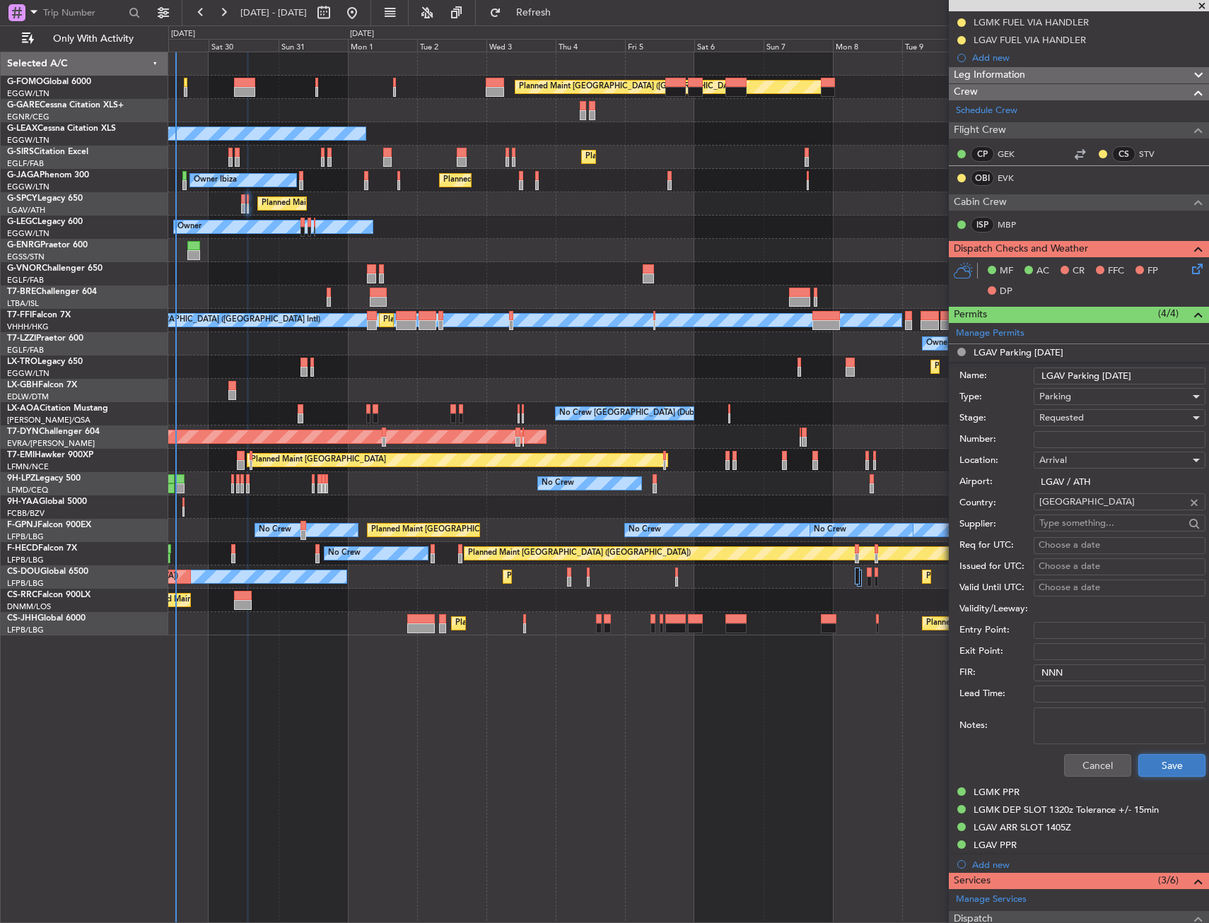
click at [1162, 774] on button "Save" at bounding box center [1171, 765] width 67 height 23
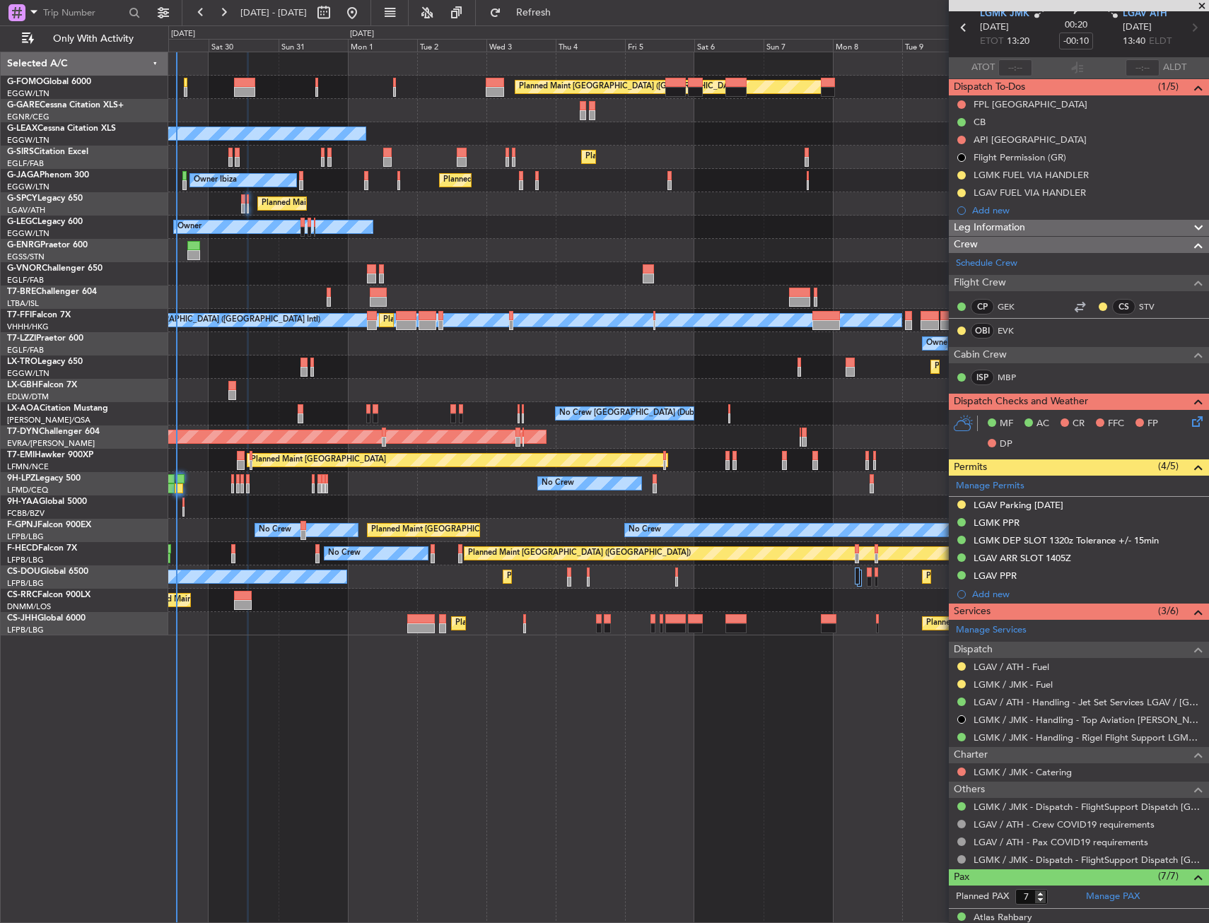
scroll to position [0, 0]
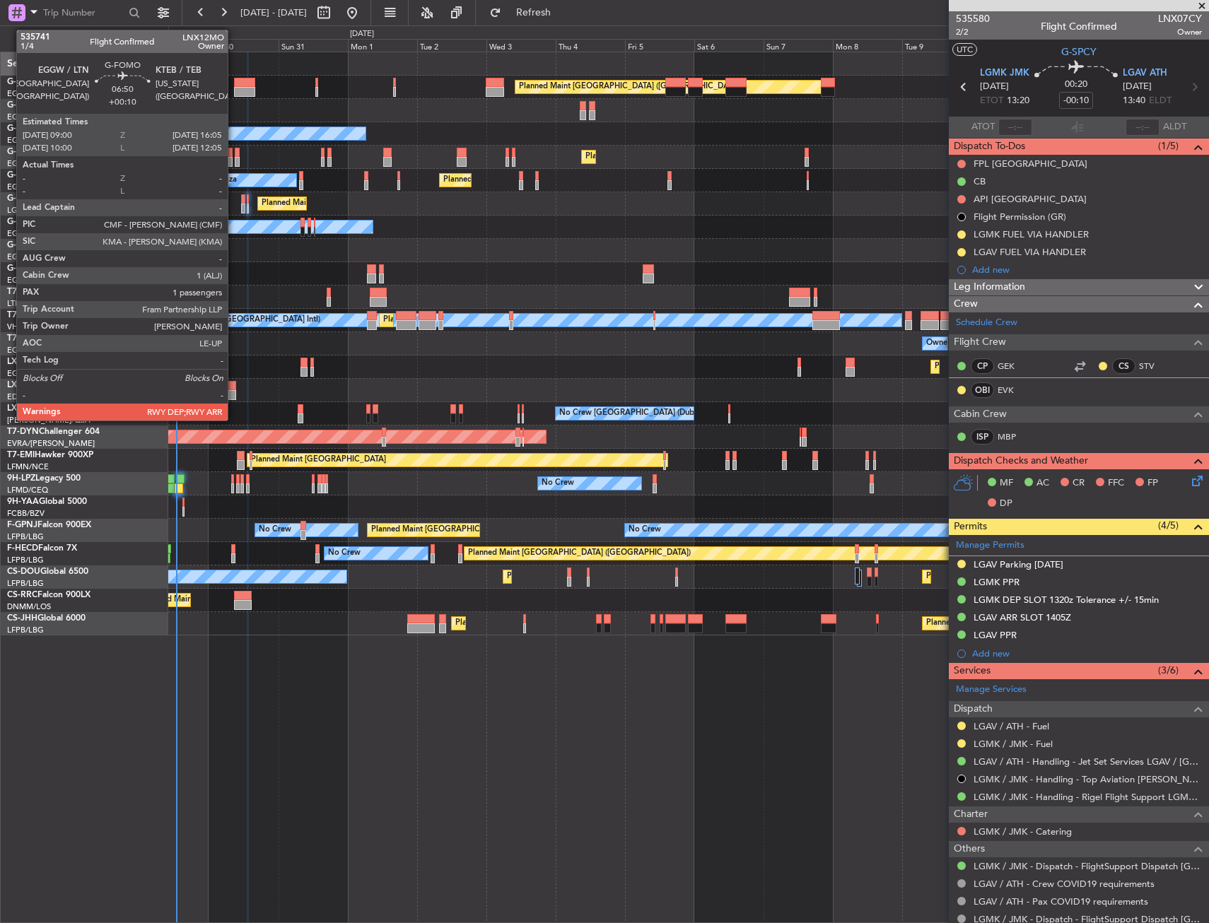
click at [234, 84] on div at bounding box center [244, 83] width 21 height 10
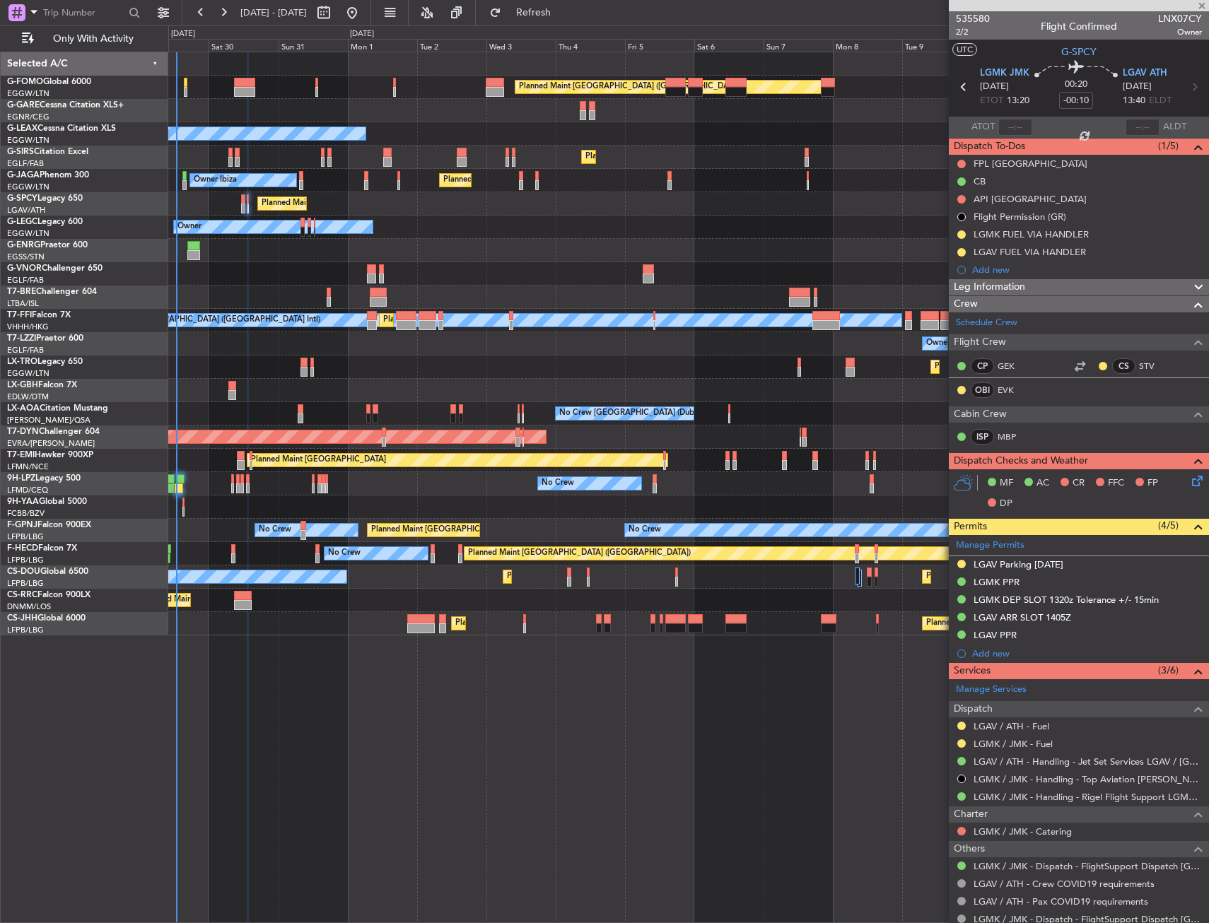
type input "+00:10"
type input "1"
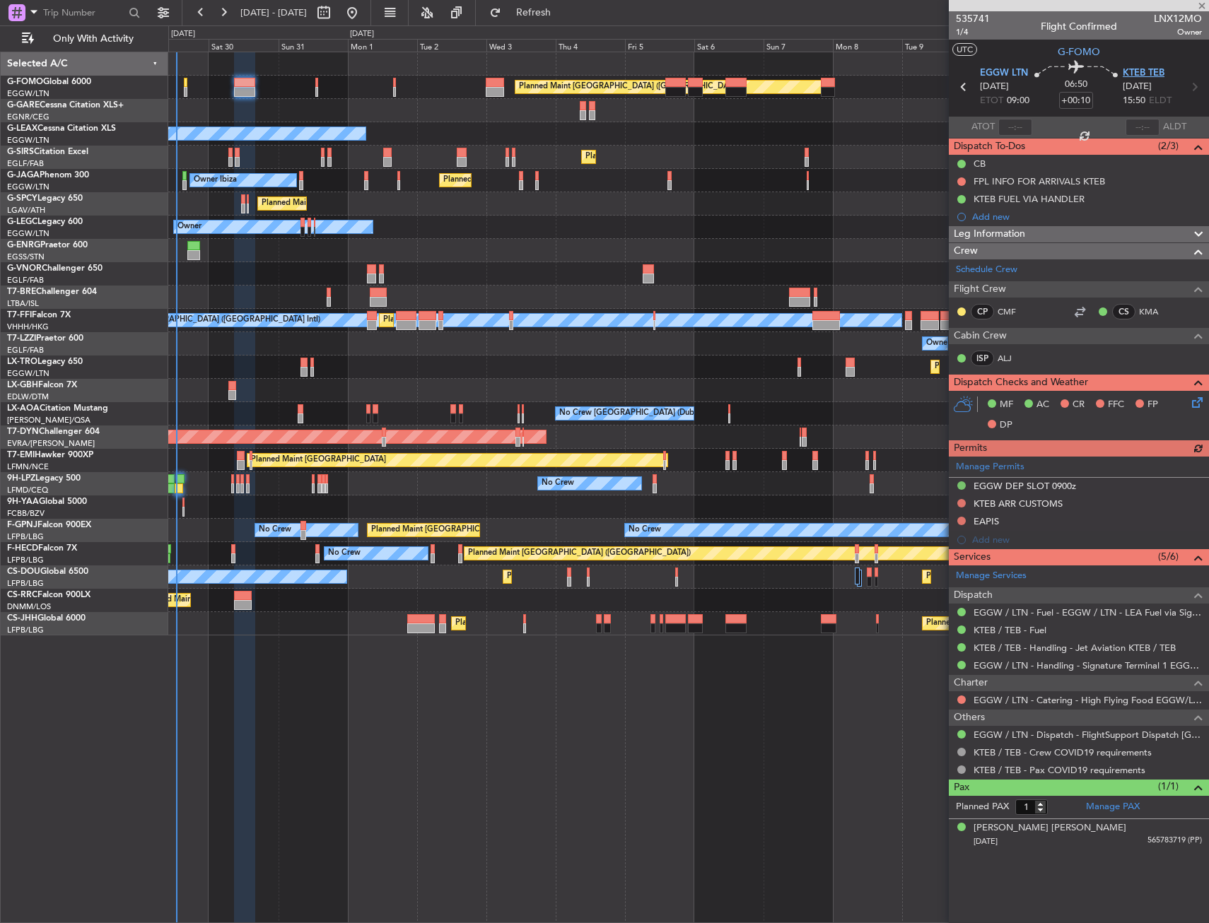
click at [1143, 75] on span "KTEB TEB" at bounding box center [1144, 73] width 42 height 14
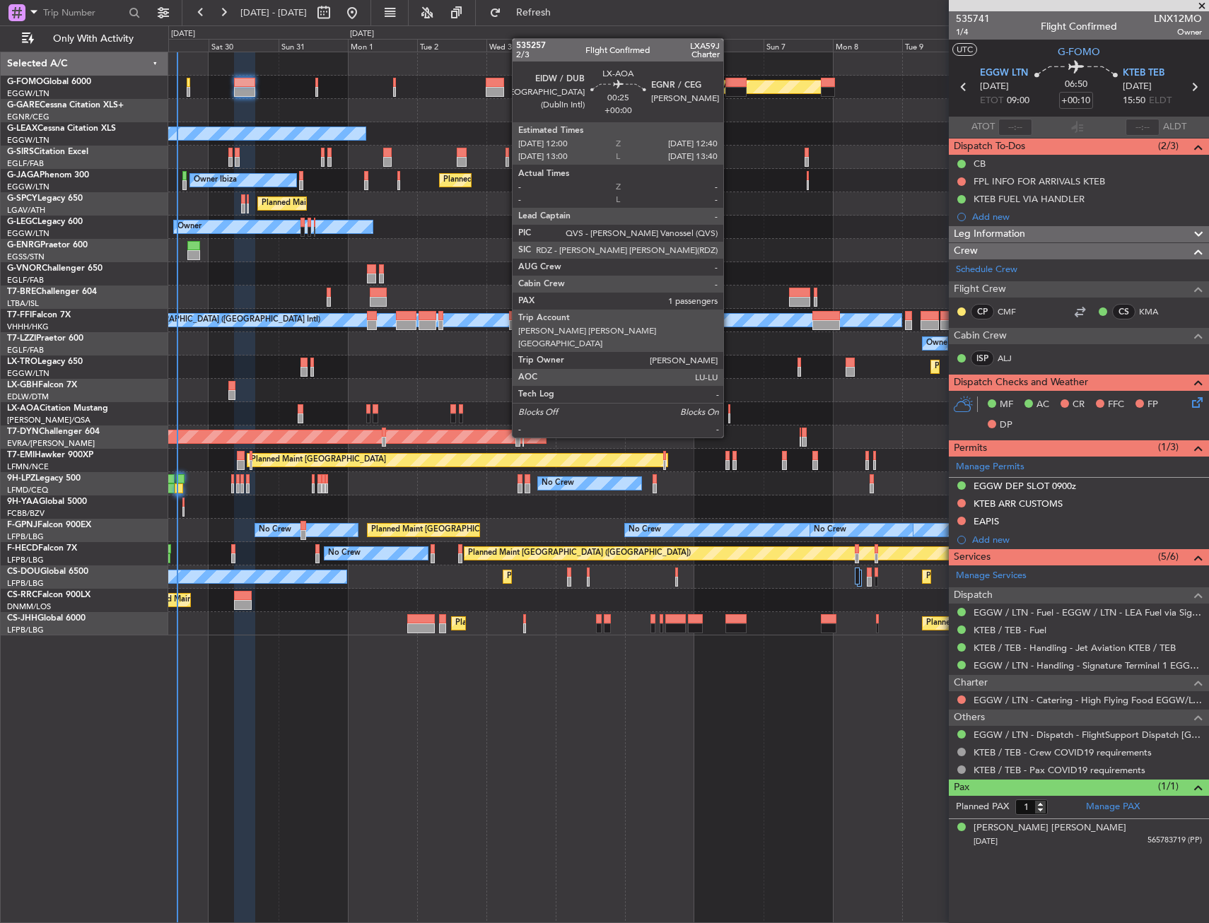
click at [730, 411] on div at bounding box center [729, 409] width 2 height 10
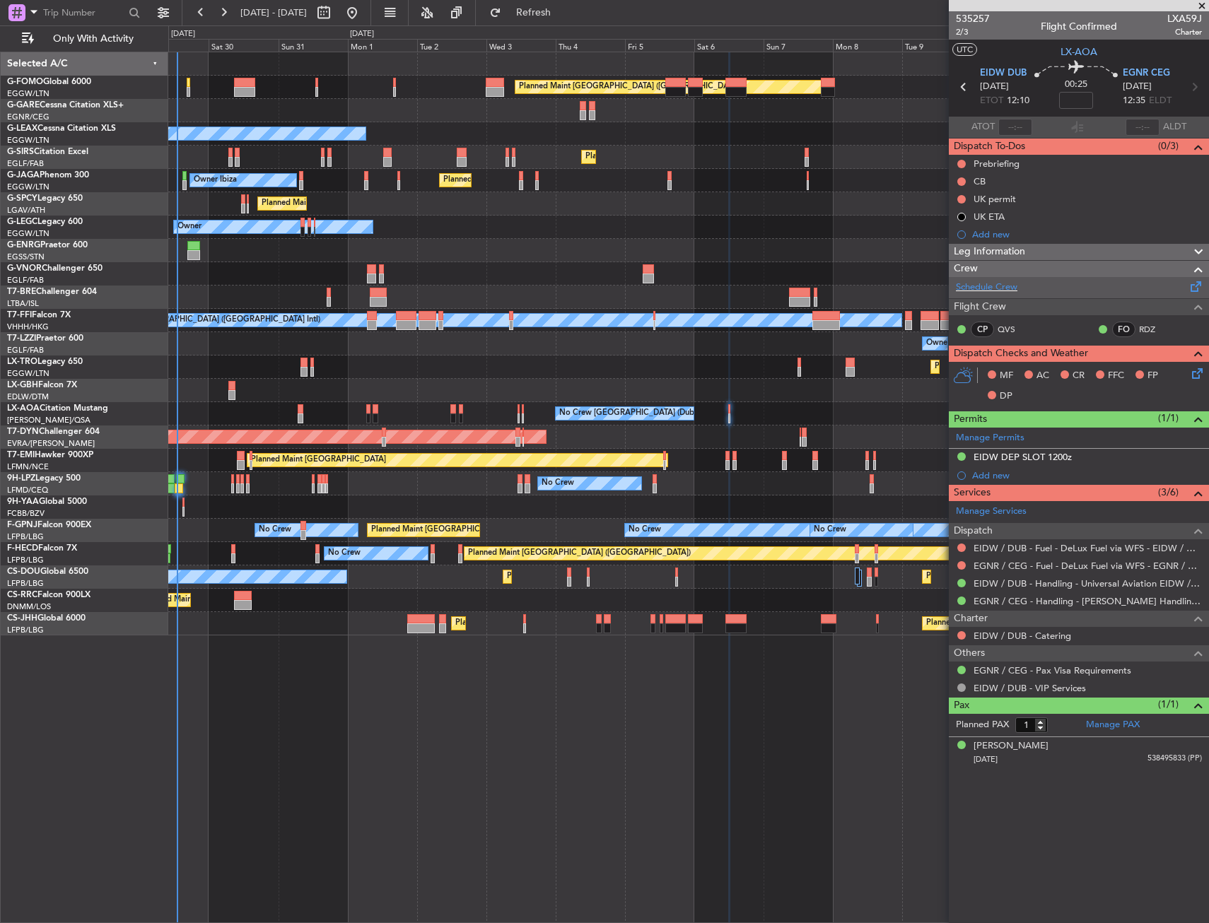
click at [984, 297] on div "Schedule Crew" at bounding box center [1079, 287] width 260 height 21
drag, startPoint x: 1001, startPoint y: 214, endPoint x: 963, endPoint y: 235, distance: 42.7
click at [1002, 232] on mat-tooltip-component "UK ETA" at bounding box center [989, 240] width 52 height 37
click at [996, 230] on div "Add new" at bounding box center [1080, 234] width 217 height 12
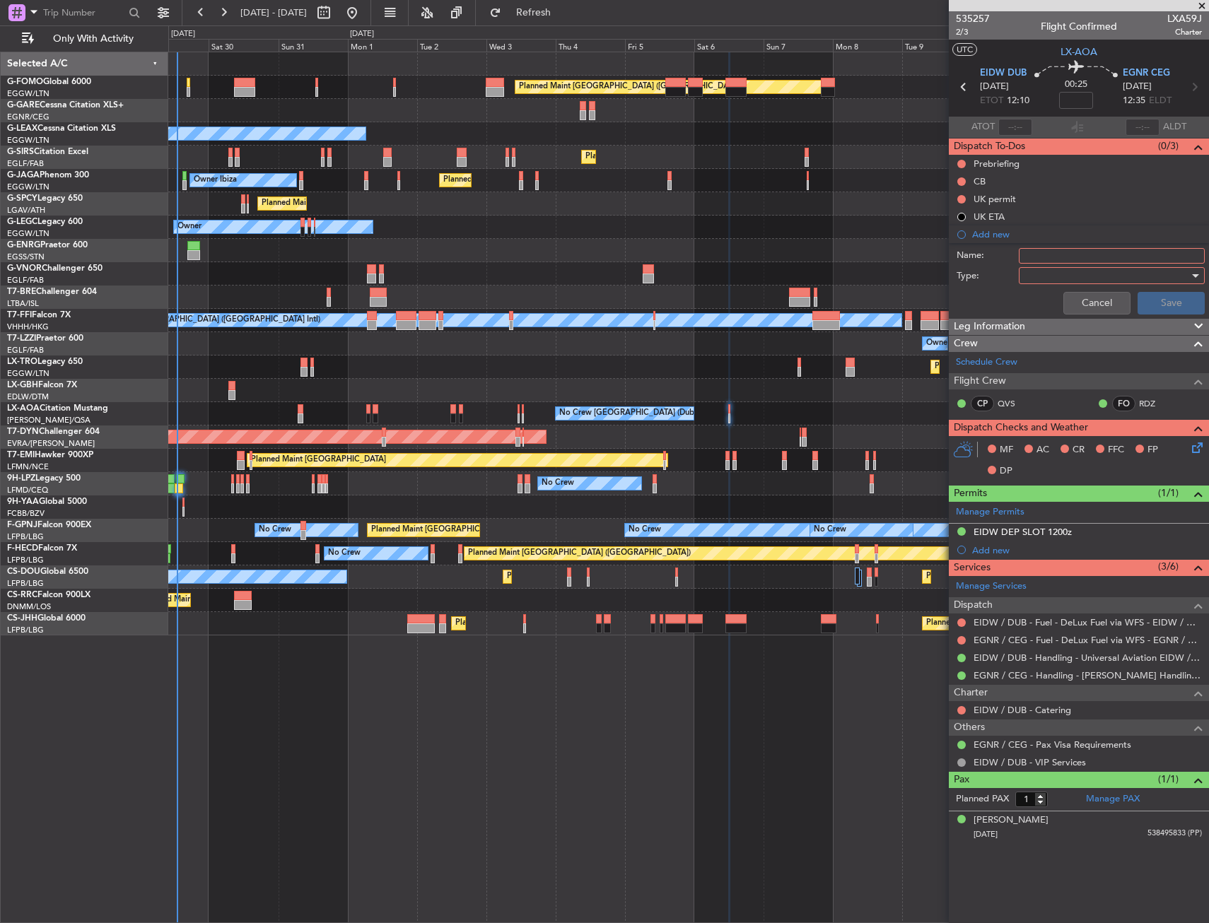
click at [1022, 252] on input "Name:" at bounding box center [1112, 256] width 186 height 16
type input "RAK SIC"
click at [1029, 276] on div at bounding box center [1107, 275] width 165 height 21
click at [1035, 297] on span "Generic" at bounding box center [1104, 304] width 173 height 21
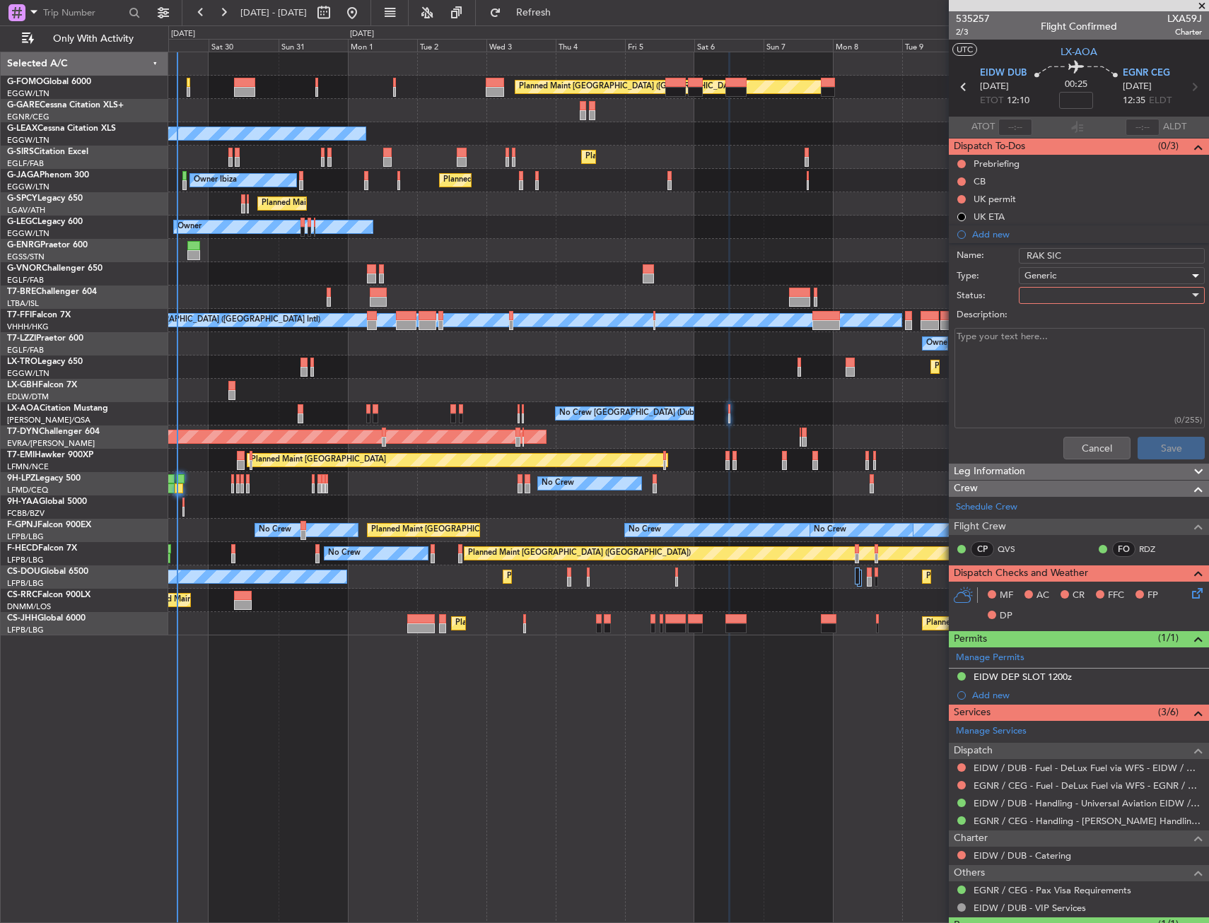
click at [1037, 296] on div at bounding box center [1107, 295] width 165 height 21
click at [1053, 347] on span "In Progress" at bounding box center [1104, 344] width 165 height 21
click at [1177, 453] on button "Save" at bounding box center [1171, 448] width 67 height 23
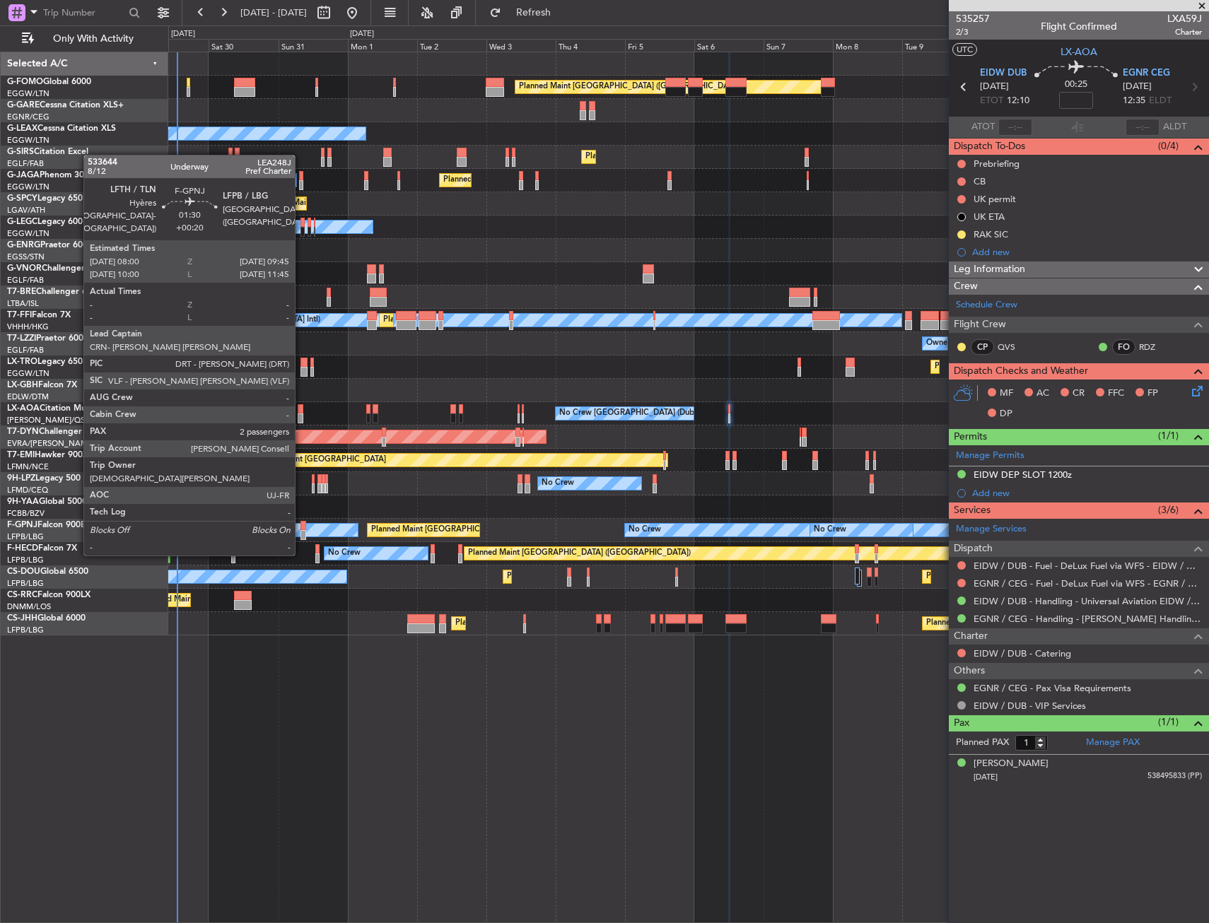
click at [301, 527] on div at bounding box center [304, 526] width 6 height 10
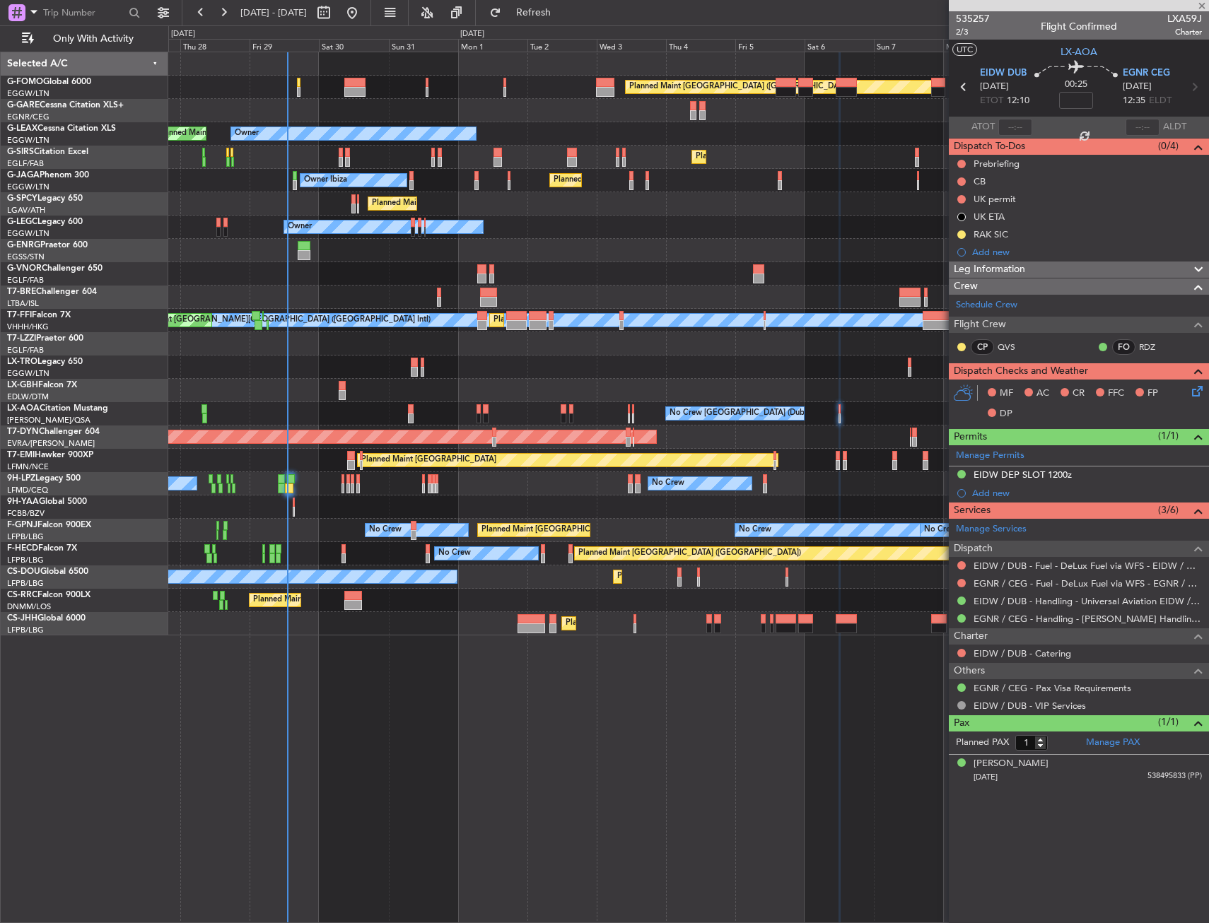
click at [335, 530] on div "No Crew No Crew No Crew Planned Maint [GEOGRAPHIC_DATA] ([GEOGRAPHIC_DATA]) No …" at bounding box center [688, 530] width 1040 height 23
type input "+00:20"
type input "2"
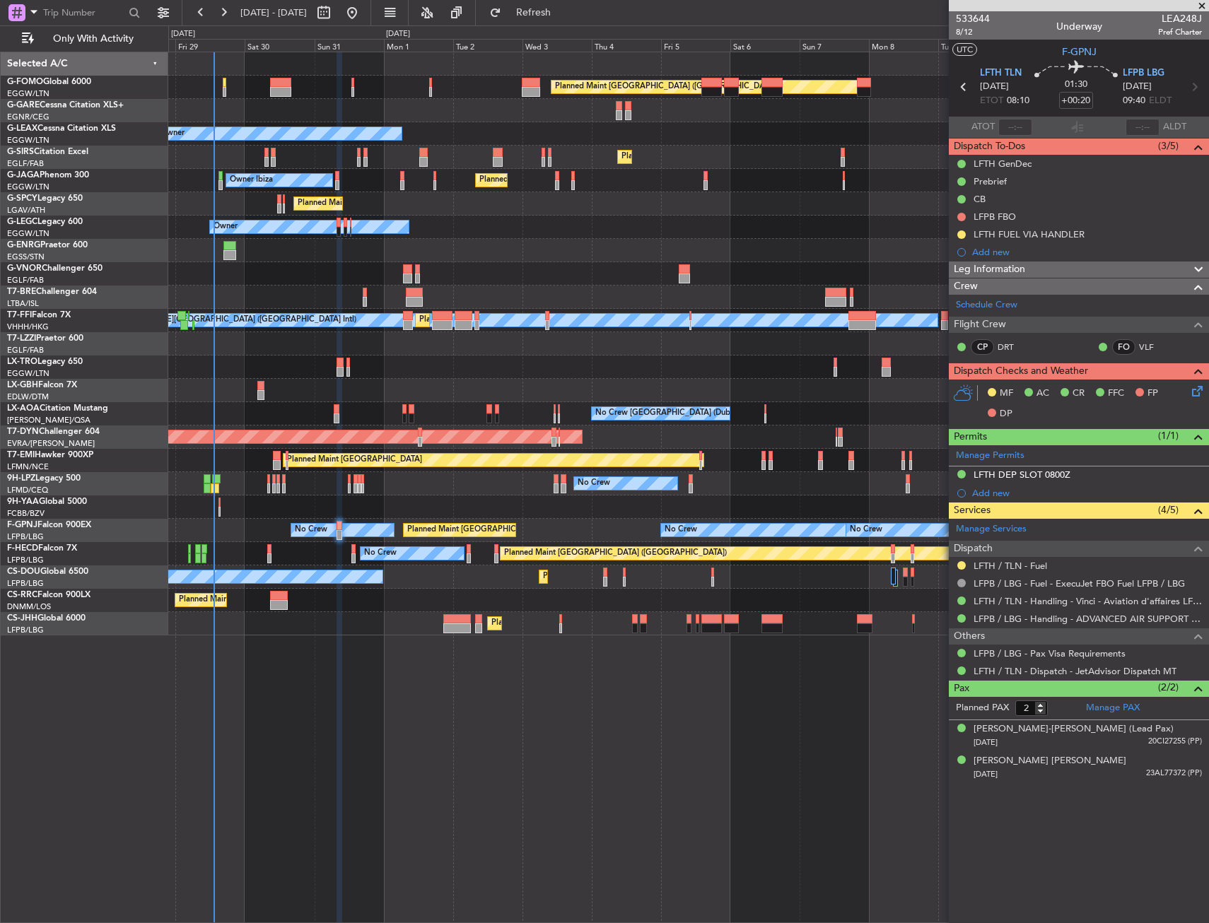
click at [337, 687] on div at bounding box center [340, 488] width 6 height 872
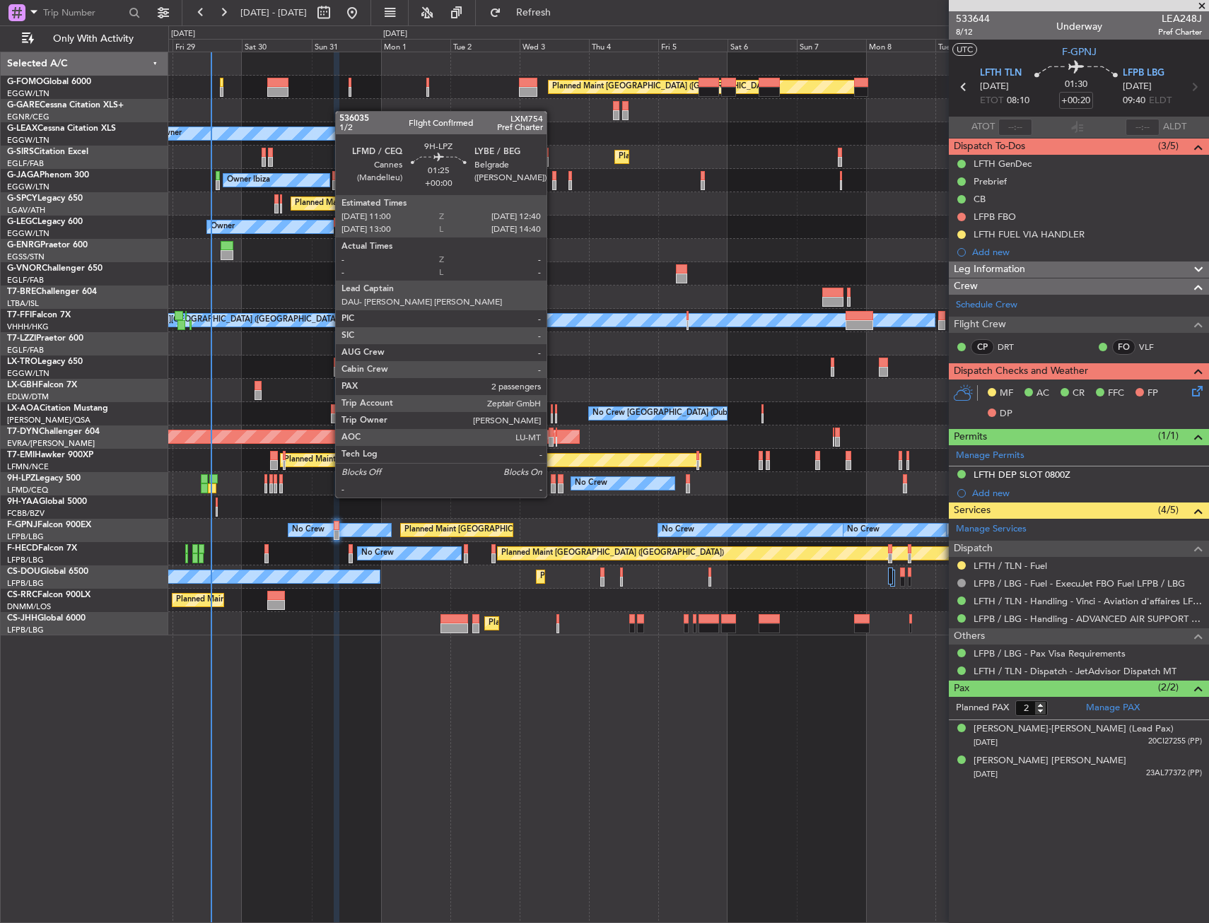
click at [553, 484] on div at bounding box center [553, 489] width 5 height 10
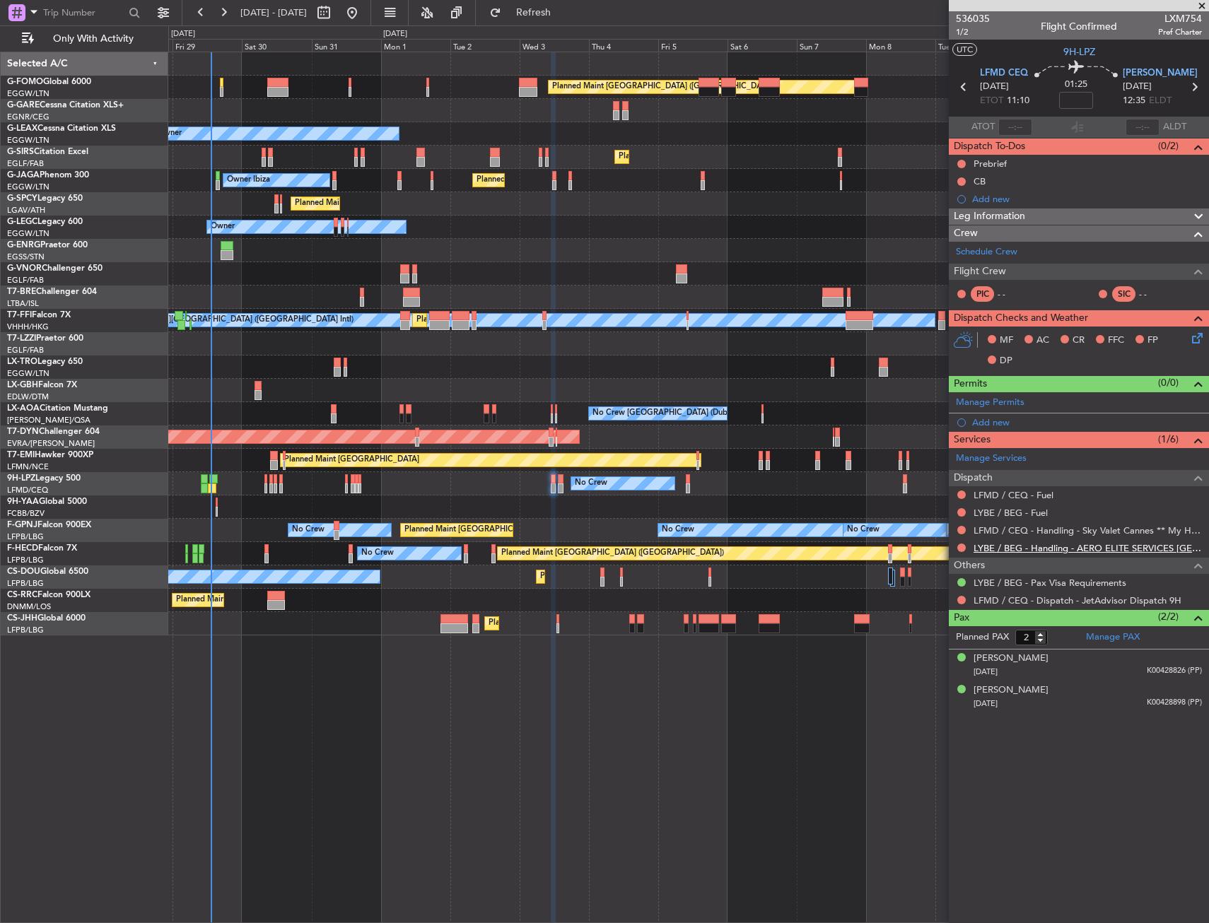
click at [1000, 549] on link "LYBE / BEG - Handling - AERO ELITE SERVICES BELGRADE" at bounding box center [1088, 548] width 228 height 12
click at [999, 417] on div "Add new" at bounding box center [1080, 422] width 217 height 12
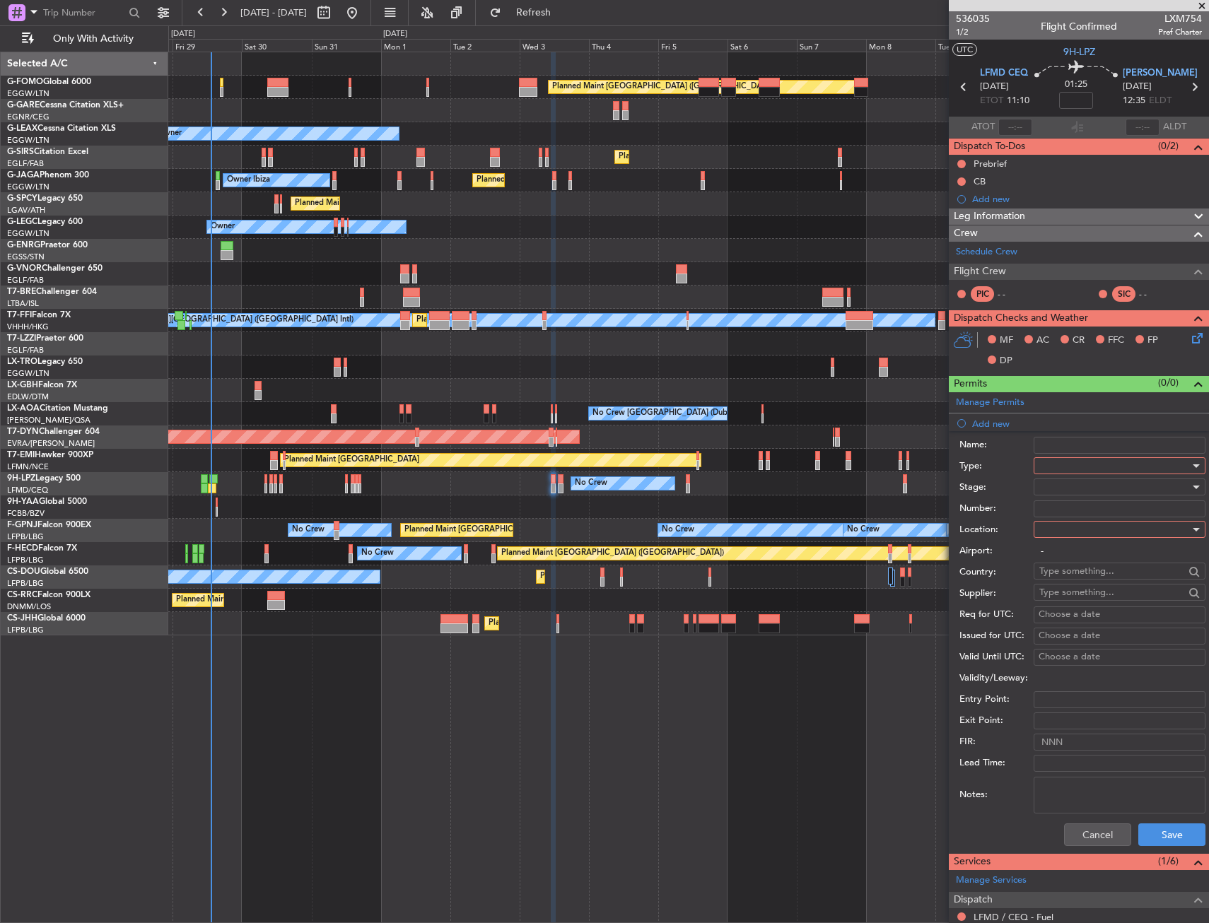
click at [1066, 461] on div at bounding box center [1114, 465] width 151 height 21
click at [1065, 595] on span "Slot" at bounding box center [1114, 599] width 148 height 21
click at [1064, 534] on div at bounding box center [1114, 529] width 151 height 21
click at [1063, 555] on span "Departure" at bounding box center [1103, 558] width 126 height 21
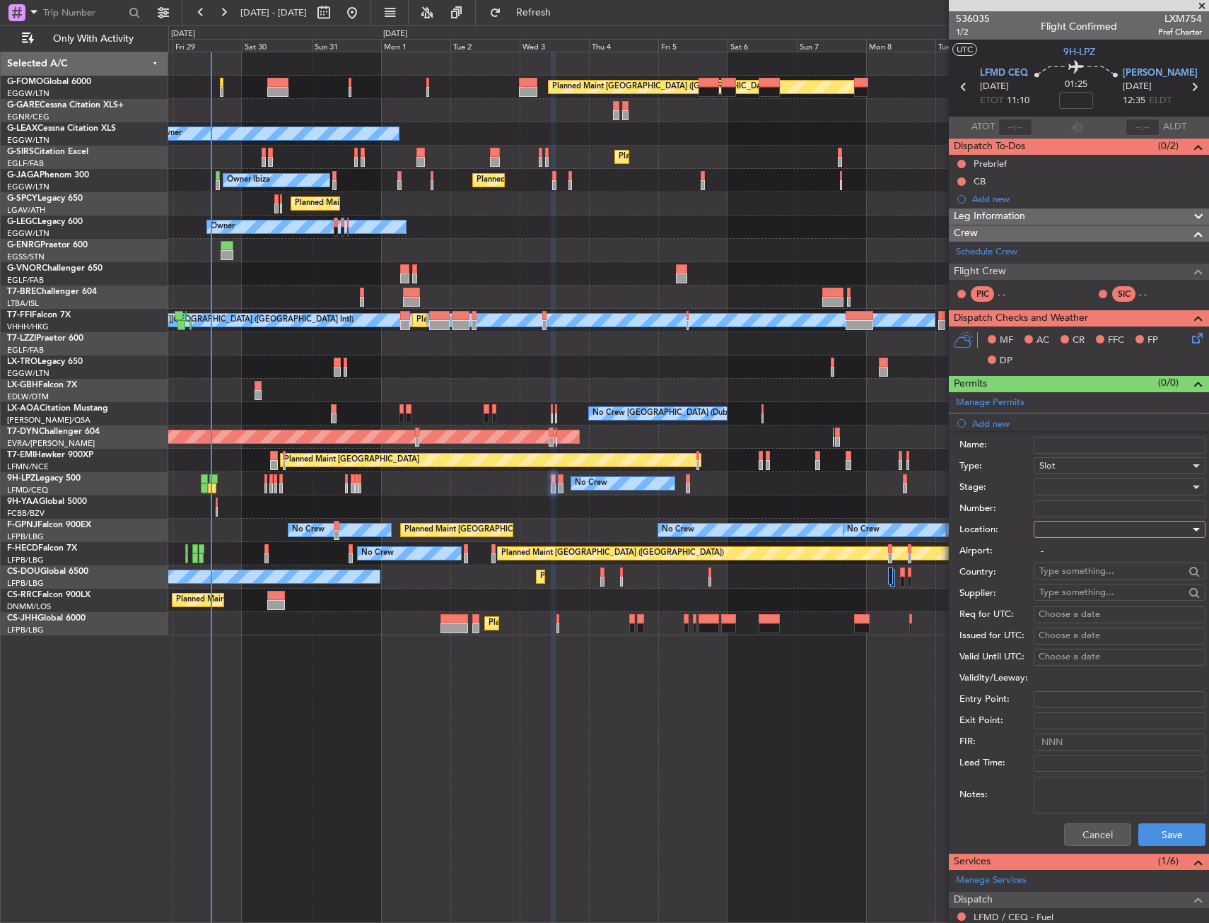
type input "LFMD / CEQ"
click at [1145, 832] on button "Save" at bounding box center [1171, 835] width 67 height 23
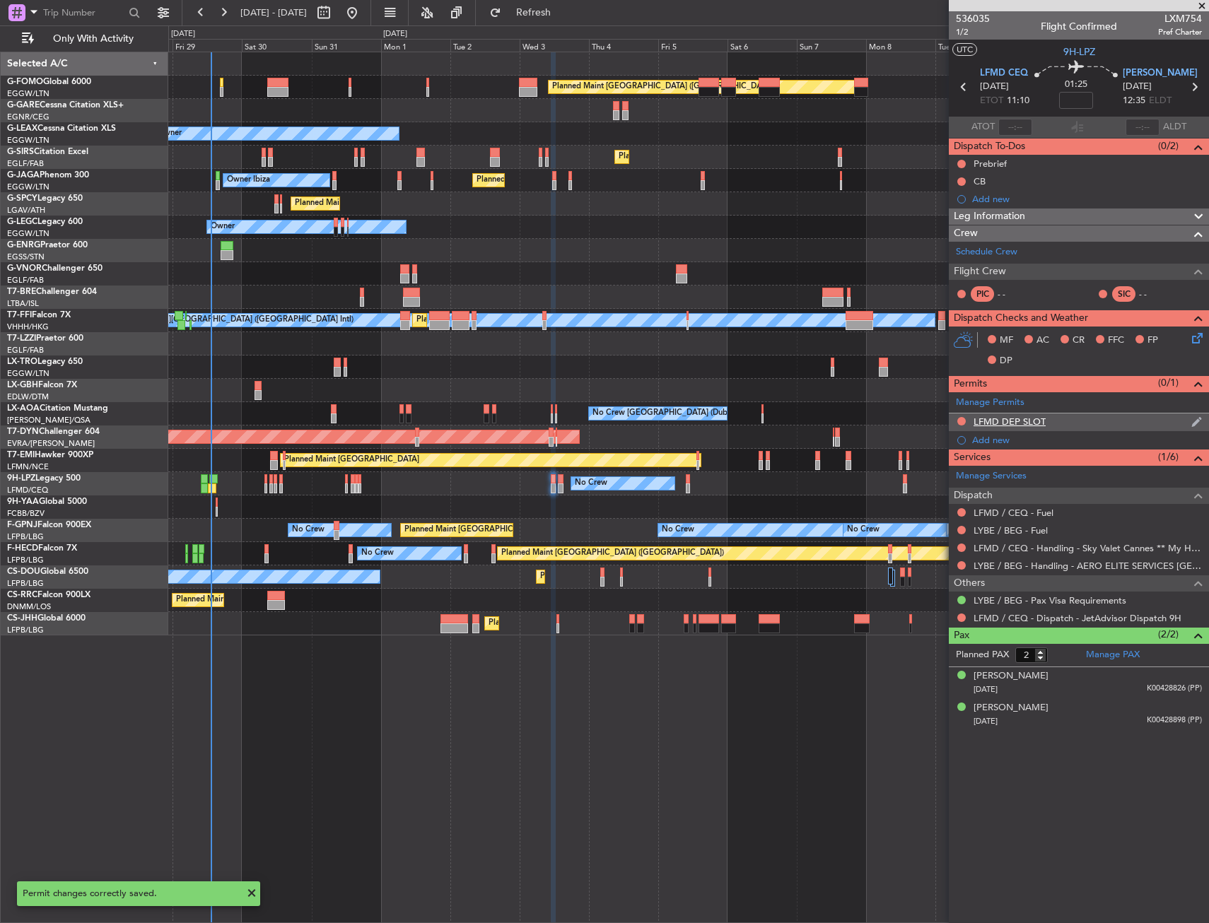
click at [1078, 420] on div "LFMD DEP SLOT" at bounding box center [1079, 423] width 260 height 18
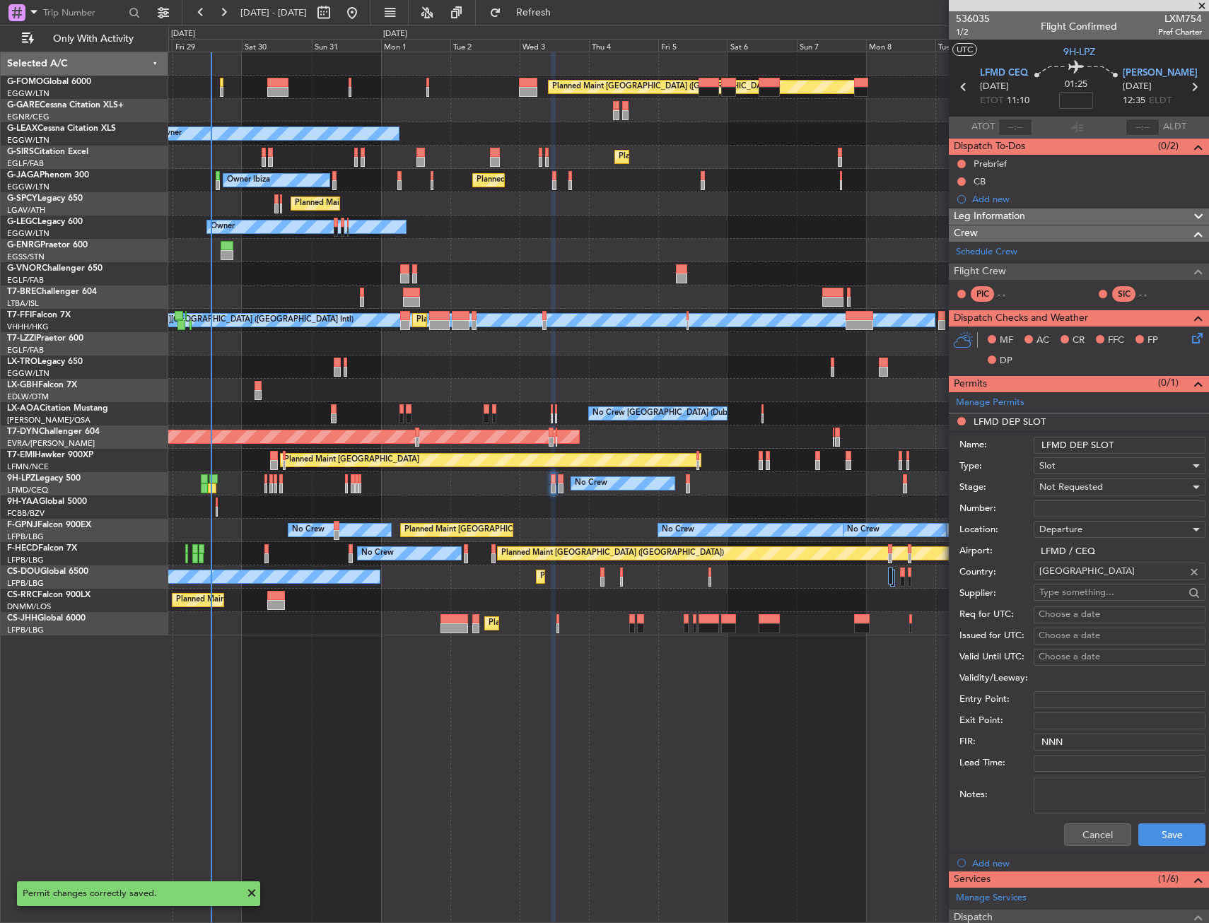
click at [1133, 441] on input "LFMD DEP SLOT" at bounding box center [1120, 445] width 172 height 17
type input "LFMD DEP SLOT 1100z"
click at [1088, 484] on span "Not Requested" at bounding box center [1071, 487] width 64 height 13
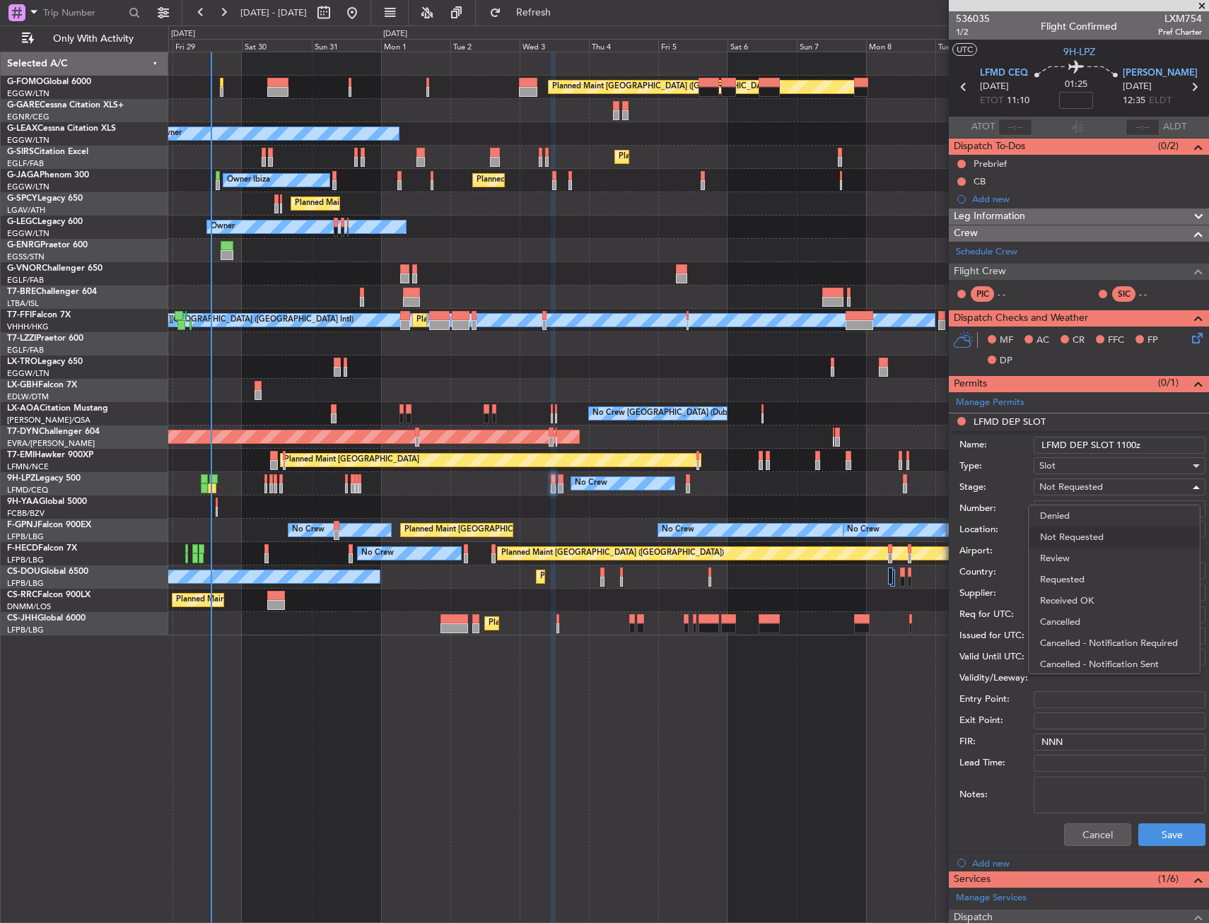
click at [1071, 575] on span "Requested" at bounding box center [1114, 579] width 148 height 21
click at [1158, 831] on button "Save" at bounding box center [1171, 835] width 67 height 23
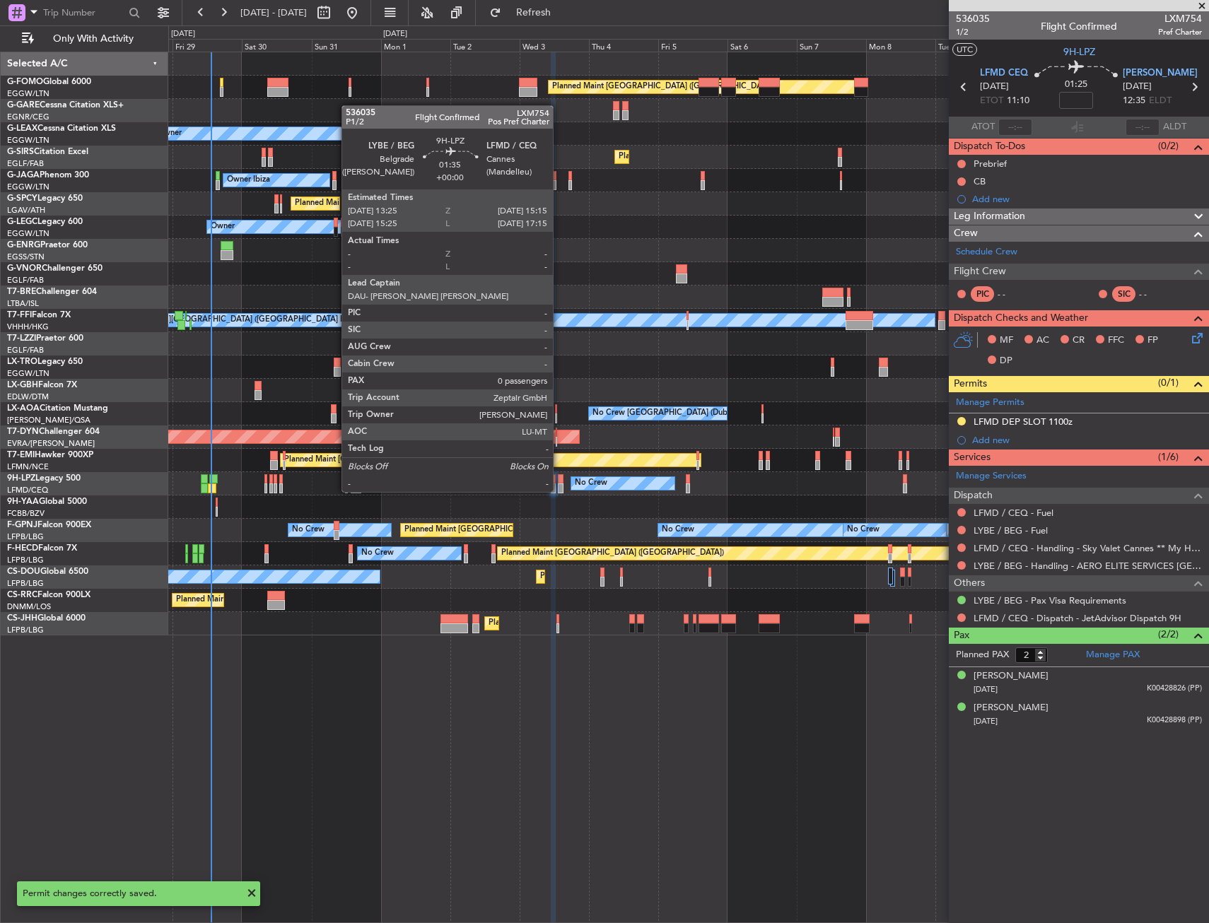
click at [559, 478] on div at bounding box center [561, 479] width 6 height 10
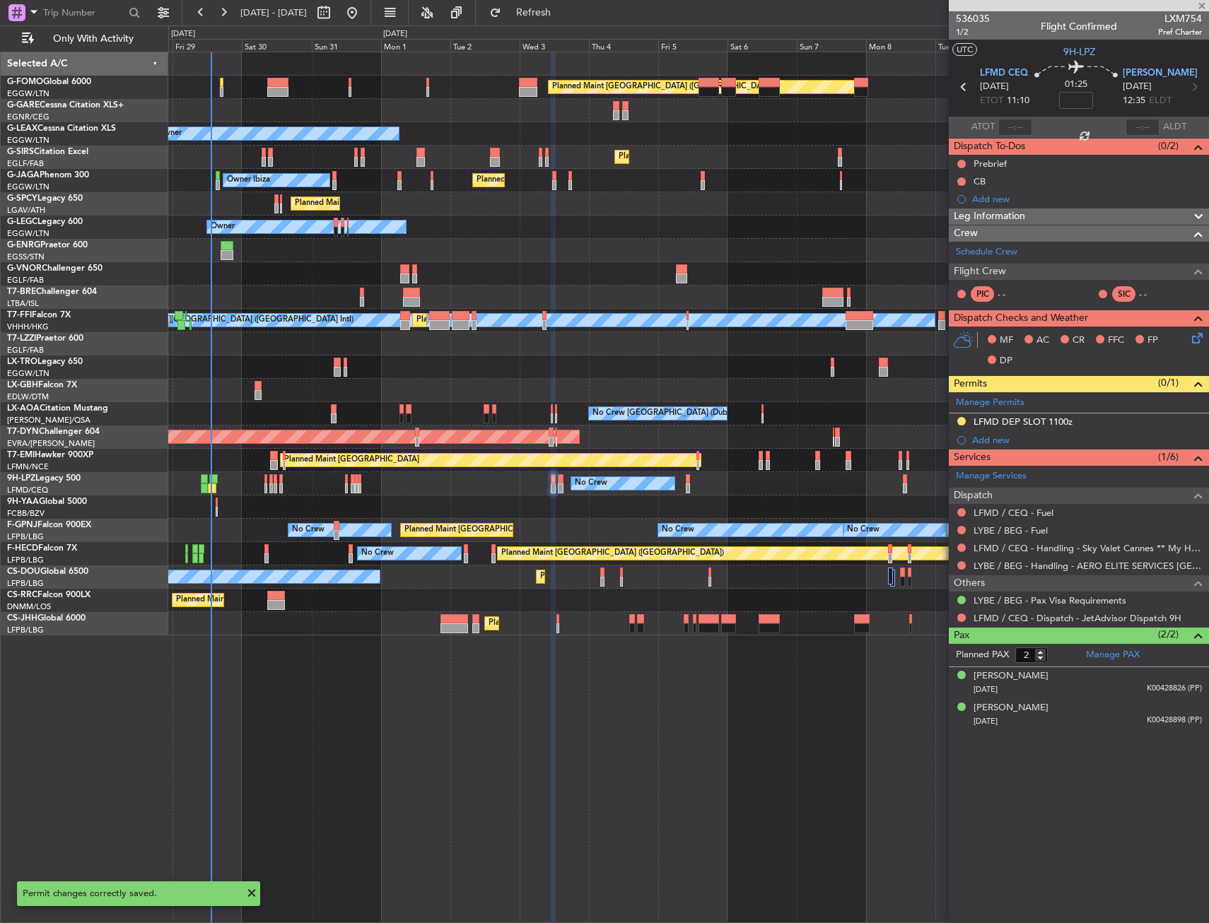
type input "0"
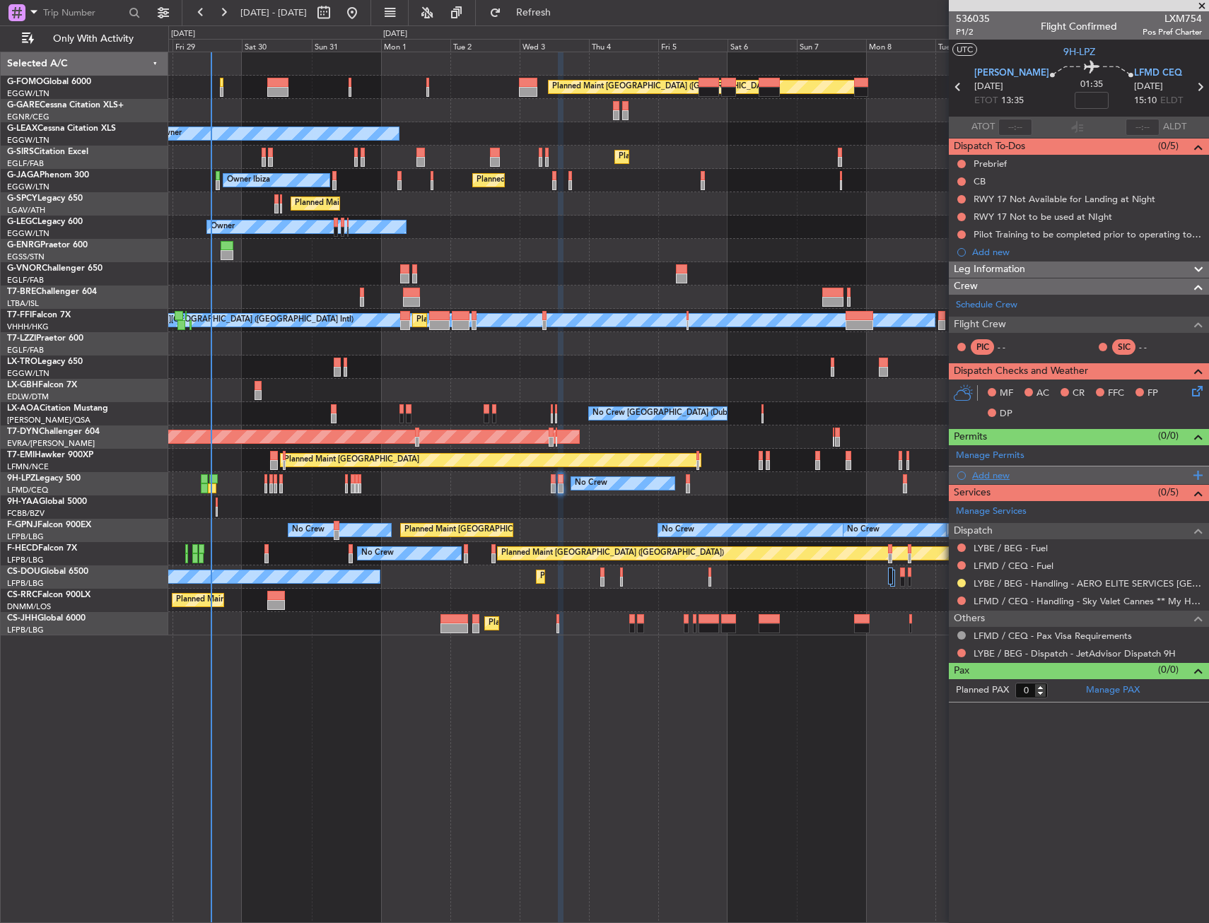
click at [1011, 476] on div "Add new" at bounding box center [1080, 476] width 217 height 12
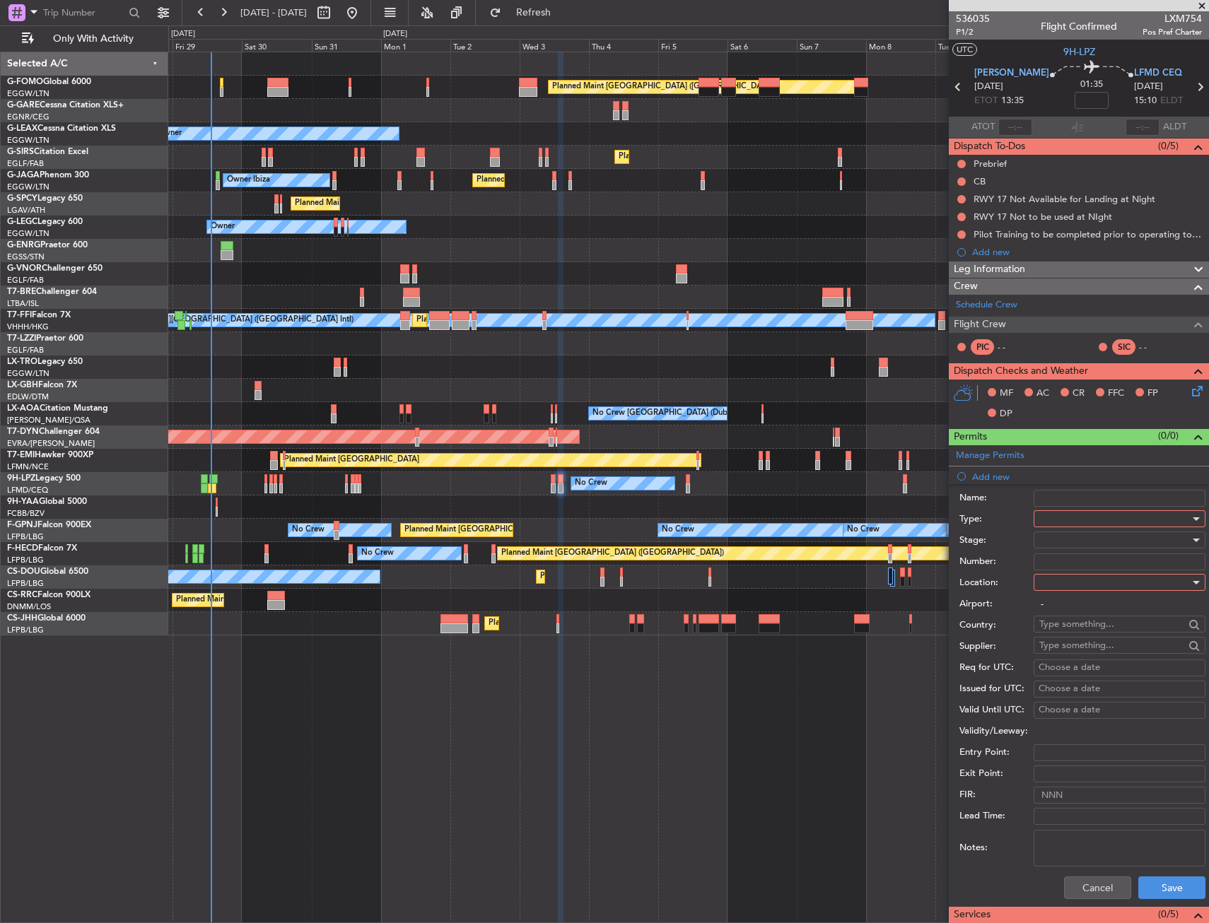
click at [1073, 520] on div at bounding box center [1114, 518] width 151 height 21
click at [1083, 642] on span "Slot" at bounding box center [1114, 652] width 148 height 21
click at [1075, 582] on div at bounding box center [1114, 582] width 151 height 21
click at [1075, 648] on span "Arrival" at bounding box center [1114, 653] width 148 height 21
type input "LFMD / CEQ"
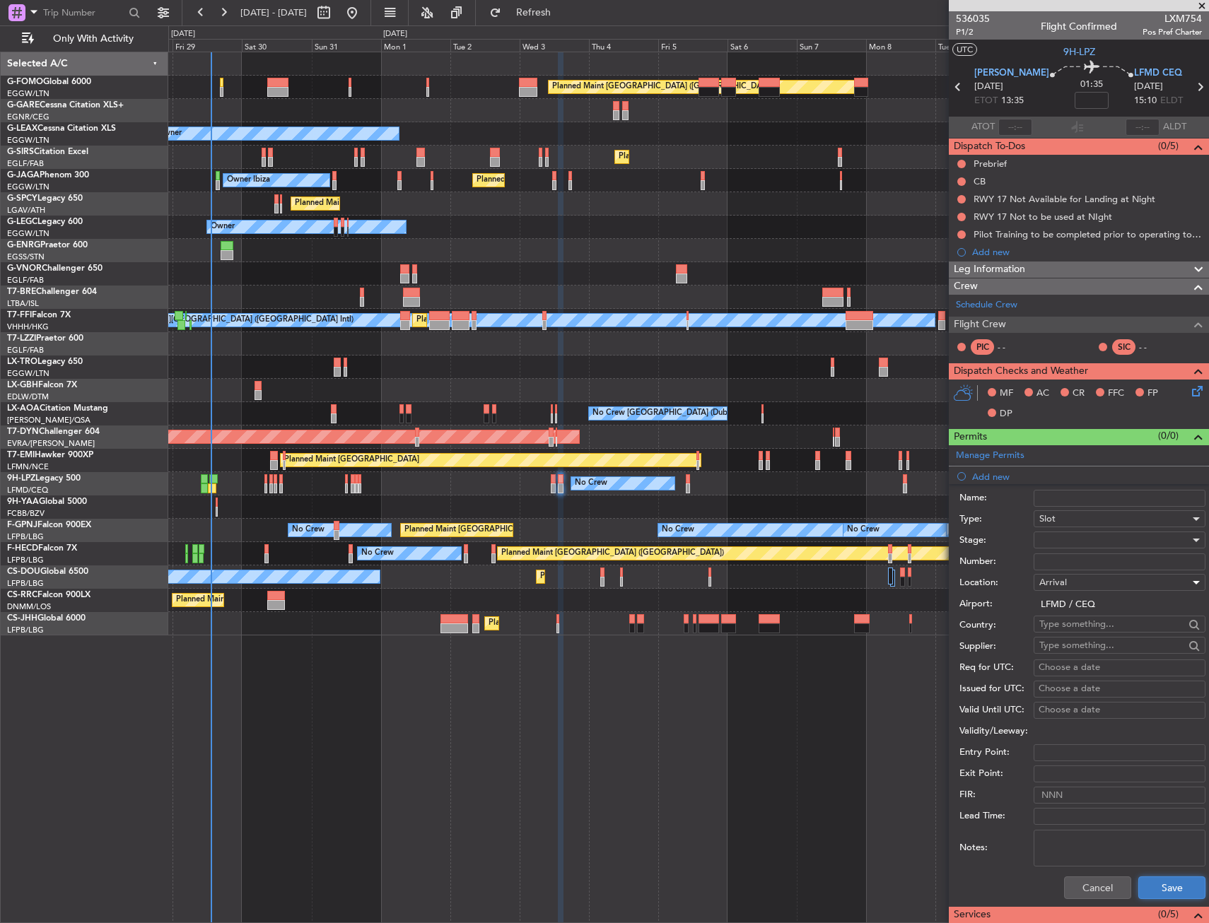
click at [1147, 889] on button "Save" at bounding box center [1171, 888] width 67 height 23
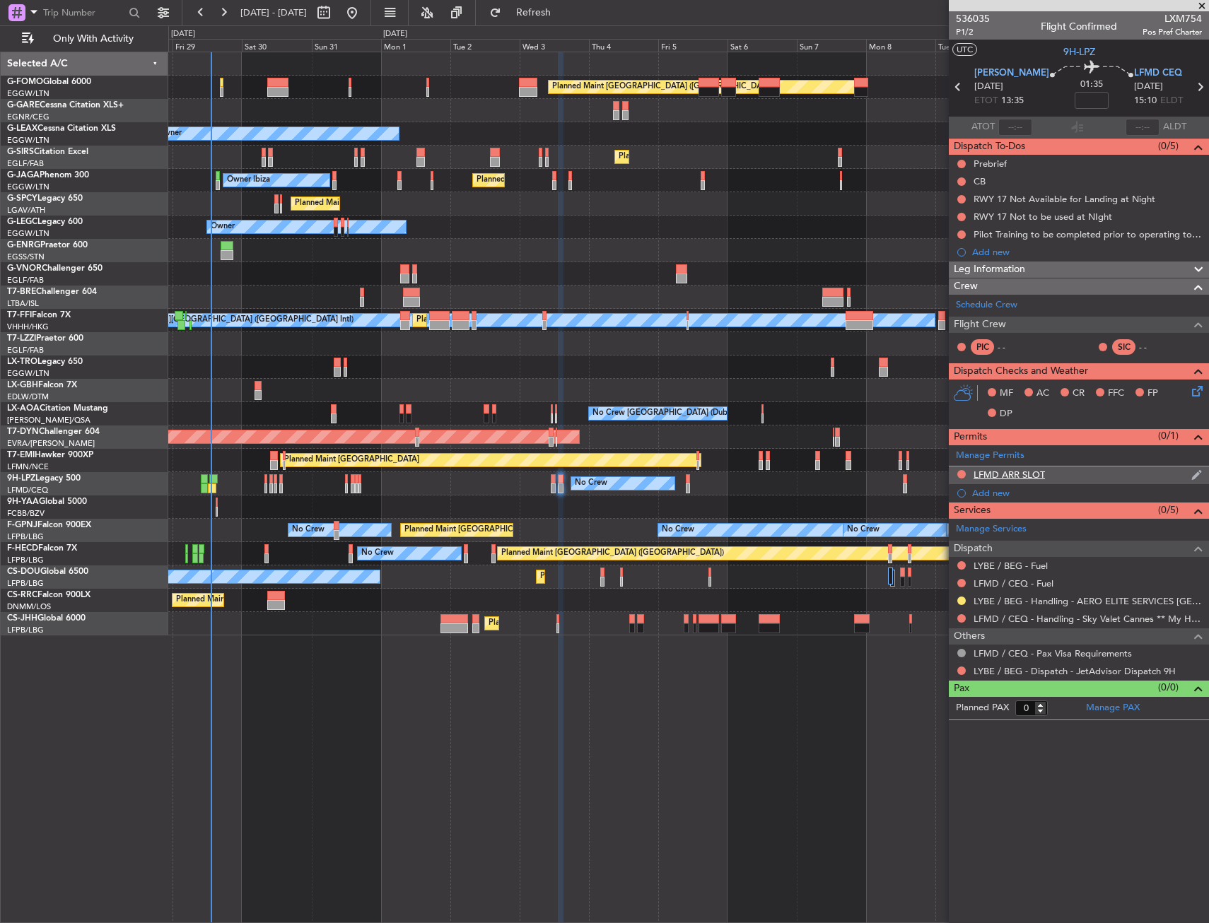
click at [1115, 475] on div "LFMD ARR SLOT" at bounding box center [1079, 476] width 260 height 18
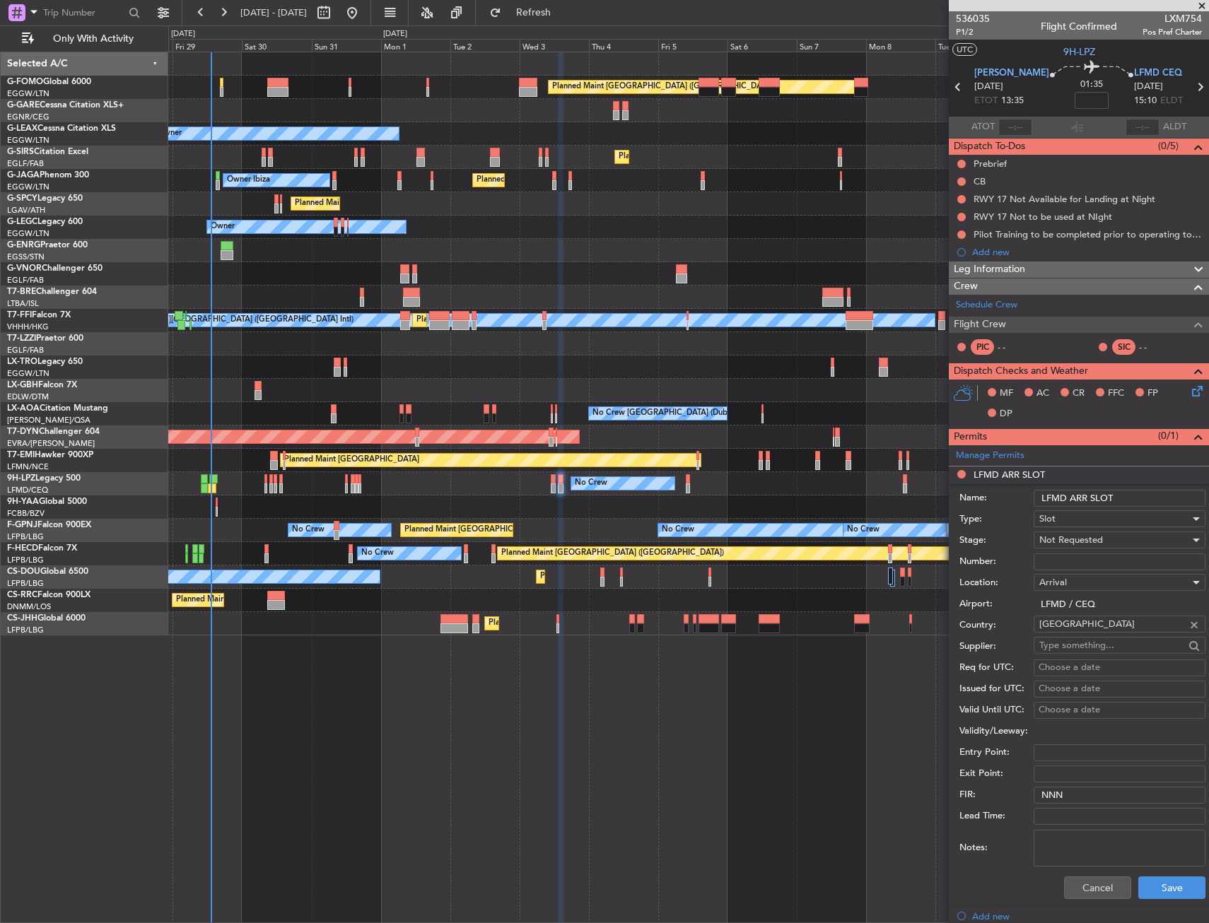
click at [1156, 501] on input "LFMD ARR SLOT" at bounding box center [1120, 498] width 172 height 17
type input "LFMD ARR SLOT 1515z"
click at [1088, 539] on span "Not Requested" at bounding box center [1071, 540] width 64 height 13
click at [1095, 631] on span "Requested" at bounding box center [1114, 632] width 148 height 21
click at [1147, 882] on button "Save" at bounding box center [1171, 888] width 67 height 23
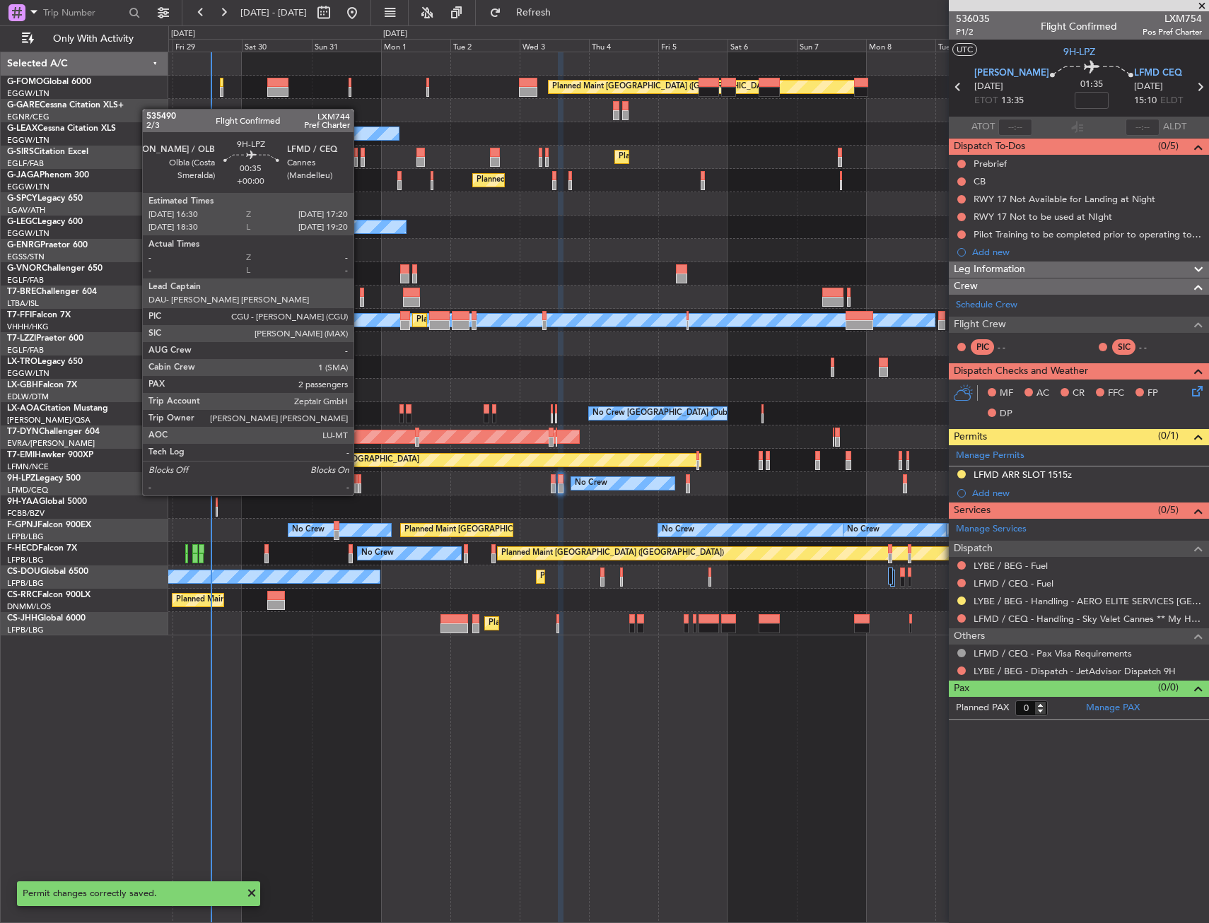
click at [360, 482] on div at bounding box center [359, 479] width 3 height 10
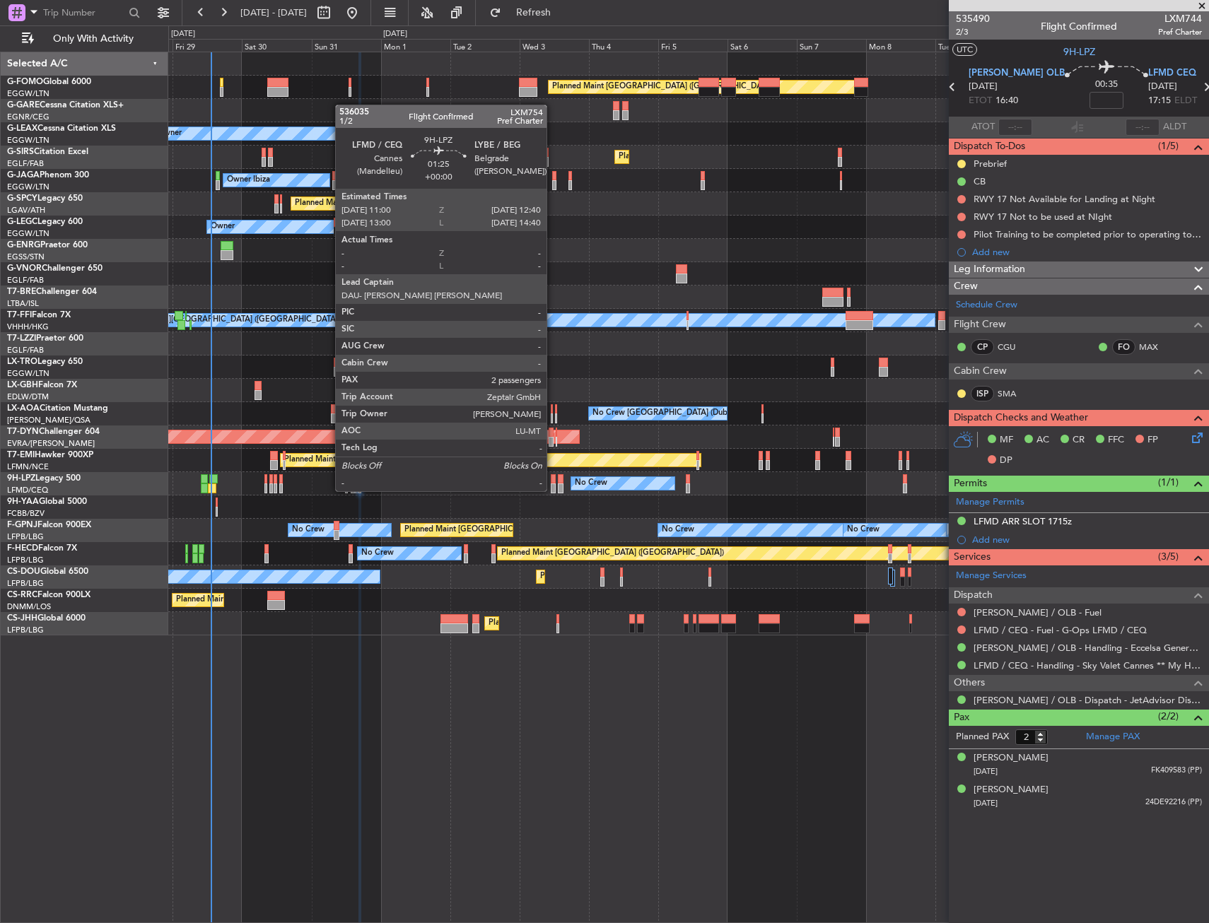
click at [553, 478] on div at bounding box center [553, 479] width 5 height 10
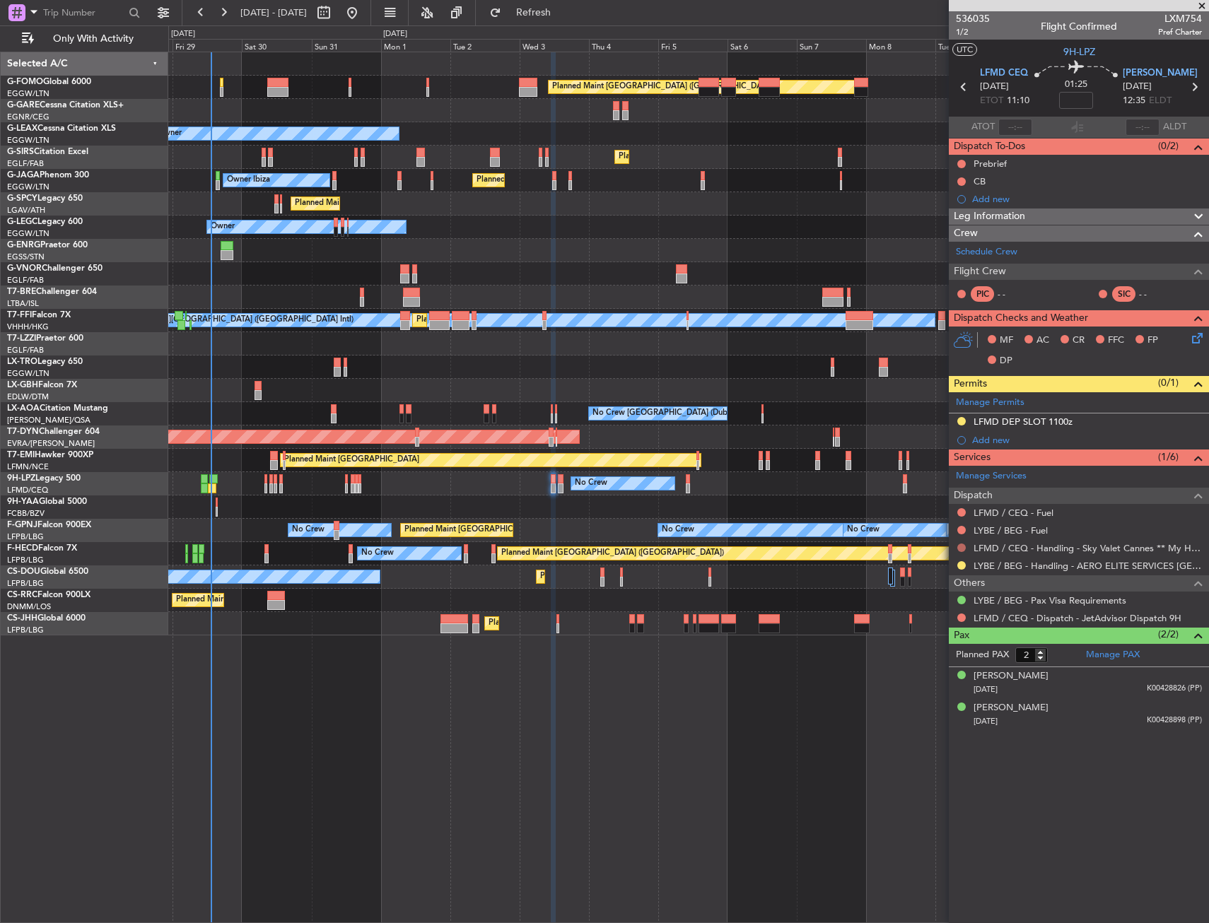
click at [960, 547] on button at bounding box center [961, 548] width 8 height 8
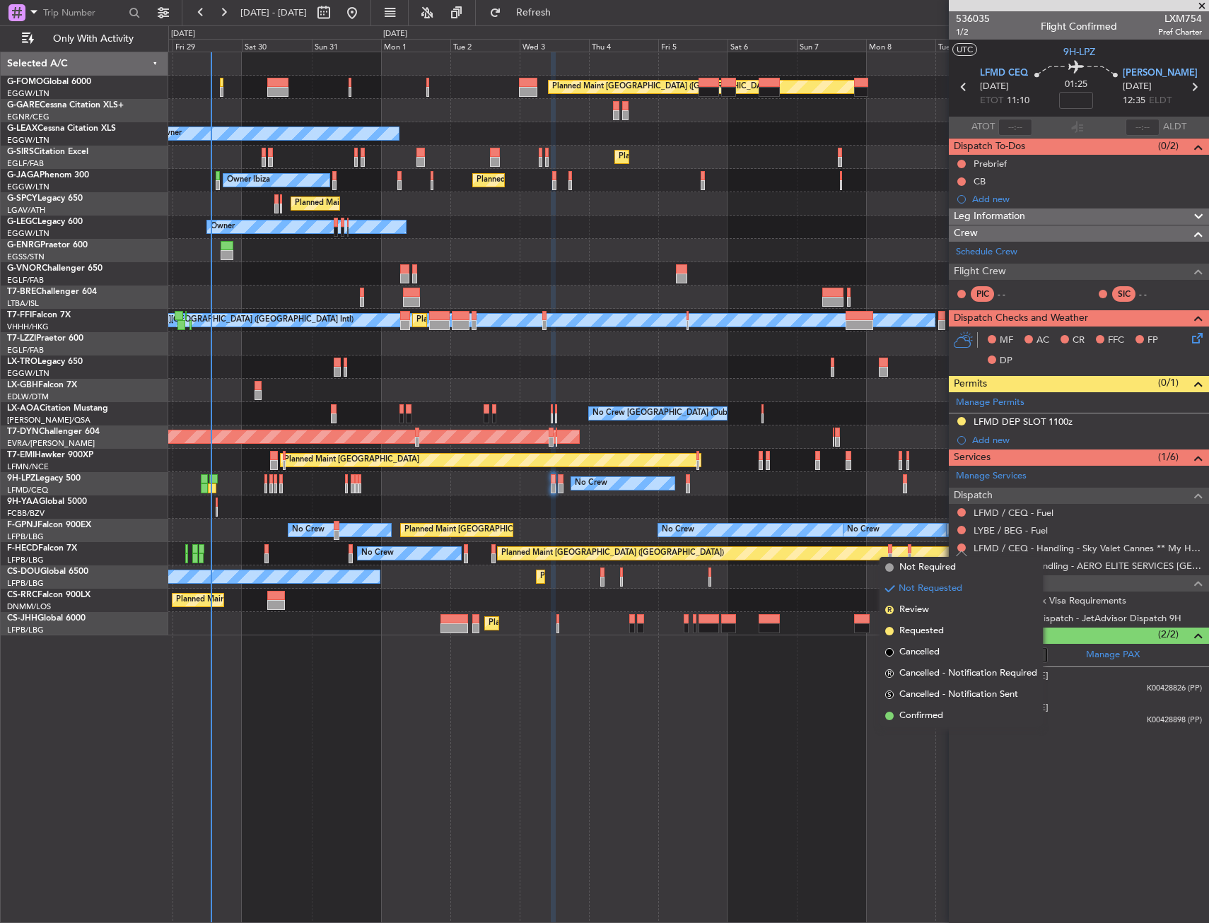
click at [916, 630] on span "Requested" at bounding box center [921, 631] width 45 height 14
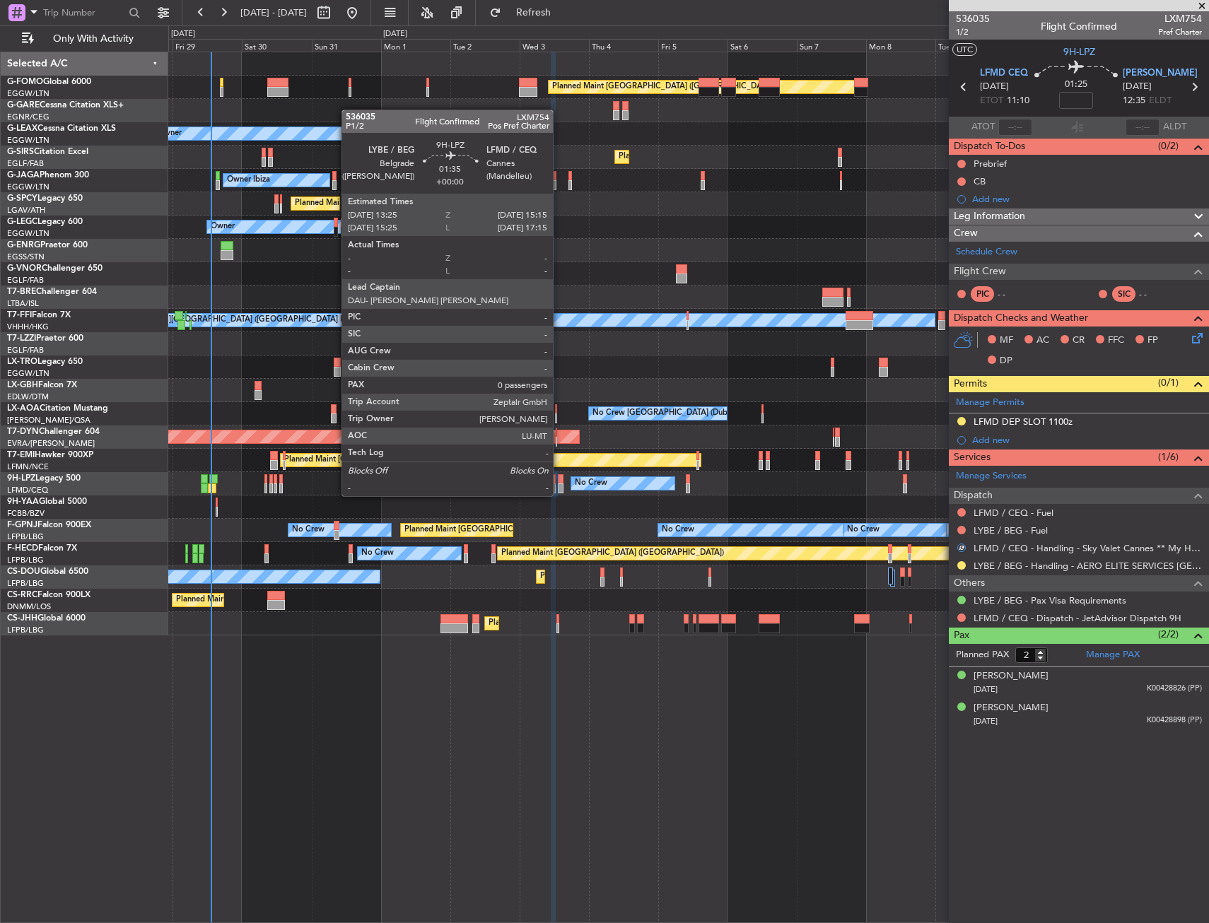
click at [559, 482] on div at bounding box center [561, 479] width 6 height 10
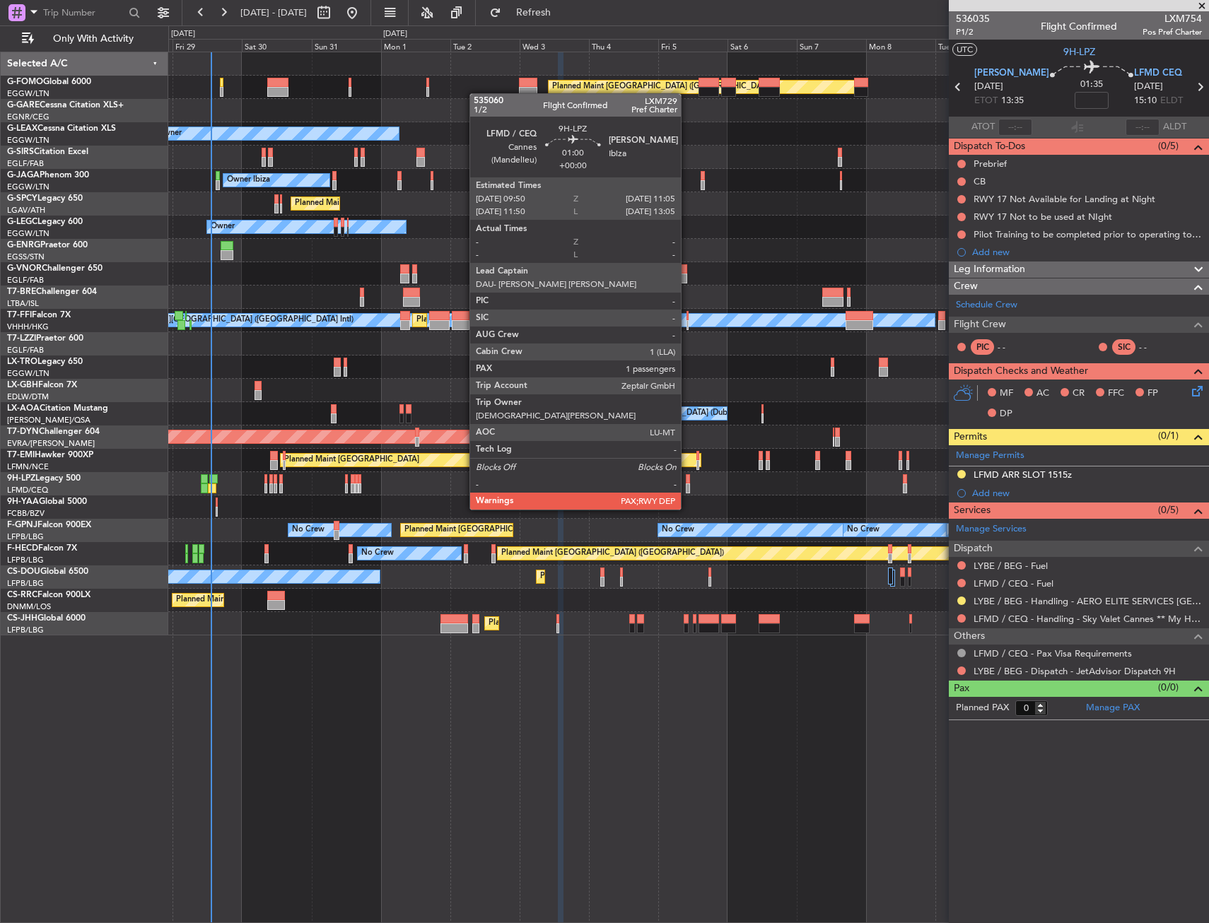
click at [687, 483] on div at bounding box center [688, 479] width 4 height 10
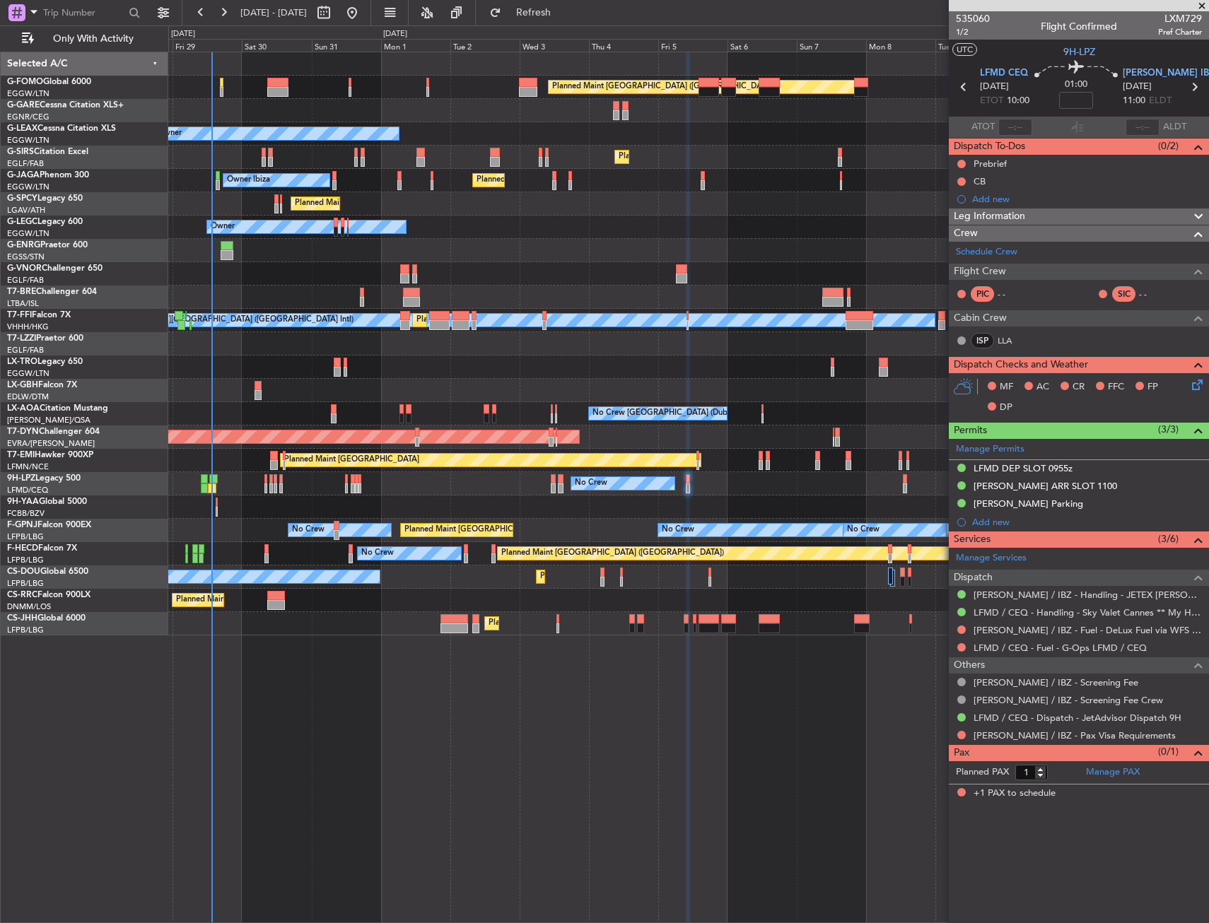
click at [448, 629] on div "Planned Maint London (Luton) Owner Planned Maint London (Luton) Owner Planned M…" at bounding box center [688, 343] width 1040 height 583
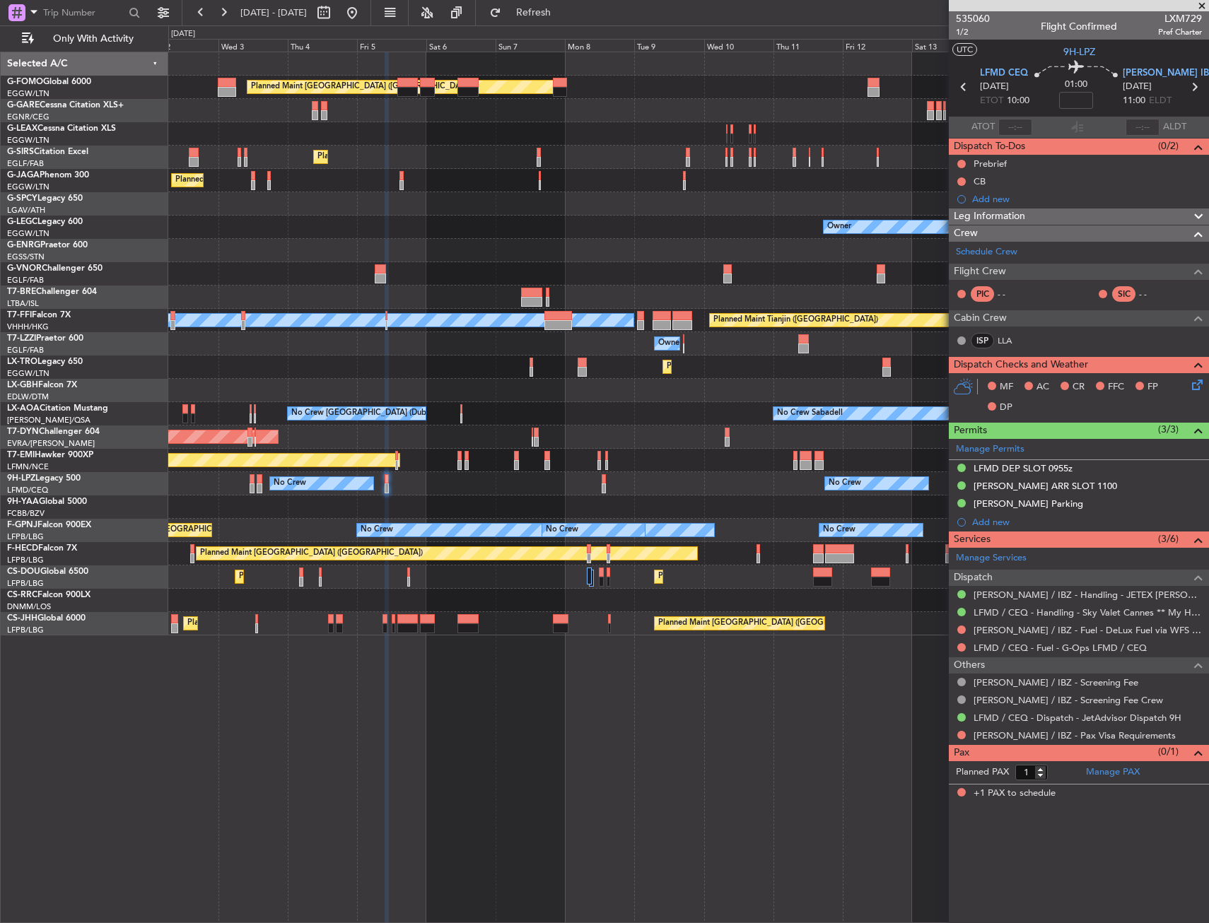
click at [464, 632] on div "Planned Maint London (Luton) Owner Planned Maint London (Farnborough) Planned M…" at bounding box center [688, 343] width 1040 height 583
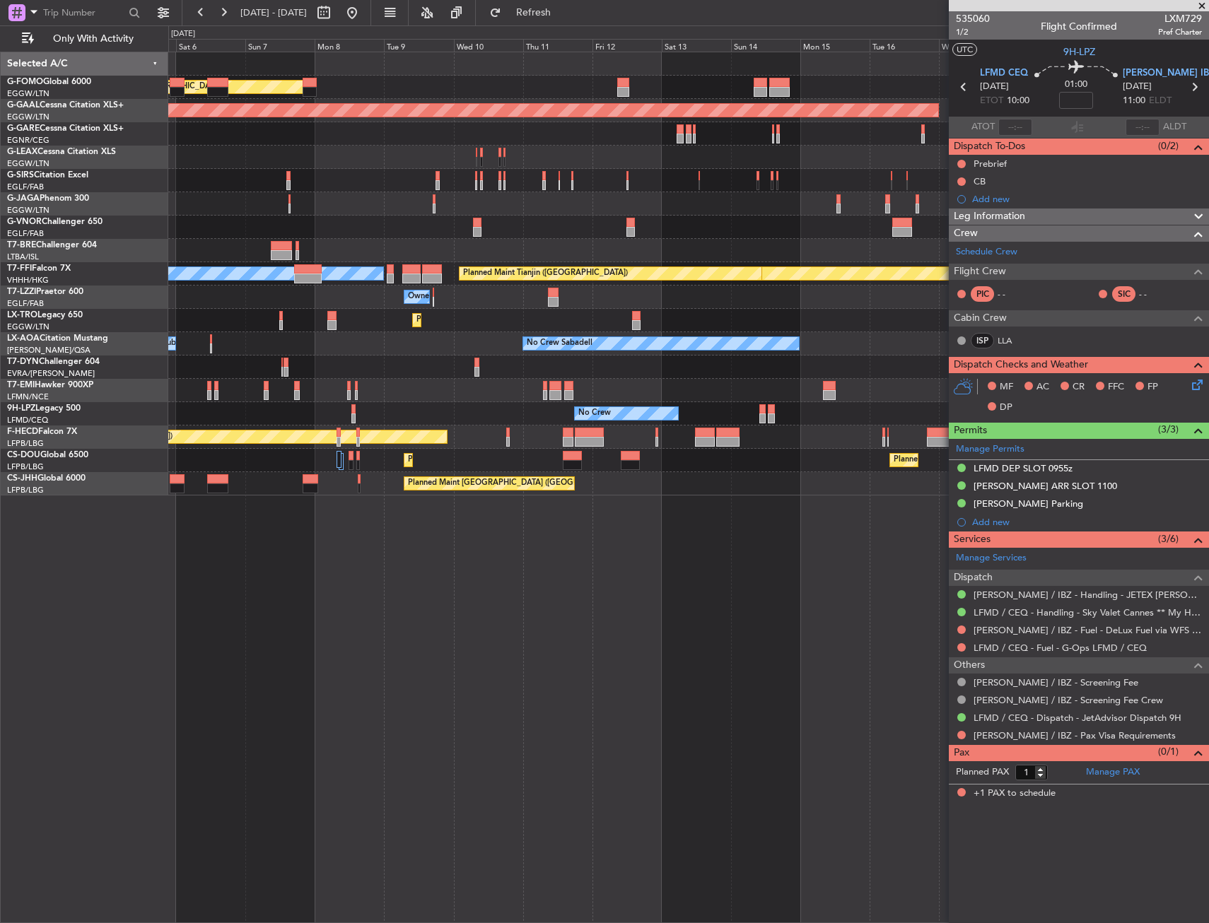
click at [301, 633] on div "Planned Maint London (Luton) Planned Maint Dusseldorf Planned Maint London (Far…" at bounding box center [688, 488] width 1041 height 872
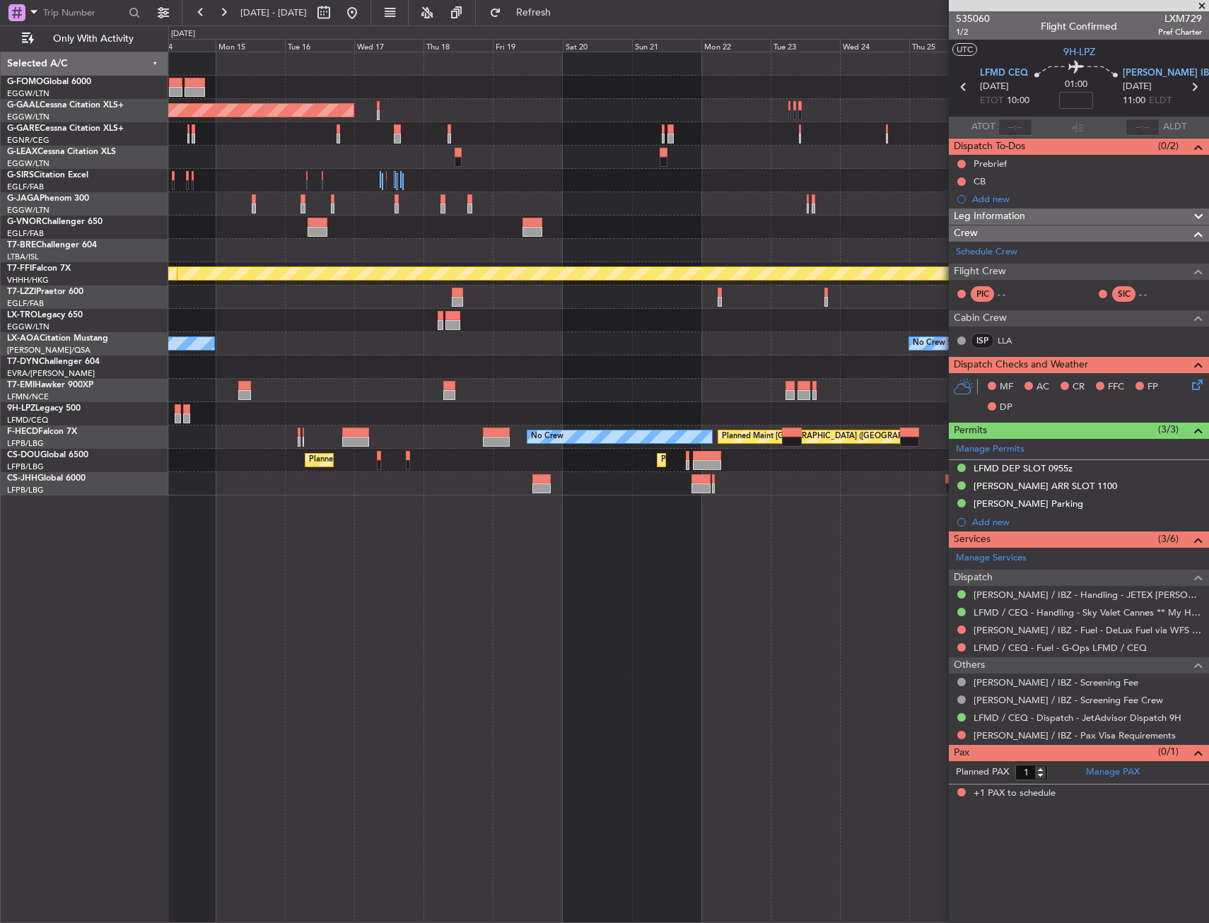
click at [308, 651] on div "Planned Maint Dusseldorf Planned Maint Geneva (Cointrin) Planned Maint Tianjin …" at bounding box center [688, 488] width 1041 height 872
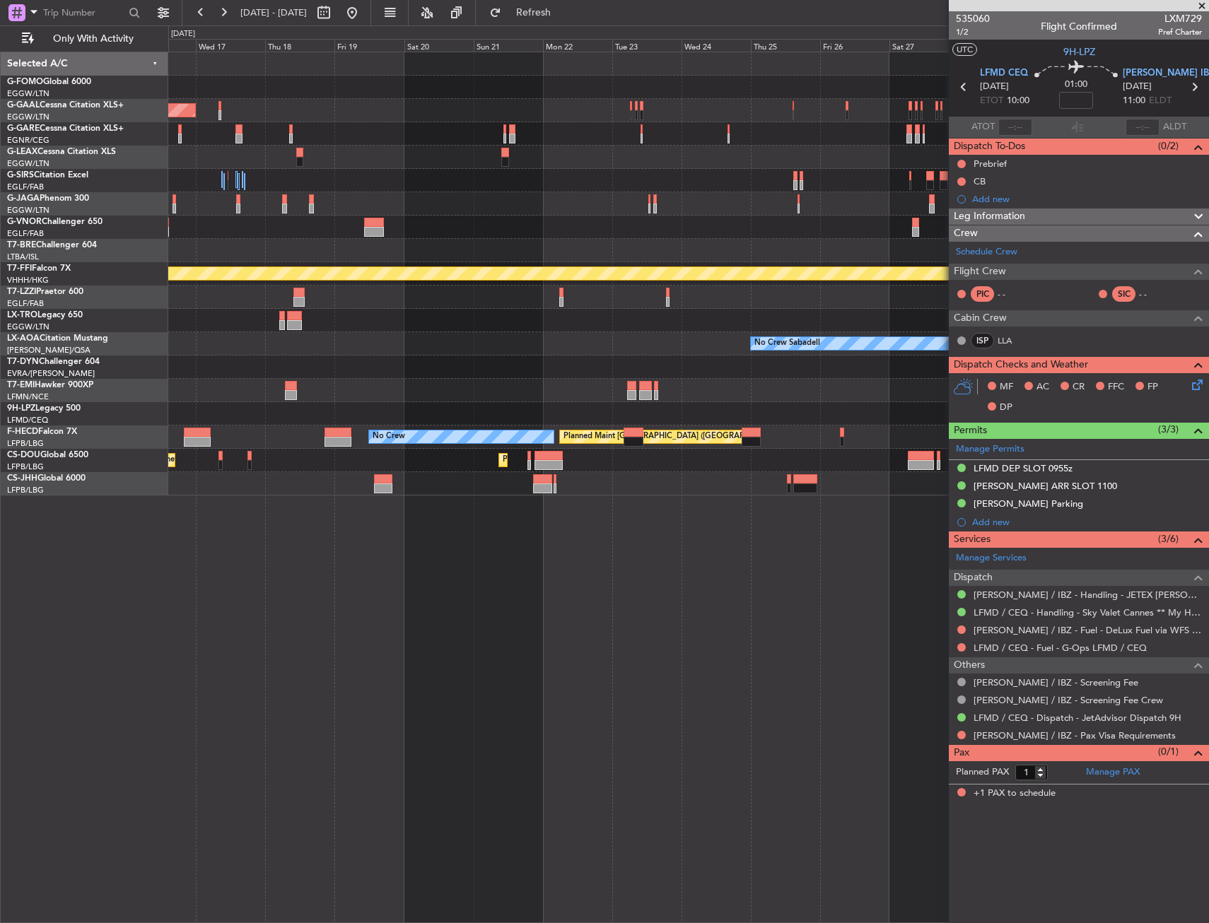
click at [242, 675] on div "Planned Maint Dusseldorf Planned Maint Geneva (Cointrin) Planned Maint Tianjin …" at bounding box center [688, 488] width 1041 height 872
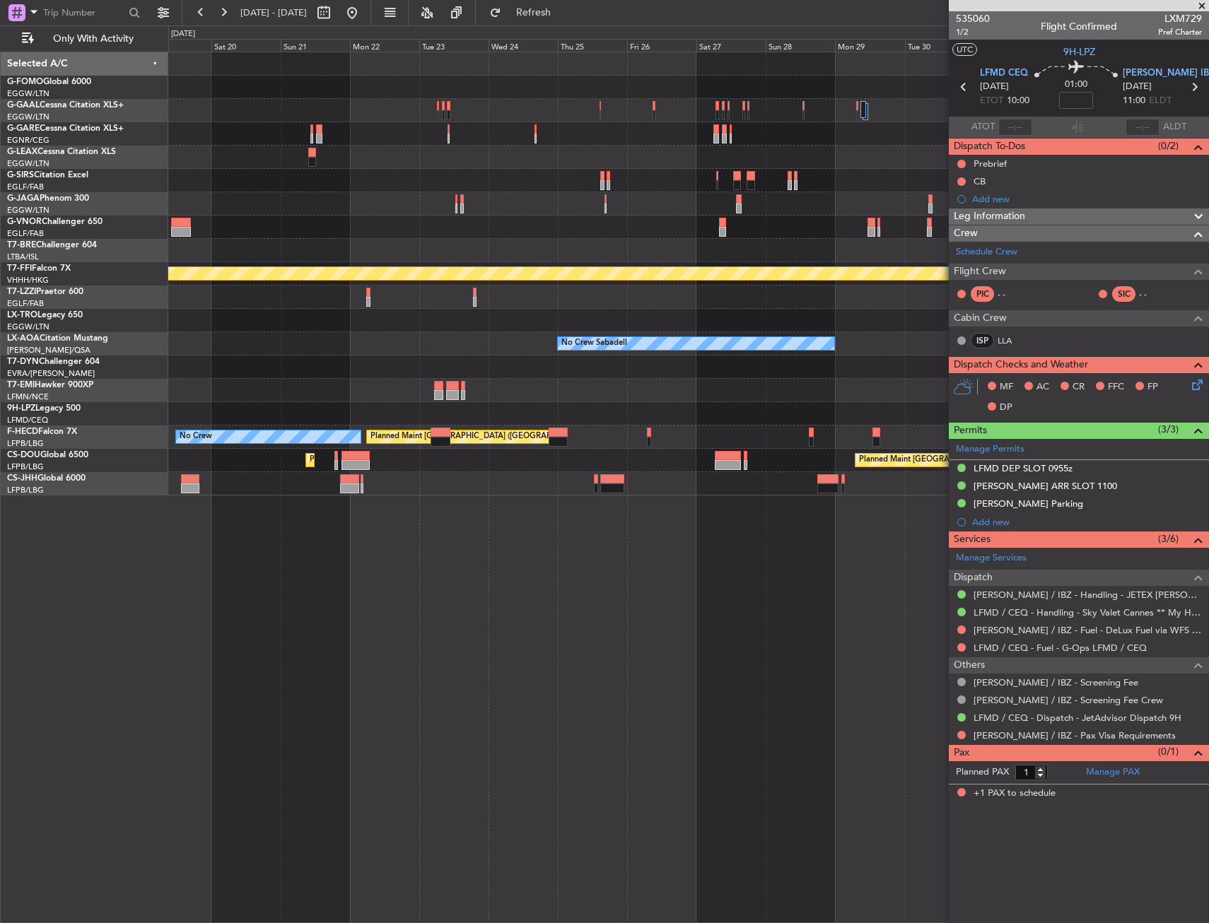
click at [315, 667] on div "Planned Maint Dusseldorf Planned Maint Geneva (Cointrin) No Crew Sabadell No Cr…" at bounding box center [688, 488] width 1041 height 872
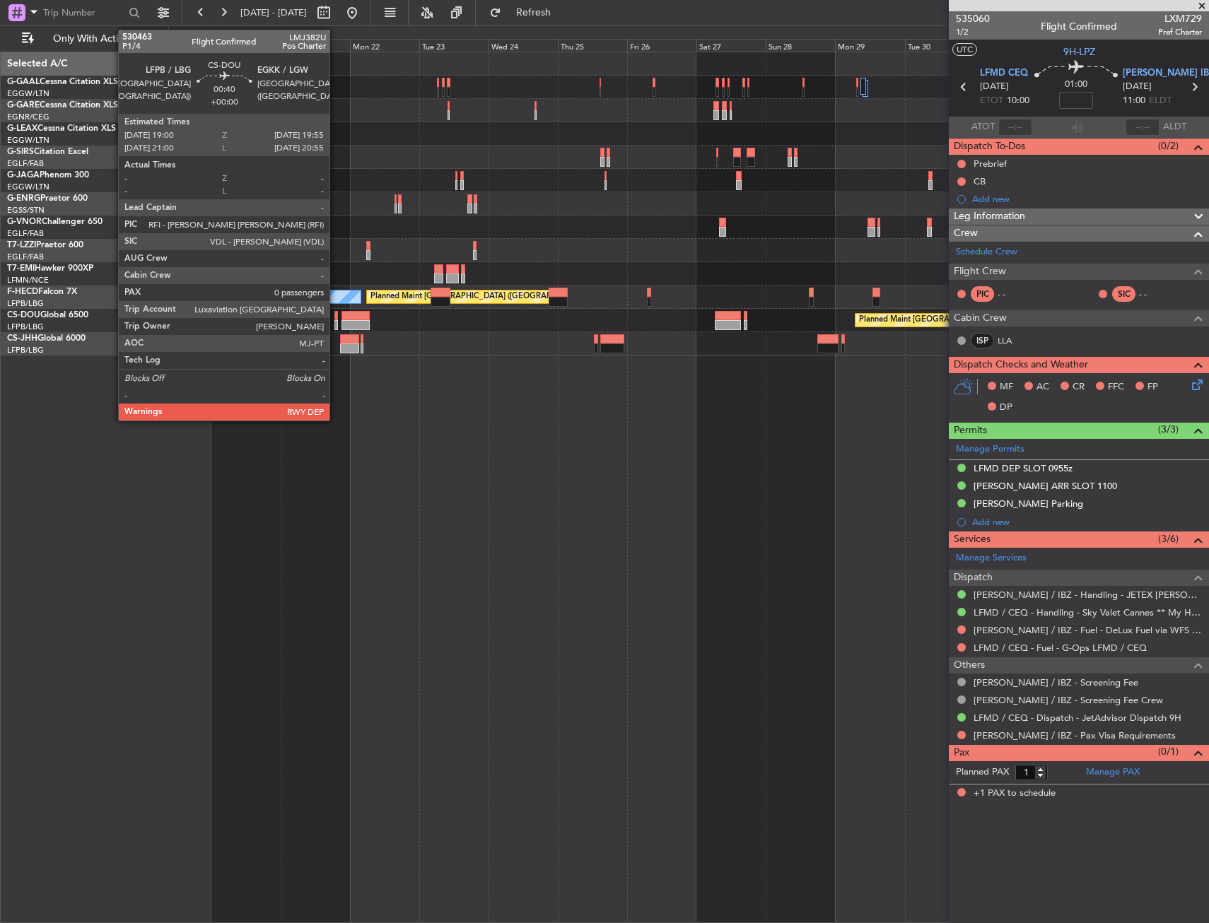
click at [336, 316] on div at bounding box center [335, 316] width 3 height 10
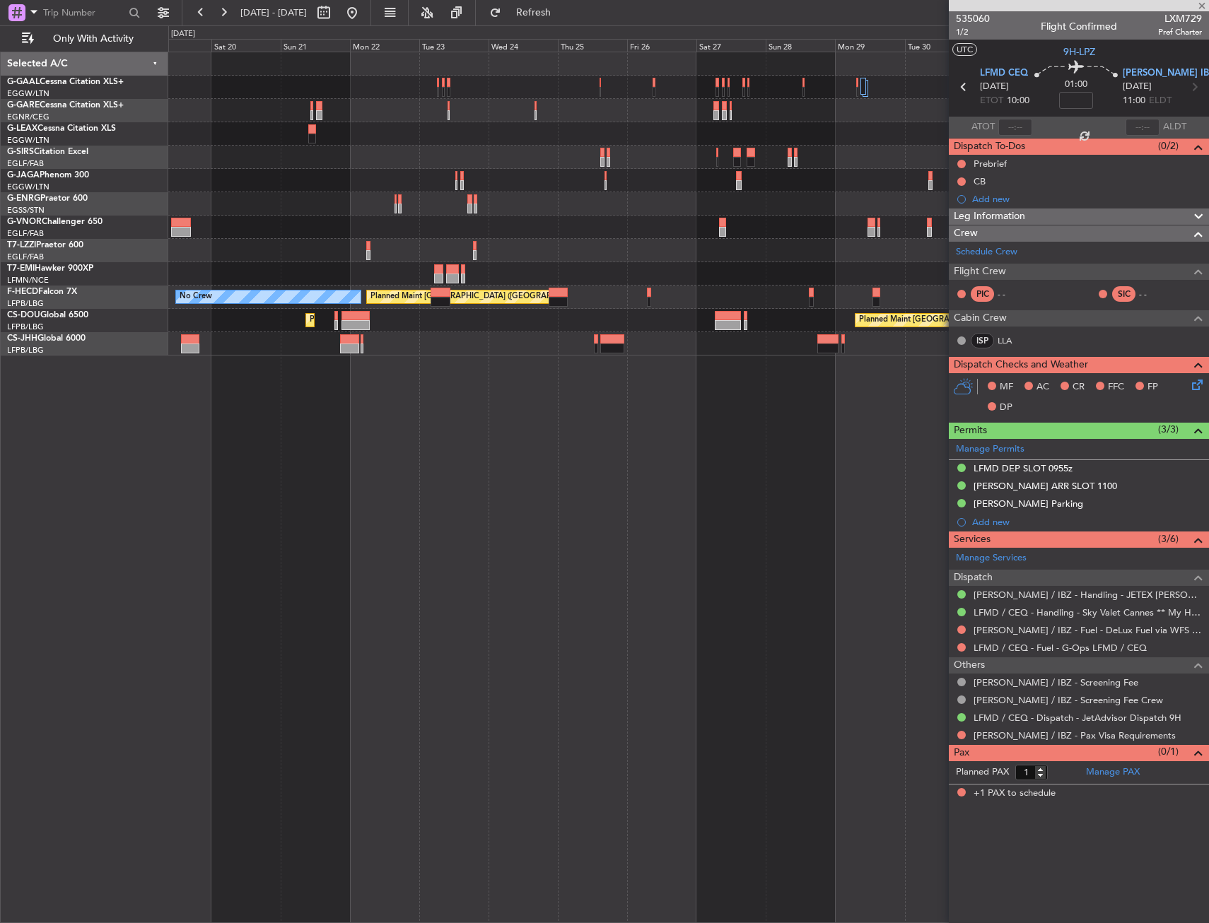
type input "0"
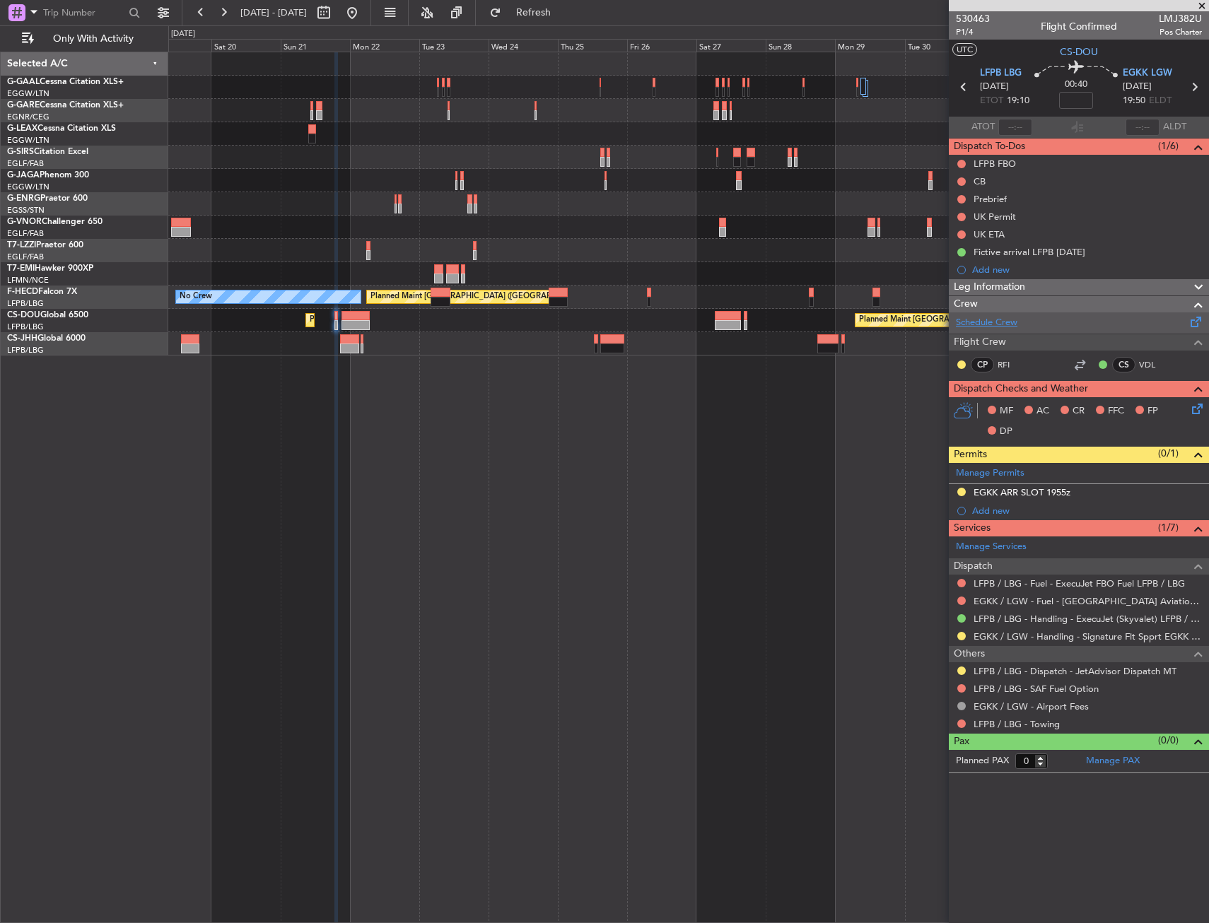
click at [967, 324] on link "Schedule Crew" at bounding box center [987, 323] width 62 height 14
click at [564, 11] on span "Refresh" at bounding box center [533, 13] width 59 height 10
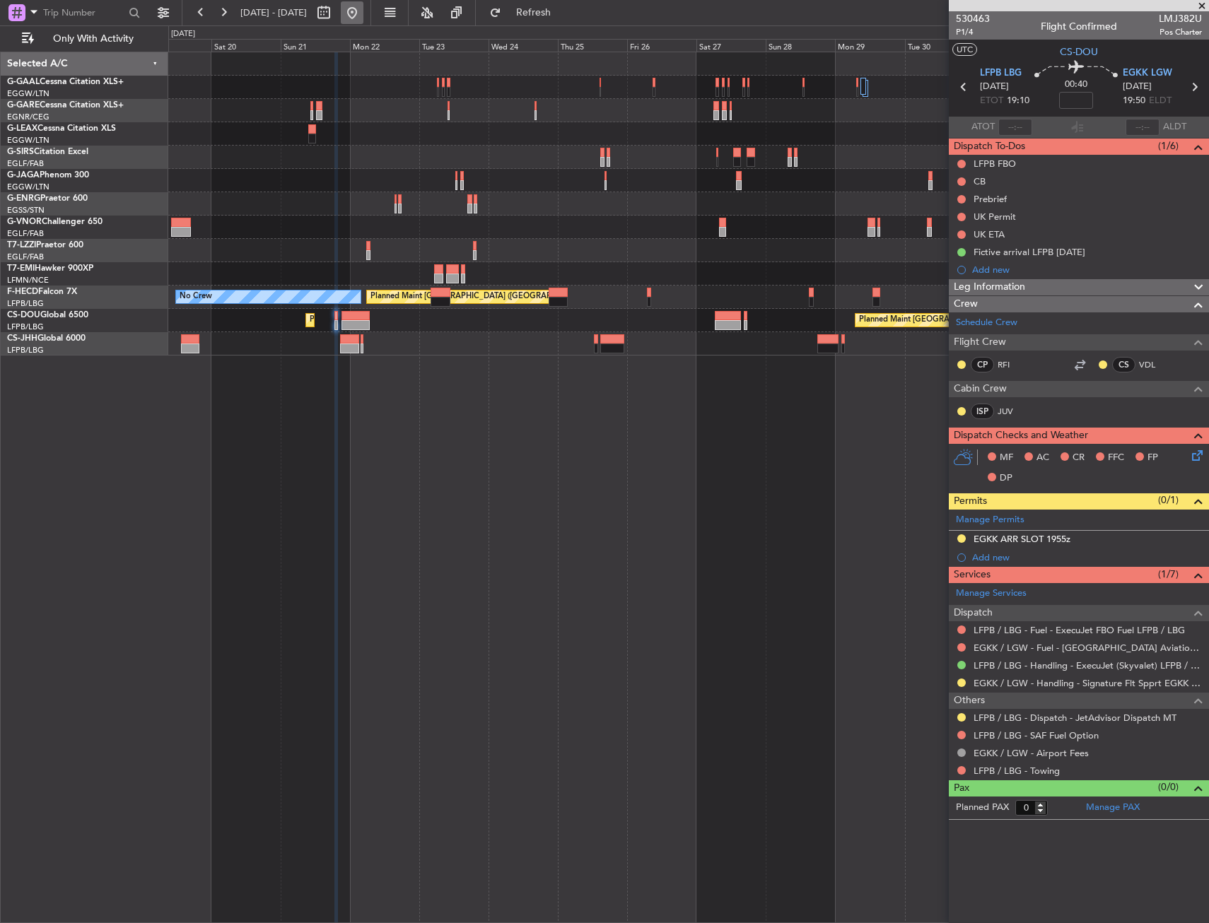
click at [363, 16] on button at bounding box center [352, 12] width 23 height 23
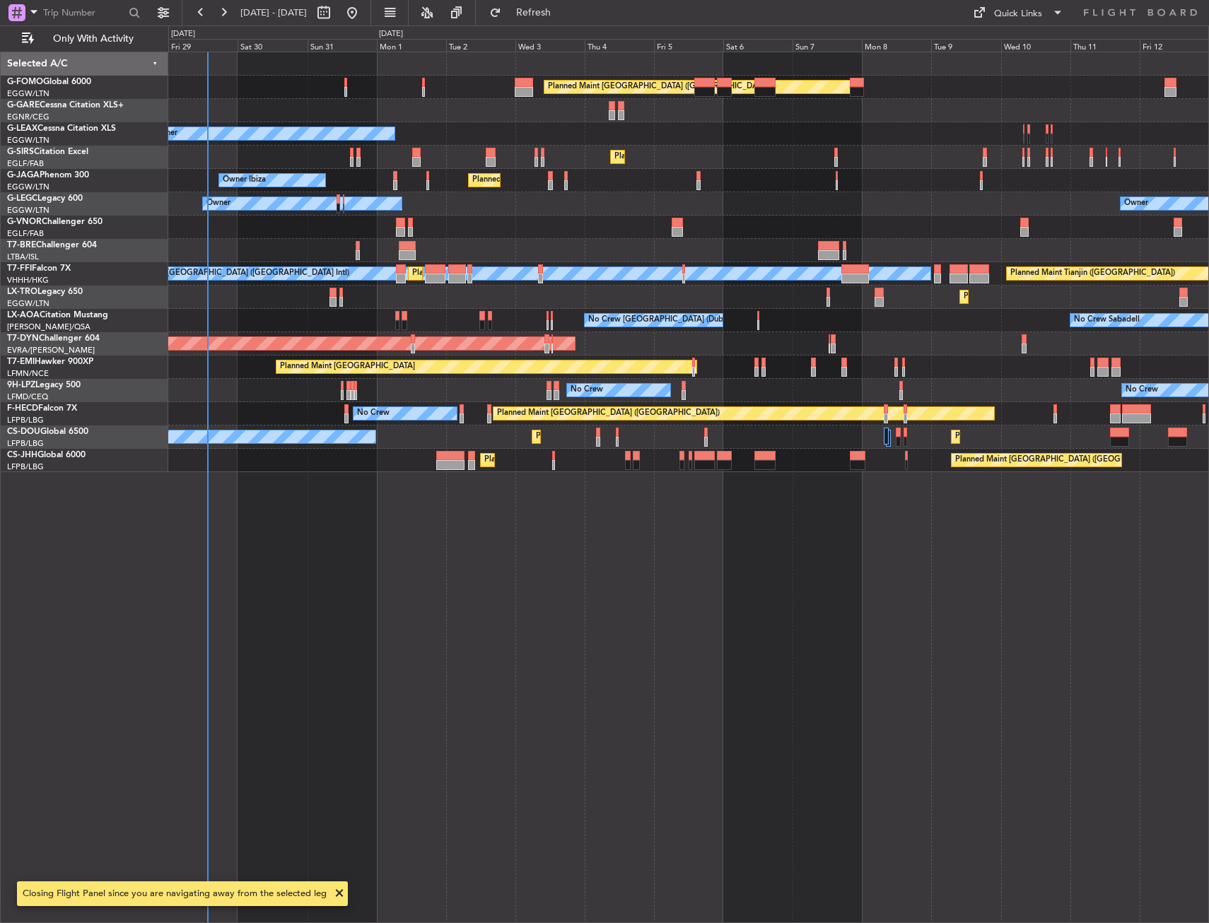
click at [327, 529] on div "Planned Maint London (Luton) Owner Owner Planned Maint London (Farnborough) Unp…" at bounding box center [688, 488] width 1041 height 872
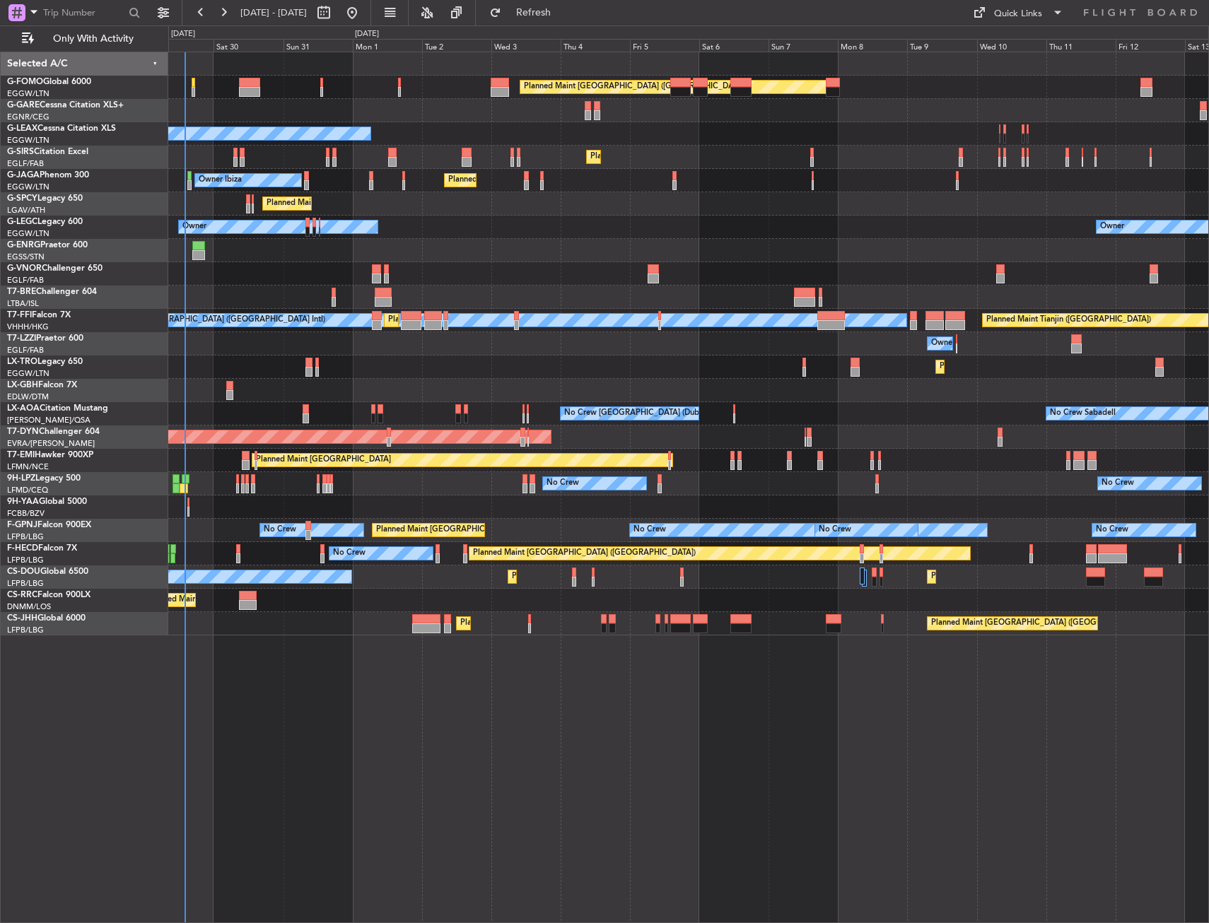
click at [501, 374] on div "Planned Maint Dusseldorf" at bounding box center [688, 367] width 1040 height 23
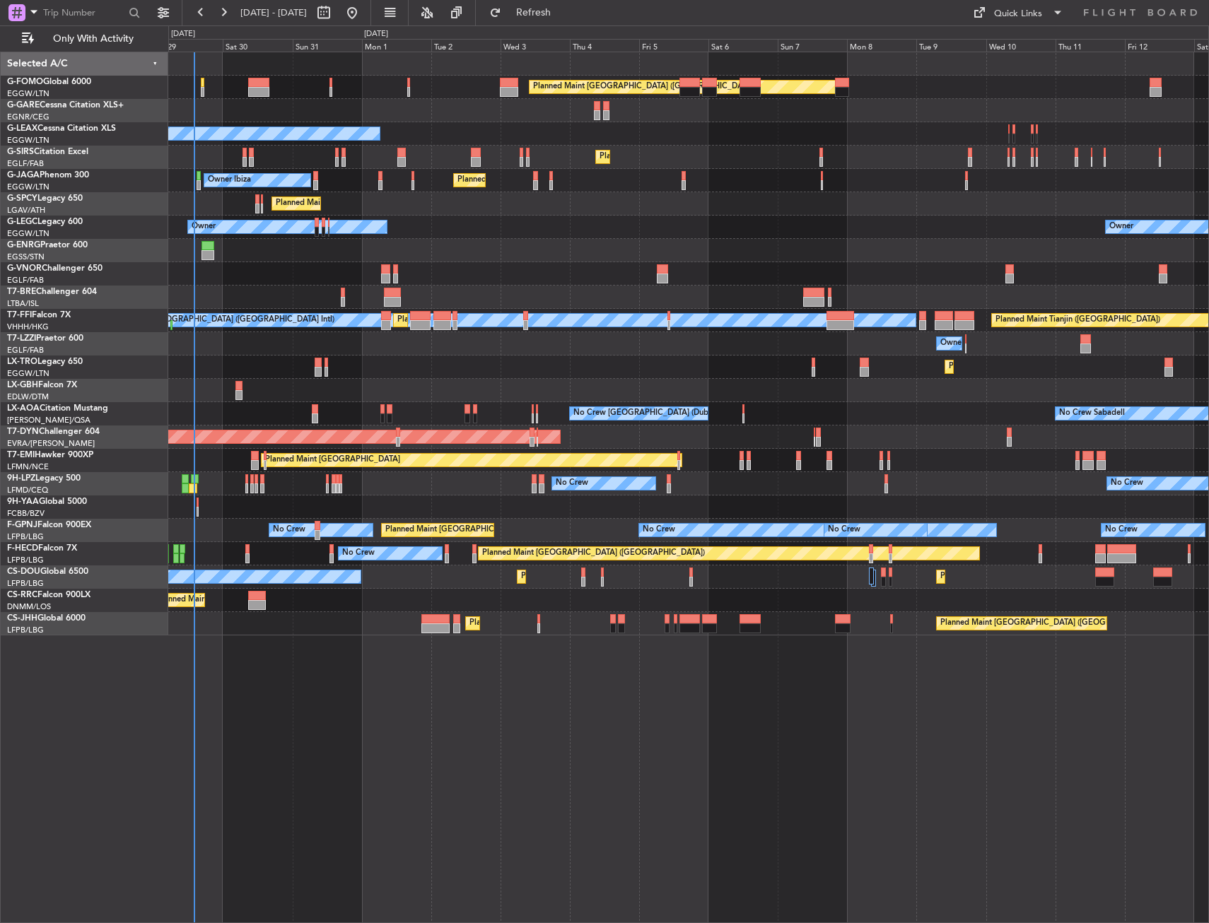
click at [511, 373] on div "Planned Maint Dusseldorf" at bounding box center [688, 367] width 1040 height 23
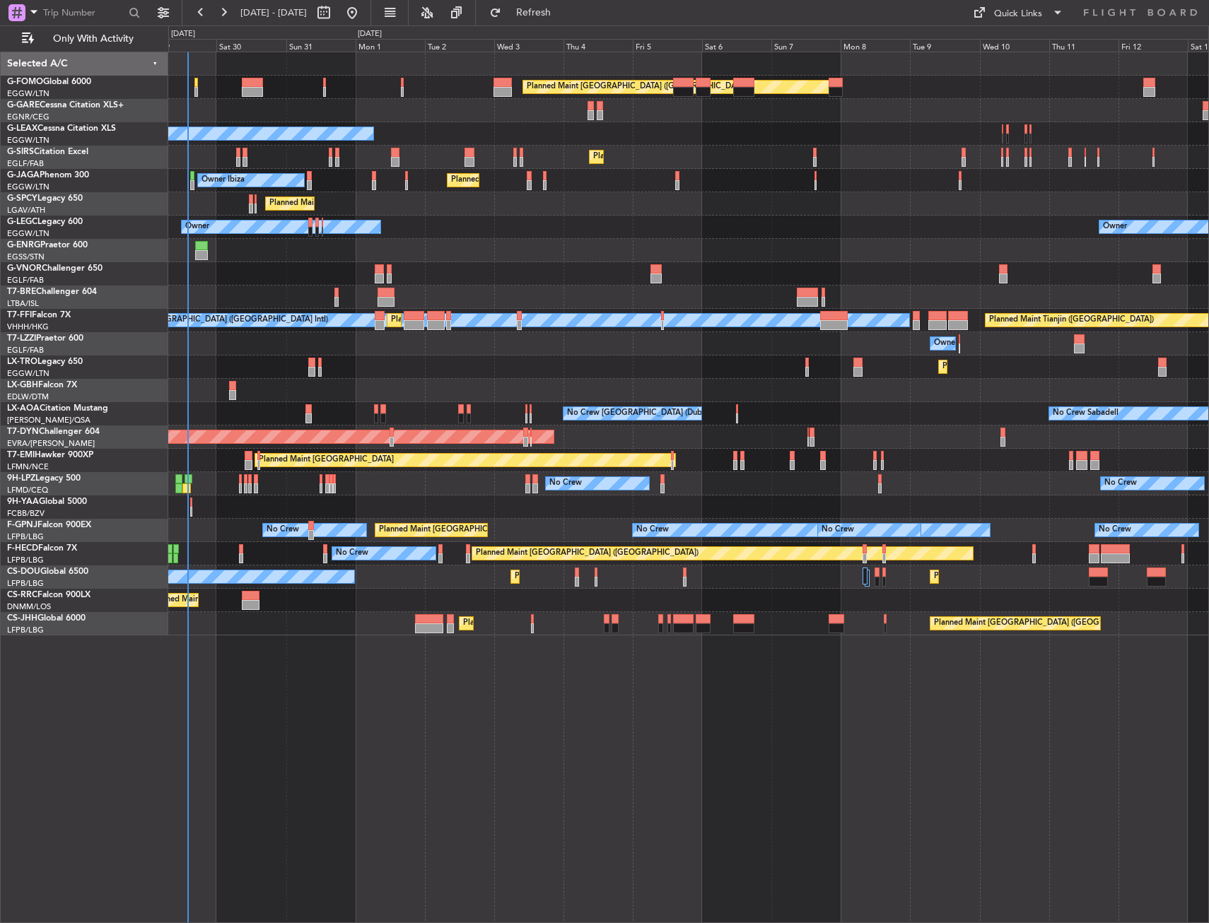
click at [503, 373] on div "Planned Maint Dusseldorf" at bounding box center [688, 367] width 1040 height 23
click at [106, 35] on span "Only With Activity" at bounding box center [93, 39] width 112 height 10
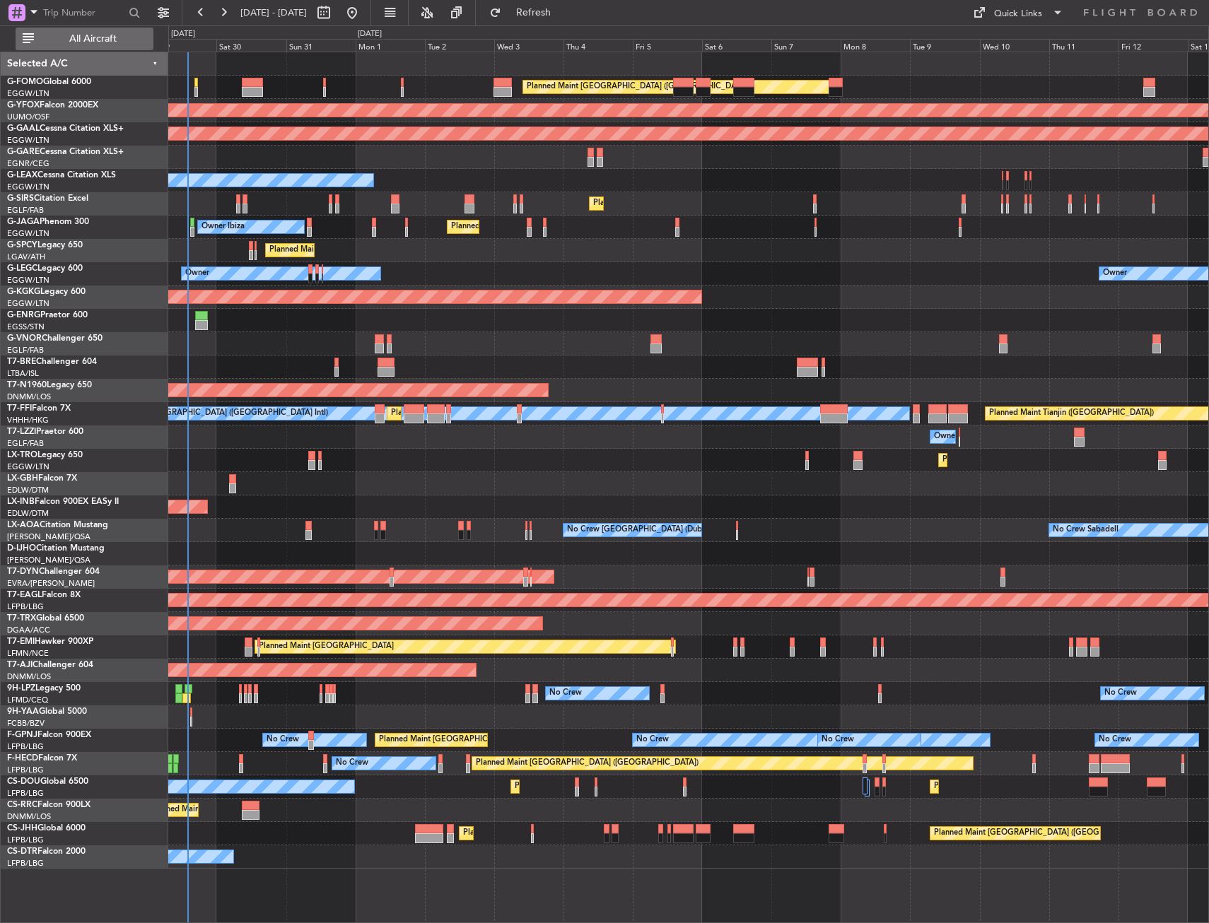
drag, startPoint x: 81, startPoint y: 35, endPoint x: 80, endPoint y: 42, distance: 7.1
click at [81, 35] on span "All Aircraft" at bounding box center [93, 39] width 112 height 10
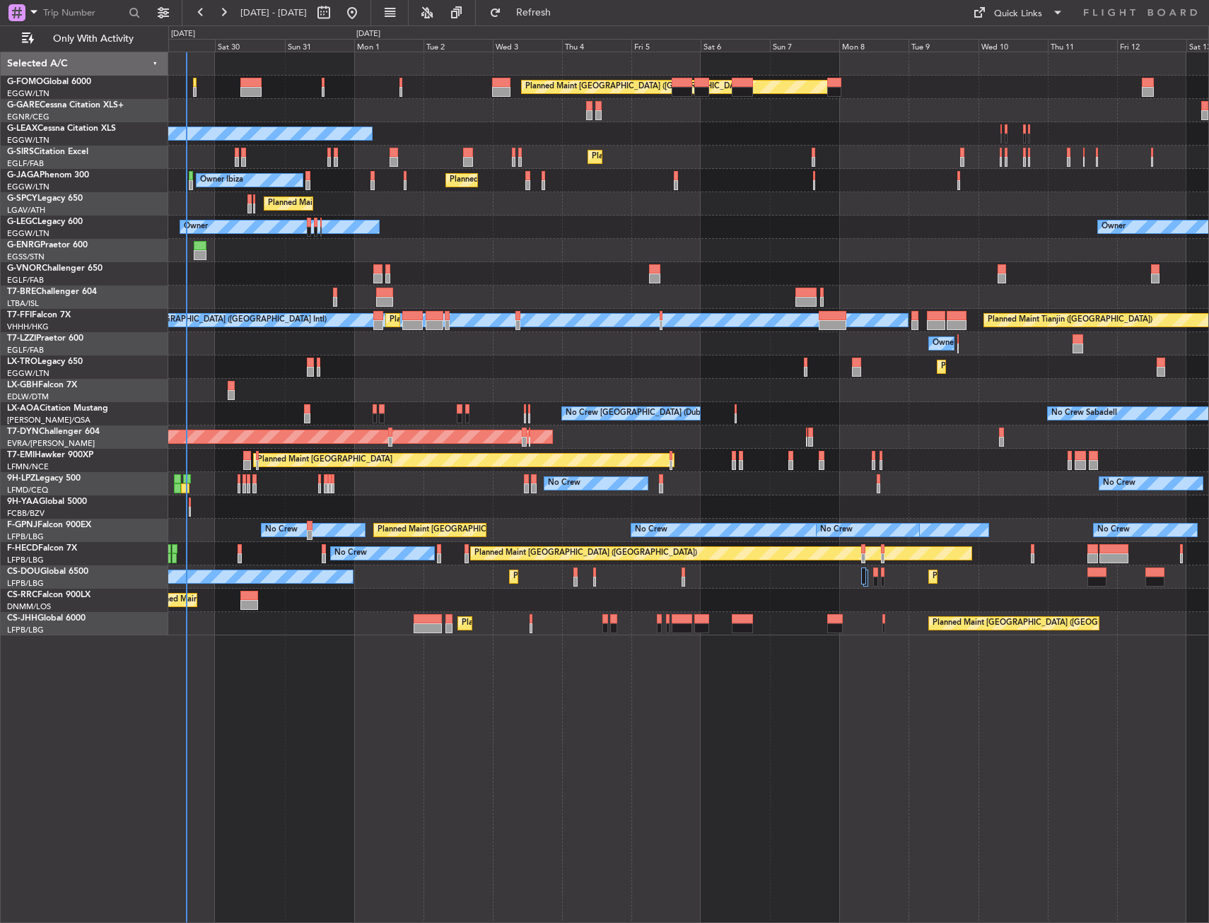
click at [638, 222] on div "Owner Owner" at bounding box center [688, 227] width 1040 height 23
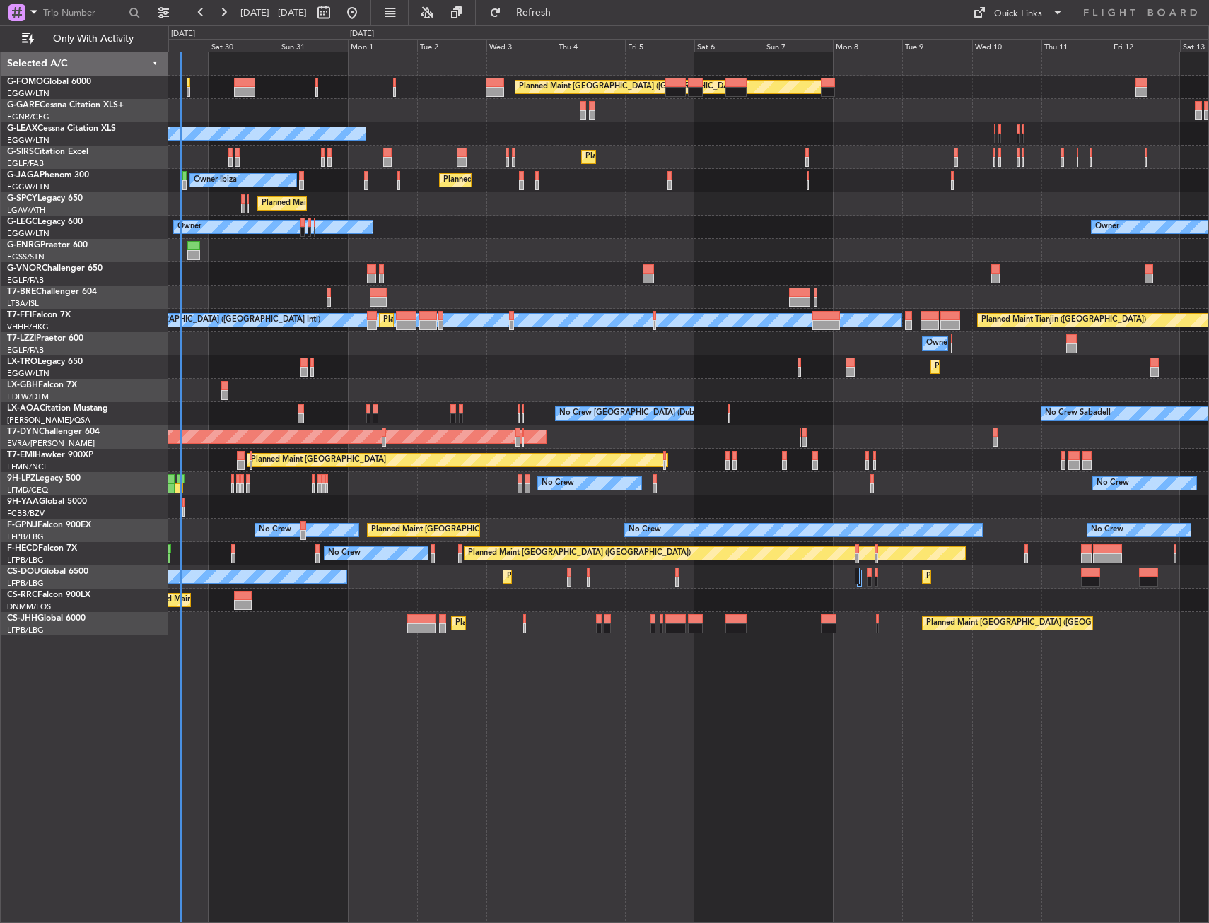
click at [273, 477] on div "No Crew No Crew No Crew" at bounding box center [688, 483] width 1040 height 23
click at [239, 100] on div at bounding box center [688, 110] width 1040 height 23
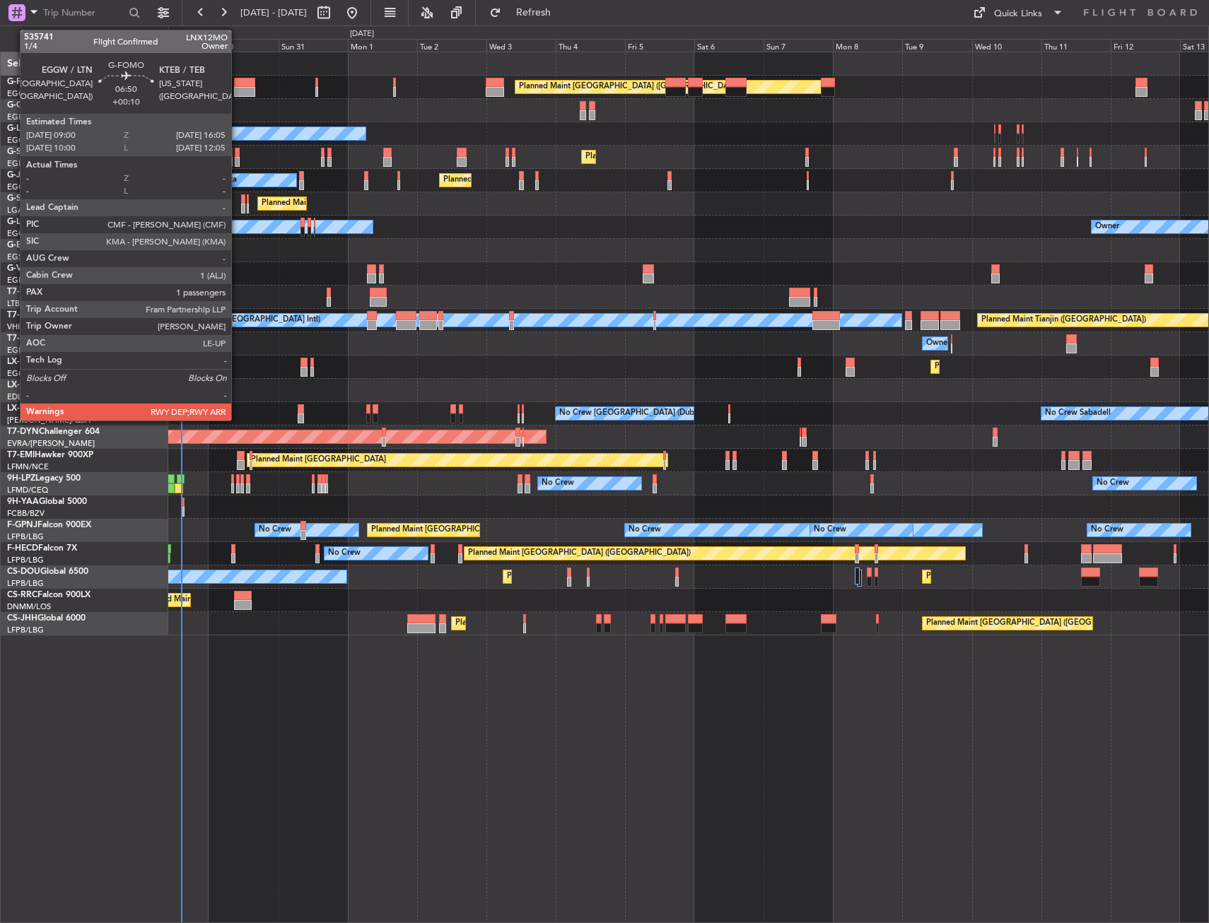
click at [238, 96] on div at bounding box center [244, 92] width 21 height 10
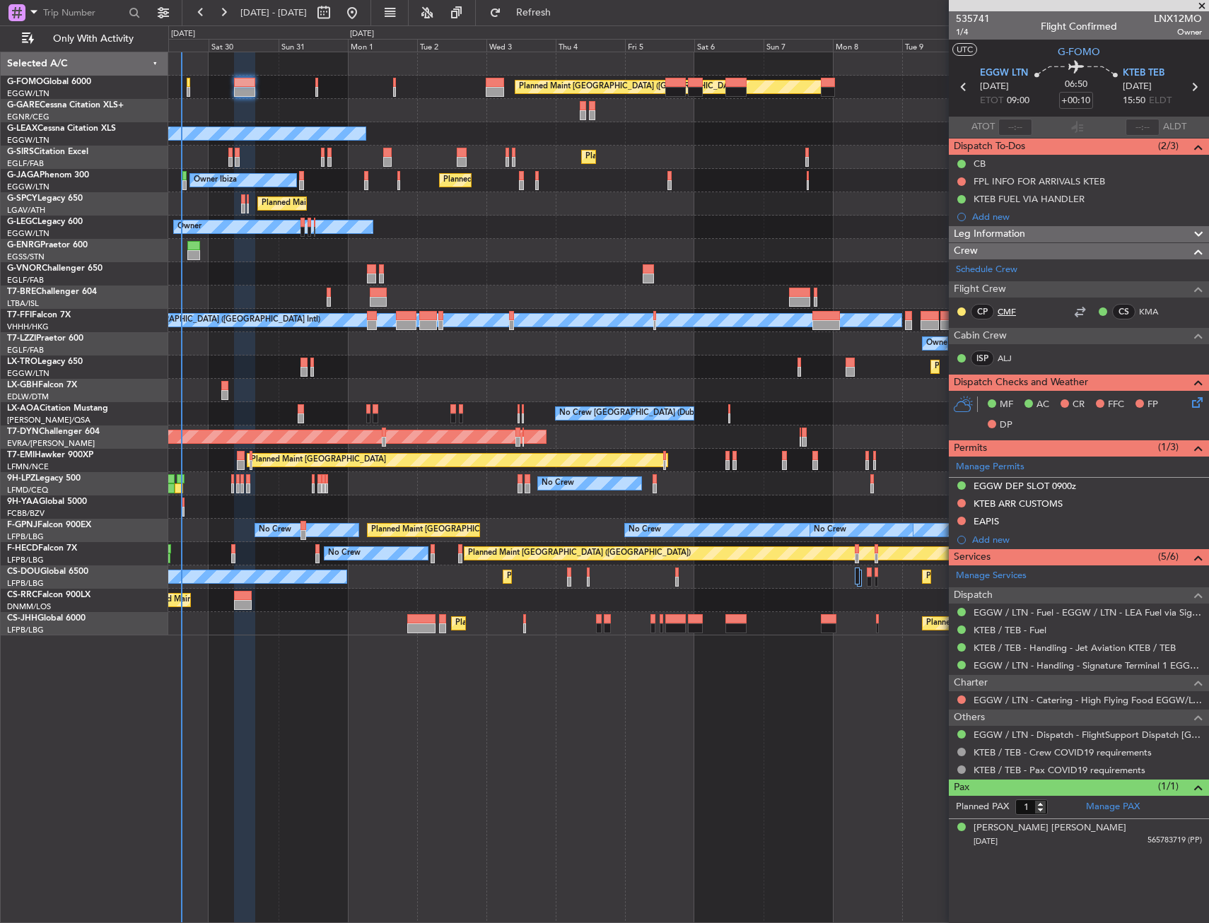
click at [1010, 311] on link "CMF" at bounding box center [1014, 311] width 32 height 13
click at [260, 716] on div "Planned Maint London (Luton) Owner Planned Maint London (Luton) Owner Planned M…" at bounding box center [688, 488] width 1041 height 872
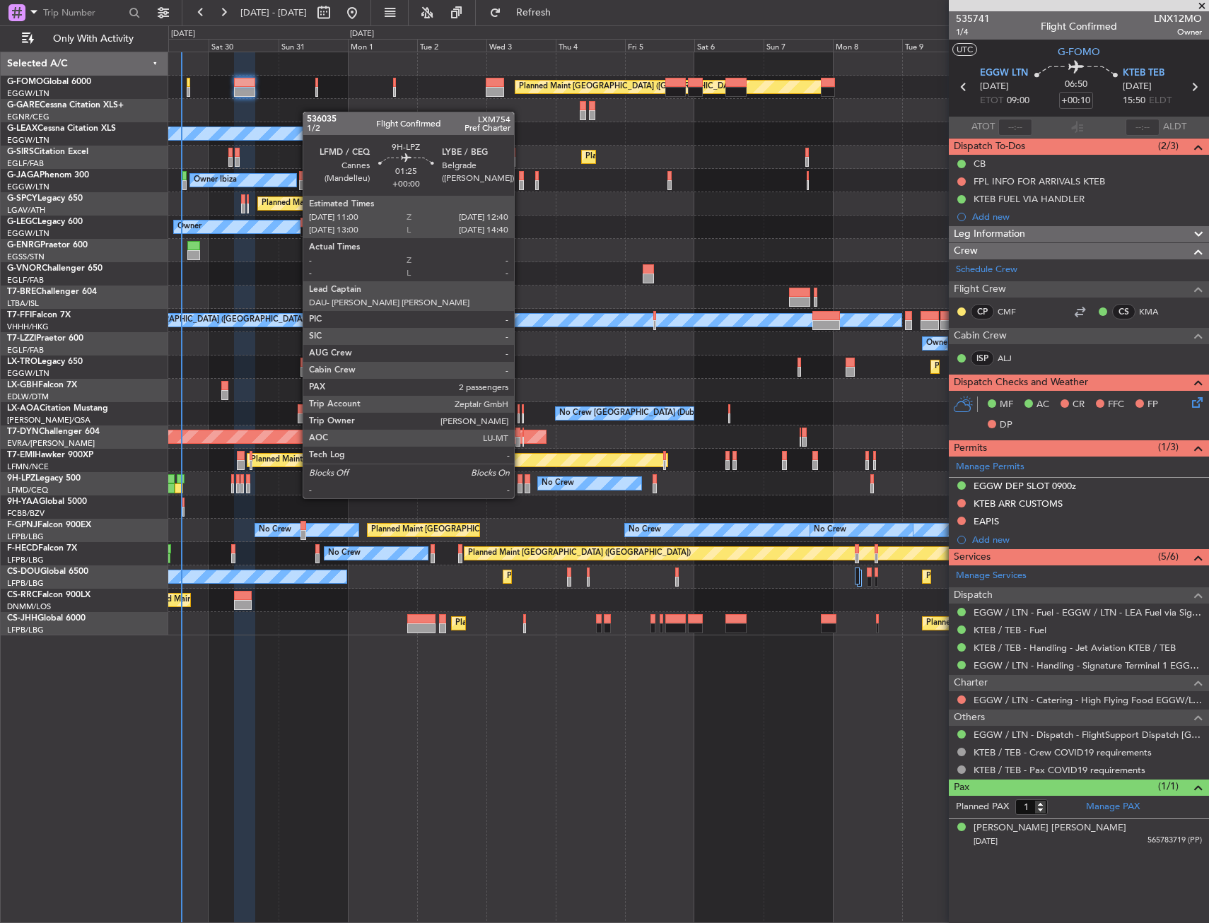
click at [520, 484] on div at bounding box center [520, 489] width 5 height 10
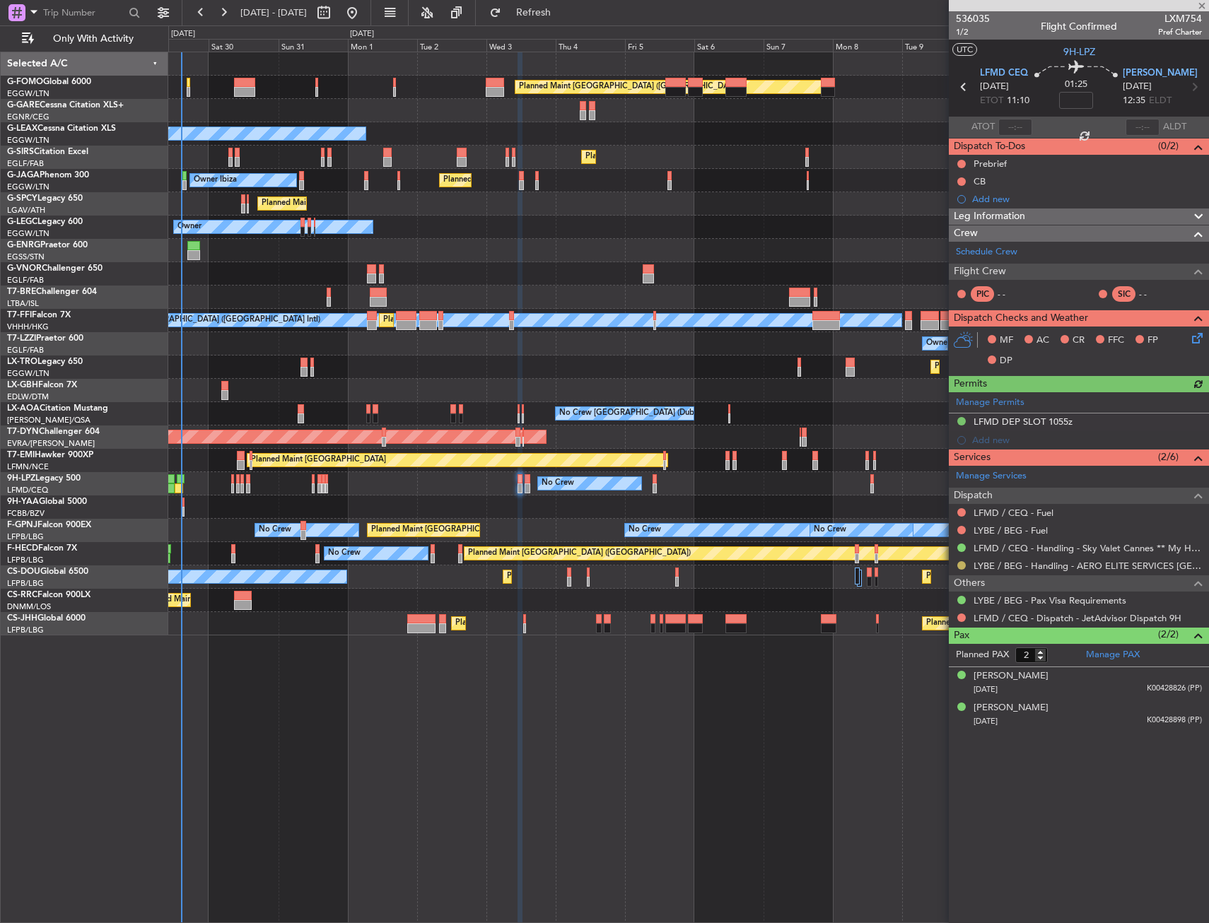
click at [958, 562] on button at bounding box center [961, 565] width 8 height 8
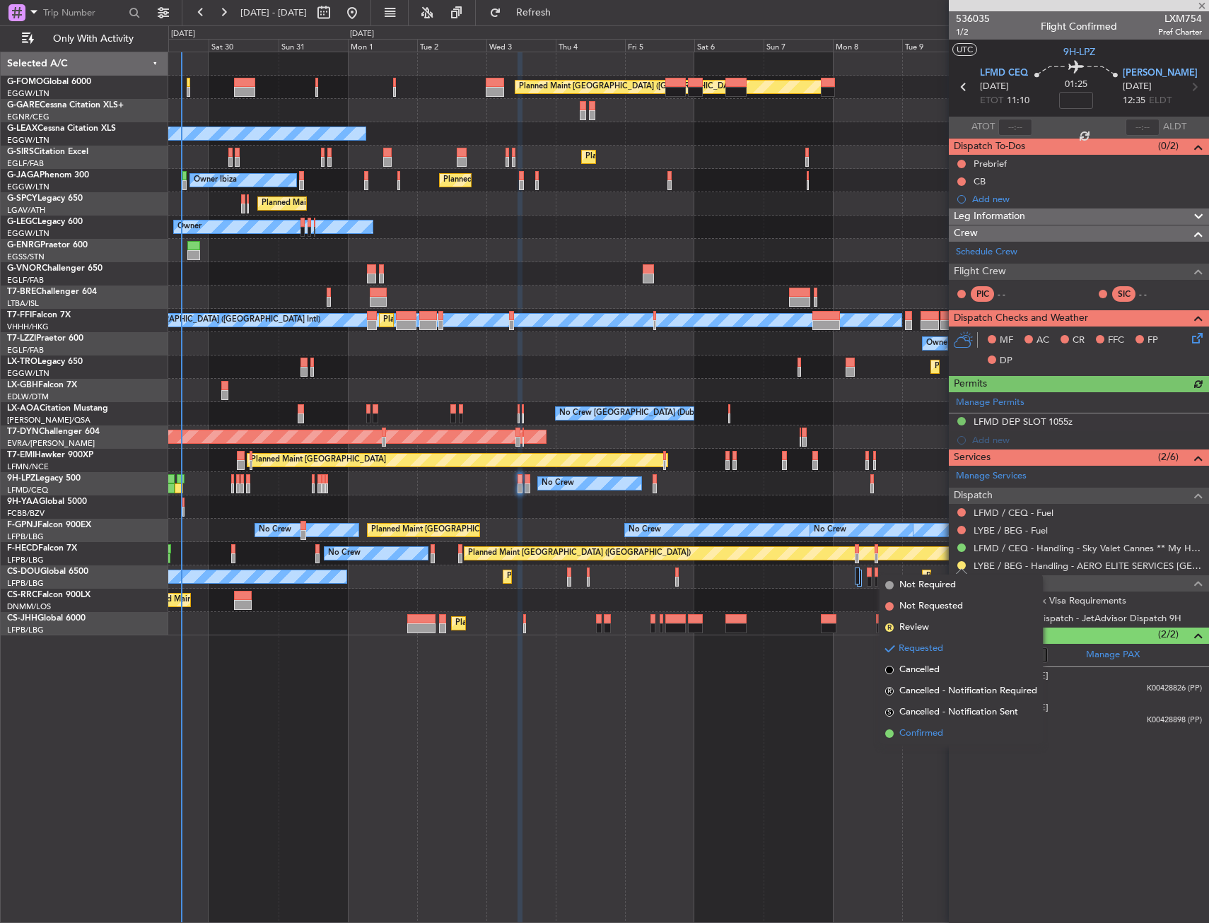
click at [921, 727] on span "Confirmed" at bounding box center [921, 734] width 44 height 14
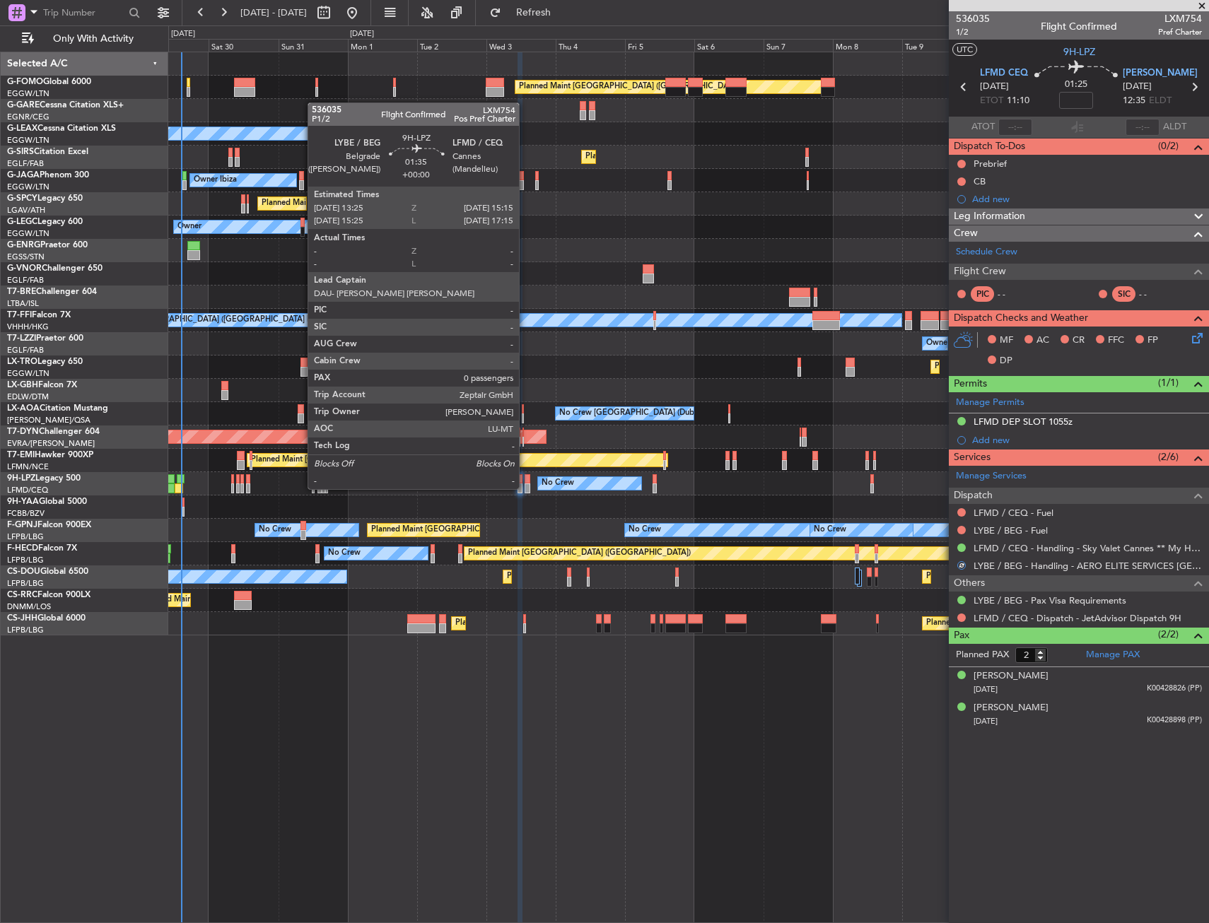
click at [526, 475] on div at bounding box center [528, 479] width 6 height 10
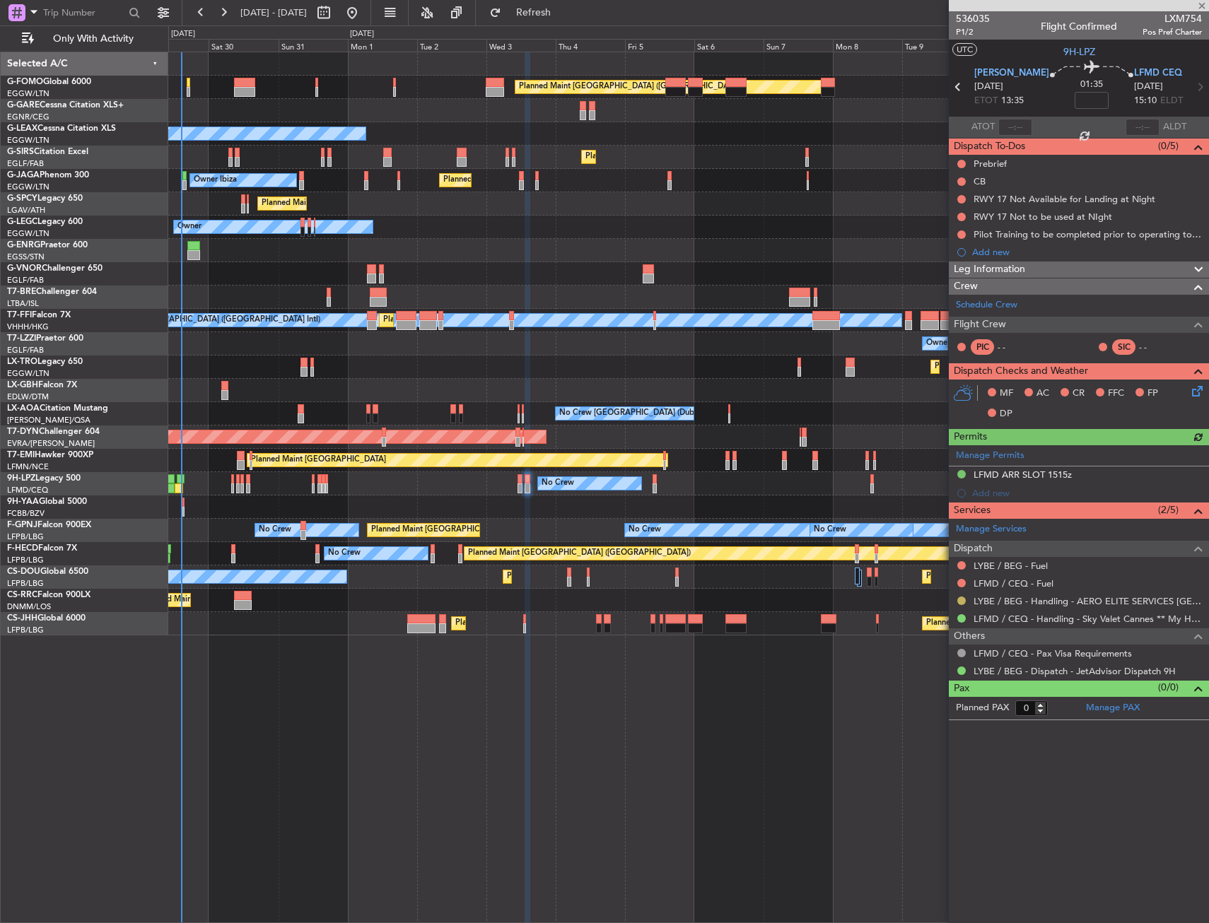
click at [959, 600] on button at bounding box center [961, 601] width 8 height 8
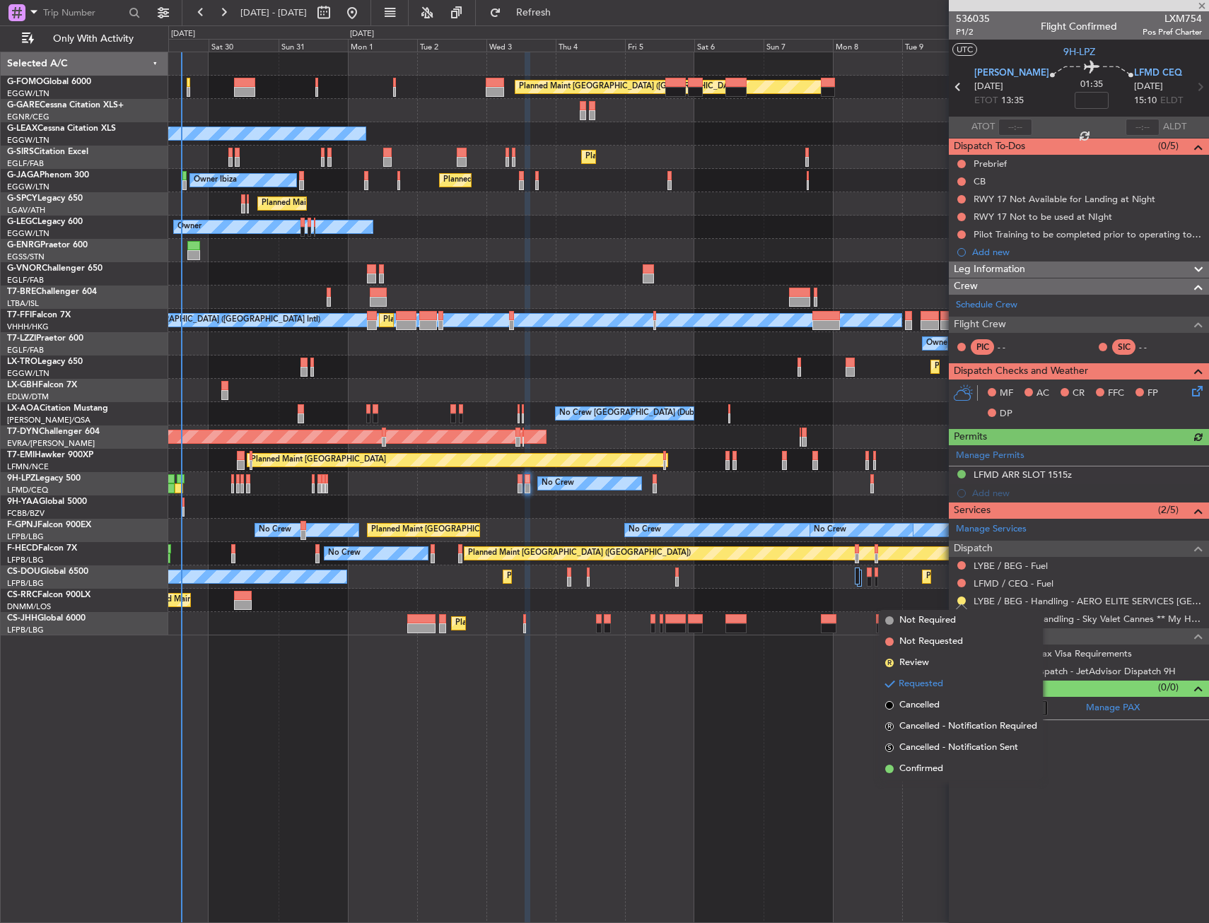
click at [914, 763] on span "Confirmed" at bounding box center [921, 769] width 44 height 14
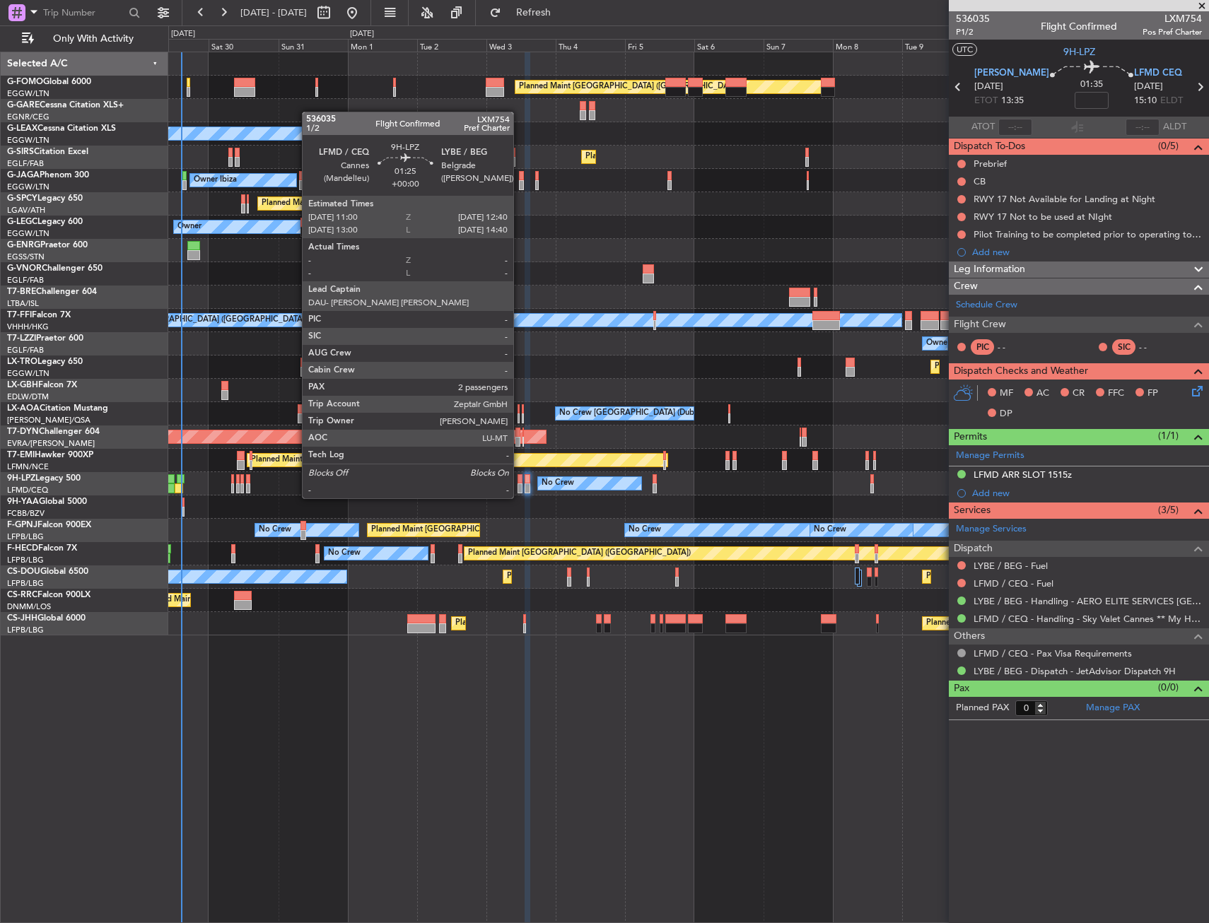
click at [520, 484] on div at bounding box center [520, 489] width 5 height 10
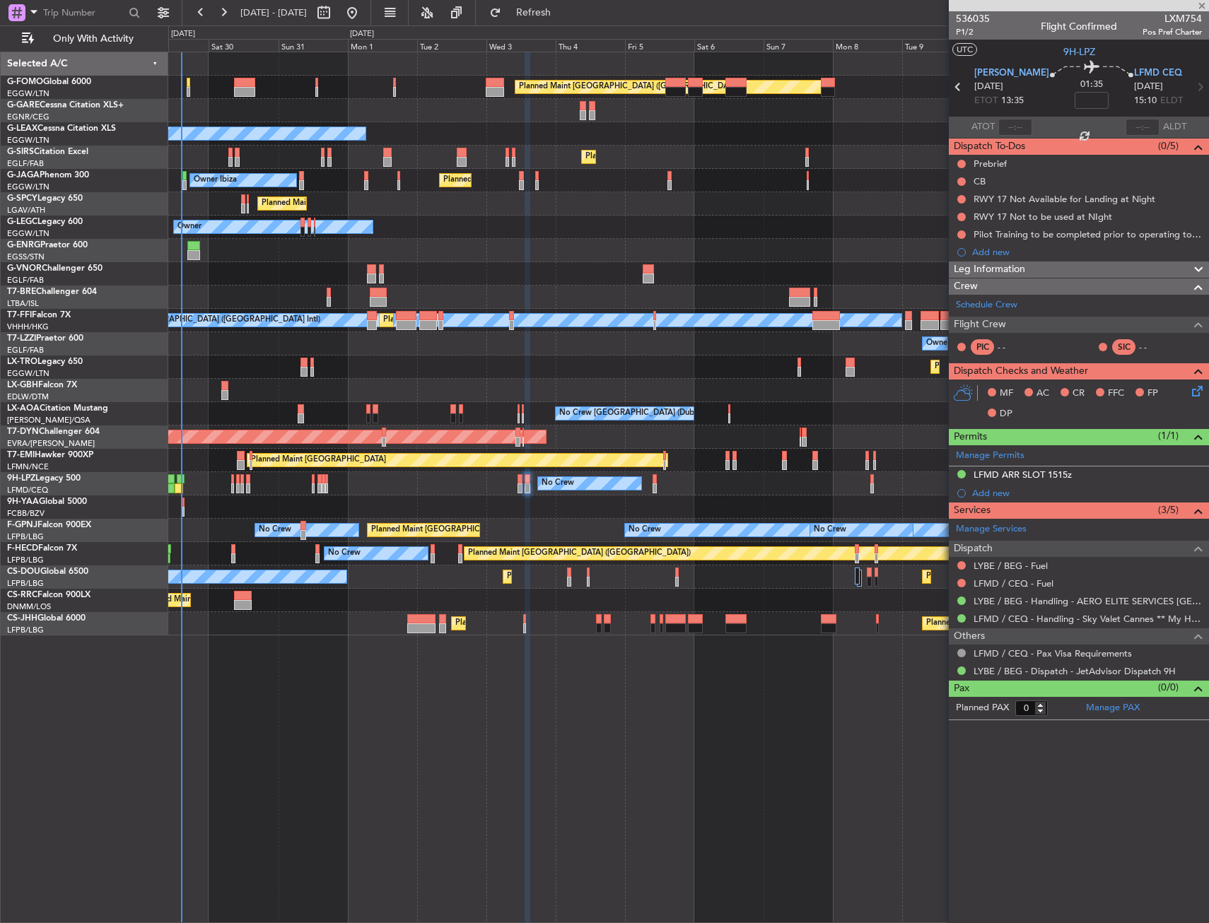
type input "2"
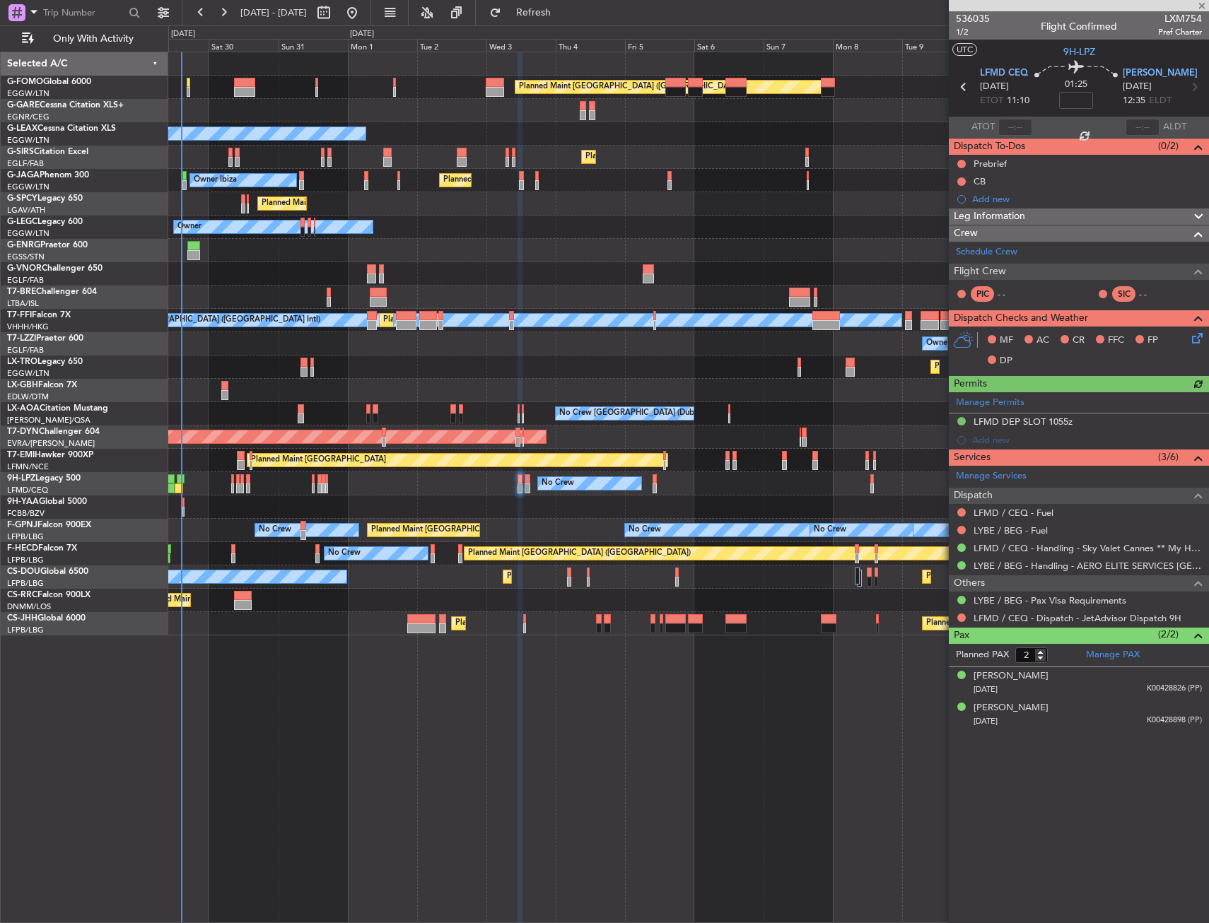
click at [991, 436] on div "Add new" at bounding box center [1087, 440] width 230 height 12
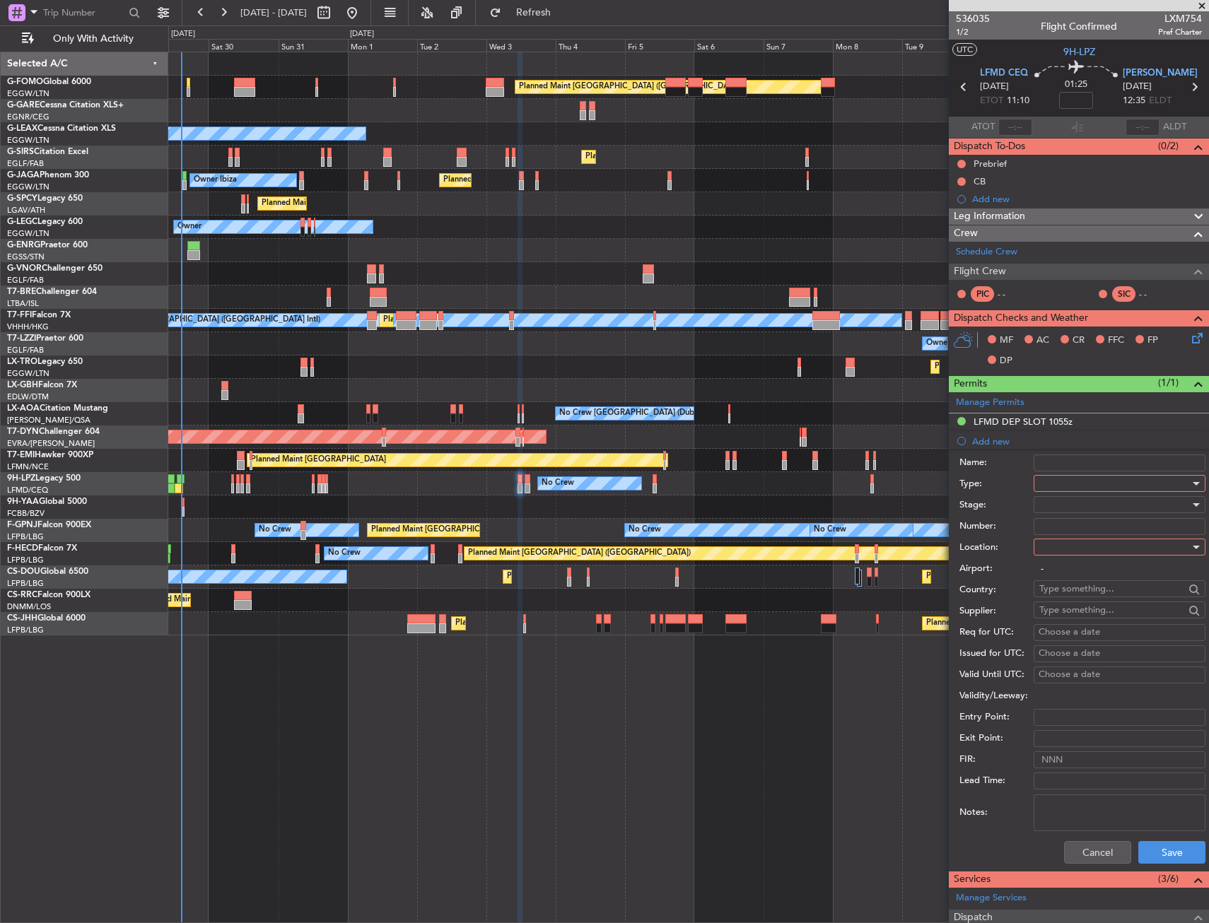
click at [1076, 488] on div at bounding box center [1114, 483] width 151 height 21
click at [1074, 567] on span "Landing" at bounding box center [1114, 567] width 148 height 21
click at [1070, 544] on div at bounding box center [1114, 547] width 151 height 21
click at [1072, 612] on span "Arrival" at bounding box center [1114, 618] width 148 height 21
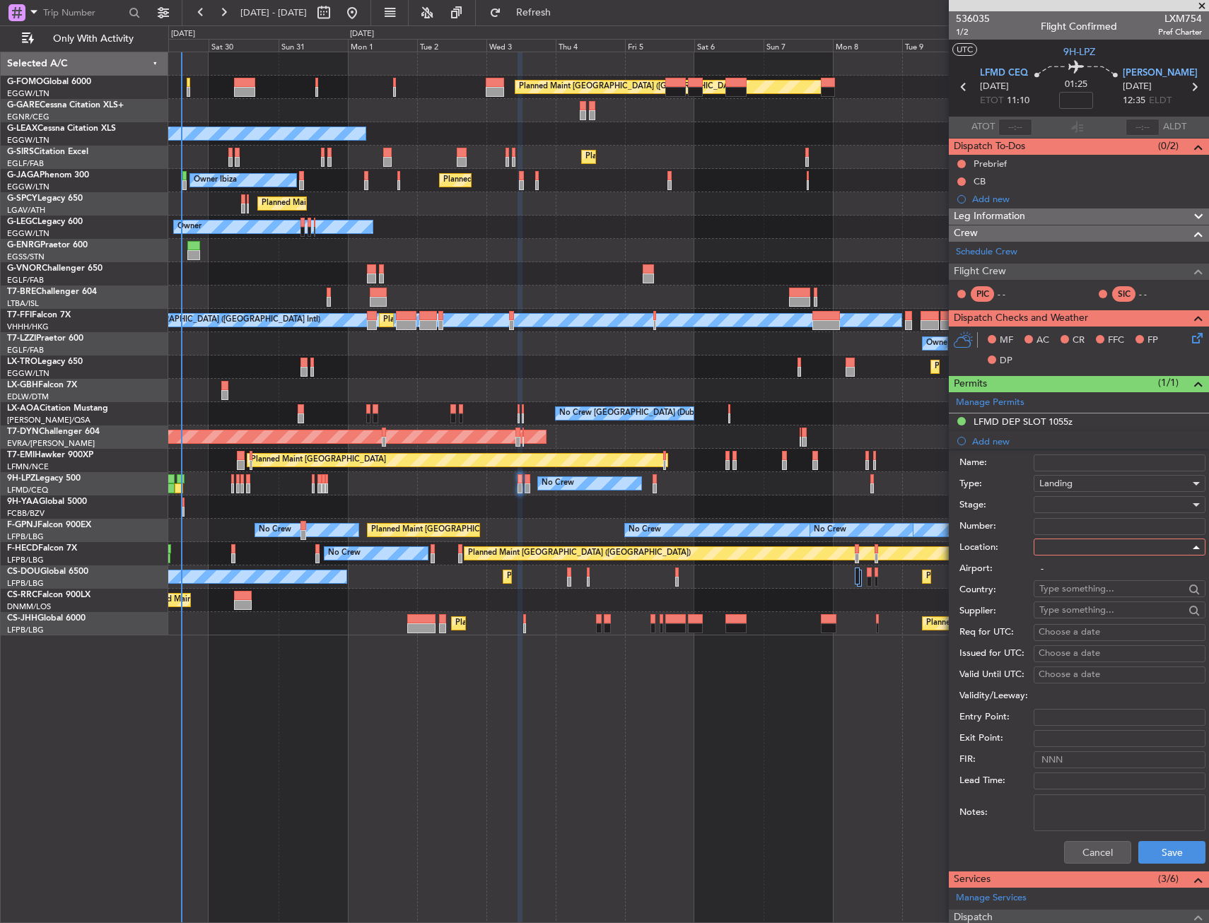
type input "LYBE / BEG"
click at [1168, 851] on button "Save" at bounding box center [1171, 852] width 67 height 23
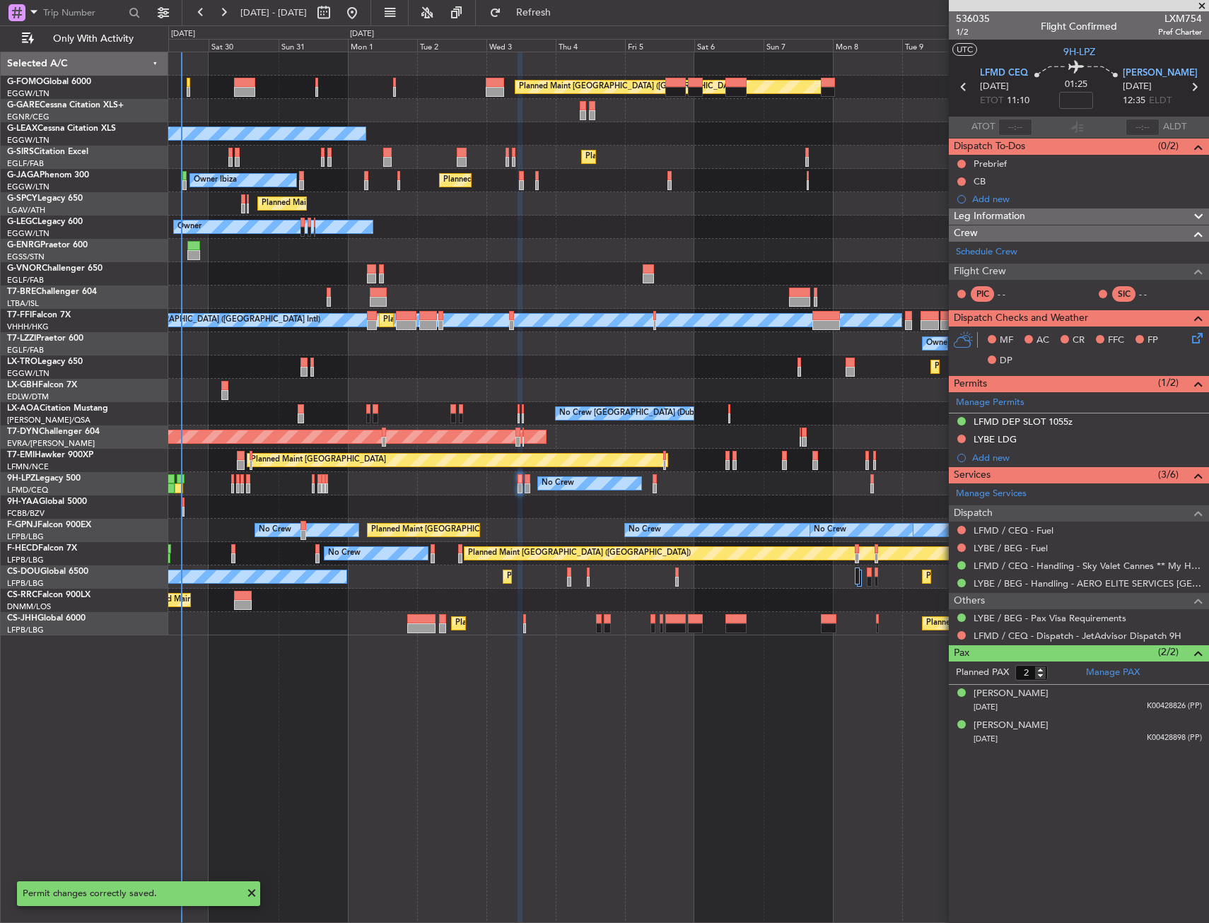
click at [1029, 437] on div "LYBE LDG" at bounding box center [1079, 440] width 260 height 18
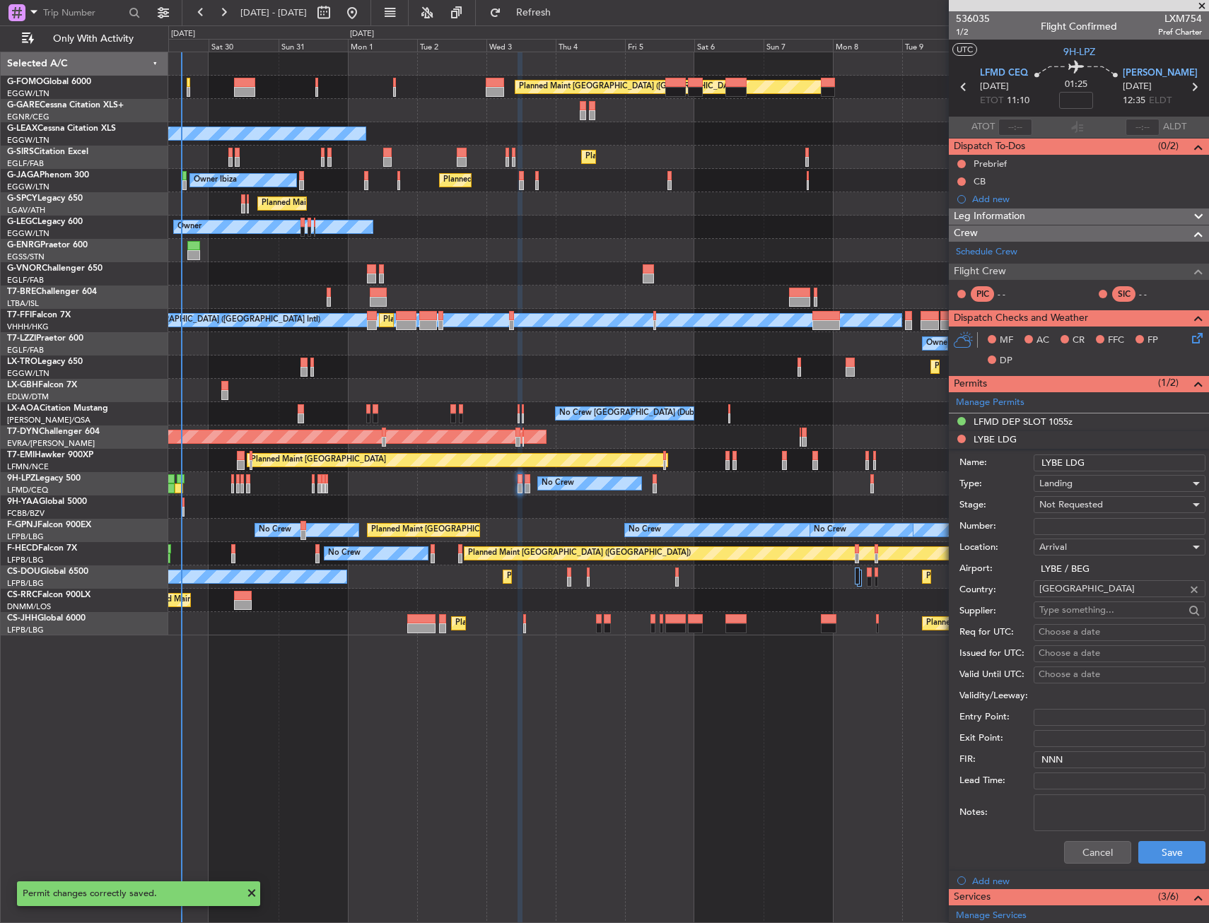
click at [1066, 502] on span "Not Requested" at bounding box center [1071, 504] width 64 height 13
click at [1069, 595] on span "Requested" at bounding box center [1114, 597] width 148 height 21
click at [1160, 846] on button "Save" at bounding box center [1171, 852] width 67 height 23
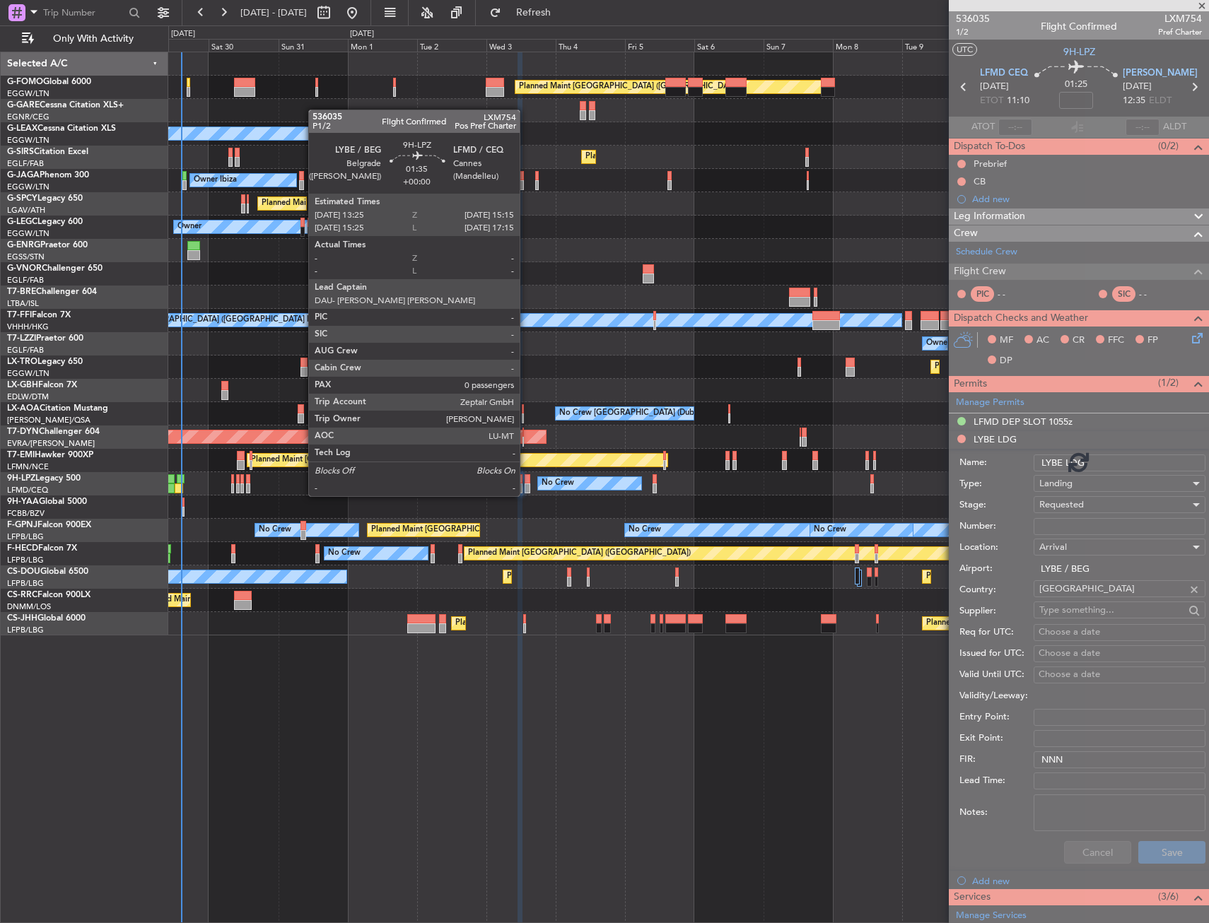
click at [526, 482] on div at bounding box center [528, 479] width 6 height 10
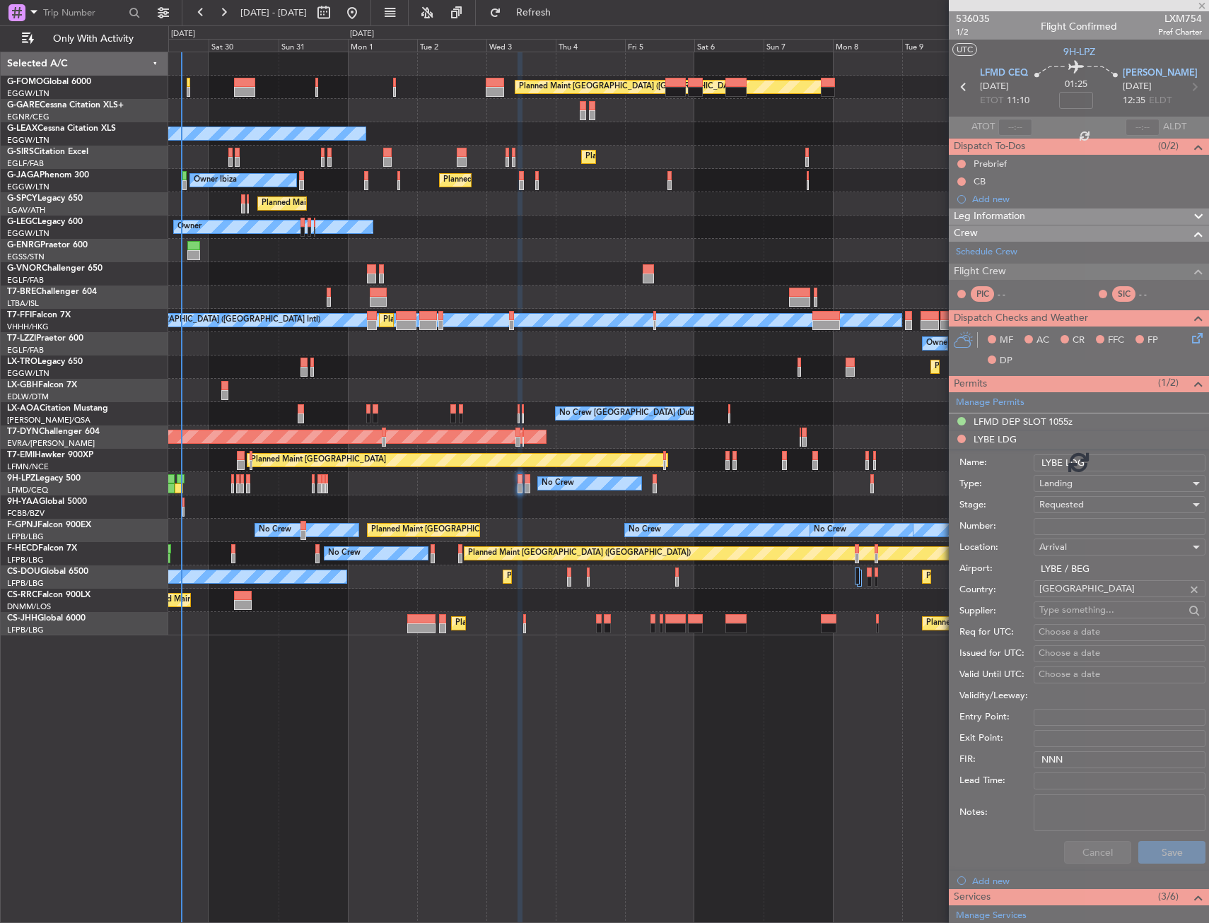
type input "0"
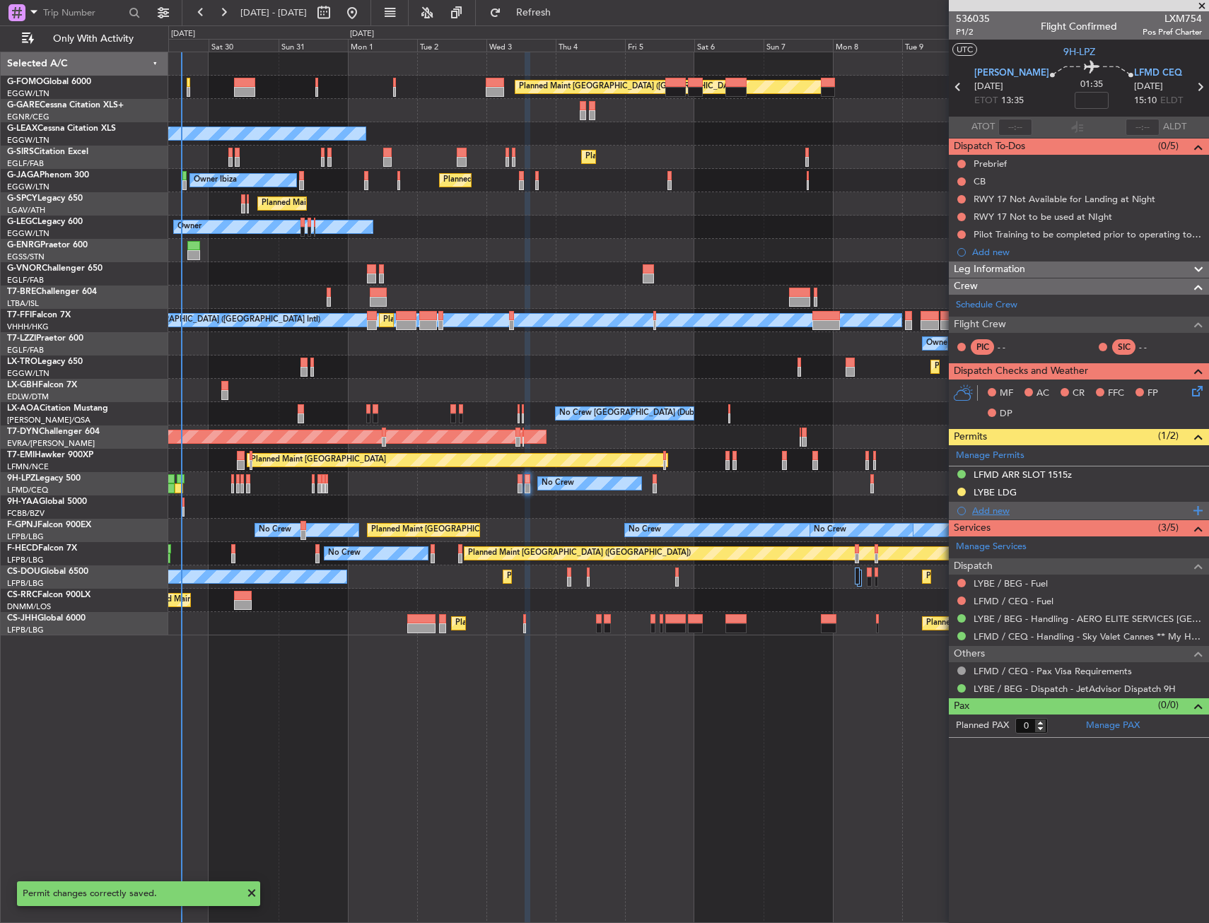
click at [989, 515] on div "Add new" at bounding box center [1080, 511] width 217 height 12
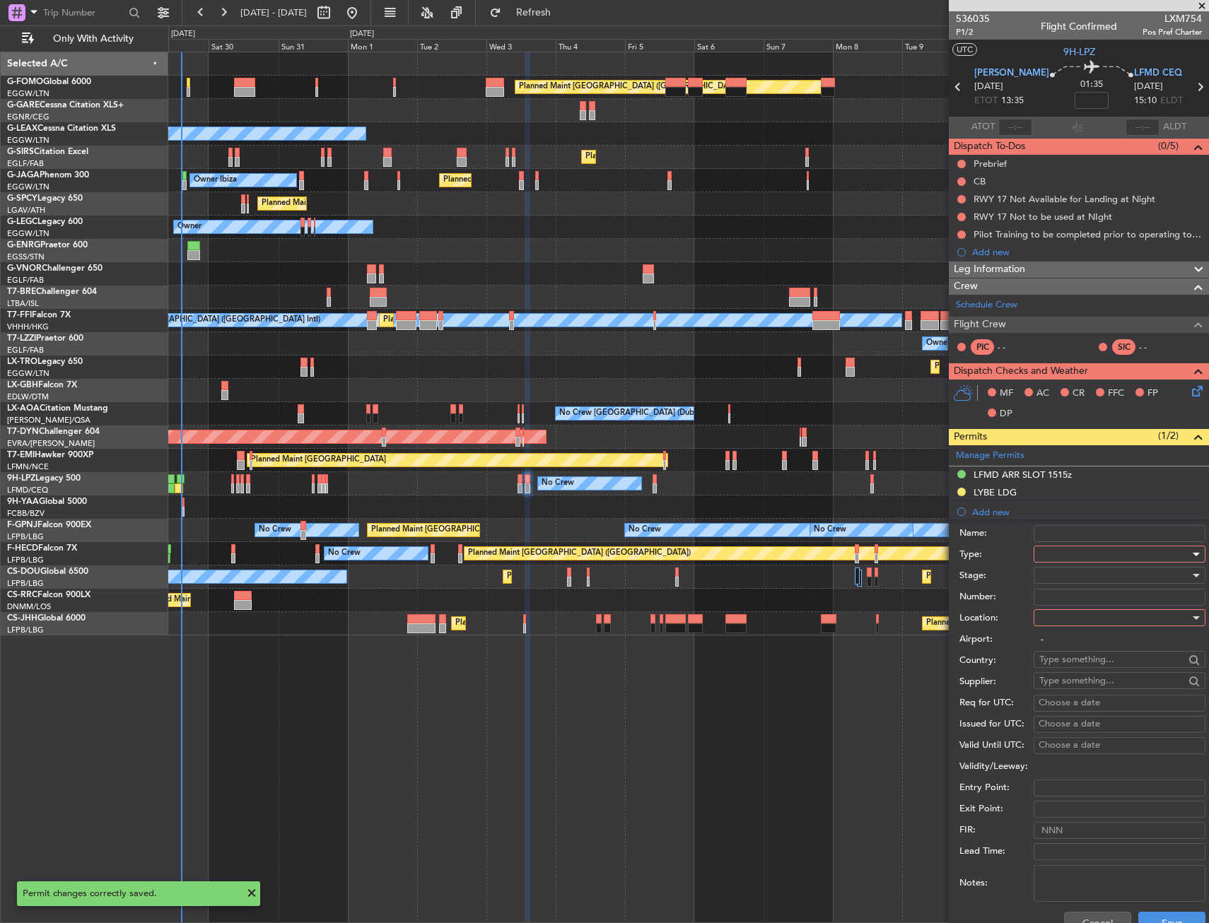
click at [1056, 549] on div at bounding box center [1114, 554] width 151 height 21
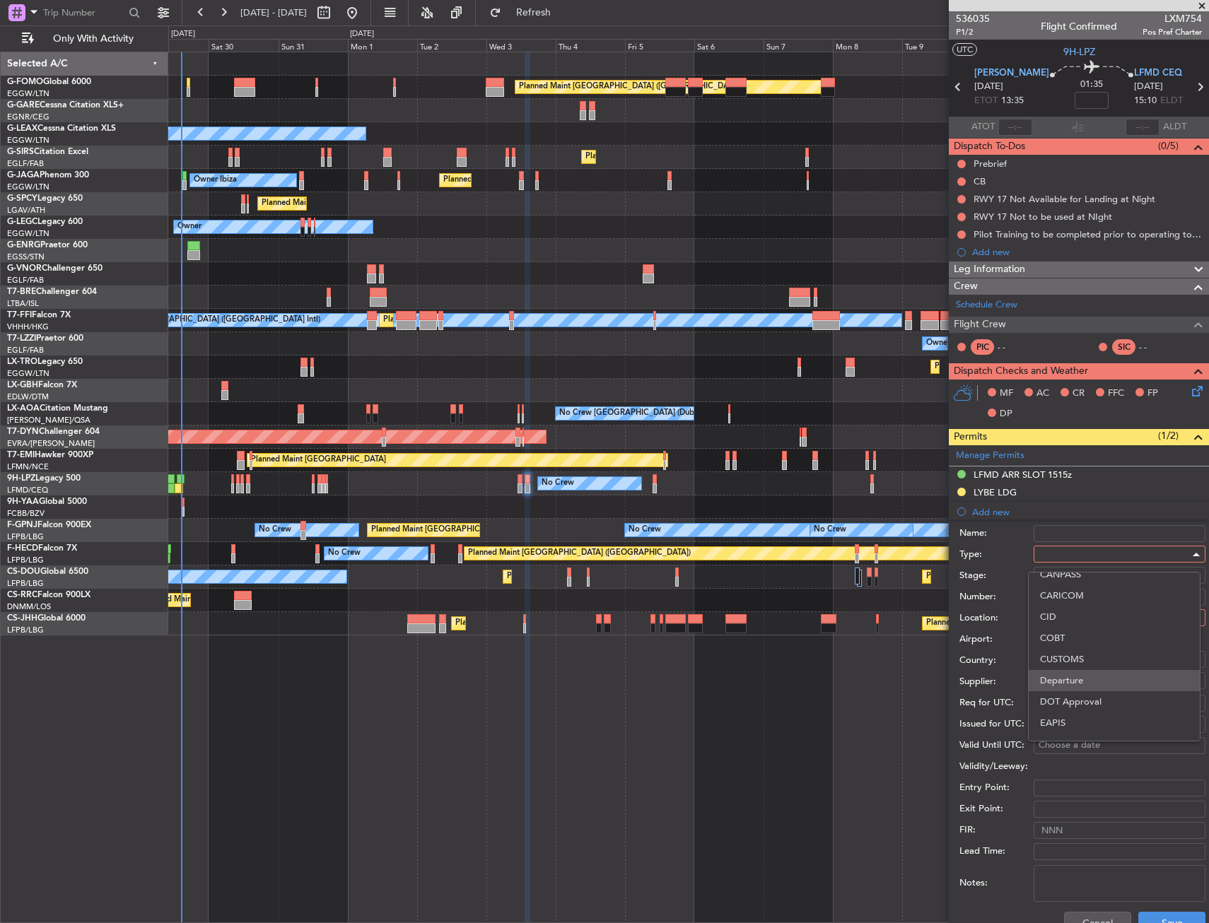
click at [1063, 674] on span "Departure" at bounding box center [1114, 680] width 148 height 21
click at [1068, 622] on div at bounding box center [1114, 617] width 151 height 21
click at [1061, 658] on span "Departure Alt" at bounding box center [1114, 668] width 148 height 21
click at [1067, 616] on span "Departure Alt" at bounding box center [1068, 618] width 58 height 13
click at [1066, 643] on span "Departure" at bounding box center [1114, 646] width 148 height 21
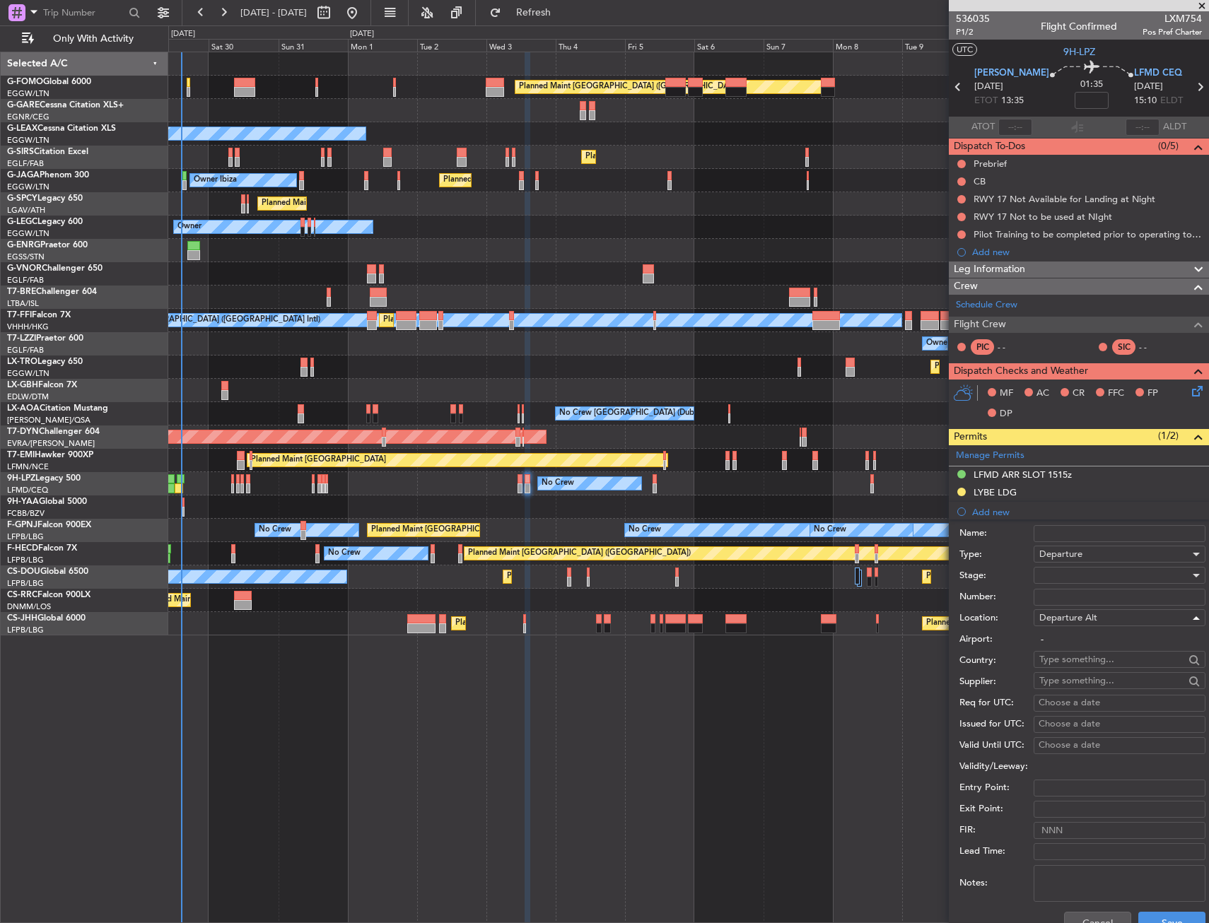
type input "LYBE / BEG"
click at [1175, 918] on button "Save" at bounding box center [1171, 923] width 67 height 23
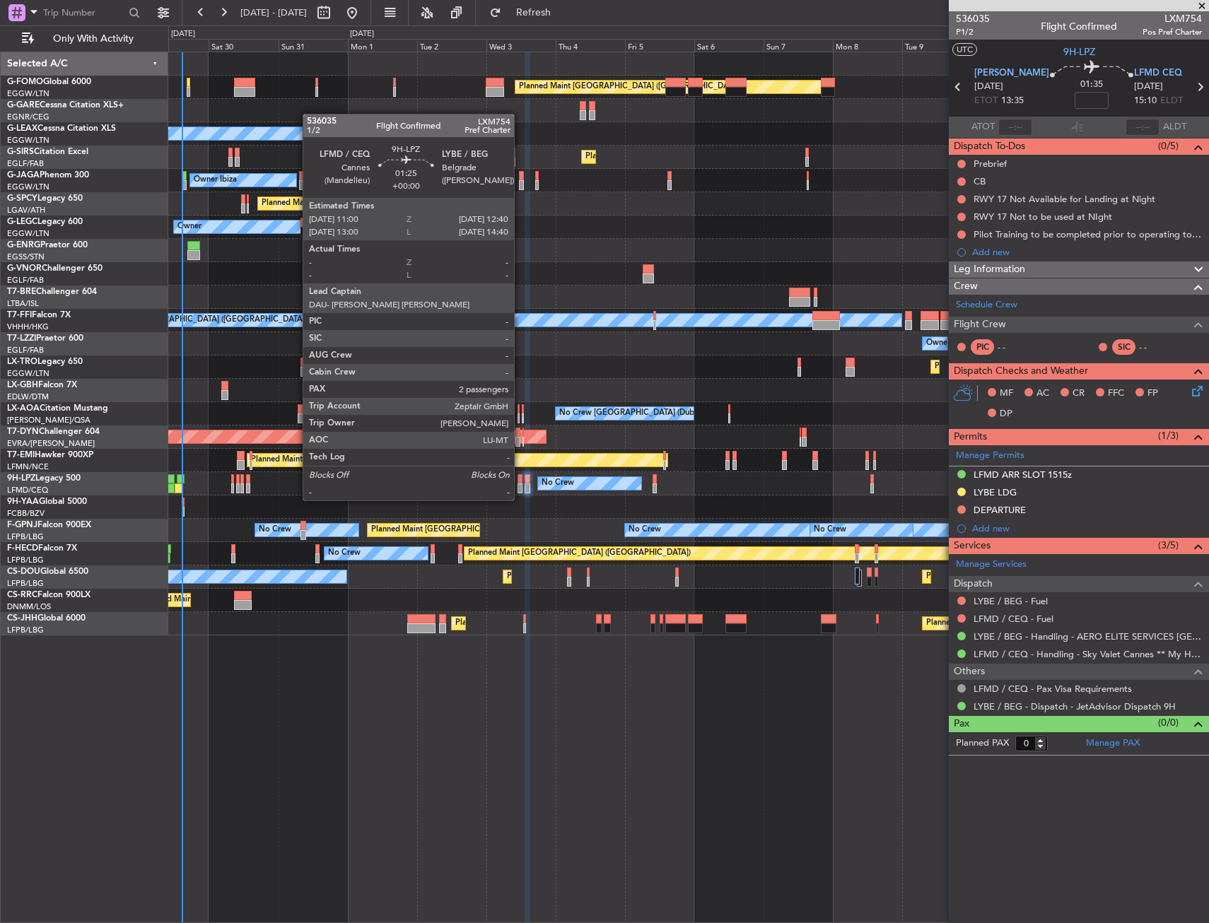
click at [520, 486] on div at bounding box center [520, 489] width 5 height 10
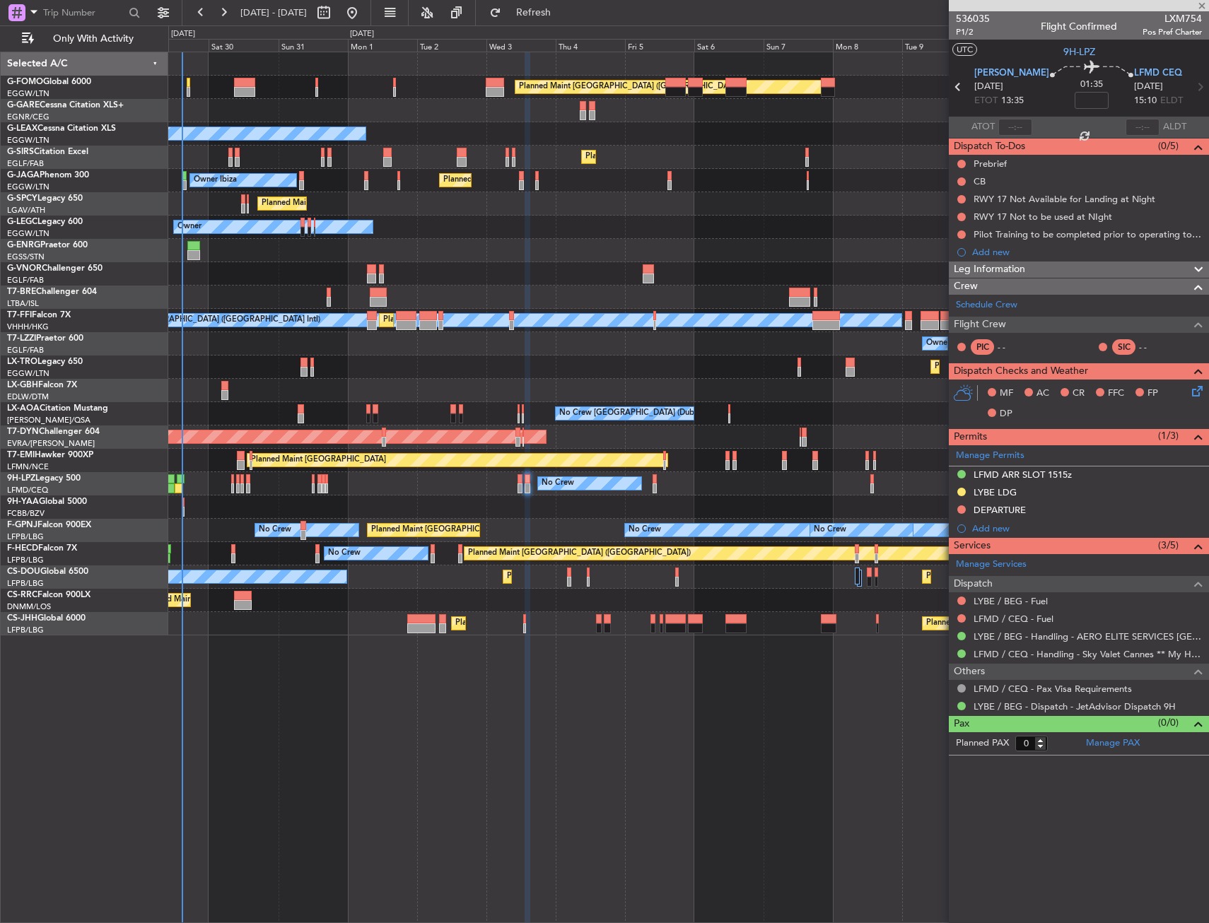
type input "2"
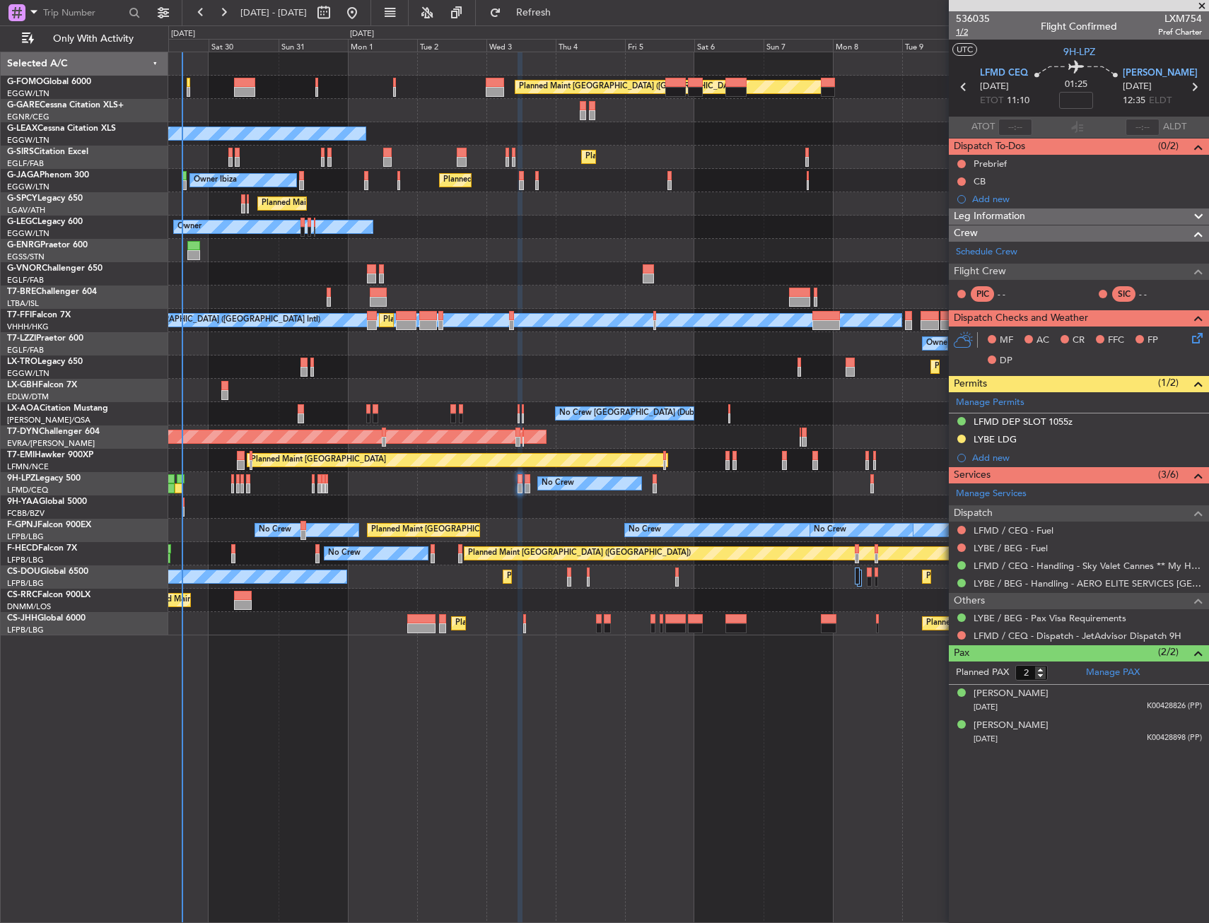
click at [966, 33] on span "1/2" at bounding box center [973, 32] width 34 height 12
click at [986, 252] on link "Schedule Crew" at bounding box center [987, 252] width 62 height 14
click at [964, 32] on span "1/2" at bounding box center [973, 32] width 34 height 12
click at [953, 32] on div "536035 1/2 Flight Confirmed LXM754 Pref Charter" at bounding box center [1079, 25] width 260 height 28
click at [957, 32] on span "1/2" at bounding box center [973, 32] width 34 height 12
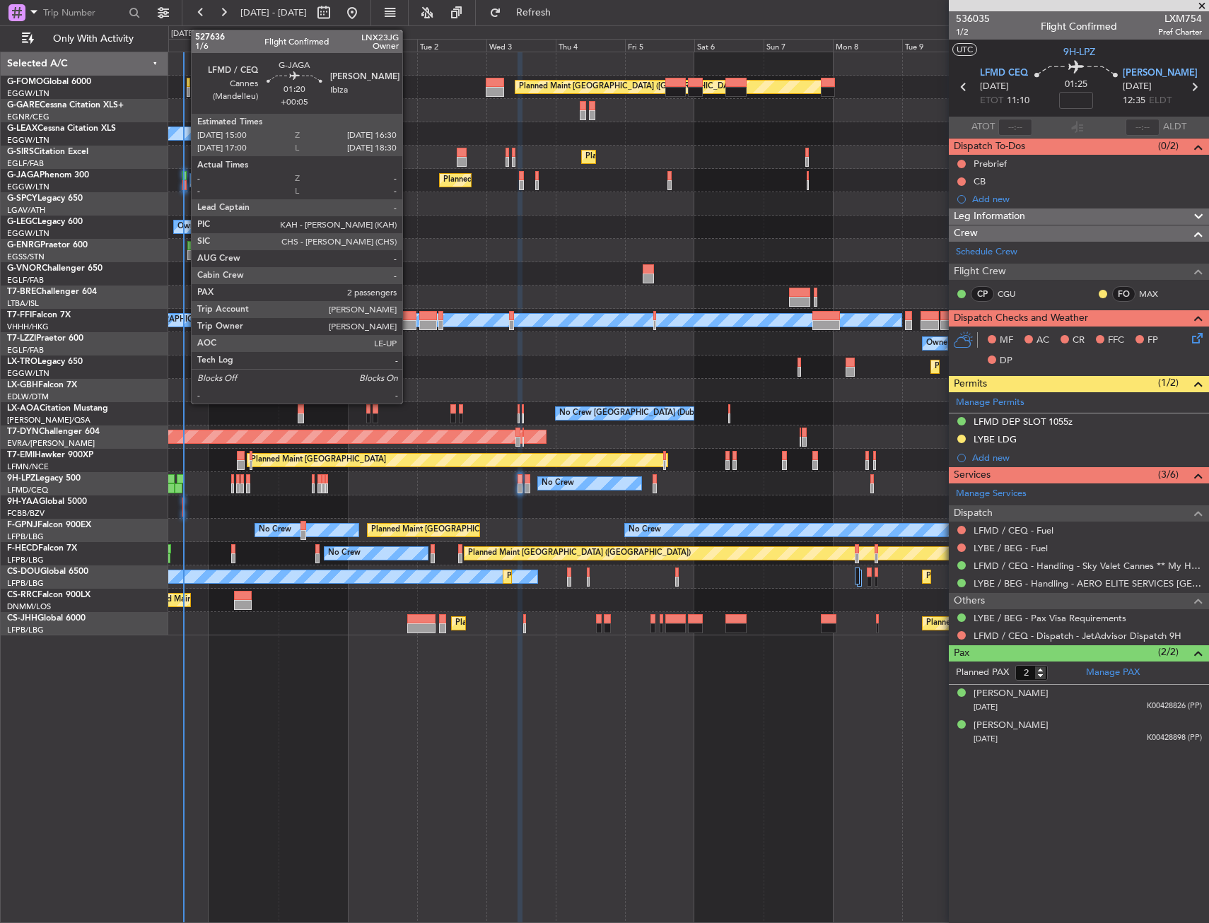
click at [184, 182] on div at bounding box center [184, 185] width 5 height 10
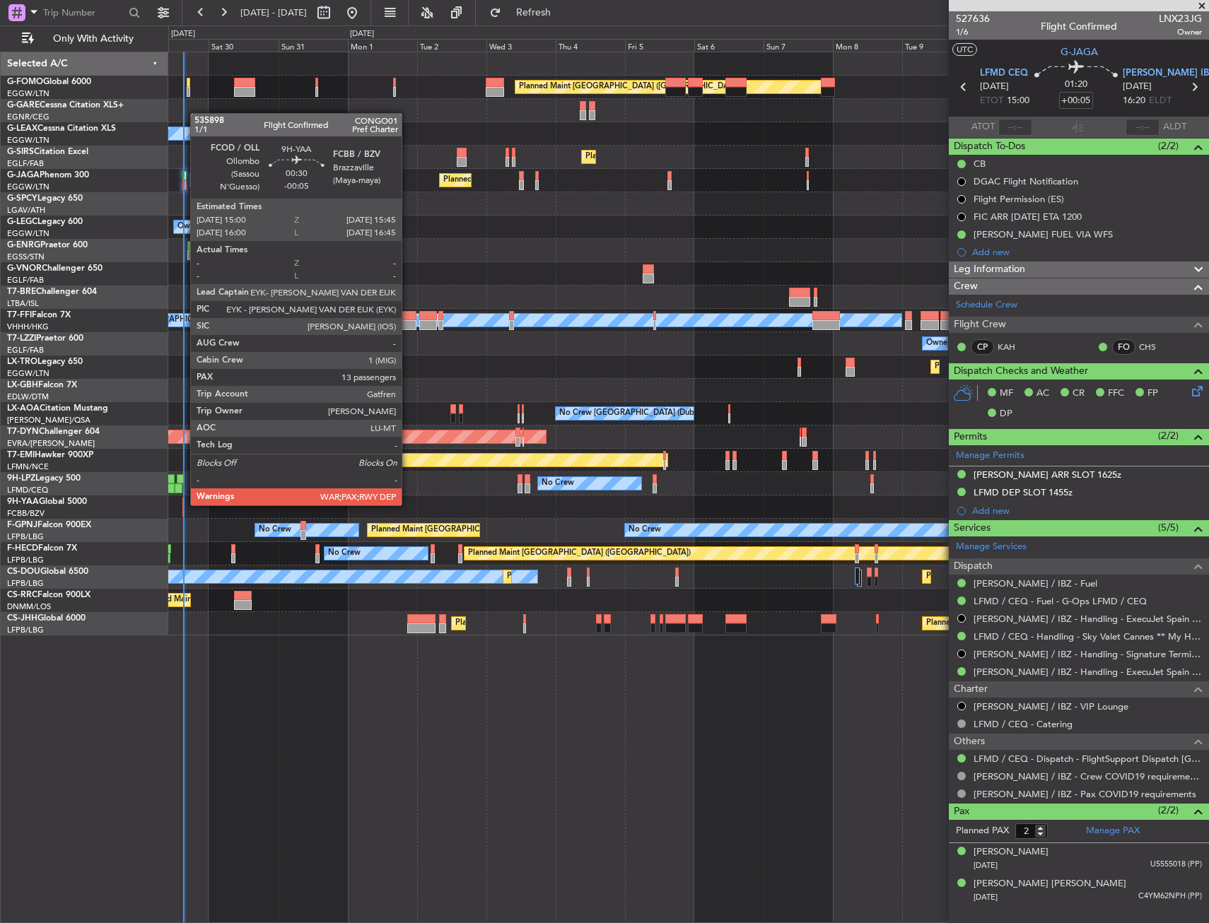
click at [183, 504] on div at bounding box center [183, 503] width 3 height 10
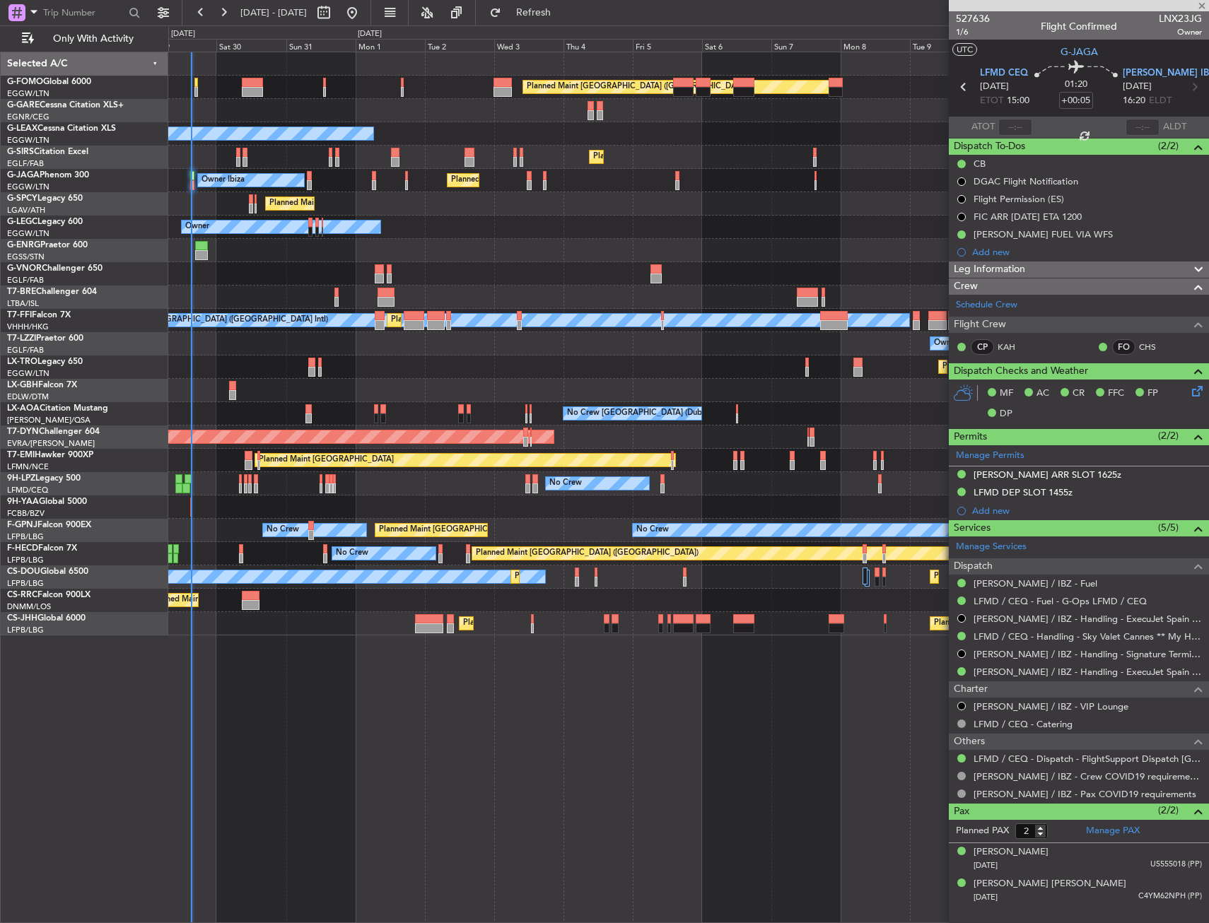
click at [221, 513] on div at bounding box center [688, 507] width 1040 height 23
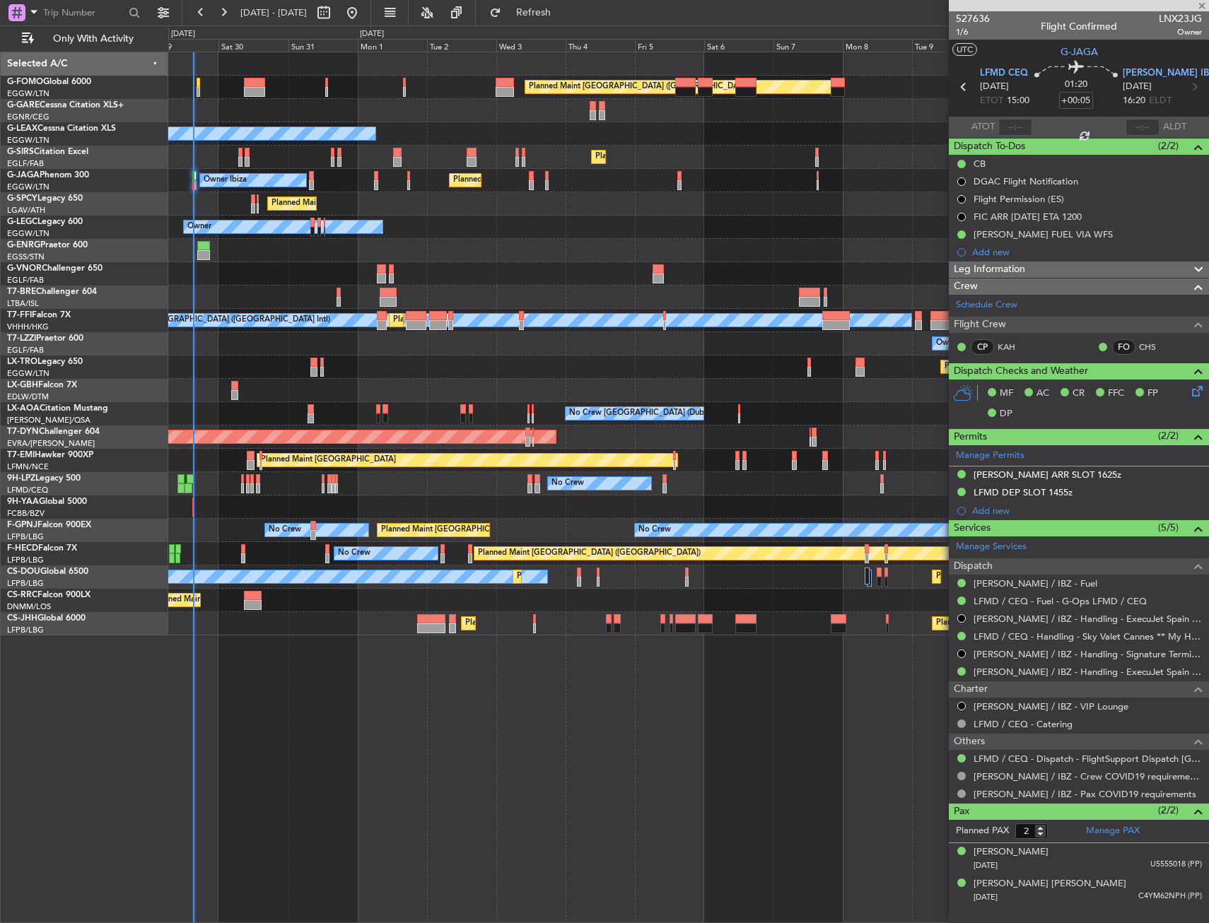
type input "-00:05"
type input "13"
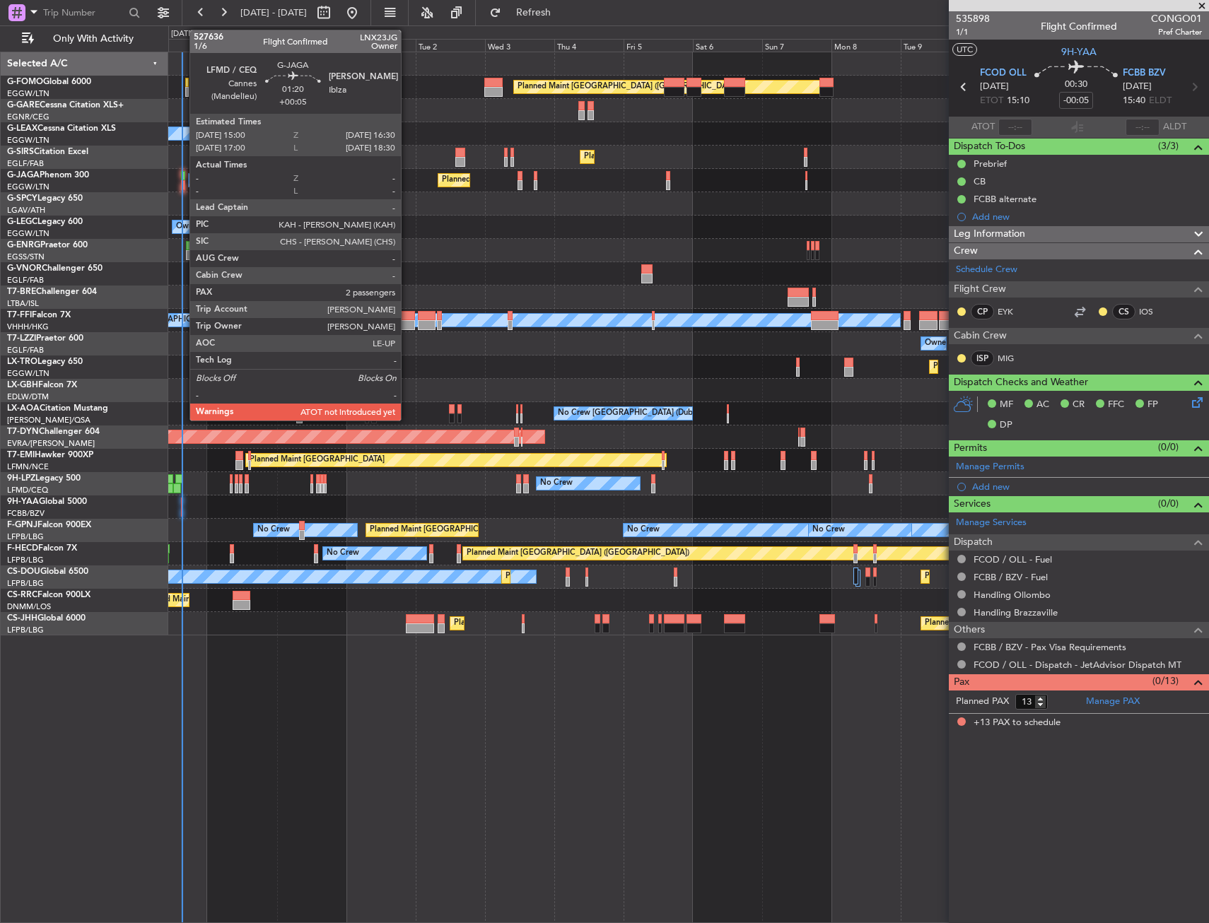
click at [182, 183] on div at bounding box center [183, 185] width 5 height 10
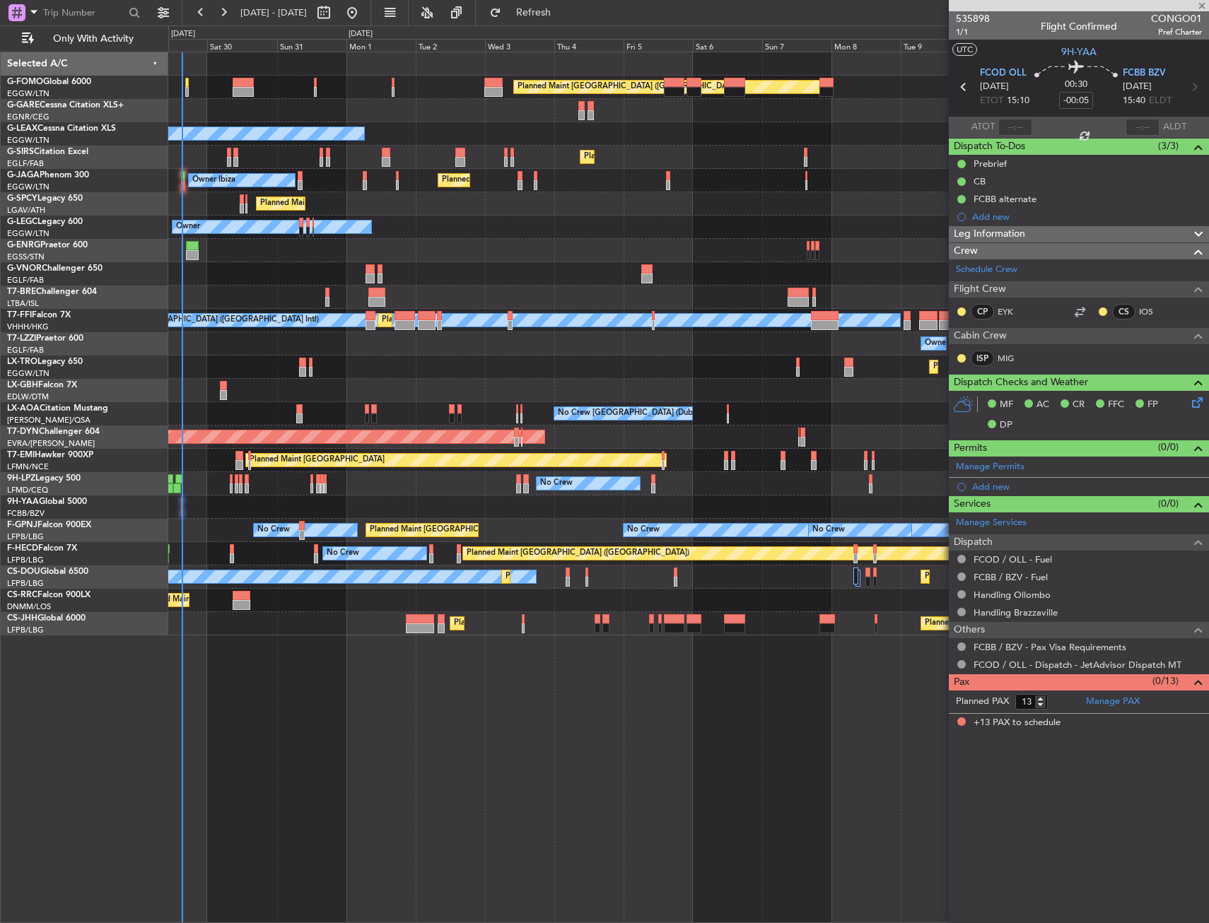
type input "+00:05"
type input "2"
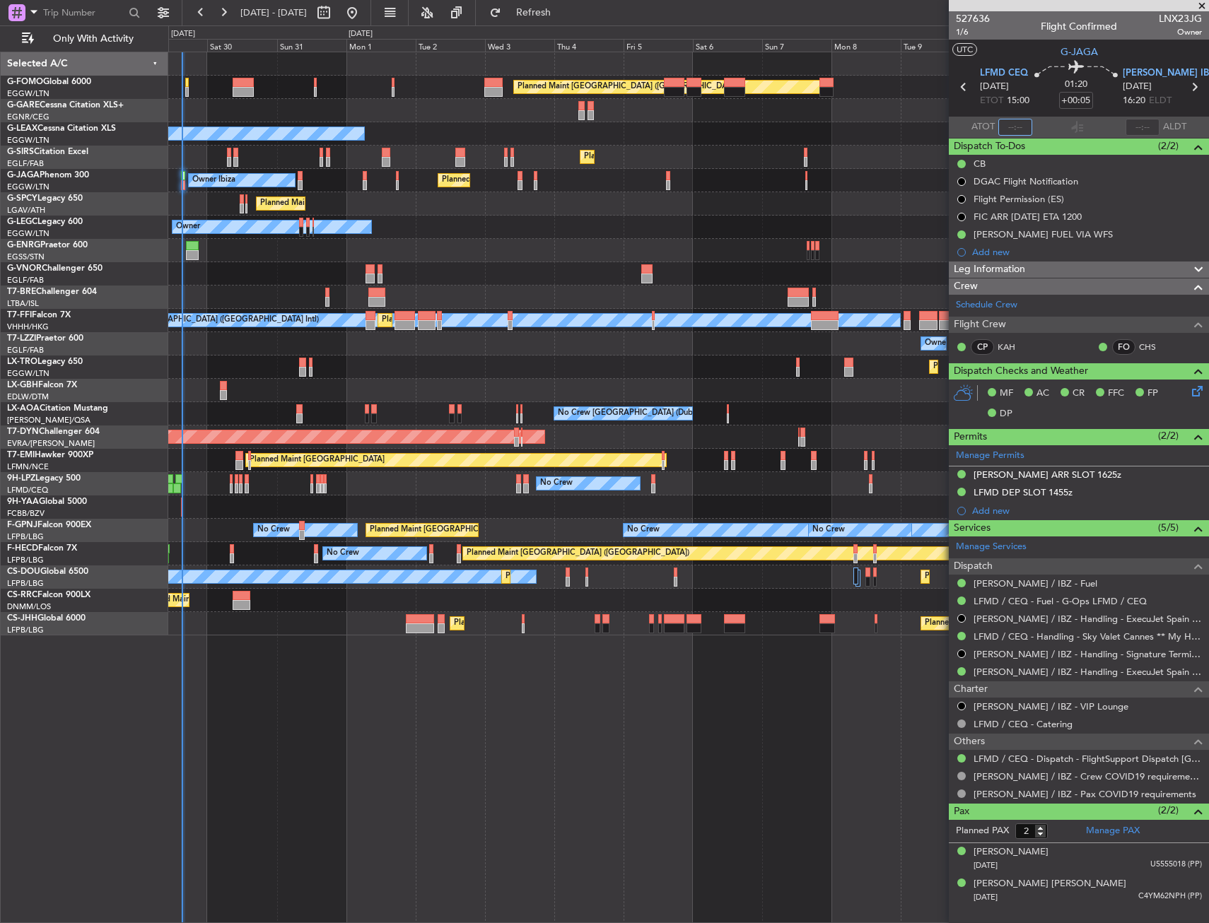
click at [1027, 123] on input "text" at bounding box center [1015, 127] width 34 height 17
click at [1018, 53] on section "UTC G-JAGA" at bounding box center [1079, 50] width 260 height 21
type input "15:06"
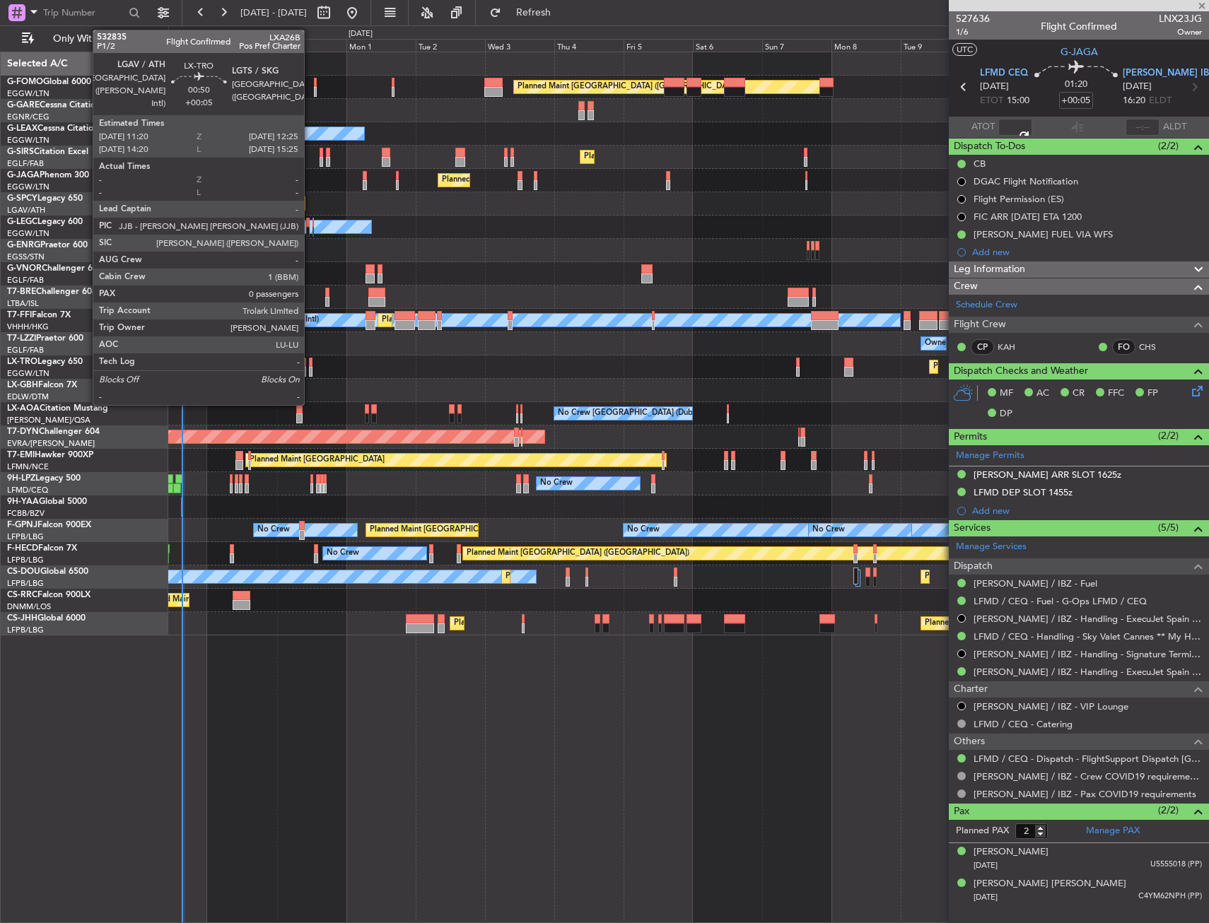
click at [310, 366] on div at bounding box center [311, 363] width 4 height 10
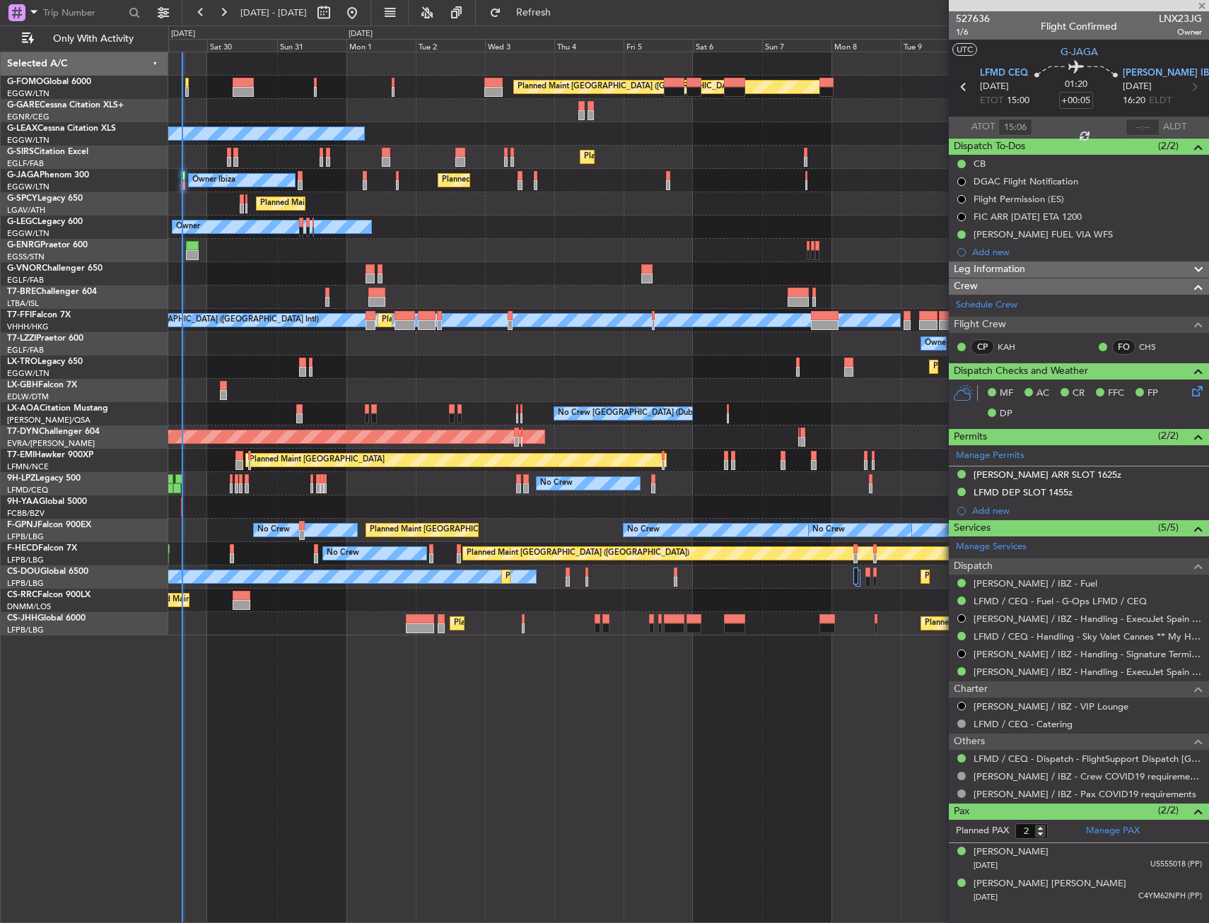
type input "0"
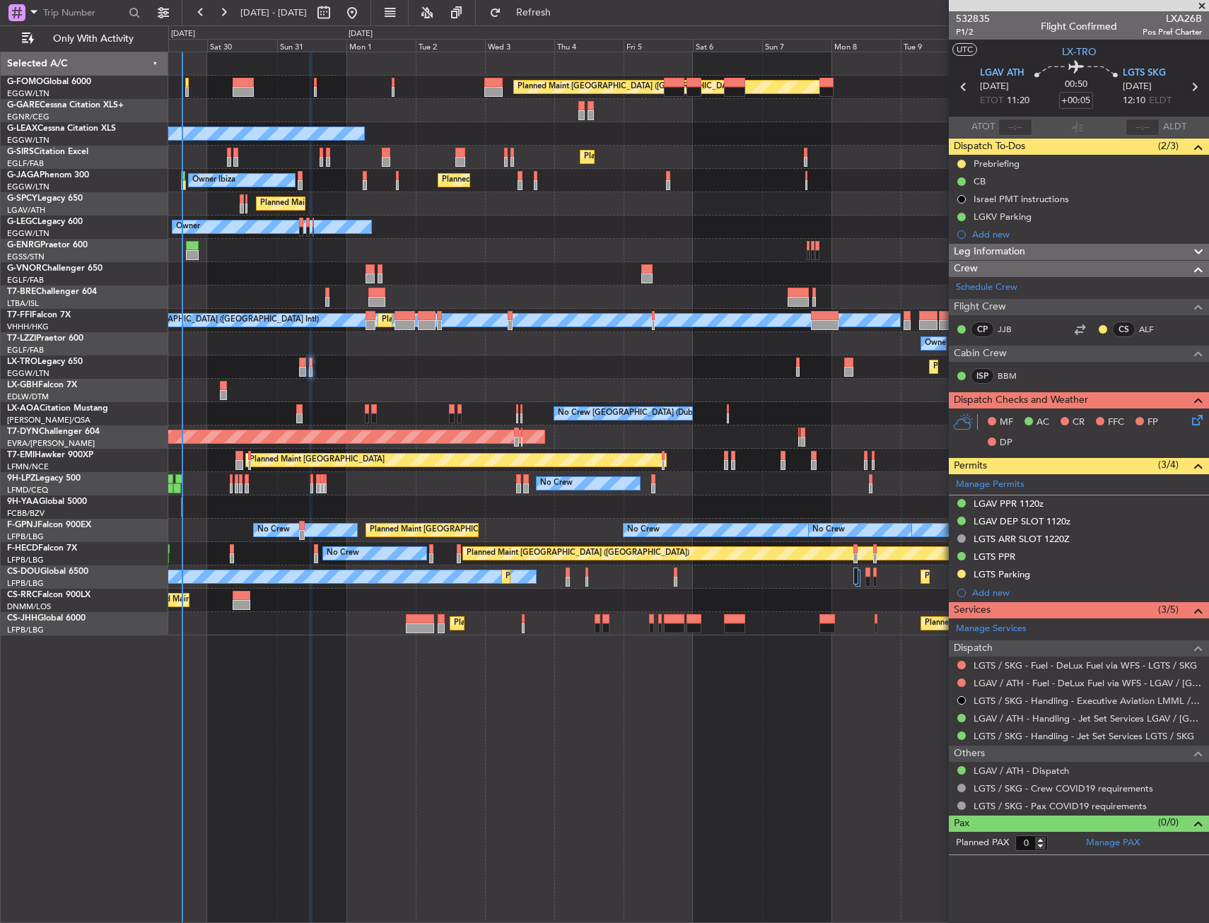
click at [1078, 215] on div "LGKV Parking" at bounding box center [1079, 217] width 260 height 18
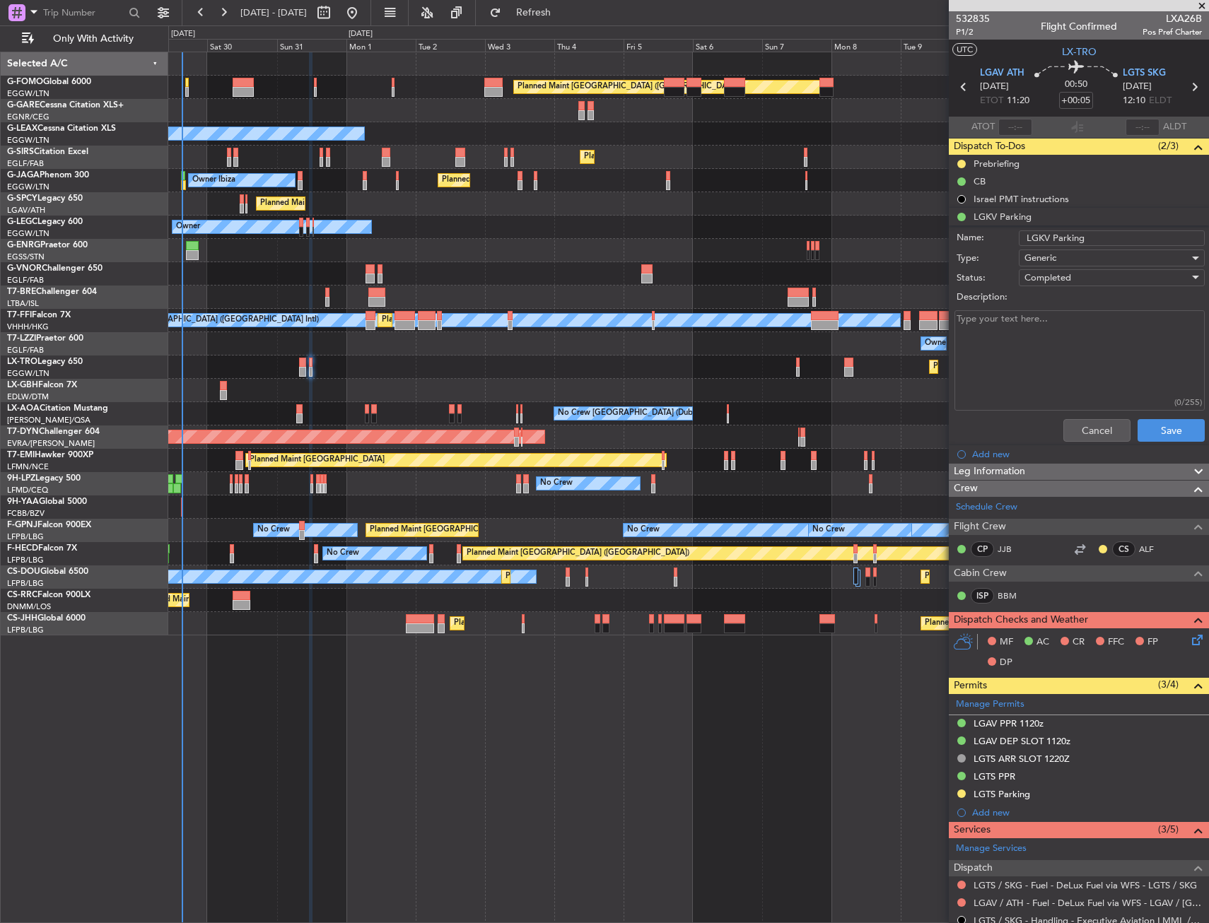
click at [1093, 238] on input "LGKV Parking" at bounding box center [1112, 239] width 186 height 16
type input "LGKV Parking until [DATE]"
click at [1148, 431] on button "Save" at bounding box center [1171, 430] width 67 height 23
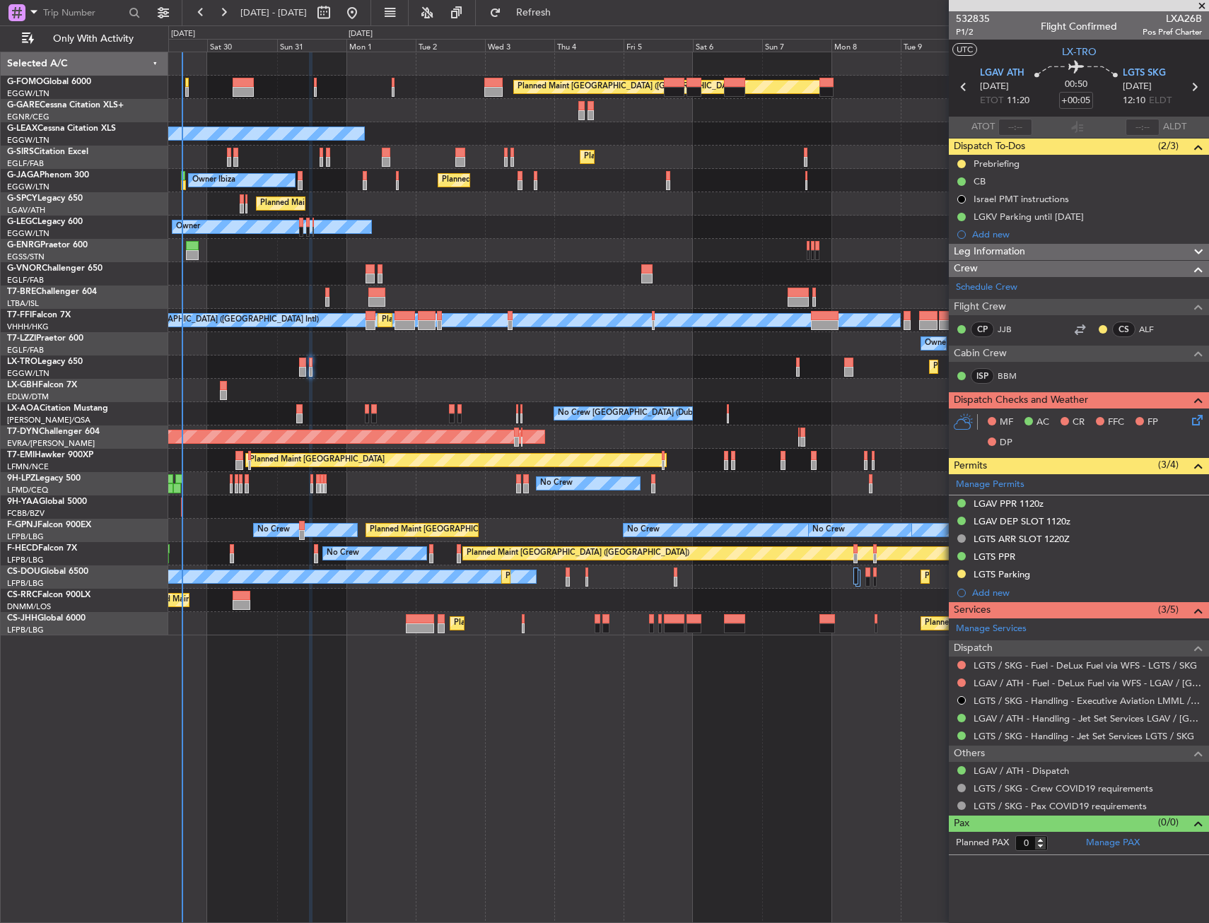
click at [465, 231] on div "Owner Owner" at bounding box center [688, 227] width 1040 height 23
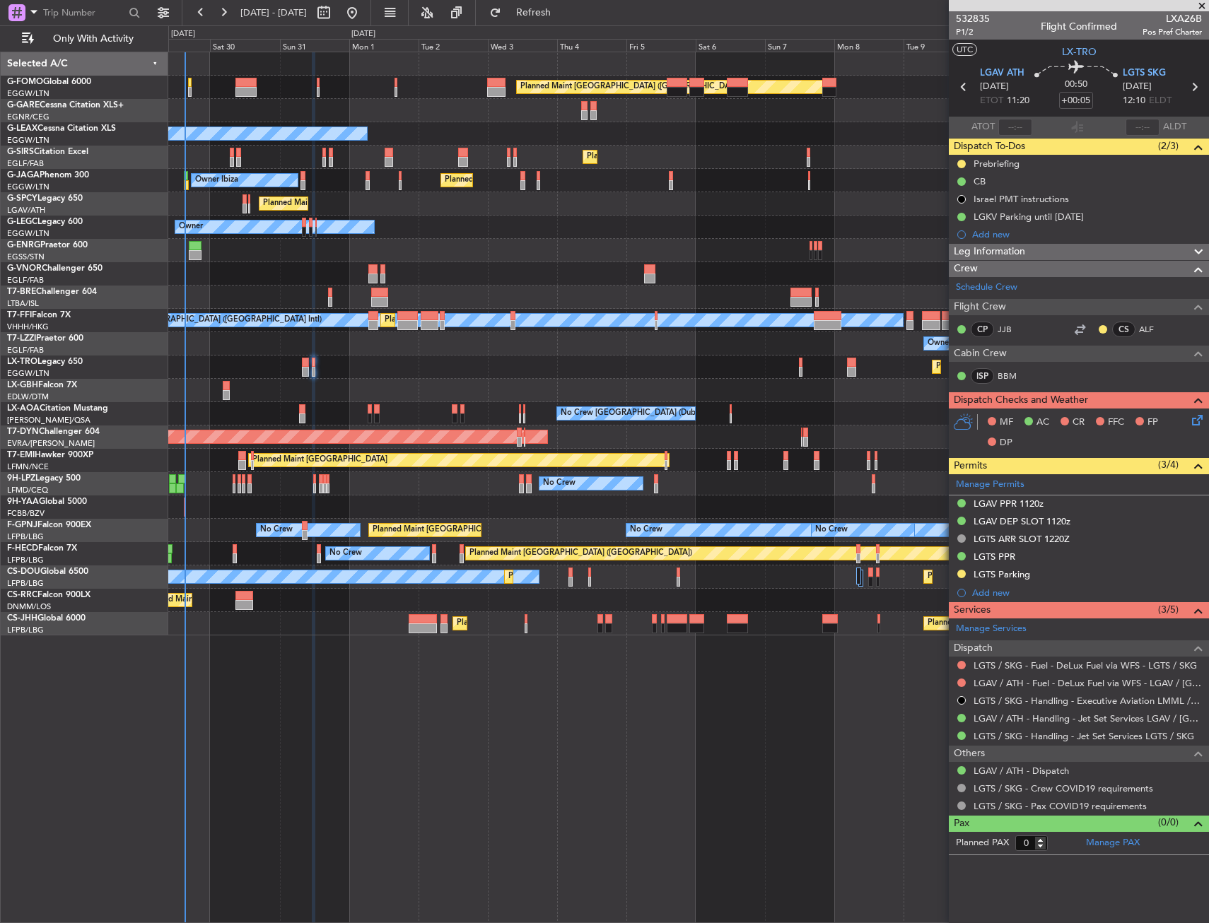
click at [456, 231] on div "Owner Owner" at bounding box center [688, 227] width 1040 height 23
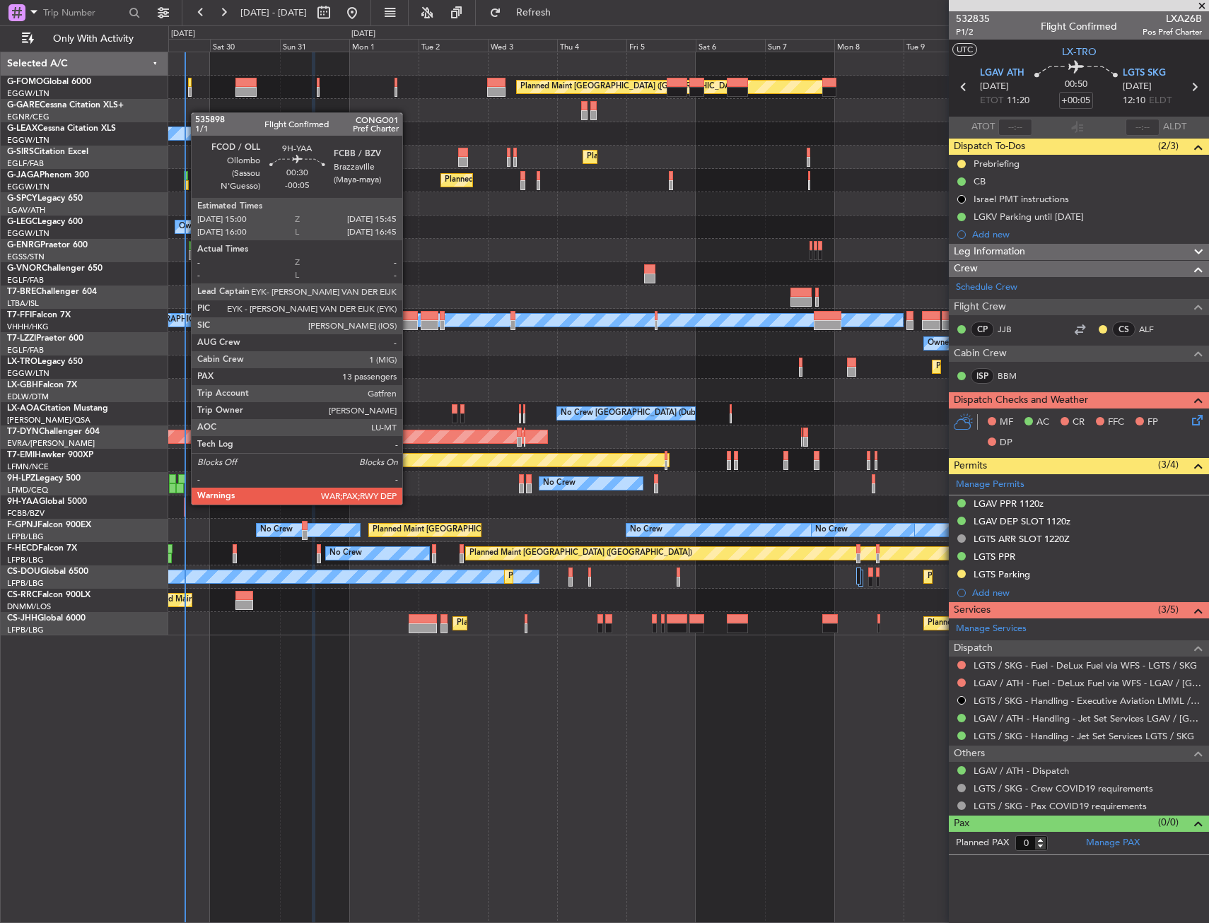
click at [184, 503] on div at bounding box center [185, 503] width 3 height 10
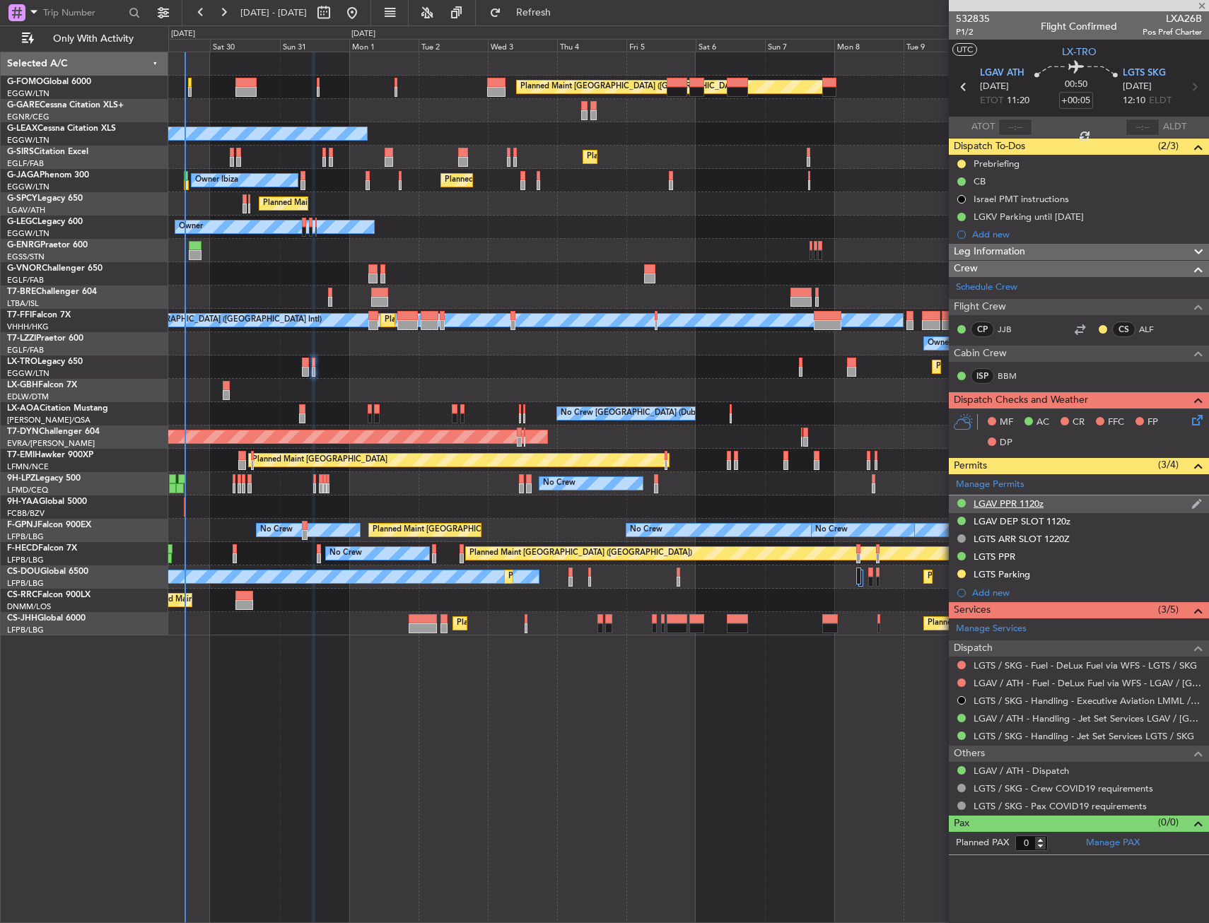
type input "-00:05"
type input "13"
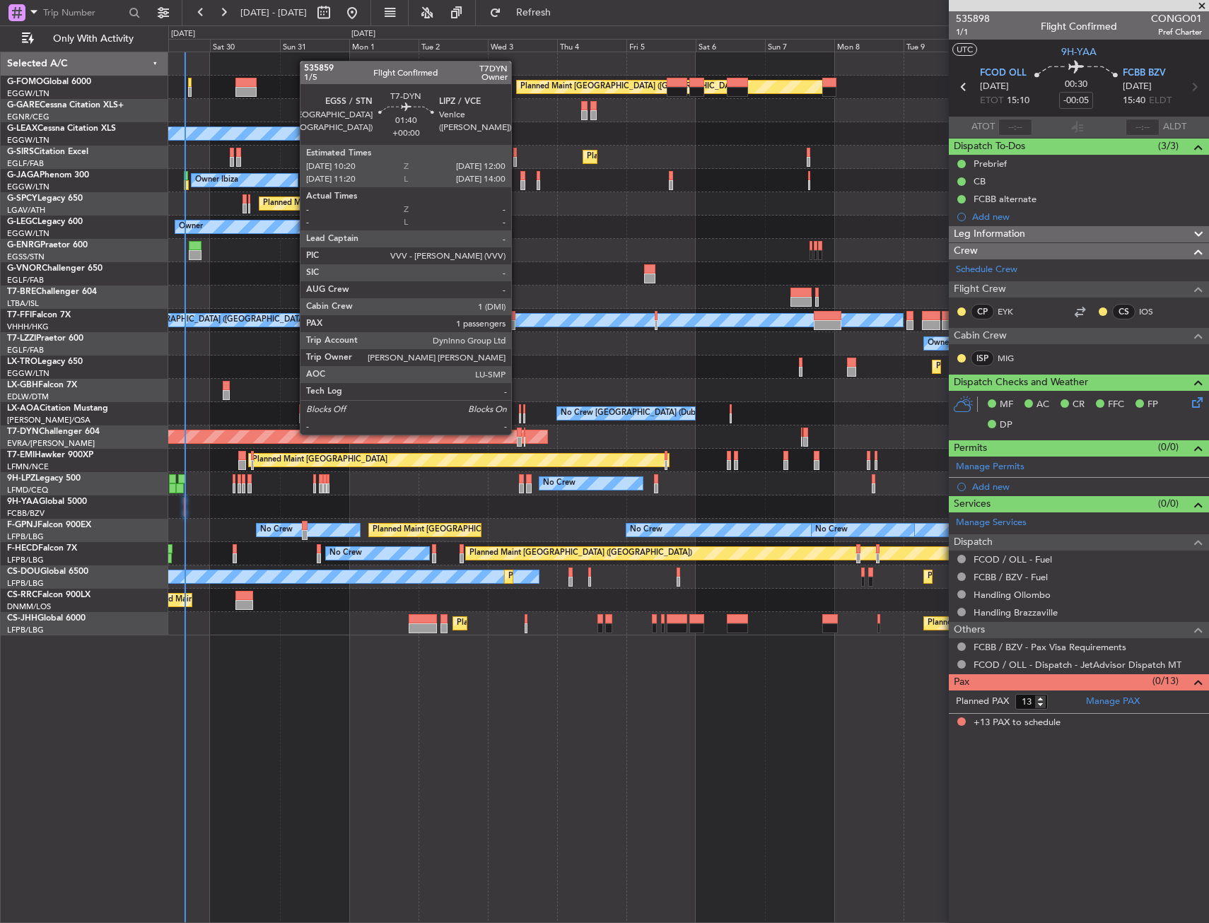
click at [518, 433] on div at bounding box center [519, 433] width 5 height 10
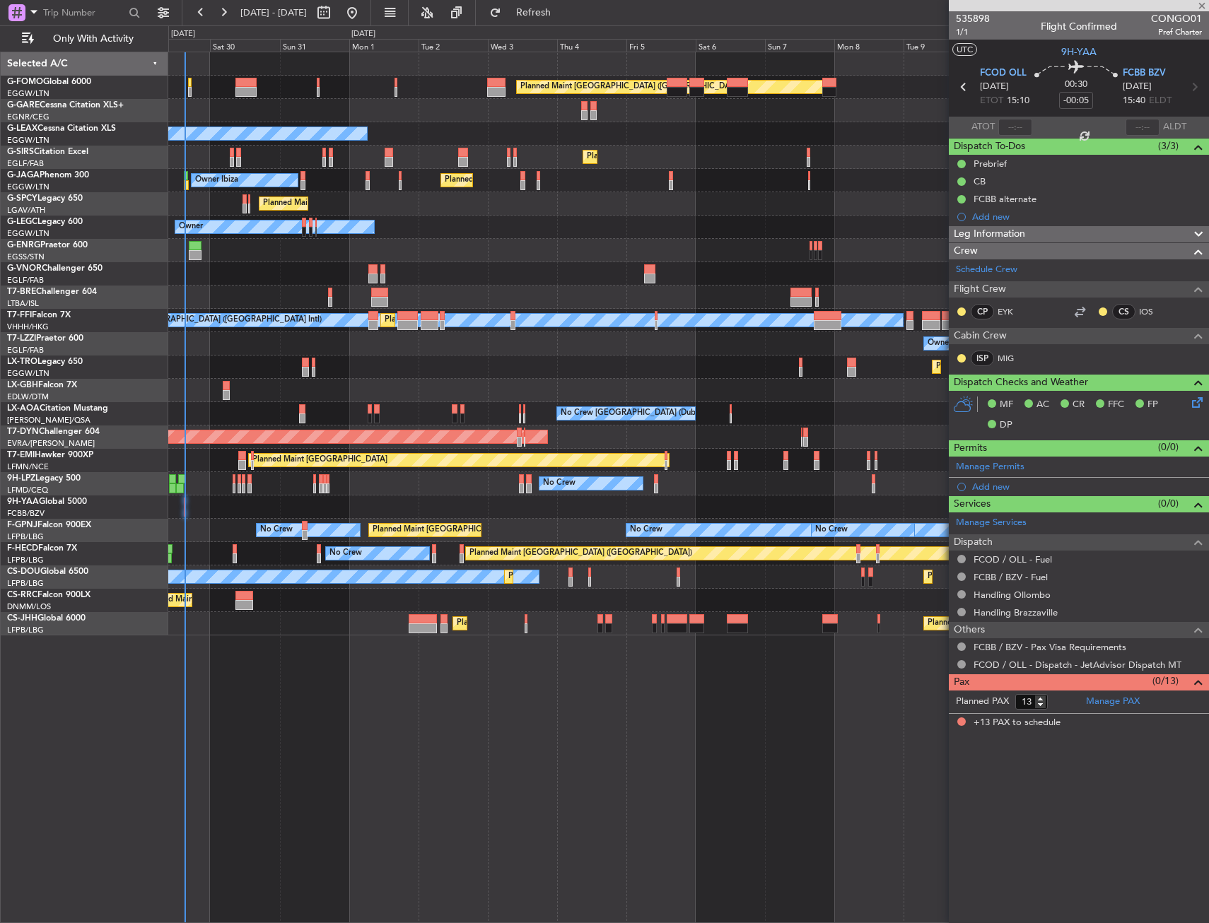
type input "1"
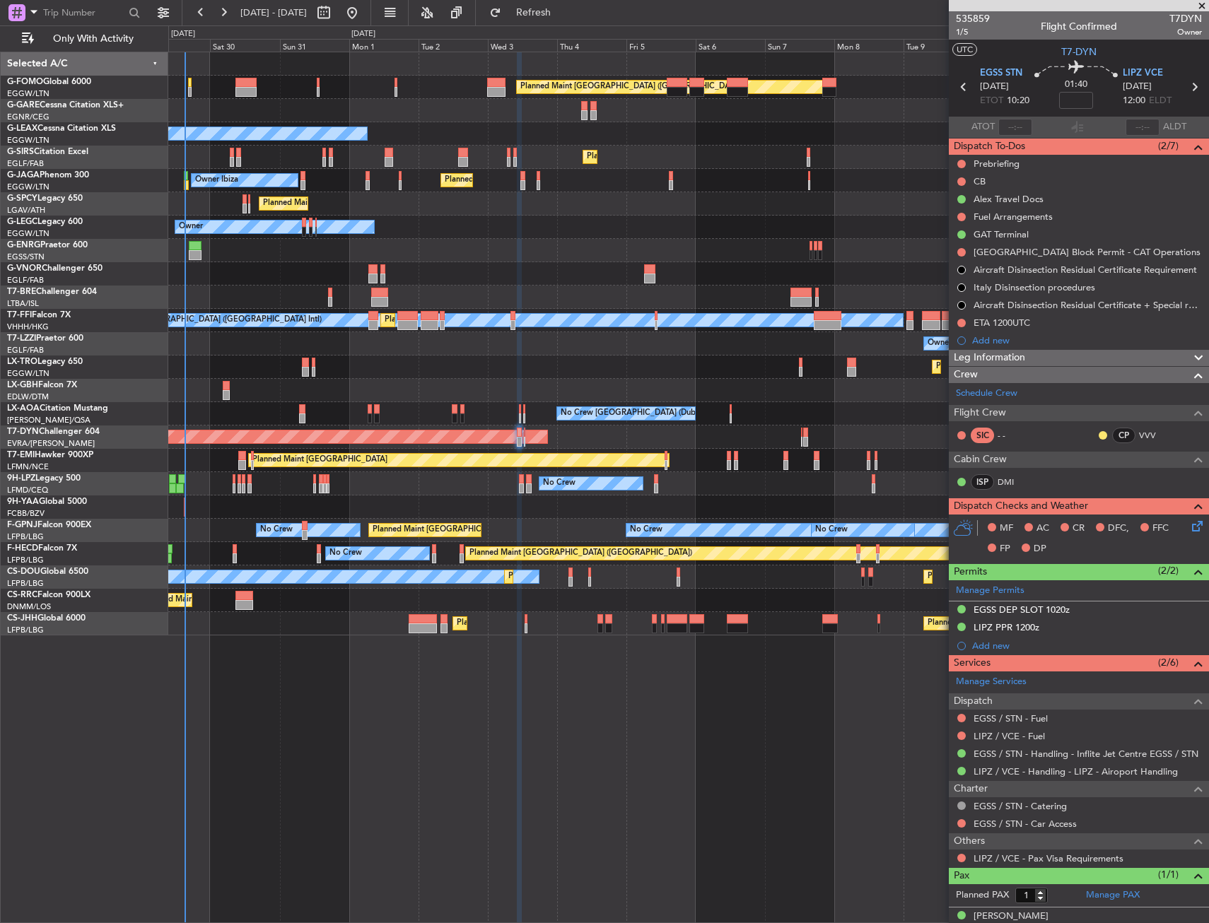
click at [192, 488] on div "No Crew No Crew No Crew" at bounding box center [688, 483] width 1040 height 23
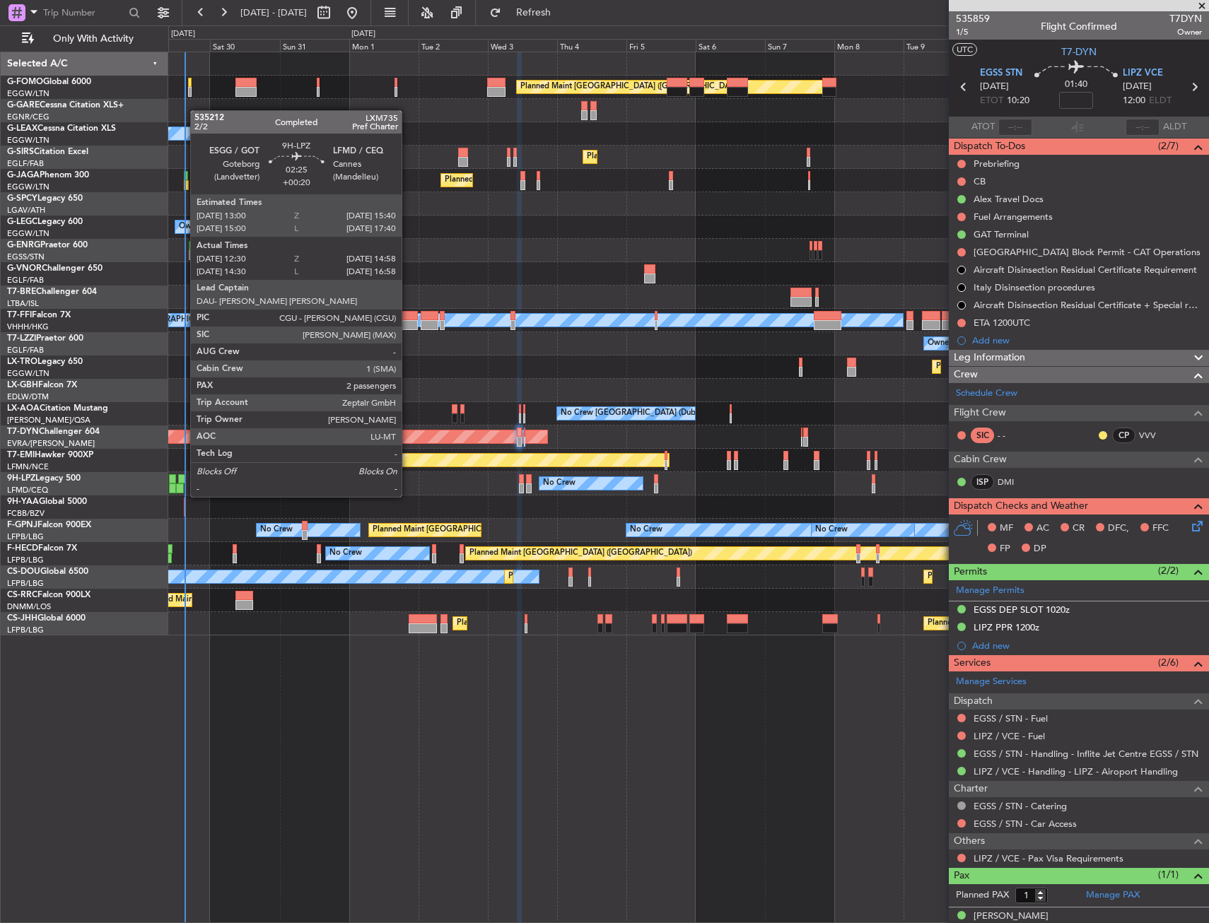
click at [183, 483] on div at bounding box center [182, 479] width 8 height 10
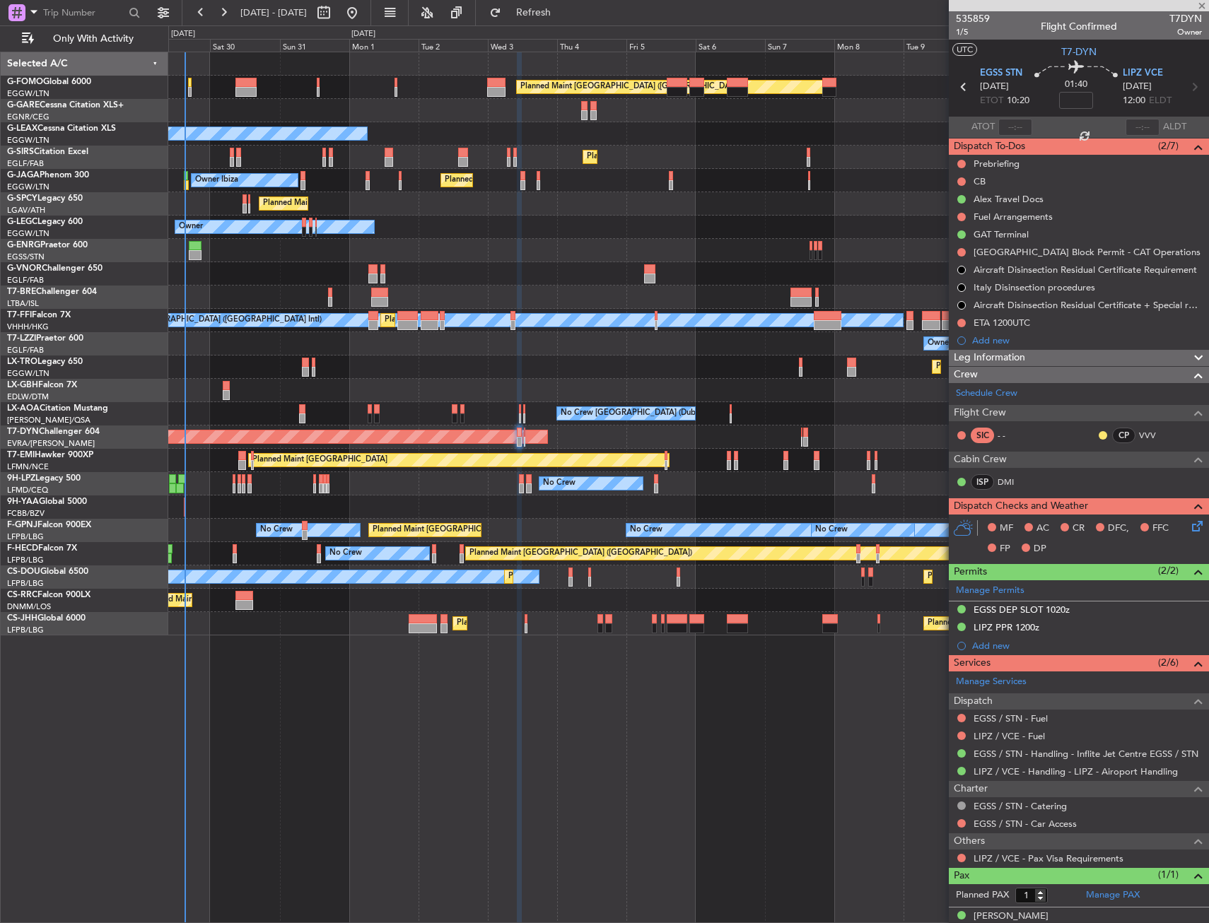
type input "+00:20"
type input "12:40"
type input "14:53"
type input "2"
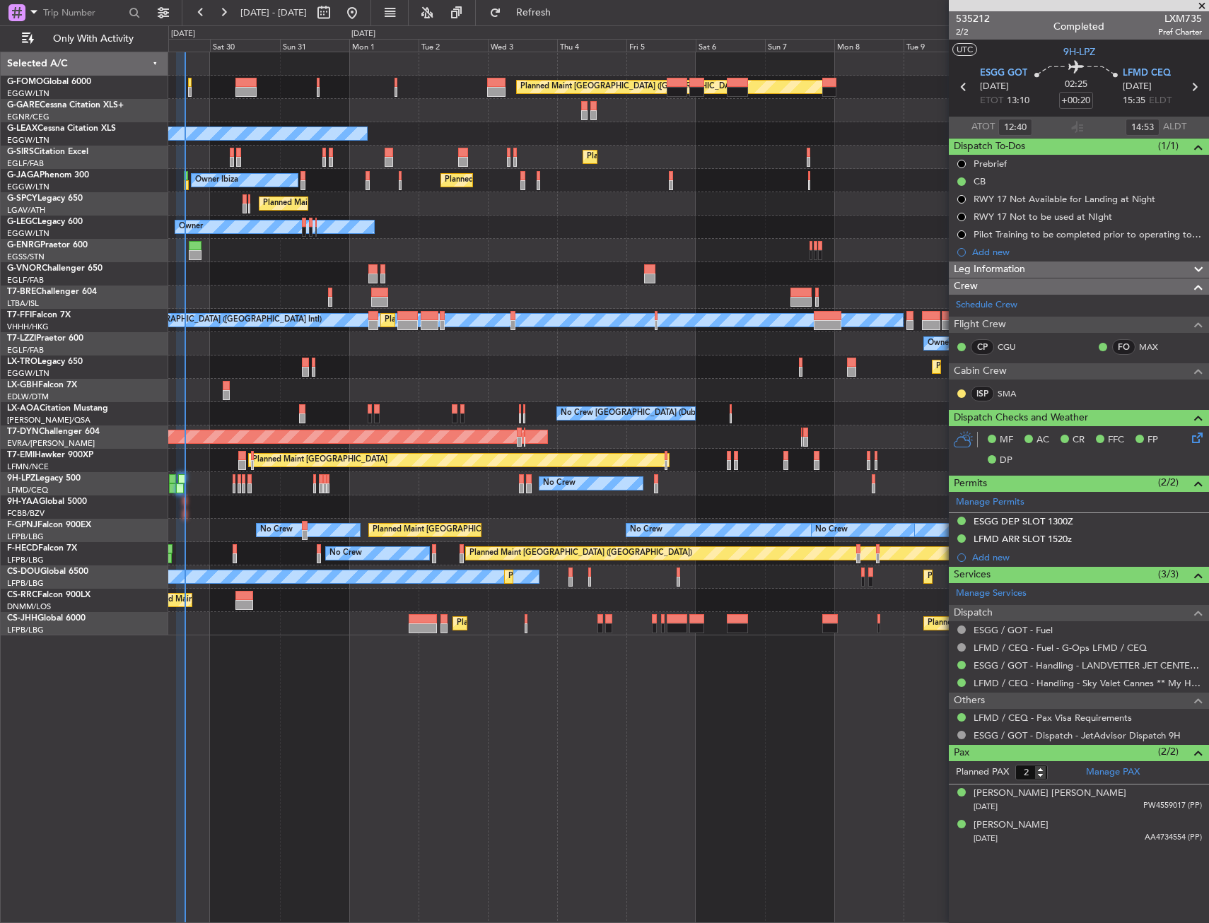
click at [187, 481] on div "No Crew No Crew No Crew" at bounding box center [688, 483] width 1040 height 23
click at [564, 14] on span "Refresh" at bounding box center [533, 13] width 59 height 10
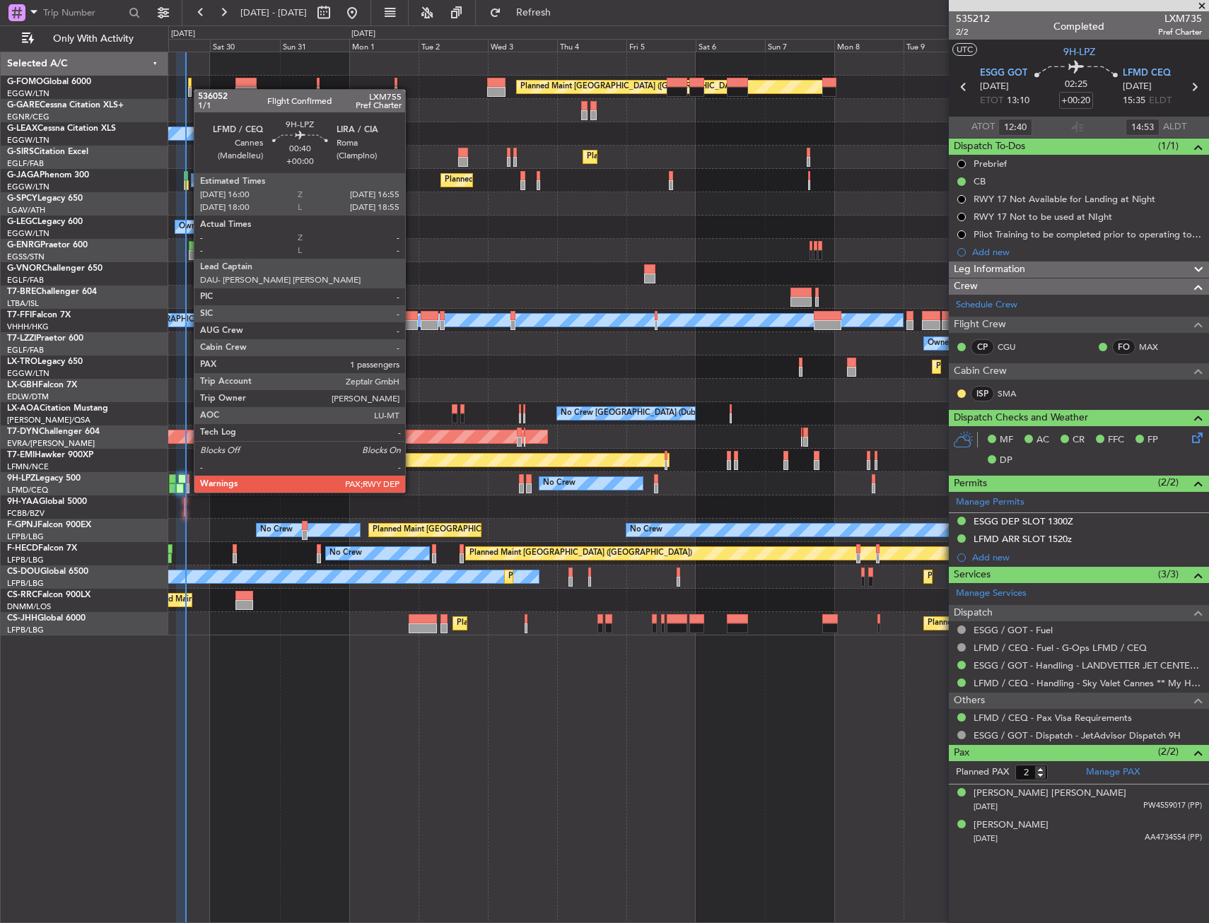
click at [187, 479] on div at bounding box center [188, 479] width 3 height 10
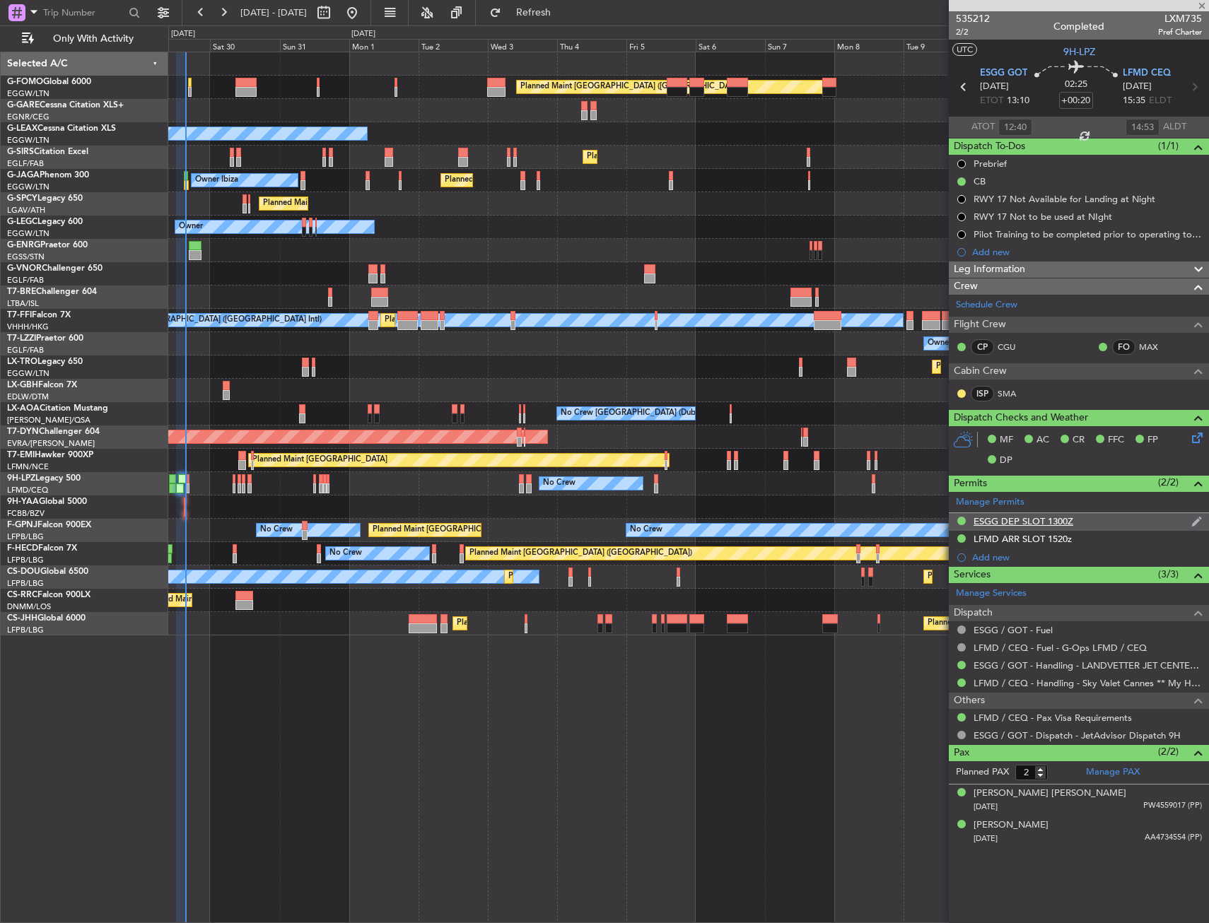
type input "1"
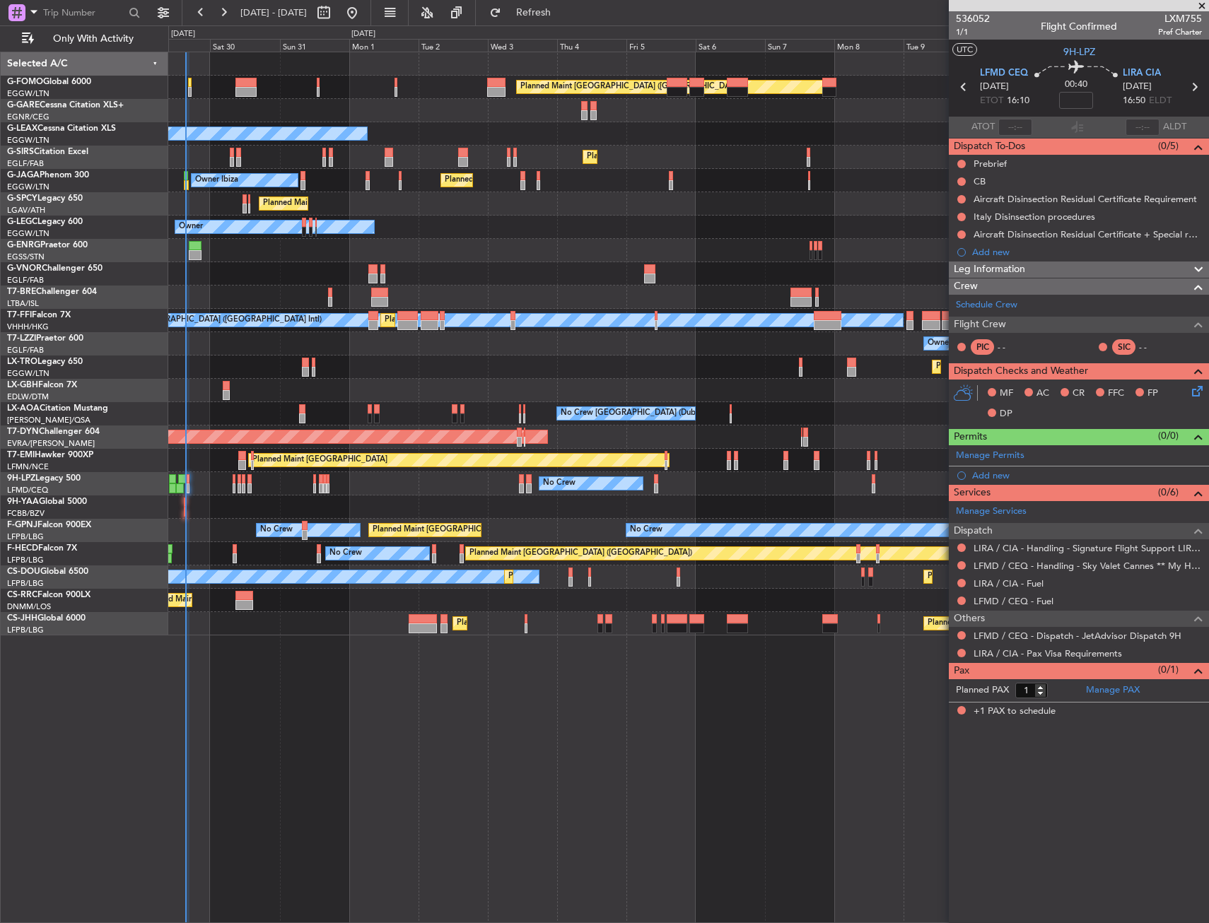
click at [575, 0] on fb-refresh-button "Refresh" at bounding box center [525, 12] width 99 height 25
click at [564, 8] on span "Refresh" at bounding box center [533, 13] width 59 height 10
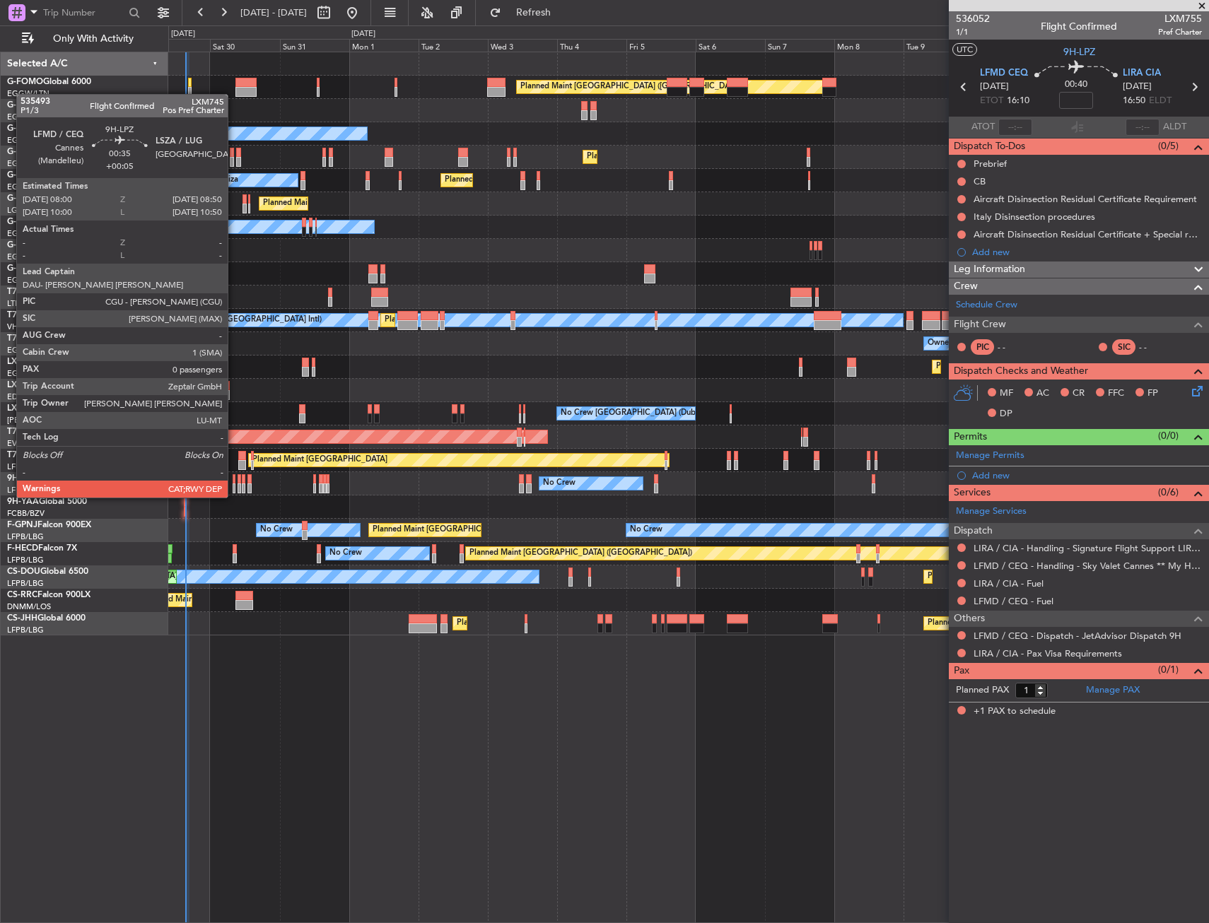
click at [234, 484] on div at bounding box center [234, 489] width 3 height 10
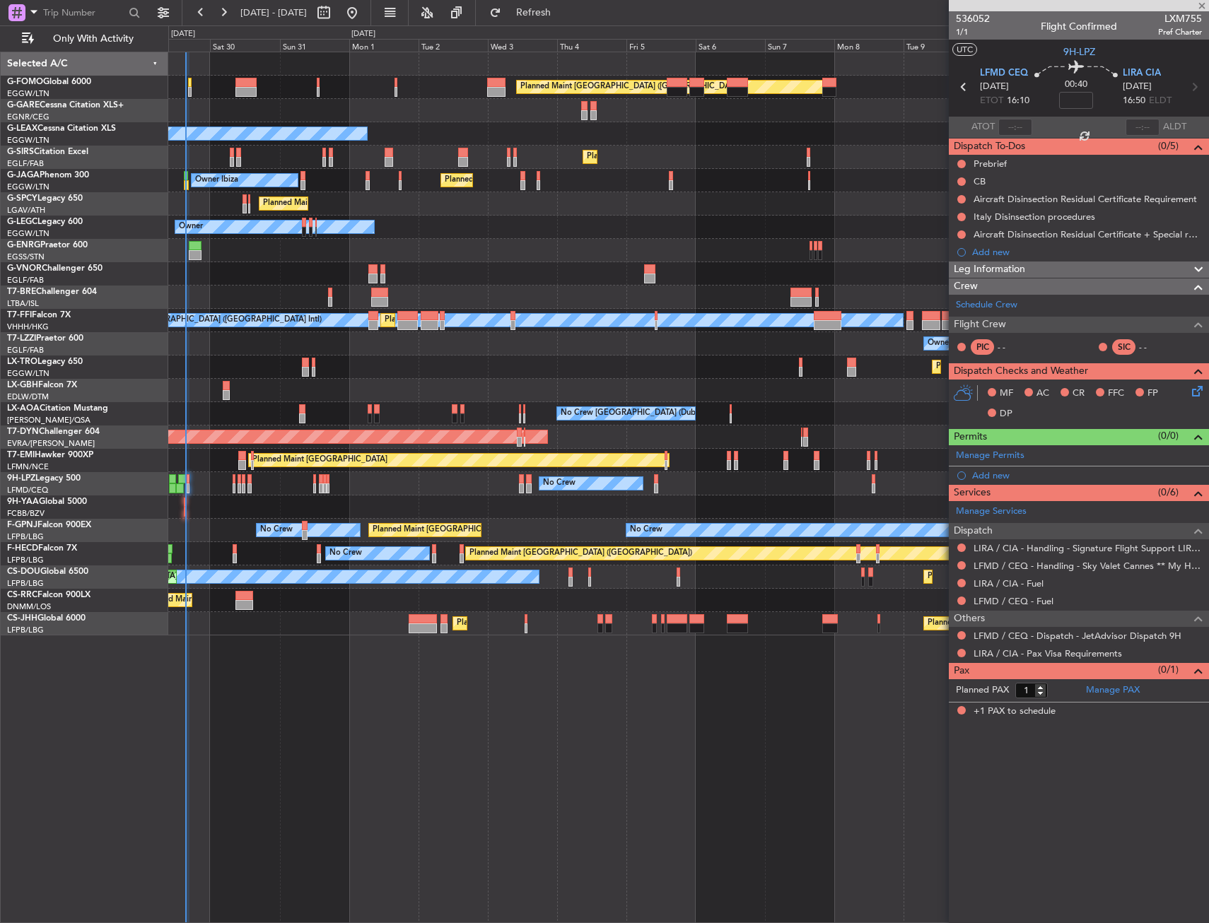
type input "+00:05"
type input "0"
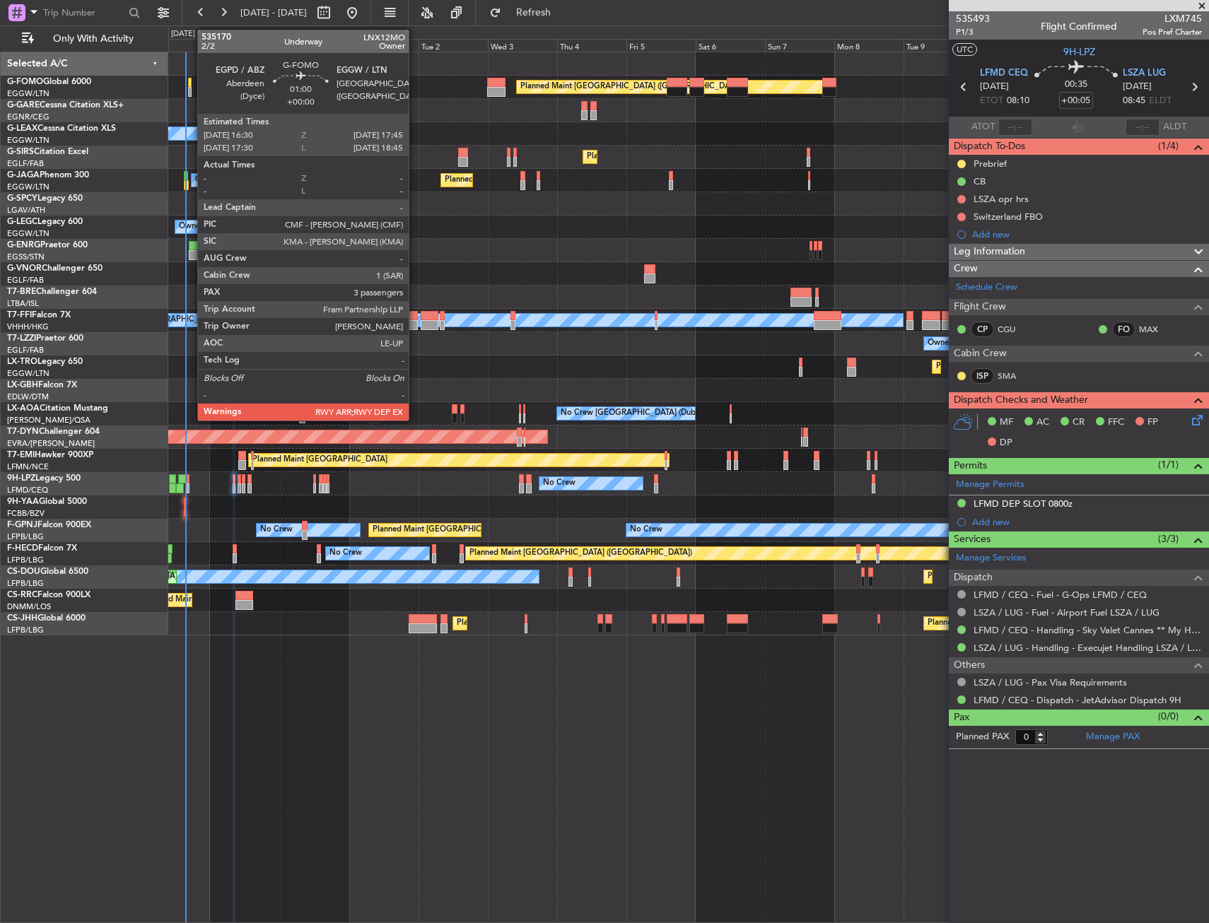
click at [190, 87] on div at bounding box center [190, 92] width 4 height 10
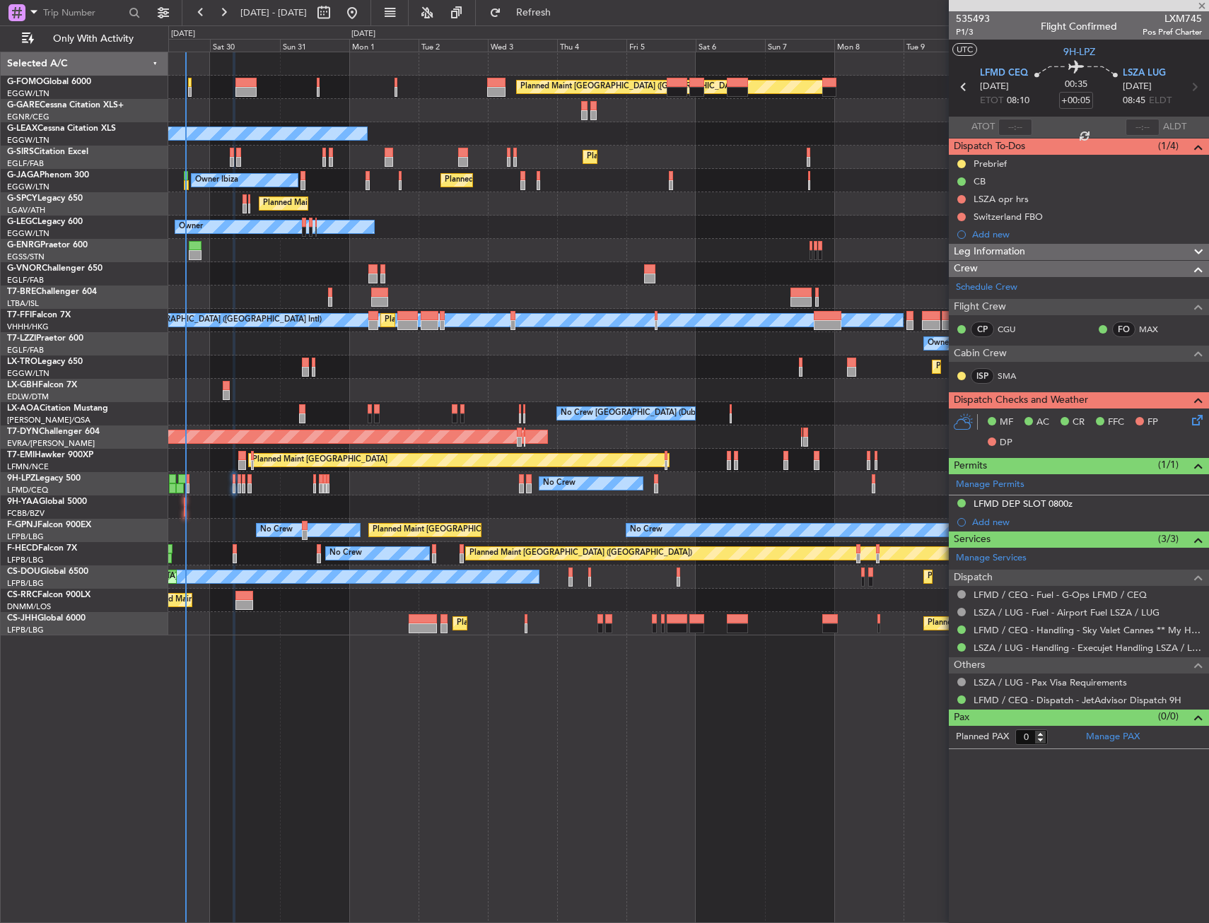
type input "3"
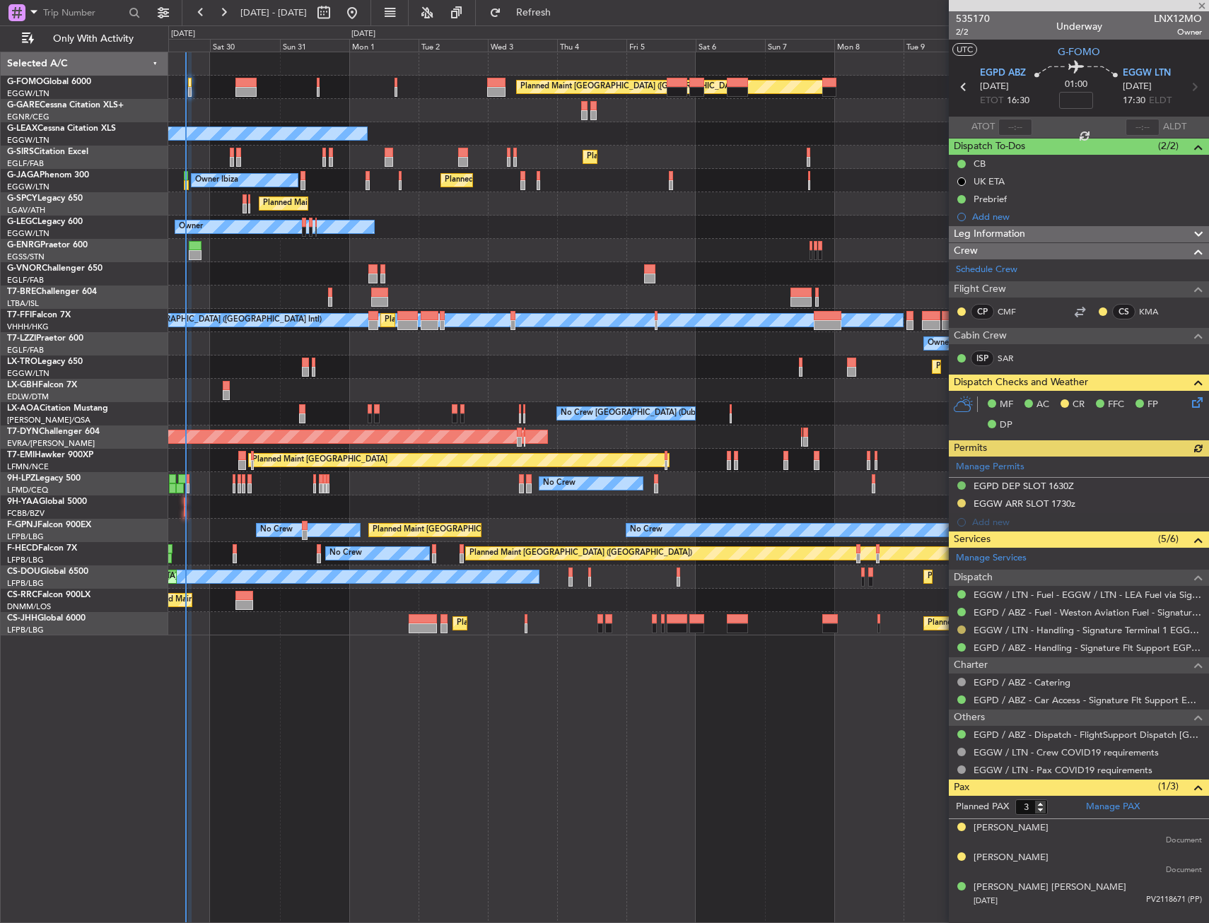
click at [964, 626] on button at bounding box center [961, 630] width 8 height 8
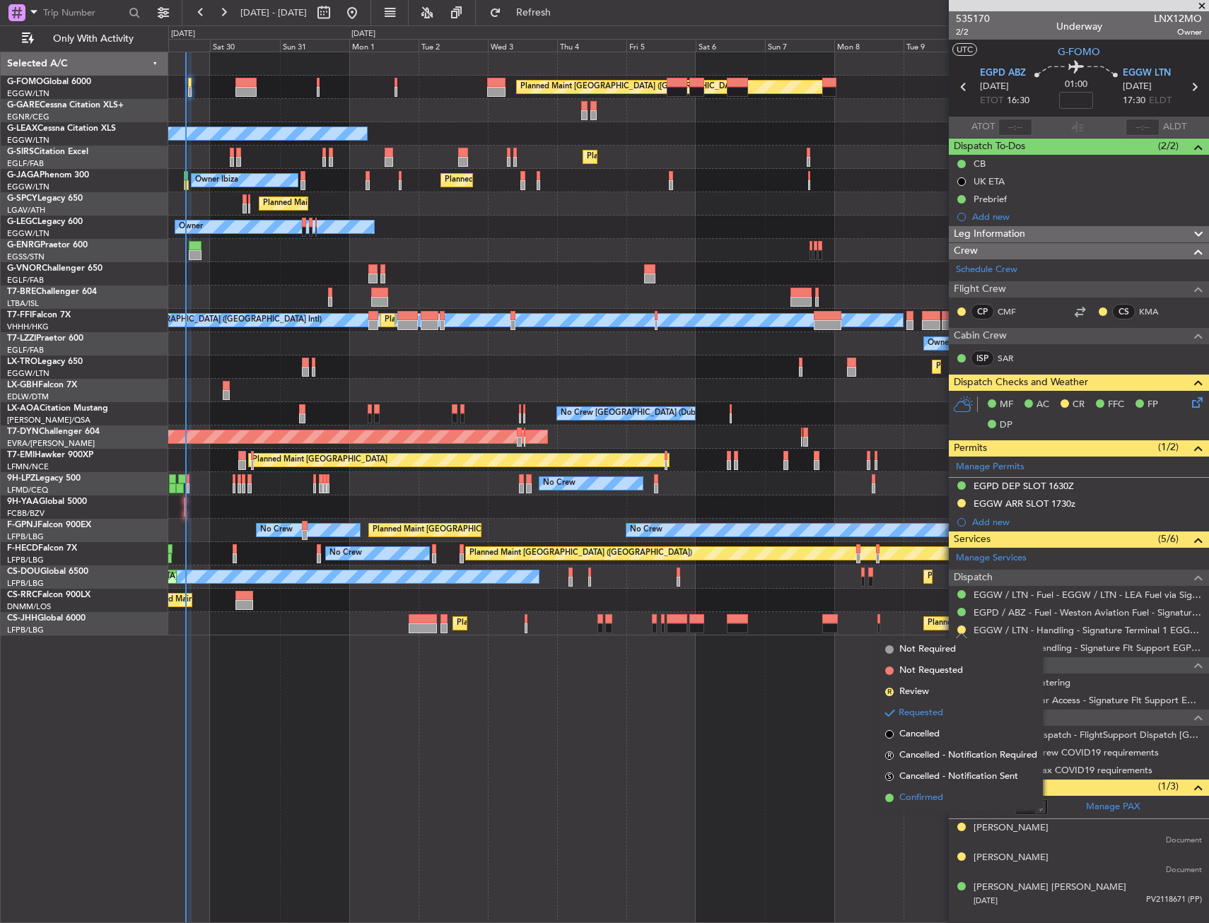
click at [931, 800] on span "Confirmed" at bounding box center [921, 798] width 44 height 14
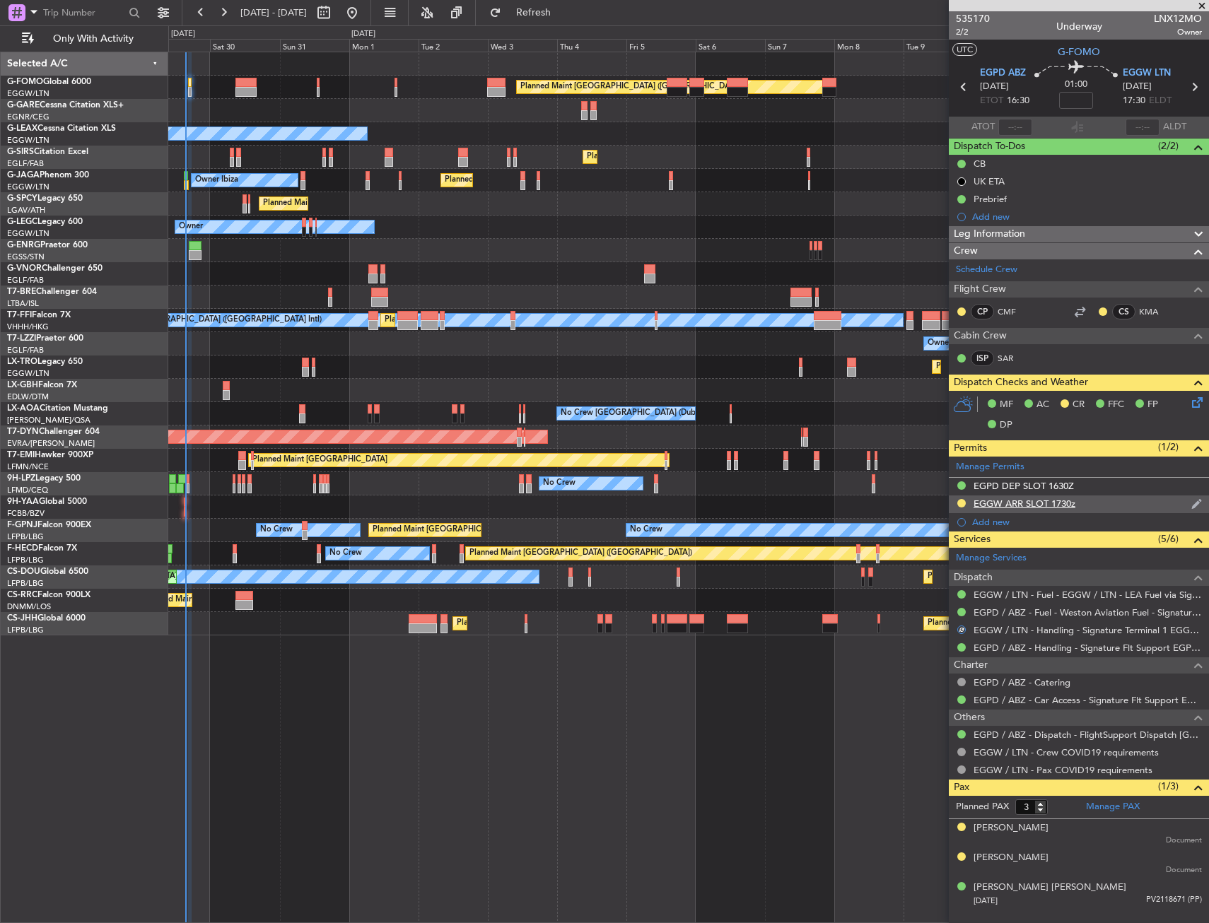
click at [1110, 501] on div "EGGW ARR SLOT 1730z" at bounding box center [1079, 505] width 260 height 18
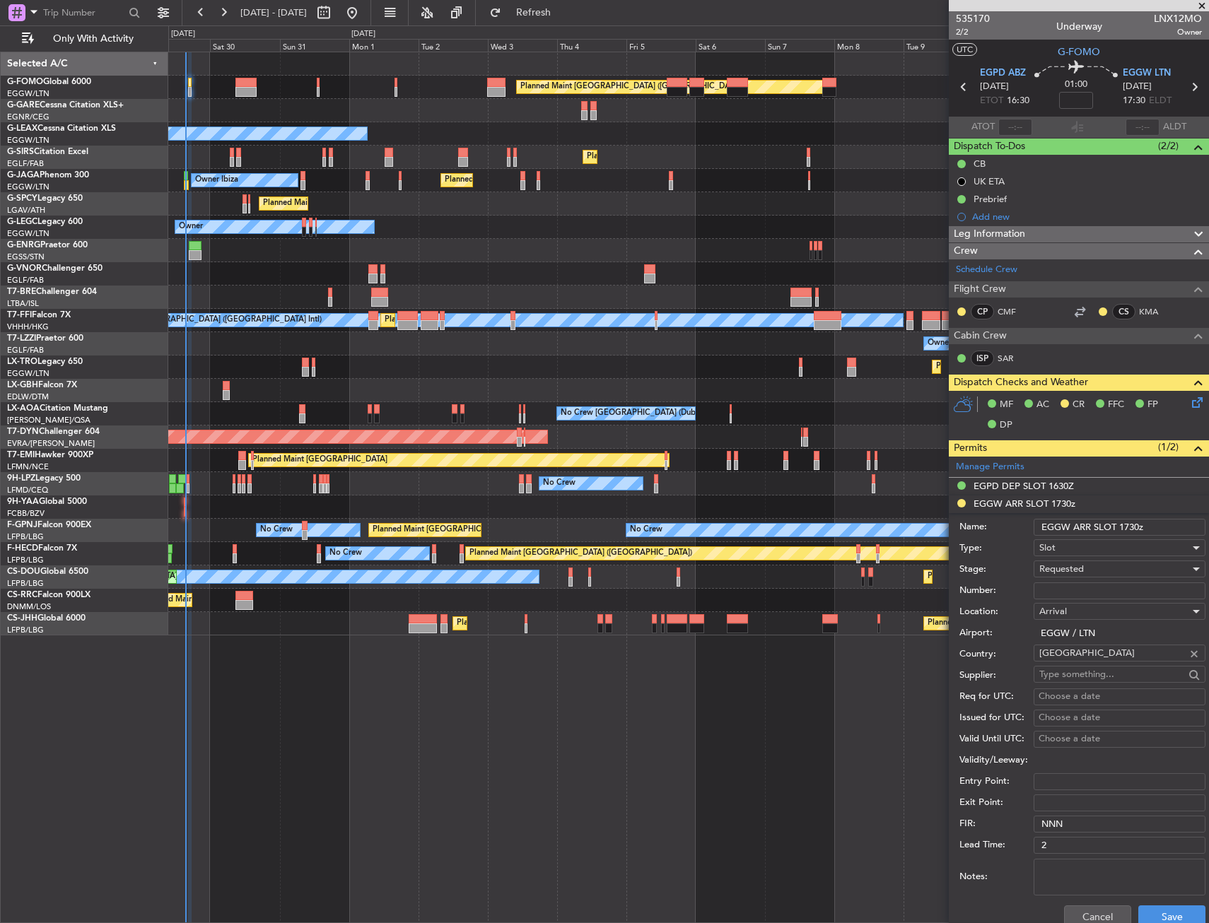
click at [1140, 526] on input "EGGW ARR SLOT 1730z" at bounding box center [1120, 527] width 172 height 17
type input "EGGW ARR SLOT 1745z"
click at [1092, 574] on div "Requested" at bounding box center [1114, 569] width 151 height 21
click at [1073, 677] on span "Received OK" at bounding box center [1114, 676] width 148 height 21
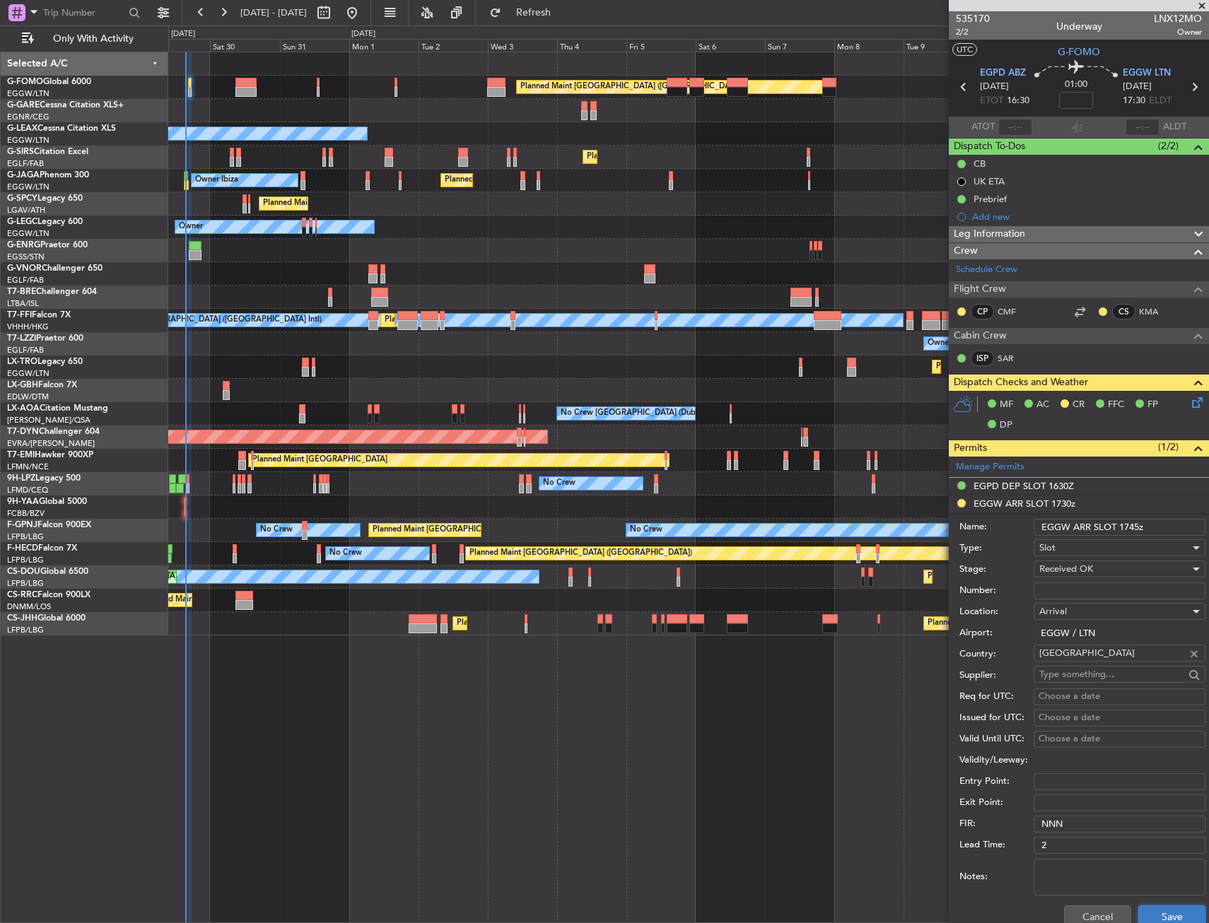
click at [1166, 912] on button "Save" at bounding box center [1171, 917] width 67 height 23
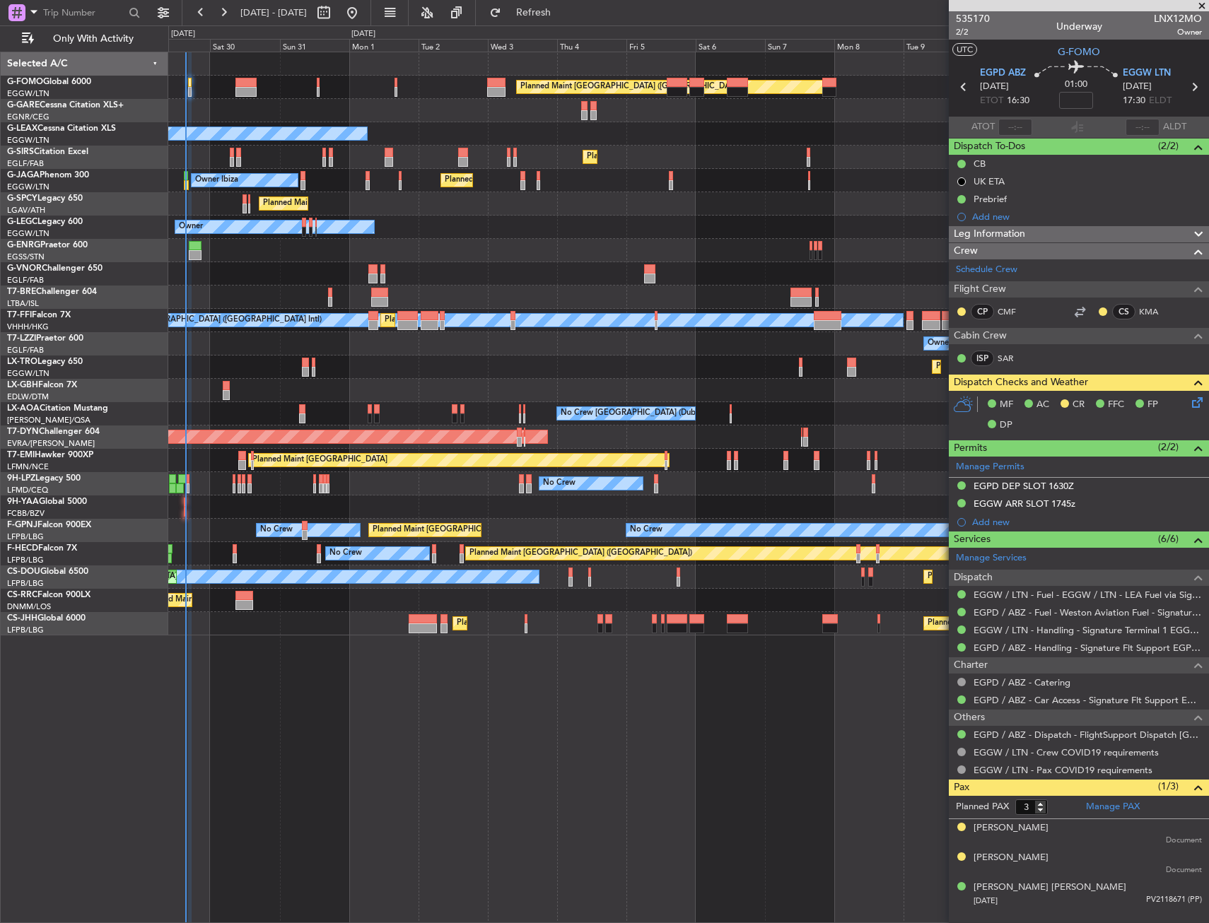
click at [383, 246] on div "Planned Maint [GEOGRAPHIC_DATA] ([GEOGRAPHIC_DATA]) Owner Planned Maint [GEOGRA…" at bounding box center [688, 343] width 1040 height 583
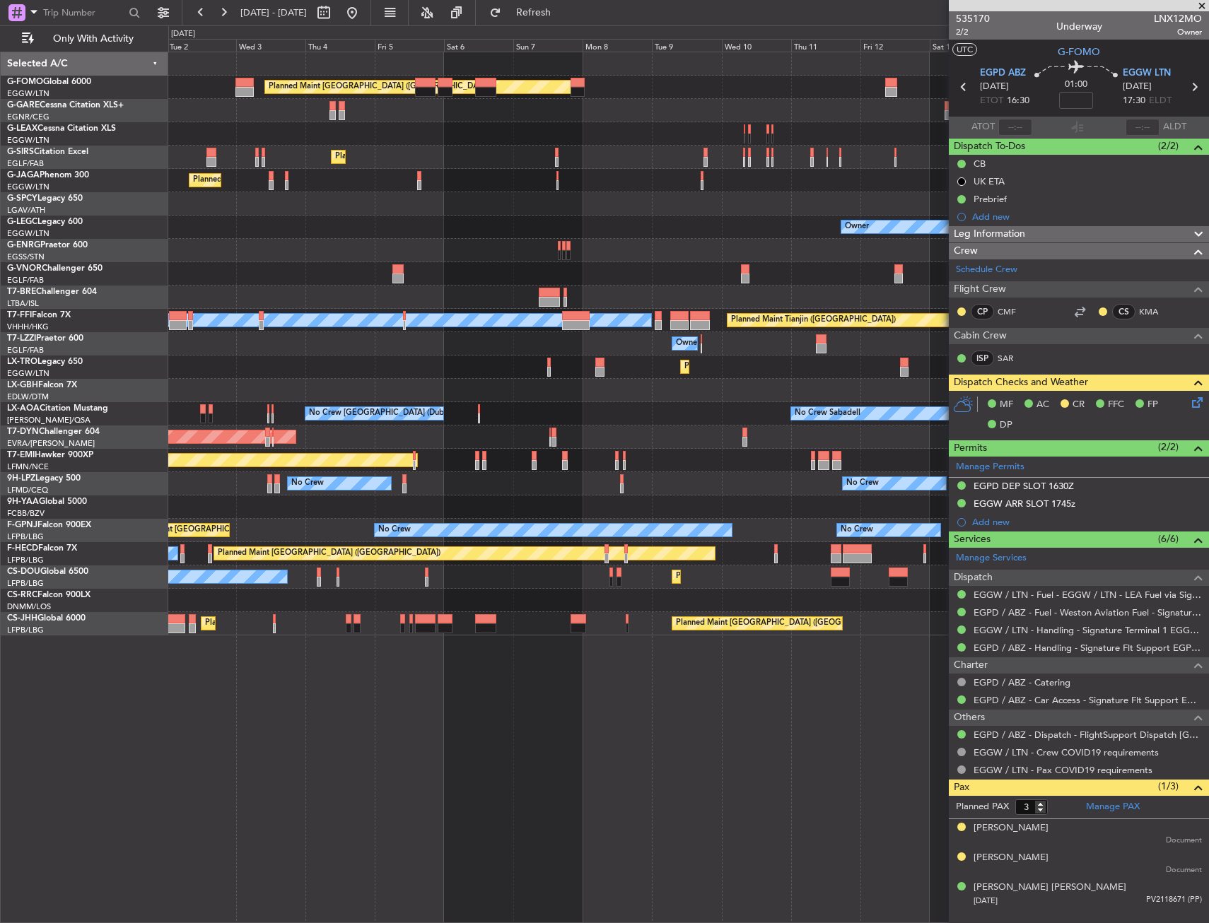
click at [311, 288] on div "Planned Maint [GEOGRAPHIC_DATA] ([GEOGRAPHIC_DATA]) Owner Planned Maint [GEOGRA…" at bounding box center [688, 343] width 1040 height 583
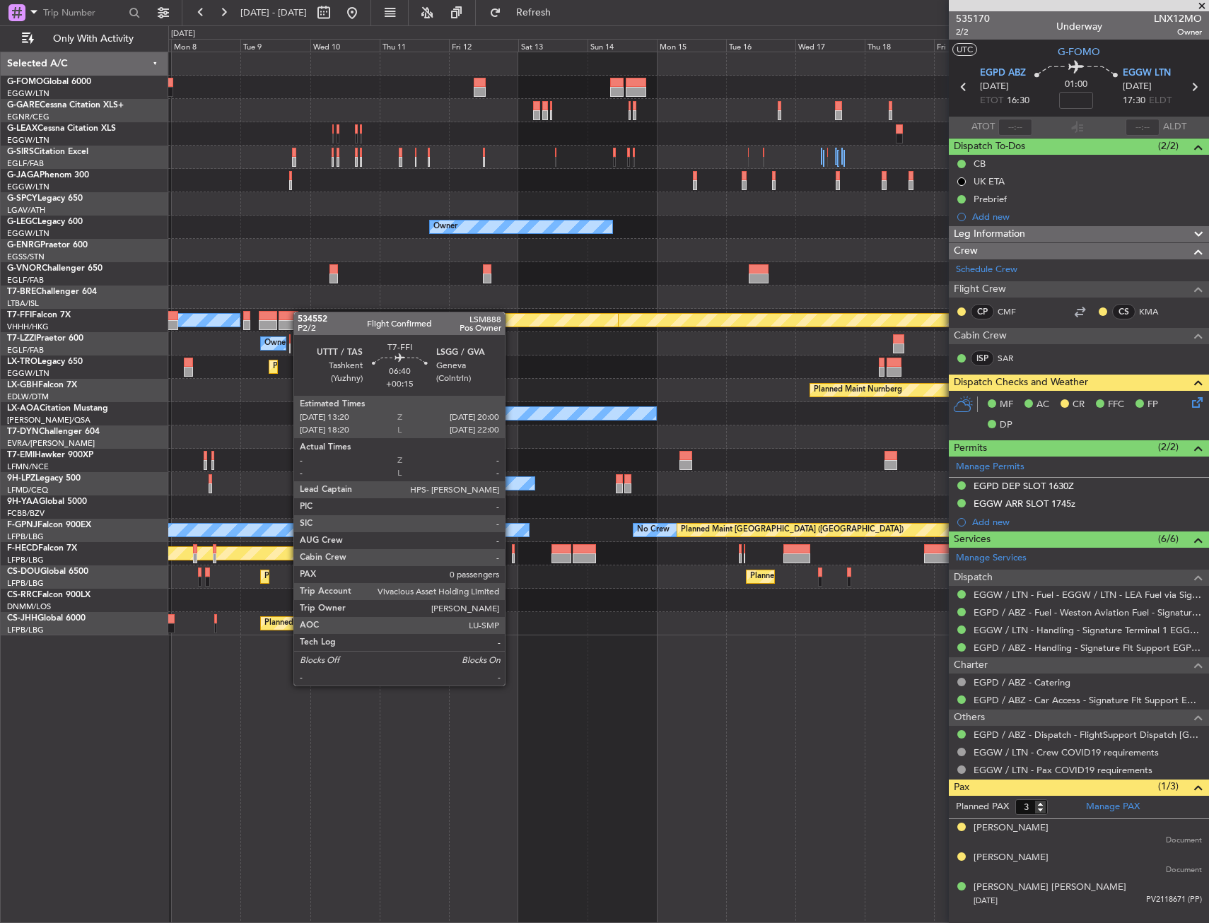
click at [299, 312] on div "Planned Maint [GEOGRAPHIC_DATA] ([GEOGRAPHIC_DATA]) Planned Maint [GEOGRAPHIC_D…" at bounding box center [688, 343] width 1040 height 583
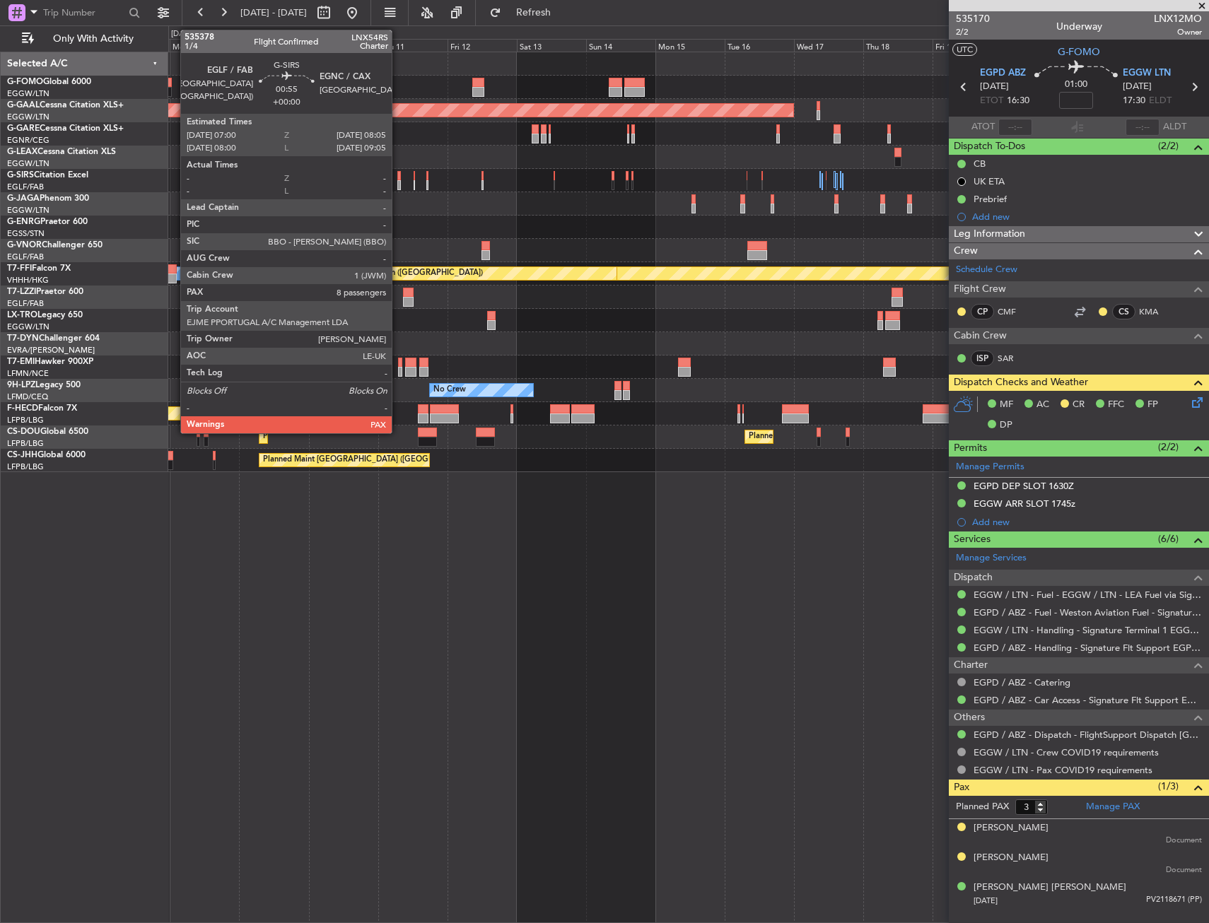
click at [398, 178] on div at bounding box center [399, 176] width 4 height 10
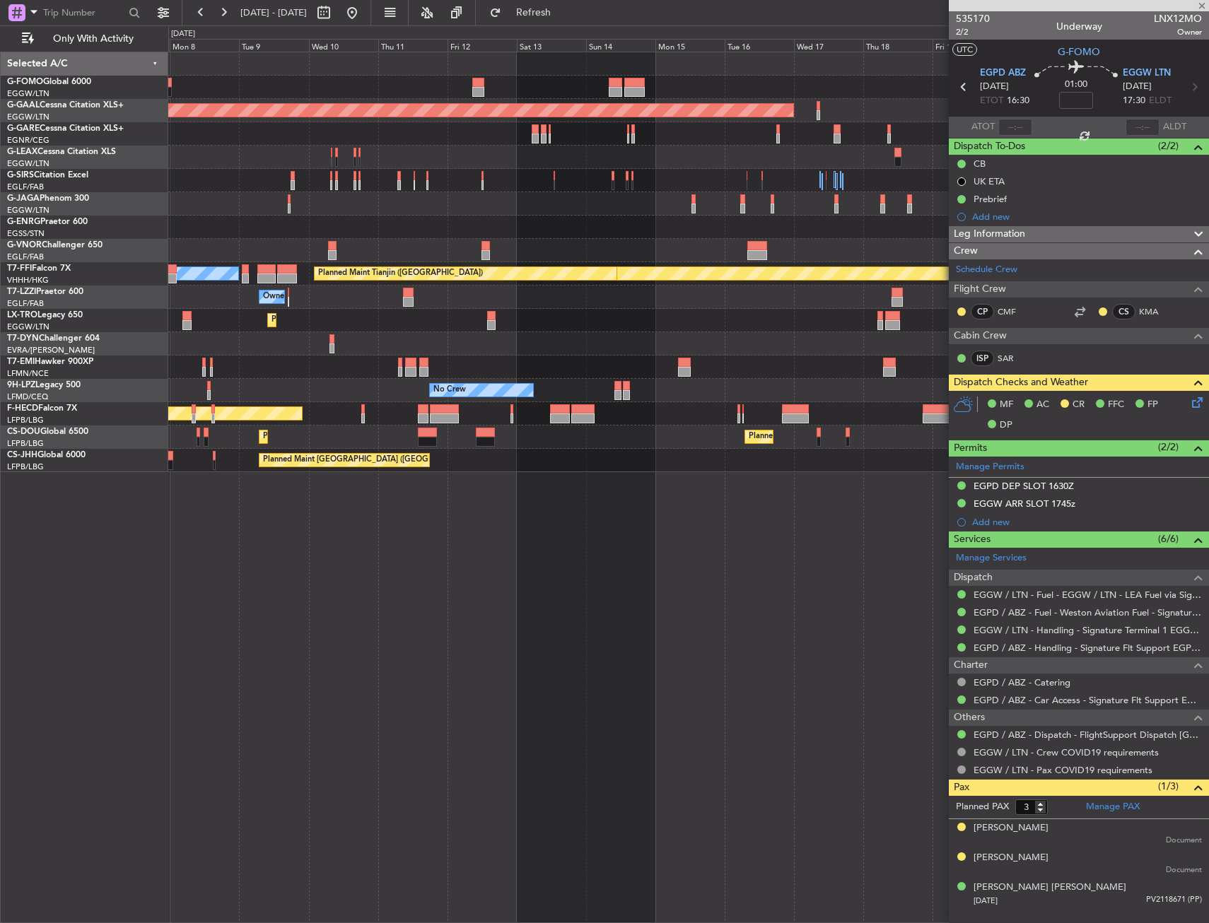
type input "8"
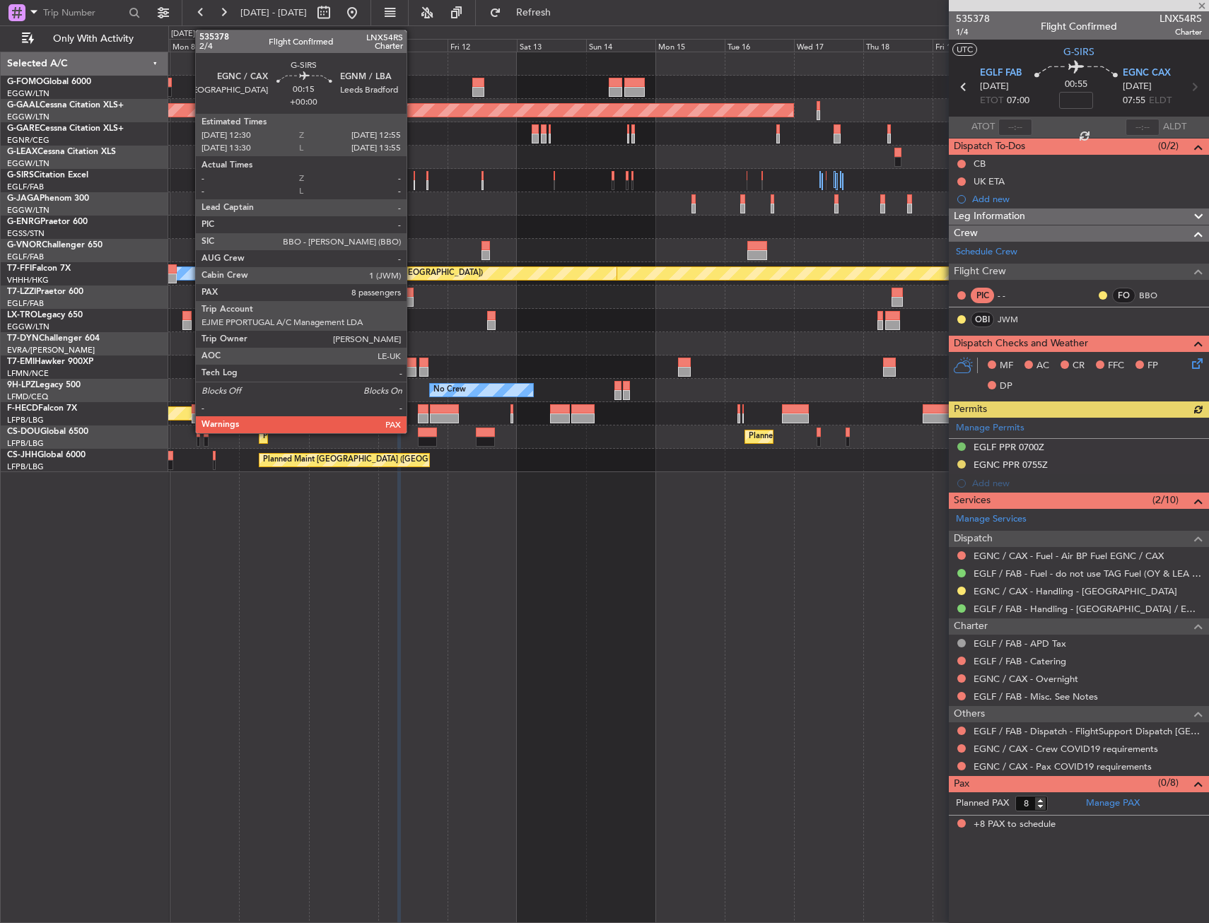
click at [414, 177] on div at bounding box center [414, 176] width 1 height 10
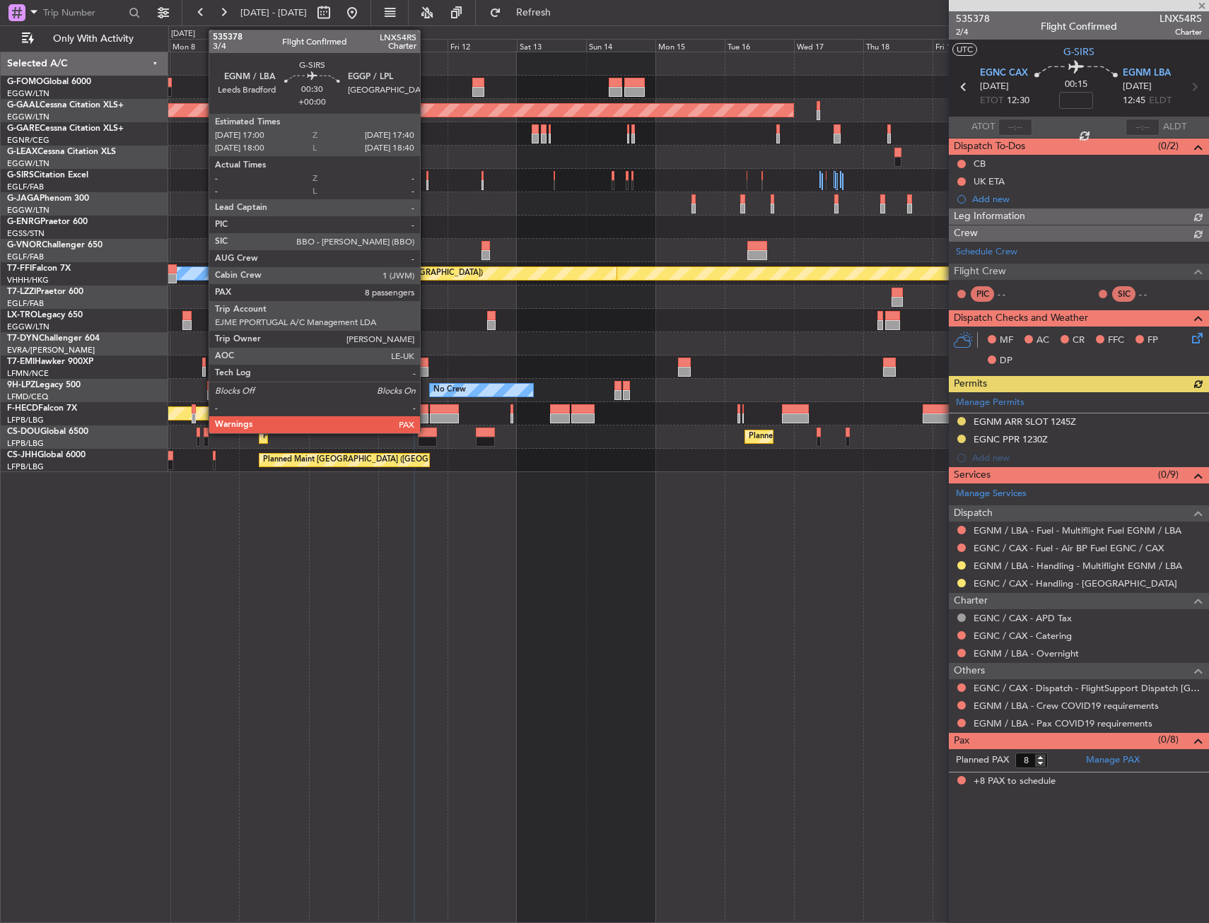
click at [426, 180] on div at bounding box center [427, 176] width 2 height 10
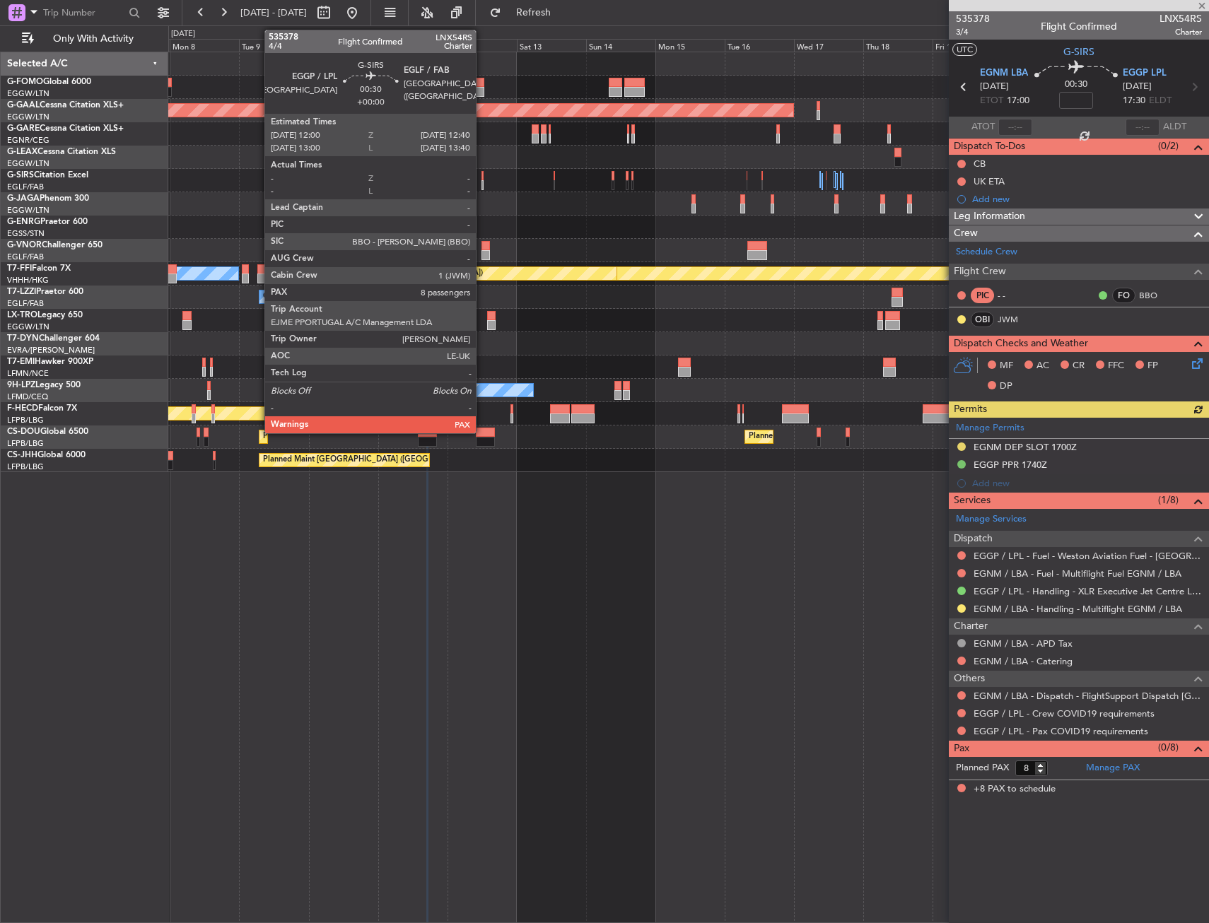
click at [482, 179] on div at bounding box center [483, 176] width 2 height 10
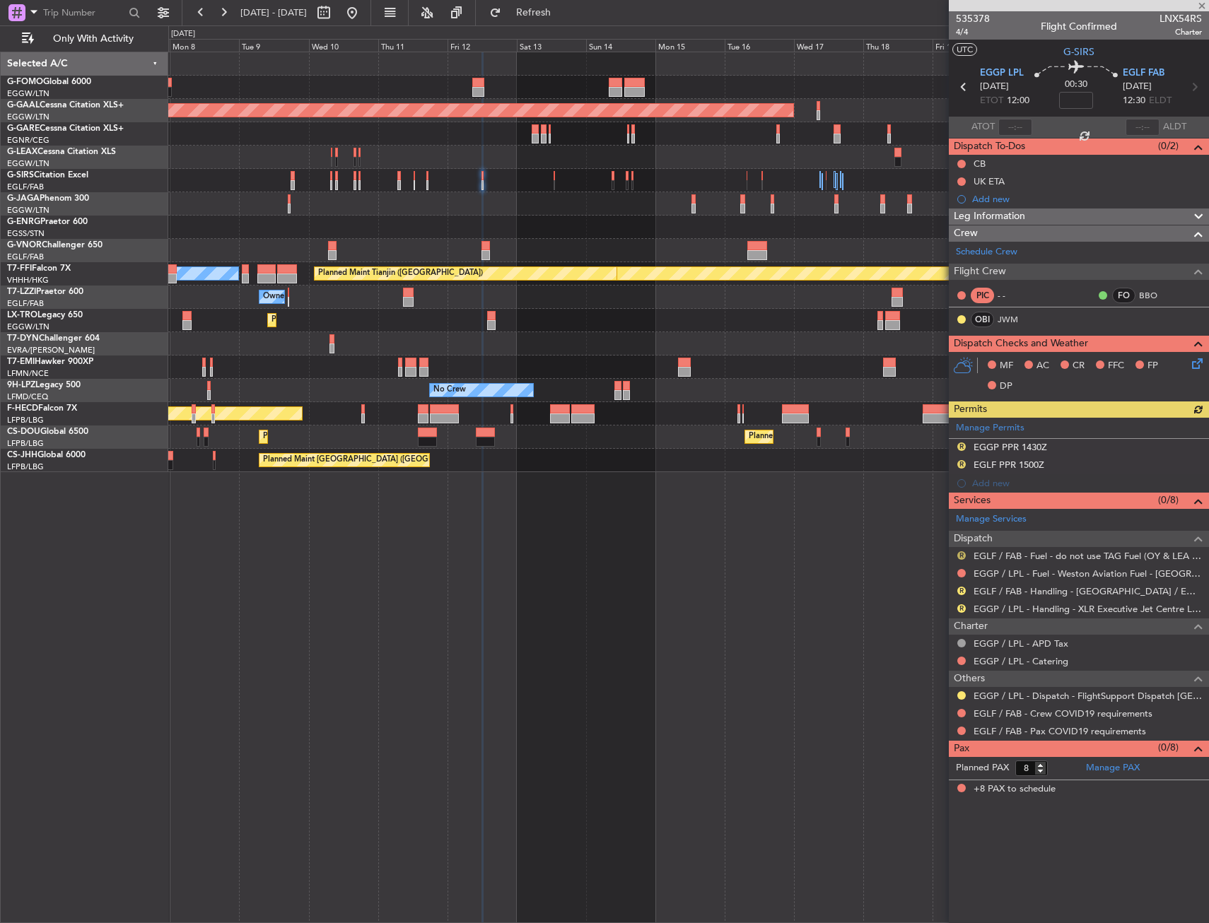
click at [961, 552] on button "R" at bounding box center [961, 556] width 8 height 8
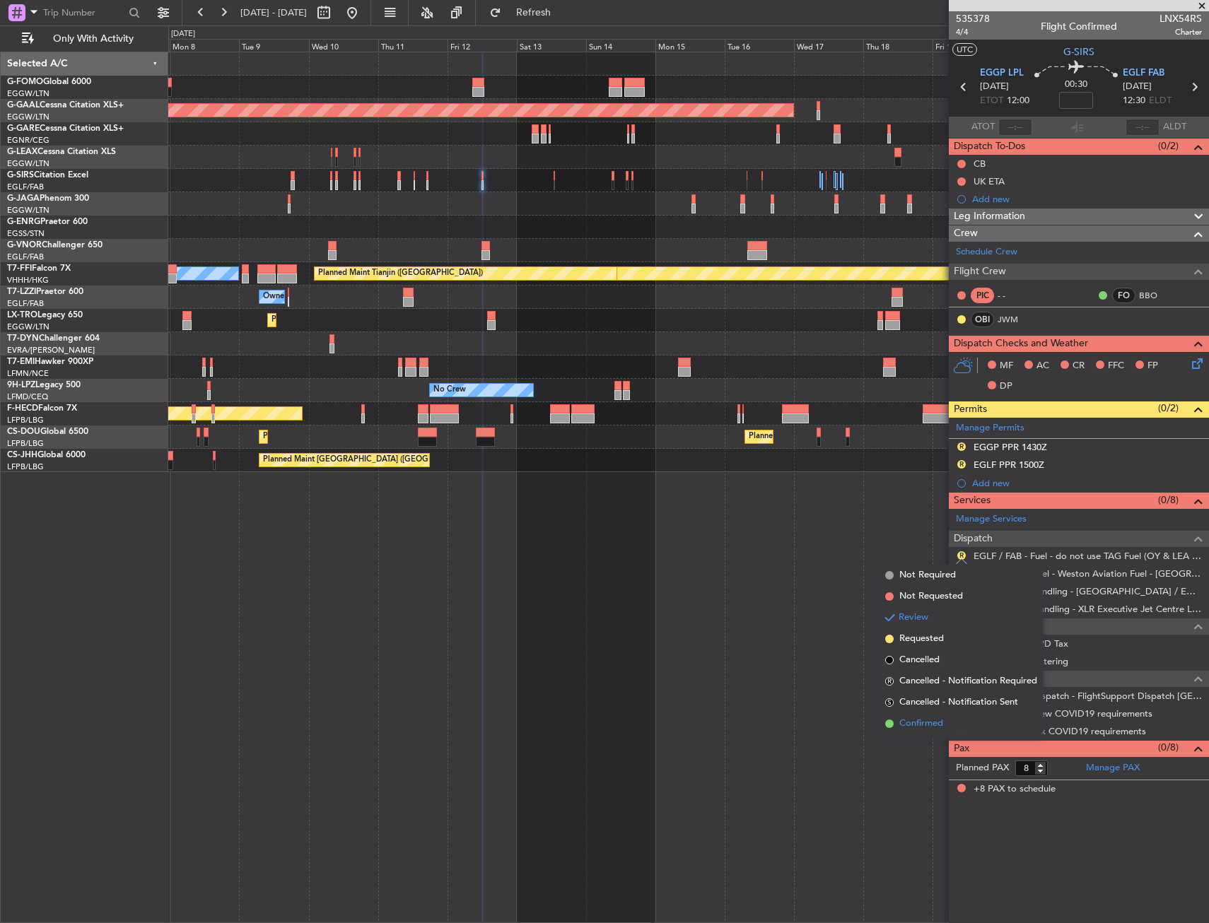
click at [918, 716] on li "Confirmed" at bounding box center [961, 723] width 163 height 21
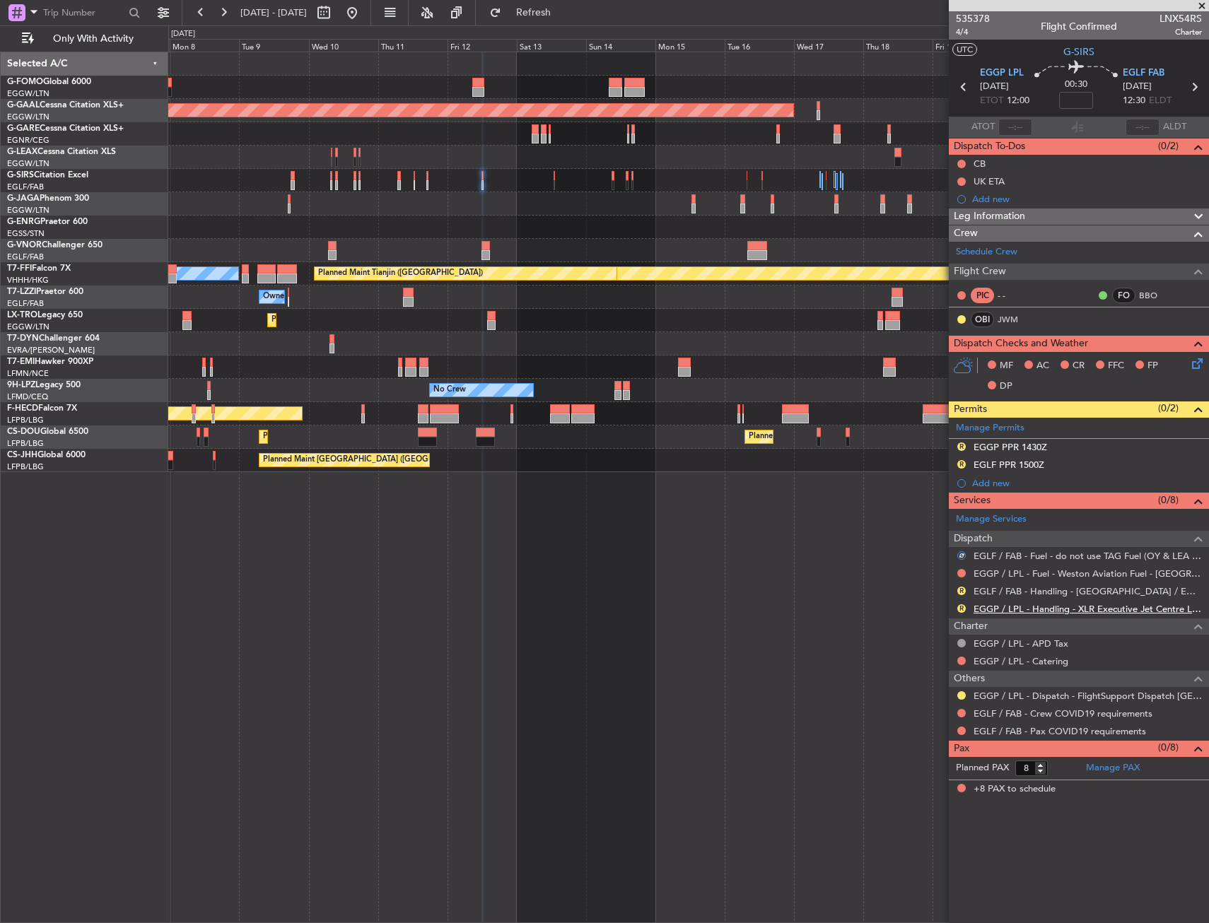
click at [992, 610] on link "EGGP / LPL - Handling - XLR Executive Jet Centre Liverpool EGGP / LPL" at bounding box center [1088, 609] width 228 height 12
click at [996, 611] on link "EGGP / LPL - Handling - XLR Executive Jet Centre Liverpool EGGP / LPL" at bounding box center [1088, 609] width 228 height 12
click at [564, 13] on span "Refresh" at bounding box center [533, 13] width 59 height 10
click at [998, 594] on link "EGLF / FAB - Handling - [GEOGRAPHIC_DATA] / EGLF / FAB" at bounding box center [1088, 591] width 228 height 12
click at [1090, 448] on div "R EGGP PPR 1430Z" at bounding box center [1079, 448] width 260 height 18
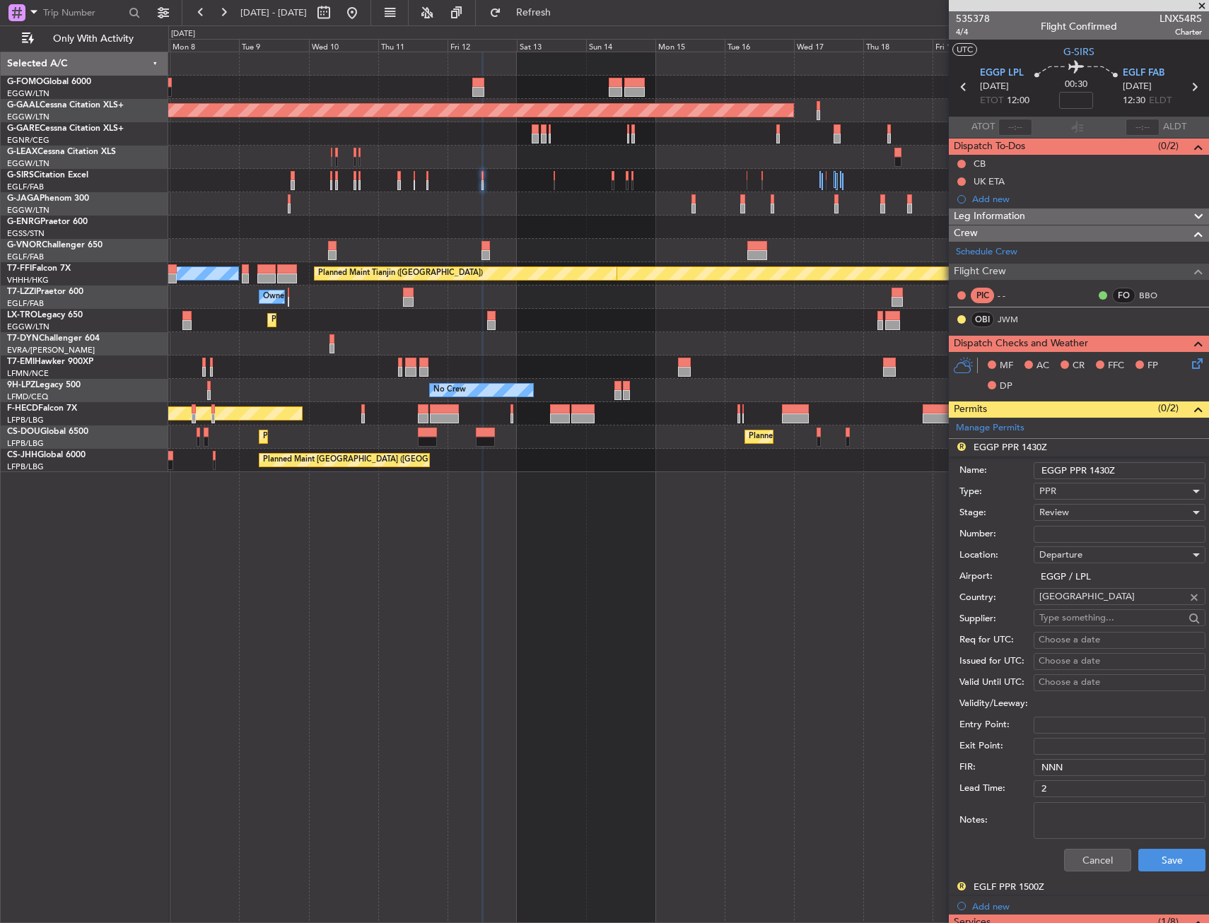
click at [1102, 470] on input "EGGP PPR 1430Z" at bounding box center [1120, 470] width 172 height 17
type input "EGGP PPR 1200Z"
click at [1080, 515] on div "Review" at bounding box center [1114, 512] width 151 height 21
click at [1069, 599] on span "Requested" at bounding box center [1114, 605] width 148 height 21
click at [1158, 859] on button "Save" at bounding box center [1171, 860] width 67 height 23
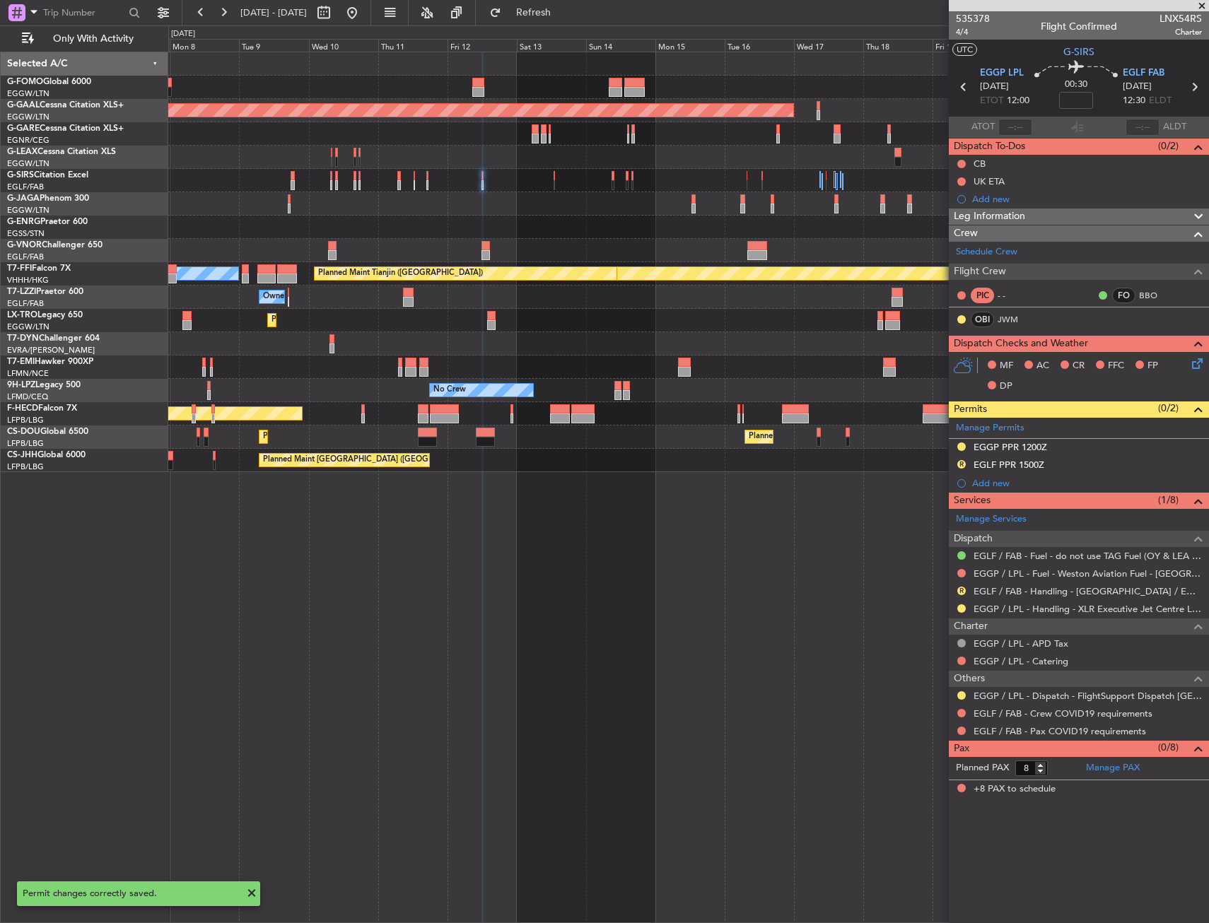
click at [1079, 457] on div "R EGLF PPR 1500Z" at bounding box center [1079, 466] width 260 height 18
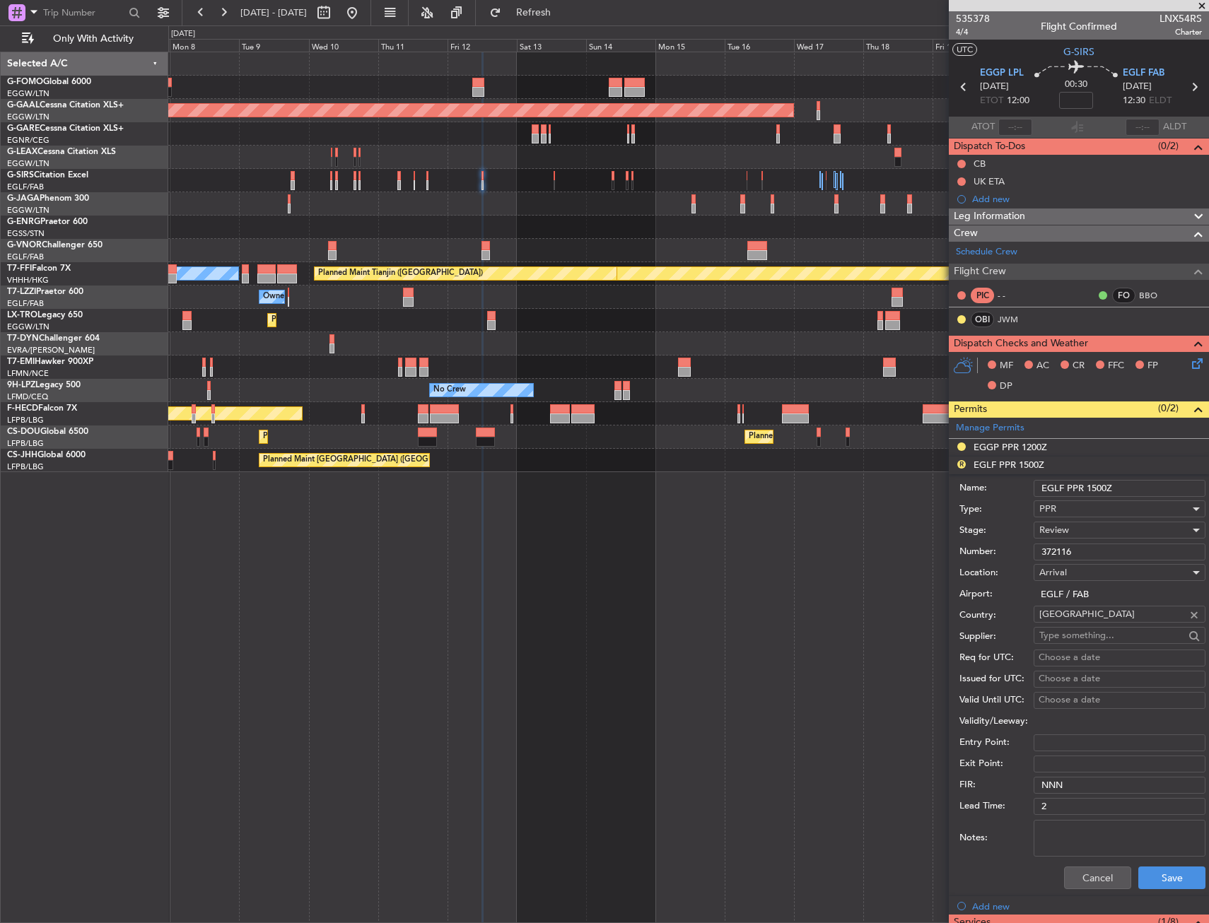
click at [1102, 485] on input "EGLF PPR 1500Z" at bounding box center [1120, 488] width 172 height 17
type input "EGLF PPR 1230Z"
click at [1068, 532] on span "Review" at bounding box center [1054, 530] width 30 height 13
click at [1078, 624] on span "Requested" at bounding box center [1114, 622] width 148 height 21
click at [1162, 875] on button "Save" at bounding box center [1171, 878] width 67 height 23
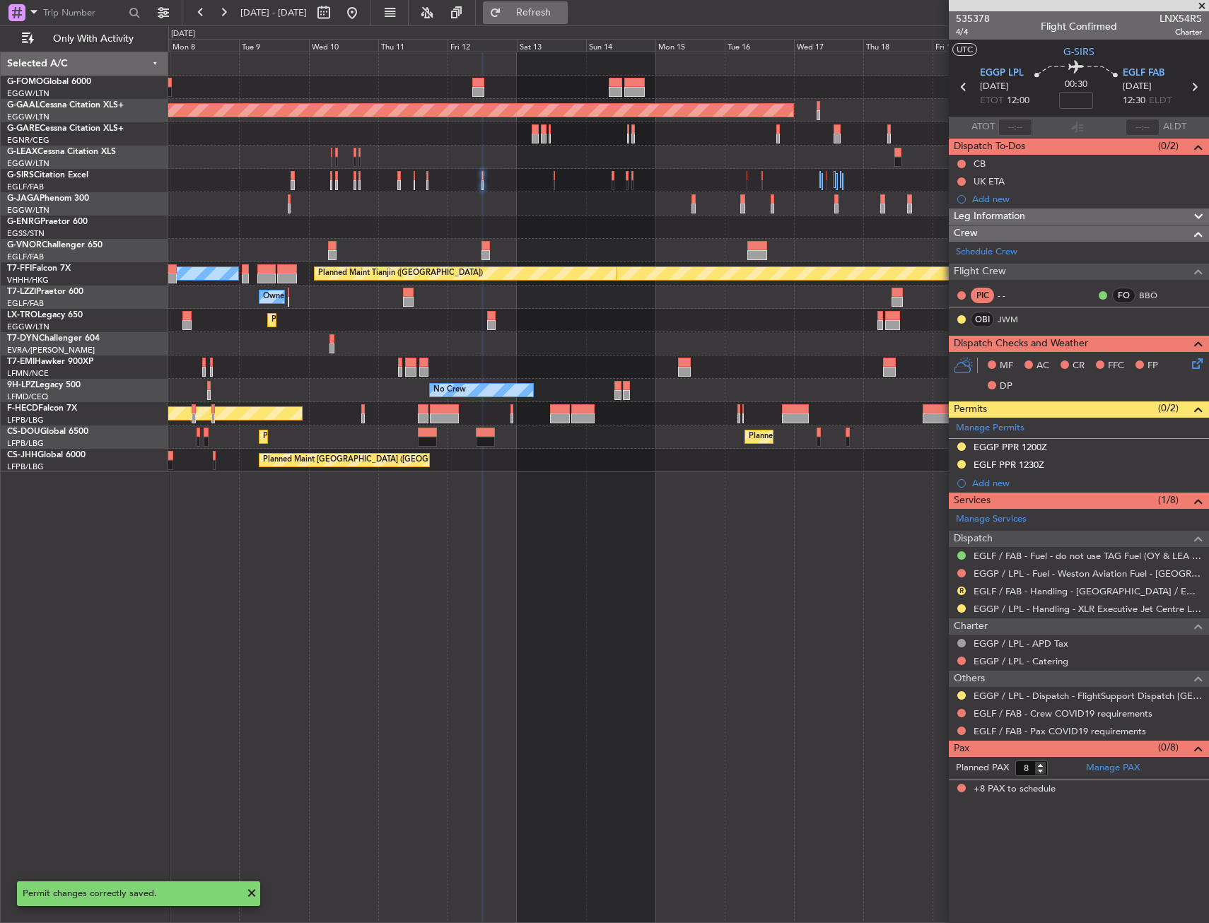
drag, startPoint x: 583, startPoint y: 11, endPoint x: 583, endPoint y: 23, distance: 12.0
click at [564, 11] on span "Refresh" at bounding box center [533, 13] width 59 height 10
click at [632, 496] on div "Planned Maint [GEOGRAPHIC_DATA] ([GEOGRAPHIC_DATA]) Planned [GEOGRAPHIC_DATA] P…" at bounding box center [688, 488] width 1041 height 872
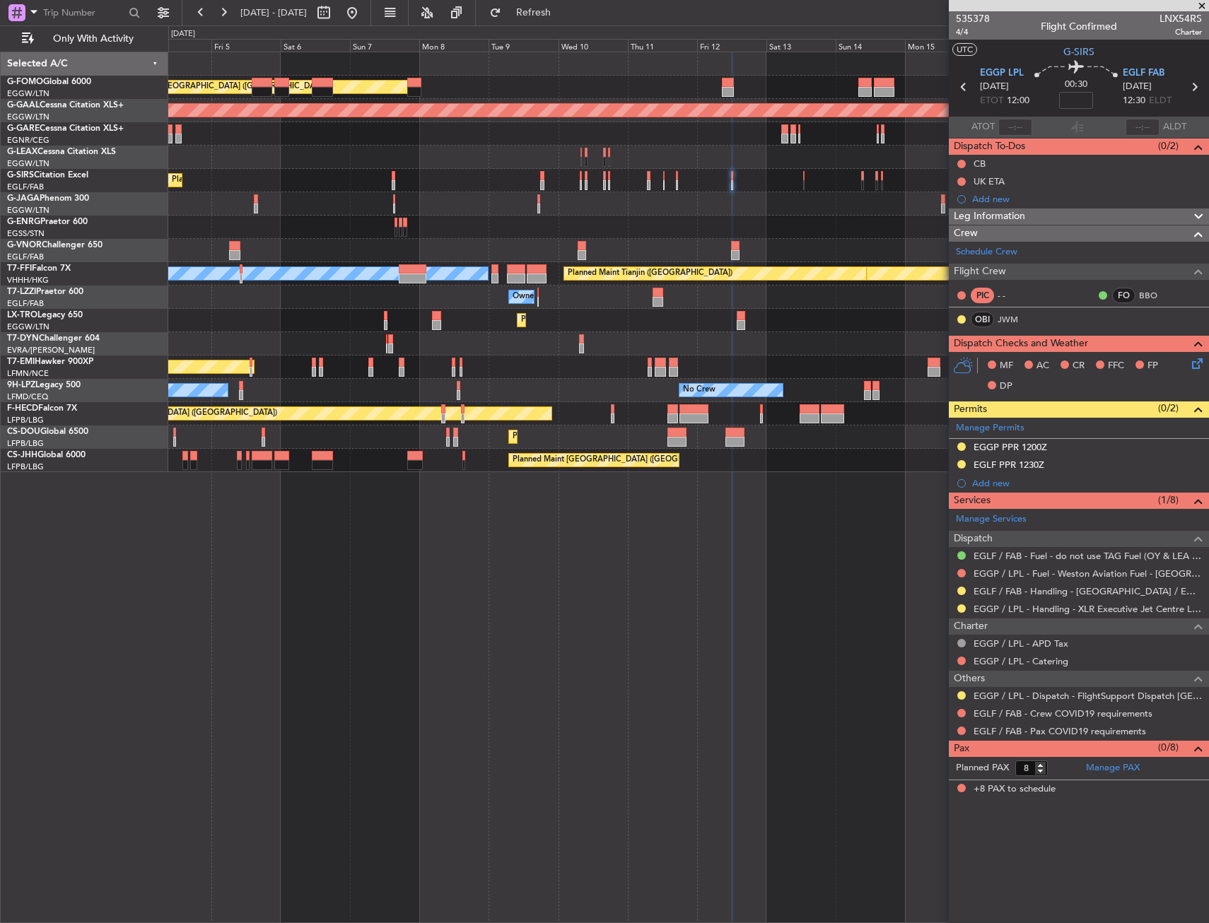
click at [623, 529] on div "Planned Maint London (Luton) Planned Maint Dusseldorf Owner Planned Maint Londo…" at bounding box center [688, 488] width 1041 height 872
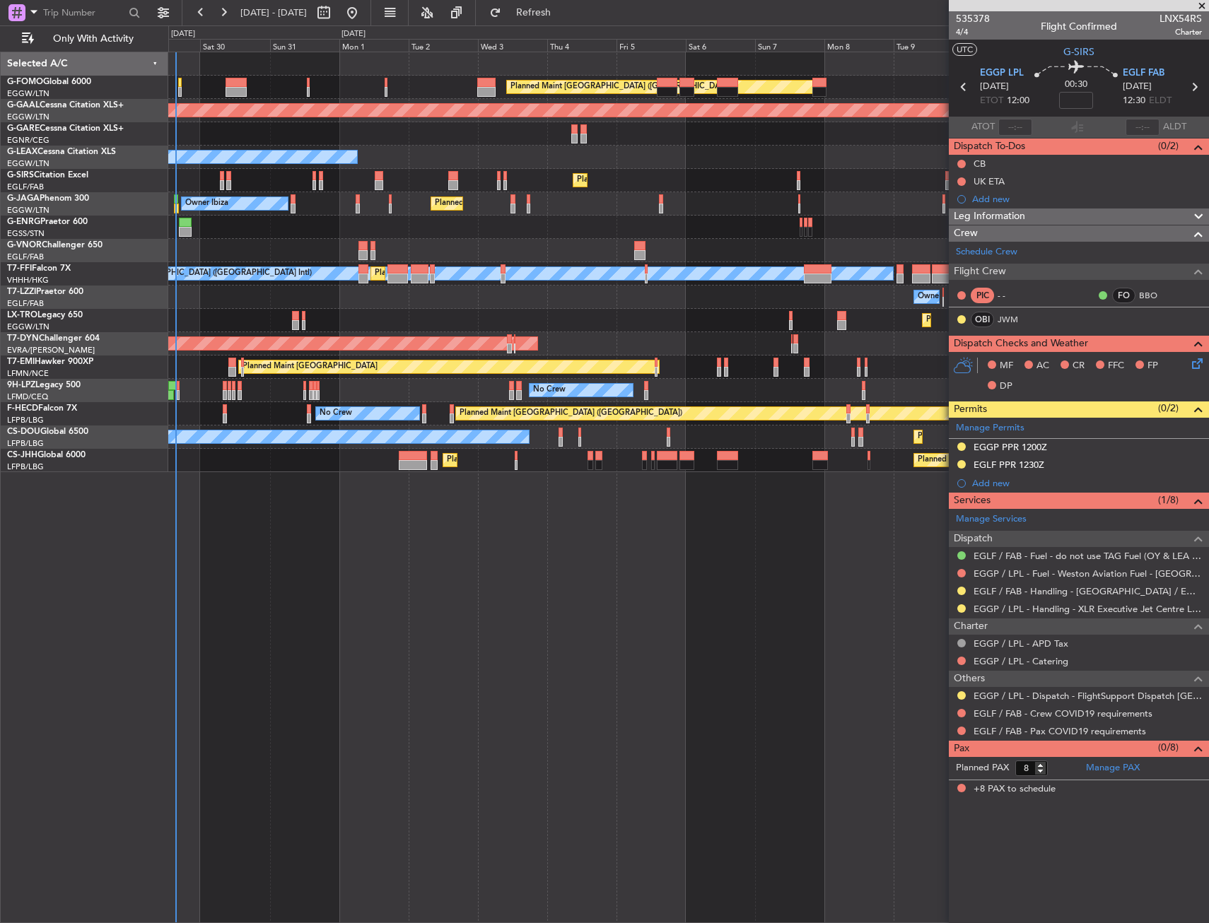
click at [633, 545] on div "Planned Maint London (Luton) Planned Maint Dusseldorf Owner Planned Maint Londo…" at bounding box center [688, 488] width 1041 height 872
